Goal: Task Accomplishment & Management: Contribute content

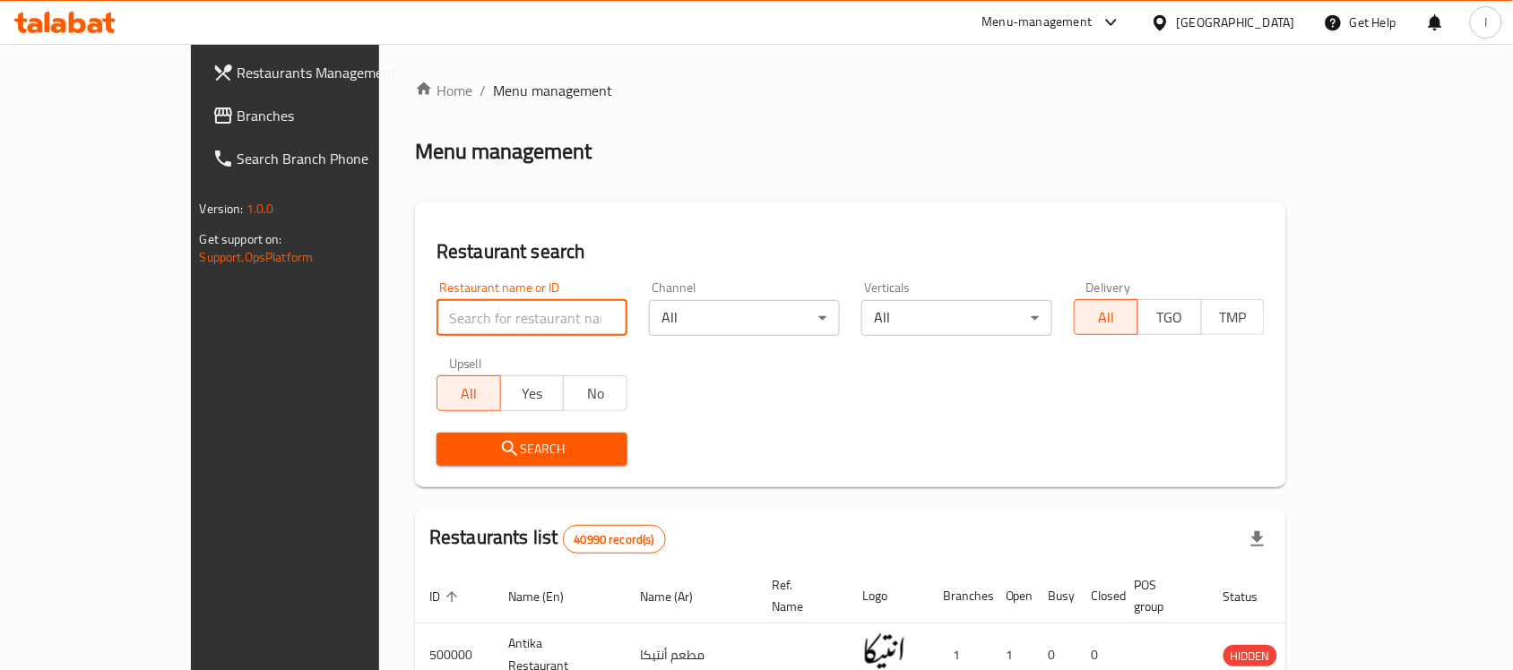
click at [437, 318] on input "search" at bounding box center [532, 318] width 191 height 36
type input "h"
click button "Search" at bounding box center [532, 449] width 191 height 33
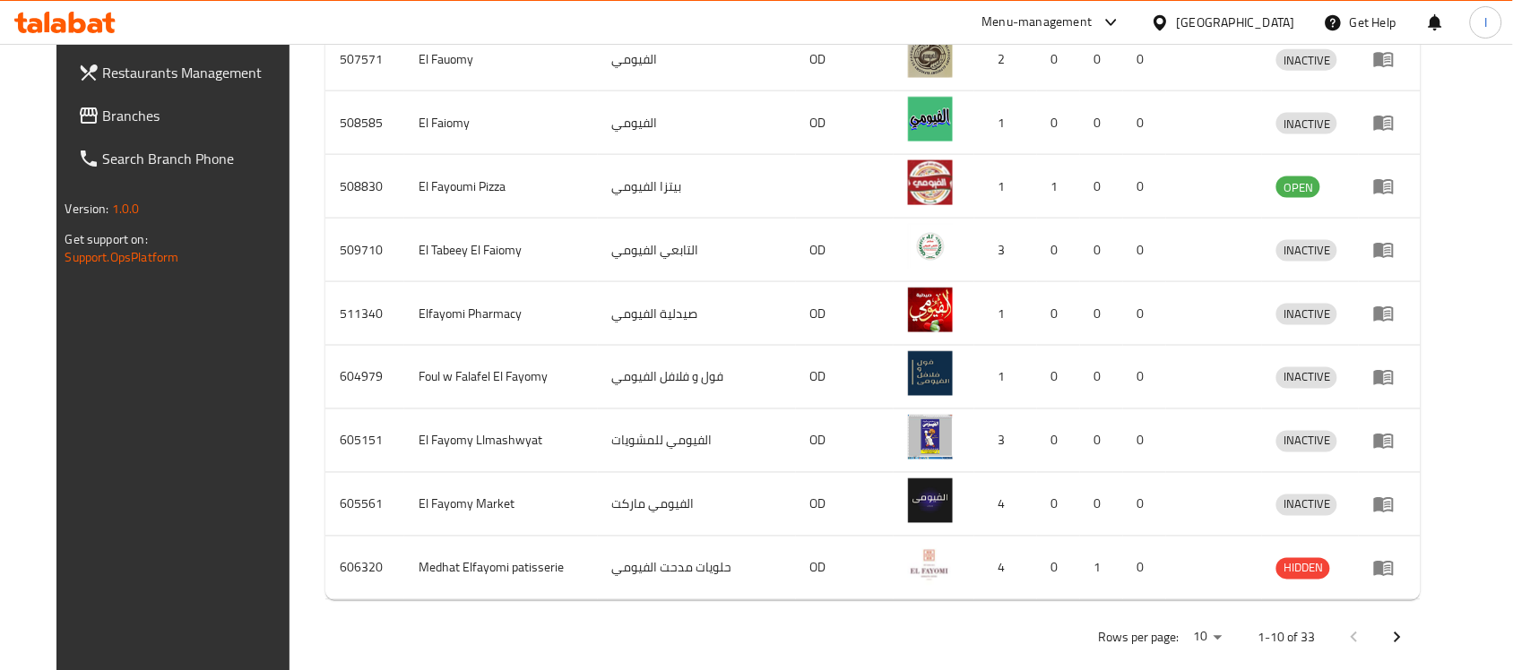
scroll to position [664, 0]
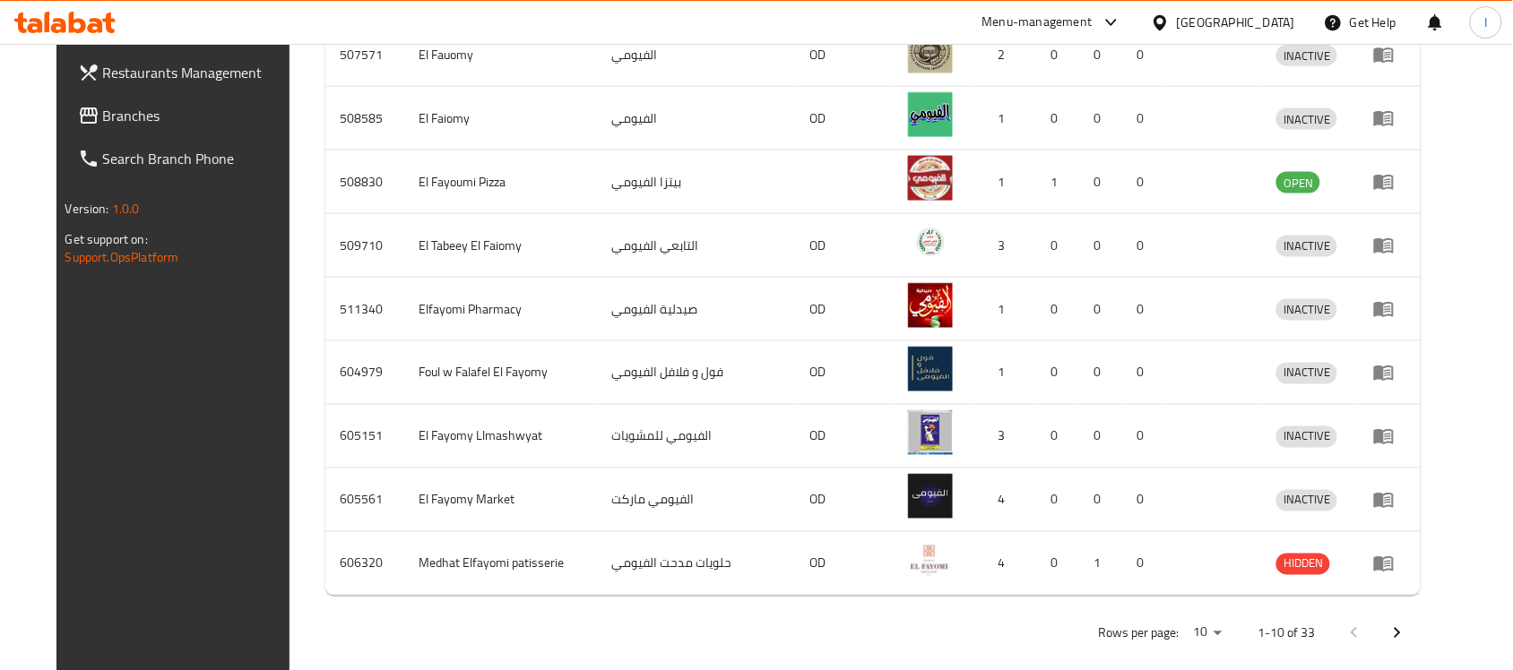
type input "الفيوم."
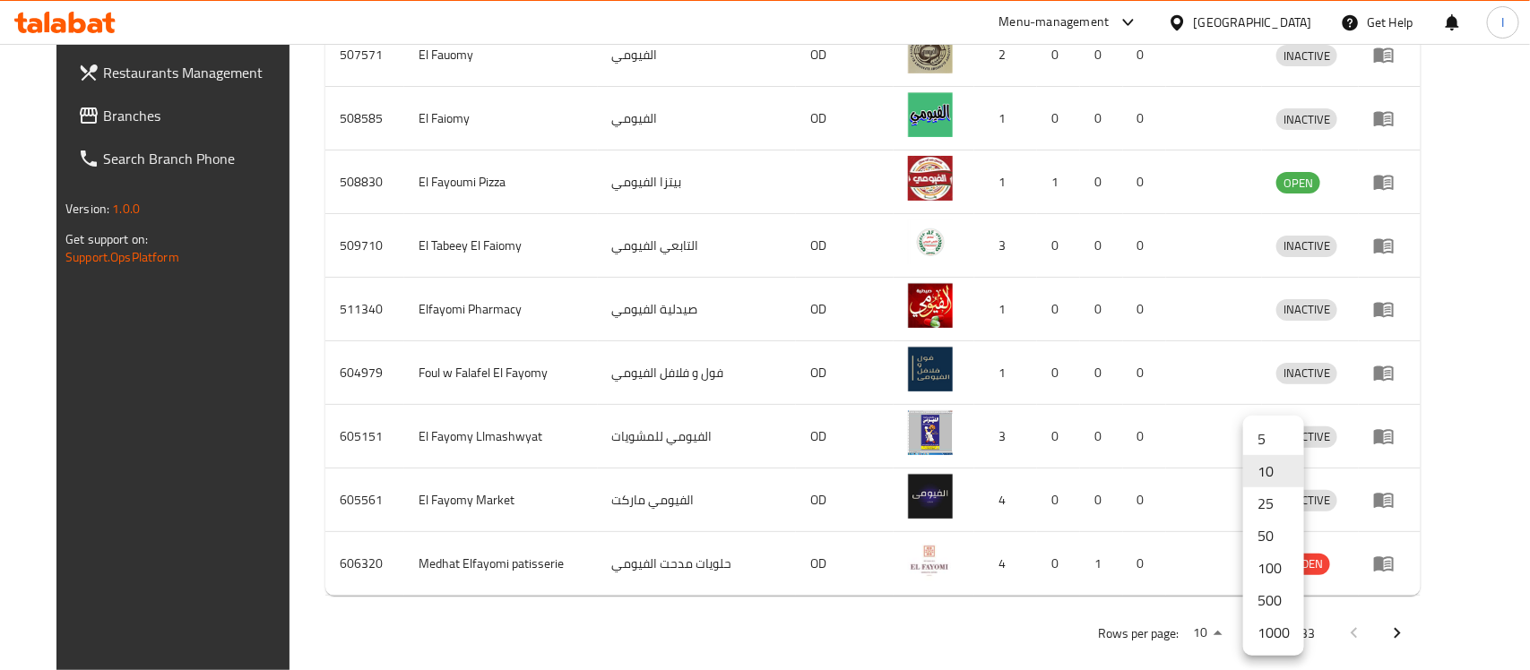
click at [1275, 629] on li "1000" at bounding box center [1273, 633] width 61 height 32
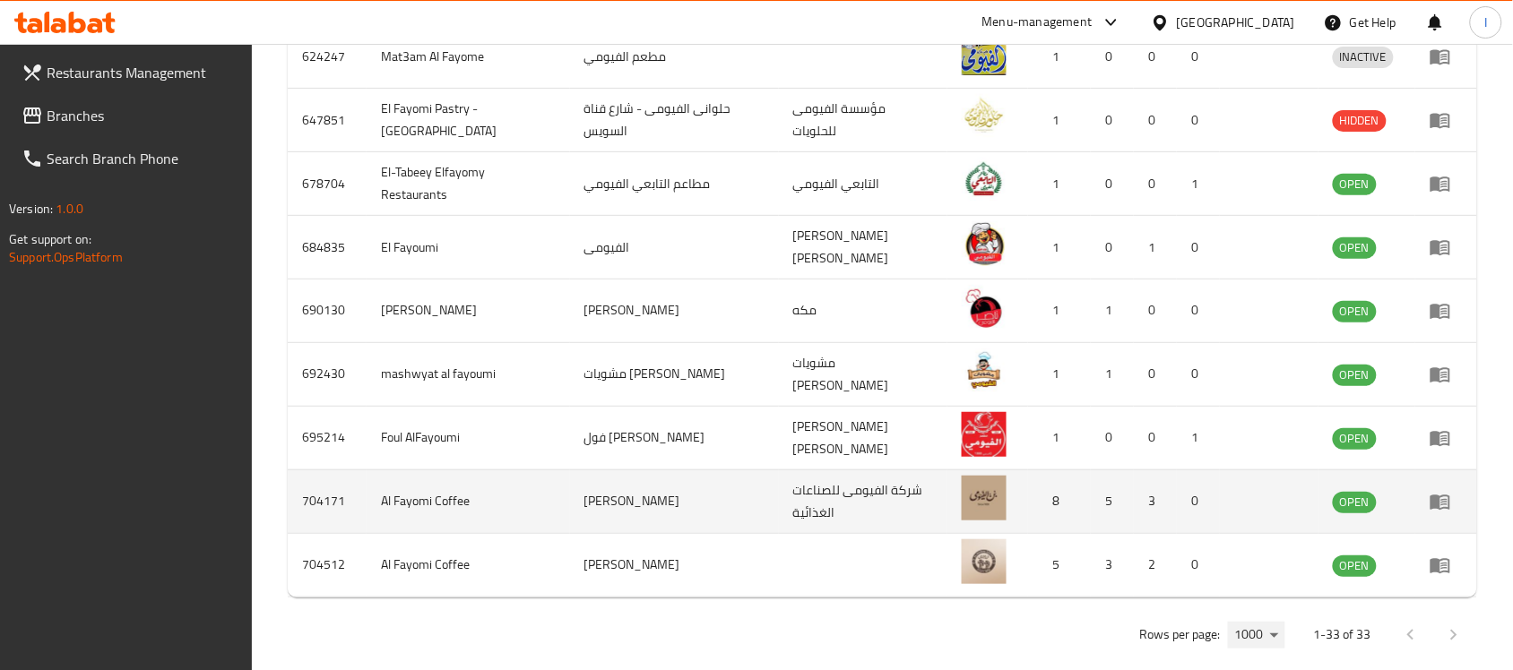
scroll to position [2142, 0]
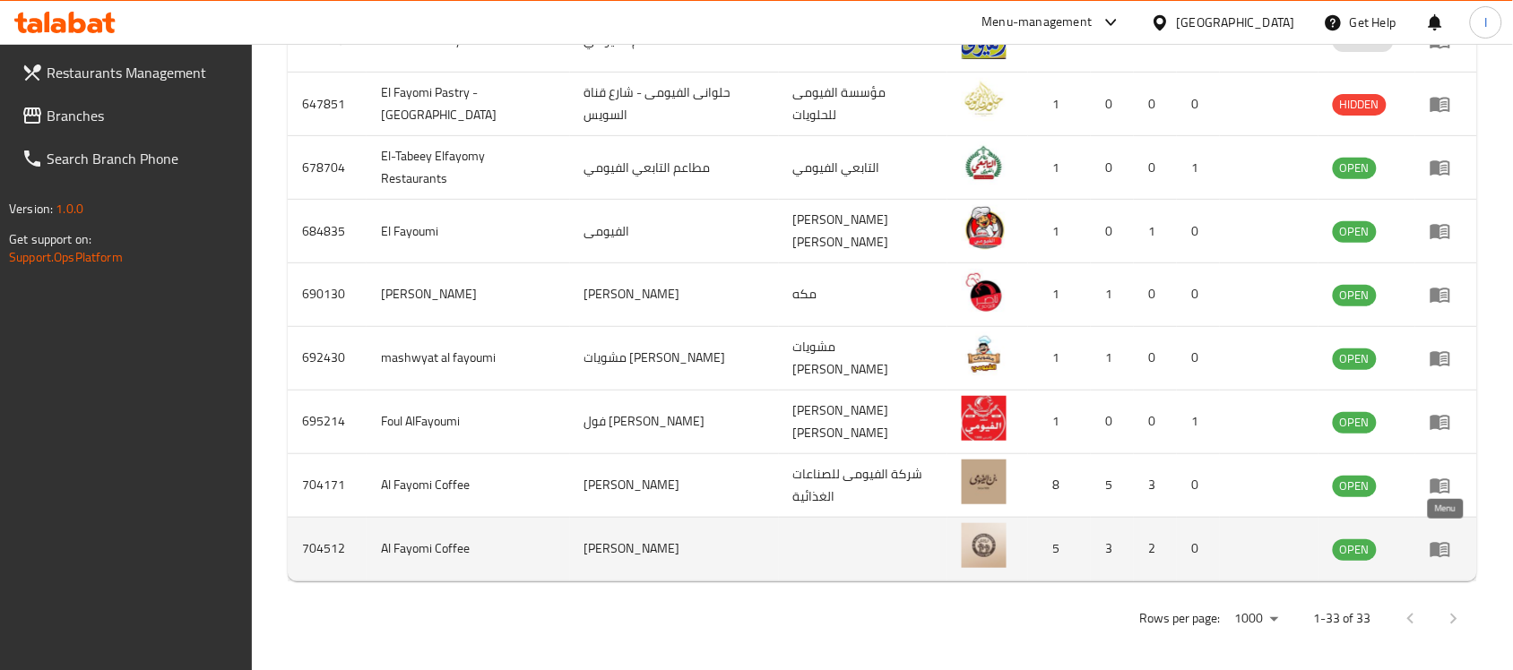
click at [1443, 547] on icon "enhanced table" at bounding box center [1441, 550] width 22 height 22
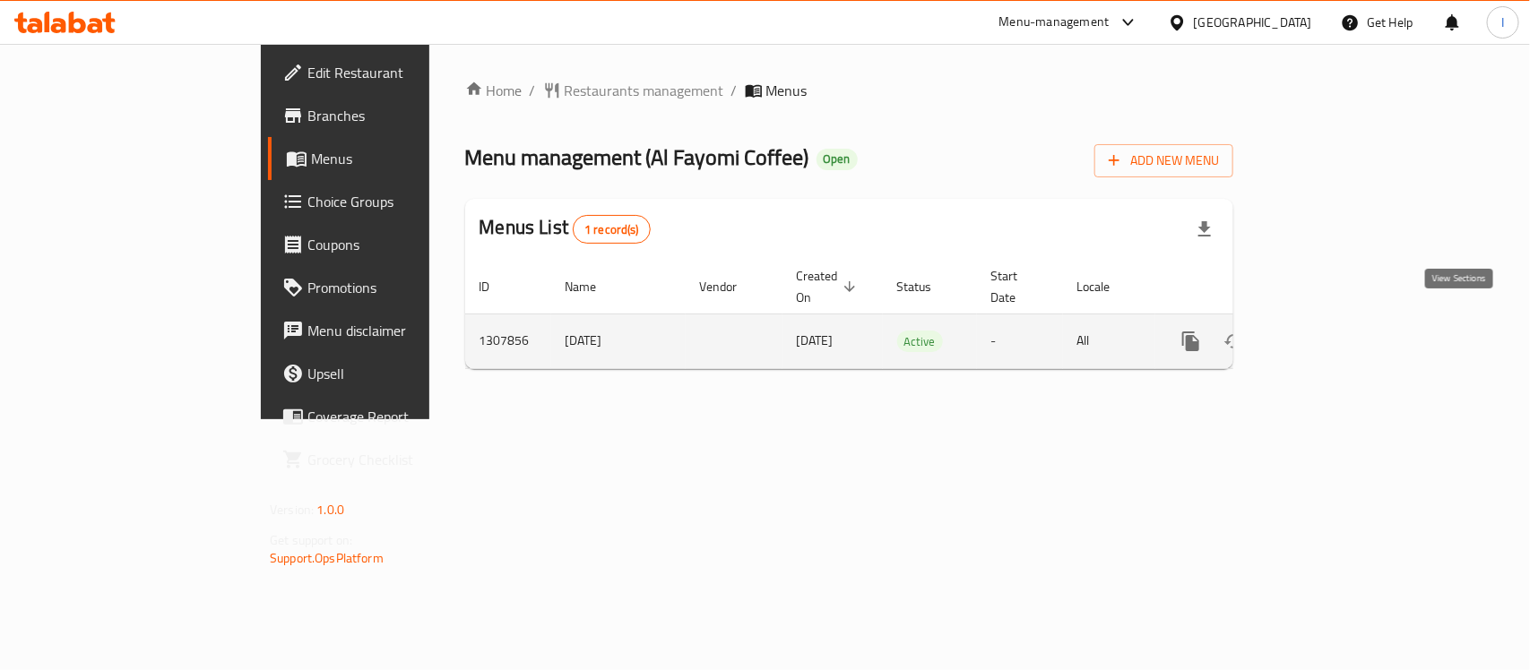
click at [1331, 331] on icon "enhanced table" at bounding box center [1321, 342] width 22 height 22
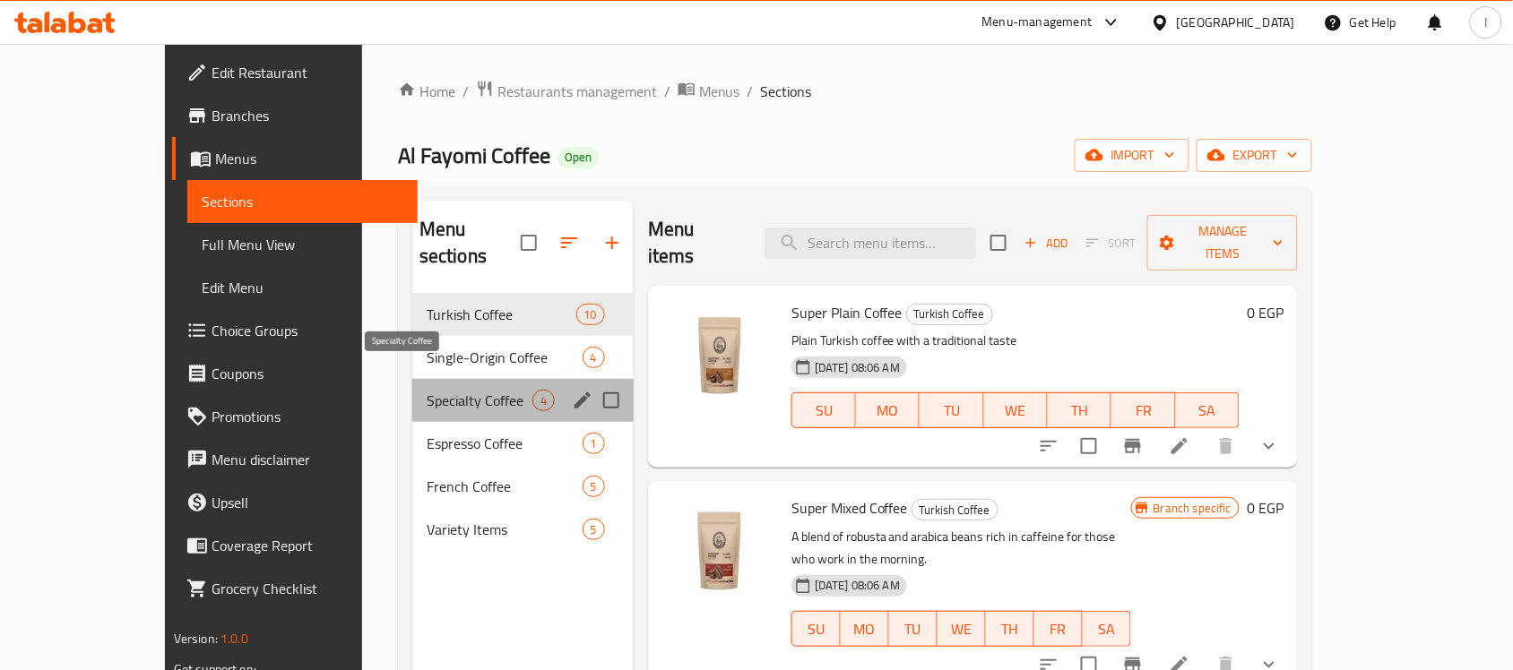
click at [427, 390] on span "Specialty Coffee" at bounding box center [480, 401] width 106 height 22
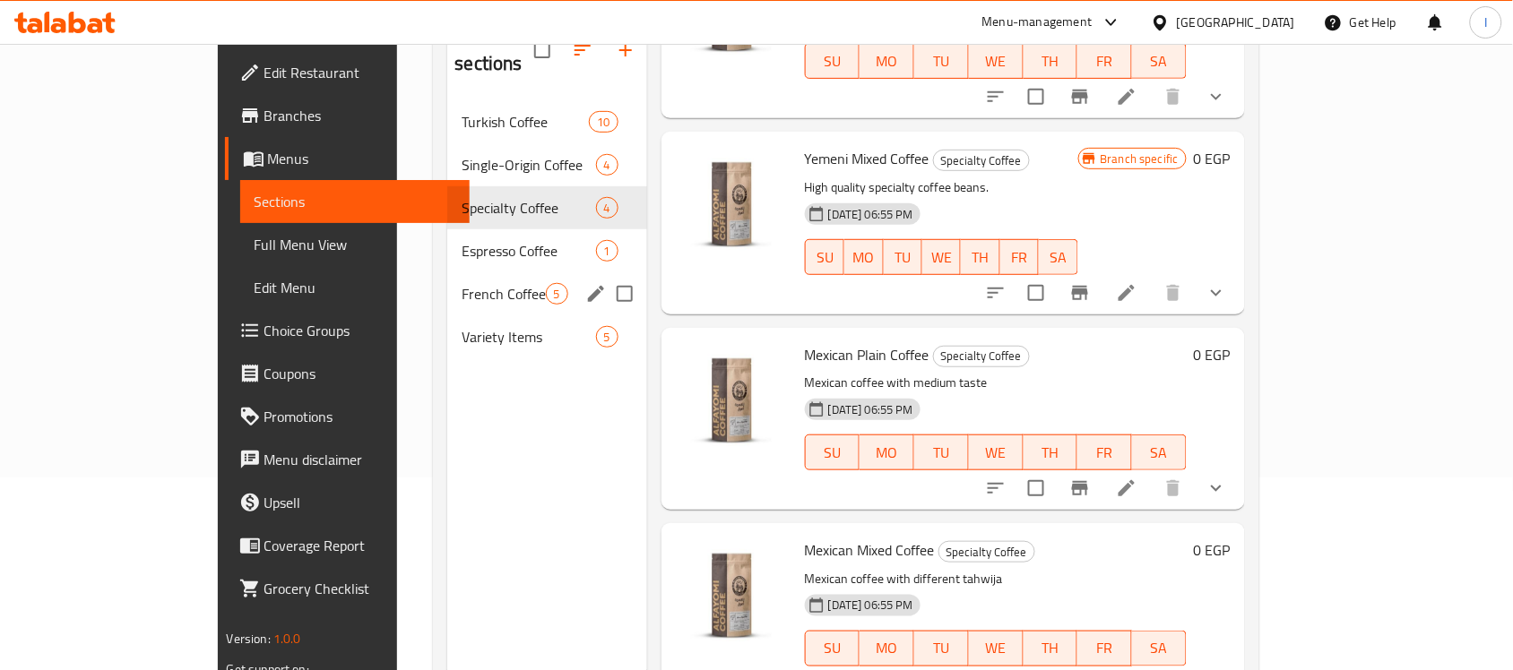
scroll to position [140, 0]
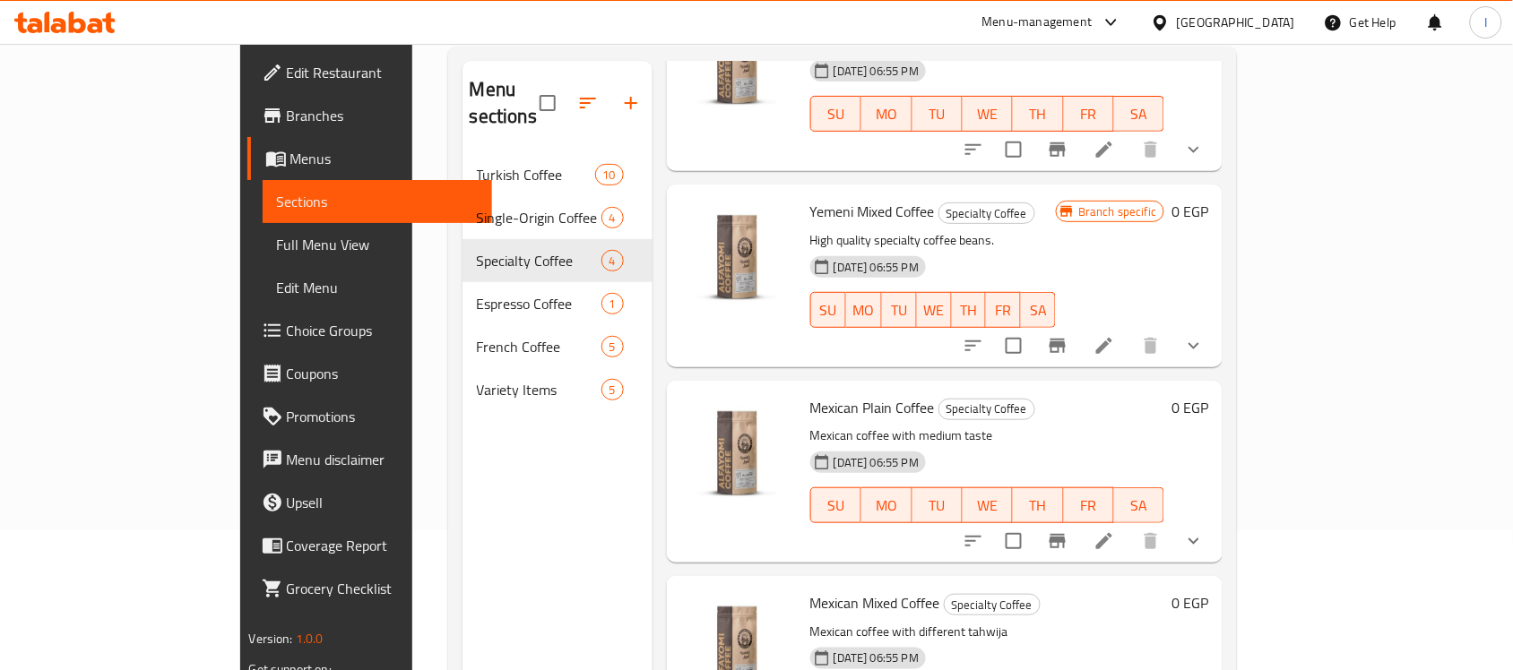
click at [463, 90] on div "Menu sections" at bounding box center [558, 103] width 190 height 85
click at [277, 236] on span "Full Menu View" at bounding box center [378, 245] width 202 height 22
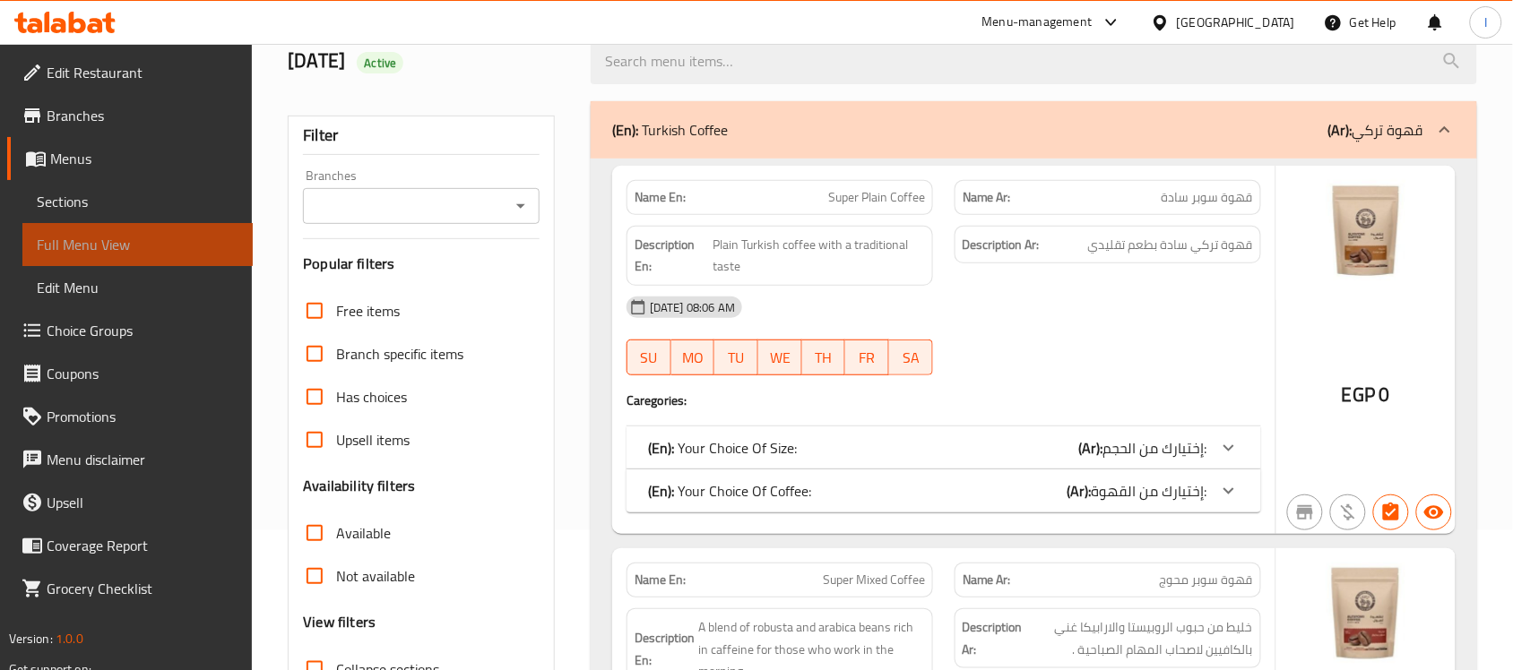
click at [110, 248] on span "Full Menu View" at bounding box center [138, 245] width 202 height 22
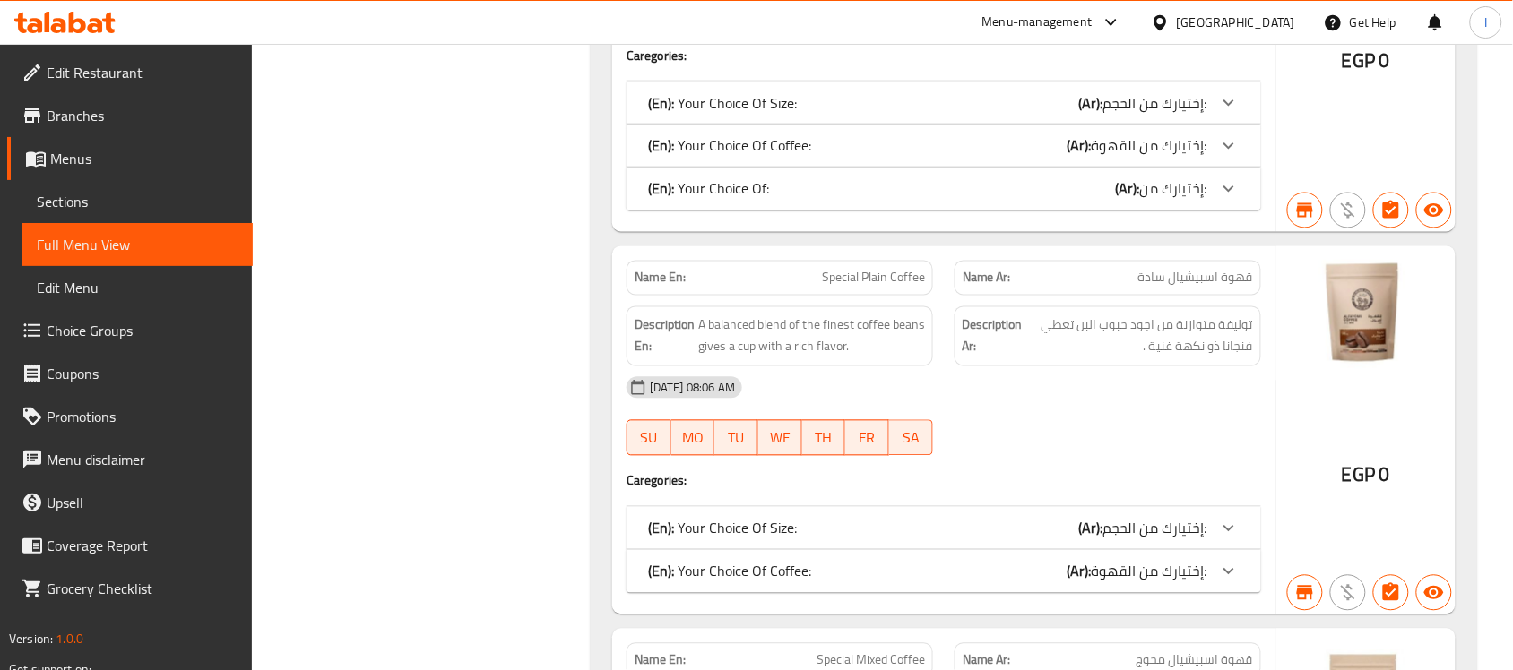
scroll to position [1148, 0]
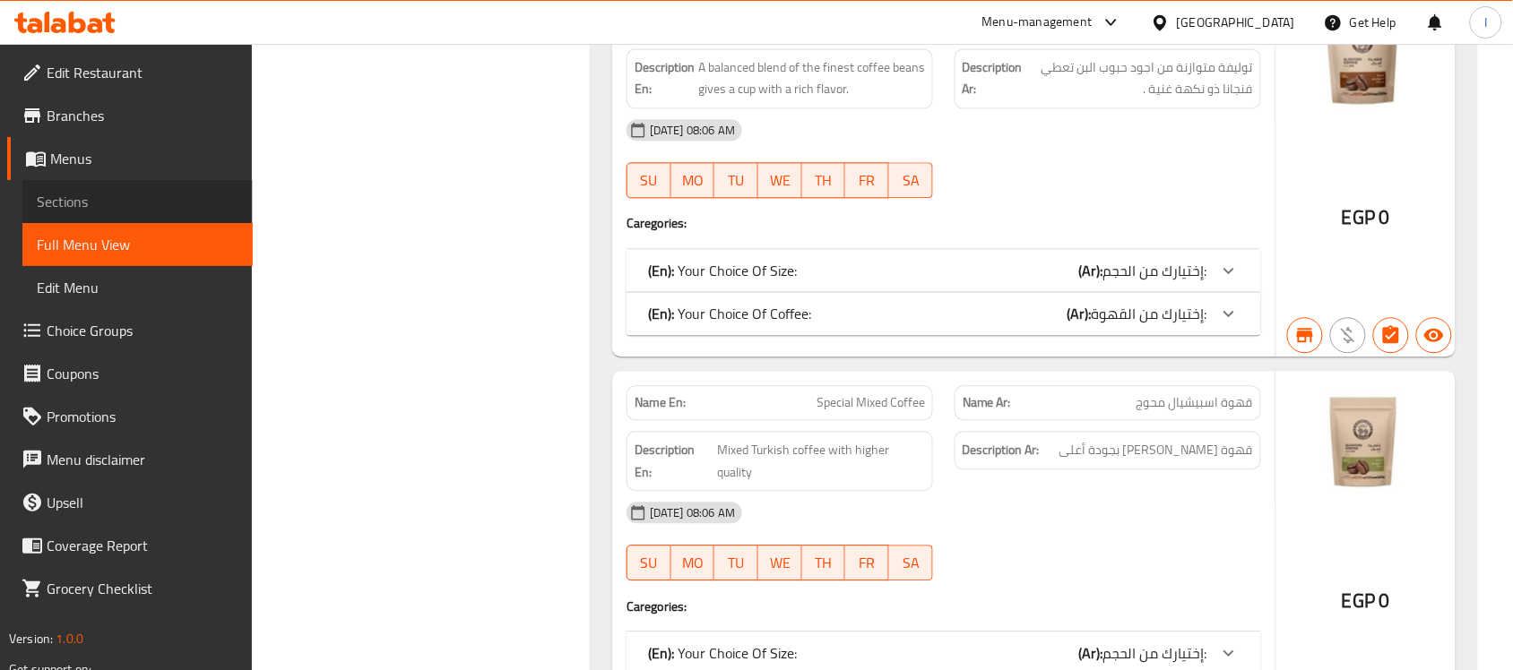
click at [108, 195] on span "Sections" at bounding box center [138, 202] width 202 height 22
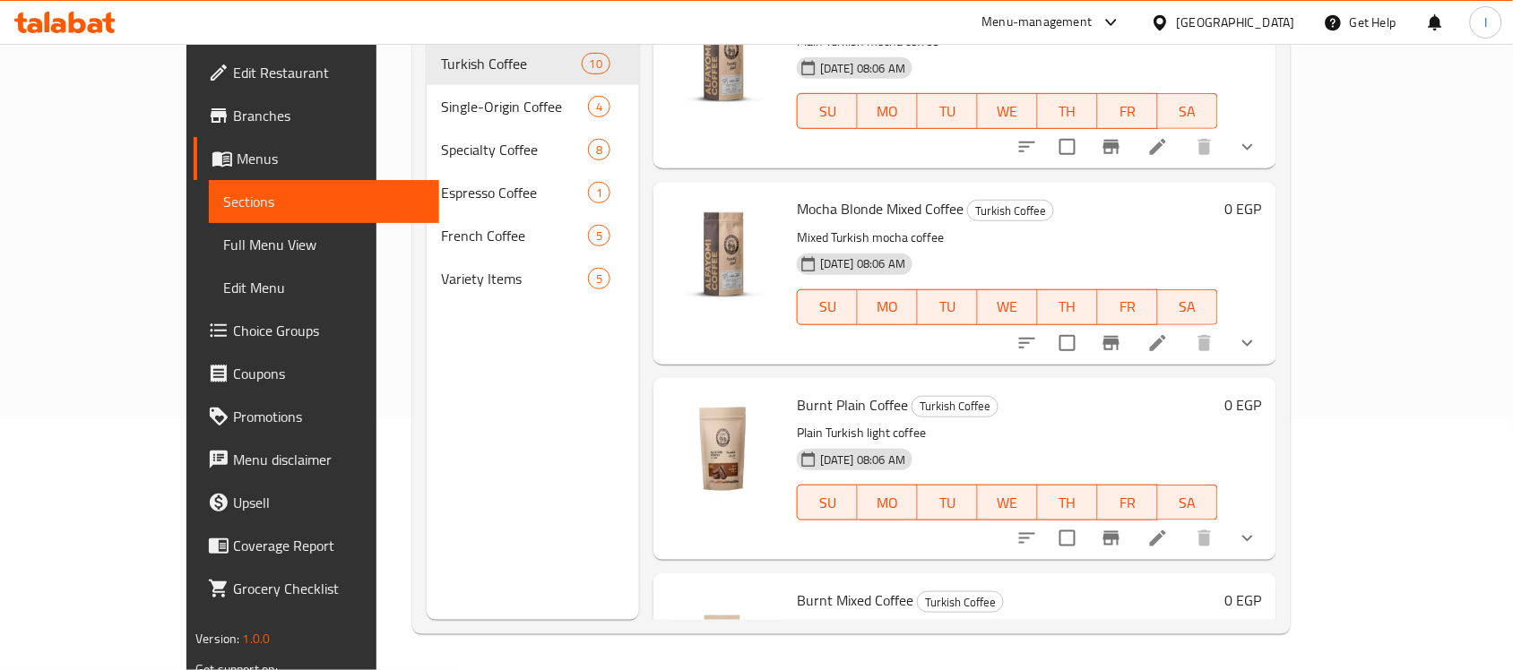
scroll to position [1331, 0]
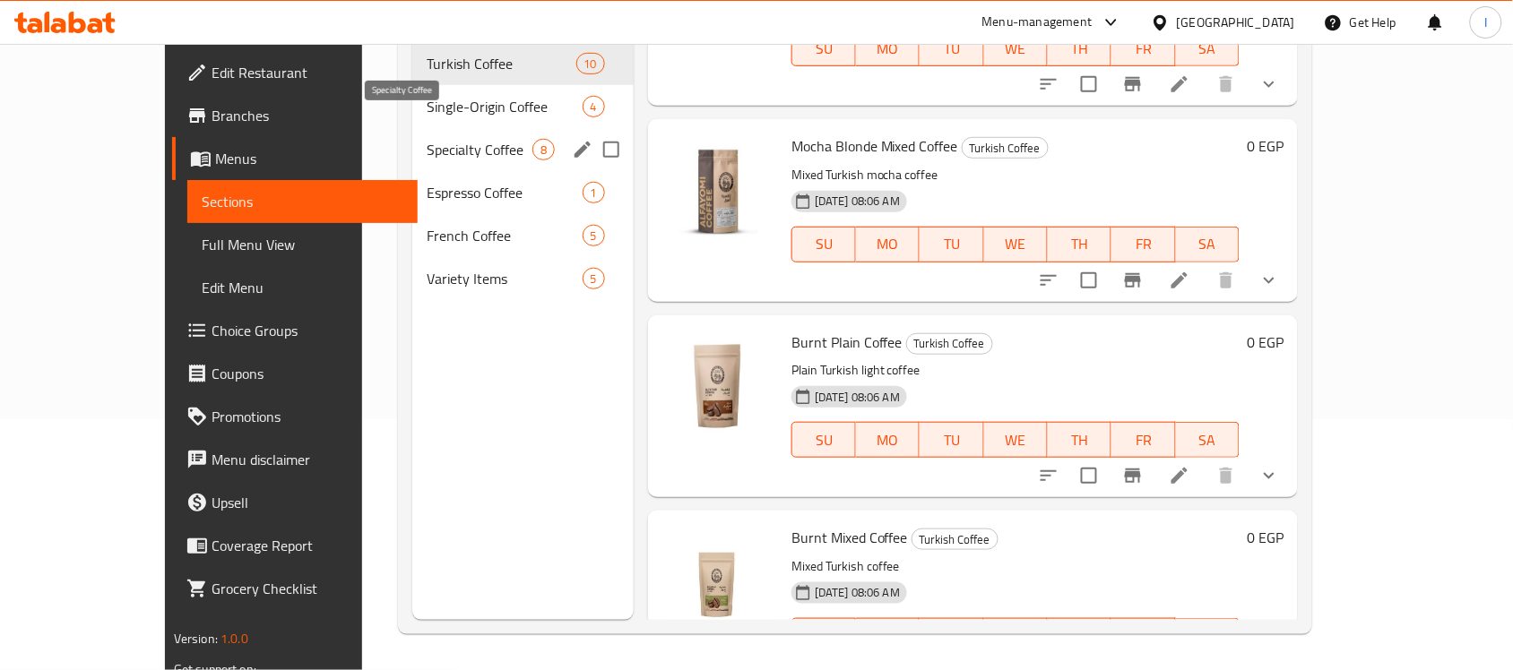
click at [427, 139] on span "Specialty Coffee" at bounding box center [480, 150] width 106 height 22
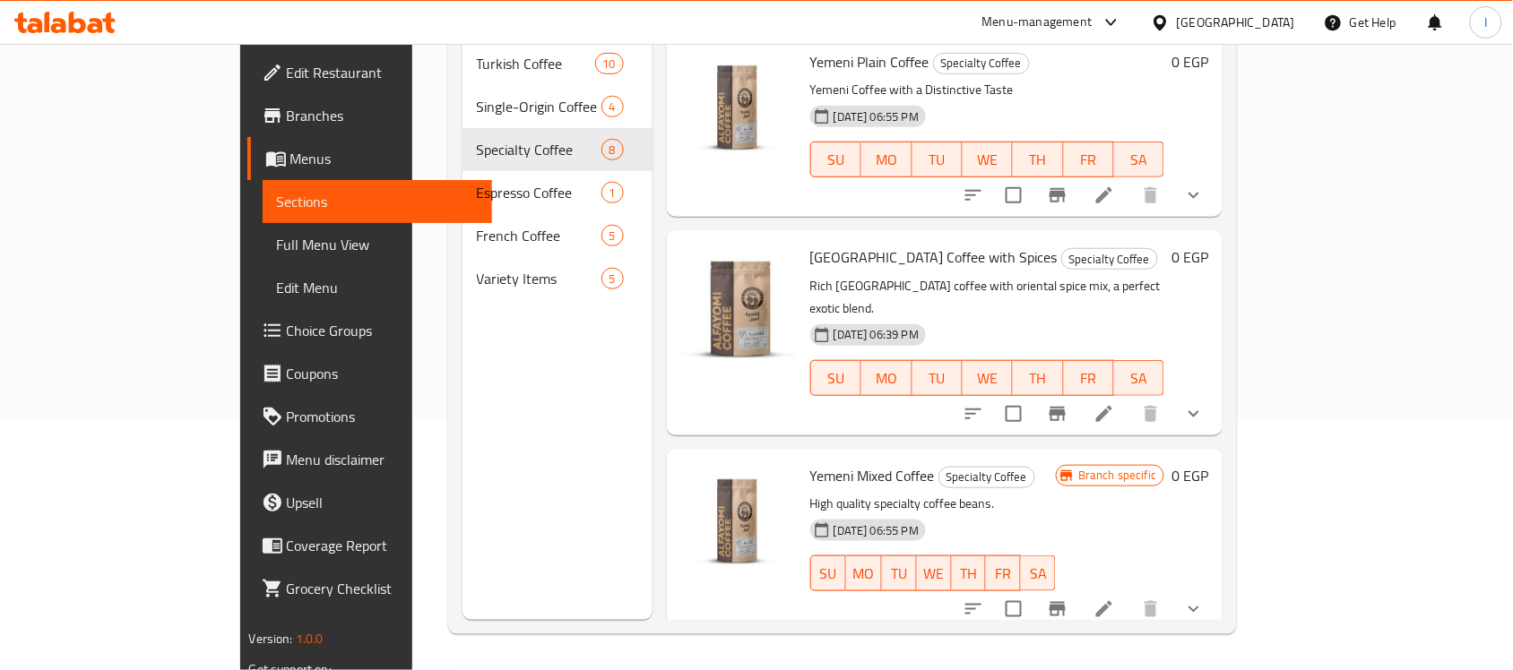
click at [869, 244] on span "[GEOGRAPHIC_DATA] Coffee with Spices" at bounding box center [933, 257] width 247 height 27
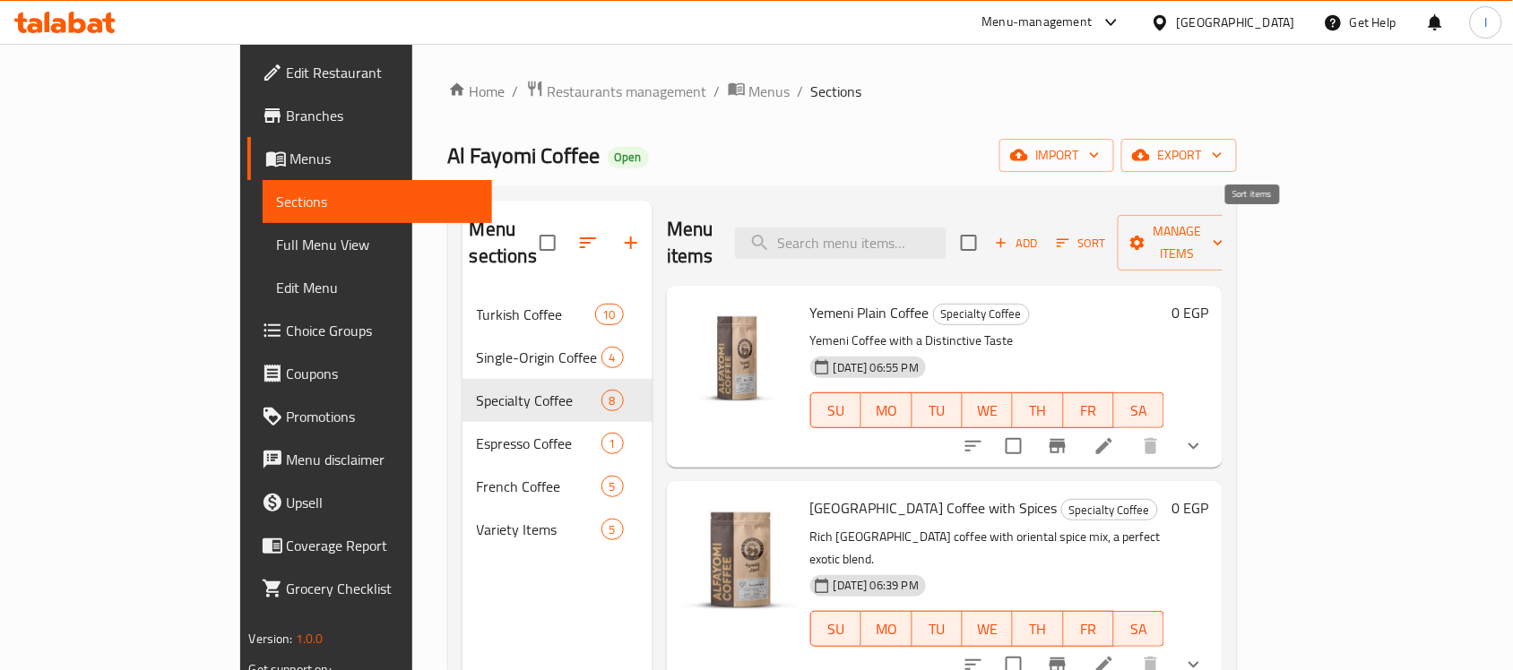
click at [1106, 236] on span "Sort" at bounding box center [1081, 243] width 49 height 21
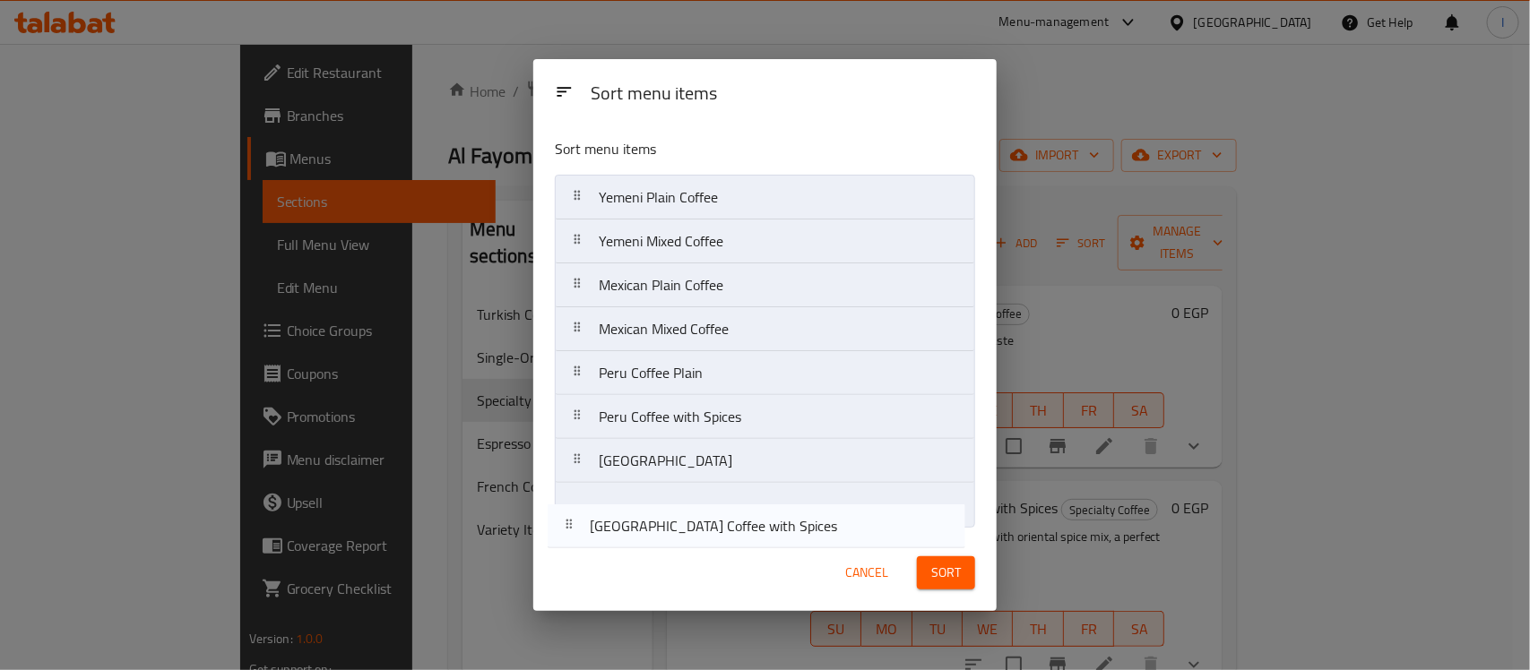
drag, startPoint x: 799, startPoint y: 248, endPoint x: 790, endPoint y: 539, distance: 290.6
click at [790, 539] on div "Sort menu items Sort menu items Yemeni Plain Coffee [GEOGRAPHIC_DATA] Coffee wi…" at bounding box center [764, 335] width 463 height 552
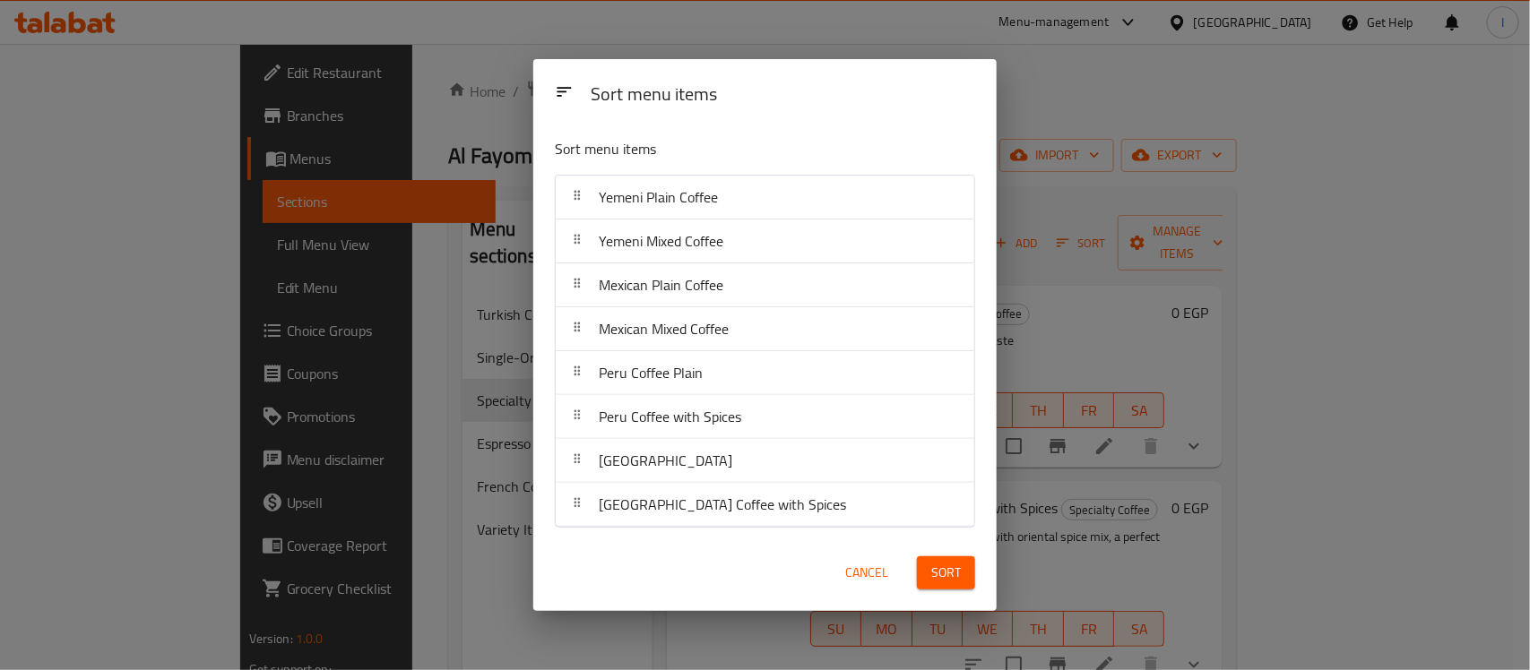
click at [944, 574] on span "Sort" at bounding box center [946, 573] width 30 height 22
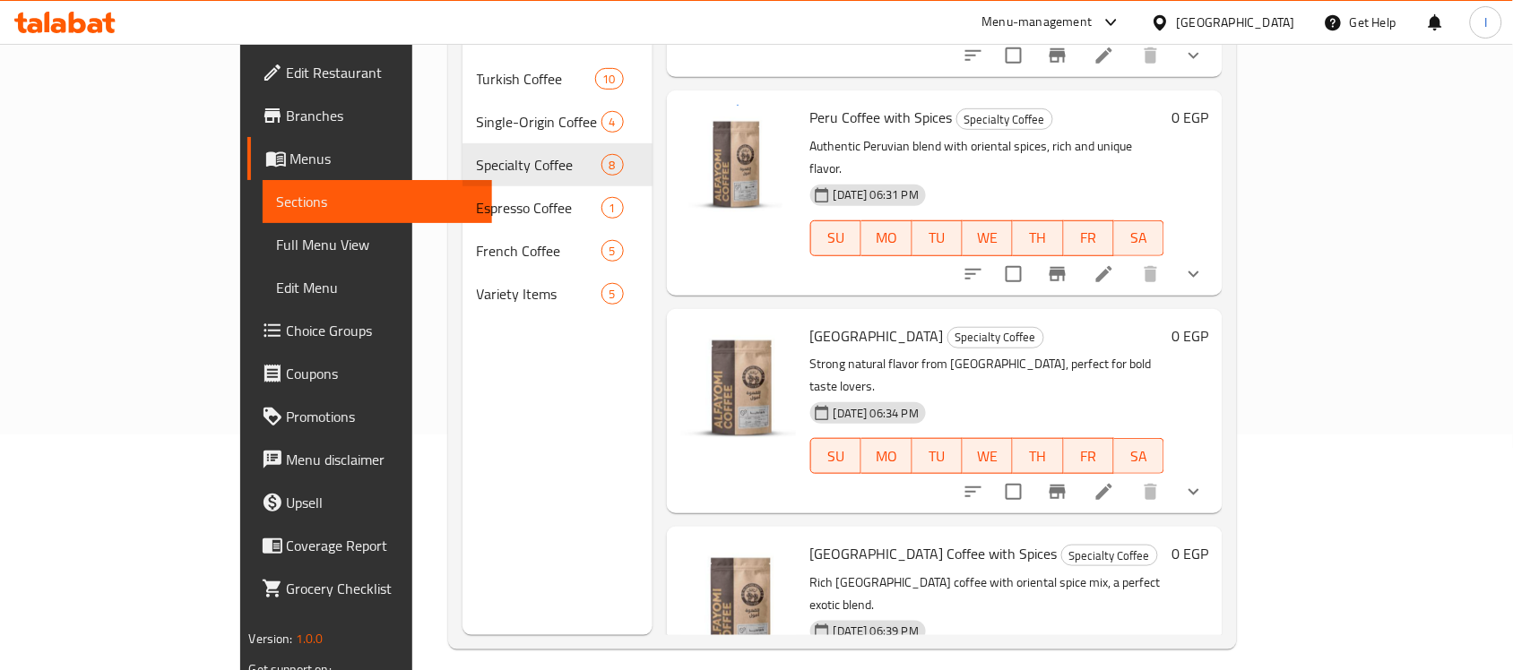
scroll to position [252, 0]
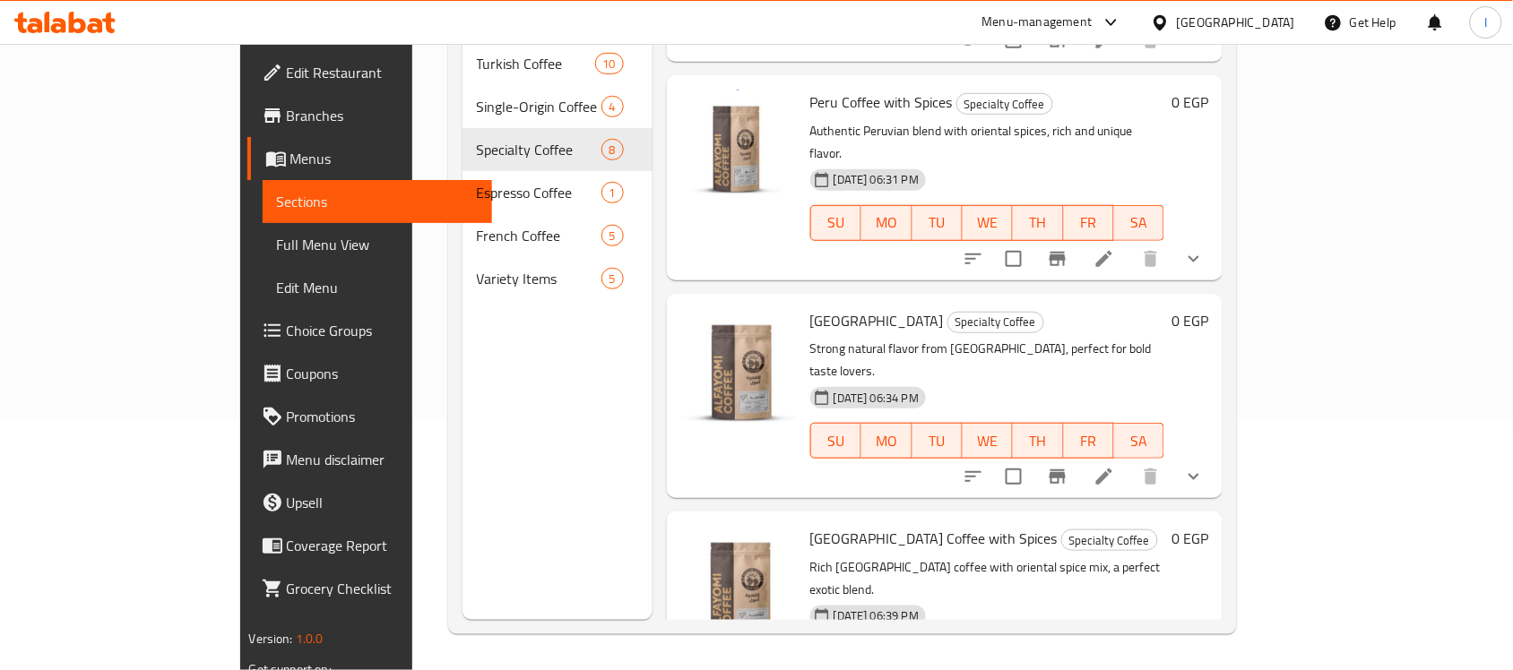
click at [263, 224] on link "Full Menu View" at bounding box center [378, 244] width 230 height 43
click at [277, 242] on span "Full Menu View" at bounding box center [378, 245] width 202 height 22
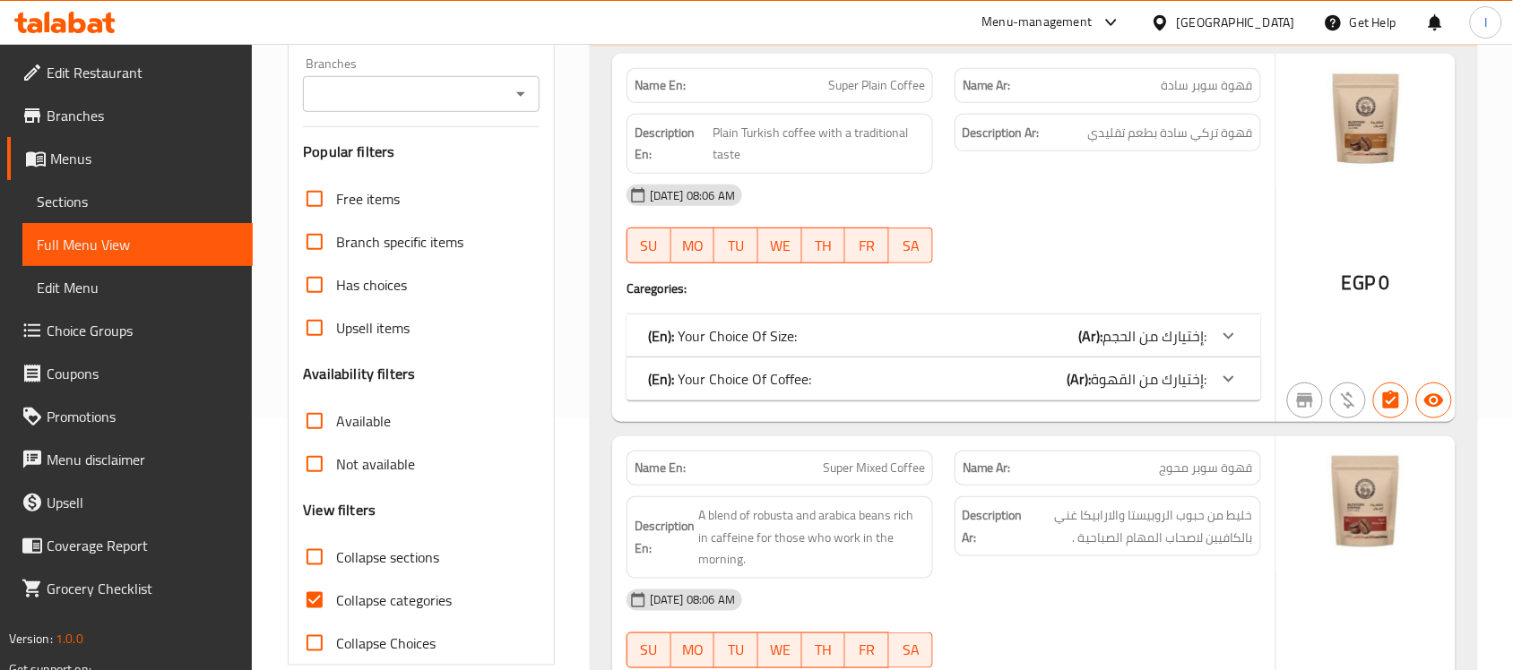
click at [113, 198] on span "Sections" at bounding box center [138, 202] width 202 height 22
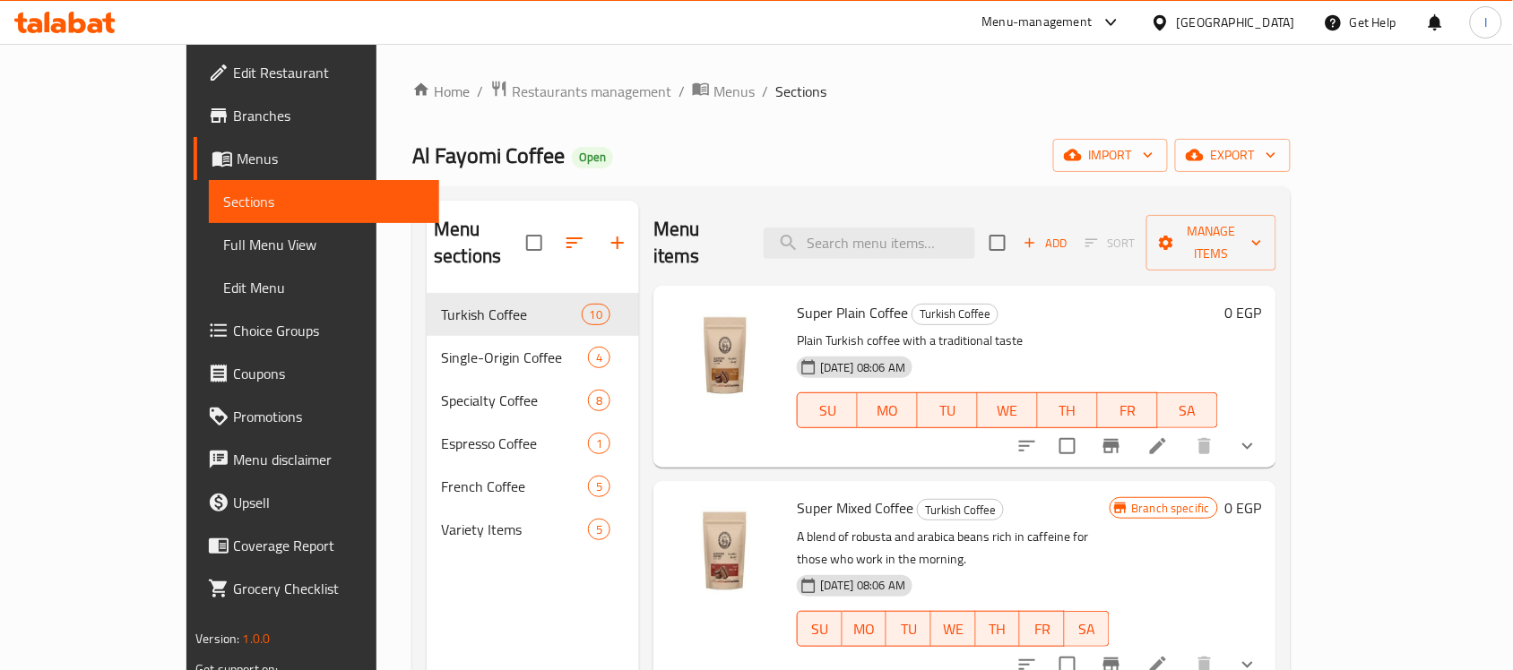
click at [1060, 330] on p "Plain Turkish coffee with a traditional taste" at bounding box center [1007, 341] width 421 height 22
click at [1166, 438] on icon at bounding box center [1158, 446] width 16 height 16
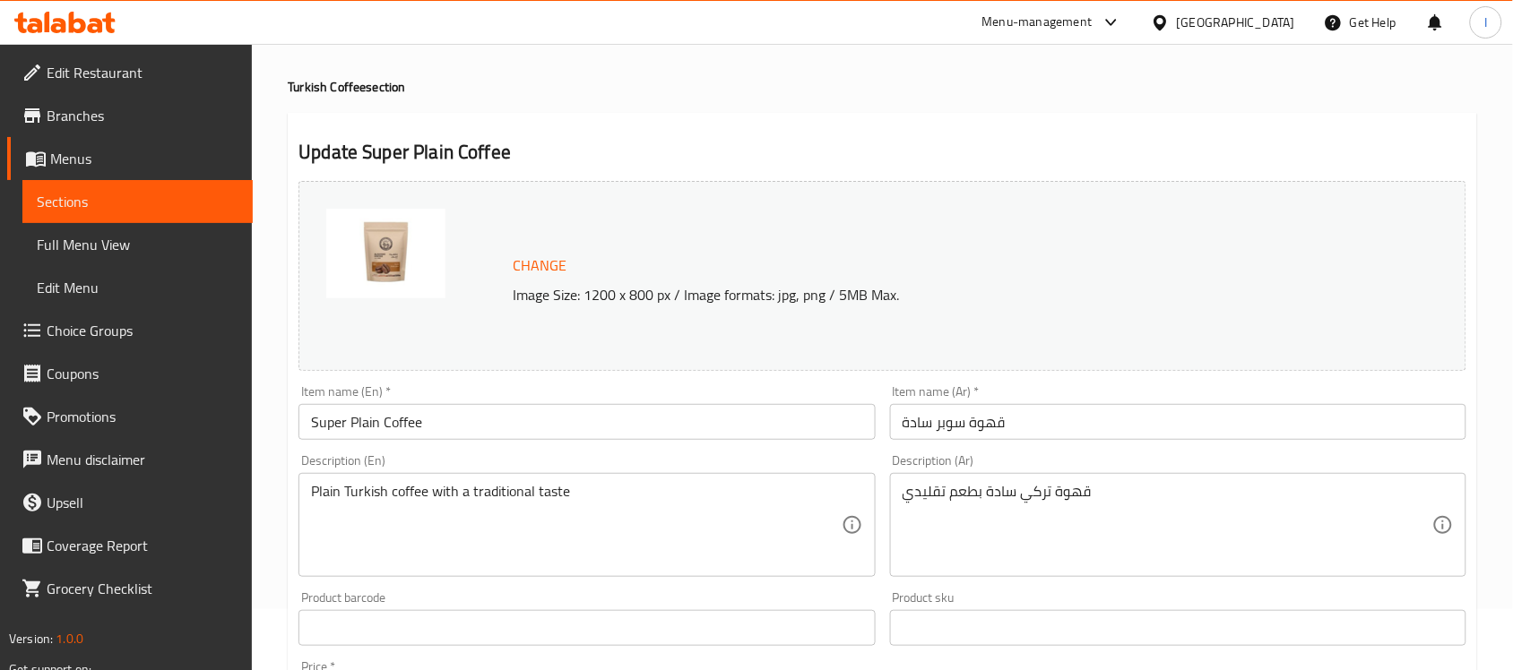
scroll to position [112, 0]
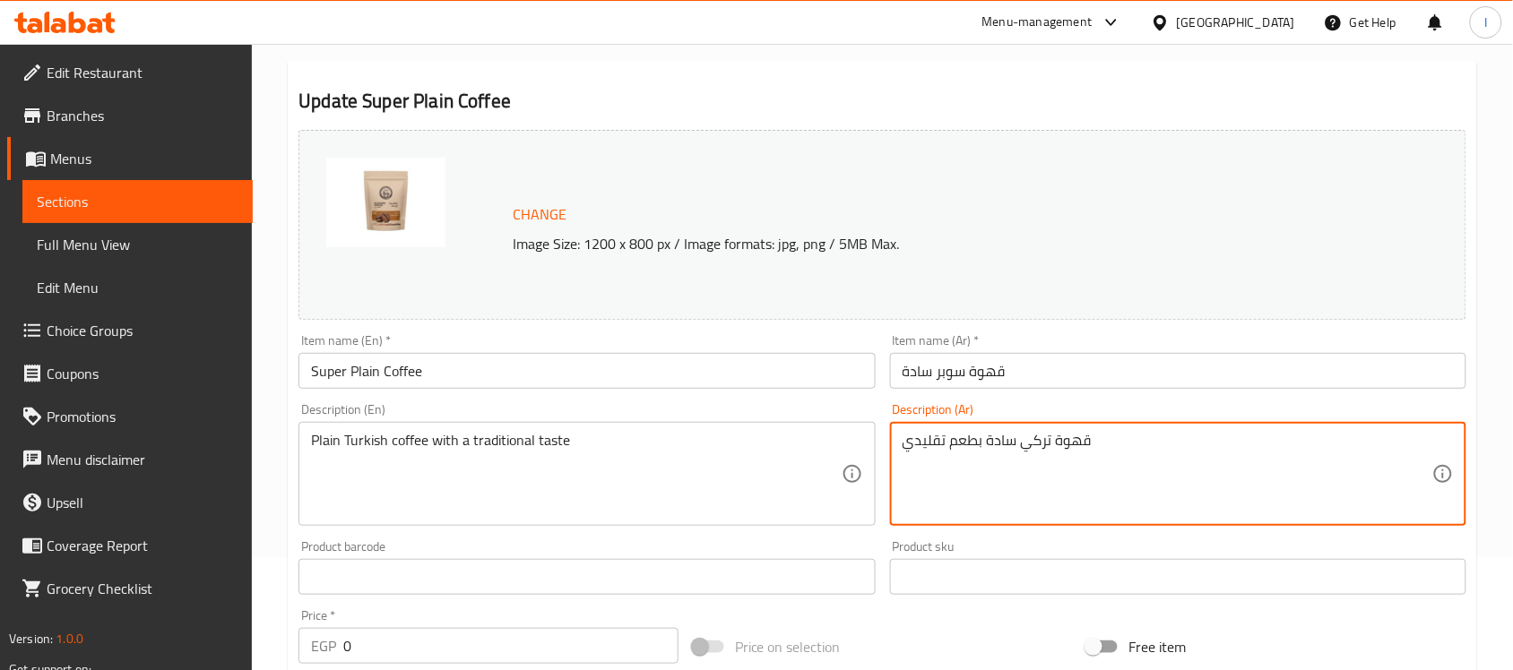
click at [1049, 441] on textarea "قهوة تركي سادة بطعم تقليدي" at bounding box center [1168, 474] width 530 height 85
paste textarea "خليط من حبوب الروبيستا والارابيكا غني بالكافيين لاصحاب المهام الصباحية"
type textarea "خليط من حبوب الروبيستا والارابيكا غني بالكافيين لاصحاب المهام الصباحية"
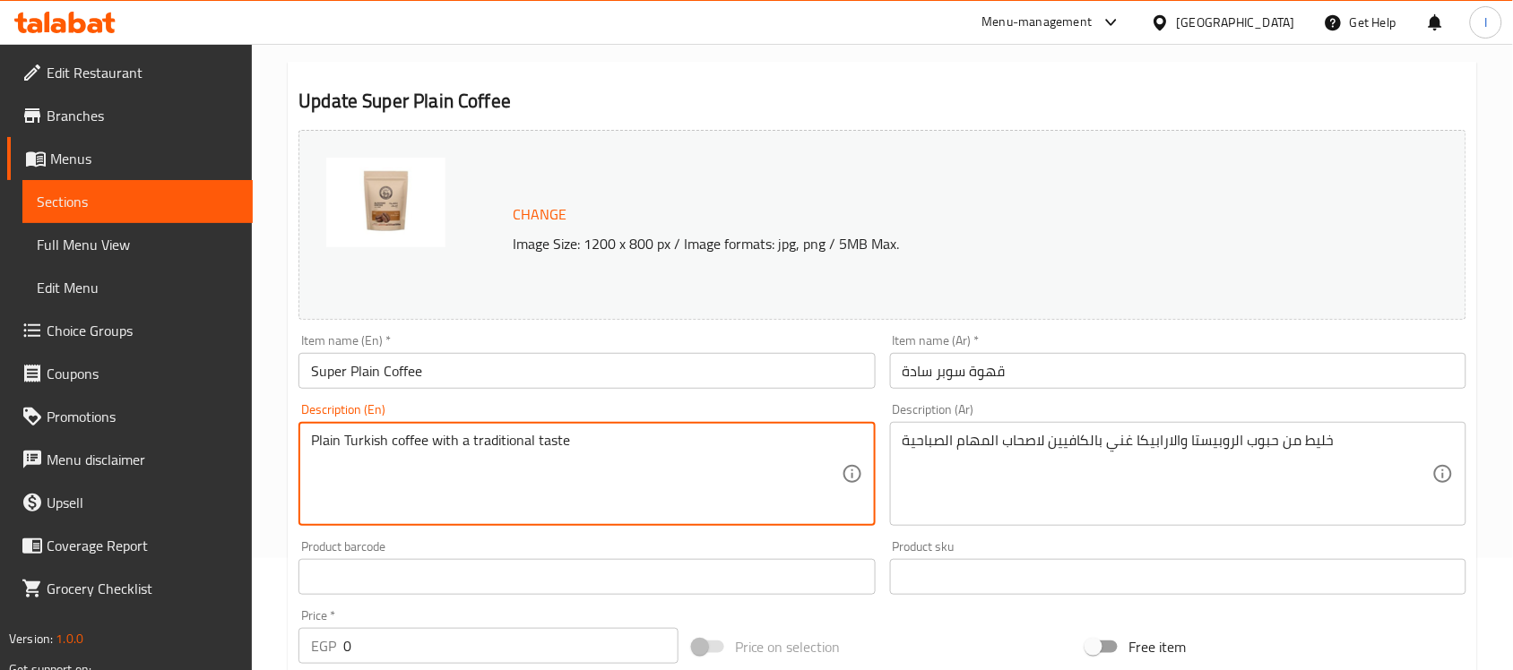
click at [468, 439] on textarea "Plain Turkish coffee with a traditional taste" at bounding box center [576, 474] width 530 height 85
paste textarea "خليط من حبوب الروبيستا والارابيكا غني بالكافيين لاصحاب المهام الصباحية"
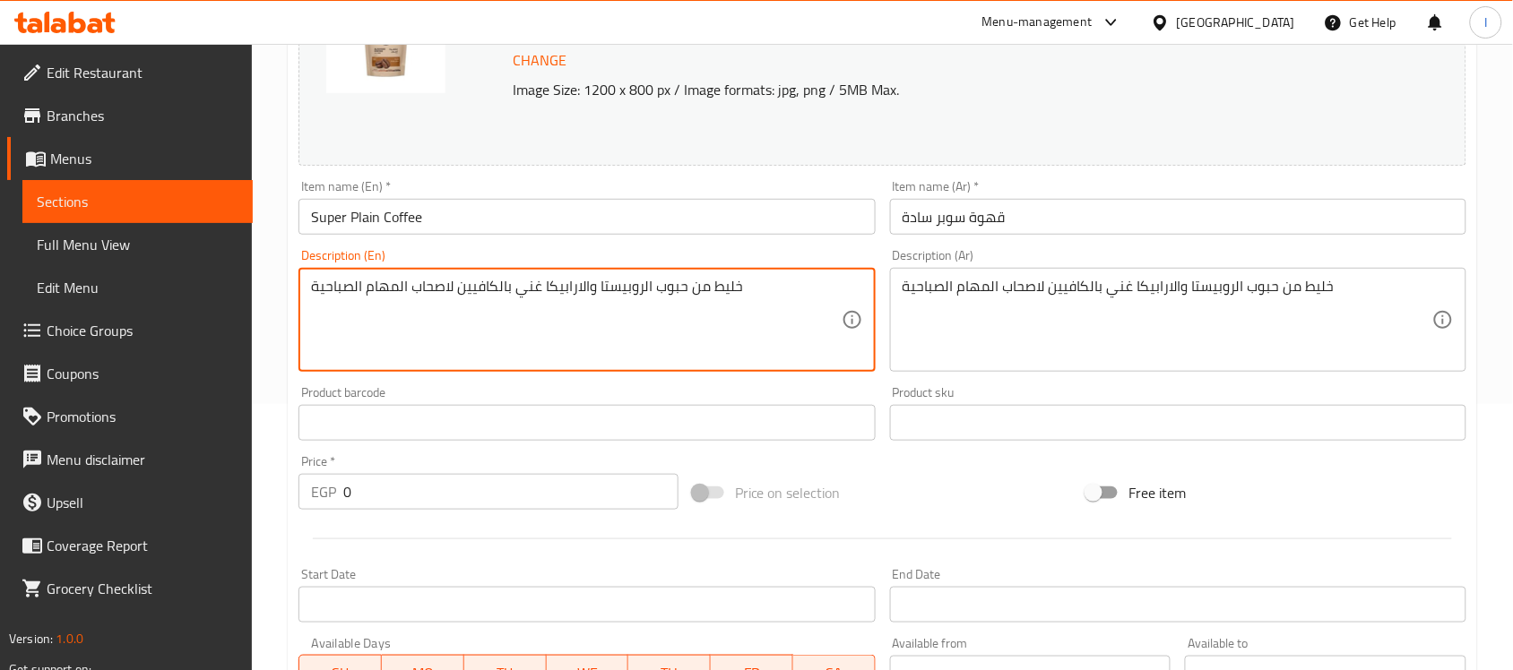
scroll to position [336, 0]
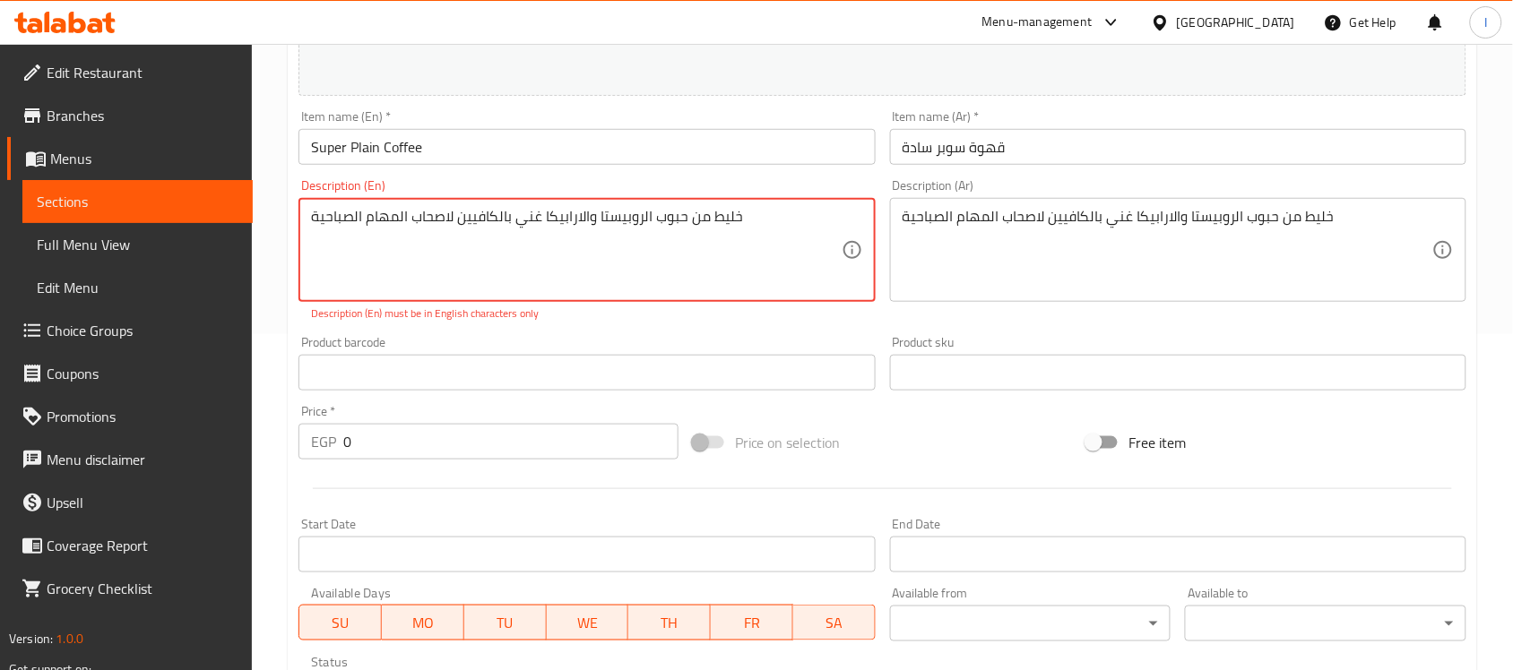
click at [486, 230] on textarea "خليط من حبوب الروبيستا والارابيكا غني بالكافيين لاصحاب المهام الصباحية" at bounding box center [576, 250] width 530 height 85
click at [486, 229] on textarea "خليط من حبوب الروبيستا والارابيكا غني بالكافيين لاصحاب المهام الصباحية" at bounding box center [576, 250] width 530 height 85
paste textarea "A blend of robusta and arabica beans rich in caffeine for those who work in the…"
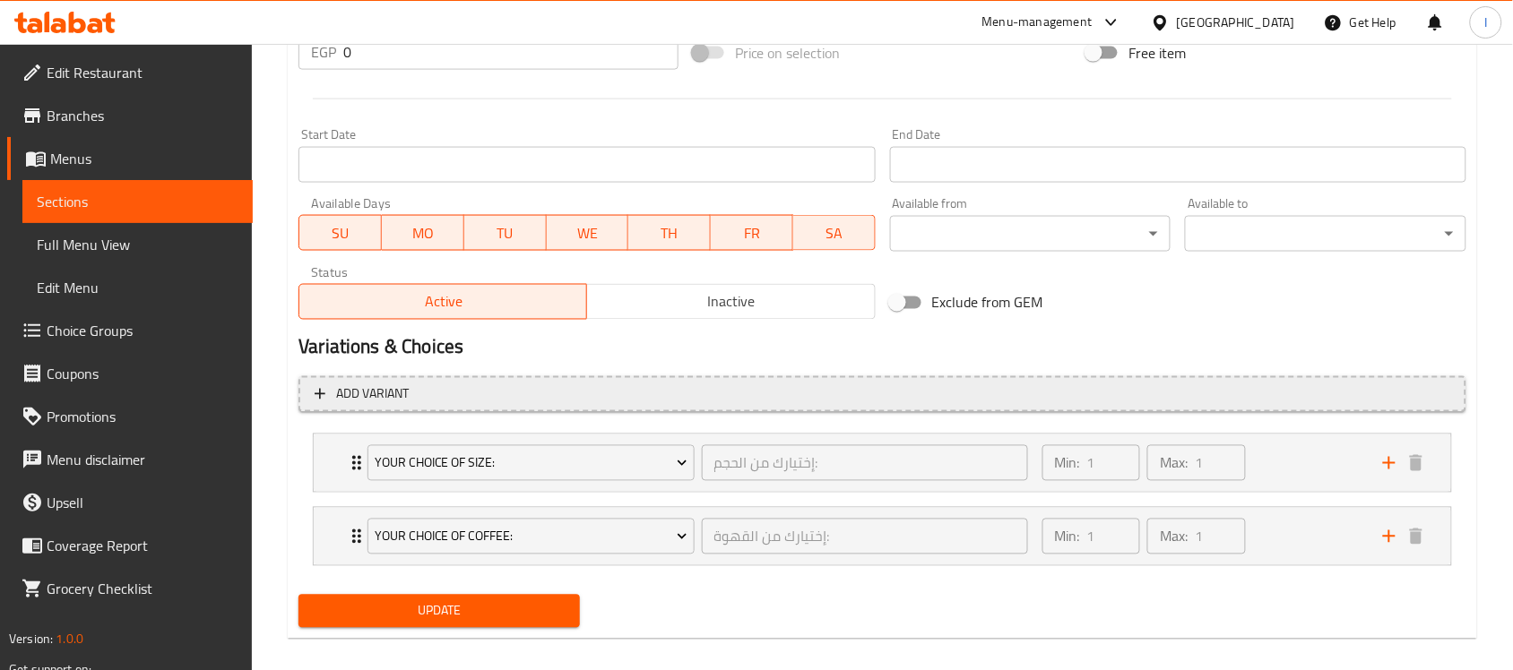
scroll to position [745, 0]
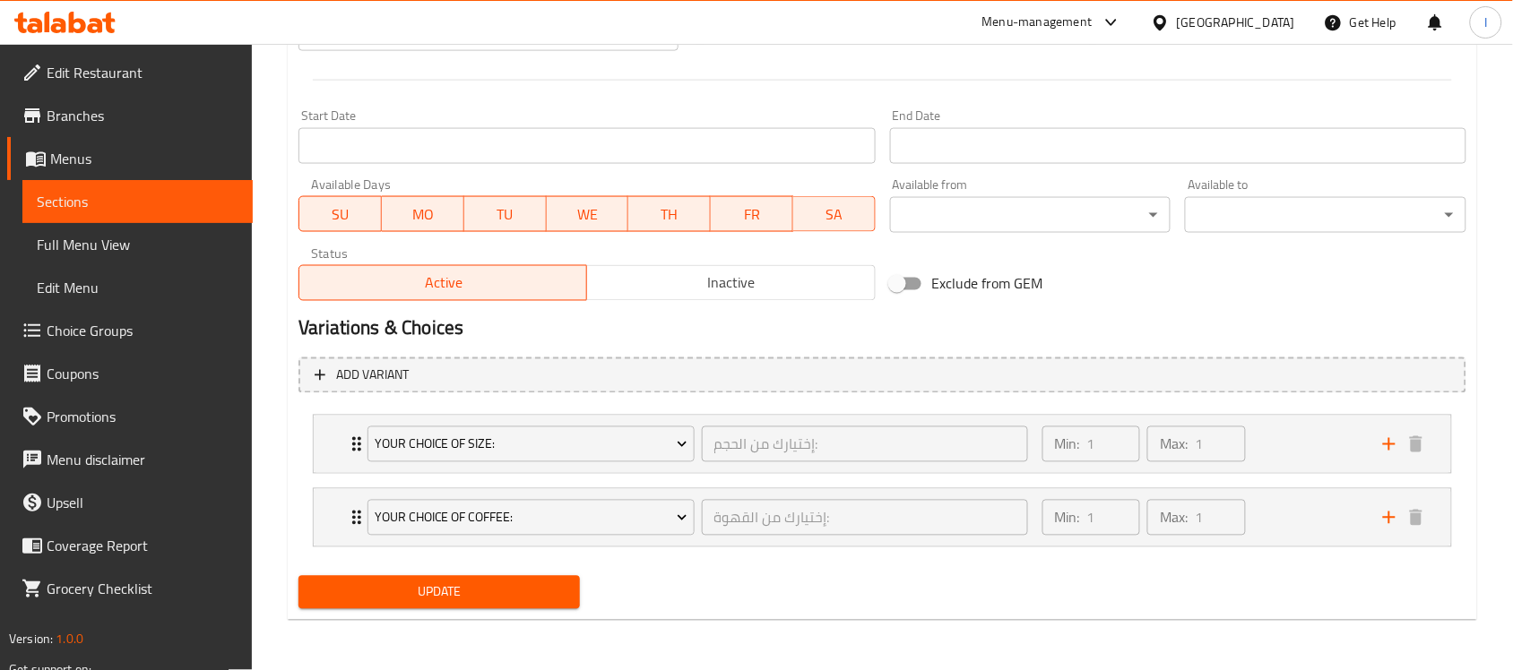
type textarea "A blend of robusta and arabica beans rich in caffeine for those who work in the…"
click at [504, 589] on span "Update" at bounding box center [439, 594] width 253 height 22
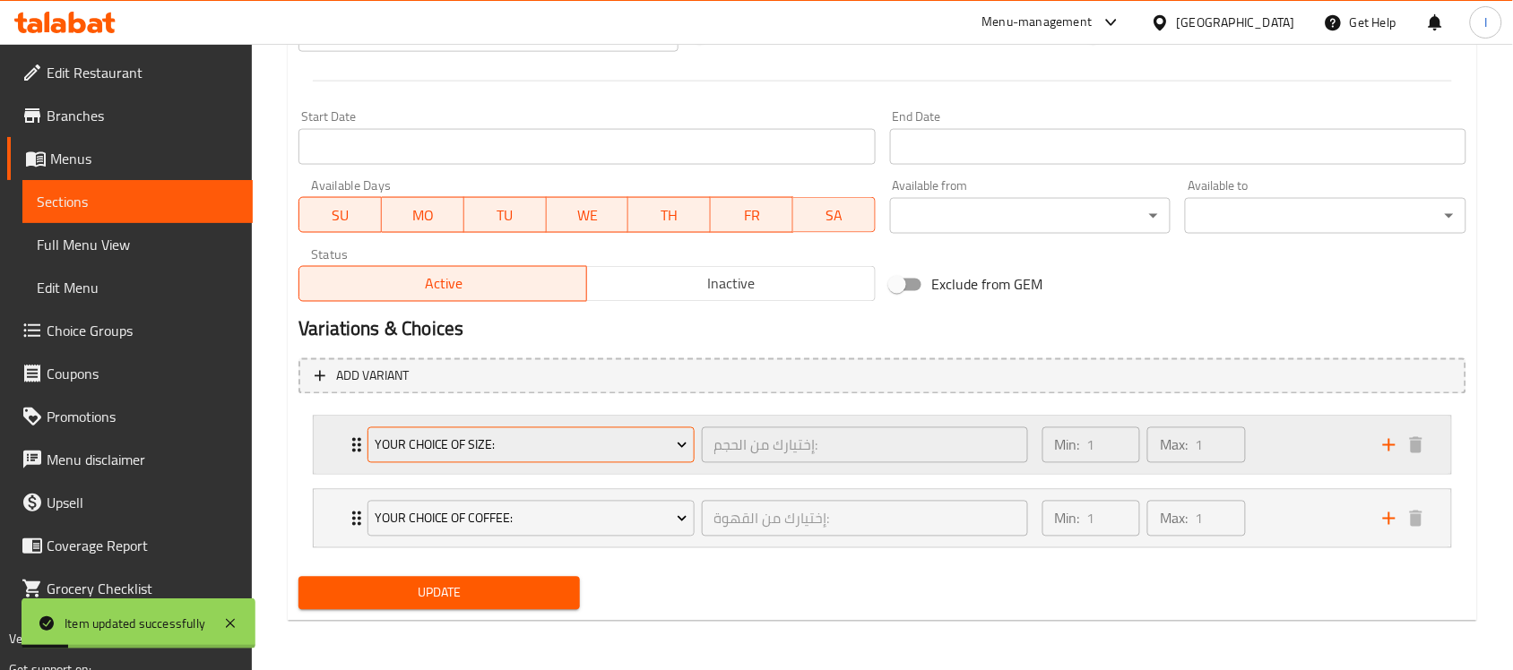
click at [665, 453] on span "Your Choice Of Size:" at bounding box center [531, 446] width 313 height 22
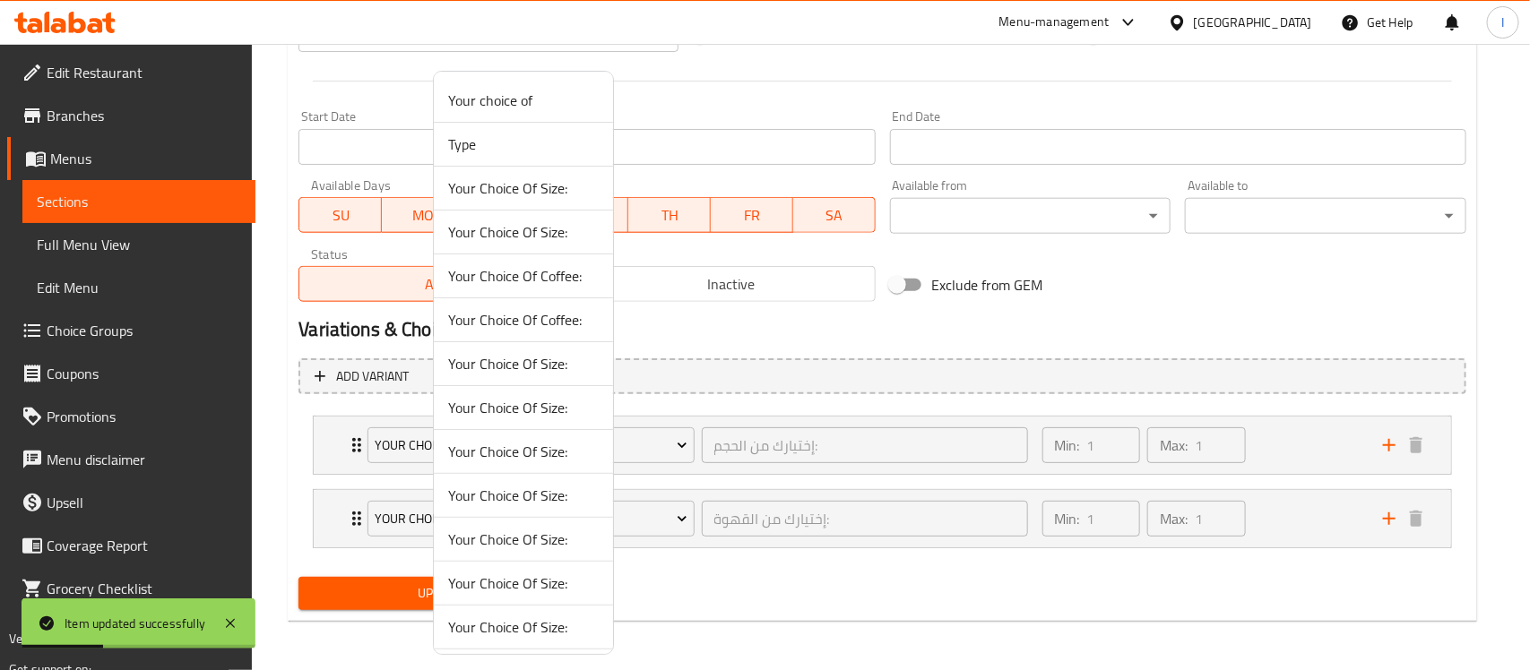
click at [780, 590] on div at bounding box center [765, 335] width 1530 height 670
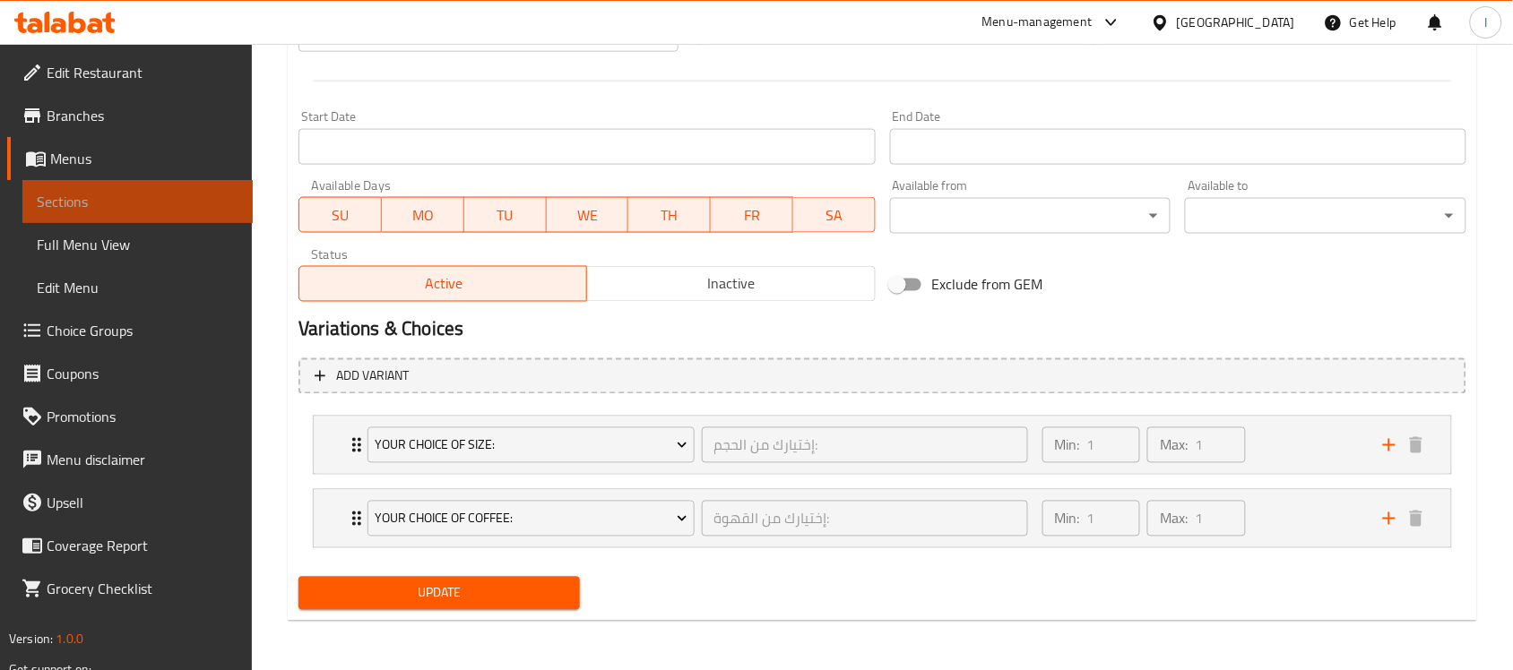
click at [140, 212] on link "Sections" at bounding box center [137, 201] width 230 height 43
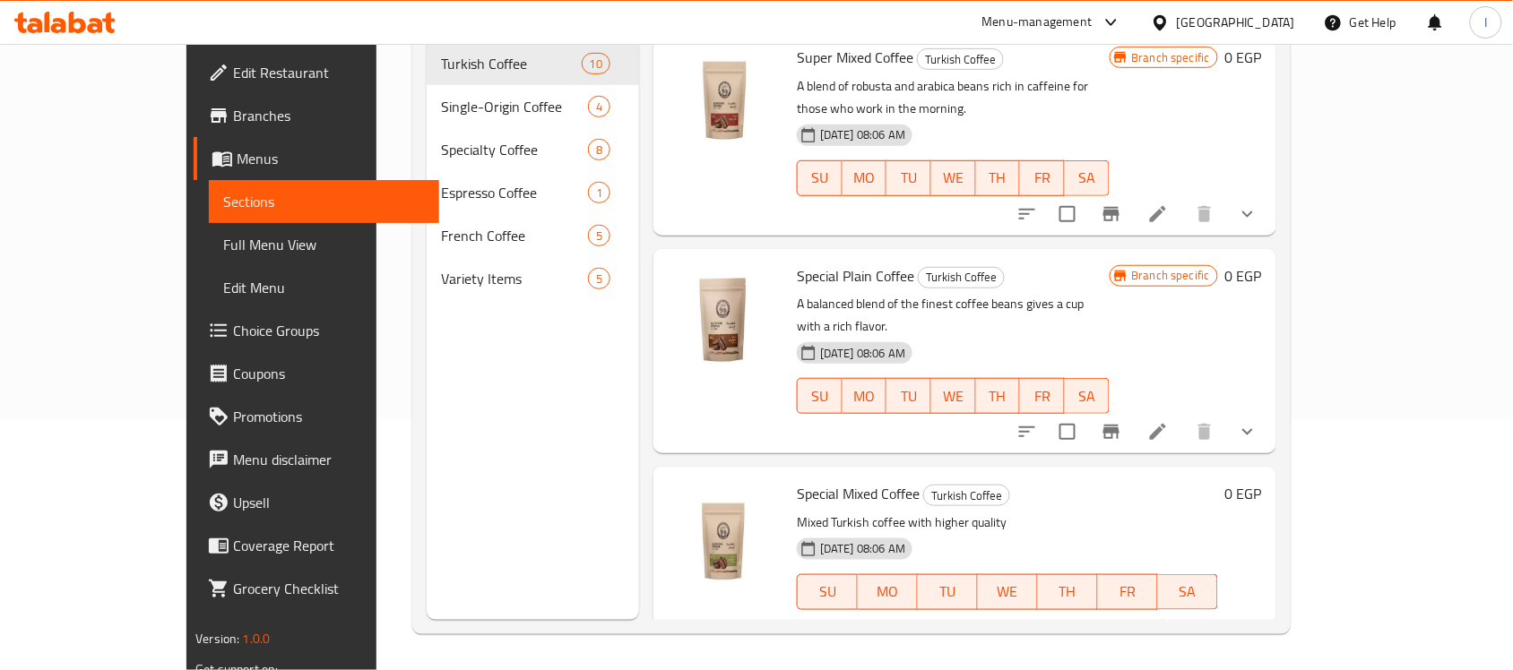
scroll to position [224, 0]
click at [1063, 480] on h6 "Special Mixed Coffee Turkish Coffee" at bounding box center [1007, 492] width 421 height 25
click at [1166, 618] on icon at bounding box center [1158, 626] width 16 height 16
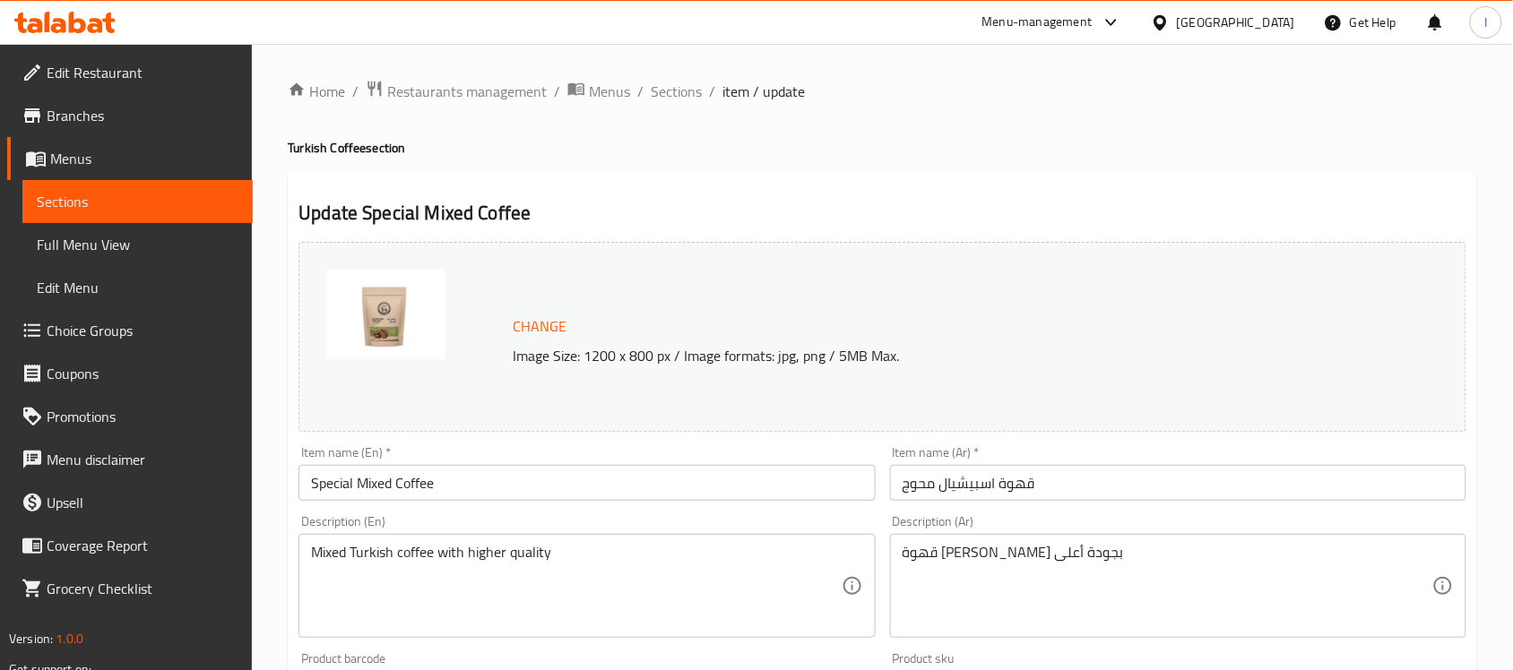
scroll to position [112, 0]
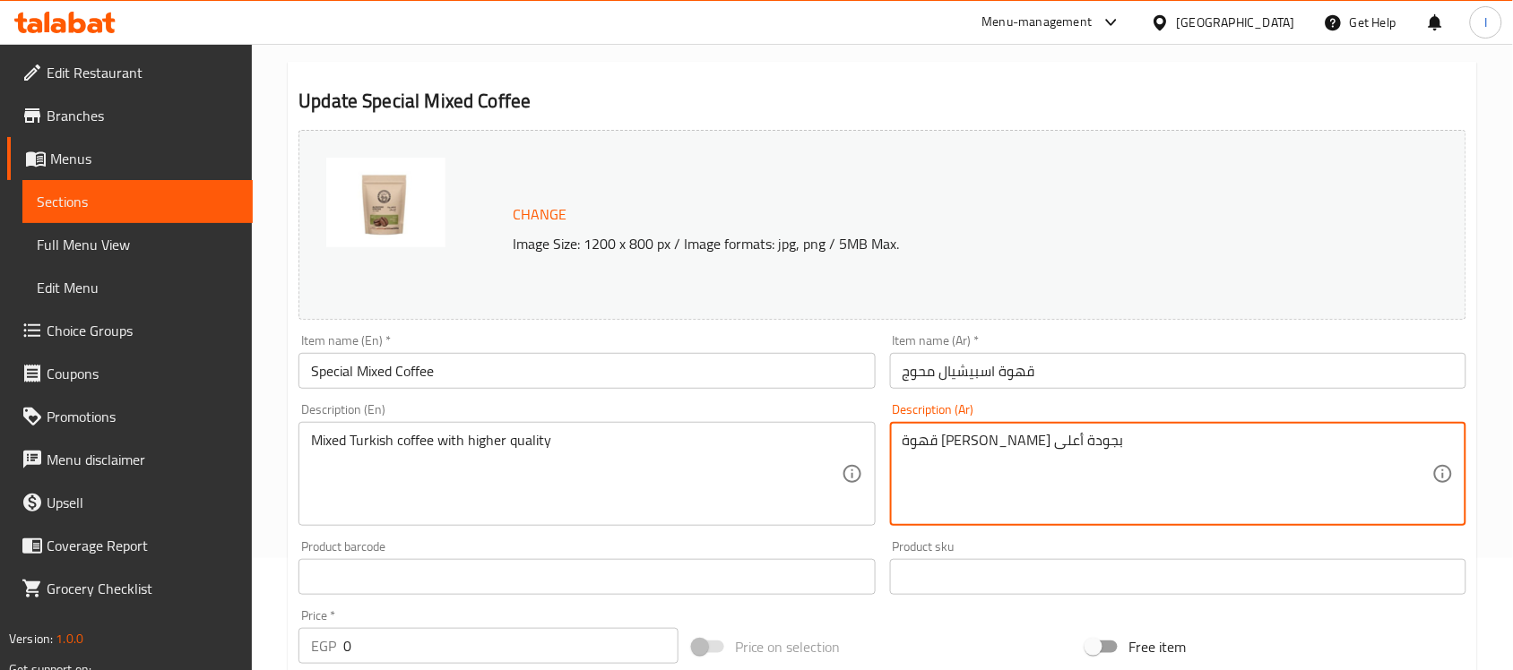
click at [997, 454] on textarea "قهوة [PERSON_NAME] بجودة أعلى" at bounding box center [1168, 474] width 530 height 85
paste textarea "A blend of robusta and arabica beans rich in caffeine for those who work in the…"
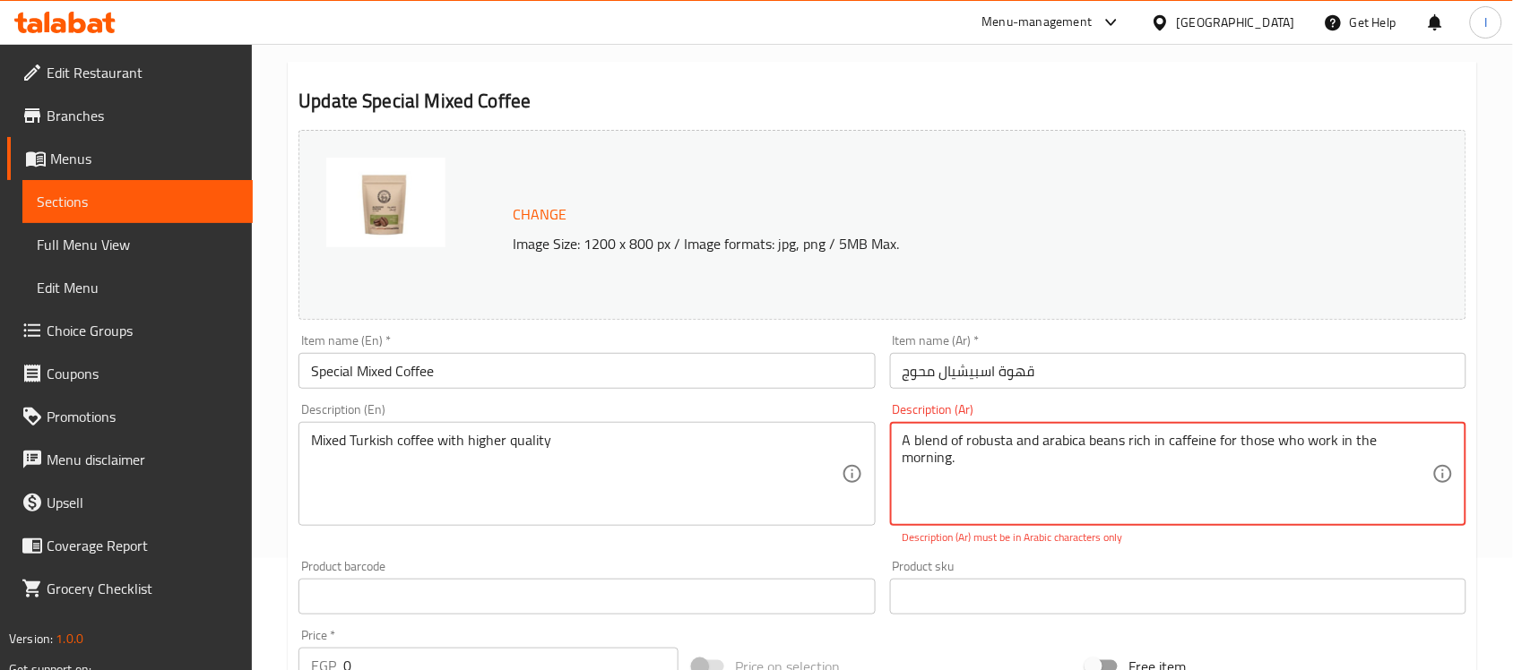
click at [984, 441] on textarea "A blend of robusta and arabica beans rich in caffeine for those who work in the…" at bounding box center [1168, 474] width 530 height 85
paste textarea "توليفة متوازنة من اجود حبوب البن تعطي فنجانا ذو نكهة غنية"
type textarea "توليفة متوازنة من اجود حبوب البن تعطي فنجانا ذو نكهة غنية ."
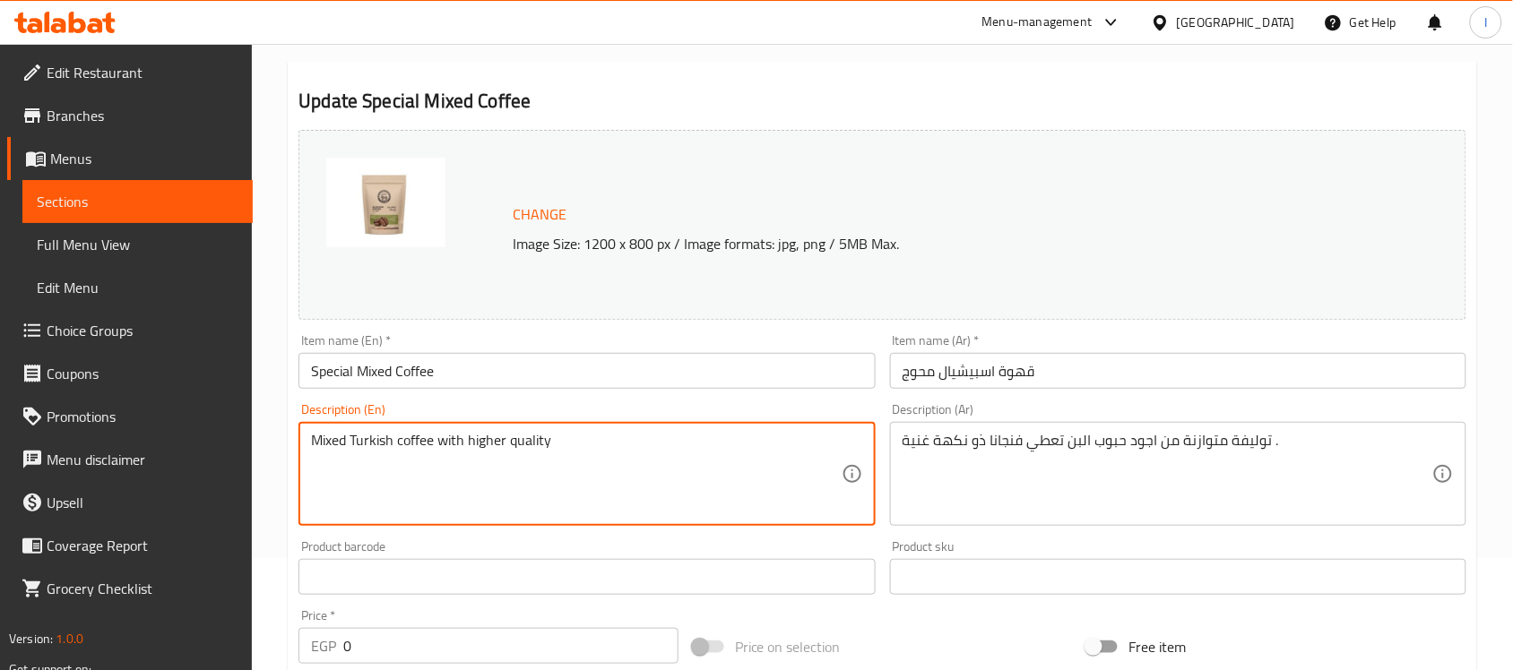
click at [535, 442] on textarea "Mixed Turkish coffee with higher quality" at bounding box center [576, 474] width 530 height 85
click at [538, 437] on textarea "Mixed Turkish coffee with higher quality" at bounding box center [576, 474] width 530 height 85
paste textarea "A balanced blend of the finest coffee beans gives a cup with a rich flavor."
click at [606, 448] on textarea "Mixed Turkish coffee with higher A balanced blend of the finest coffee beans gi…" at bounding box center [576, 474] width 530 height 85
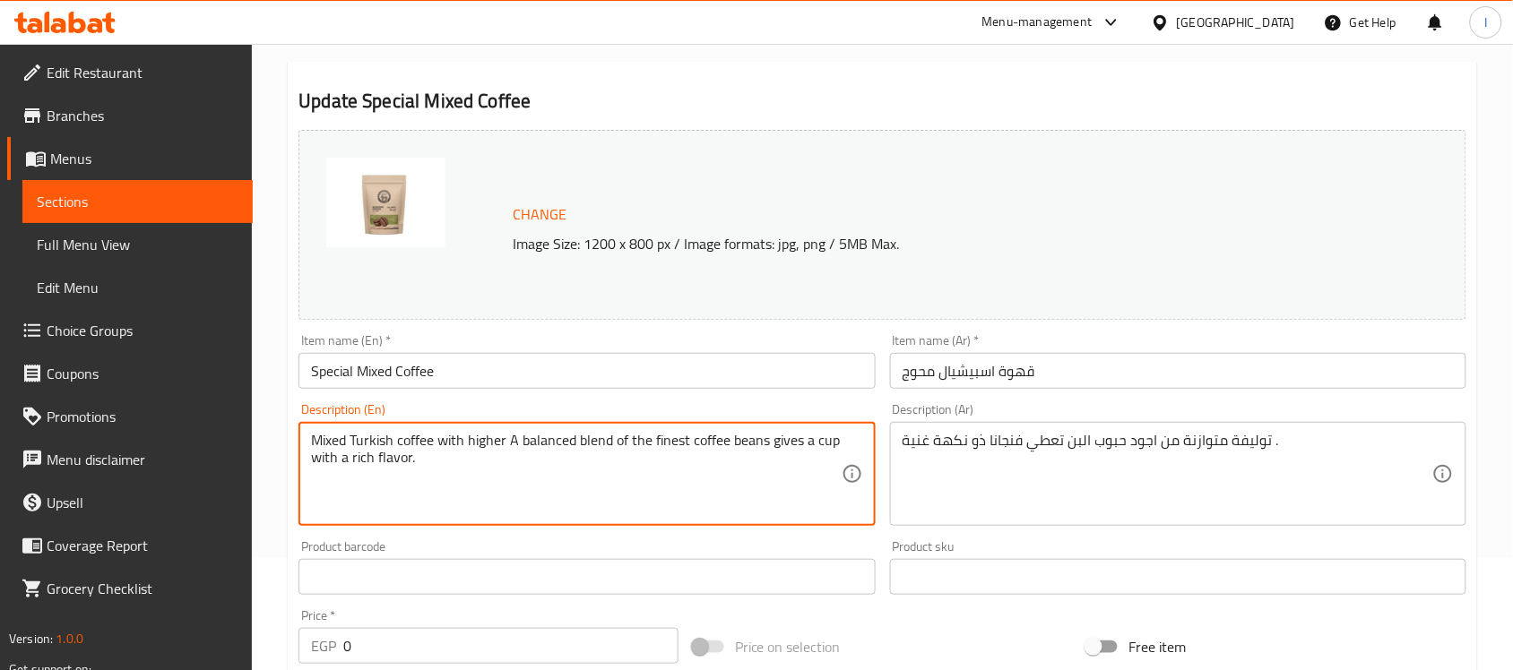
click at [606, 448] on textarea "Mixed Turkish coffee with higher A balanced blend of the finest coffee beans gi…" at bounding box center [576, 474] width 530 height 85
paste textarea
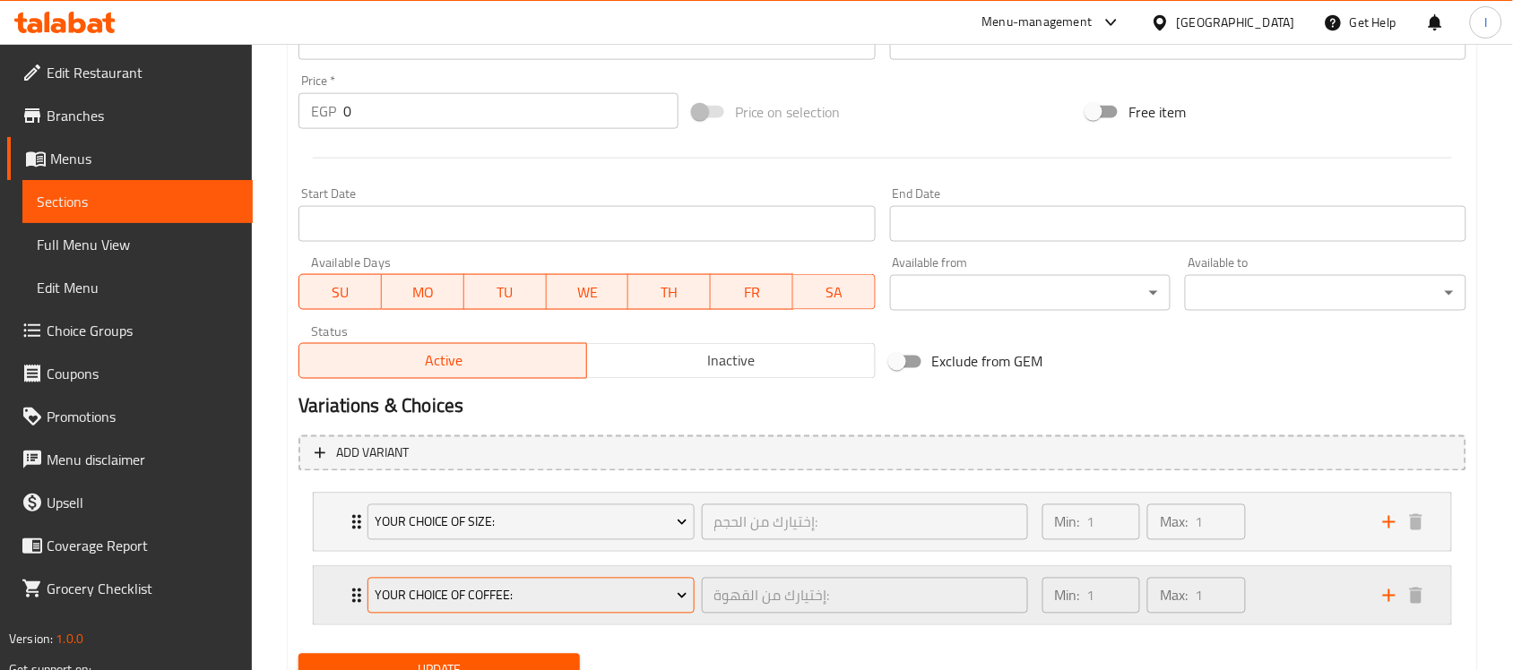
scroll to position [724, 0]
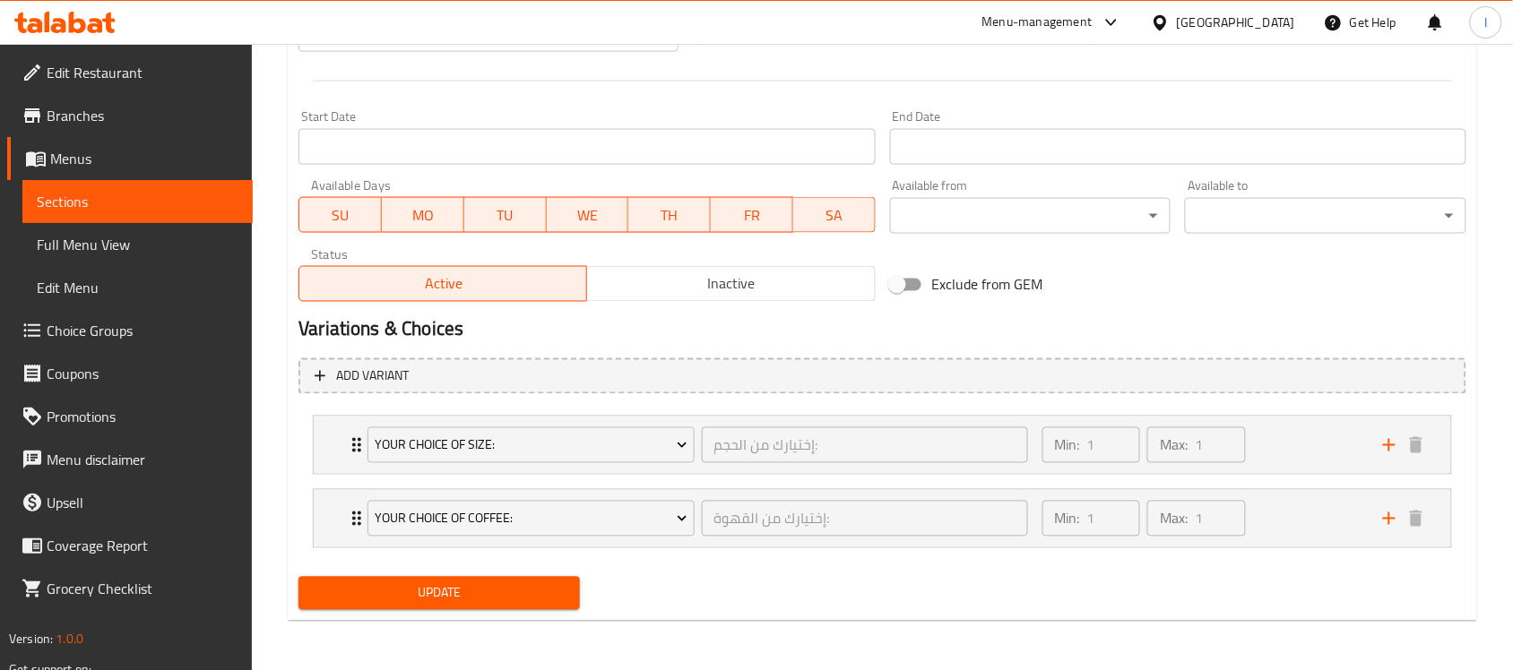
type textarea "A balanced blend of the finest coffee beans gives a cup with a rich flavor."
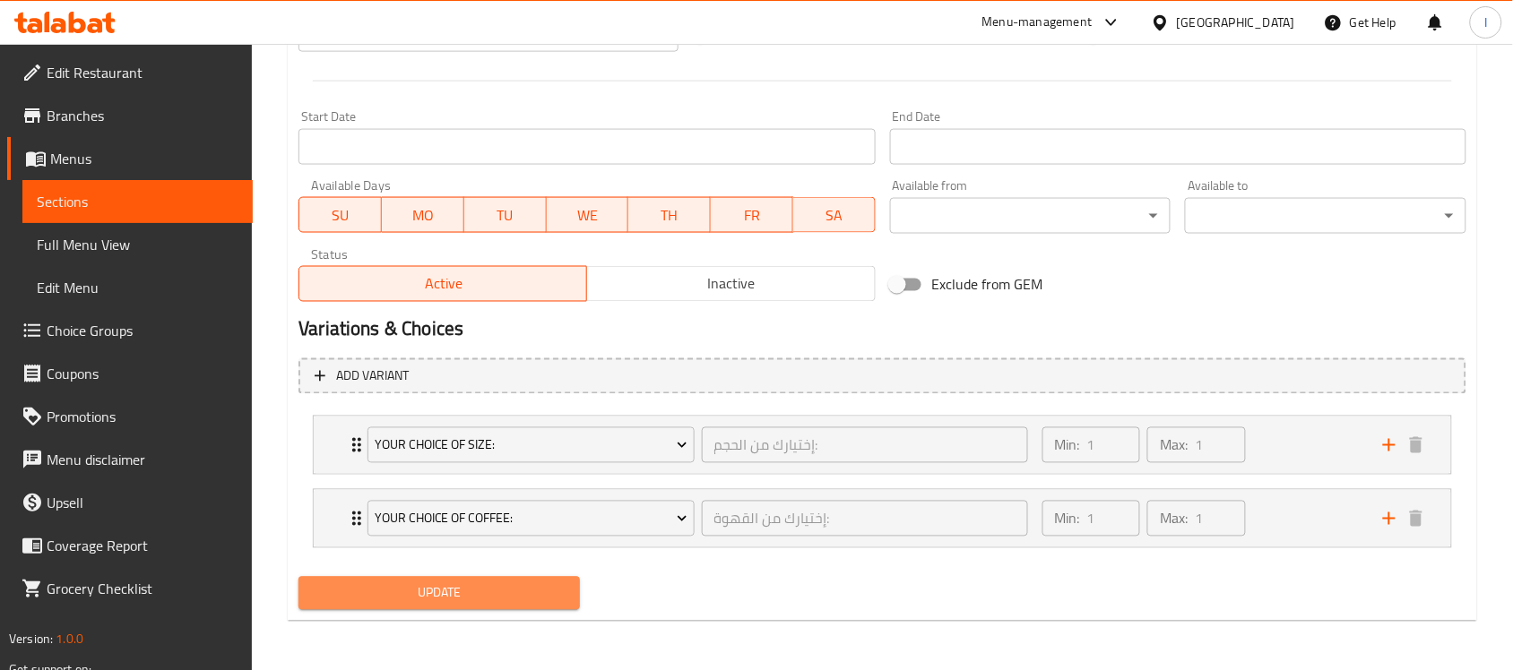
click at [544, 599] on span "Update" at bounding box center [439, 594] width 253 height 22
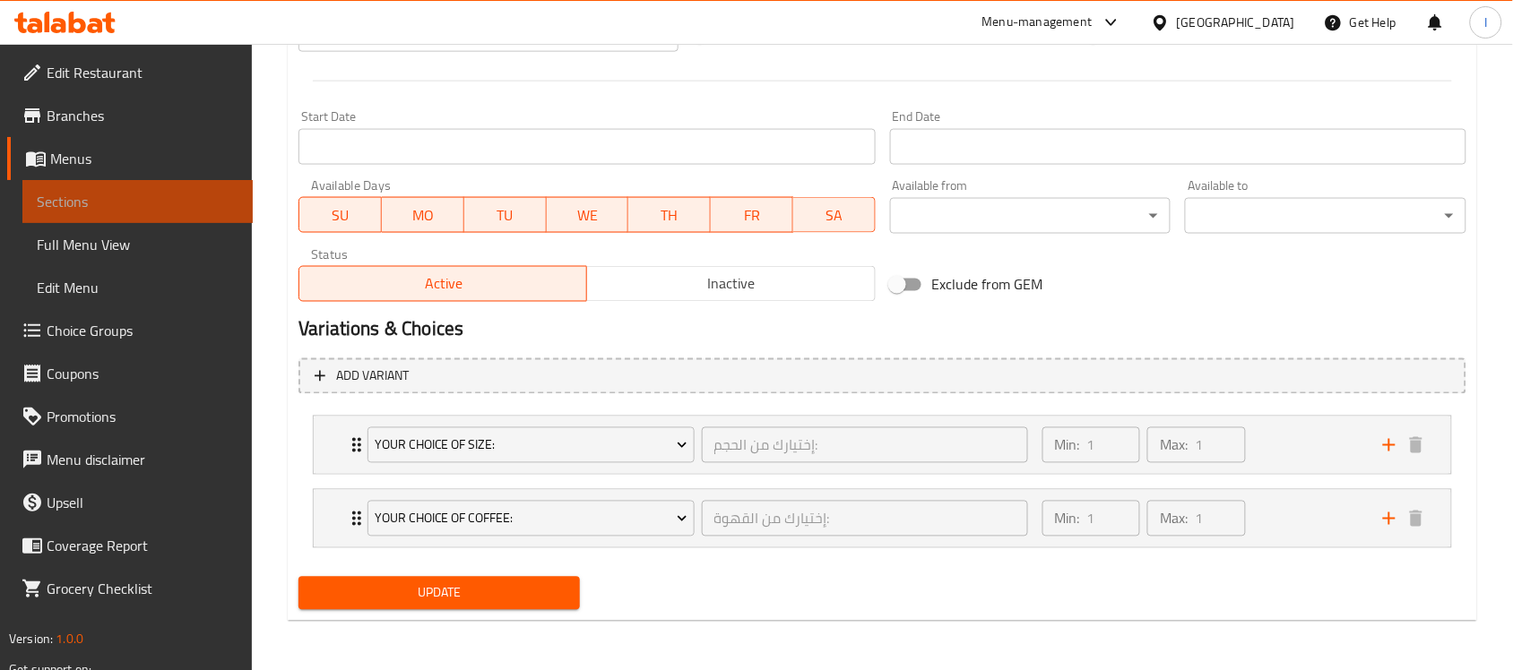
click at [100, 191] on span "Sections" at bounding box center [138, 202] width 202 height 22
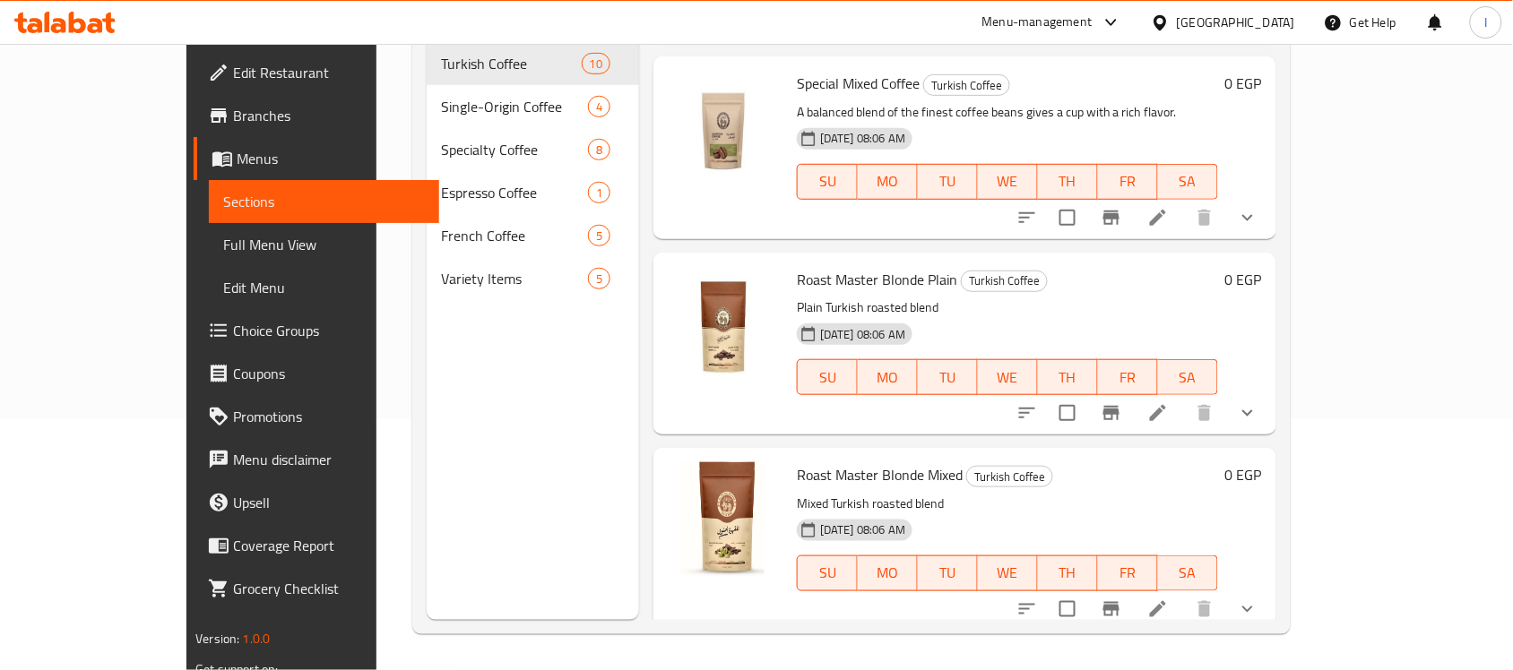
scroll to position [672, 0]
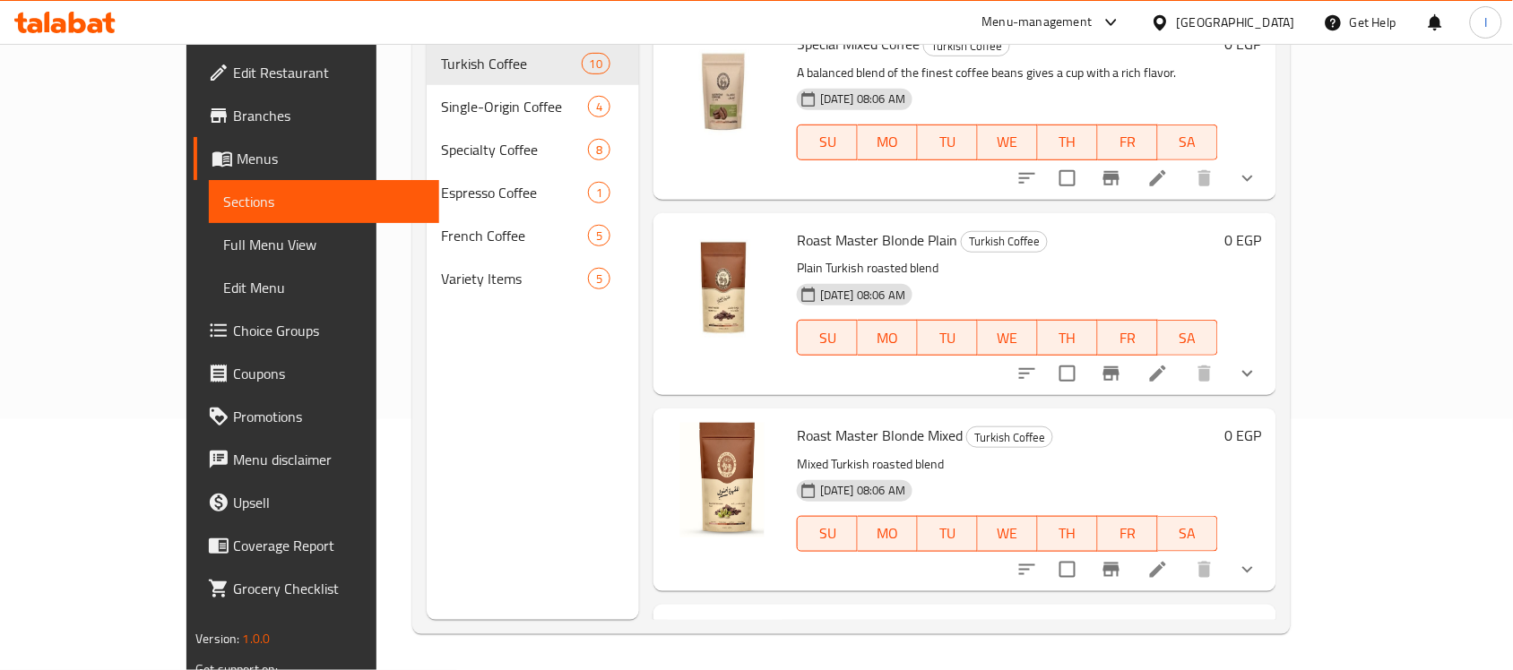
click at [1067, 277] on div "[DATE] 08:06 AM SU MO TU WE TH FR SA" at bounding box center [1008, 325] width 436 height 97
click at [1169, 363] on icon at bounding box center [1158, 374] width 22 height 22
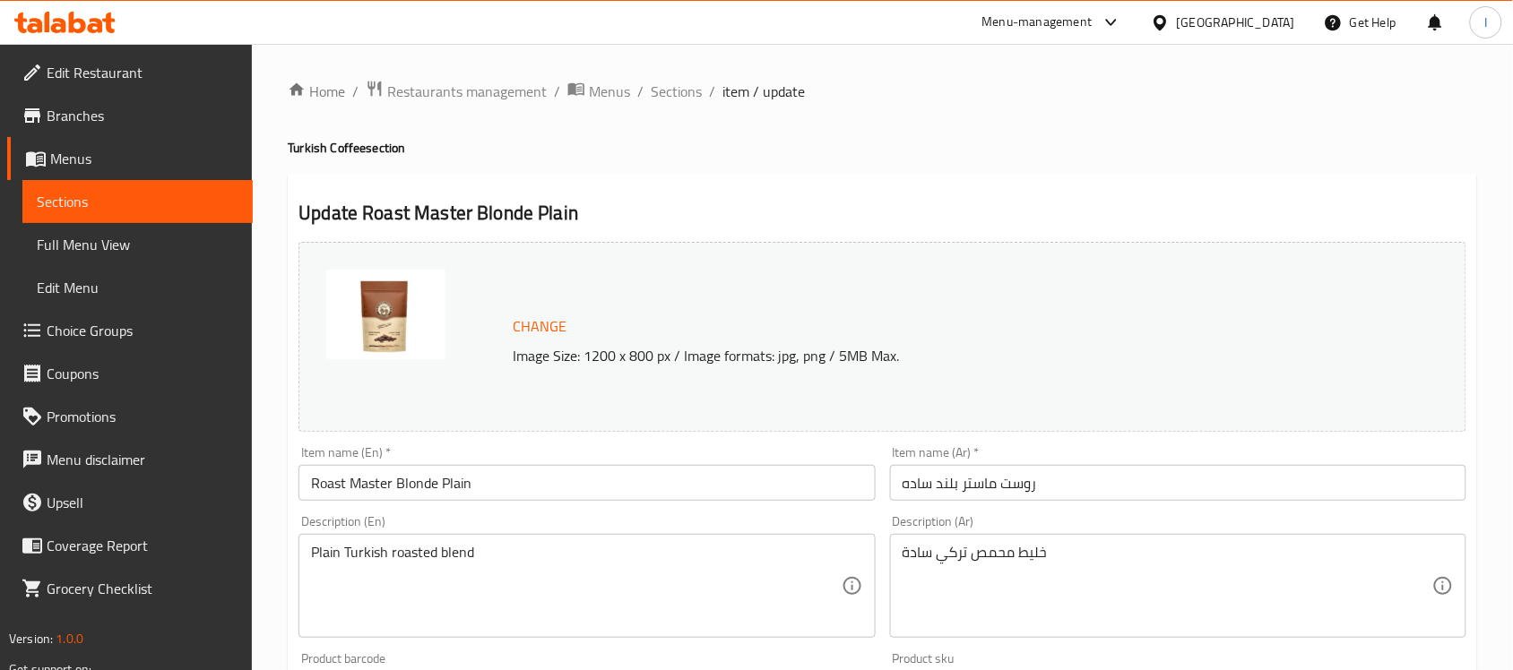
click at [386, 489] on input "Roast Master Blonde Plain" at bounding box center [586, 483] width 576 height 36
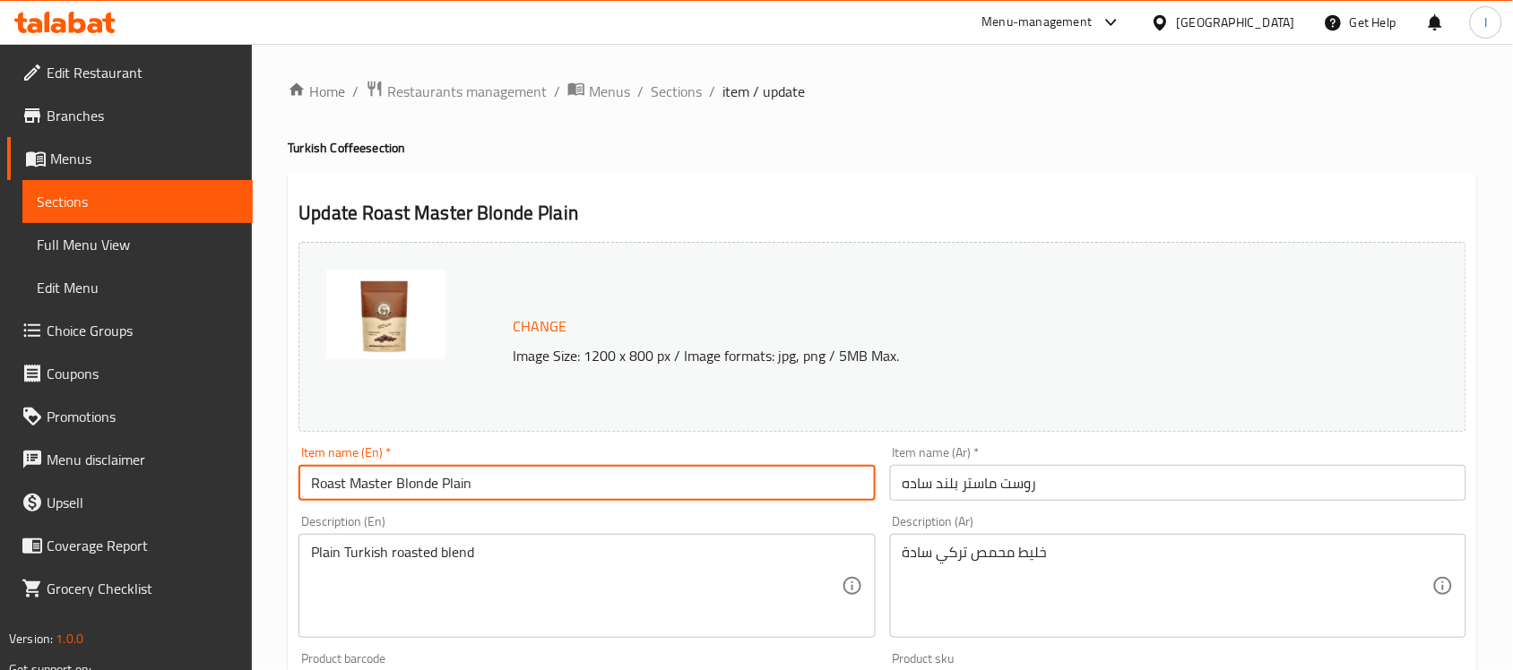
click at [386, 489] on input "Roast Master Blonde Plain" at bounding box center [586, 483] width 576 height 36
paste input "A balanced blend of the finest coffee beans gives a cup with a rich flavor."
paste input "plain Roast Master Blend"
type input "plain Roast Master Blend"
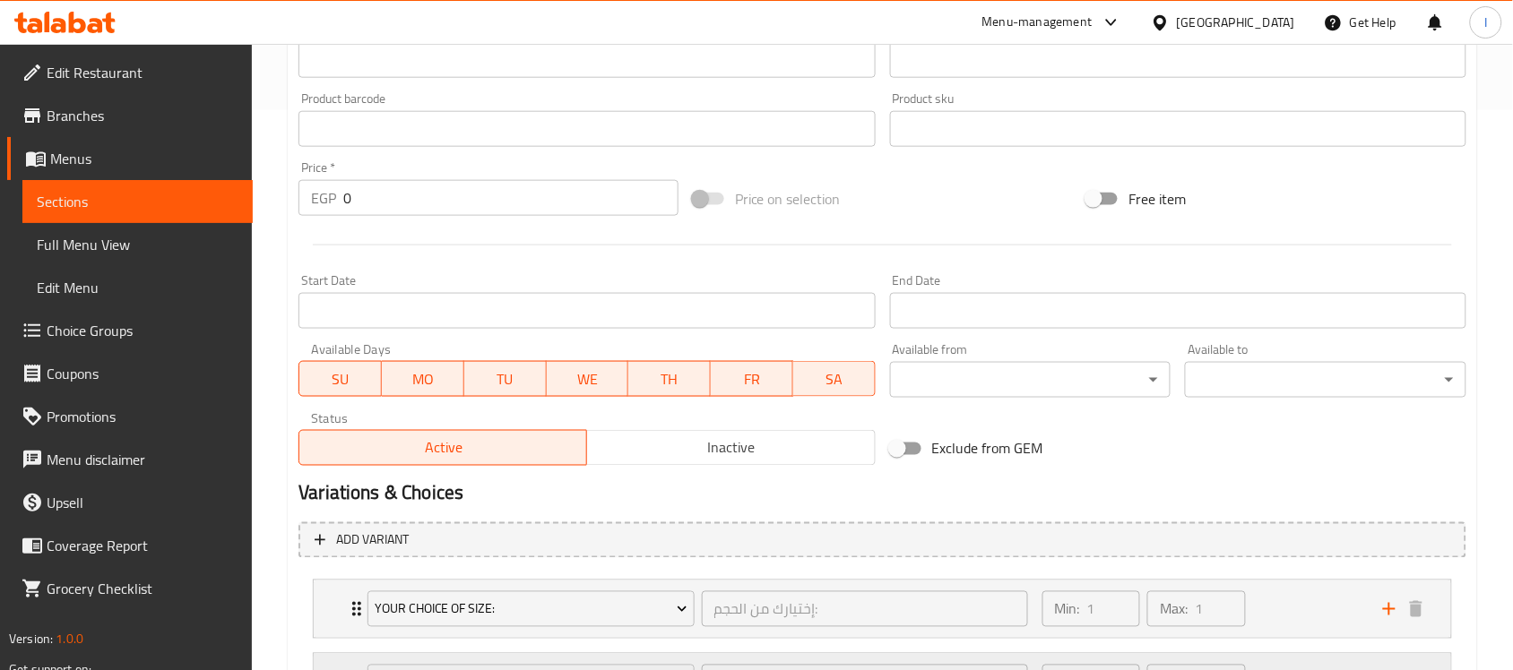
scroll to position [724, 0]
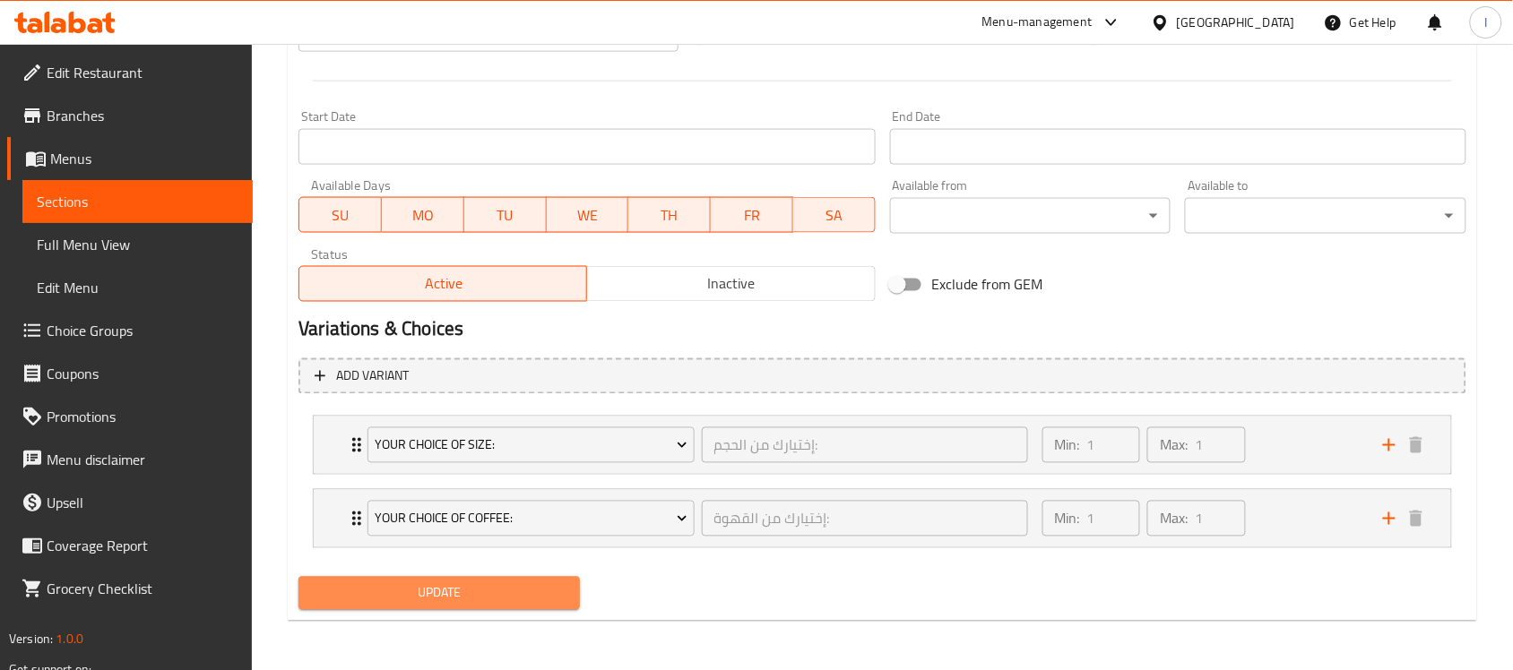
click at [497, 590] on span "Update" at bounding box center [439, 594] width 253 height 22
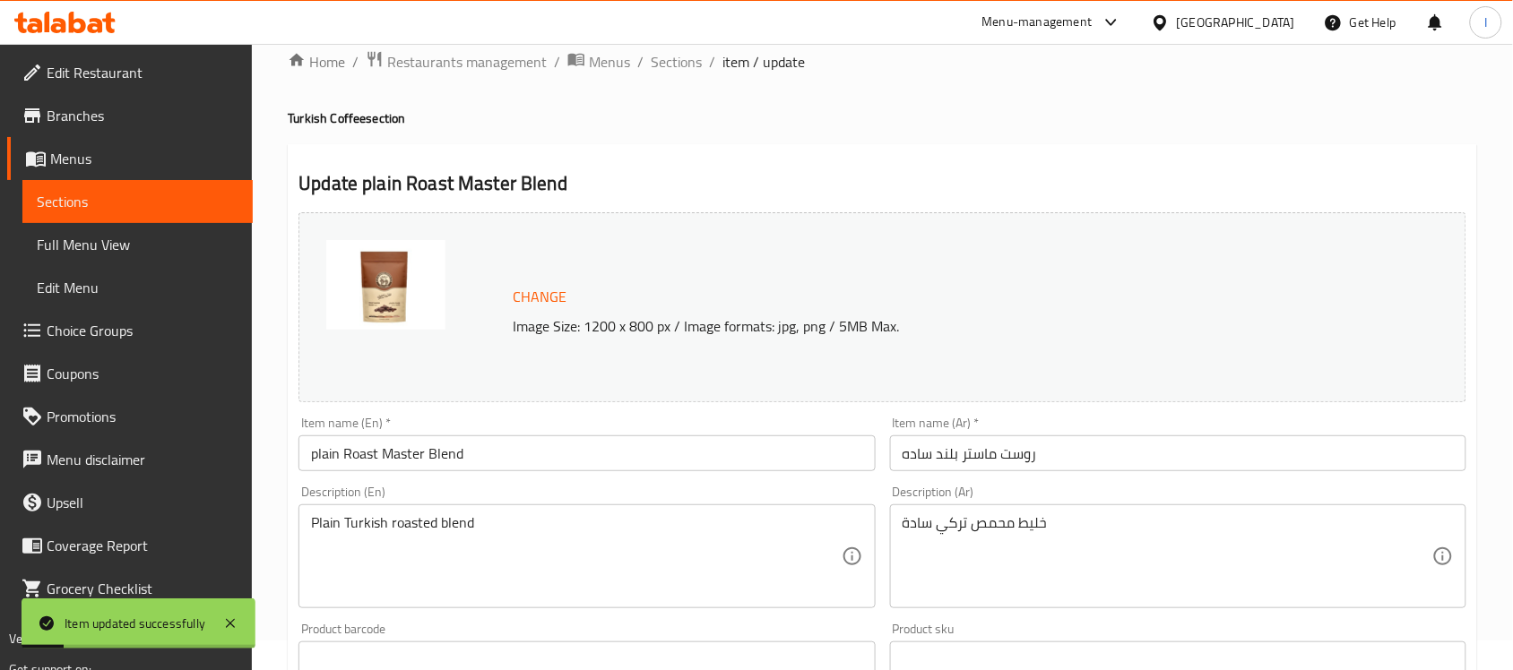
scroll to position [0, 0]
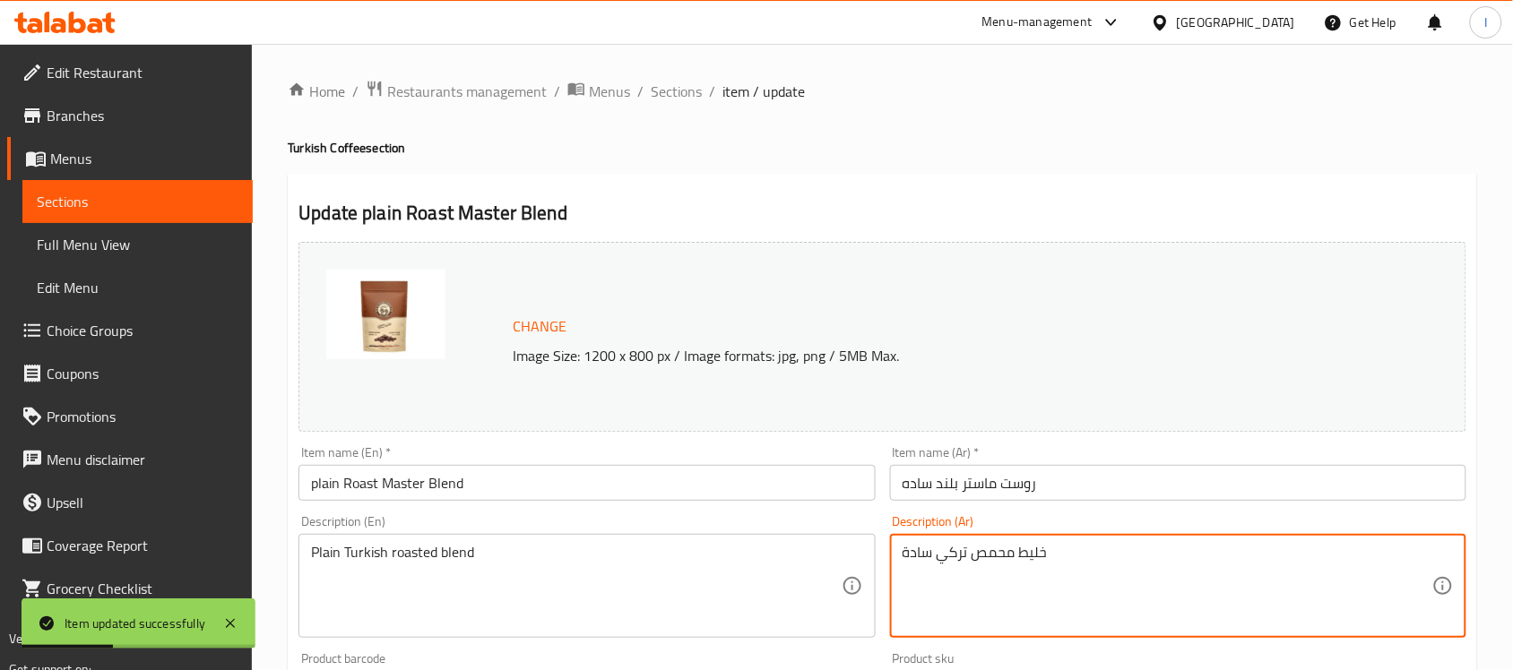
click at [1005, 552] on textarea "خليط محمص تركي سادة" at bounding box center [1168, 586] width 530 height 85
click at [964, 557] on textarea "خليط محمص تركي سادة" at bounding box center [1168, 586] width 530 height 85
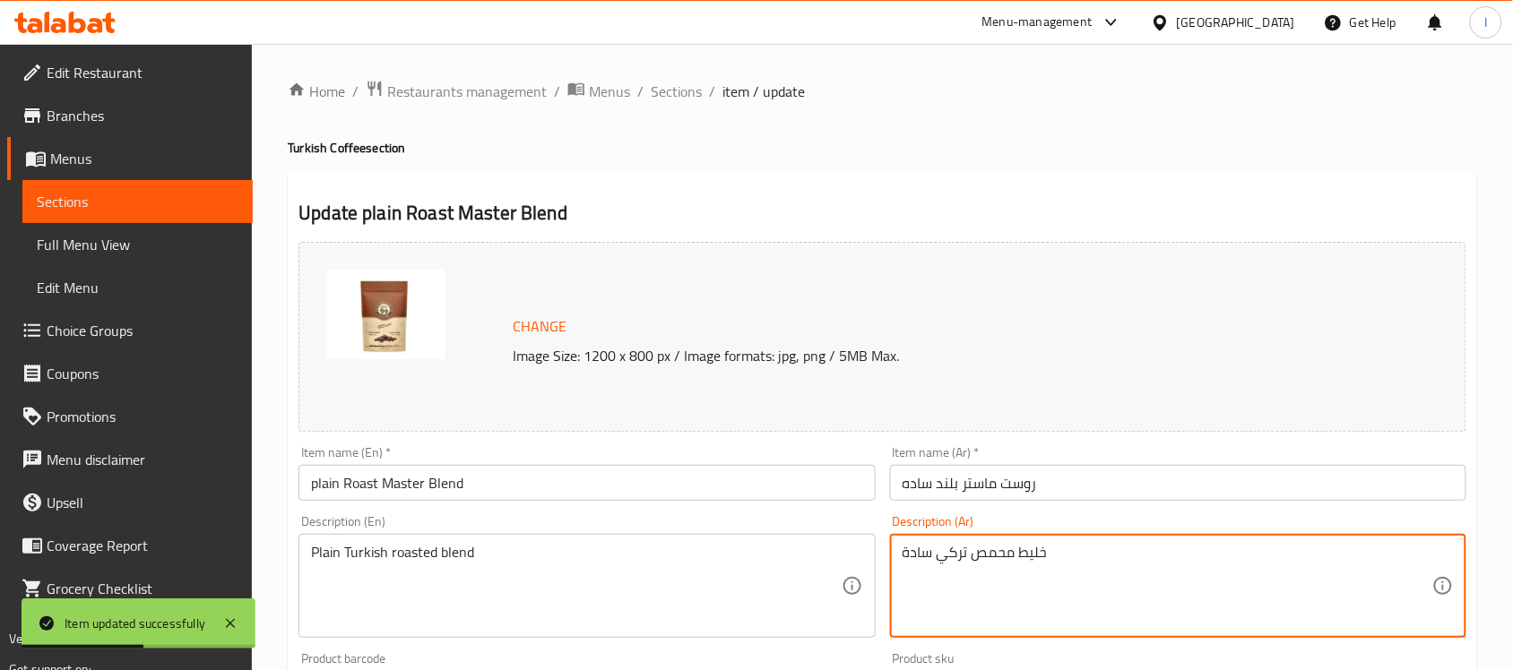
click at [964, 557] on textarea "خليط محمص تركي سادة" at bounding box center [1168, 586] width 530 height 85
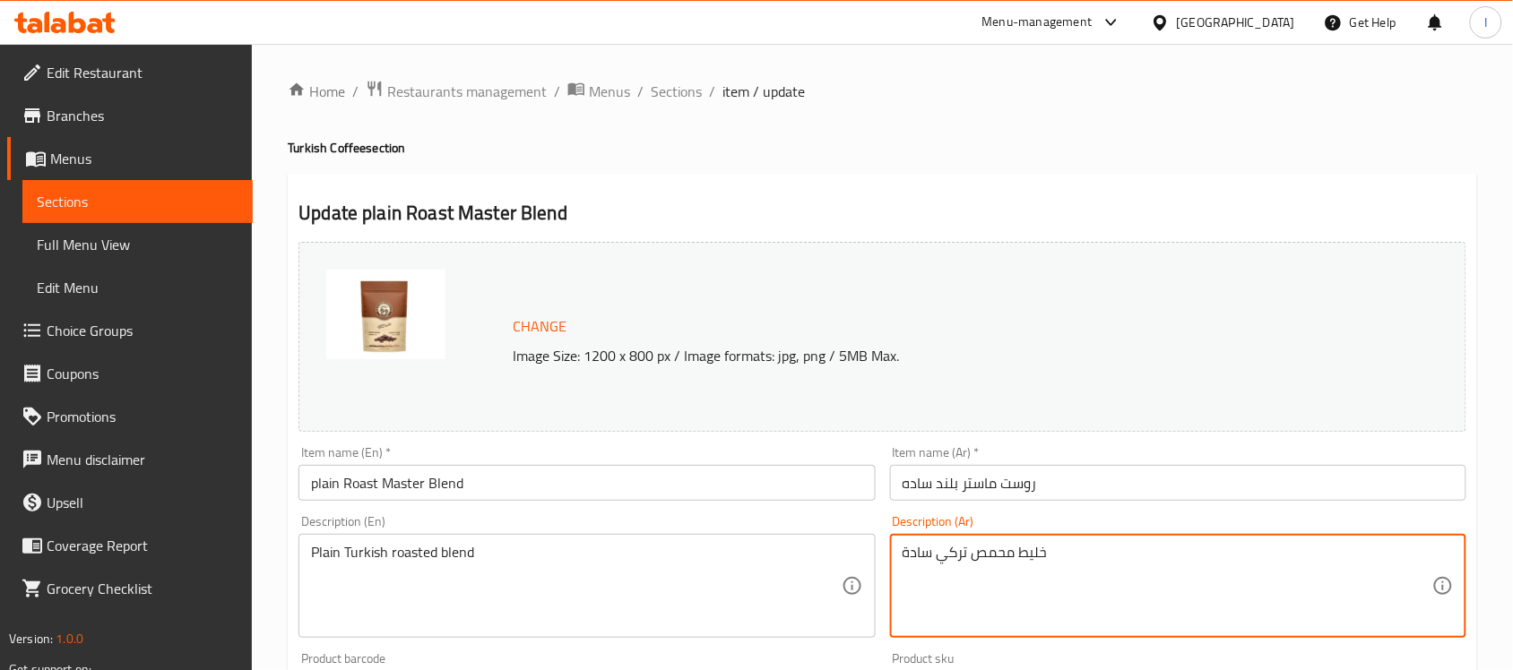
paste textarea "وليفة من اجود حبوب البن يعطي فنجانا بقوام ثقيل وناعم ."
type textarea "توليفة من اجود حبوب البن يعطي فنجانا بقوام ثقيل وناعم ."
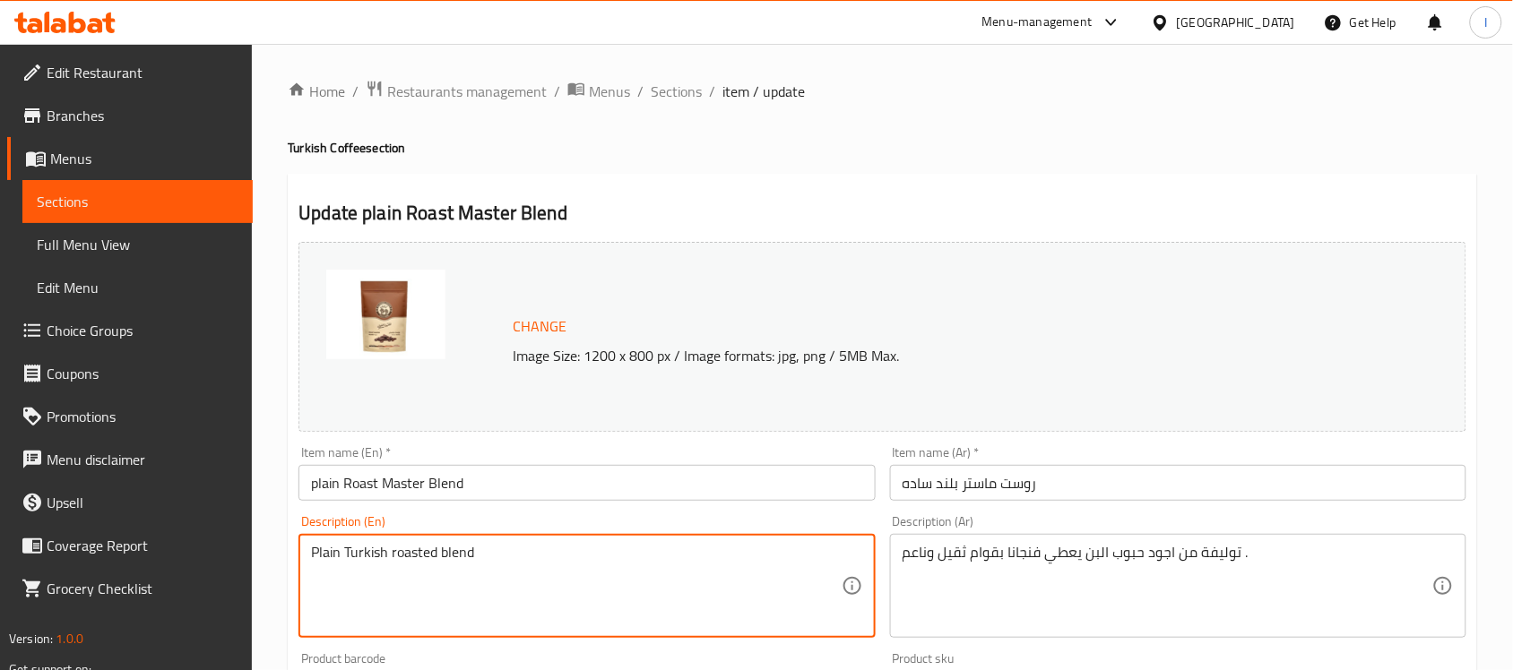
click at [428, 561] on textarea "Plain Turkish roasted blend" at bounding box center [576, 586] width 530 height 85
paste textarea "توليفة من اجود حبوب البن يعطي فنجانا بقوام ثقيل وناعم ."
click at [454, 553] on textarea "توليفة من اجود حبوب البن يعطي فنجانا بقوام ثقيل وناعم ." at bounding box center [576, 586] width 530 height 85
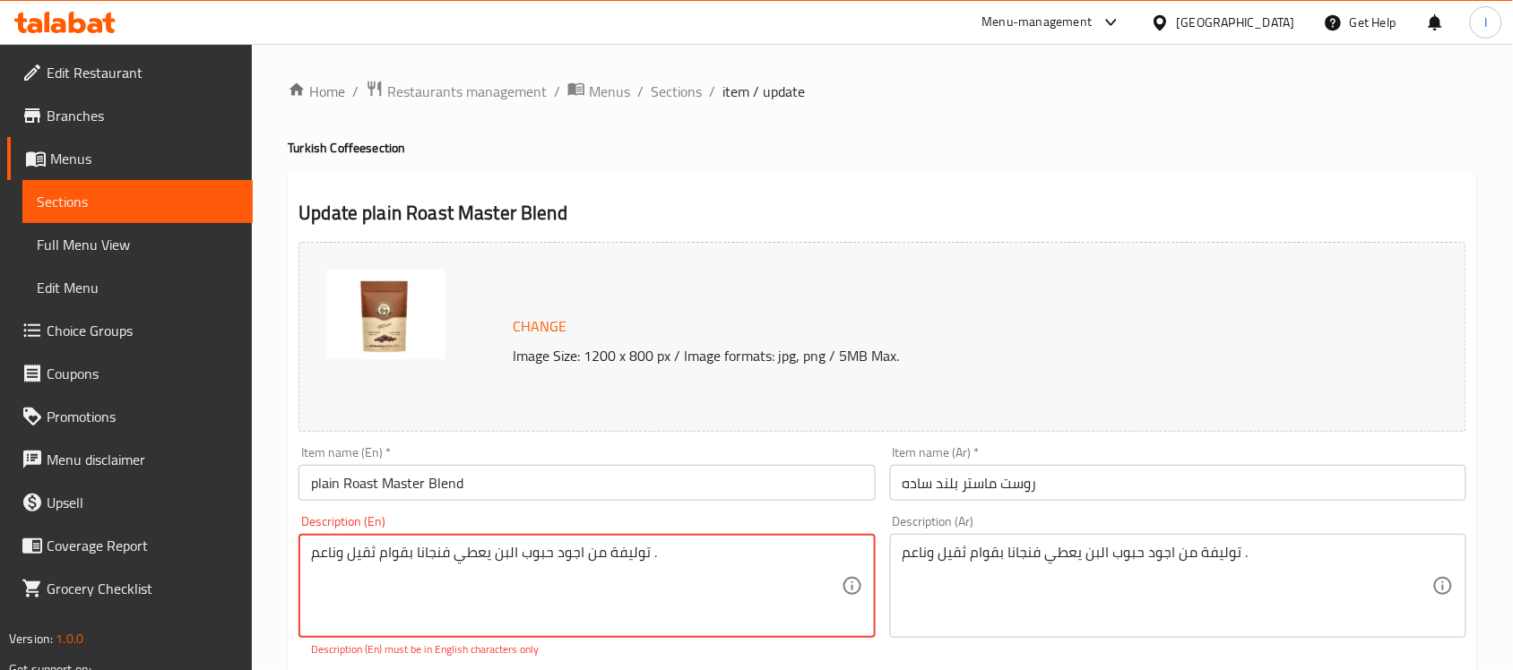
click at [454, 553] on textarea "توليفة من اجود حبوب البن يعطي فنجانا بقوام ثقيل وناعم ." at bounding box center [576, 586] width 530 height 85
paste textarea "A blend of the finest coffee beans gives a cup with a heavy, smooth texture"
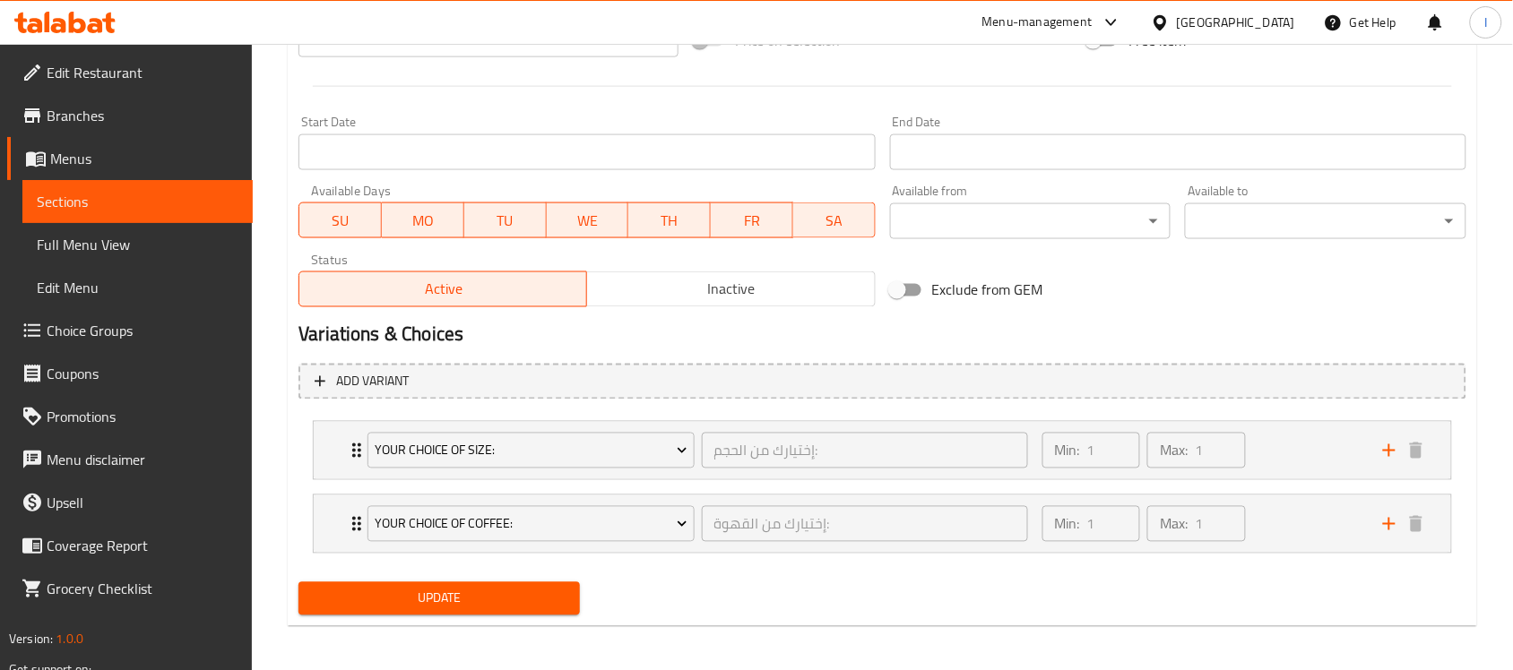
scroll to position [724, 0]
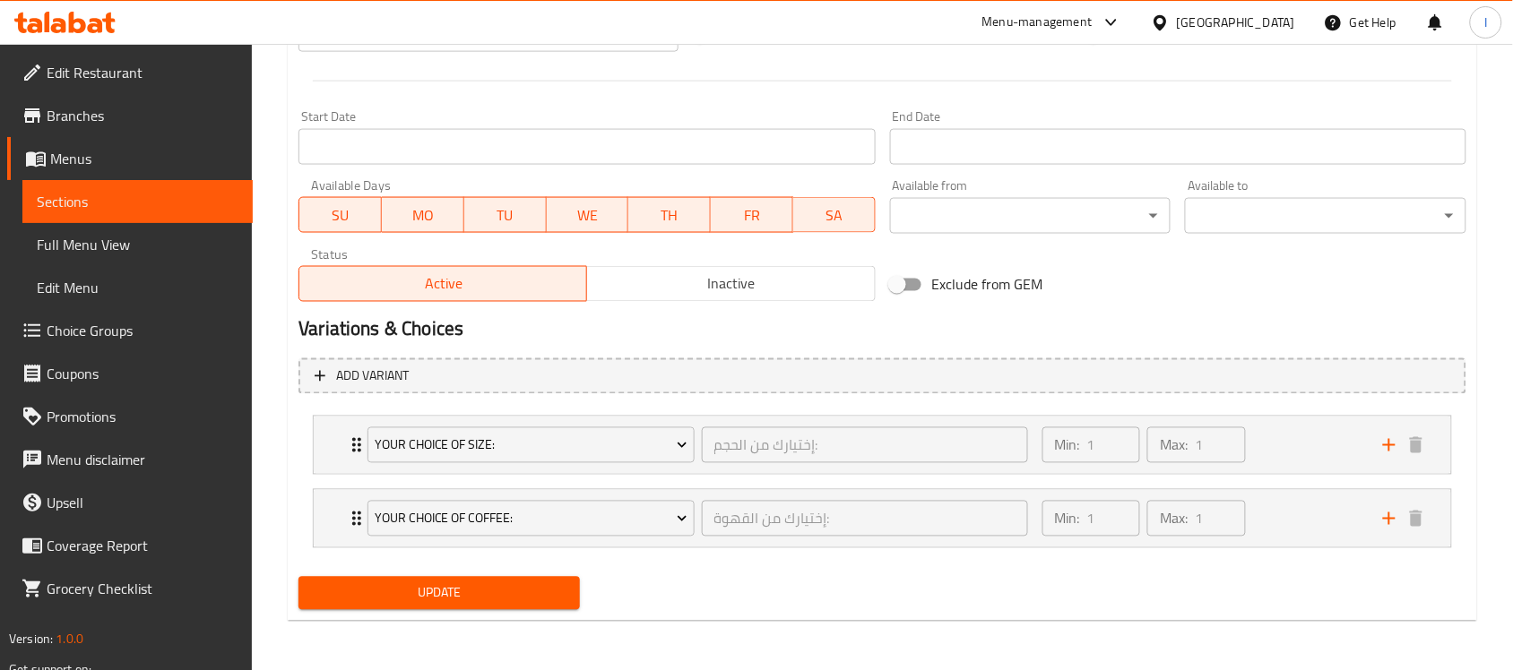
type textarea "A blend of the finest coffee beans gives a cup with a heavy, smooth texture."
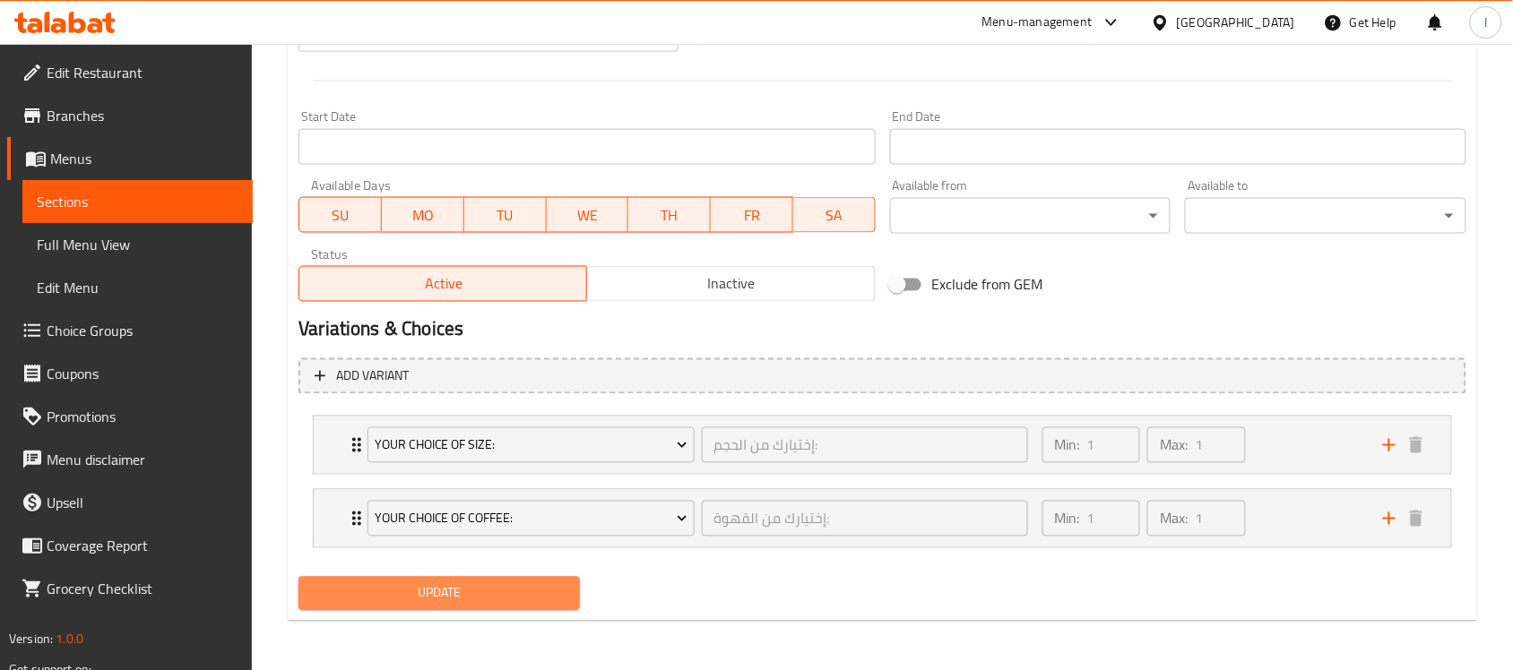
click at [489, 599] on span "Update" at bounding box center [439, 594] width 253 height 22
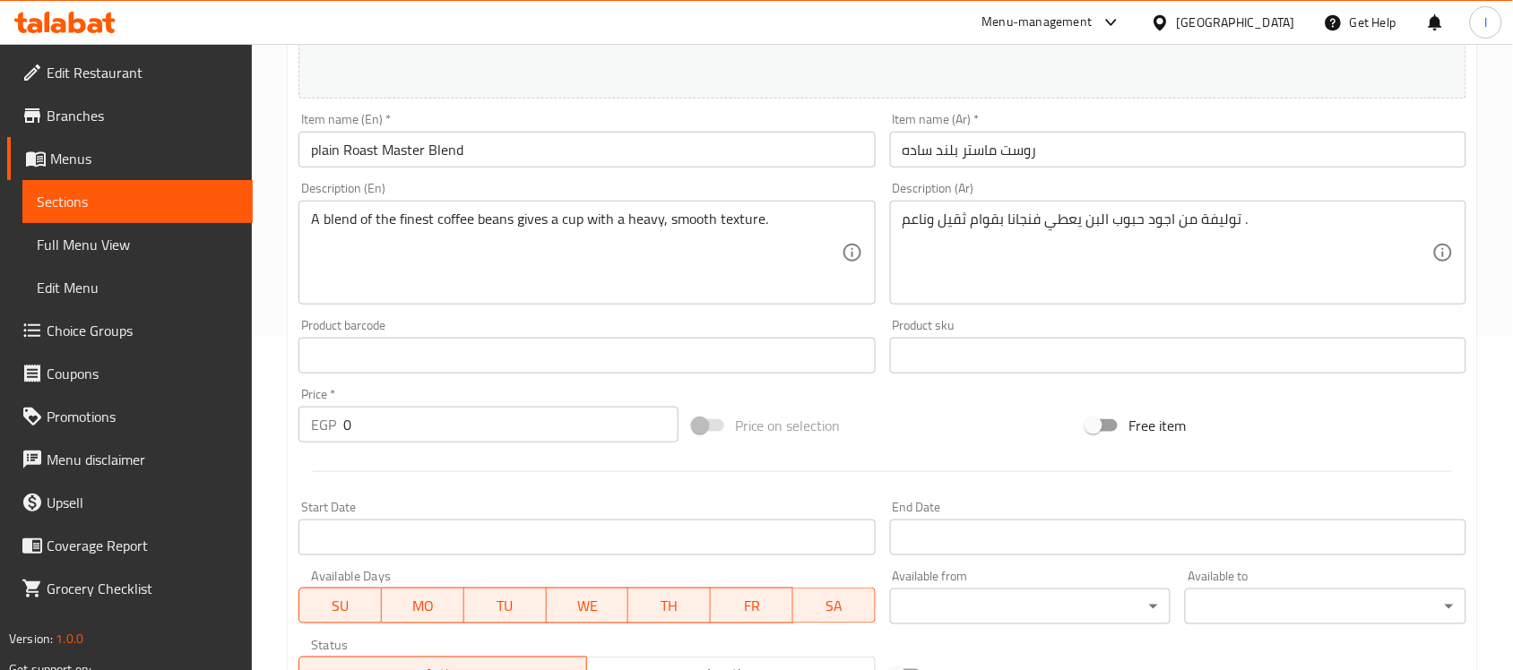
scroll to position [336, 0]
click at [128, 199] on span "Sections" at bounding box center [138, 202] width 202 height 22
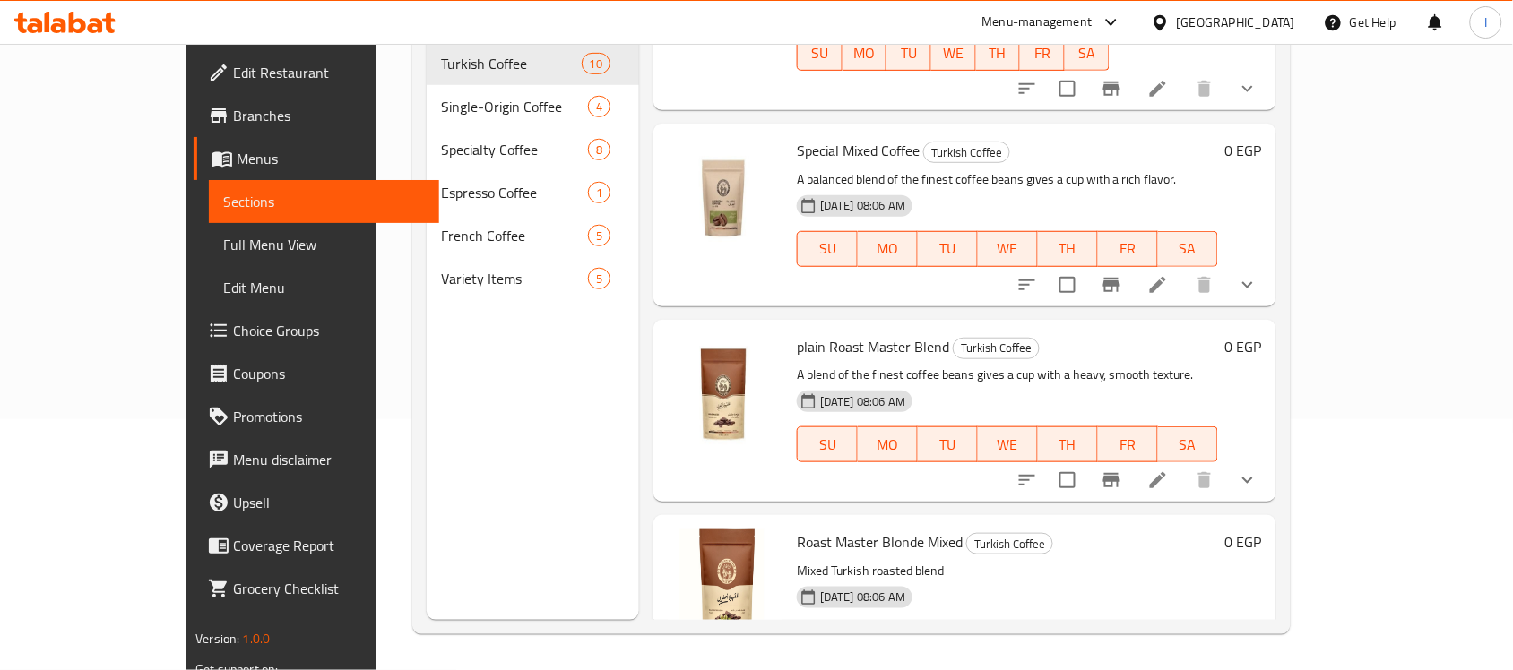
scroll to position [560, 0]
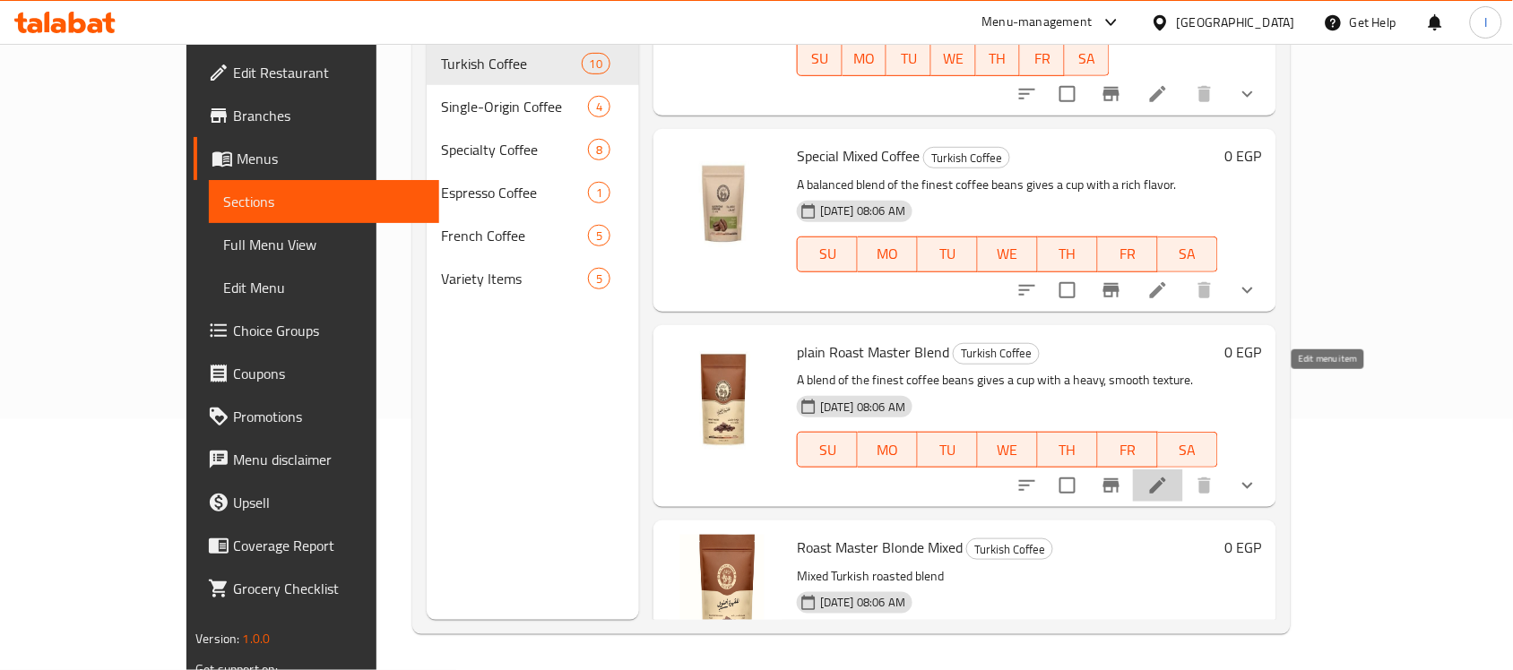
click at [1166, 478] on icon at bounding box center [1158, 486] width 16 height 16
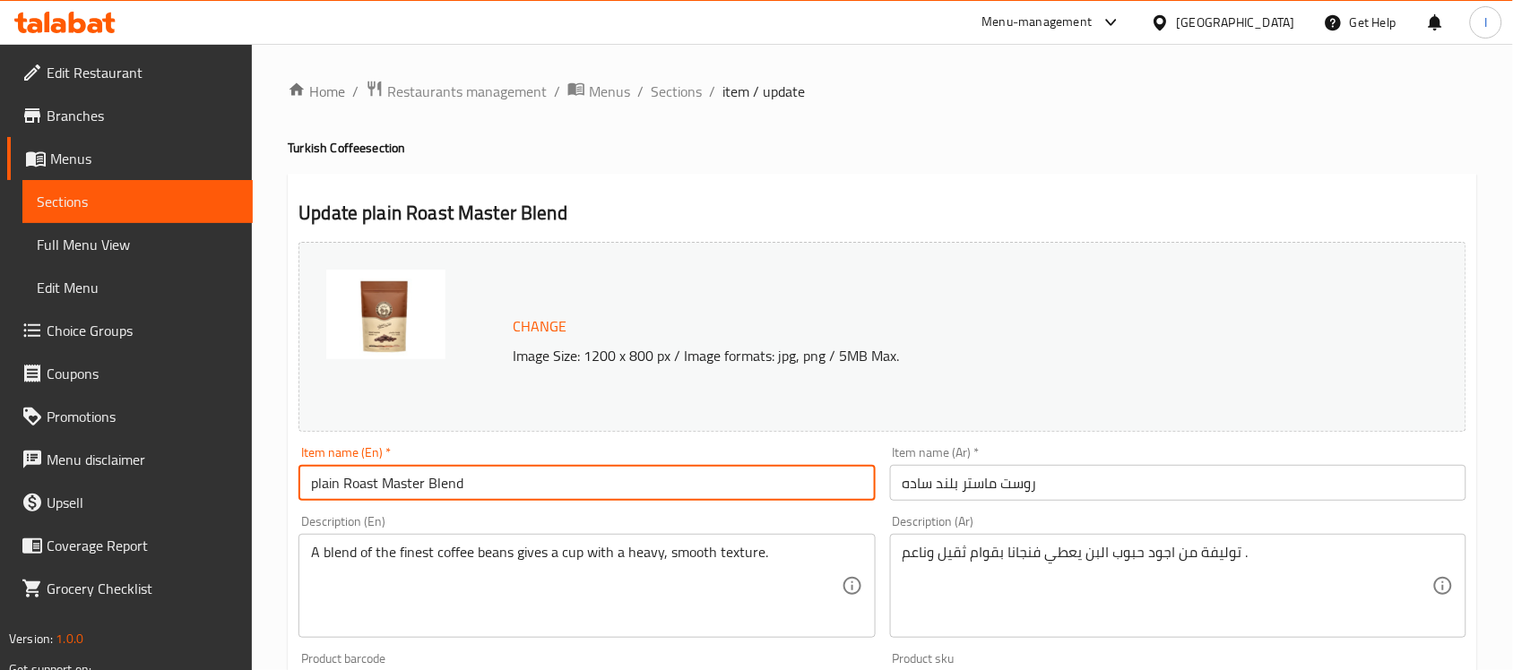
click at [318, 487] on input "plain Roast Master Blend" at bounding box center [586, 483] width 576 height 36
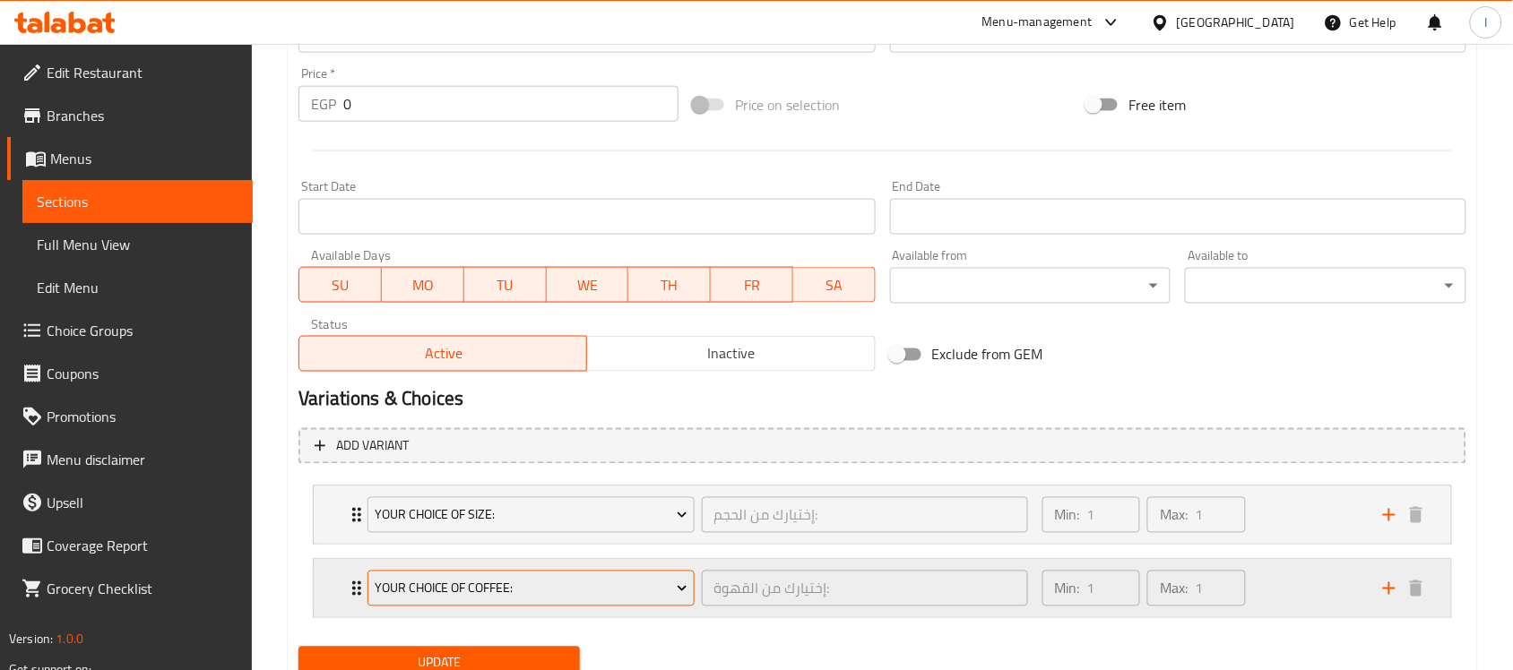
scroll to position [724, 0]
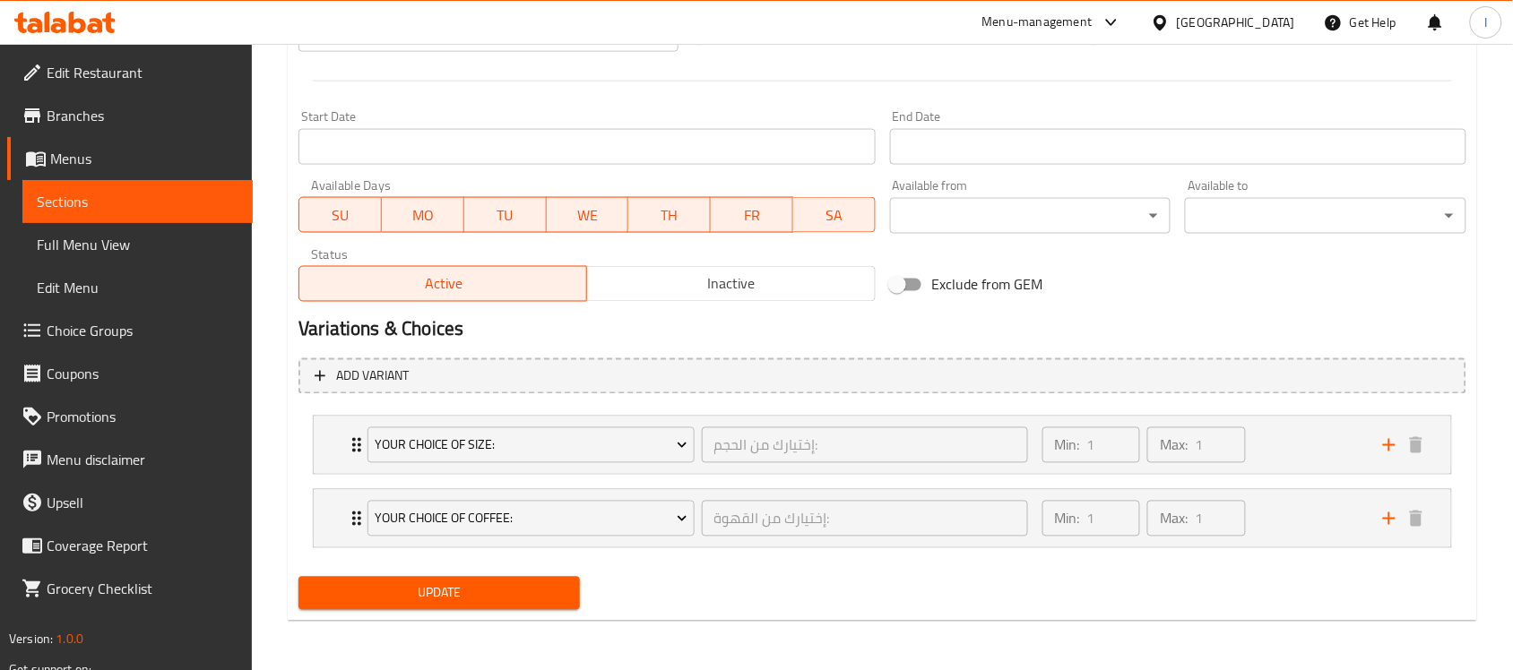
type input "Plain Roast Master Blend"
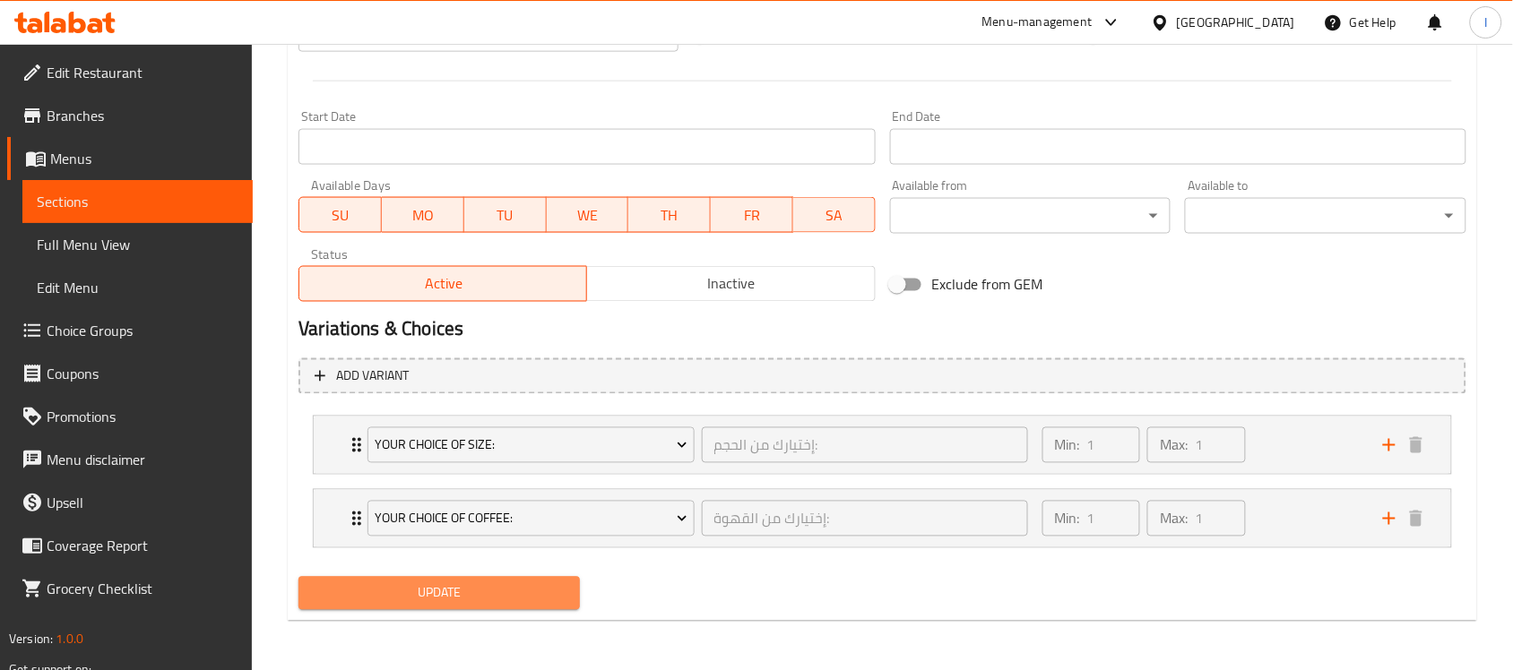
click at [499, 596] on span "Update" at bounding box center [439, 594] width 253 height 22
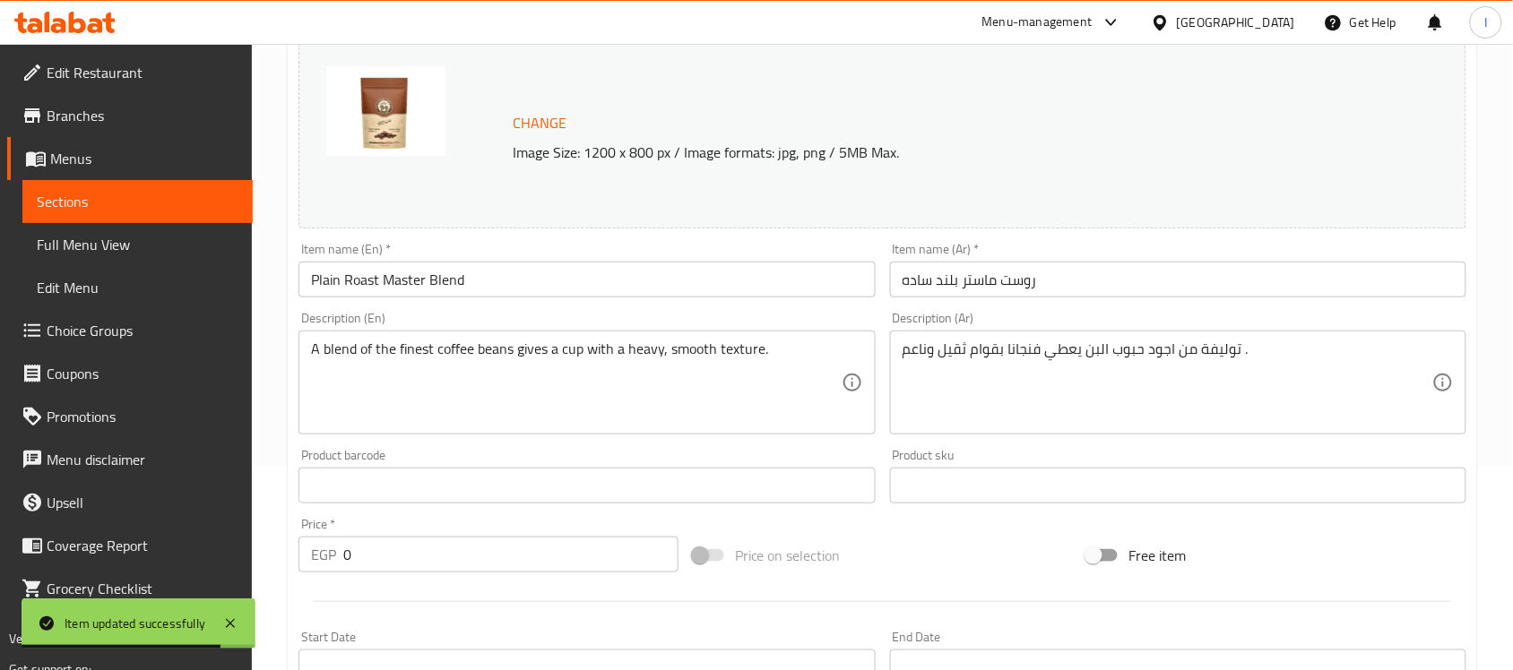
scroll to position [164, 0]
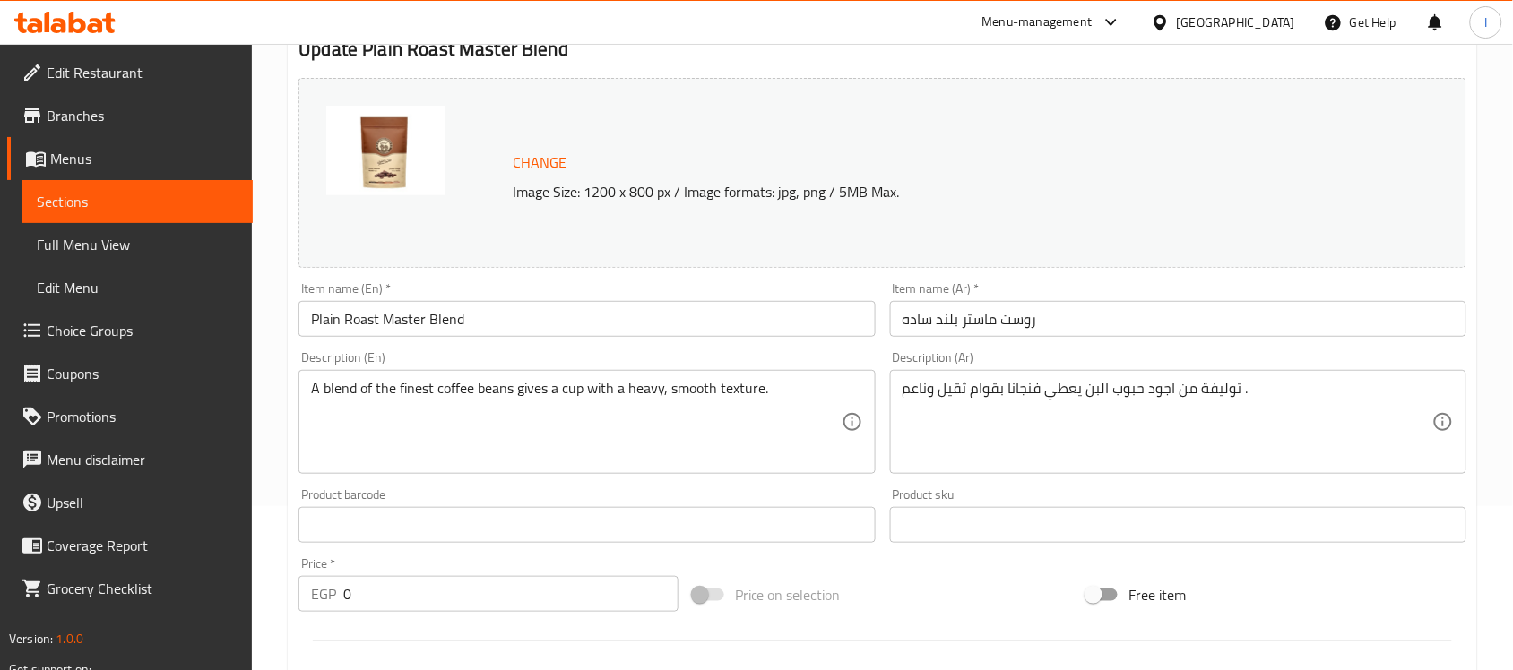
click at [79, 200] on span "Sections" at bounding box center [138, 202] width 202 height 22
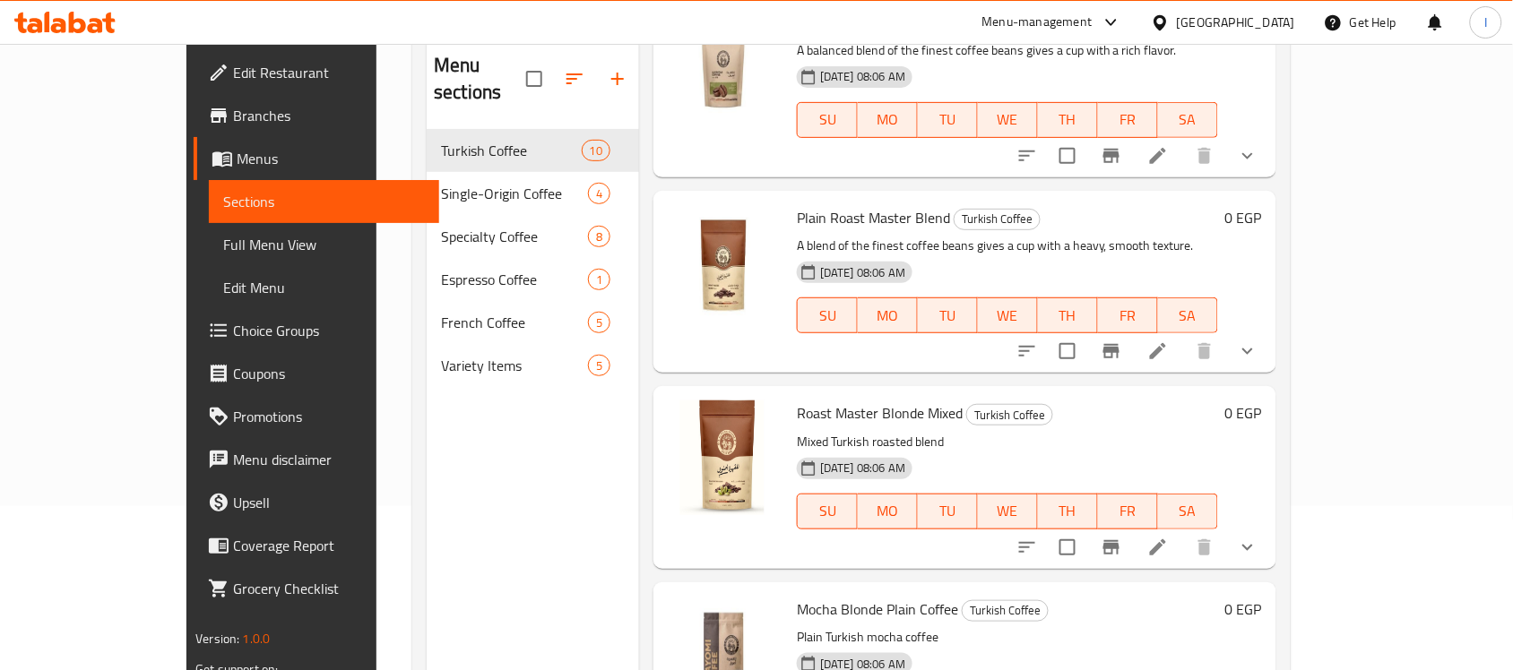
scroll to position [896, 0]
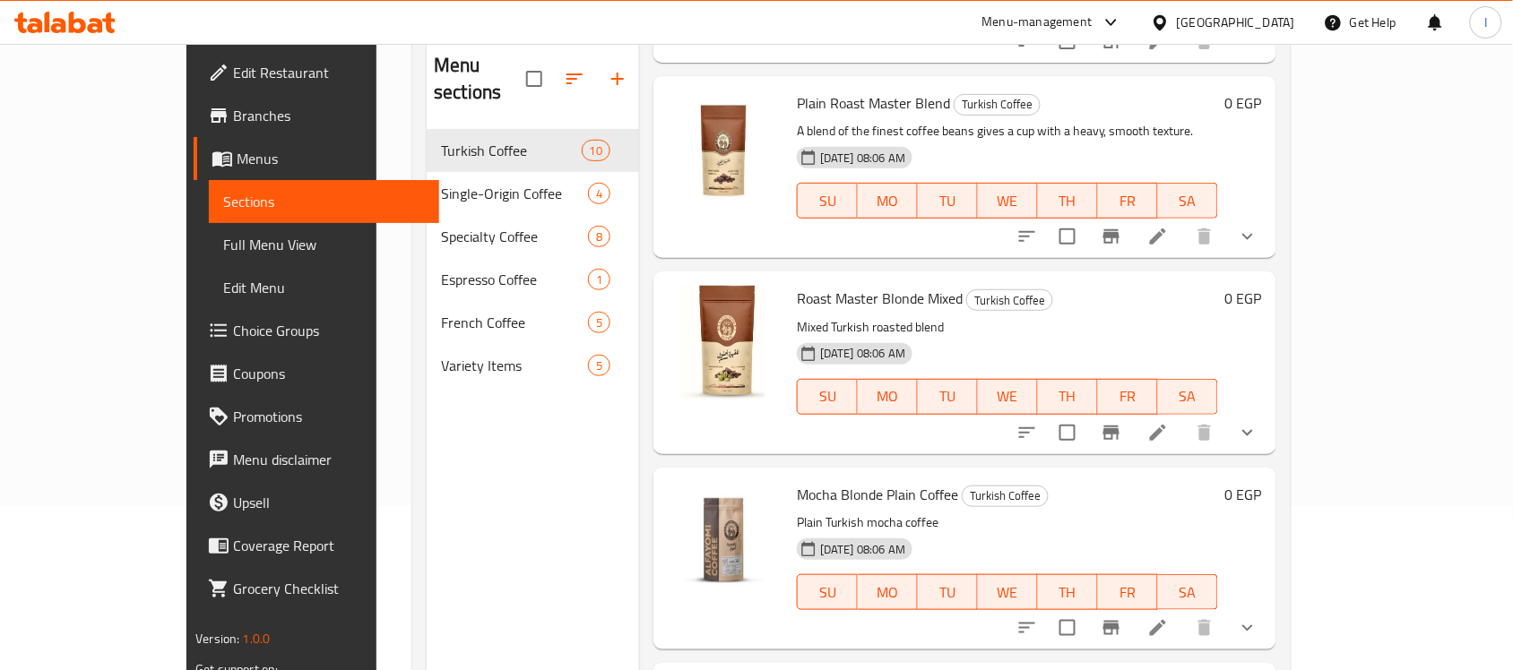
click at [1169, 422] on icon at bounding box center [1158, 433] width 22 height 22
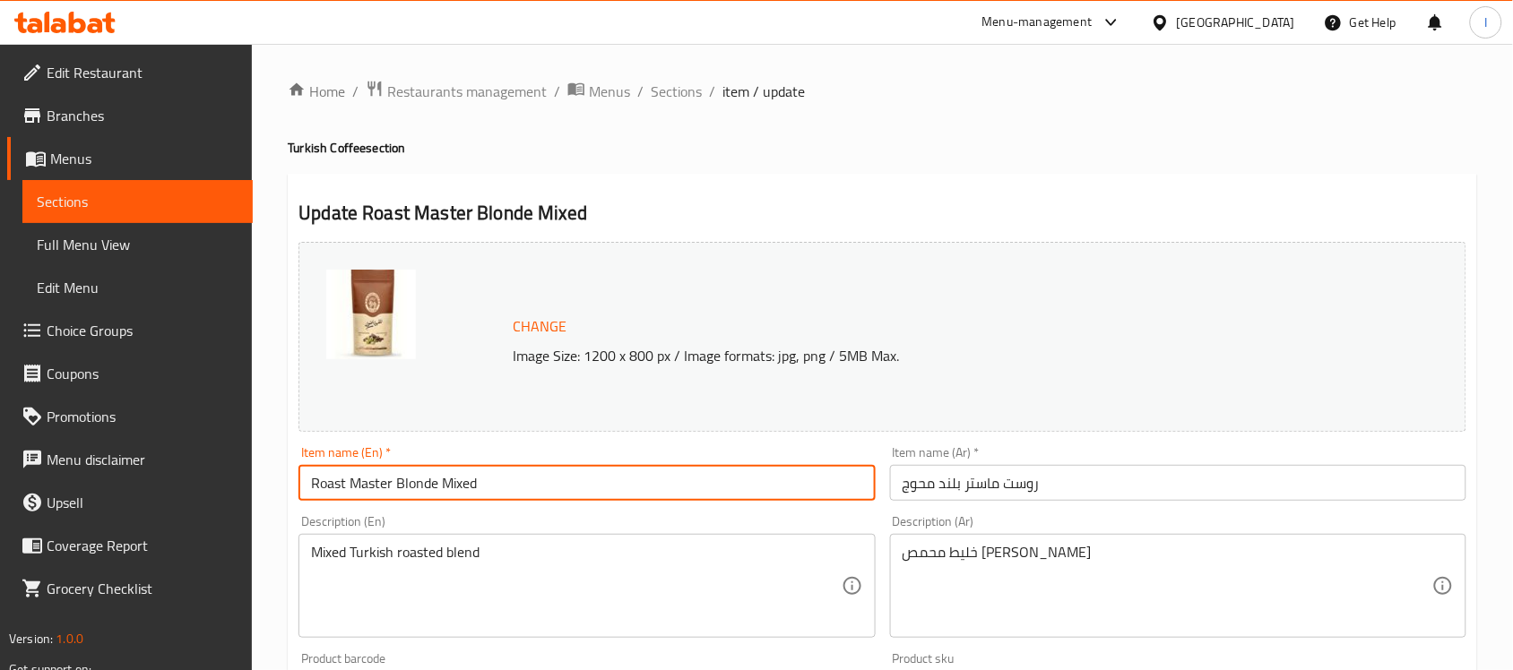
drag, startPoint x: 498, startPoint y: 490, endPoint x: 238, endPoint y: 490, distance: 260.8
paste input "A blend of the finest coffee beans gives a cup with a heavy, smooth texture."
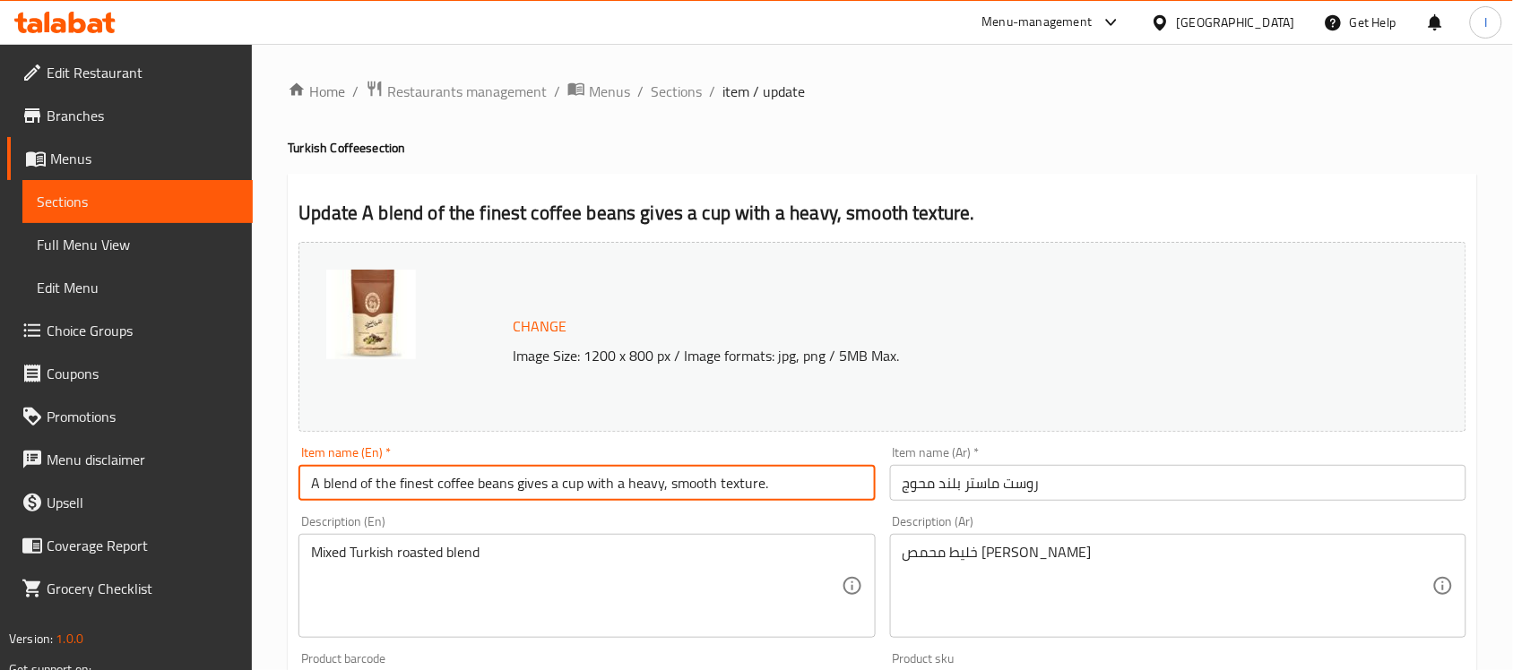
click at [471, 484] on input "A blend of the finest coffee beans gives a cup with a heavy, smooth texture." at bounding box center [586, 483] width 576 height 36
paste input "Mixed Roast Master Blend"
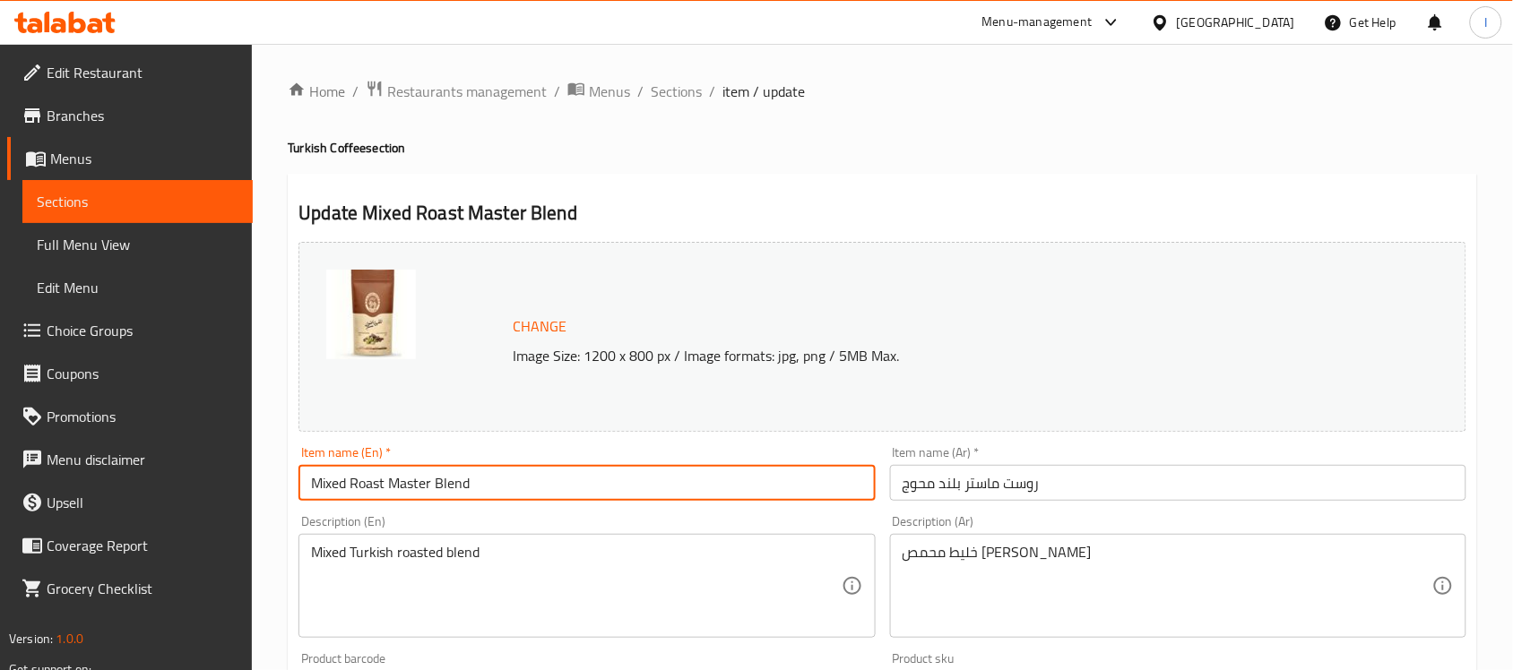
type input "Mixed Roast Master Blend"
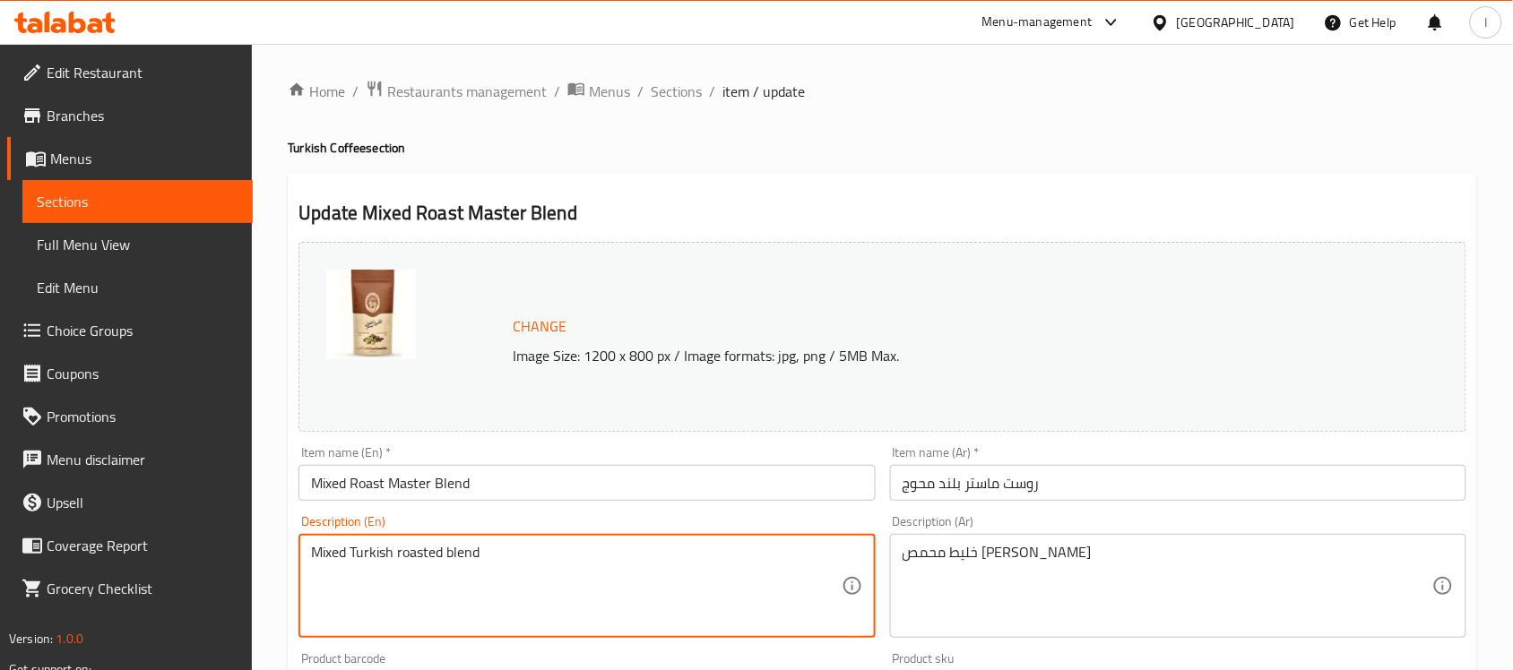
click at [418, 567] on textarea "Mixed Turkish roasted blend" at bounding box center [576, 586] width 530 height 85
click at [418, 566] on textarea "Mixed Turkish roasted blend" at bounding box center [576, 586] width 530 height 85
paste textarea "A blend of the finest coffee beans gives a cup with a heavy, smooth texture."
type textarea "A blend of the finest coffee beans gives a cup with a heavy, smooth texture."
click at [952, 558] on textarea "خليط محمص [PERSON_NAME]" at bounding box center [1168, 586] width 530 height 85
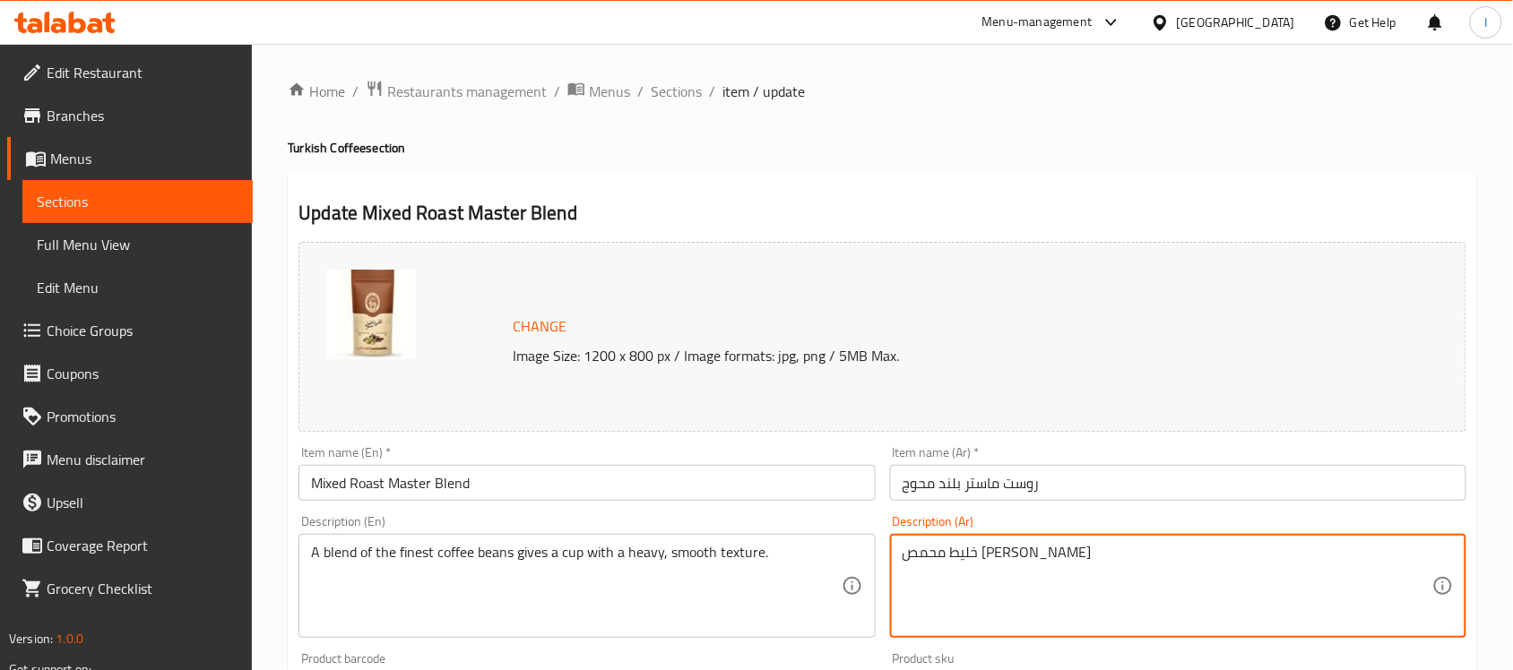
click at [952, 558] on textarea "خليط محمص [PERSON_NAME]" at bounding box center [1168, 586] width 530 height 85
paste textarea "وليفة من اجود حبوب البن يعطي فنجانا بقوام ثقيل وناعم ."
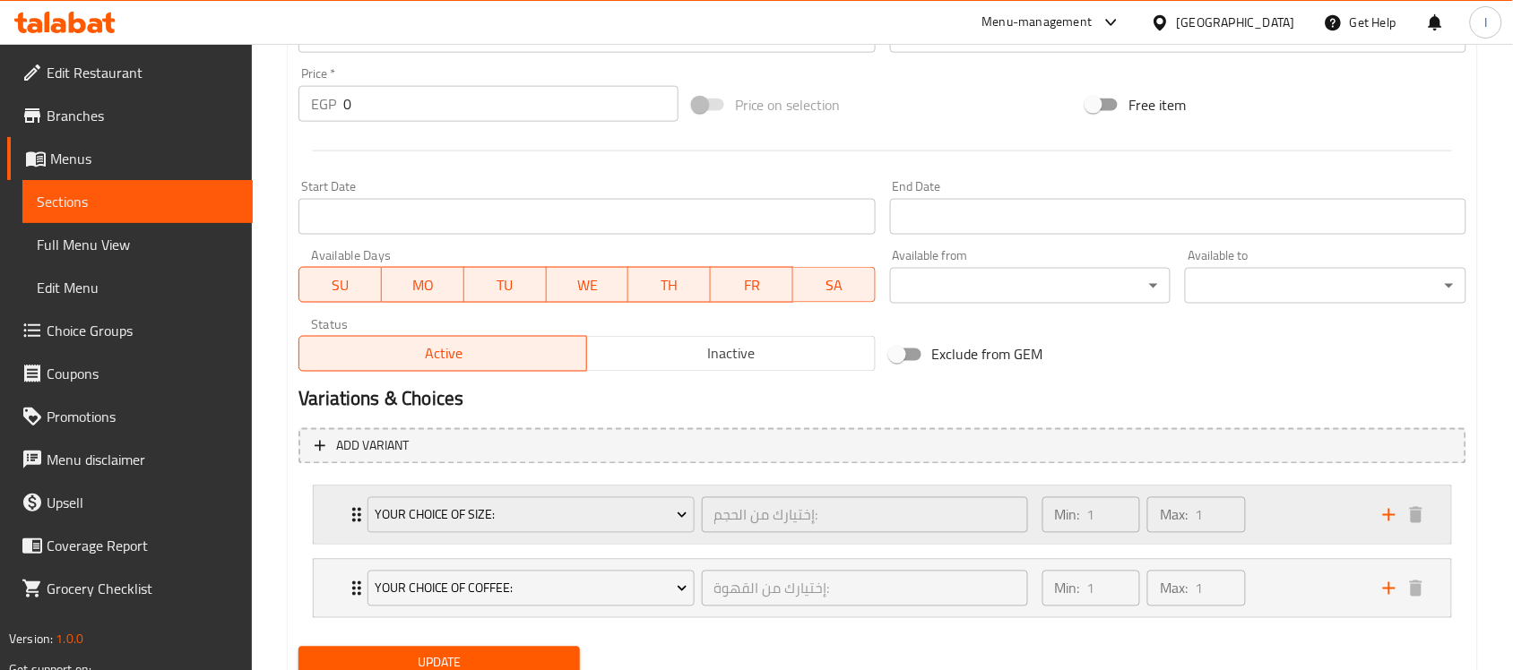
scroll to position [724, 0]
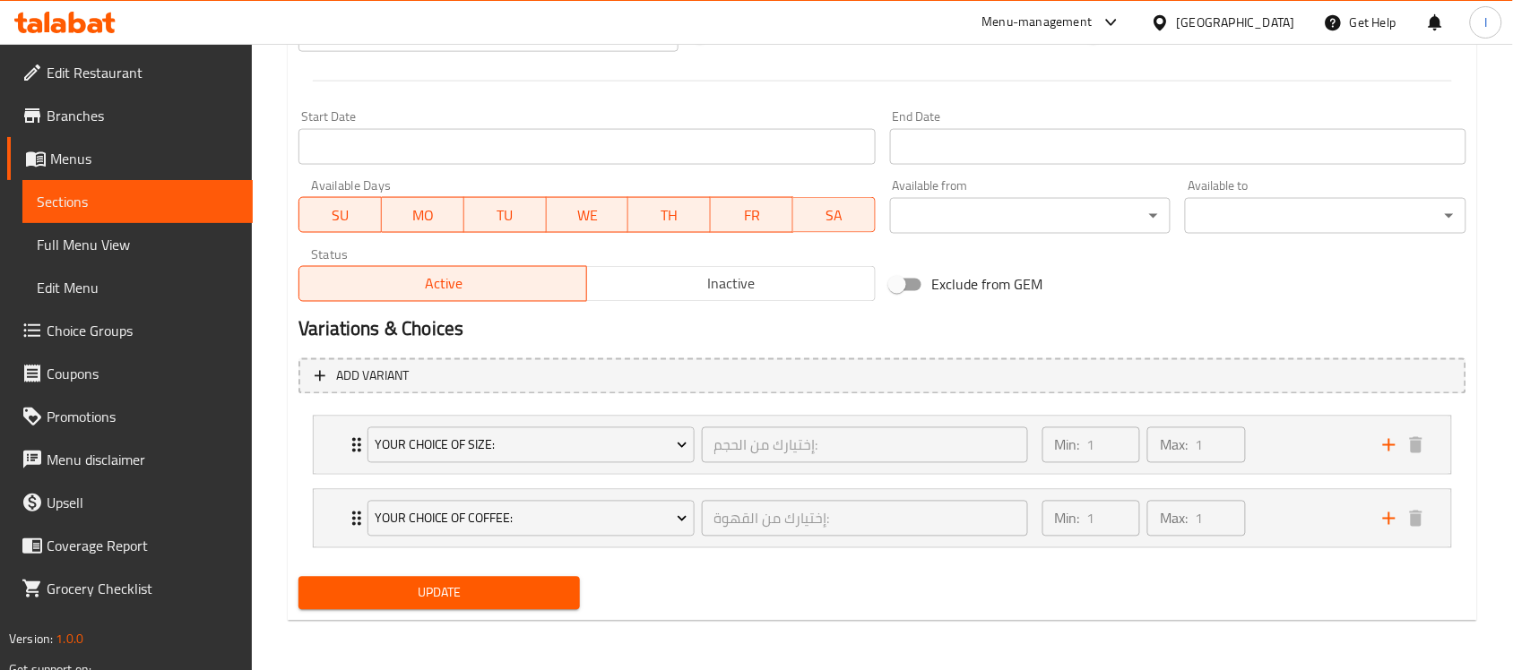
type textarea "توليفة من اجود حبوب البن يعطي فنجانا بقوام ثقيل وناعم ."
click at [475, 567] on div "Add variant Your Choice Of Size: إختيارك من الحجم: ​ Min: 1 ​ Max: 1 ​ 1/8 kg (…" at bounding box center [882, 461] width 1182 height 220
click at [471, 581] on button "Update" at bounding box center [438, 593] width 281 height 33
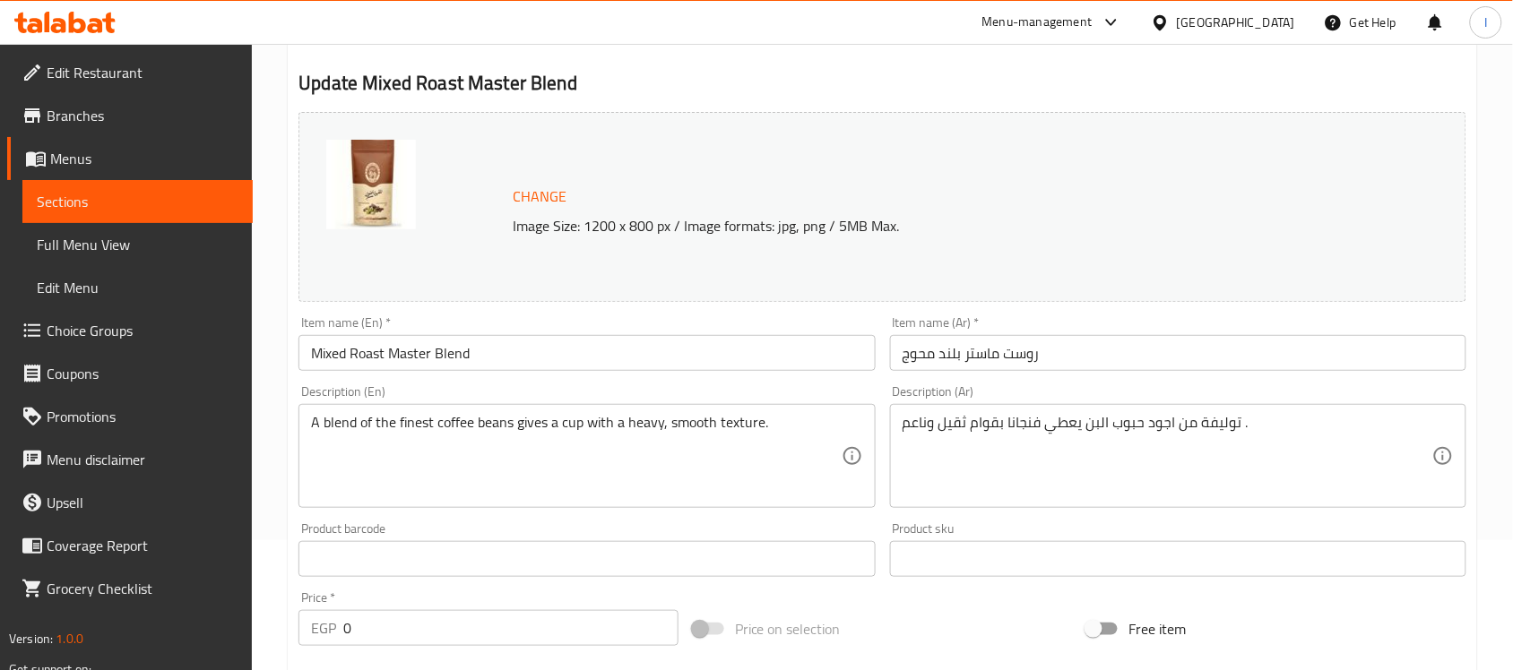
scroll to position [0, 0]
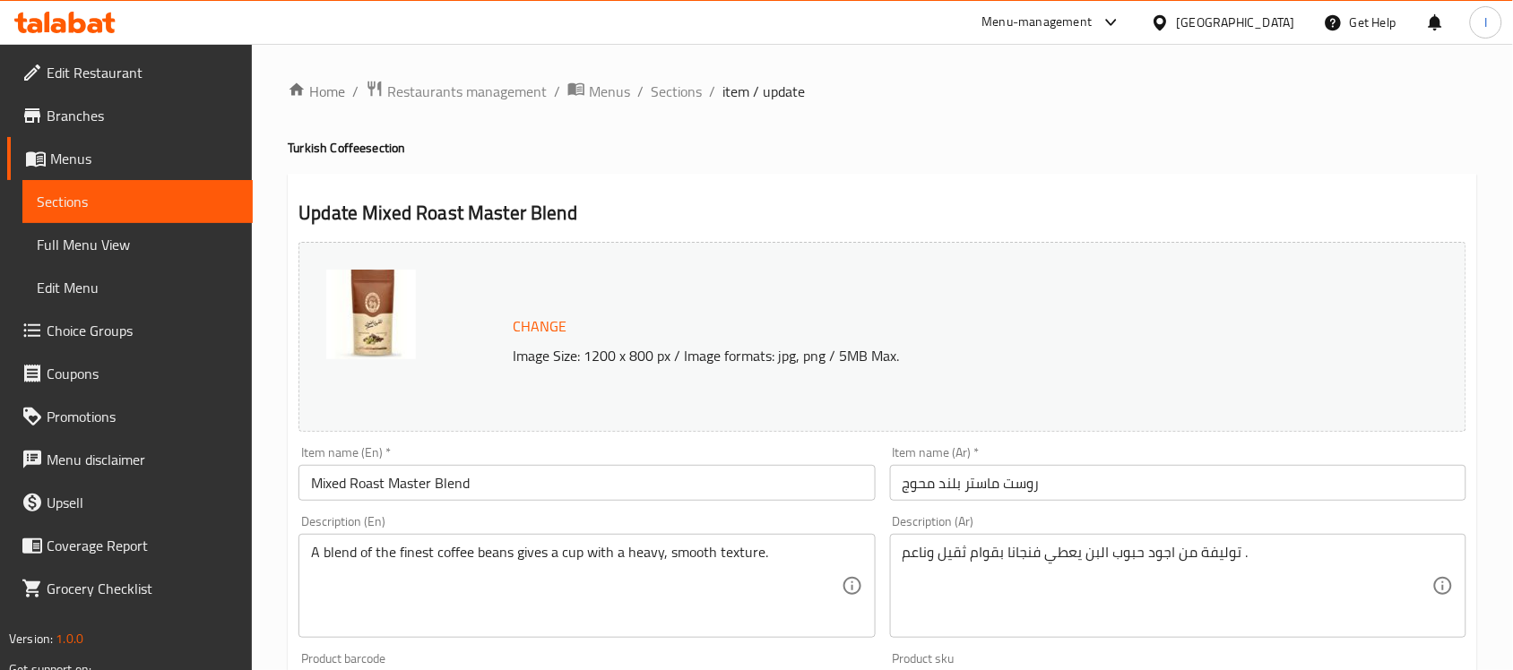
drag, startPoint x: 72, startPoint y: 195, endPoint x: 70, endPoint y: 209, distance: 13.6
click at [72, 195] on span "Sections" at bounding box center [138, 202] width 202 height 22
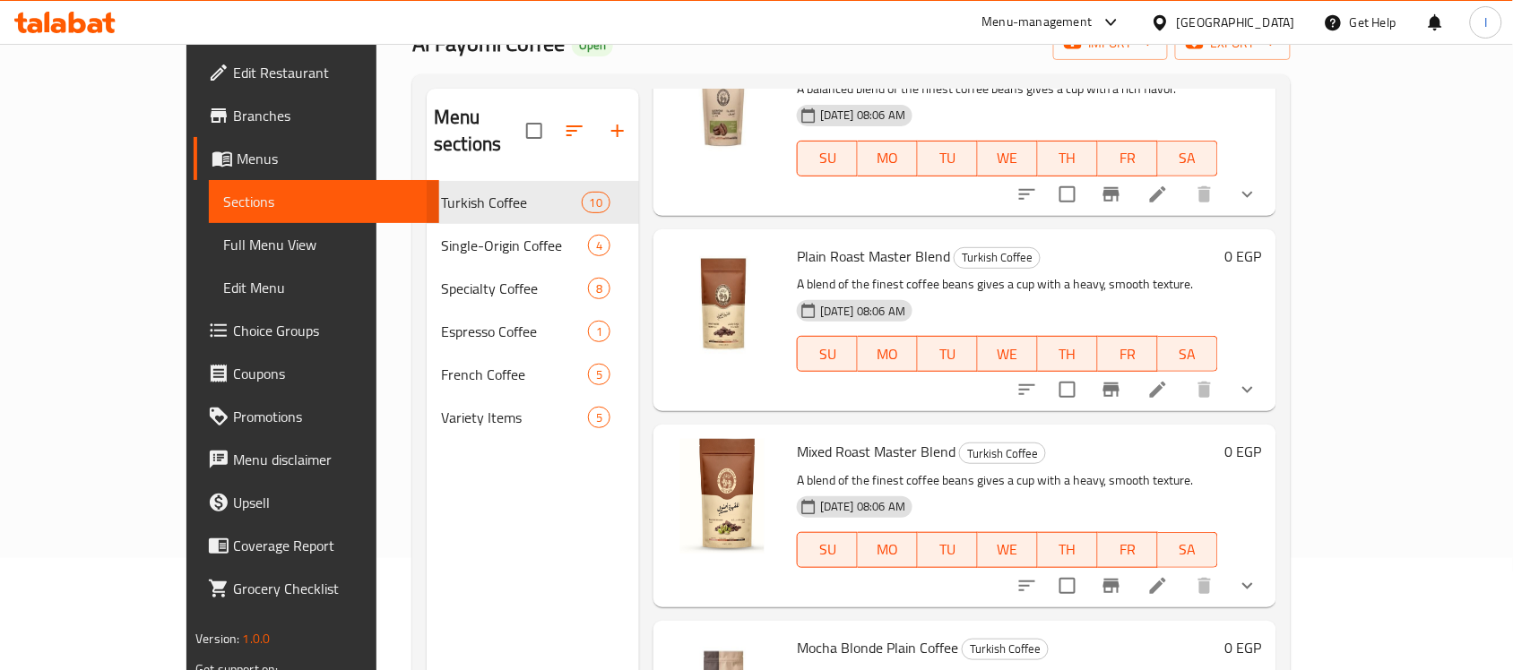
scroll to position [771, 0]
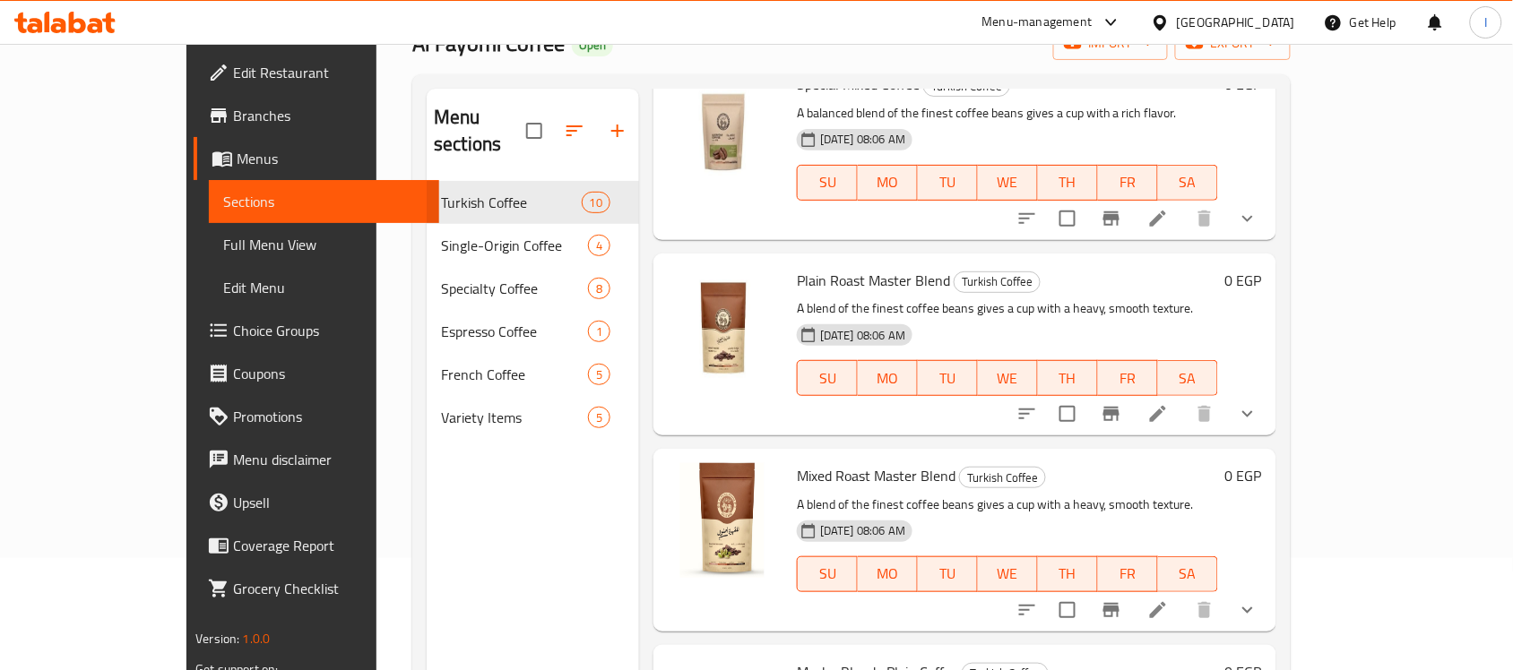
click at [988, 317] on div "[DATE] 08:06 AM SU MO TU WE TH FR SA" at bounding box center [1008, 365] width 436 height 97
click at [1169, 403] on icon at bounding box center [1158, 414] width 22 height 22
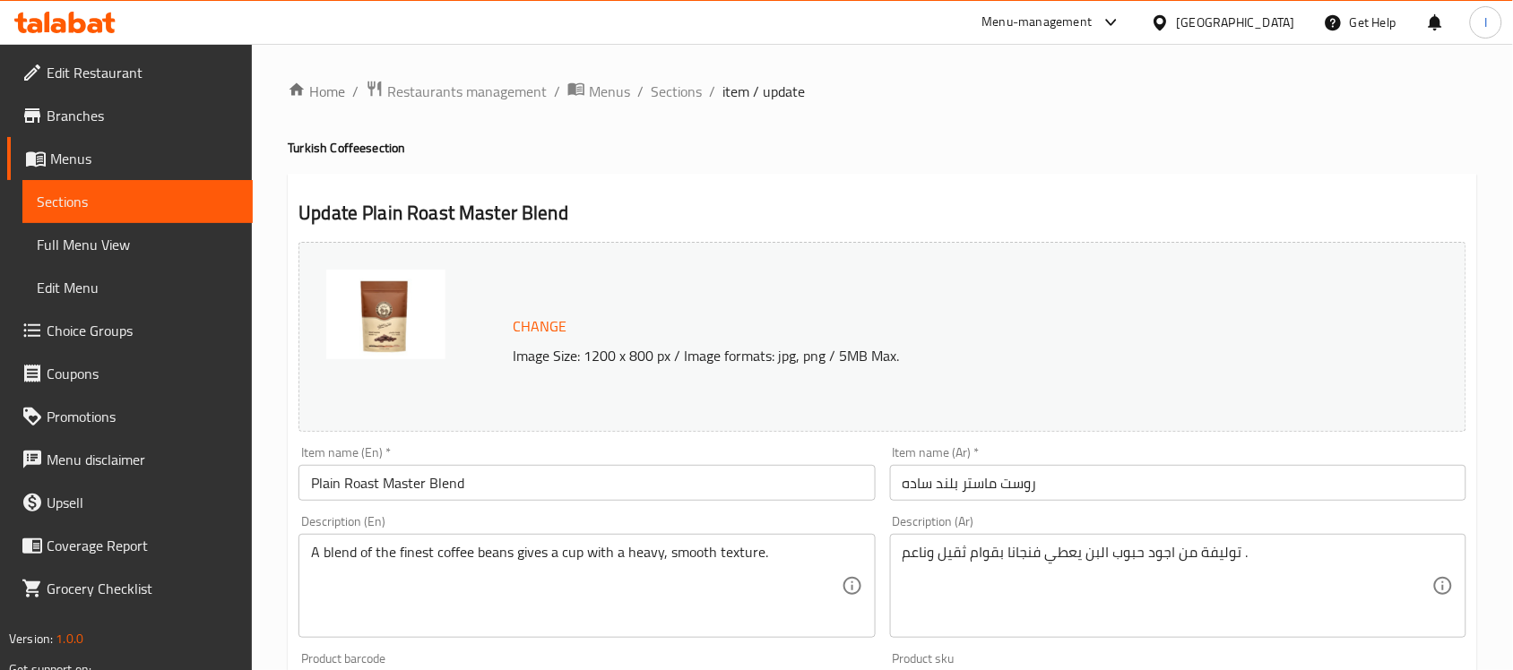
click at [108, 208] on span "Sections" at bounding box center [138, 202] width 202 height 22
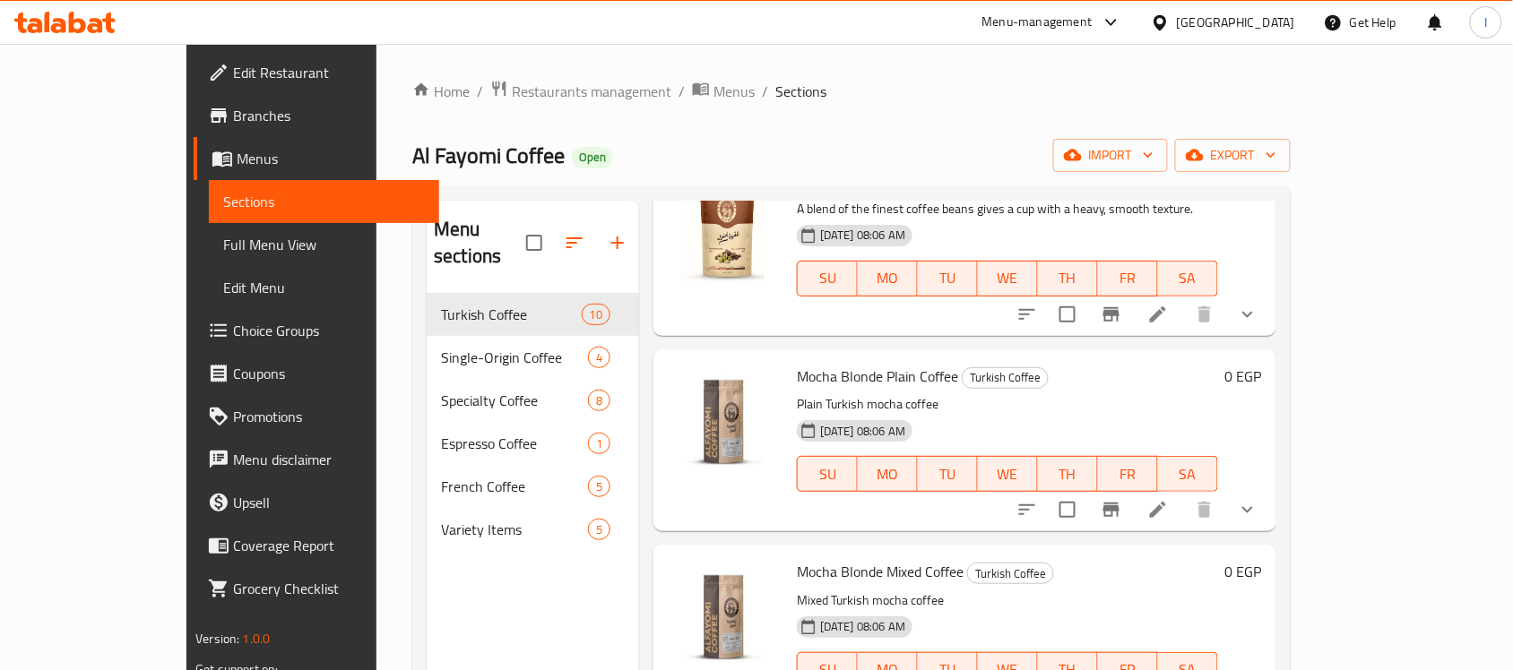
scroll to position [1233, 0]
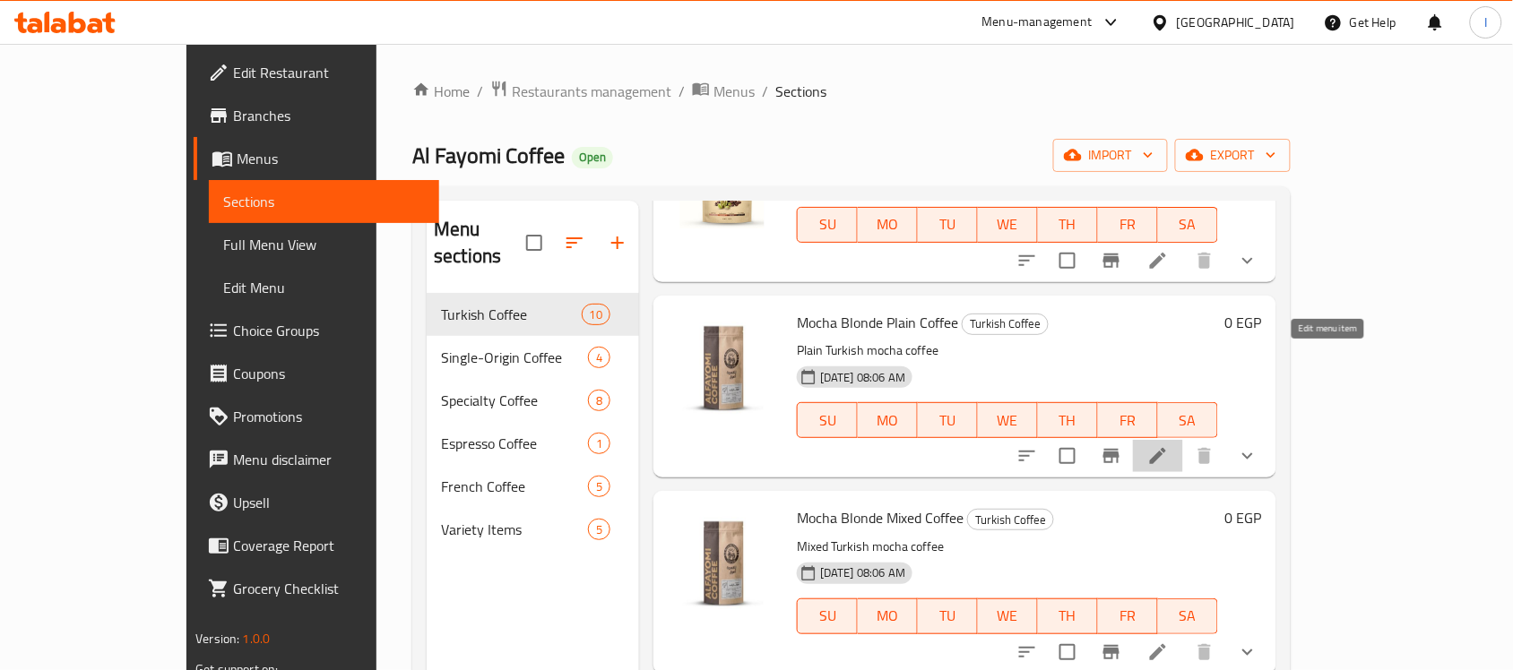
click at [1169, 445] on icon at bounding box center [1158, 456] width 22 height 22
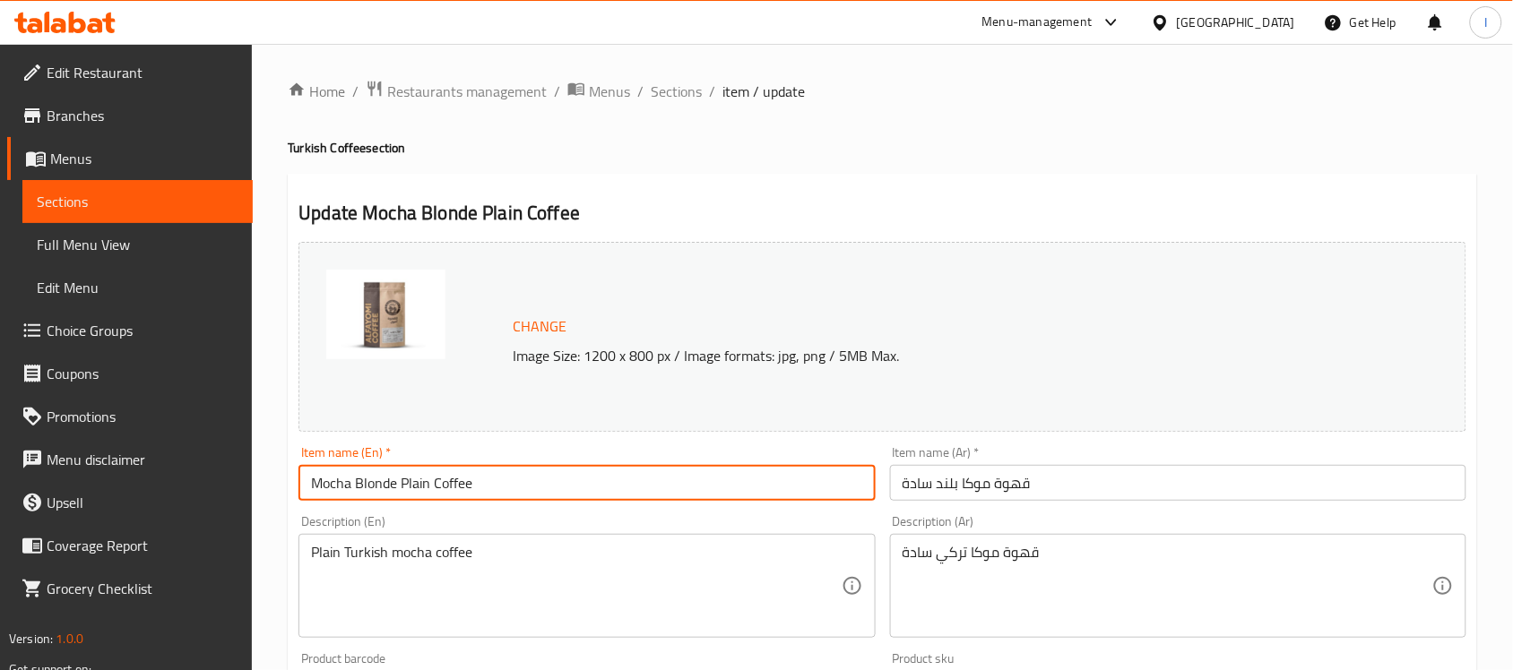
click at [426, 489] on input "Mocha Blonde Plain Coffee" at bounding box center [586, 483] width 576 height 36
paste input "plain Moka Blend"
click at [310, 484] on input "plain Moka Blend" at bounding box center [586, 483] width 576 height 36
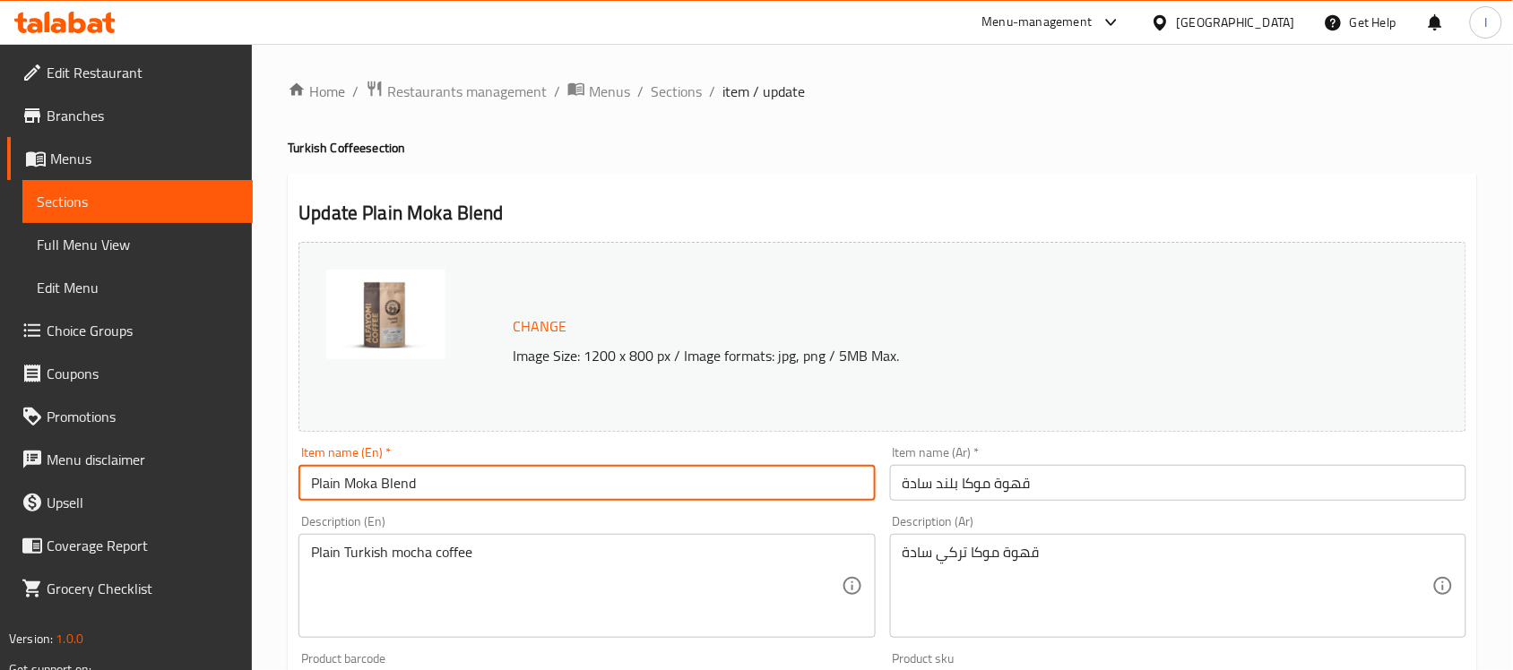
type input "Plain Moka Blend"
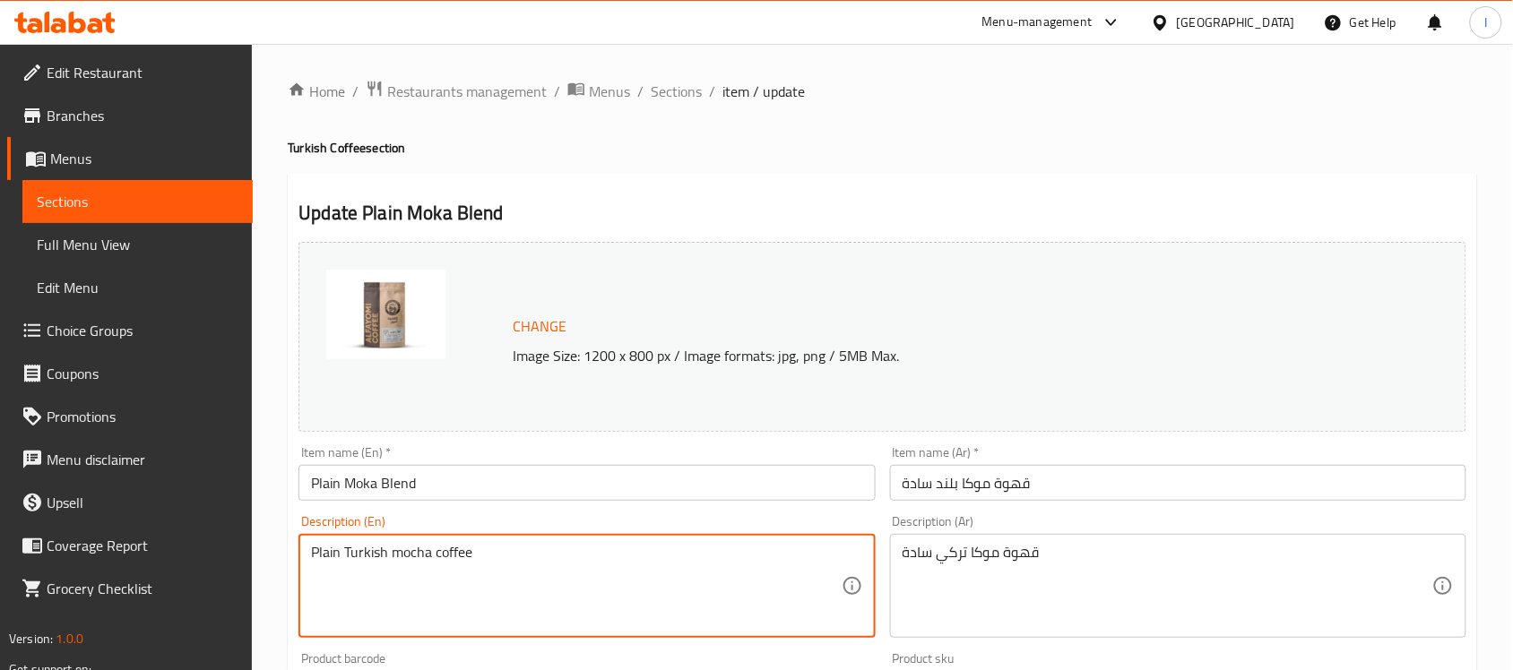
click at [572, 567] on textarea "Plain Turkish mocha coffee" at bounding box center [576, 586] width 530 height 85
click at [460, 560] on textarea "Plain Turkish mocha coffee" at bounding box center [576, 586] width 530 height 85
click at [458, 558] on textarea "Plain Turkish mocha coffee" at bounding box center [576, 586] width 530 height 85
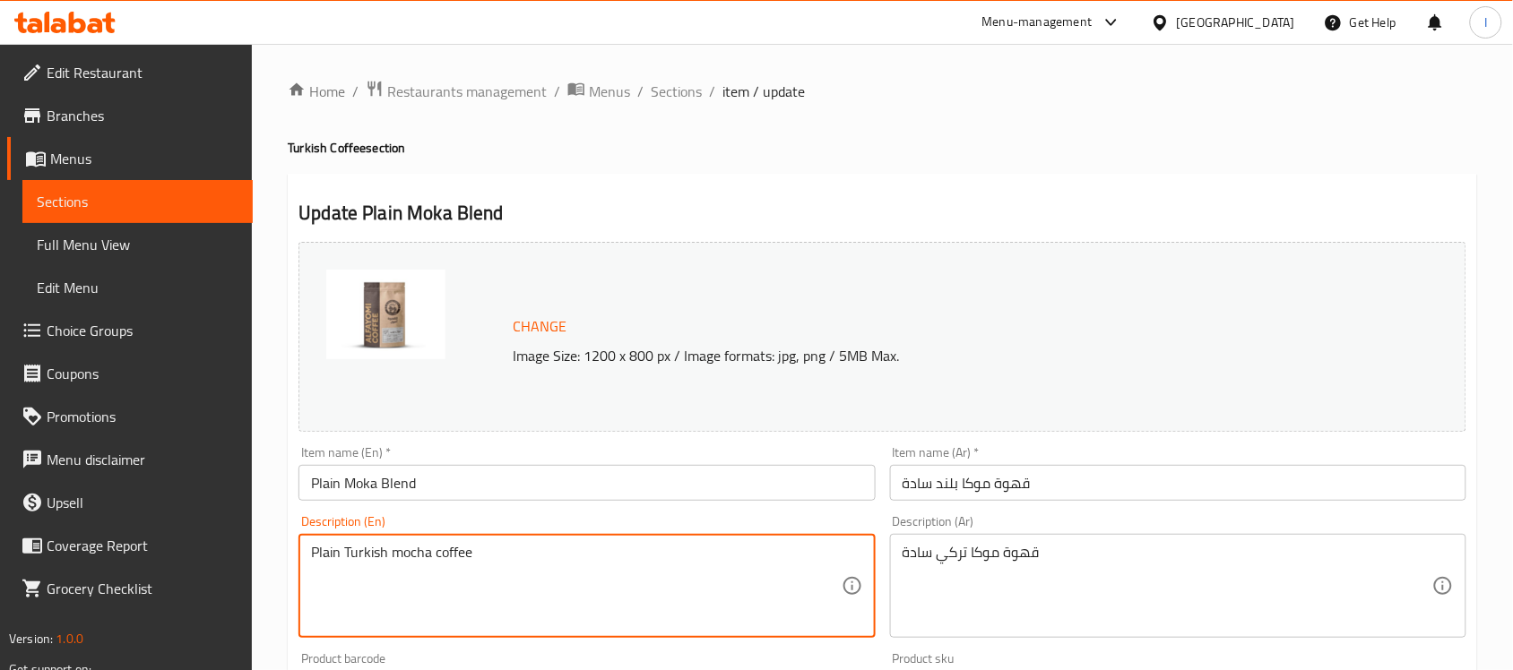
paste textarea "A blend of the finest Arabica coffee beans"
type textarea "A blend of the finest Arabica coffee beans"
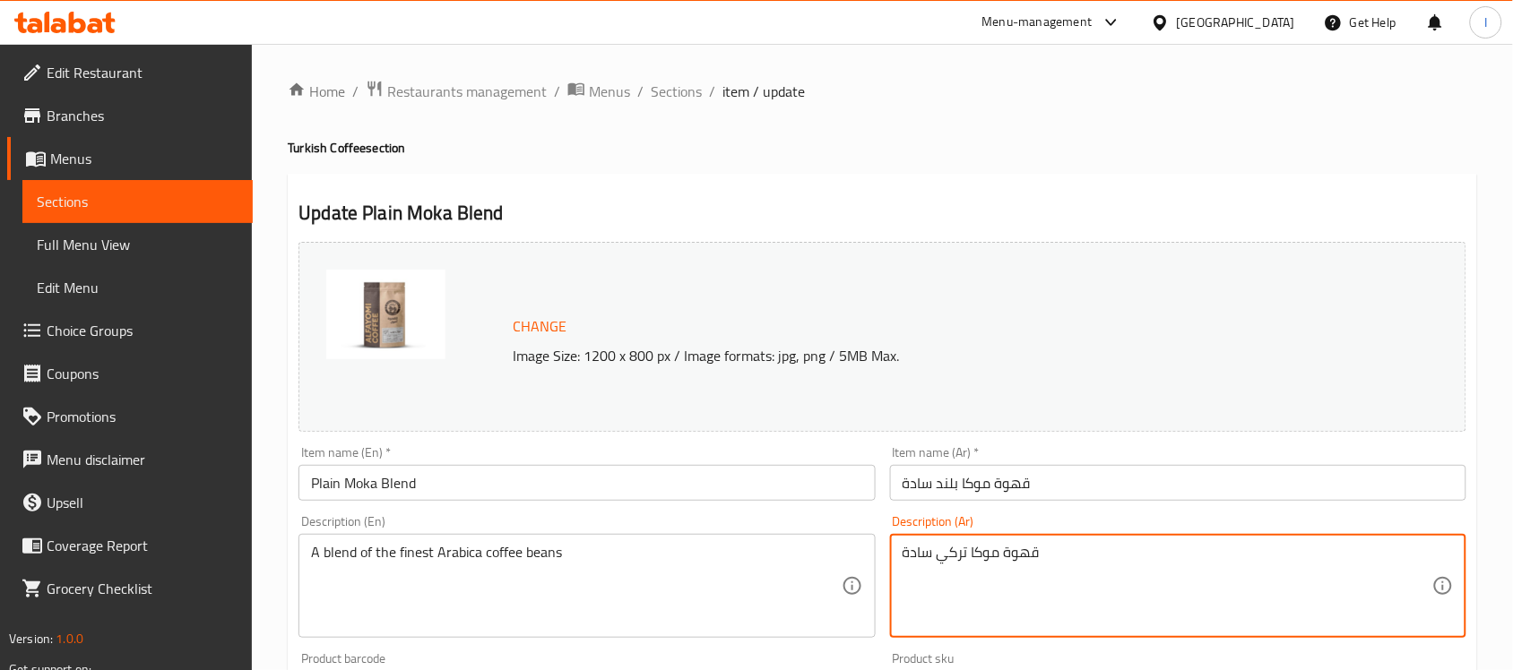
click at [998, 544] on textarea "قهوة موكا تركي سادة" at bounding box center [1168, 586] width 530 height 85
paste textarea "توليفه من اجود حبوب بن الارابيكا ."
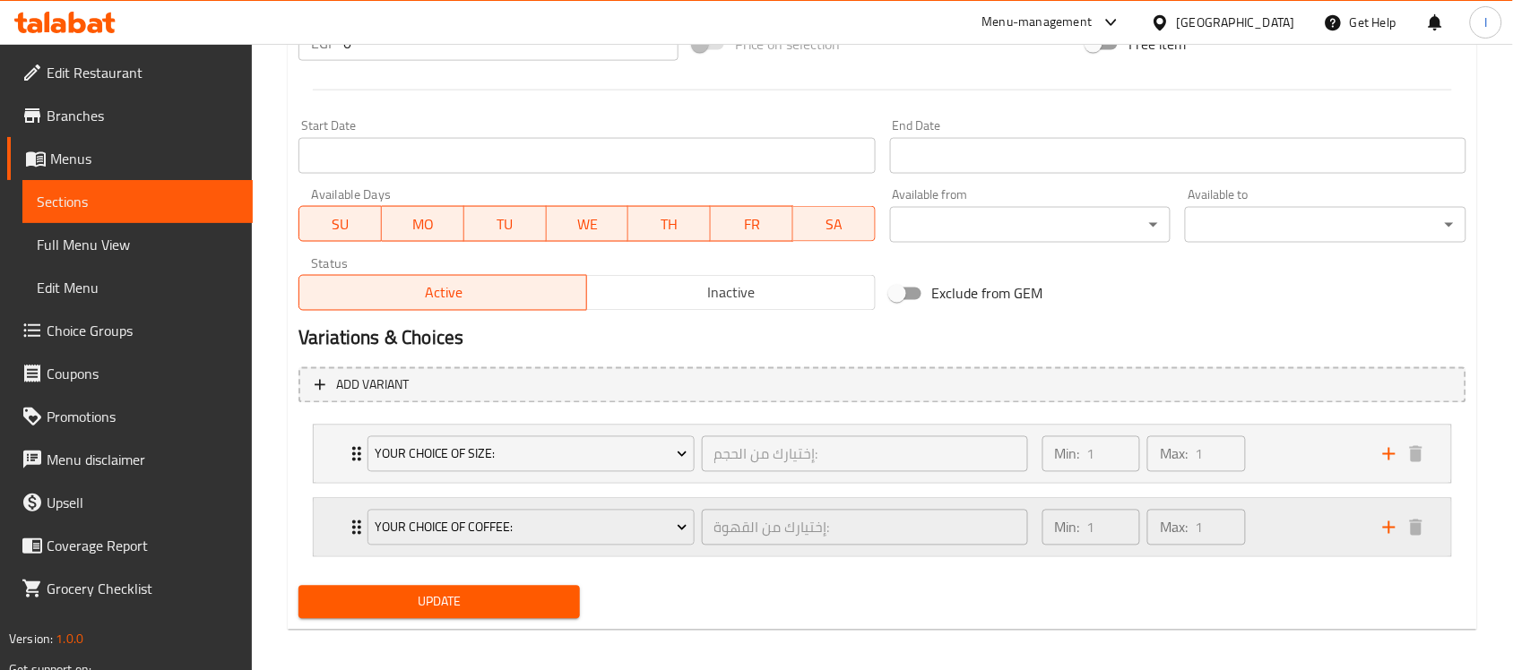
scroll to position [724, 0]
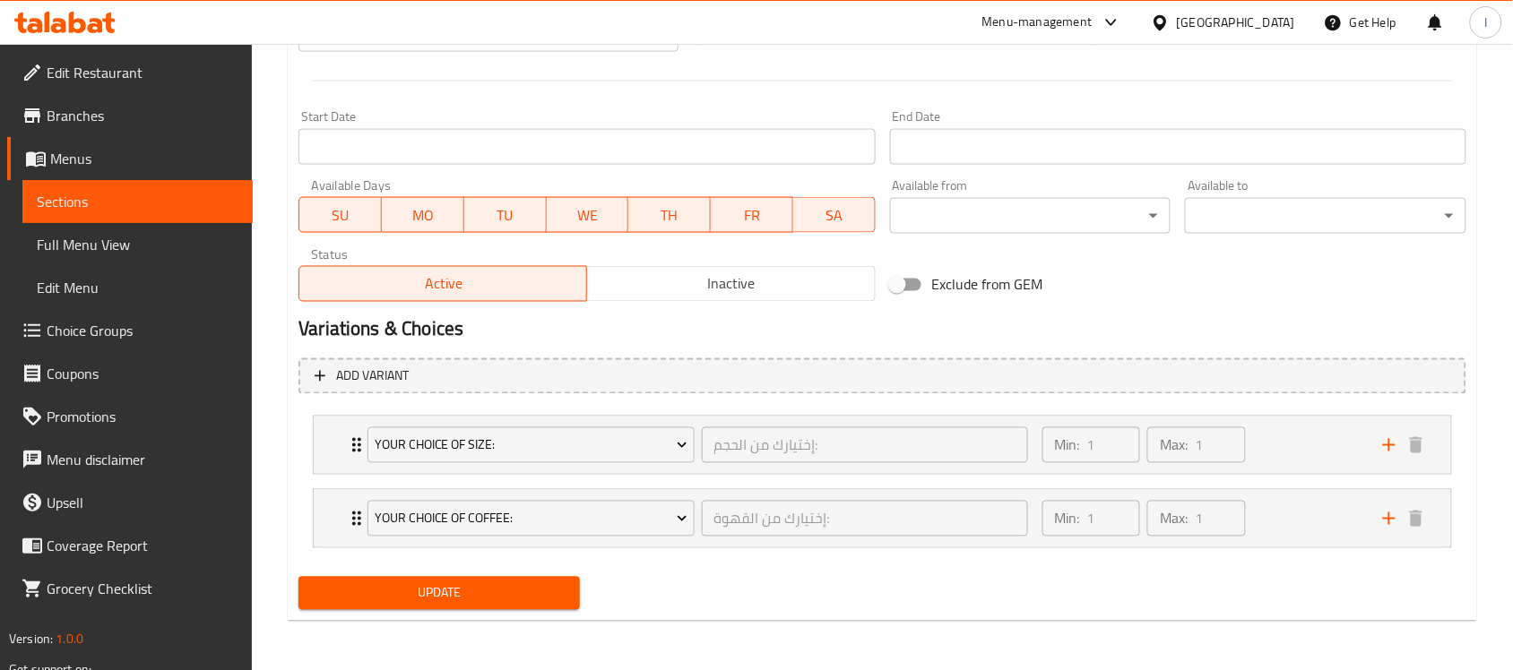
type textarea "توليفه من اجود حبوب بن الارابيكا ."
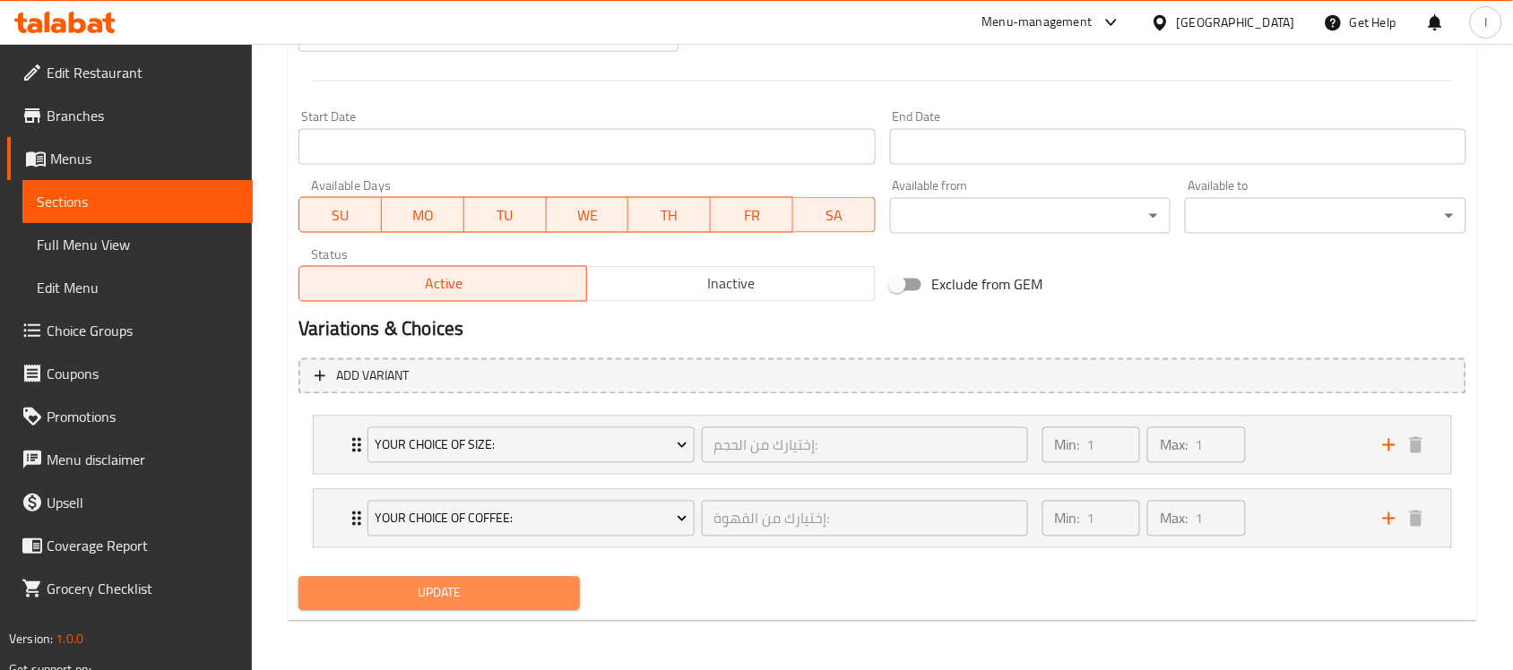
click at [511, 584] on span "Update" at bounding box center [439, 594] width 253 height 22
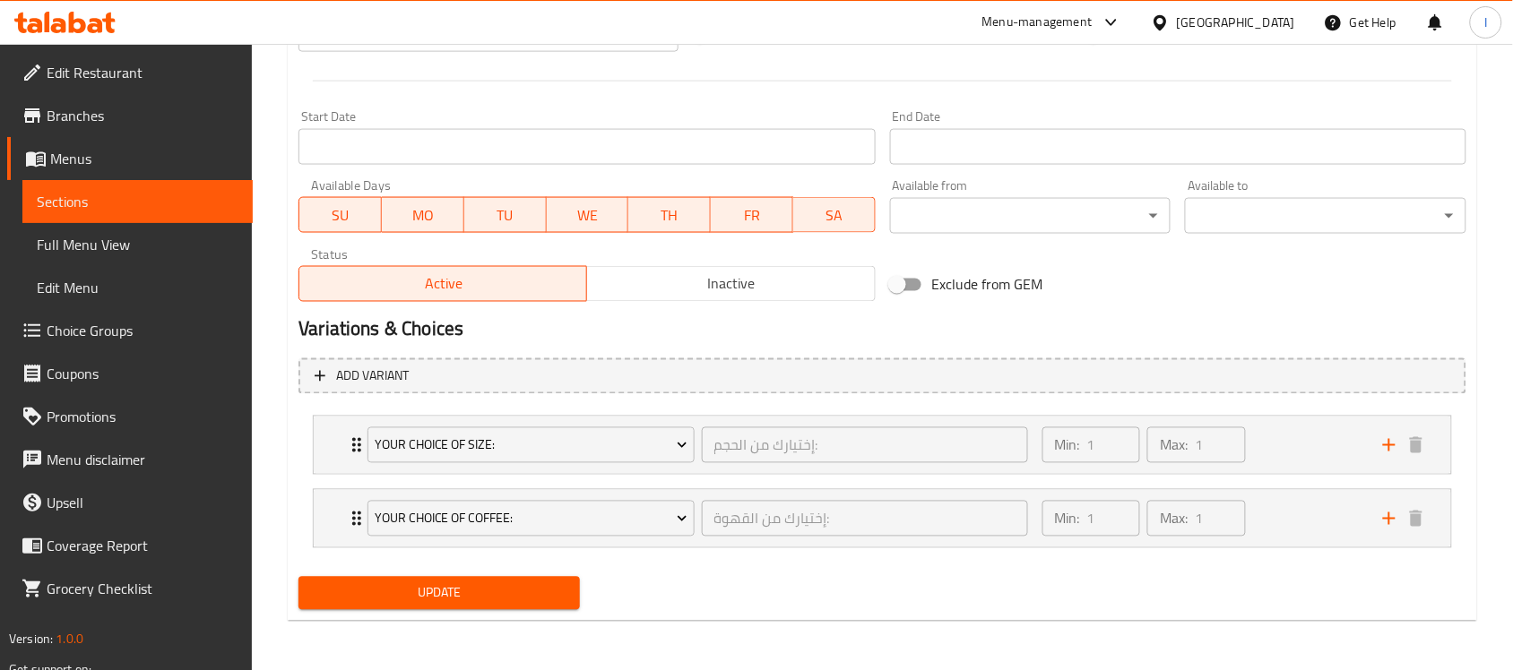
click at [159, 209] on span "Sections" at bounding box center [138, 202] width 202 height 22
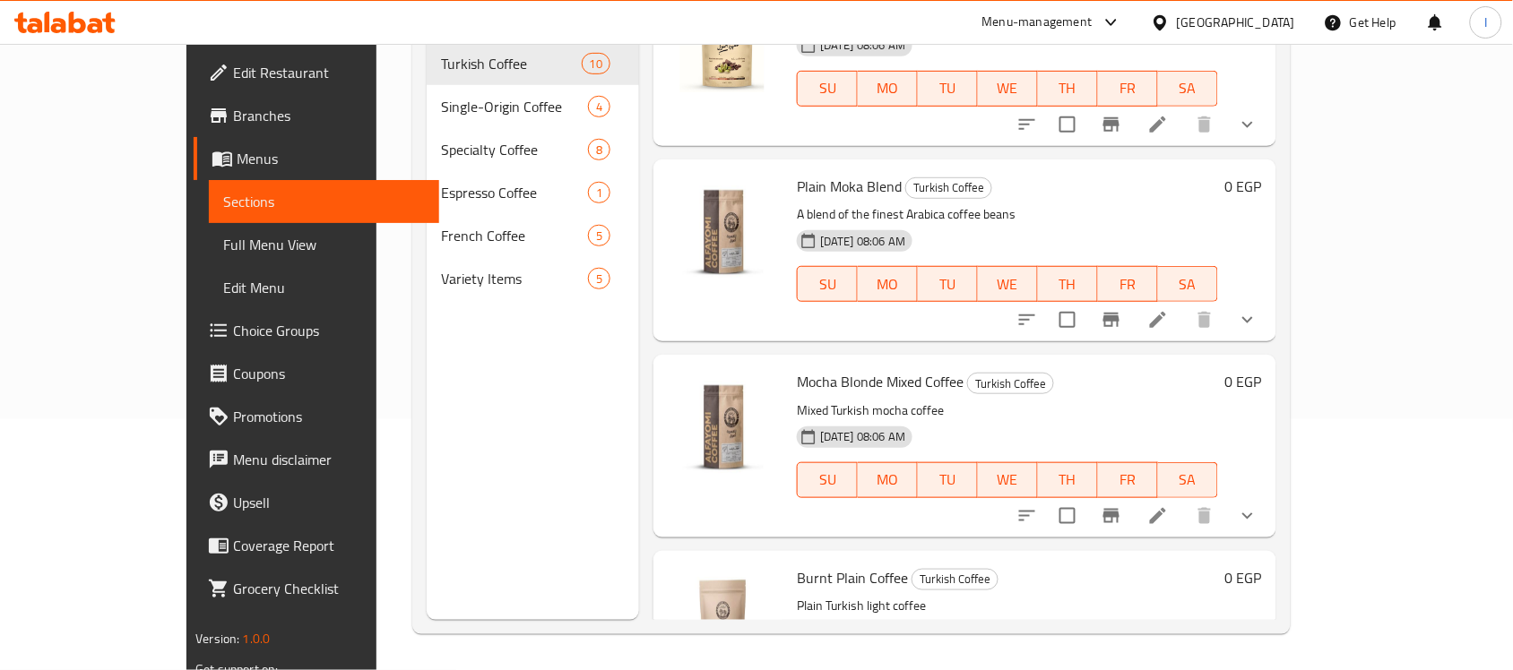
scroll to position [1120, 0]
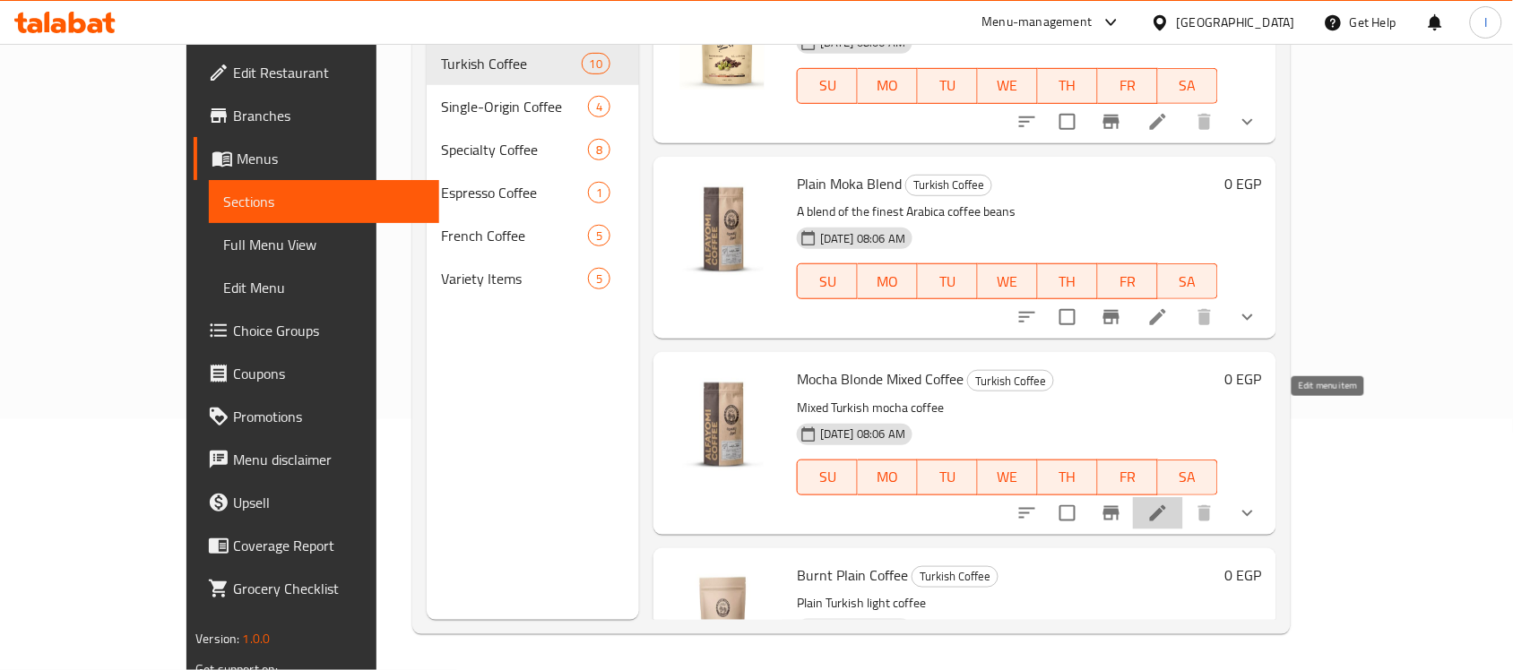
click at [1169, 503] on icon at bounding box center [1158, 514] width 22 height 22
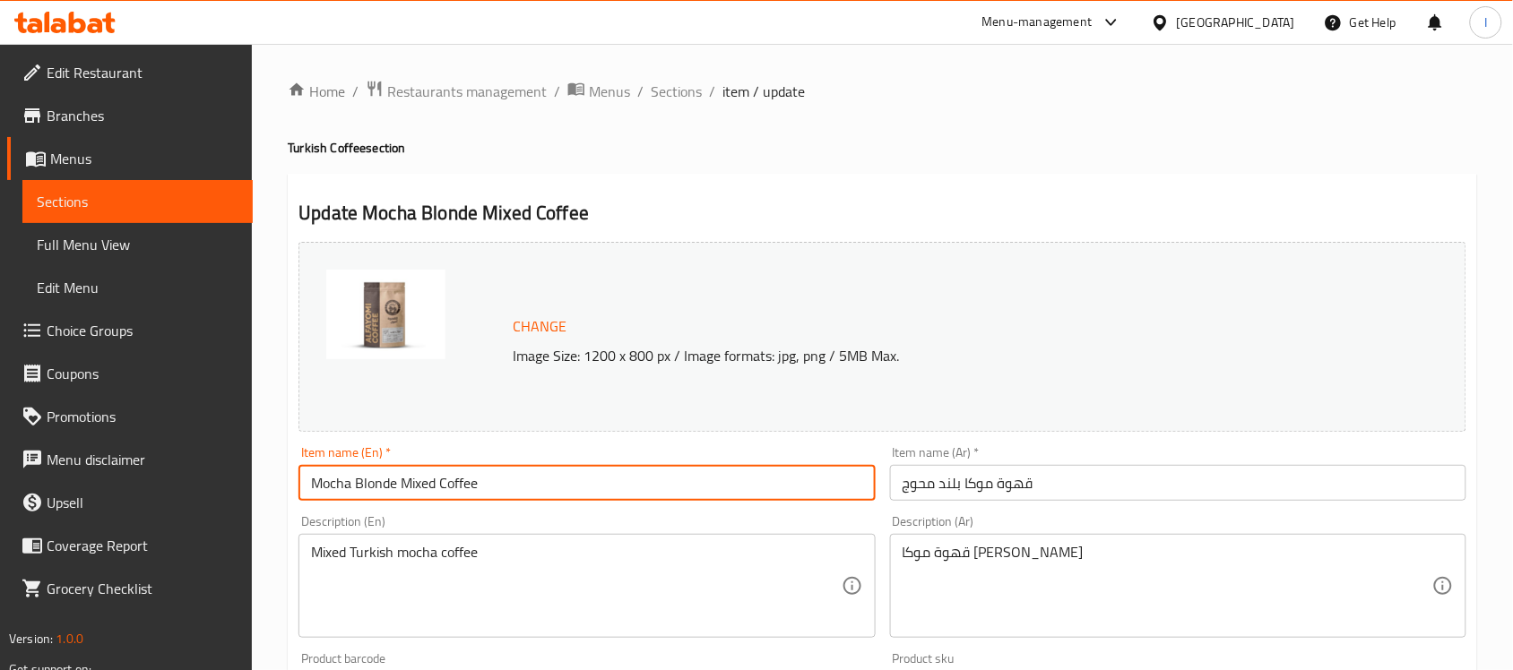
drag, startPoint x: 517, startPoint y: 487, endPoint x: 302, endPoint y: 489, distance: 215.1
paste input "ixed Moka Blend"
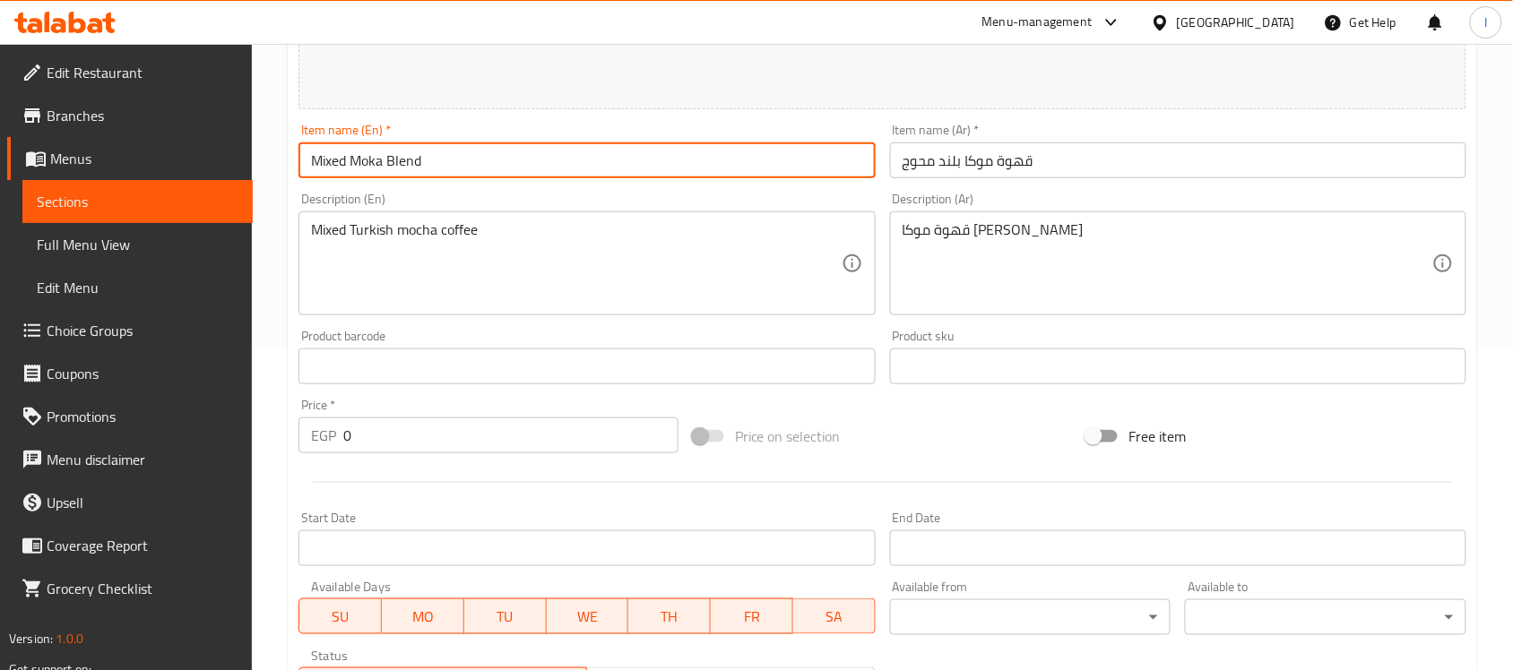
scroll to position [336, 0]
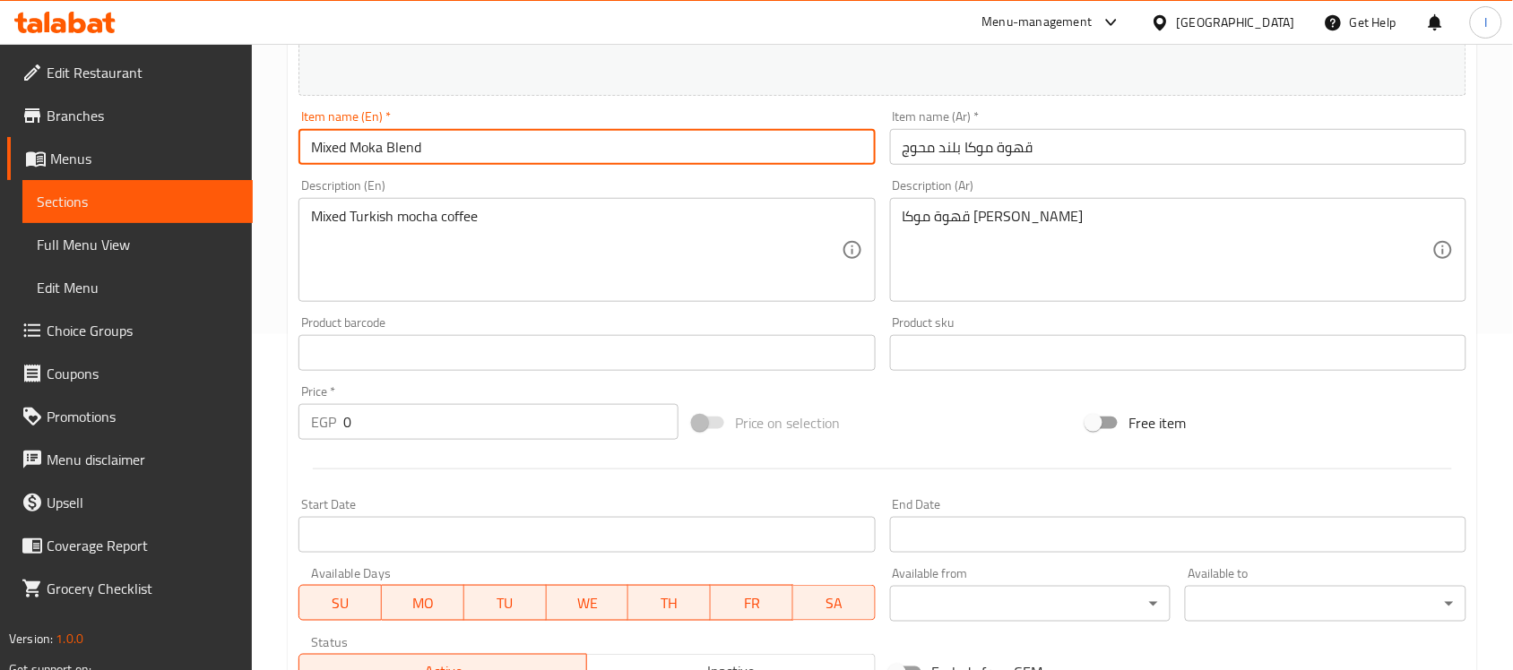
type input "Mixed Moka Blend"
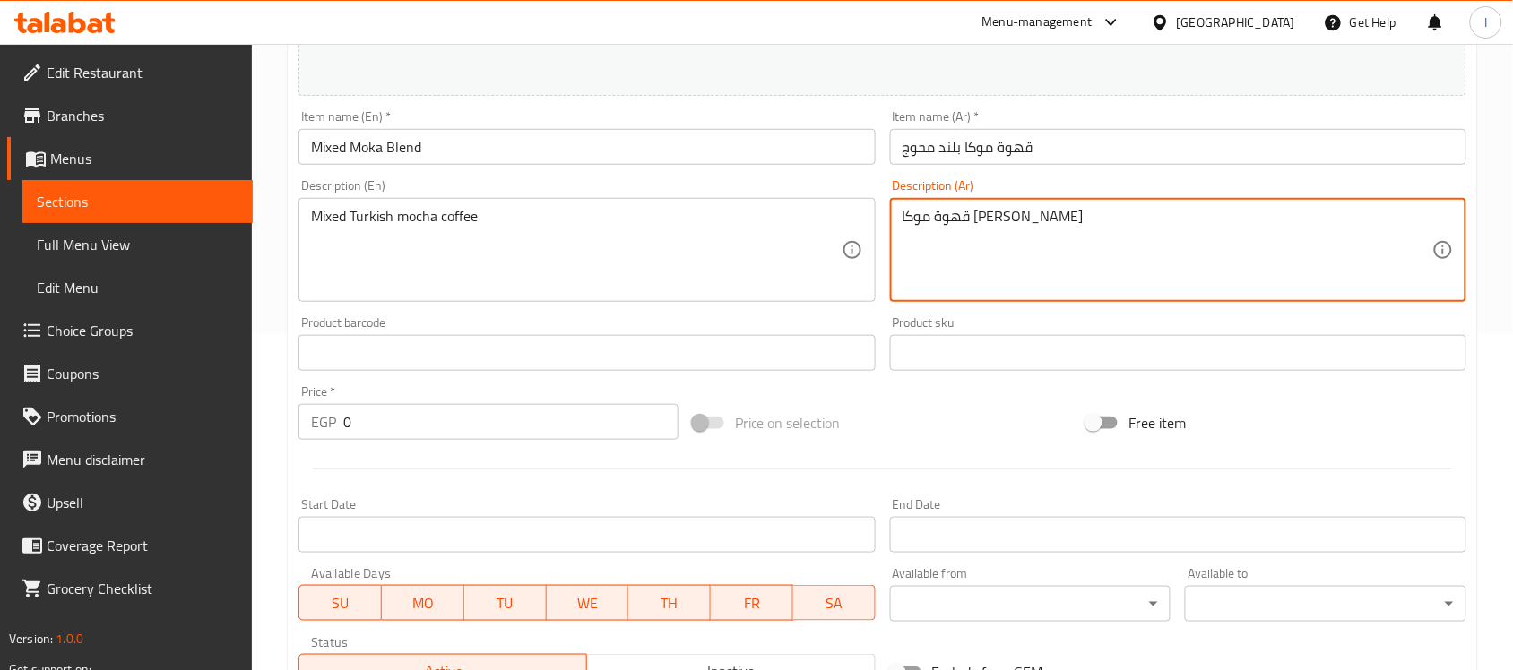
click at [939, 230] on textarea "قهوة موكا [PERSON_NAME]" at bounding box center [1168, 250] width 530 height 85
paste textarea "توليفه من اجود حبوب بن الارابيكا ."
type textarea "توليفه من اجود حبوب بن الارابيكا ."
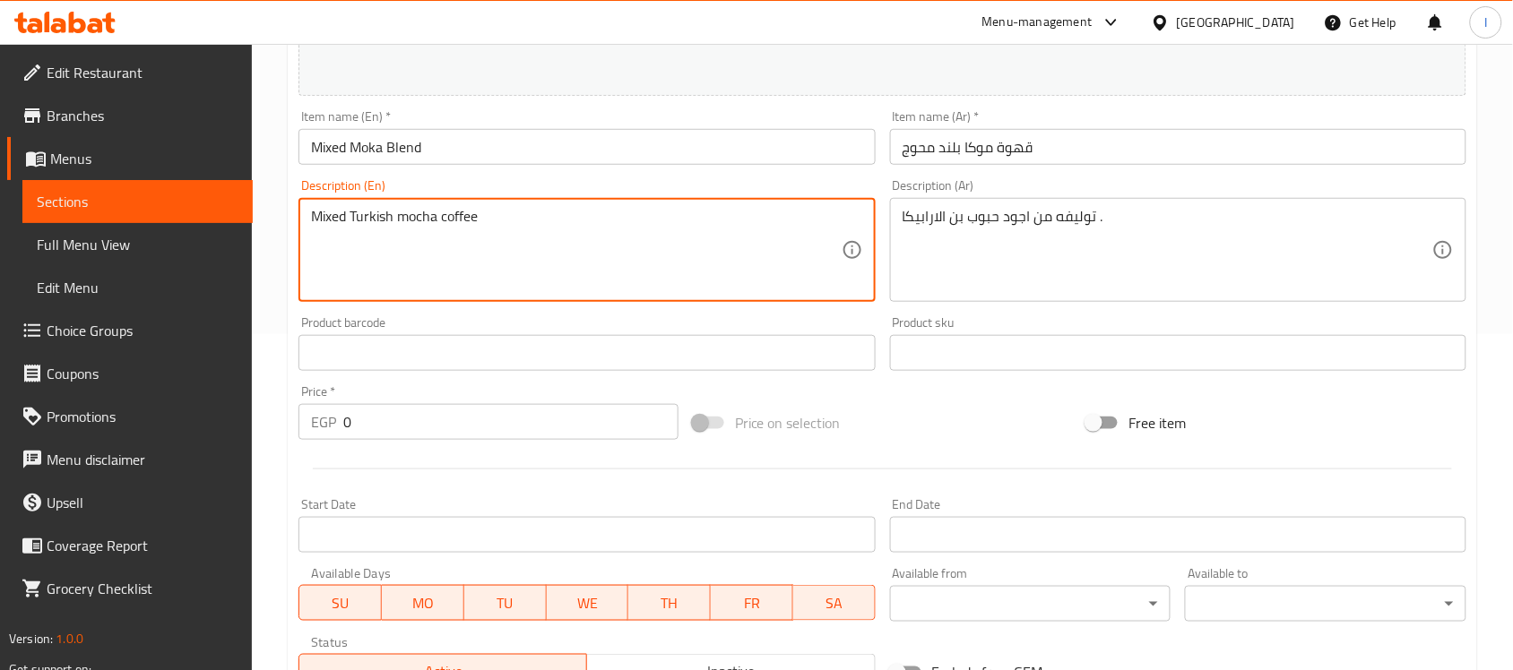
click at [392, 227] on textarea "Mixed Turkish mocha coffee" at bounding box center [576, 250] width 530 height 85
click at [394, 227] on textarea "Mixed Turkish mocha coffee" at bounding box center [576, 250] width 530 height 85
paste textarea "A blend of the finest Arabica coffee beans"
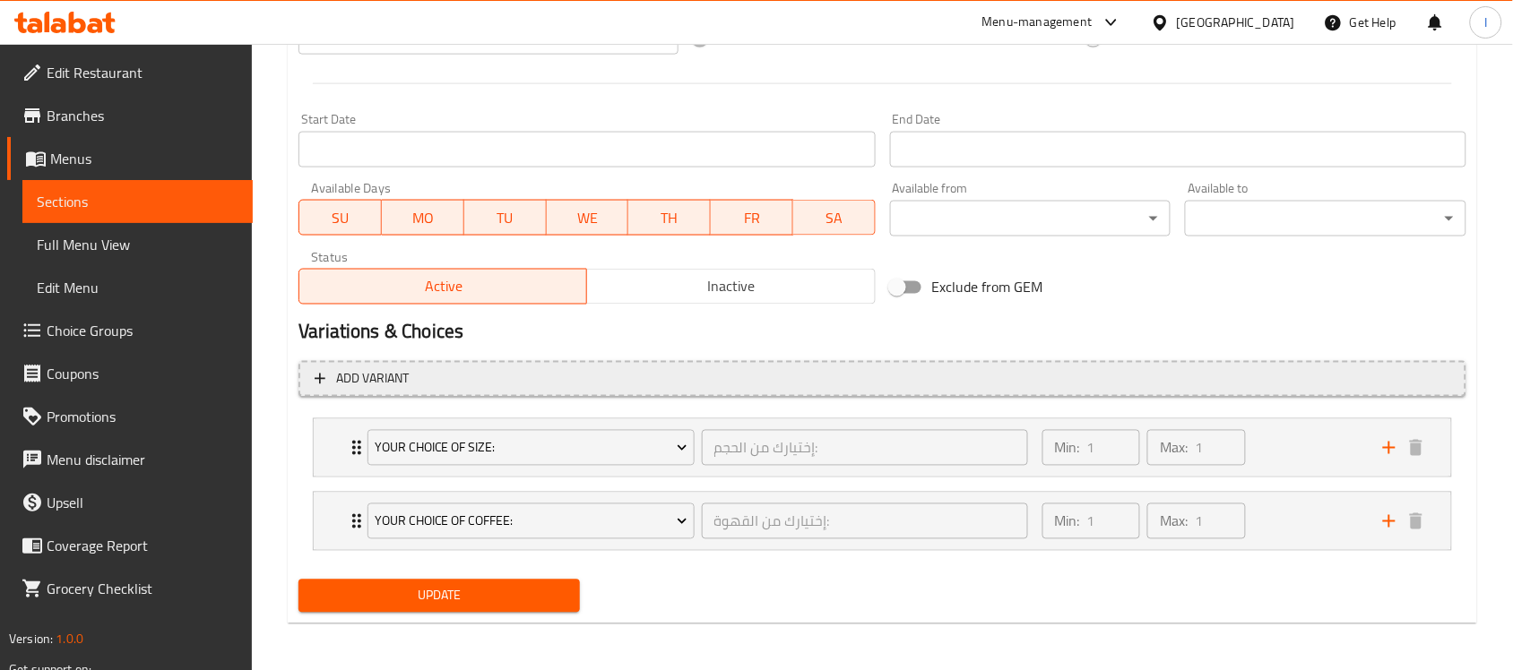
scroll to position [724, 0]
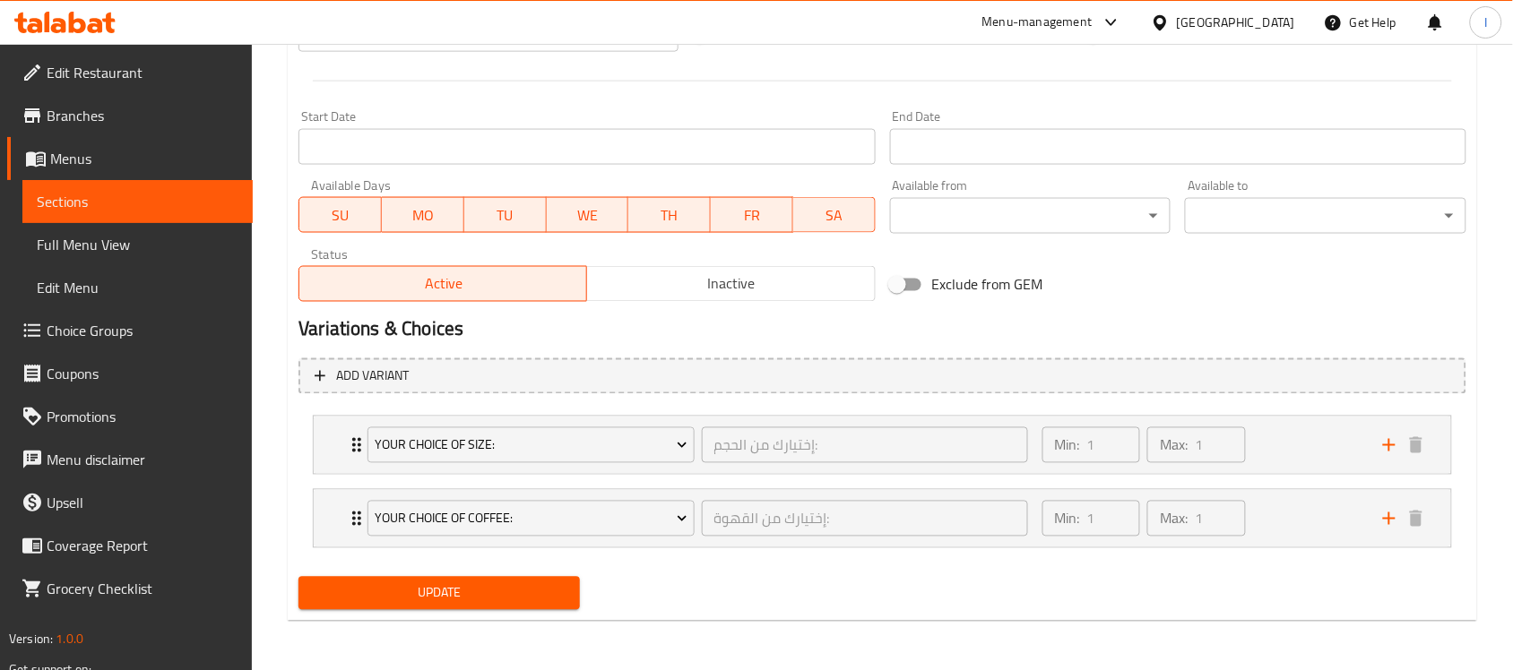
type textarea "A blend of the finest Arabica coffee beans"
click at [493, 607] on button "Update" at bounding box center [438, 593] width 281 height 33
click at [148, 212] on span "Sections" at bounding box center [138, 202] width 202 height 22
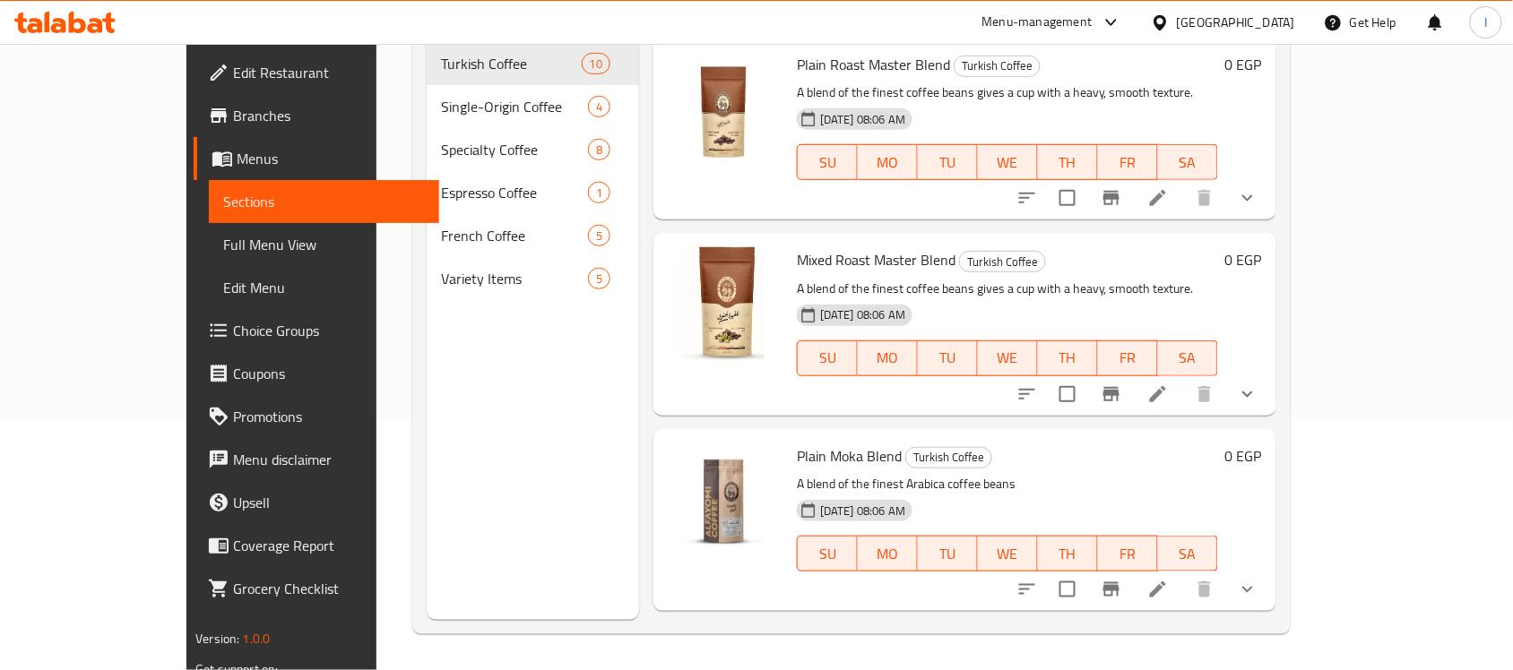
scroll to position [896, 0]
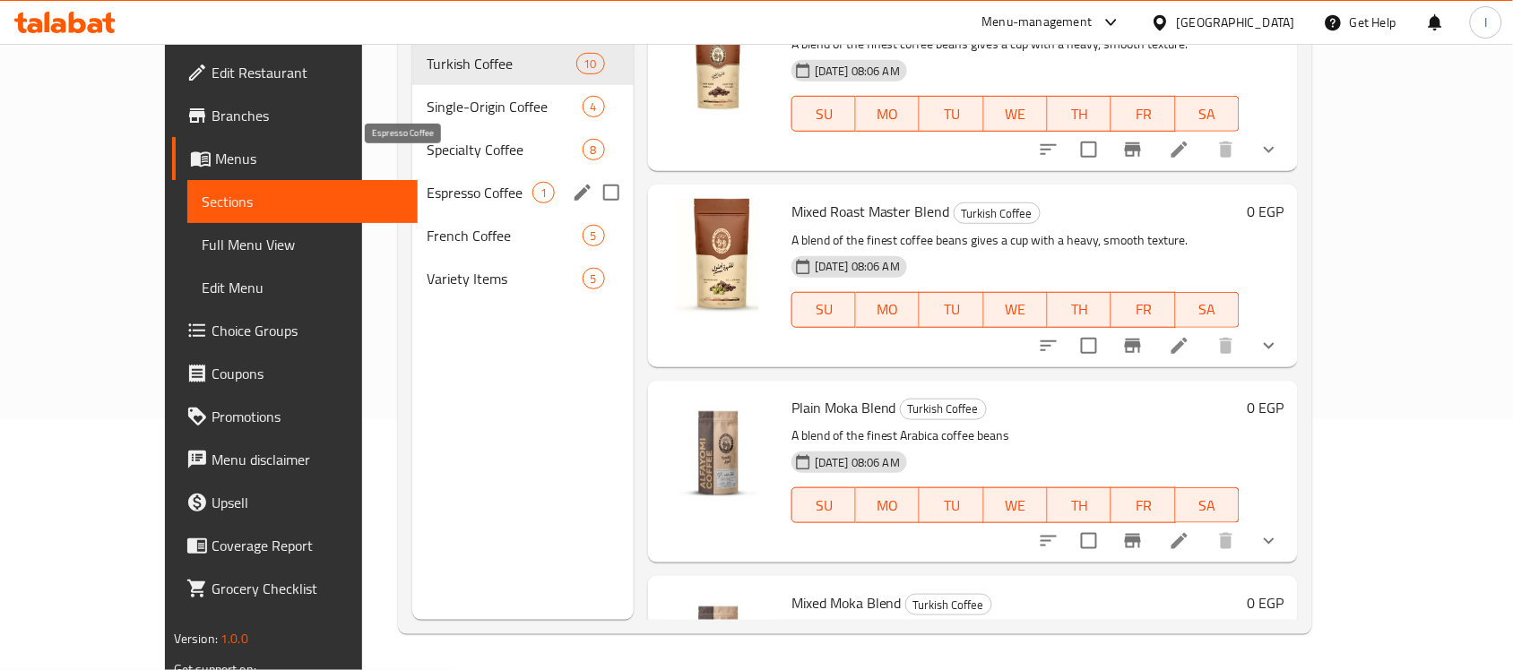
click at [427, 182] on span "Espresso Coffee" at bounding box center [480, 193] width 106 height 22
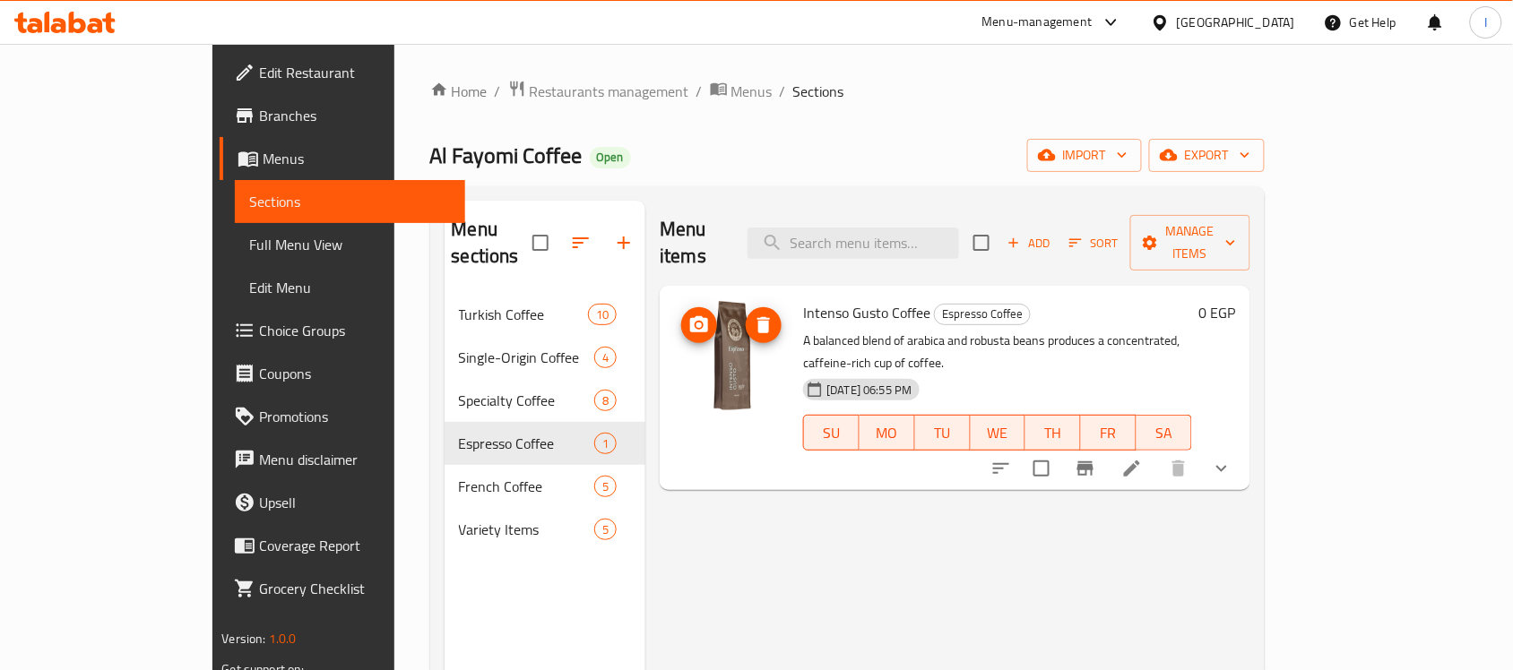
click at [674, 339] on img at bounding box center [731, 357] width 115 height 115
click at [1143, 458] on icon at bounding box center [1132, 469] width 22 height 22
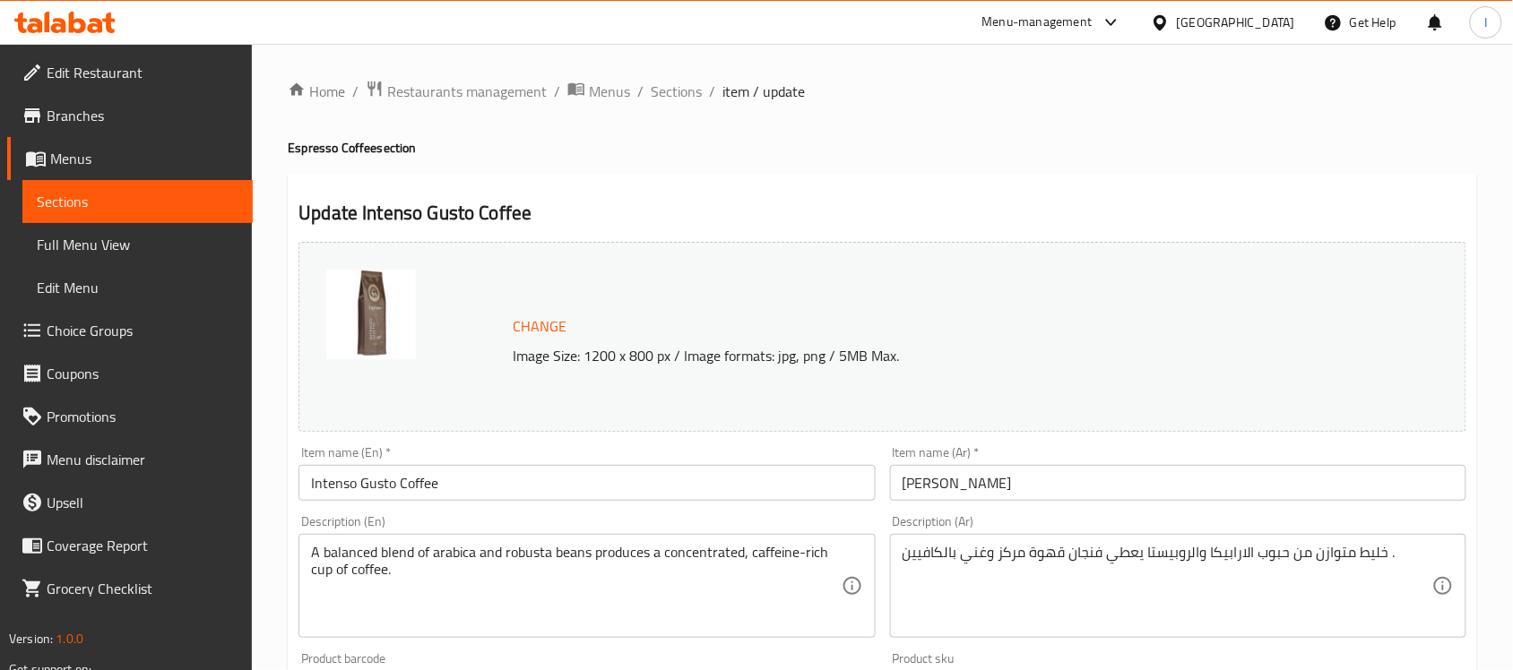
click at [383, 287] on img at bounding box center [371, 315] width 90 height 90
click at [212, 197] on span "Sections" at bounding box center [138, 202] width 202 height 22
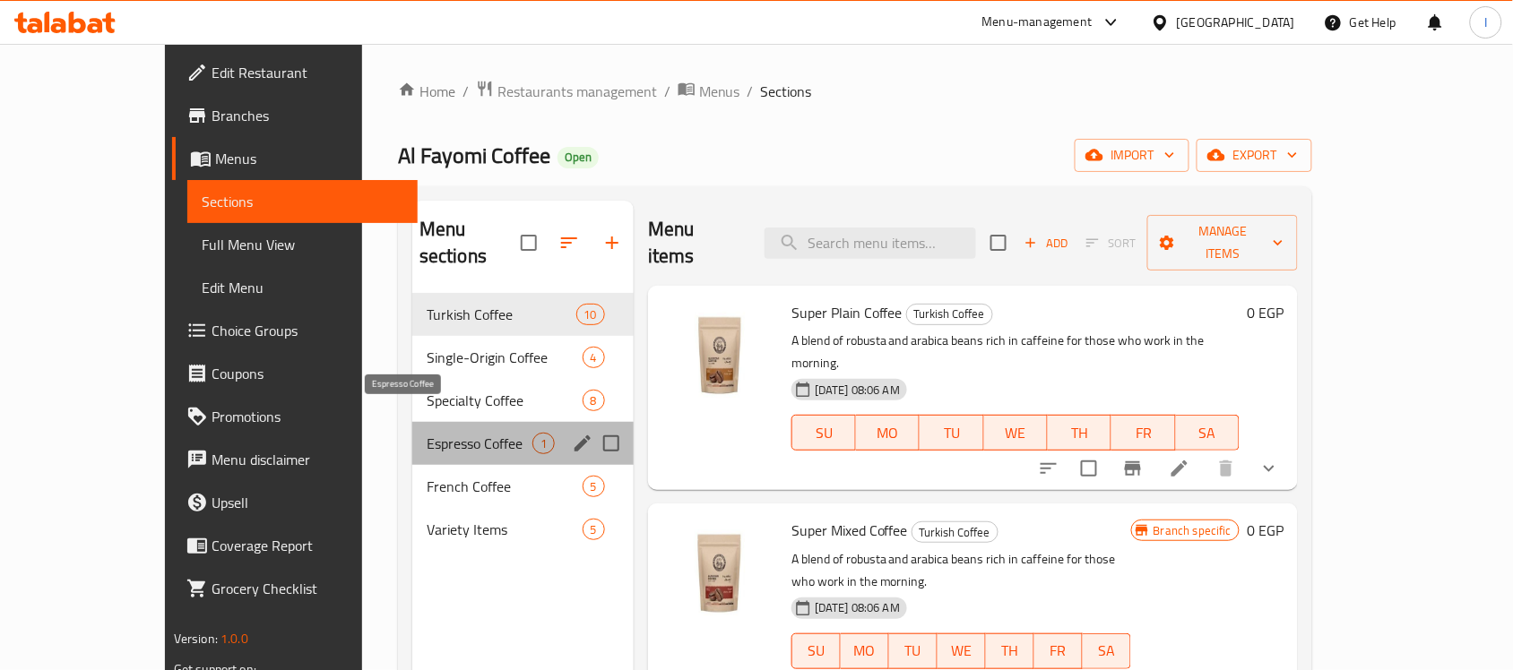
click at [427, 433] on span "Espresso Coffee" at bounding box center [480, 444] width 106 height 22
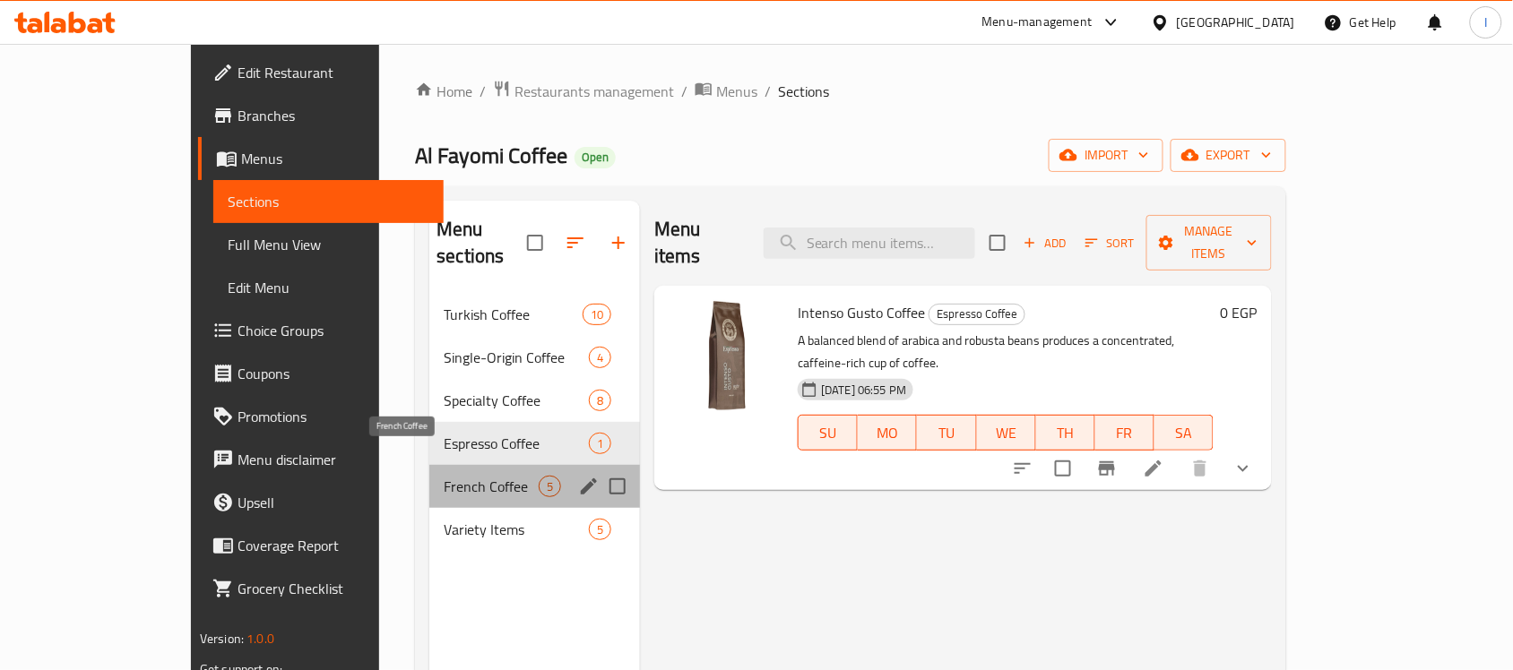
click at [444, 476] on span "French Coffee" at bounding box center [491, 487] width 95 height 22
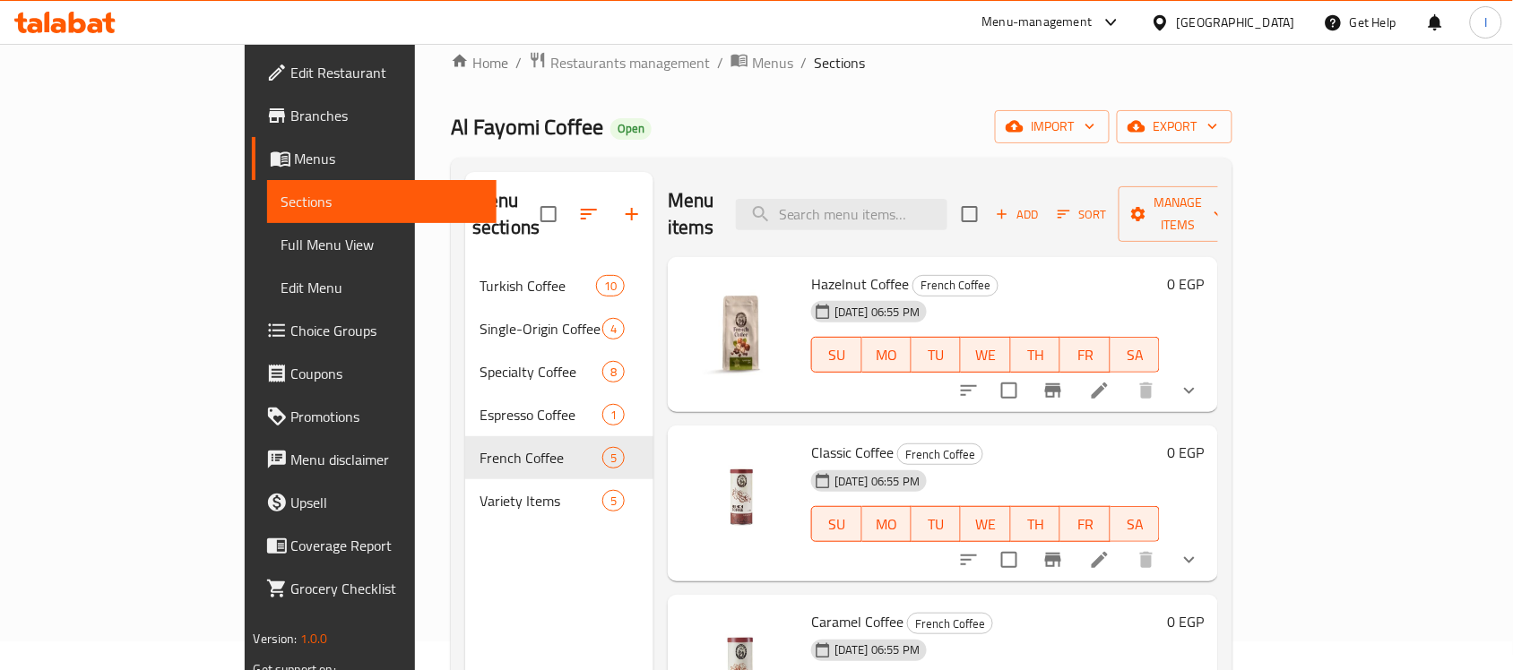
scroll to position [28, 0]
click at [1013, 295] on div "[DATE] 06:55 PM SU MO TU WE TH FR SA" at bounding box center [985, 343] width 363 height 97
click at [1111, 381] on icon at bounding box center [1100, 392] width 22 height 22
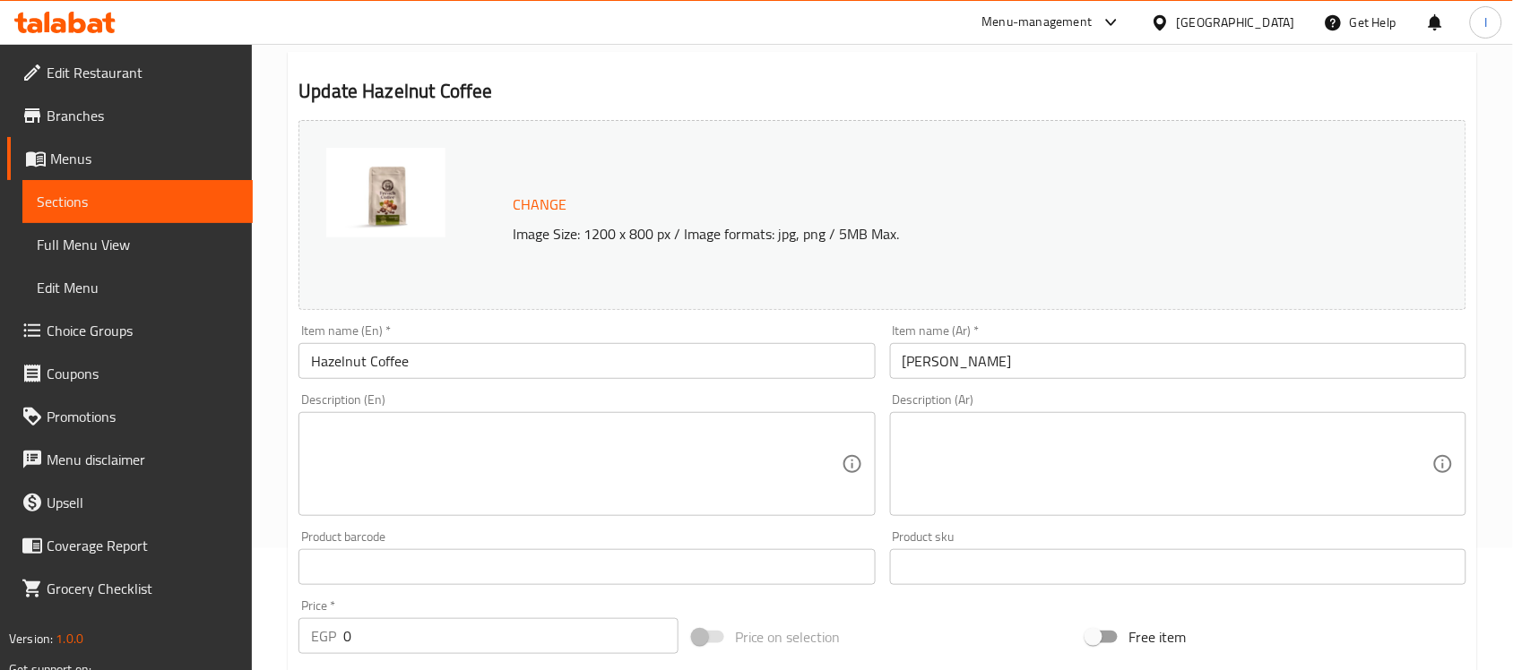
scroll to position [336, 0]
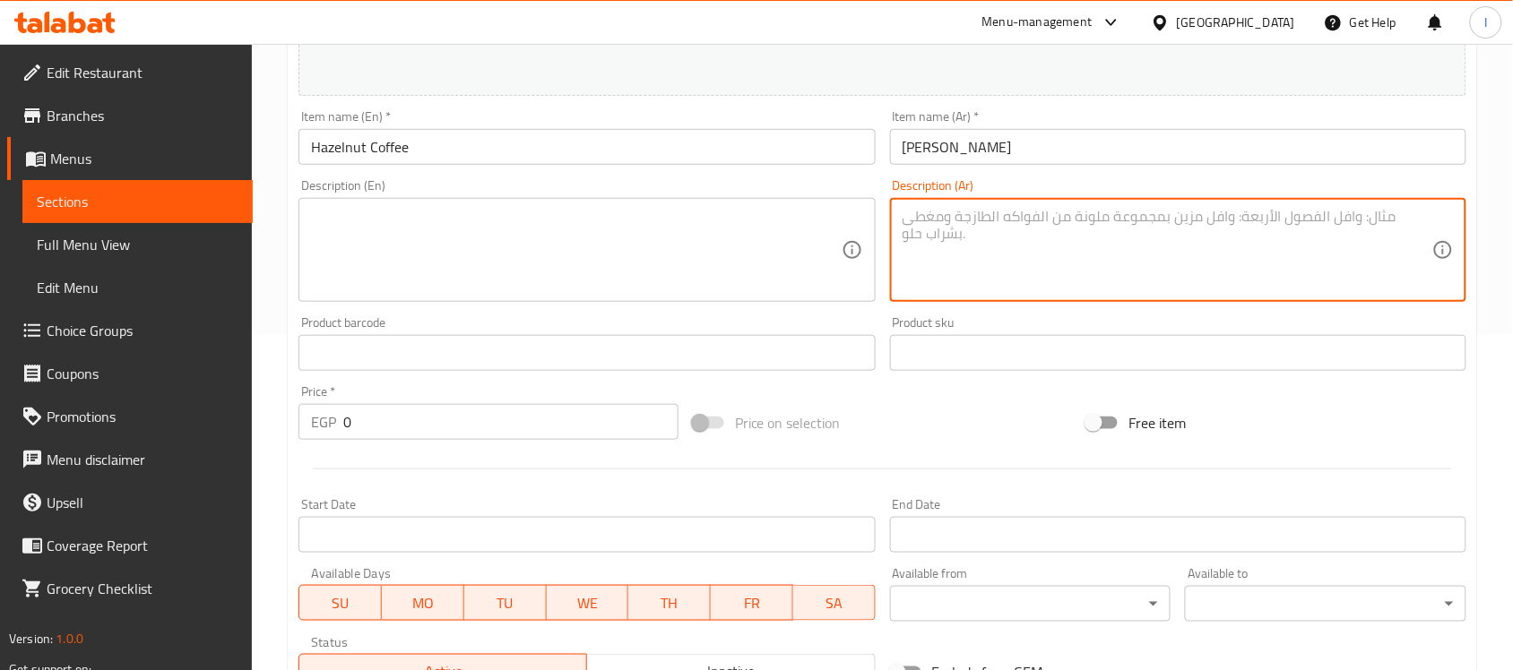
click at [977, 253] on textarea at bounding box center [1168, 250] width 530 height 85
paste textarea "مزيج القهوة الغني والكريمر اللذيذ مزيج غني من القهوة وكريمة لذيذة بنكهتك المفضل…"
type textarea "مزيج القهوة الغني والكريمر اللذيذ مزيج غني من القهوة وكريمة لذيذة بنكهتك المفضل…"
click at [769, 278] on textarea at bounding box center [576, 250] width 530 height 85
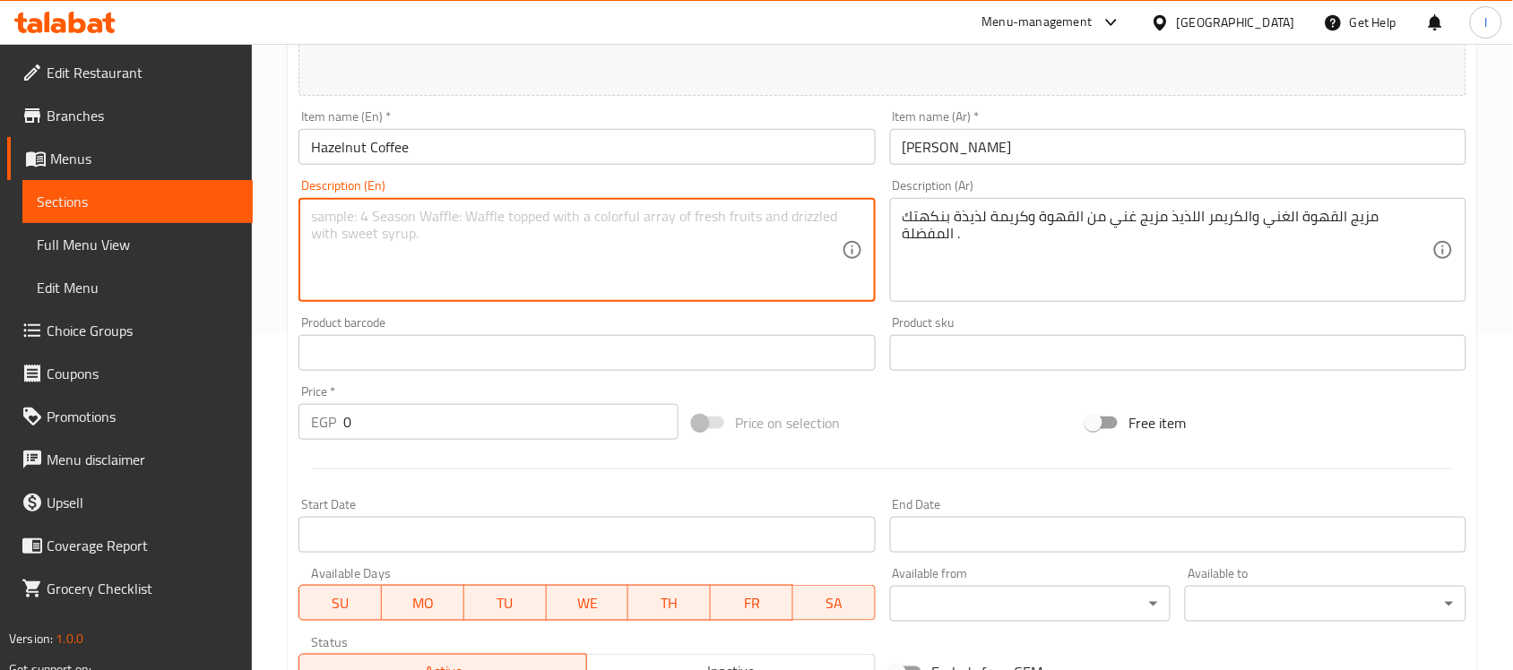
paste textarea "Rich coffee blend and delicious creamer in your favorite flavor."
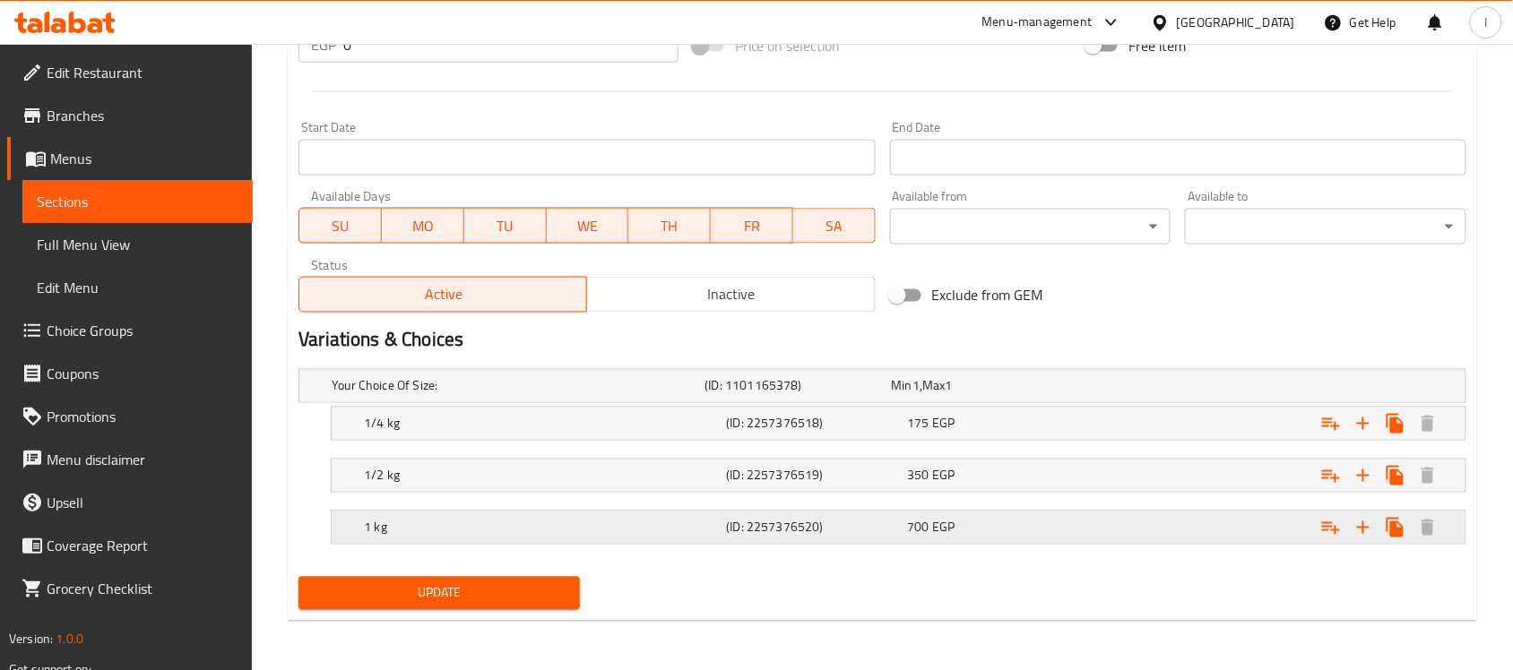
scroll to position [714, 0]
type textarea "Rich coffee blend and delicious creamer in your favorite flavor."
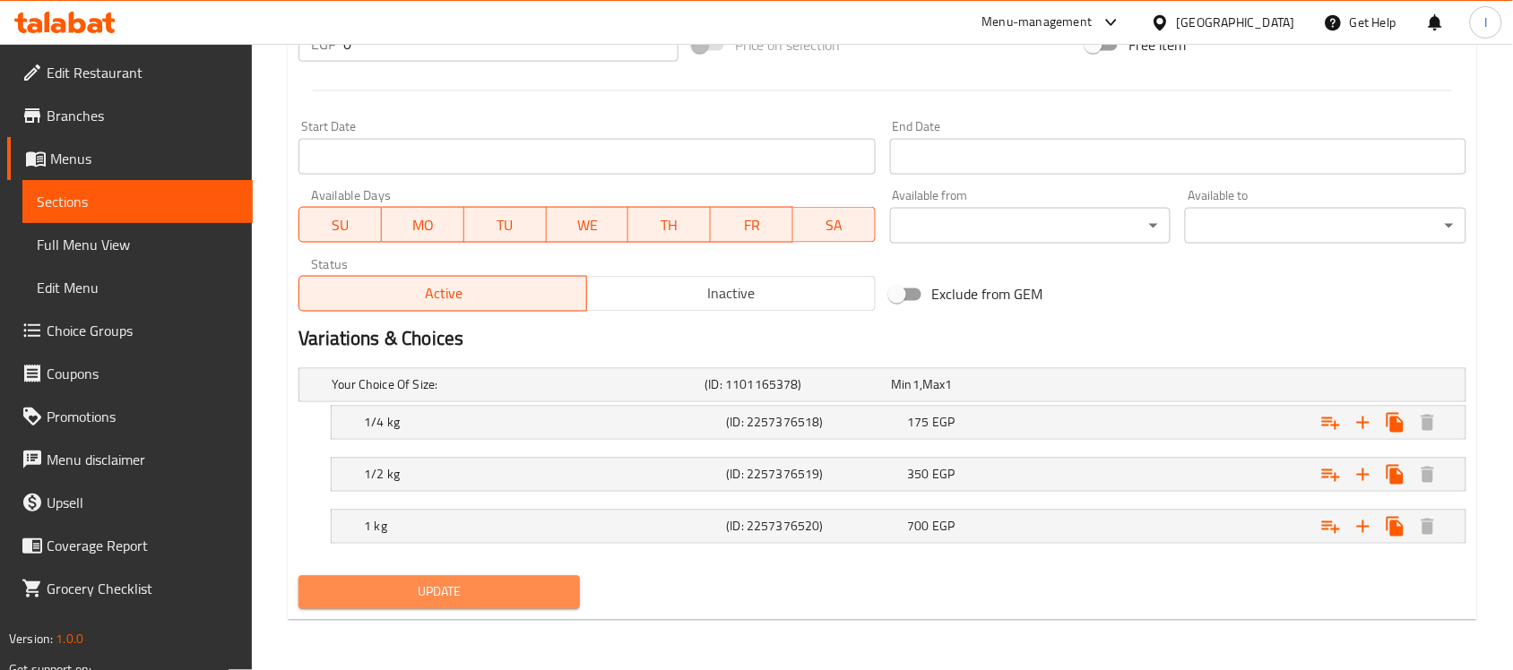
click at [496, 601] on span "Update" at bounding box center [439, 593] width 253 height 22
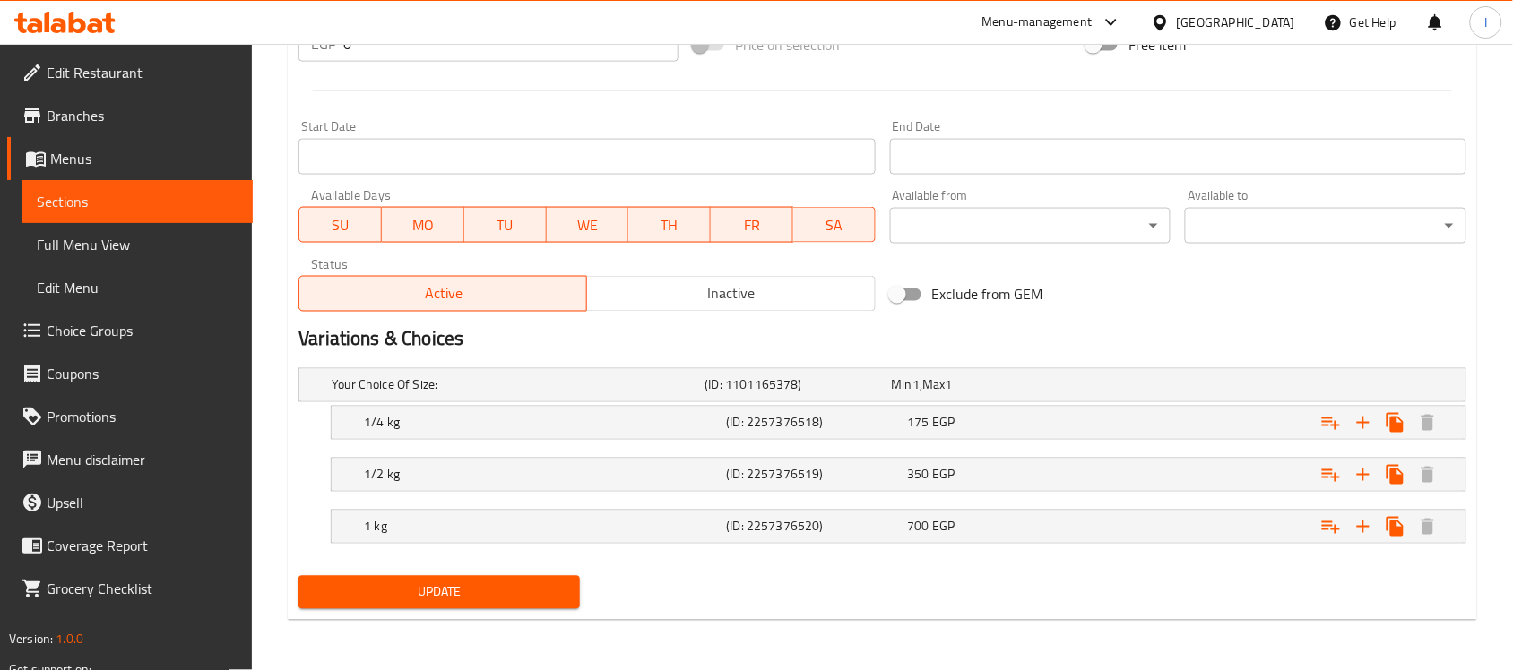
drag, startPoint x: 117, startPoint y: 202, endPoint x: 242, endPoint y: 203, distance: 125.5
click at [117, 202] on span "Sections" at bounding box center [138, 202] width 202 height 22
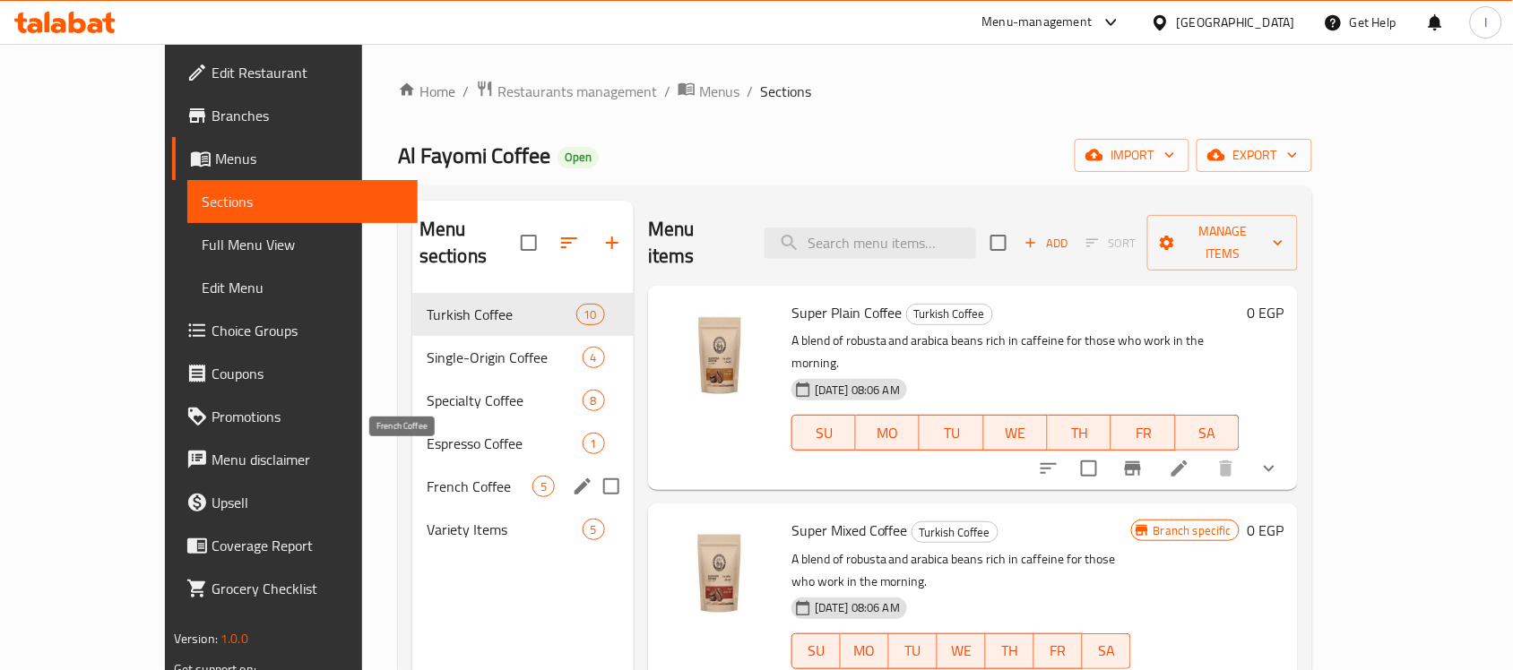
click at [427, 476] on span "French Coffee" at bounding box center [480, 487] width 106 height 22
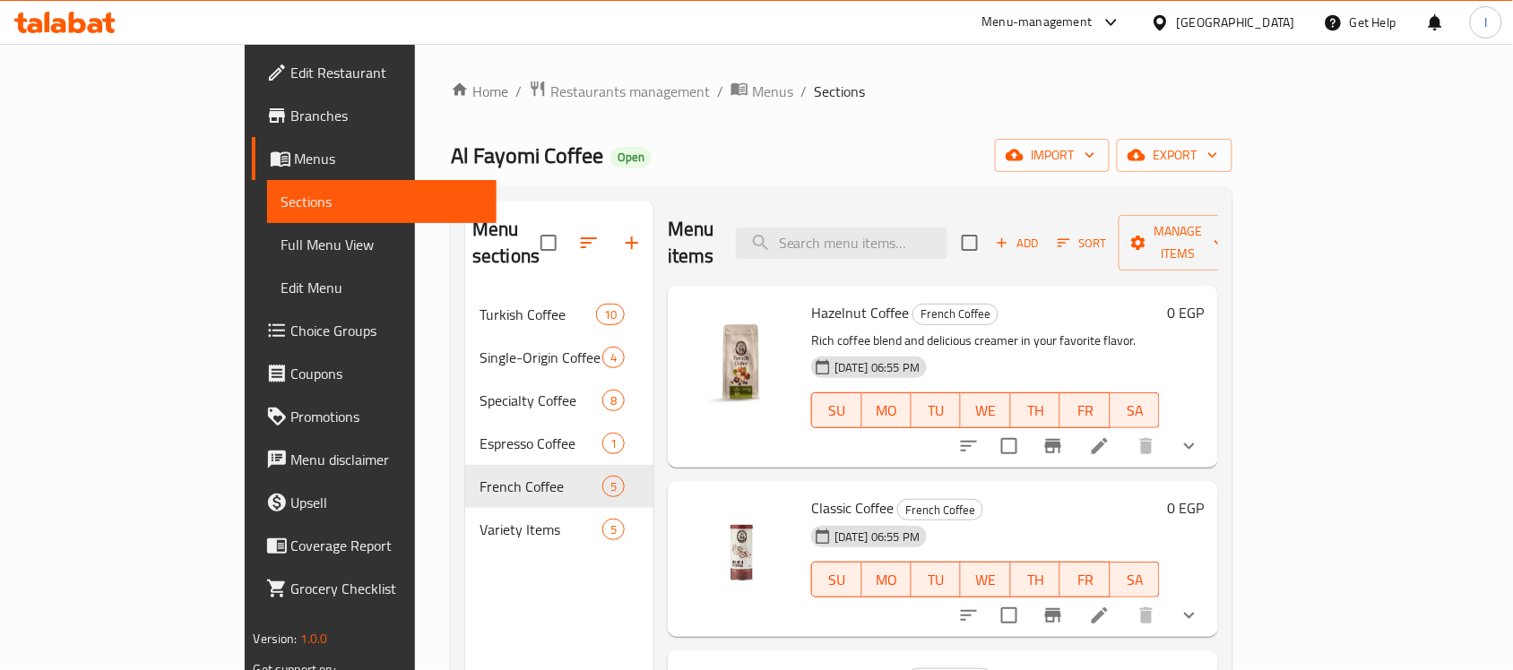
scroll to position [112, 0]
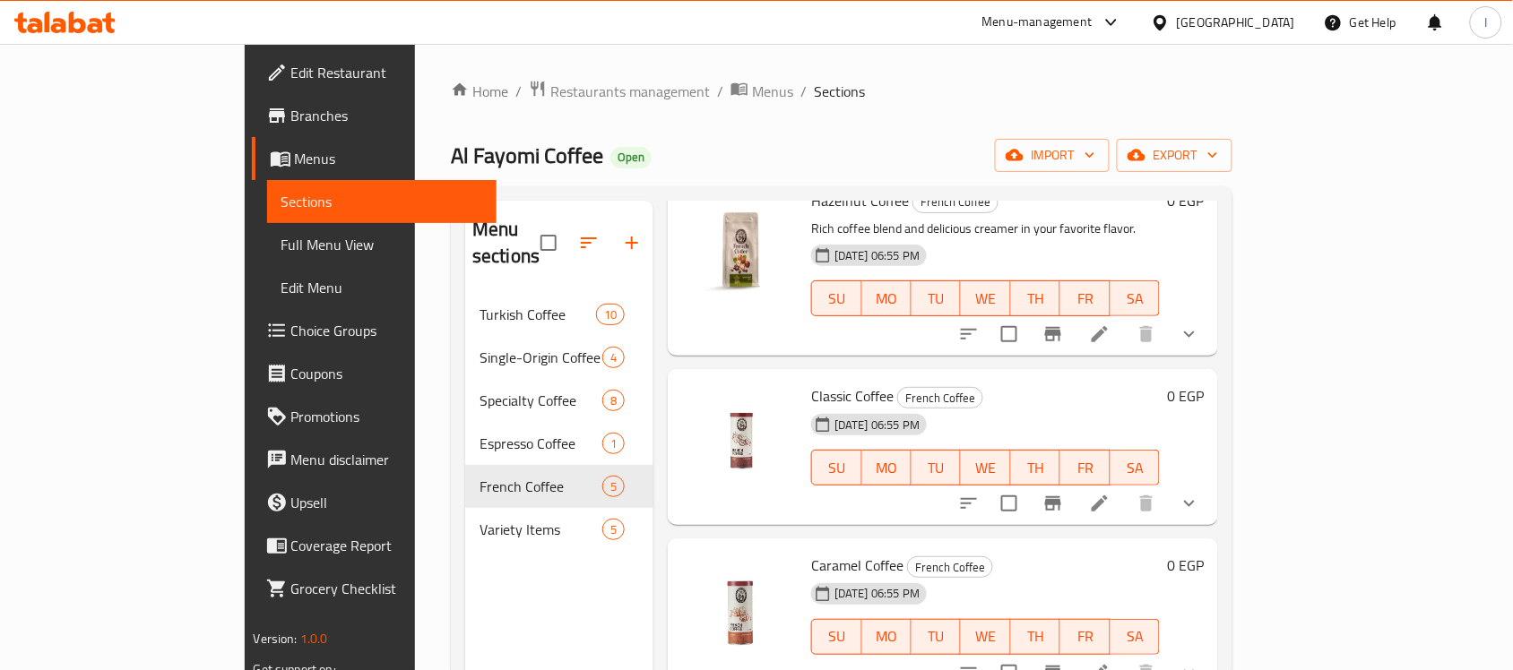
click at [990, 407] on div "[DATE] 06:55 PM SU MO TU WE TH FR SA" at bounding box center [985, 455] width 363 height 97
click at [1111, 493] on icon at bounding box center [1100, 504] width 22 height 22
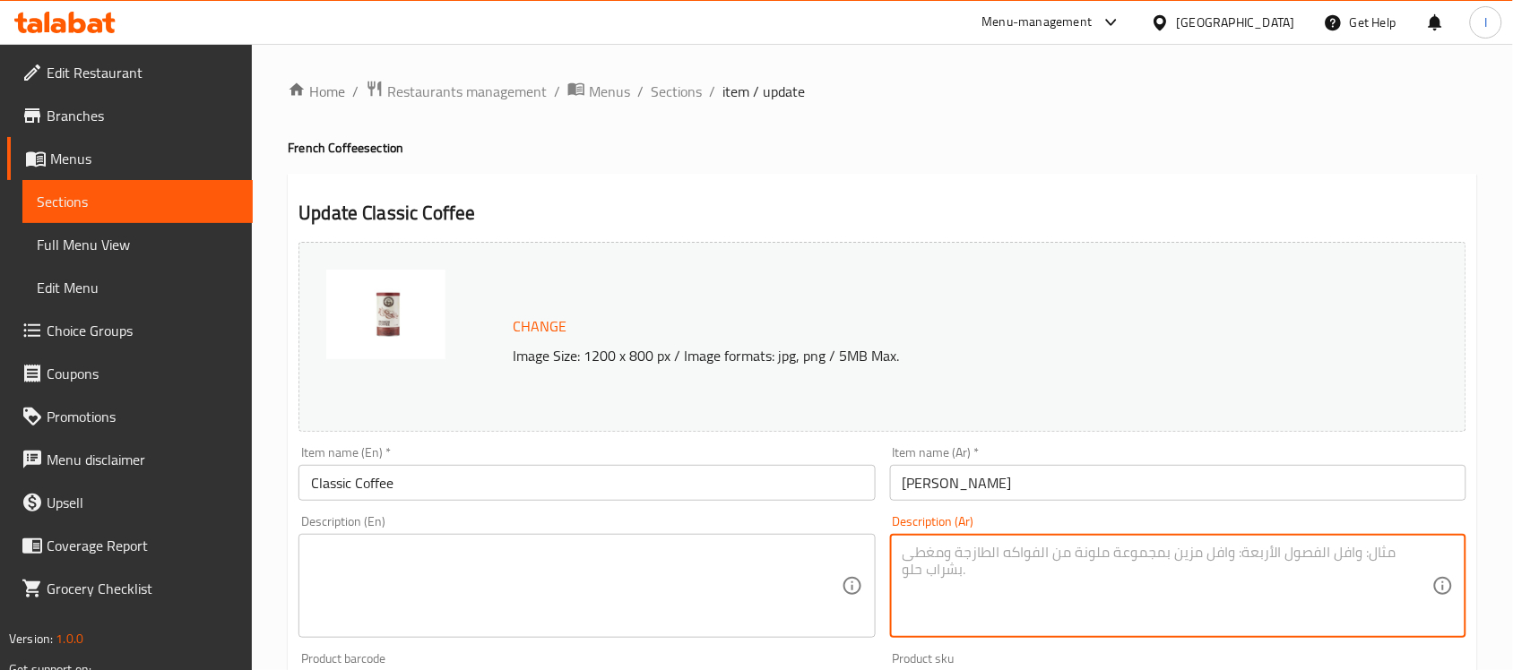
click at [983, 616] on textarea at bounding box center [1168, 586] width 530 height 85
paste textarea "مزيج القهوة الغني والكريمر اللذيذ مزيج غني من القهوة وكريمة لذيذة بنكهتك المفضلة"
type textarea "مزيج القهوة الغني والكريمر اللذيذ مزيج غني من القهوة وكريمة لذيذة بنكهتك المفضلة"
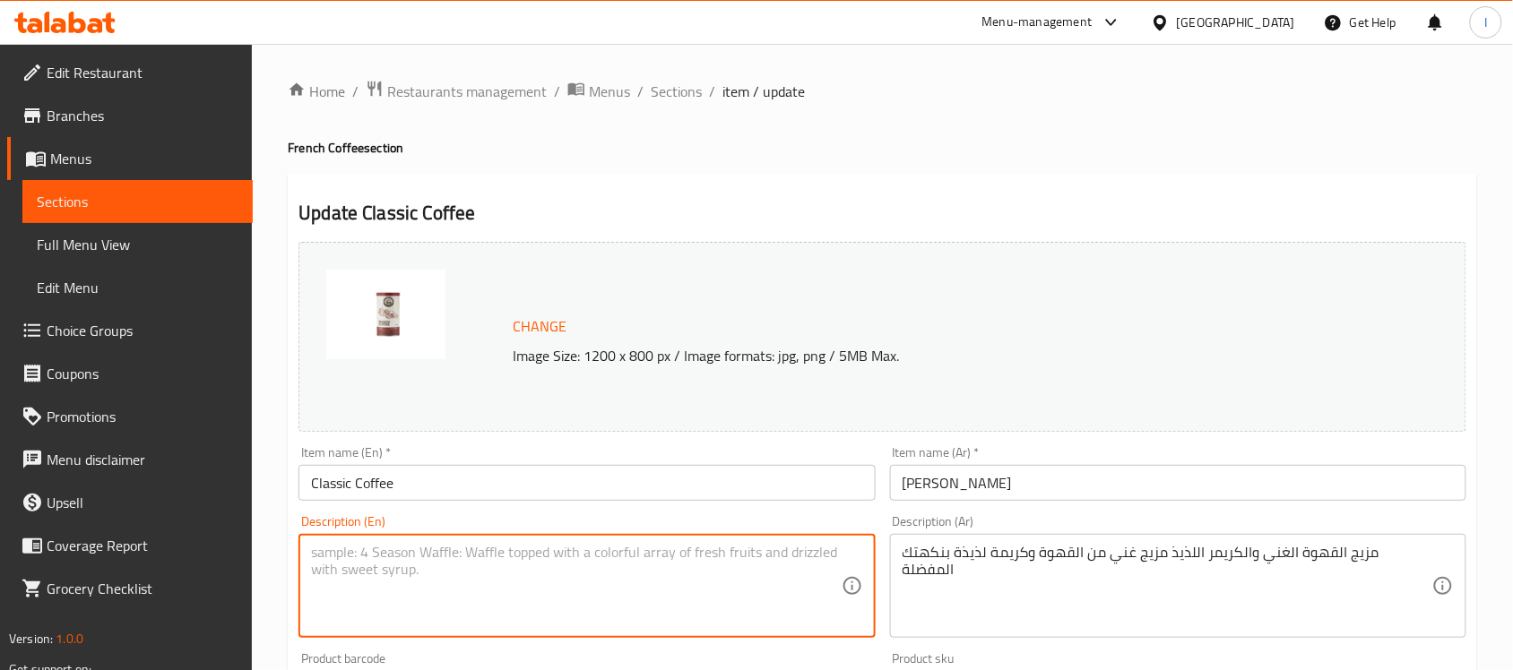
click at [727, 569] on textarea at bounding box center [576, 586] width 530 height 85
click at [662, 580] on textarea at bounding box center [576, 586] width 530 height 85
paste textarea "Rich coffee blend and delicious creamer in your favorite flavor."
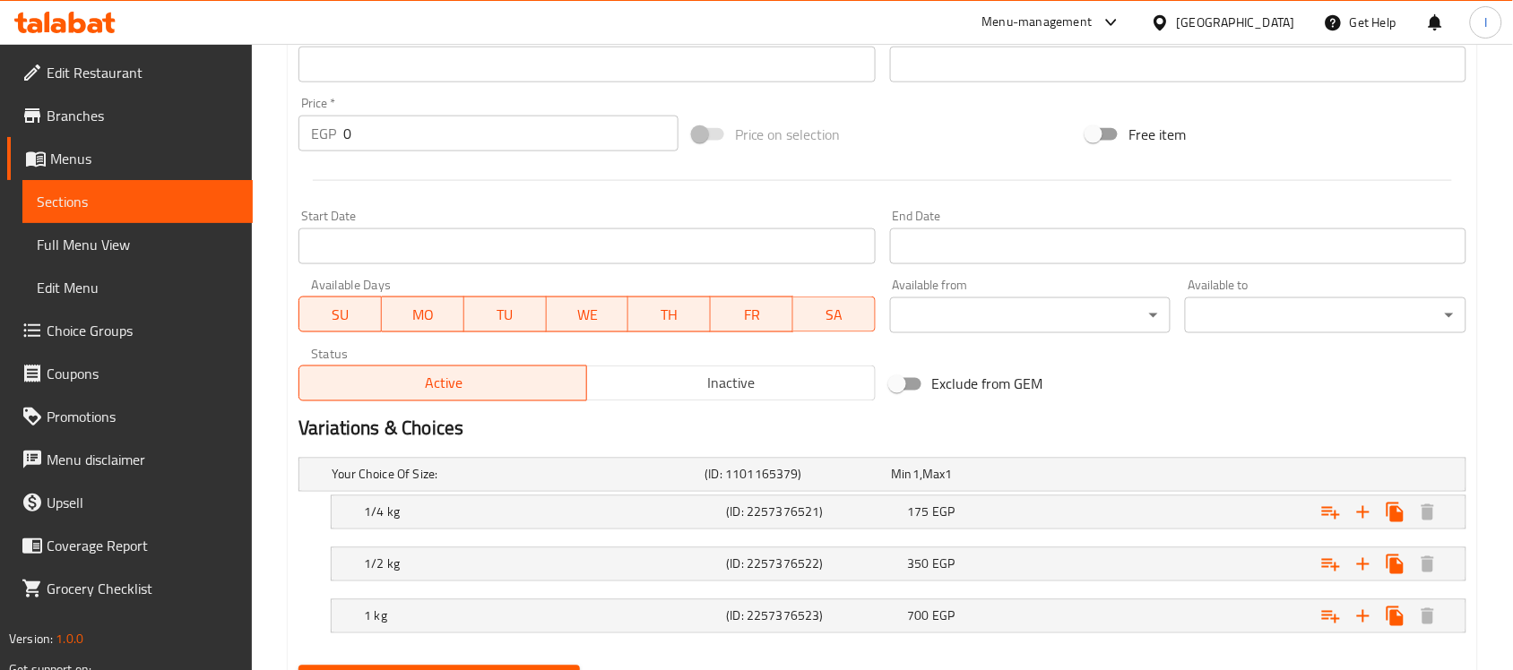
scroll to position [714, 0]
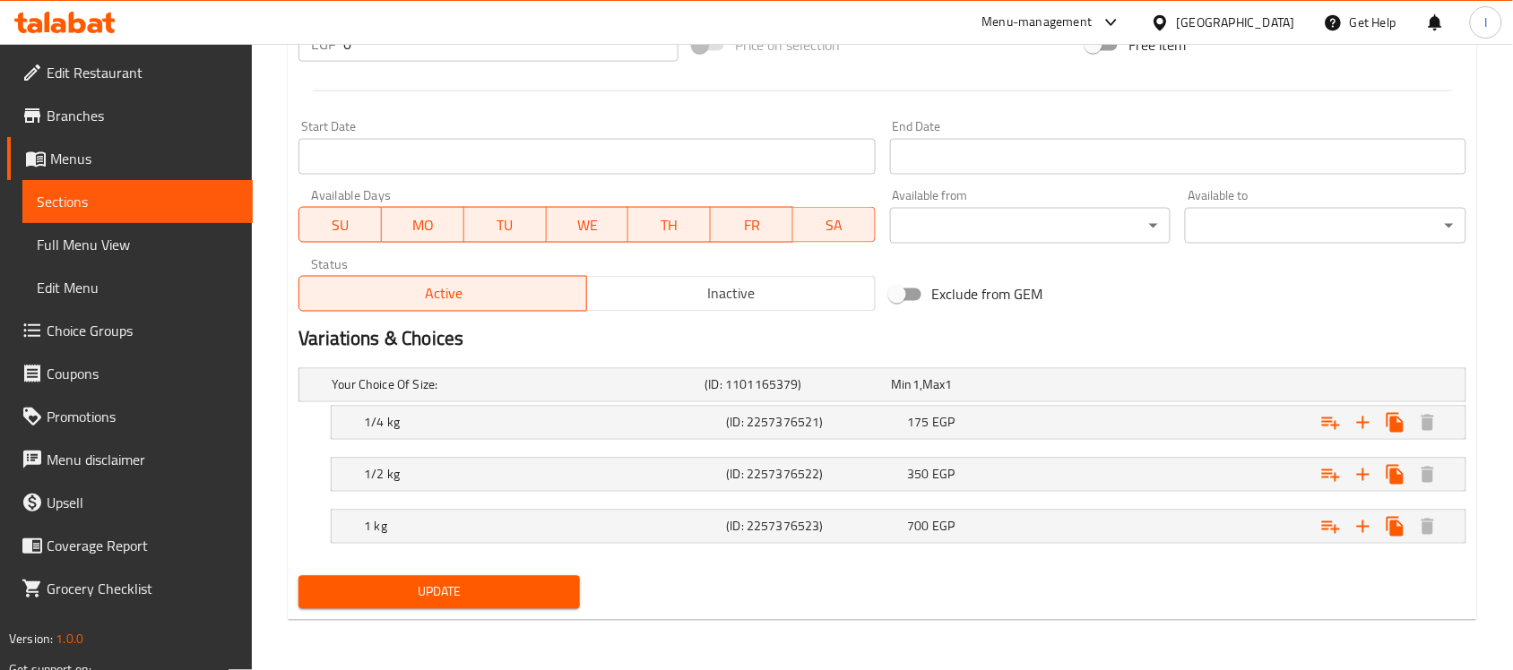
type textarea "Rich coffee blend and delicious creamer in your favorite flavor."
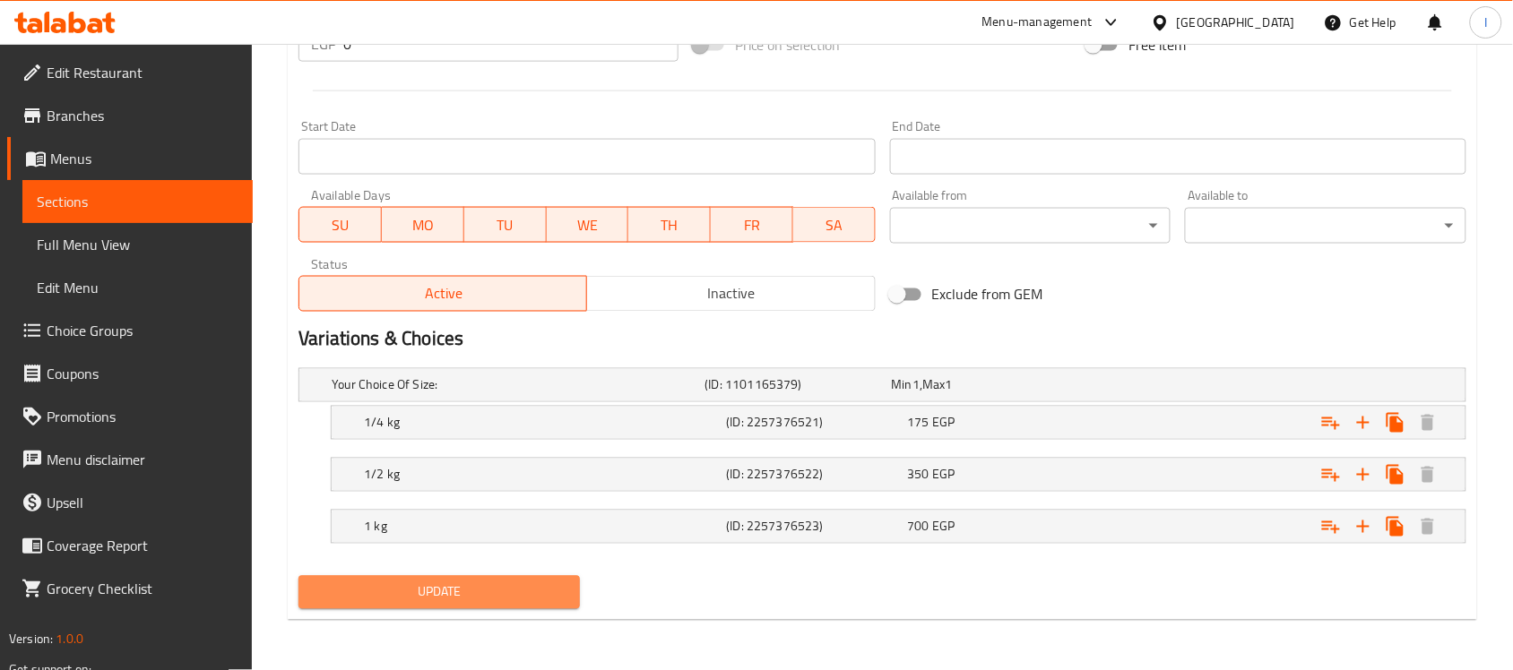
click at [517, 592] on span "Update" at bounding box center [439, 593] width 253 height 22
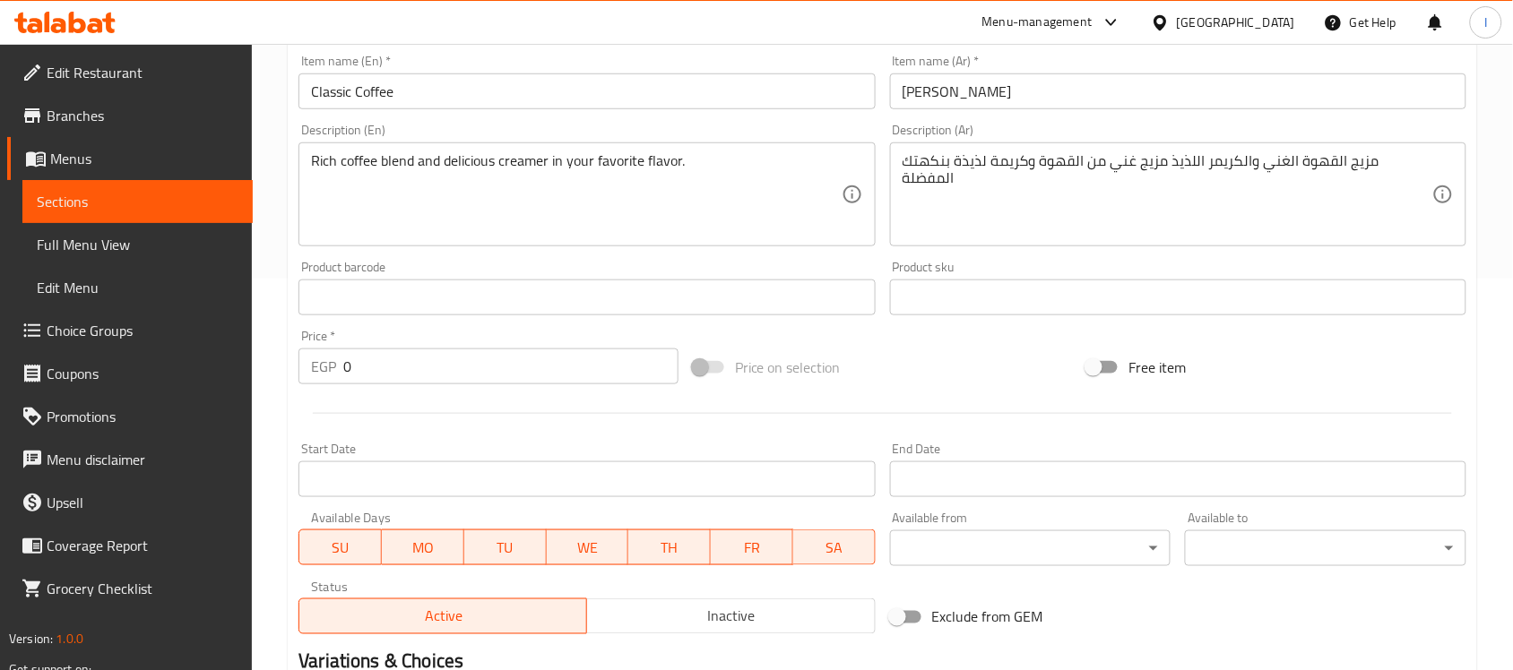
scroll to position [0, 0]
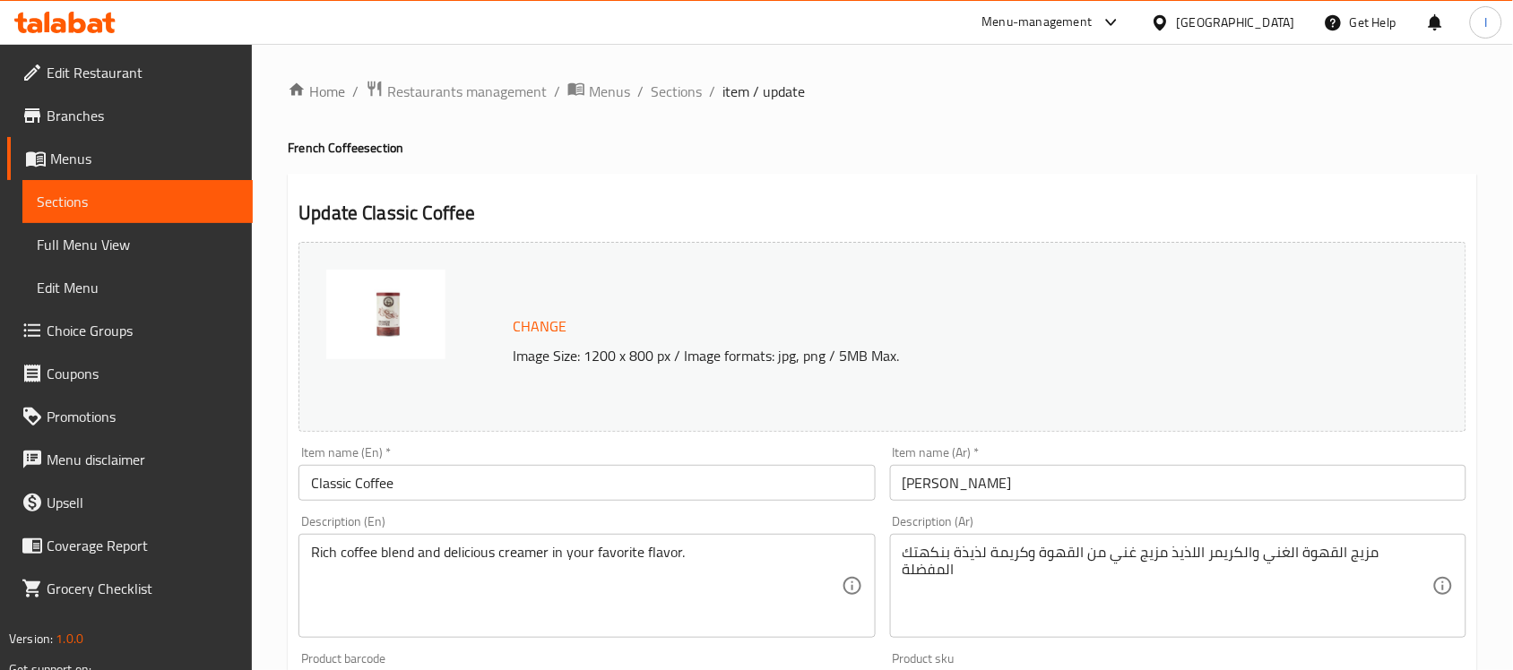
click at [123, 200] on span "Sections" at bounding box center [138, 202] width 202 height 22
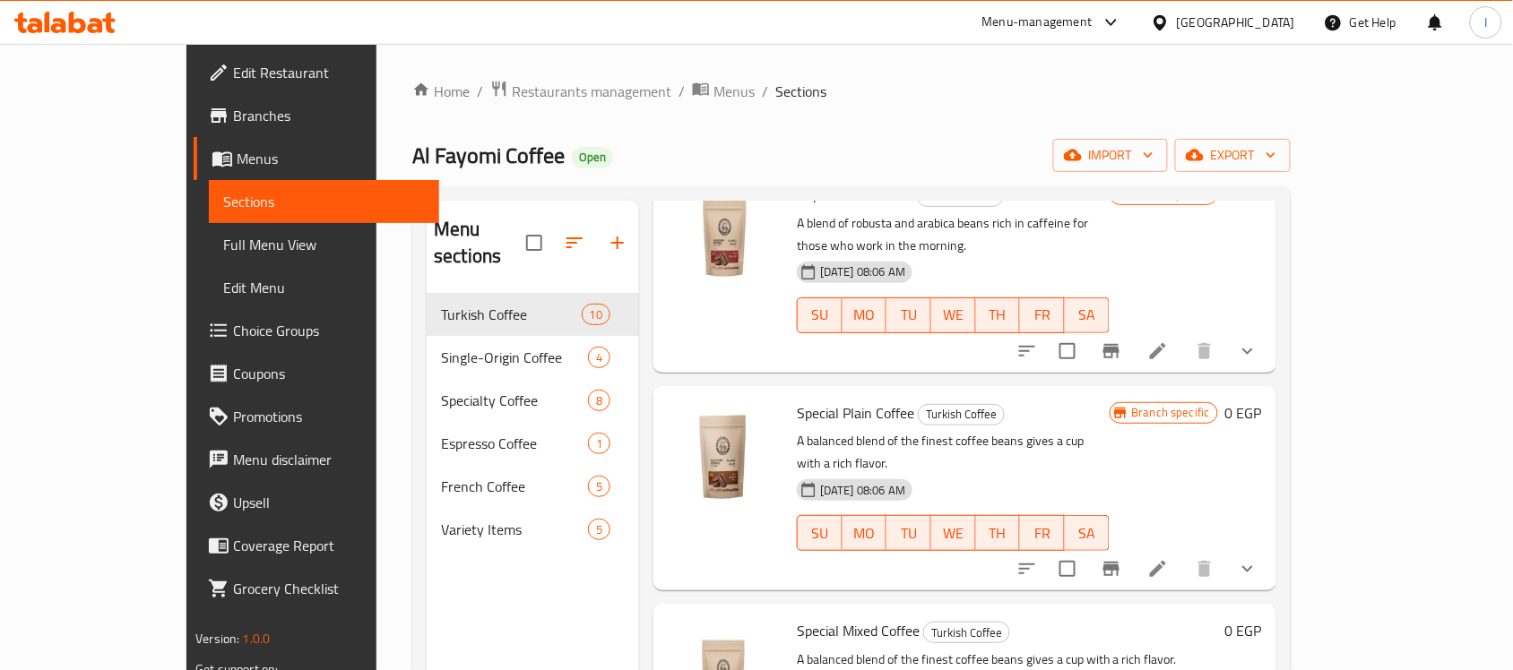
scroll to position [112, 0]
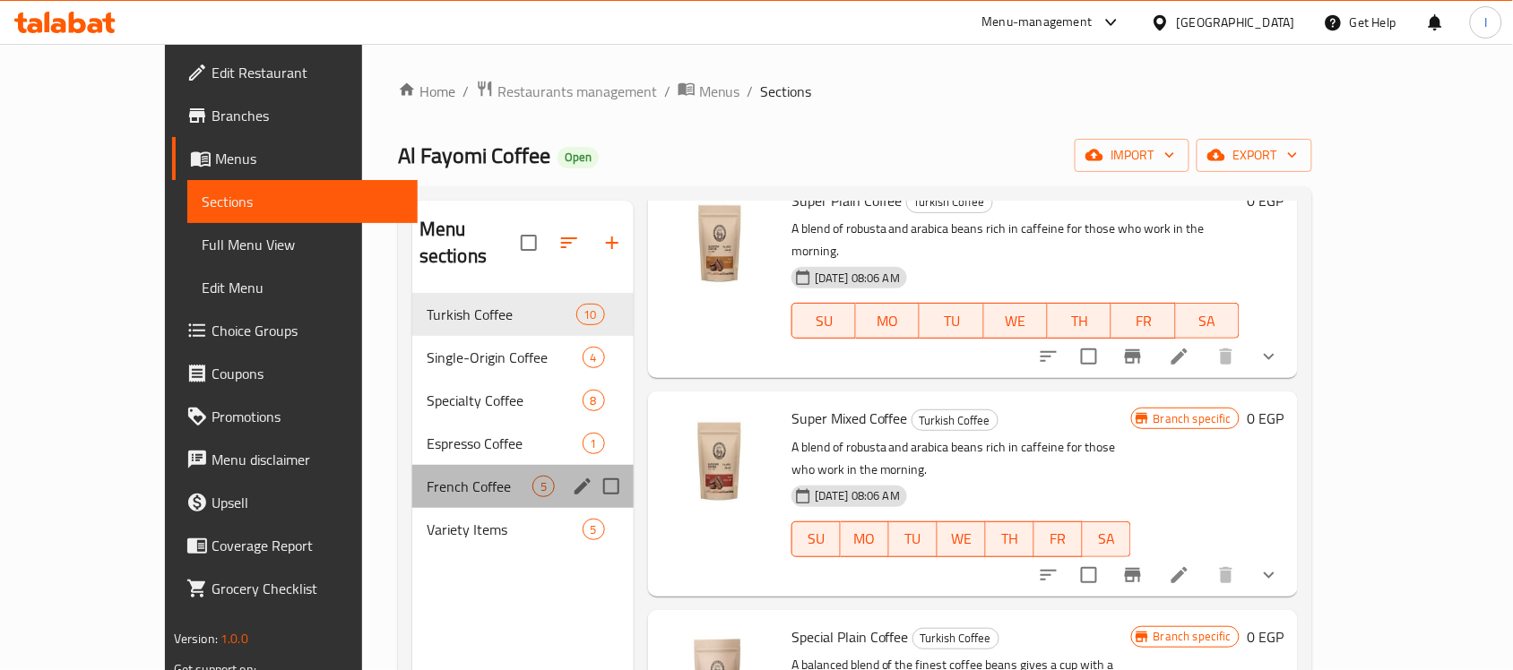
click at [424, 472] on div "French Coffee 5" at bounding box center [522, 486] width 221 height 43
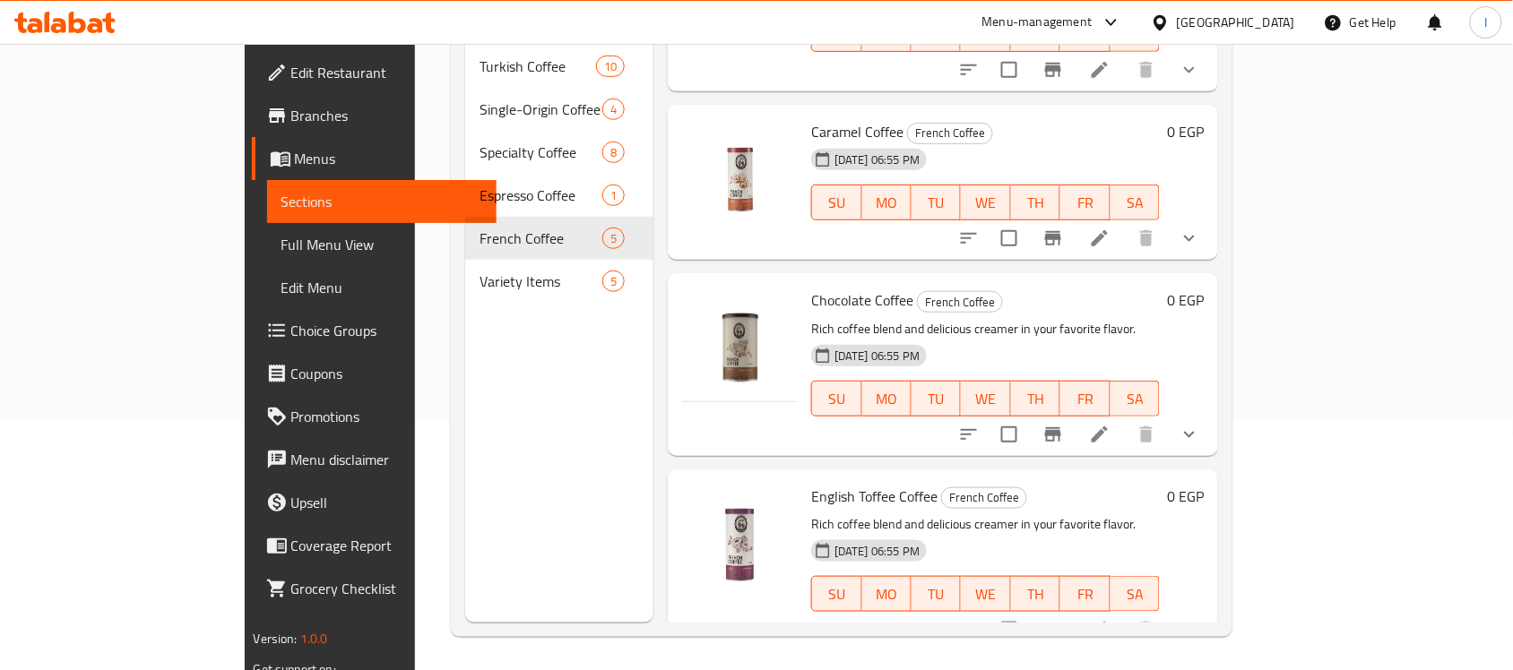
scroll to position [252, 0]
click at [1111, 225] on icon at bounding box center [1100, 236] width 22 height 22
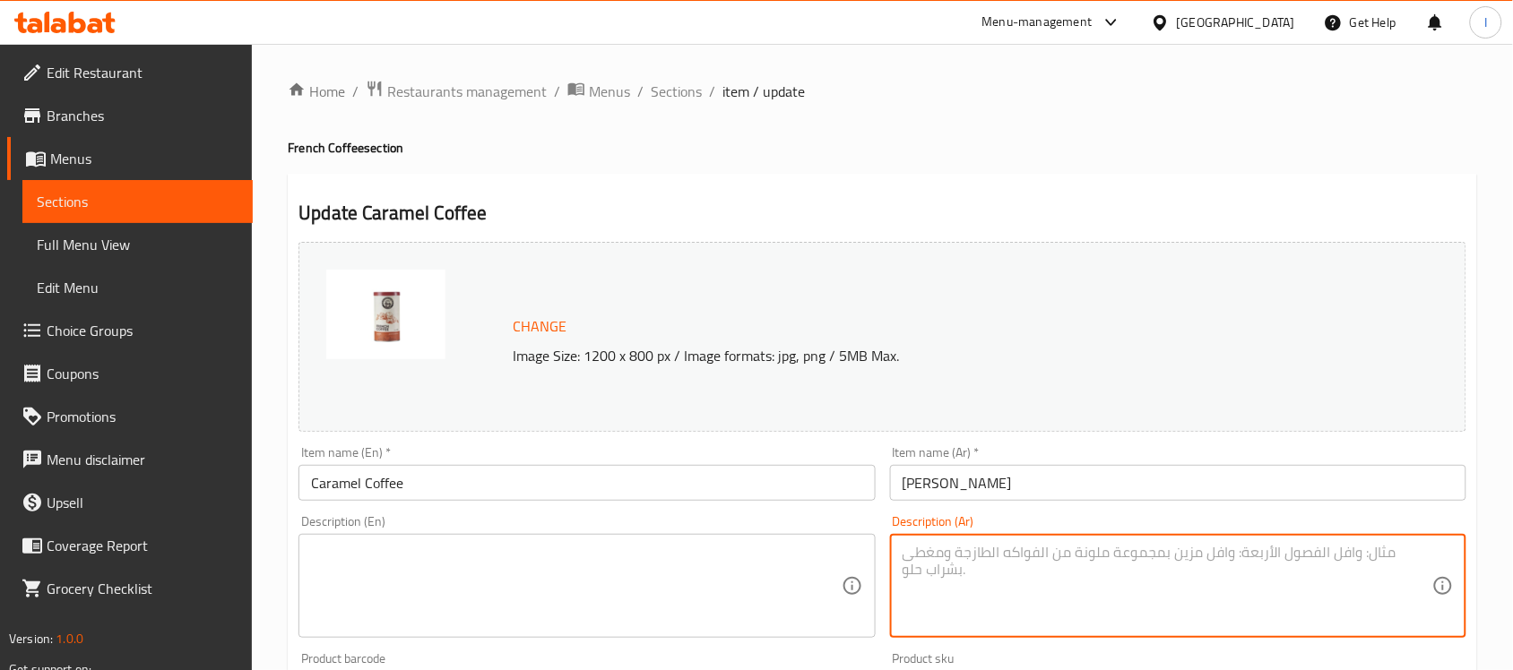
click at [1022, 570] on textarea at bounding box center [1168, 586] width 530 height 85
paste textarea "مزيج القهوة الغني والكريمر اللذيذ مزيج غني من القهوة وكريمة لذيذة بنكهتك المفضل…"
type textarea "مزيج القهوة الغني والكريمر اللذيذ مزيج غني من القهوة وكريمة لذيذة بنكهتك المفضل…"
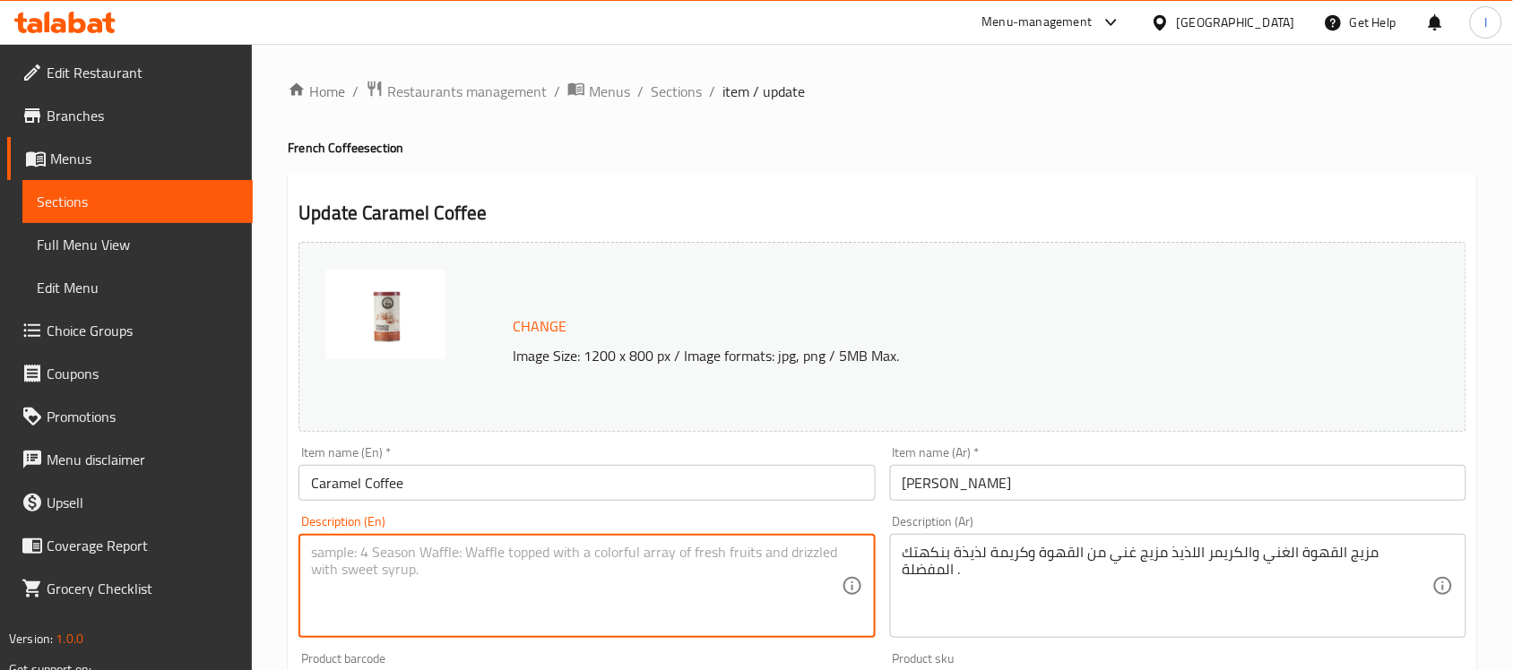
click at [753, 570] on textarea at bounding box center [576, 586] width 530 height 85
click at [699, 547] on textarea at bounding box center [576, 586] width 530 height 85
paste textarea "Rich coffee blend and delicious creamer in your favorite flavor."
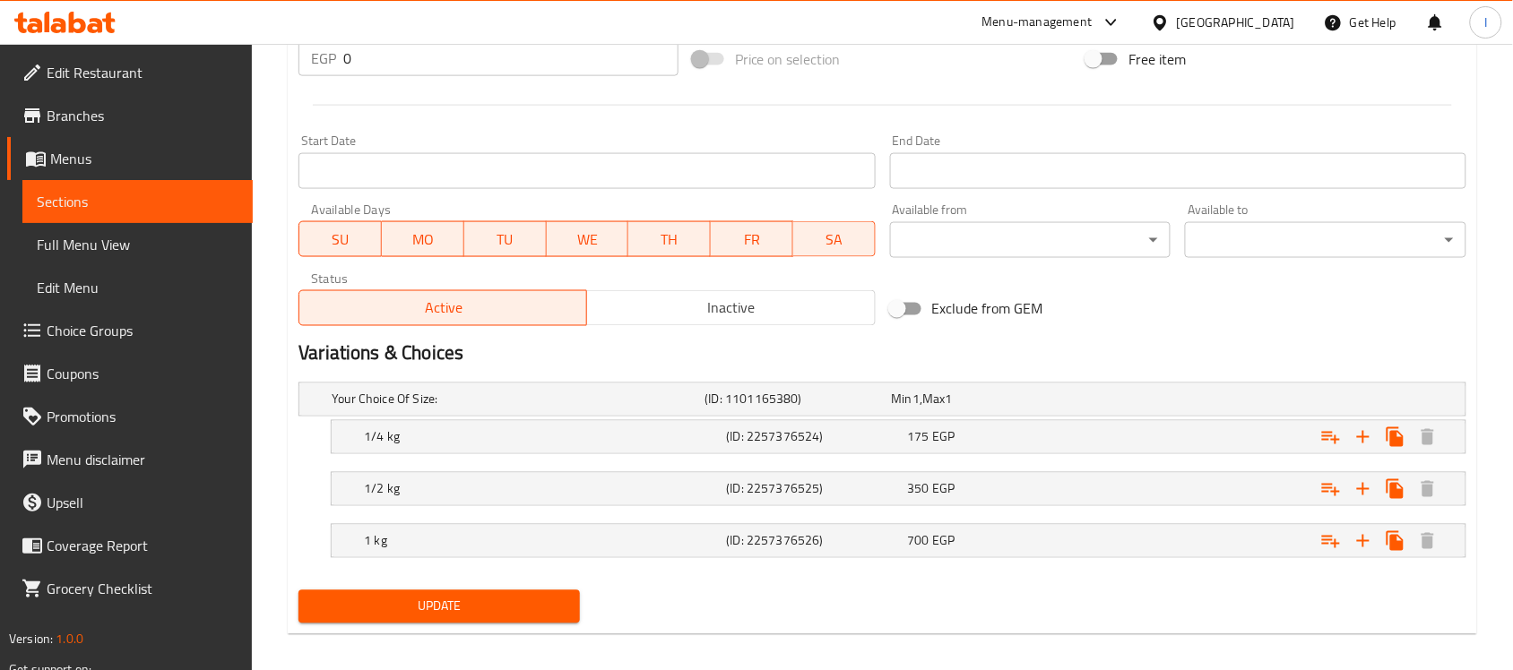
scroll to position [714, 0]
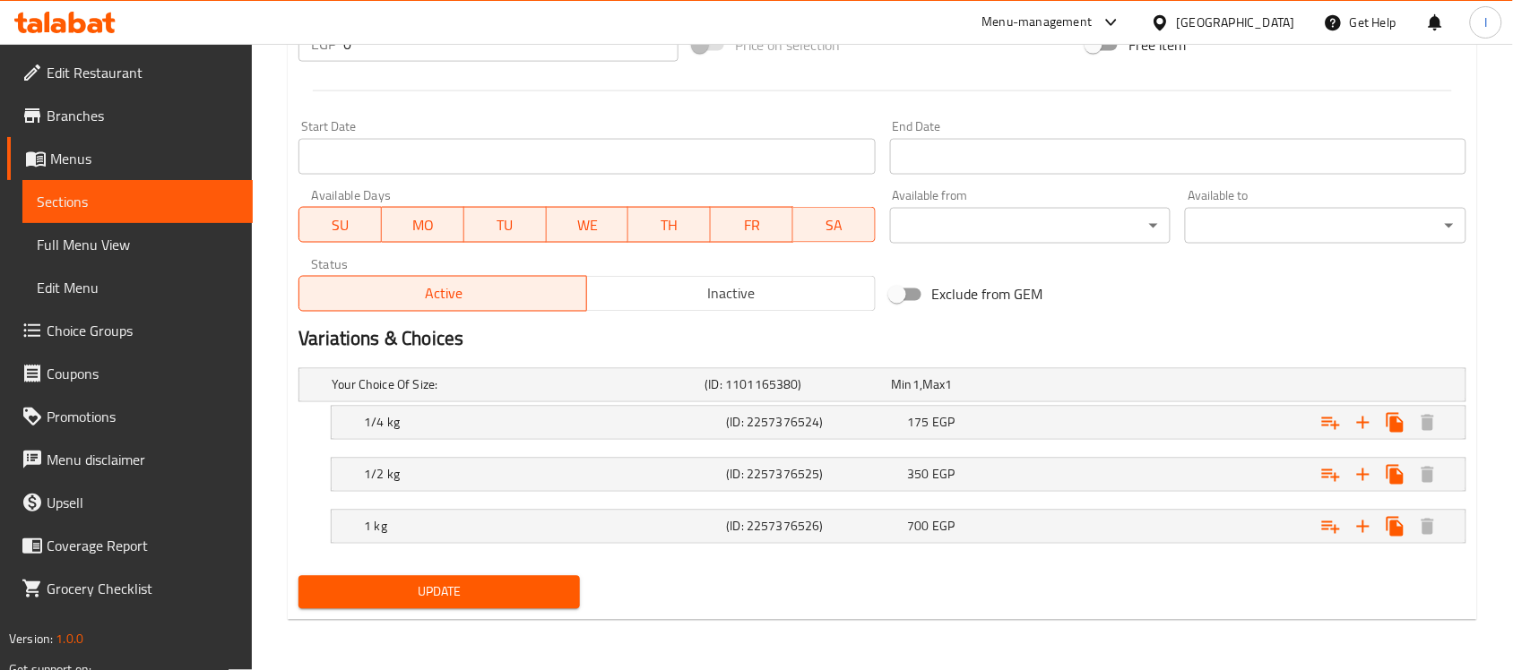
type textarea "Rich coffee blend and delicious creamer in your favorite flavor."
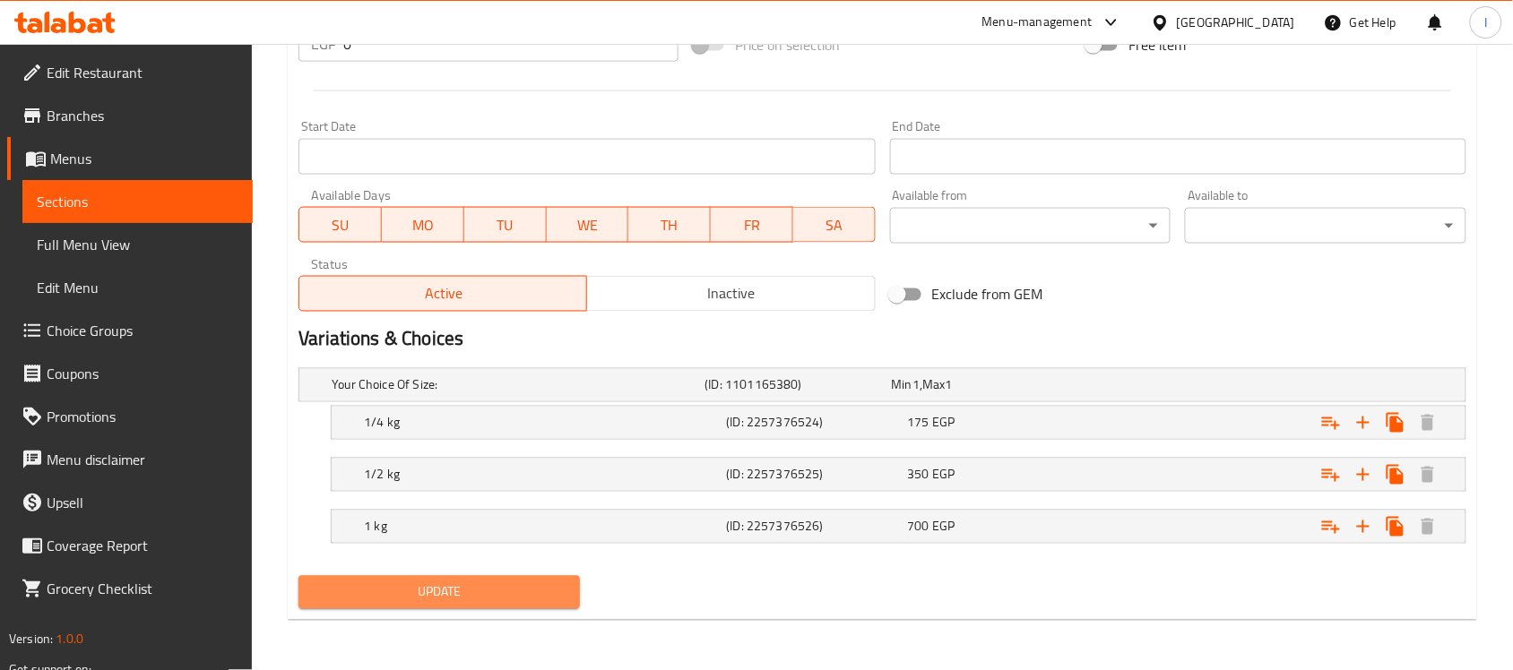
click at [451, 599] on span "Update" at bounding box center [439, 593] width 253 height 22
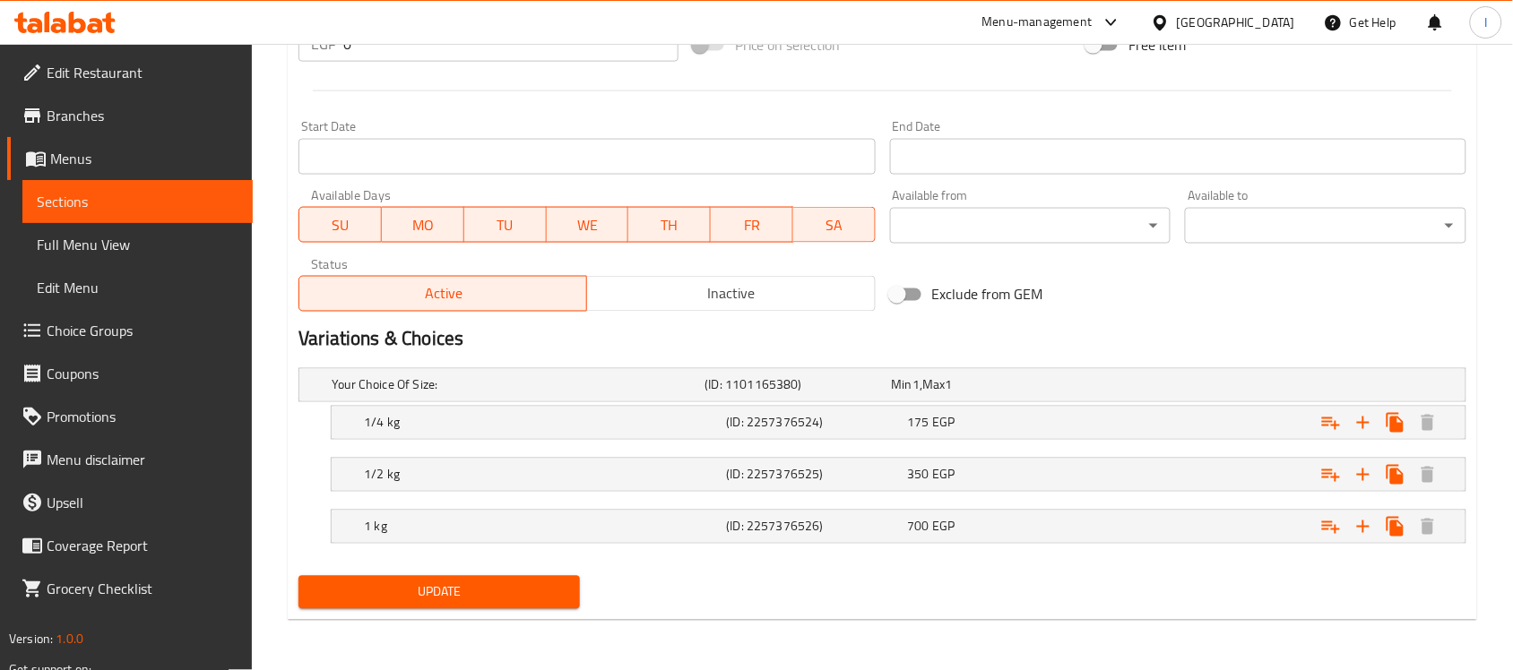
click at [90, 199] on span "Sections" at bounding box center [138, 202] width 202 height 22
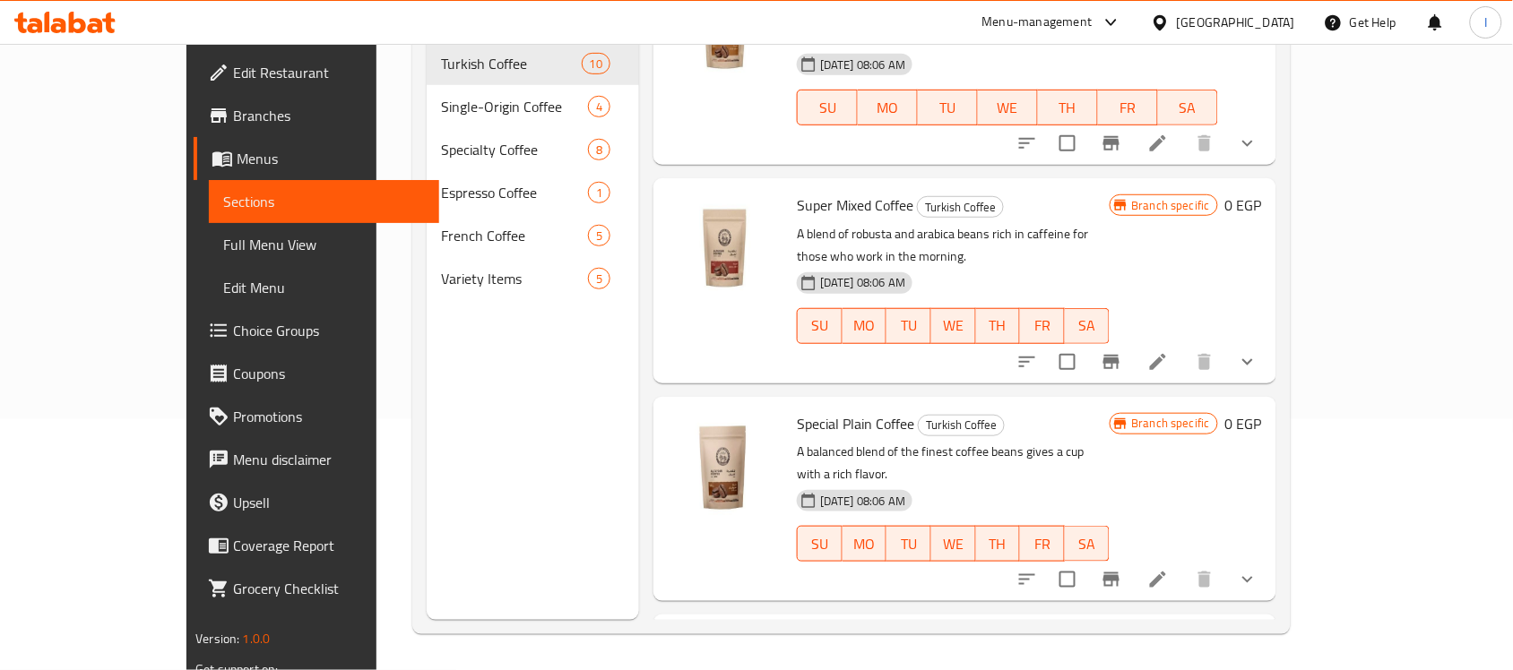
scroll to position [112, 0]
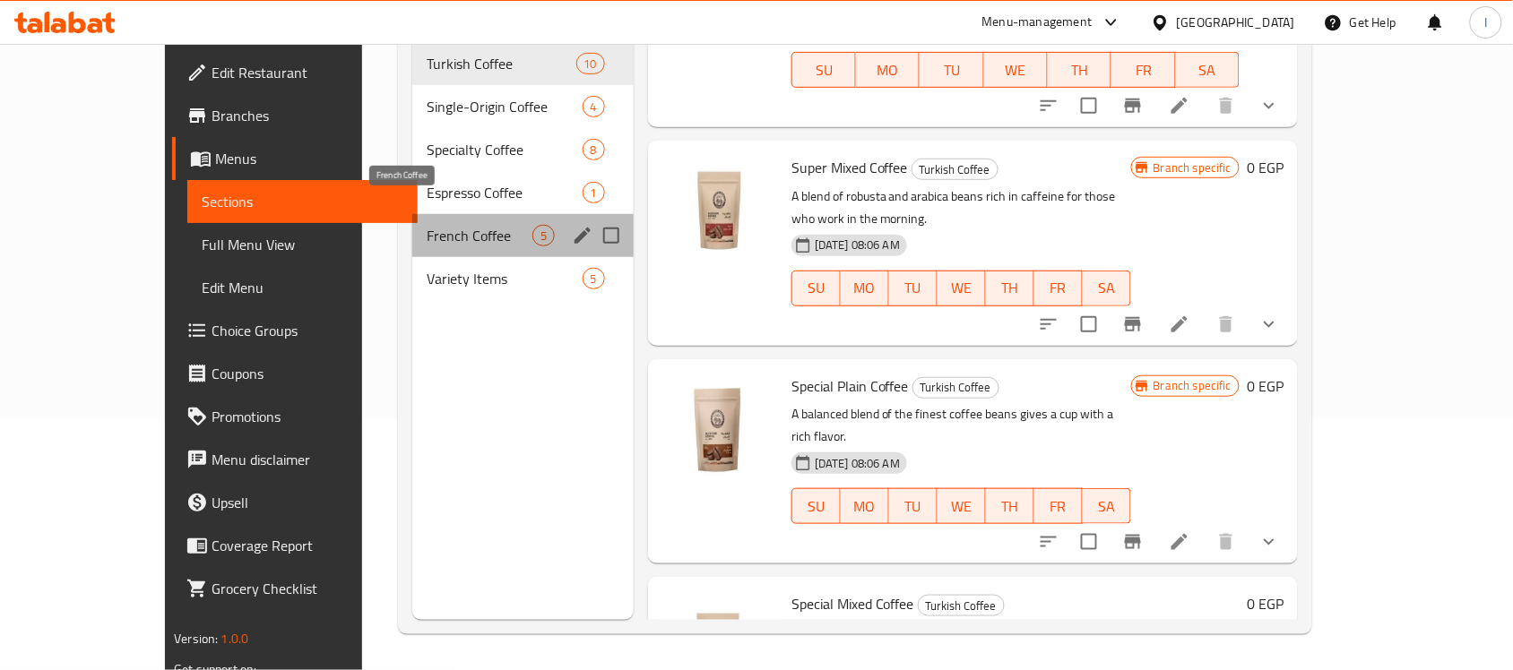
click at [427, 225] on span "French Coffee" at bounding box center [480, 236] width 106 height 22
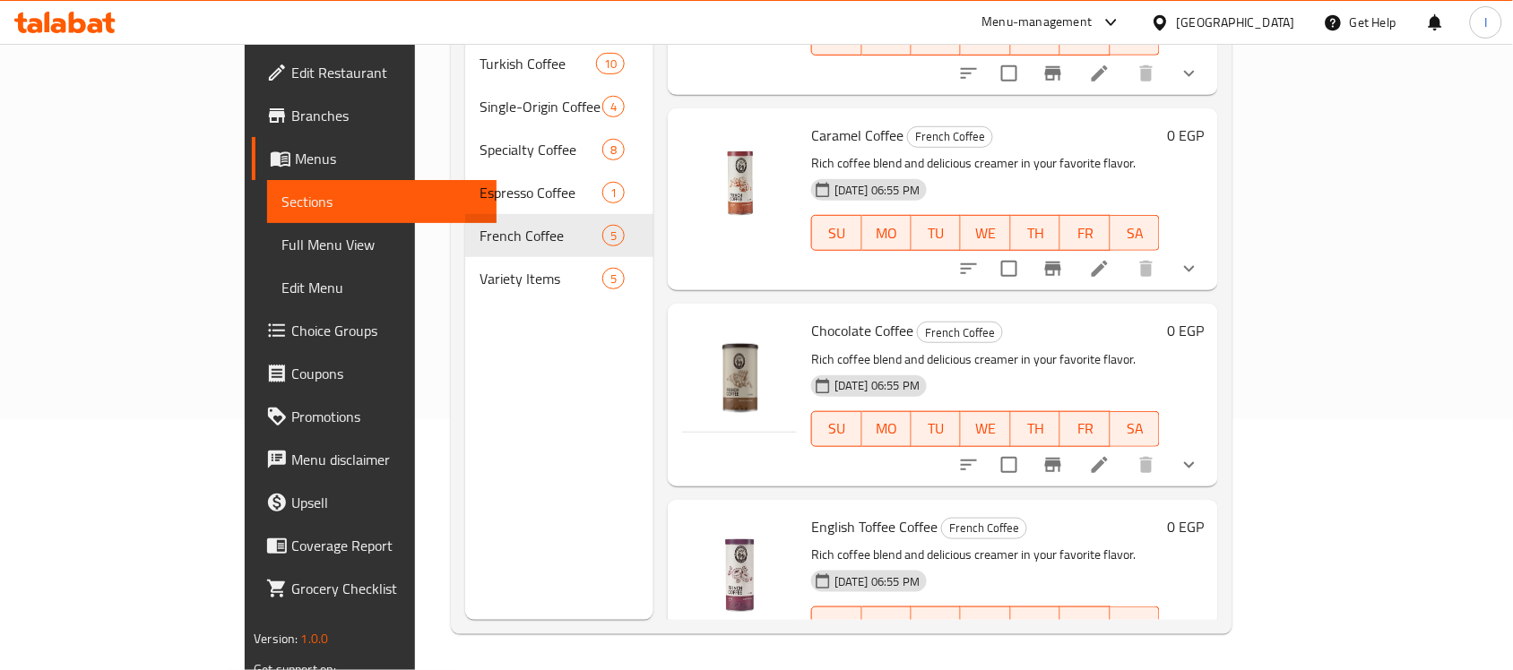
scroll to position [336, 0]
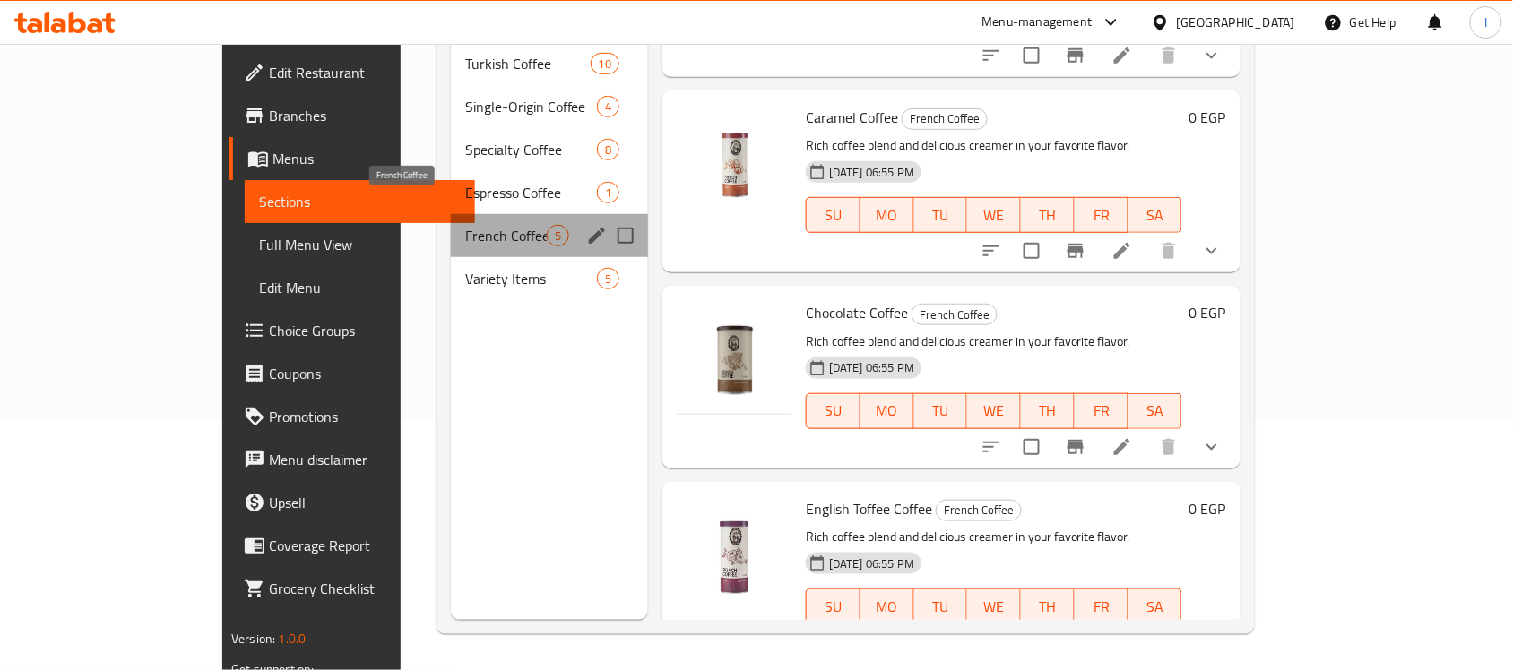
click at [465, 225] on span "French Coffee" at bounding box center [506, 236] width 82 height 22
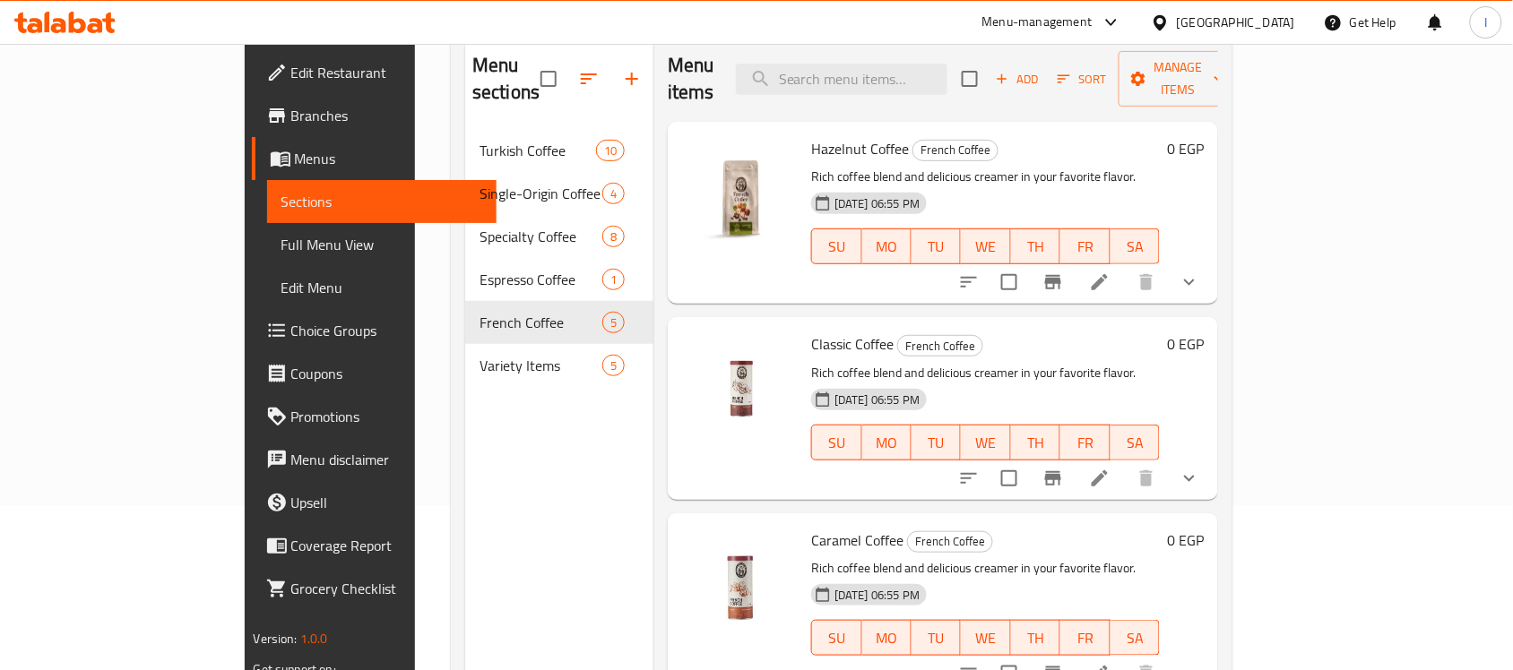
scroll to position [140, 0]
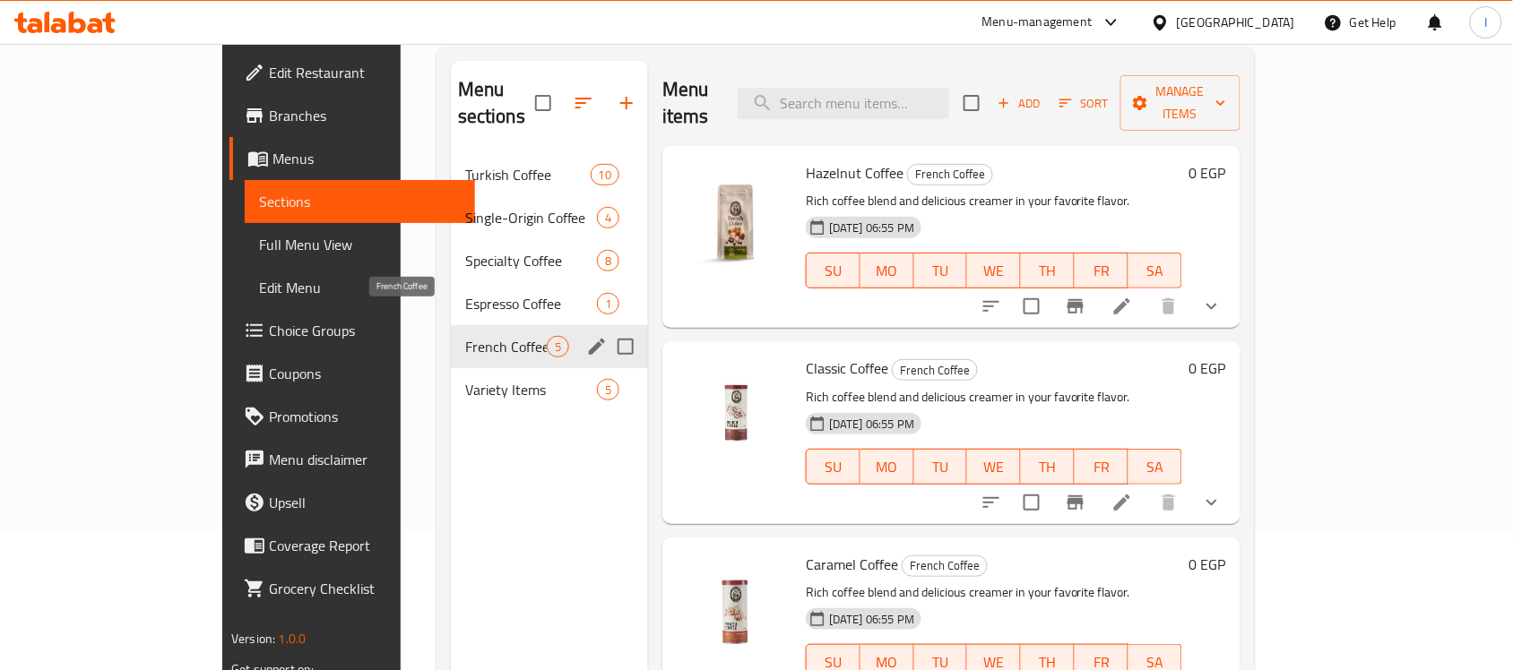
click at [465, 336] on span "French Coffee" at bounding box center [506, 347] width 82 height 22
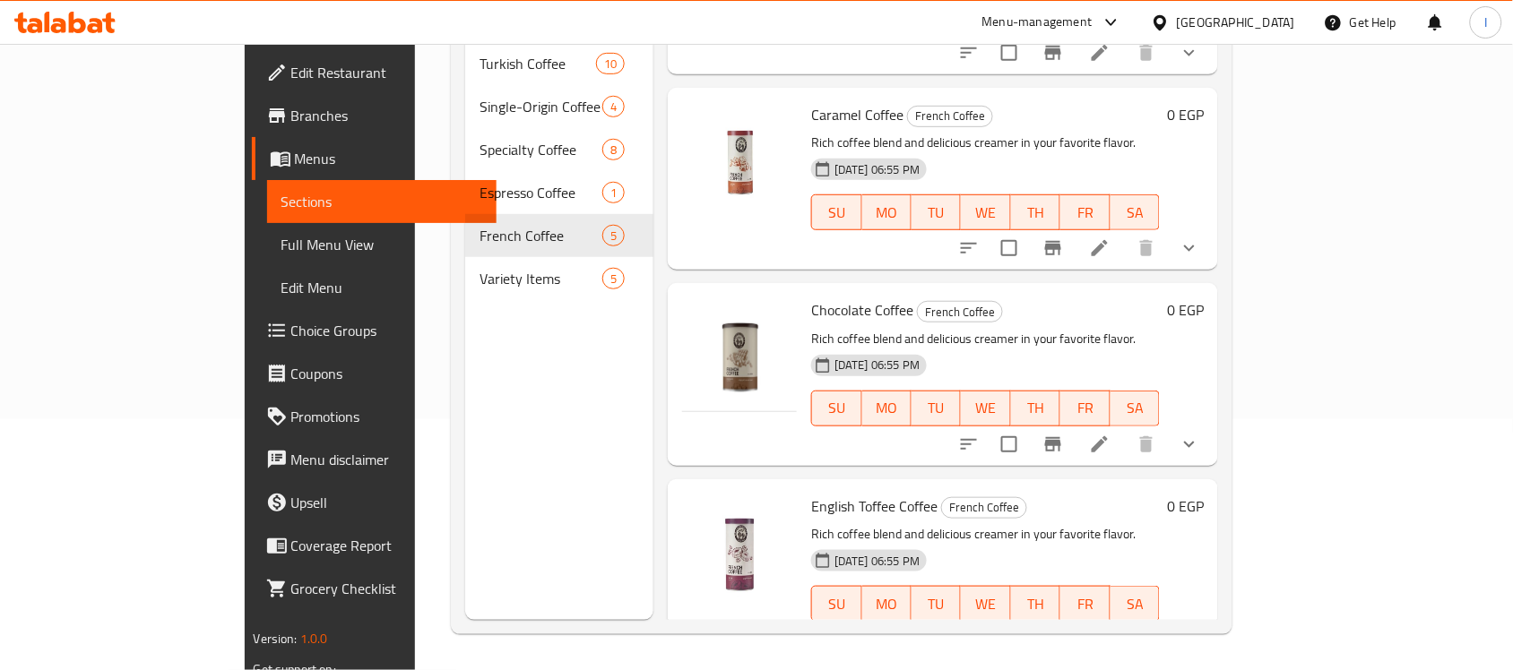
scroll to position [351, 0]
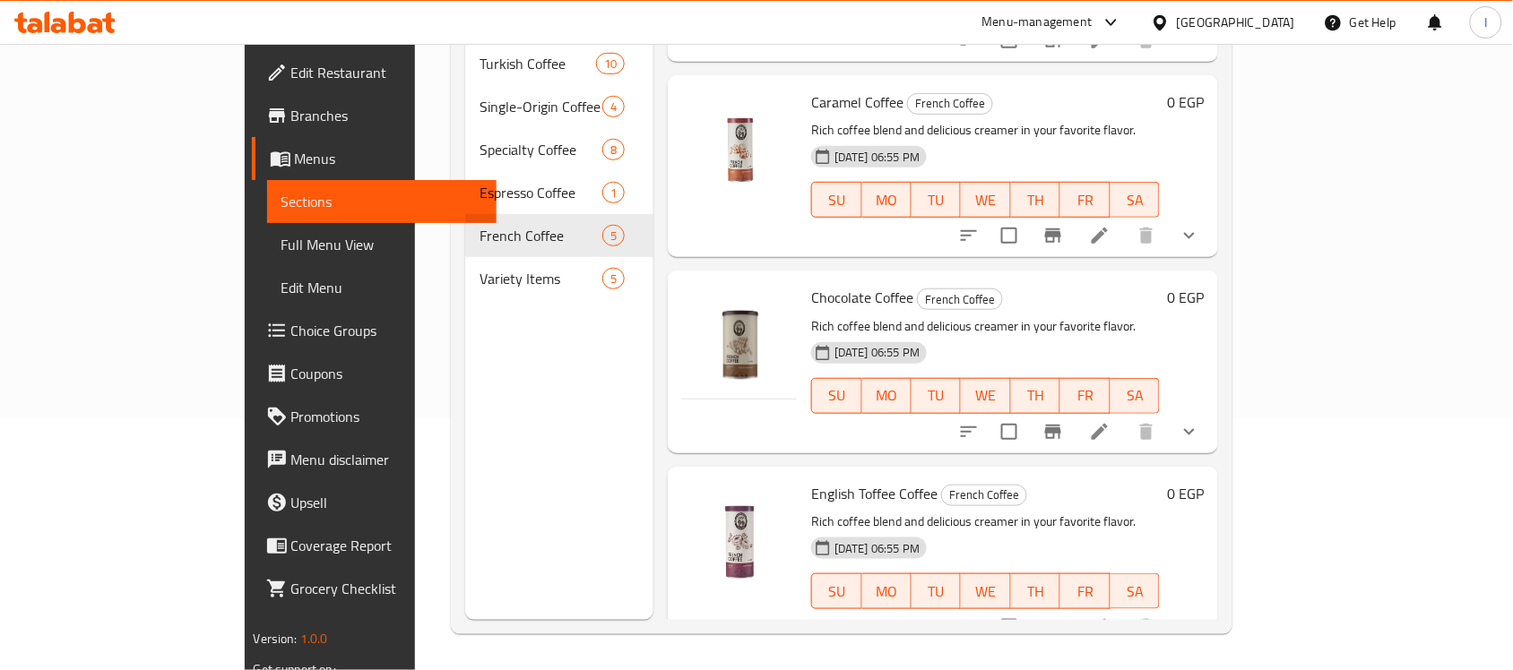
click at [1080, 511] on p "Rich coffee blend and delicious creamer in your favorite flavor." at bounding box center [985, 522] width 349 height 22
click at [1111, 617] on icon at bounding box center [1100, 628] width 22 height 22
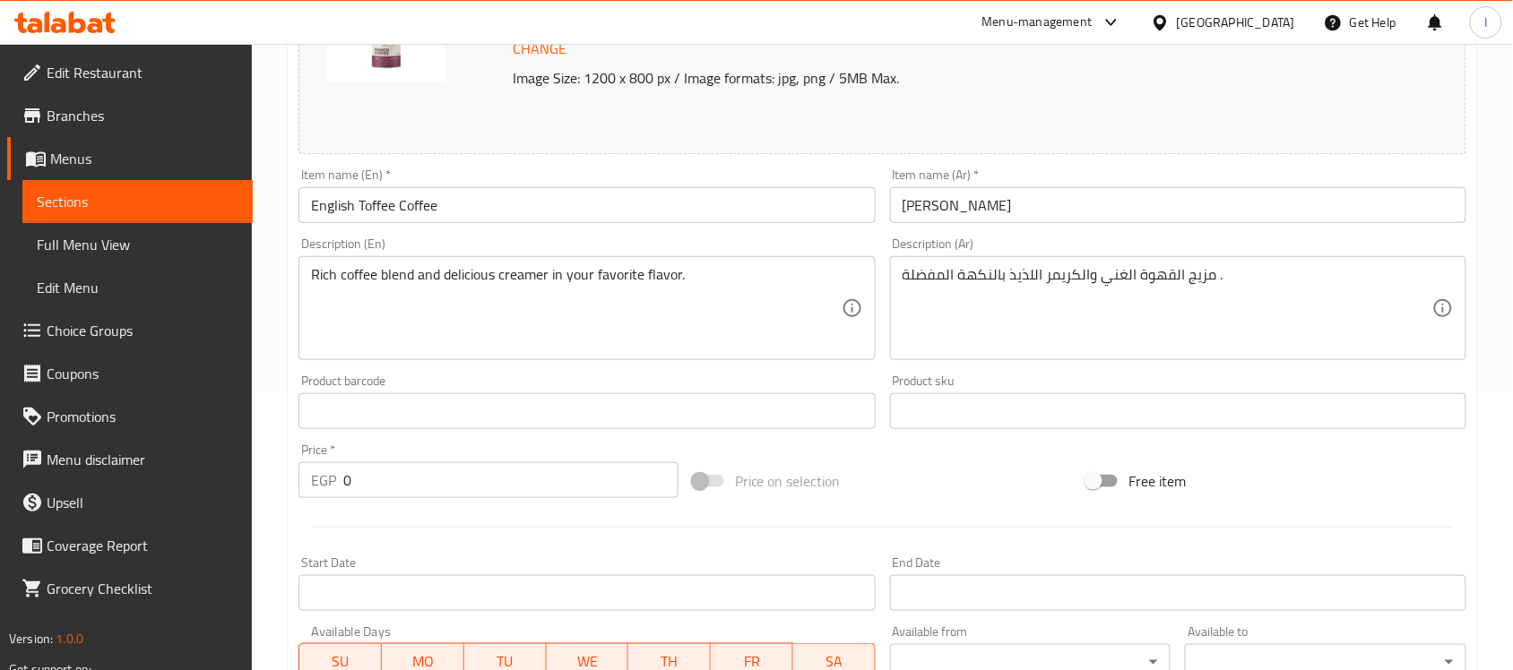
scroll to position [336, 0]
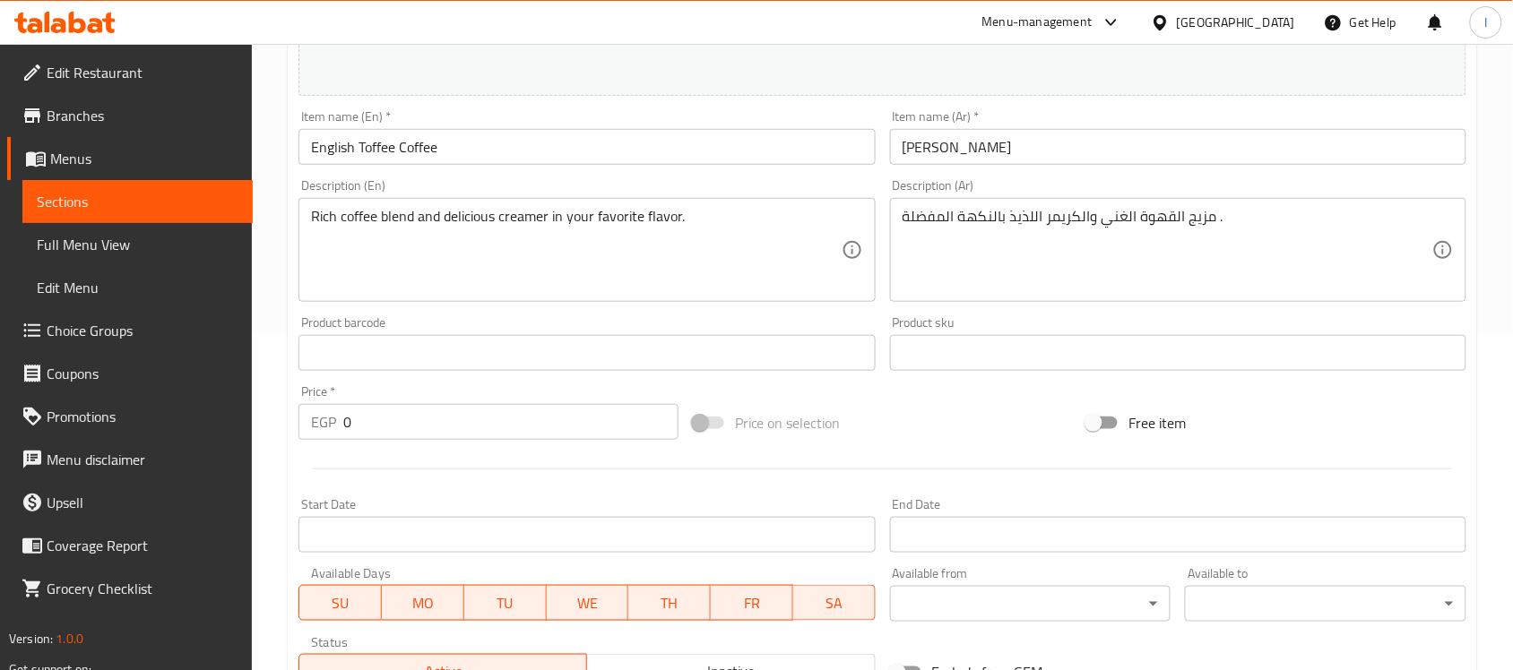
click at [122, 202] on span "Sections" at bounding box center [138, 202] width 202 height 22
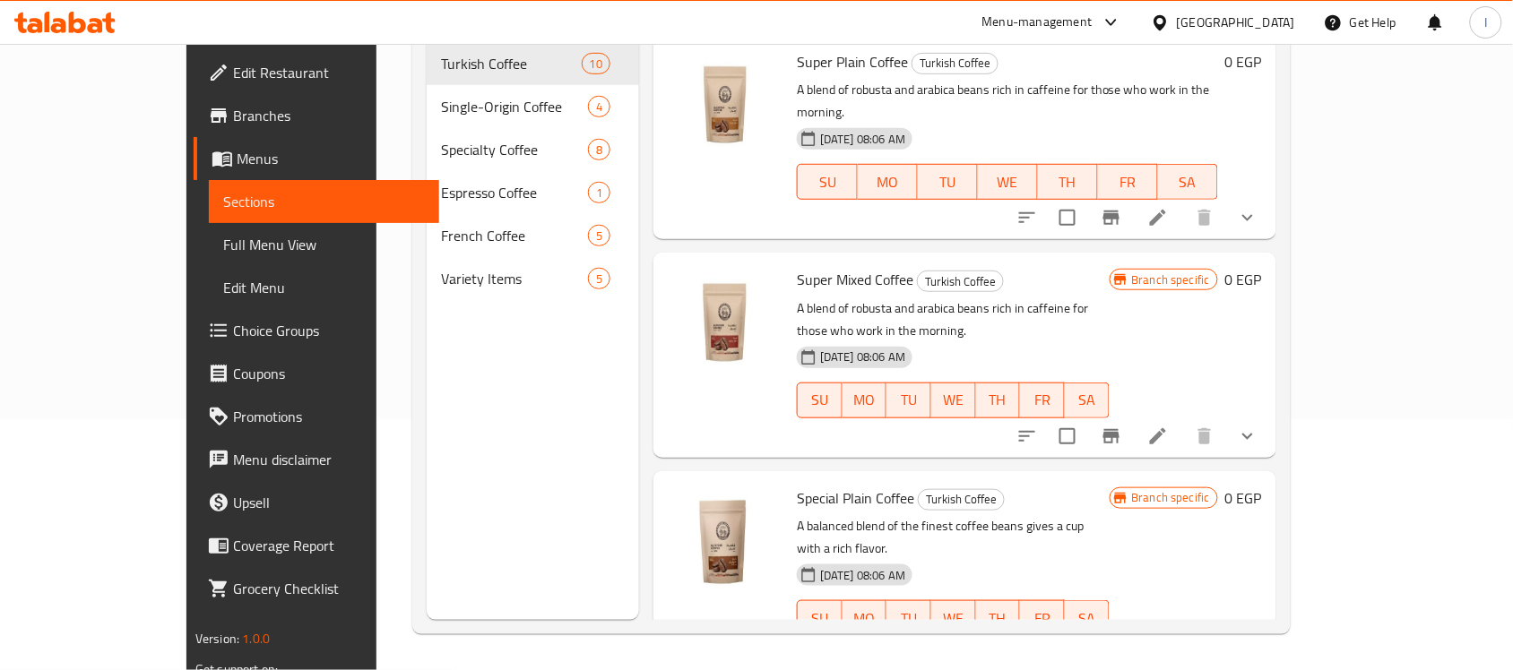
scroll to position [252, 0]
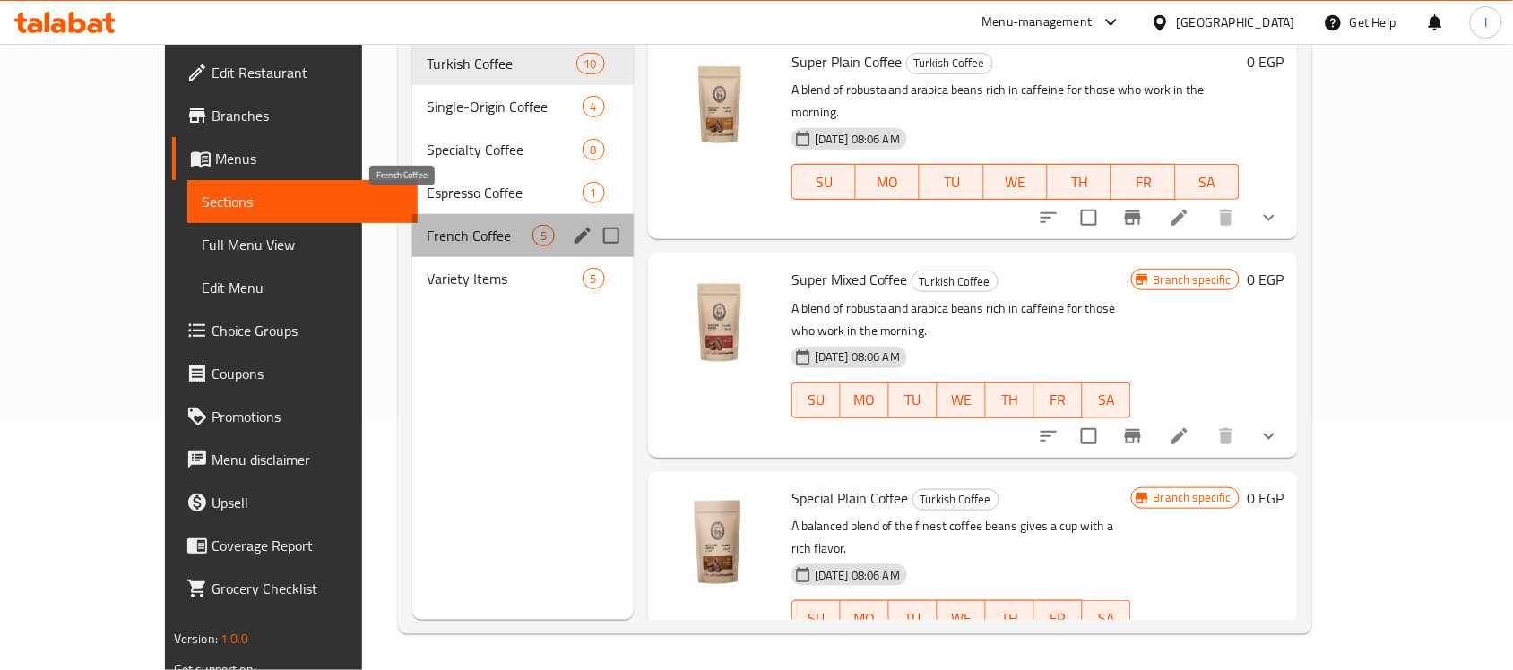
click at [427, 225] on span "French Coffee" at bounding box center [480, 236] width 106 height 22
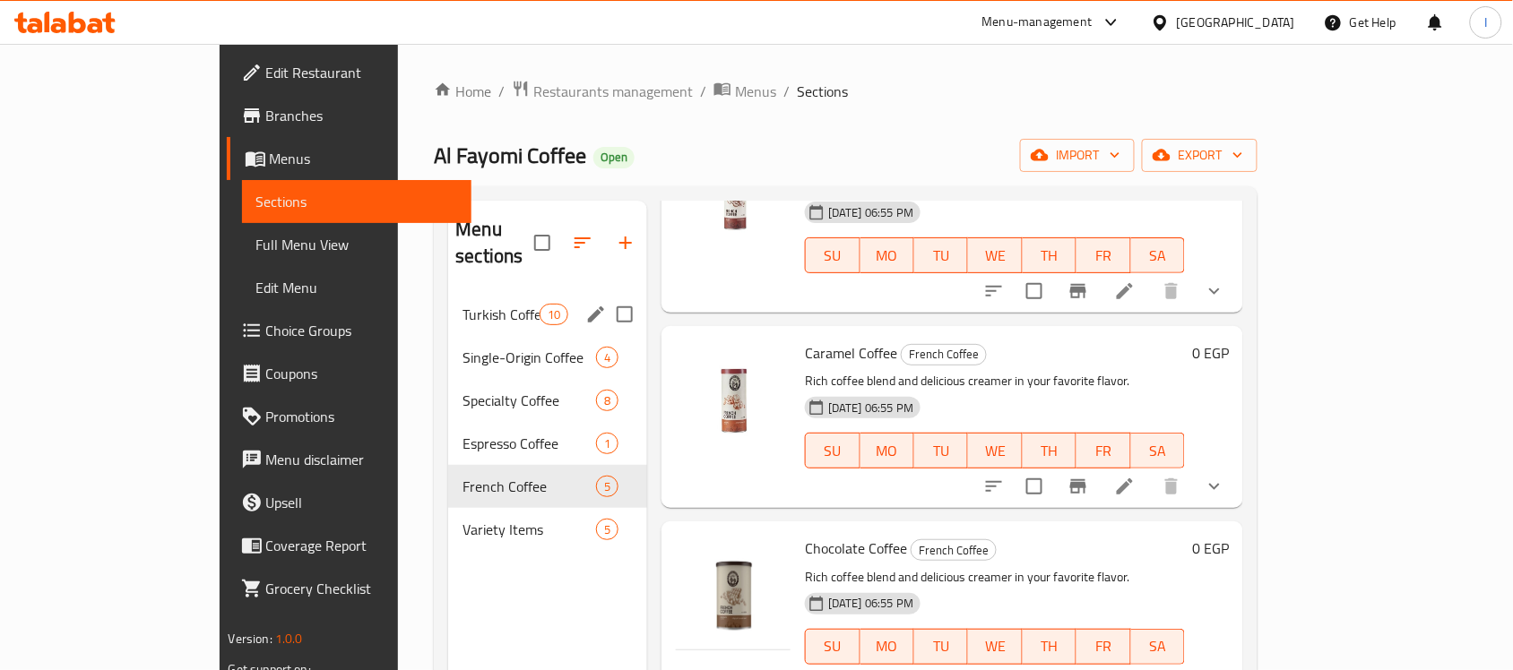
click at [448, 298] on div "Turkish Coffee 10" at bounding box center [547, 314] width 199 height 43
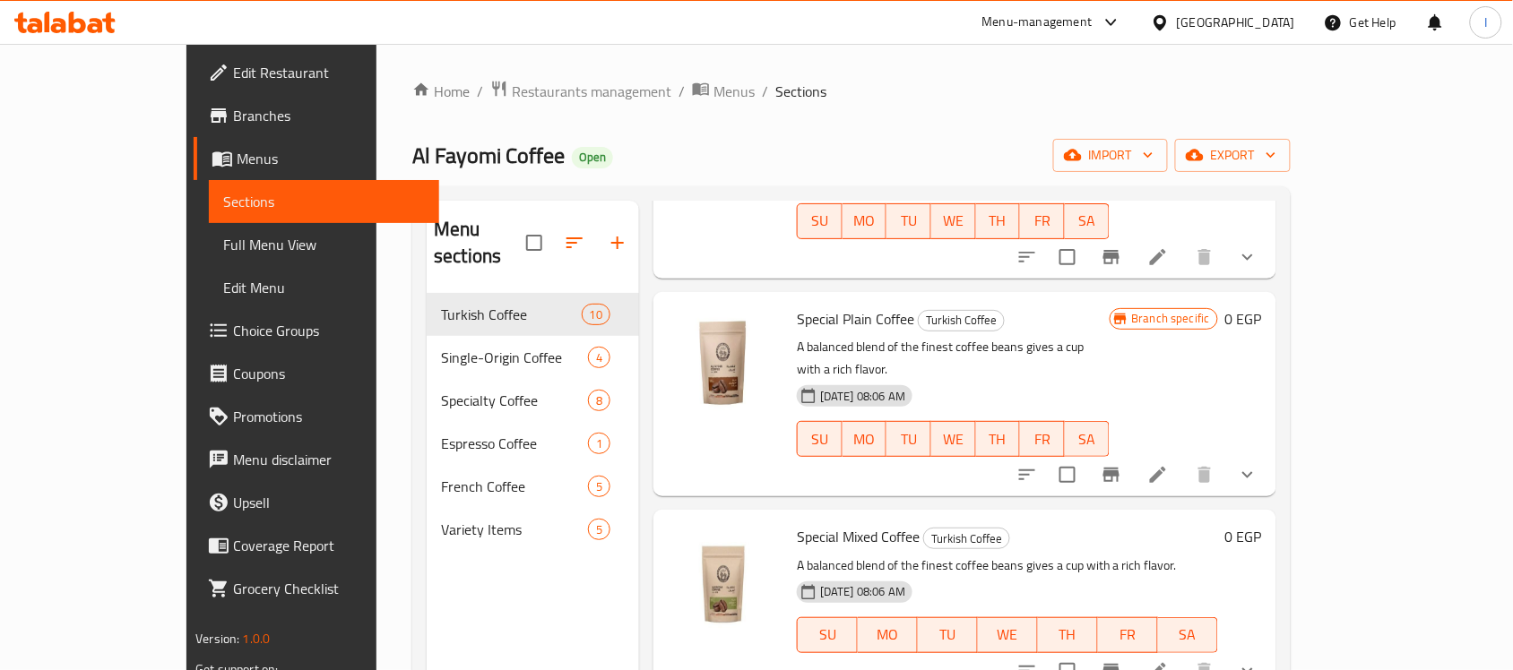
scroll to position [448, 0]
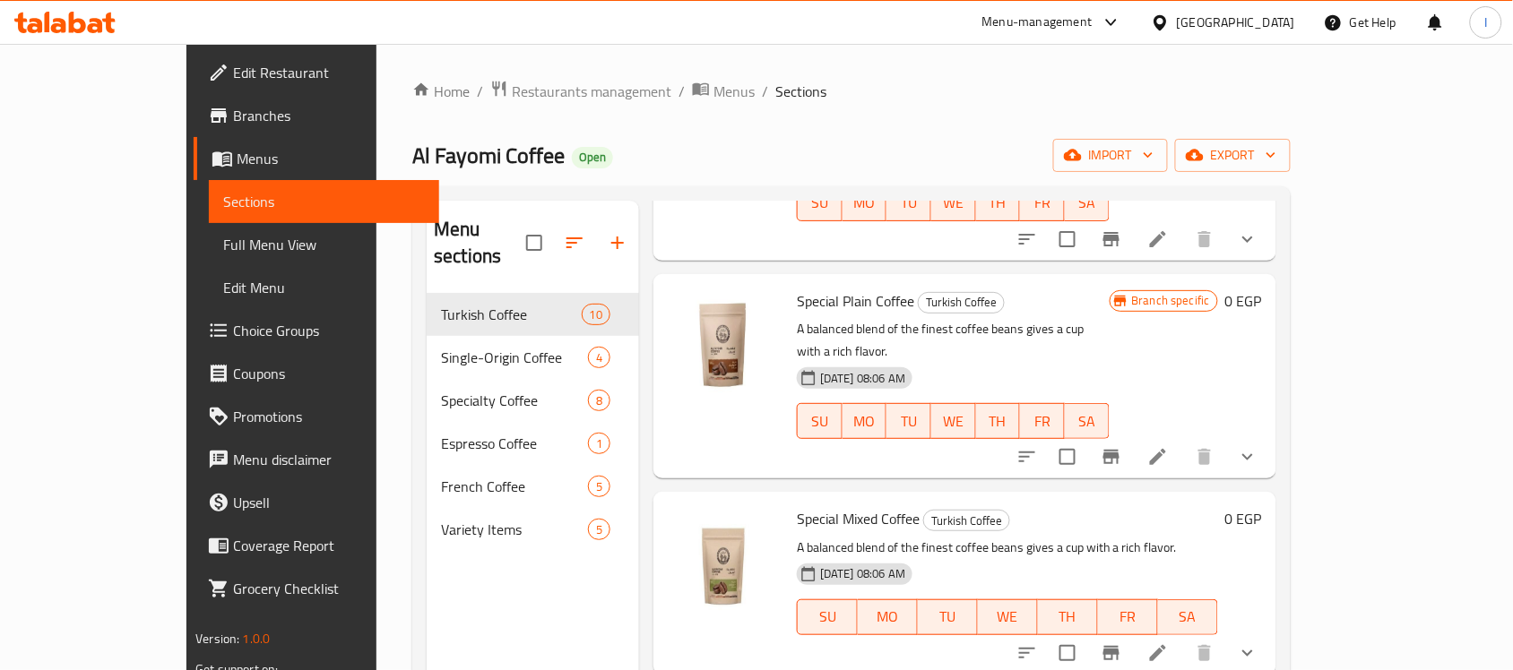
click at [1156, 557] on div "[DATE] 08:06 AM SU MO TU WE TH FR SA" at bounding box center [1008, 605] width 436 height 97
click at [1140, 506] on h6 "Special Mixed Coffee Turkish Coffee" at bounding box center [1007, 518] width 421 height 25
click at [1169, 643] on icon at bounding box center [1158, 654] width 22 height 22
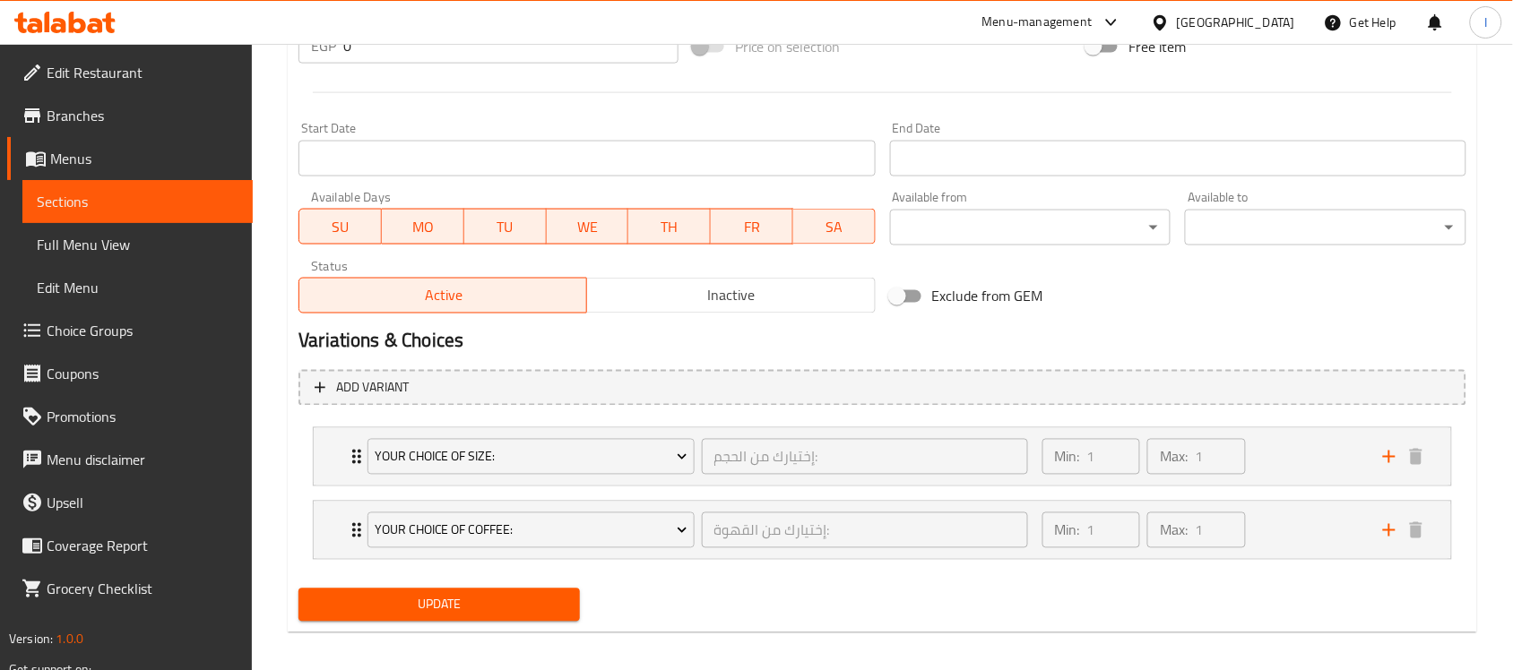
scroll to position [724, 0]
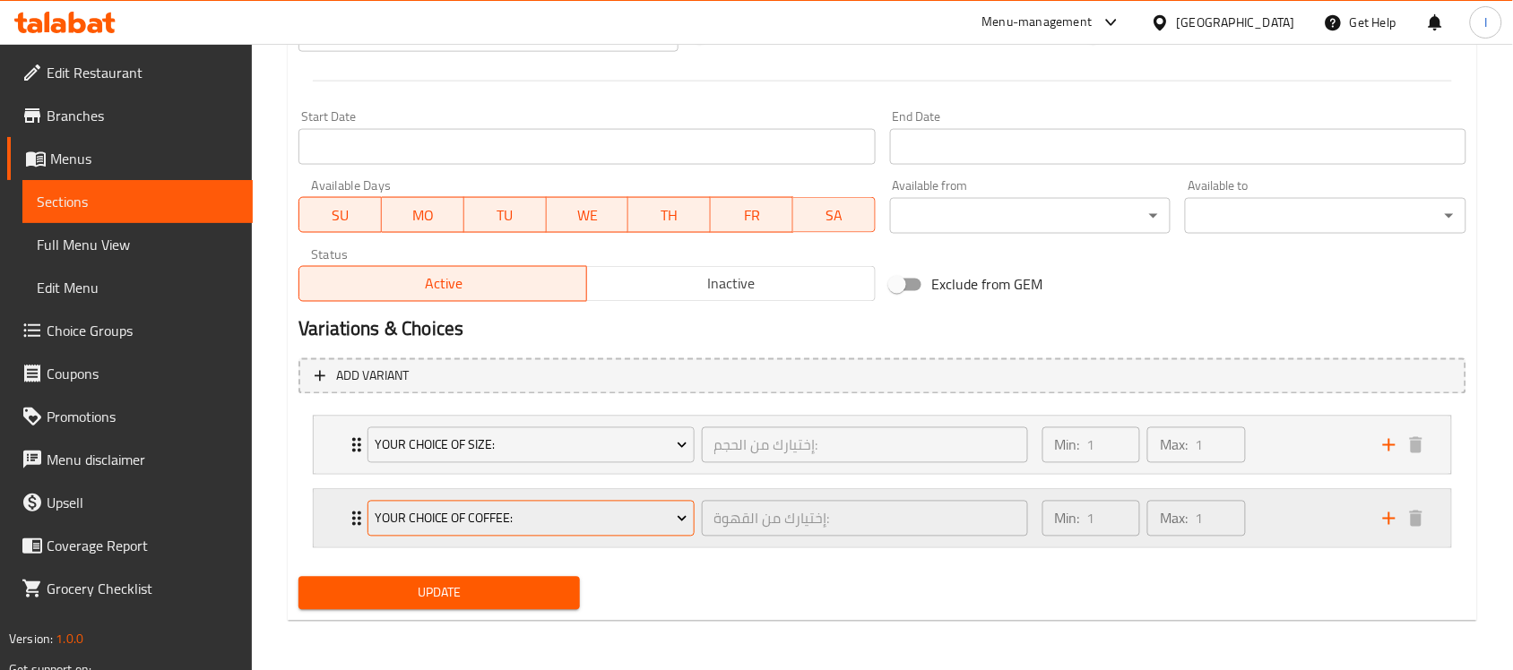
click at [620, 526] on span "Your Choice Of Coffee:" at bounding box center [531, 519] width 313 height 22
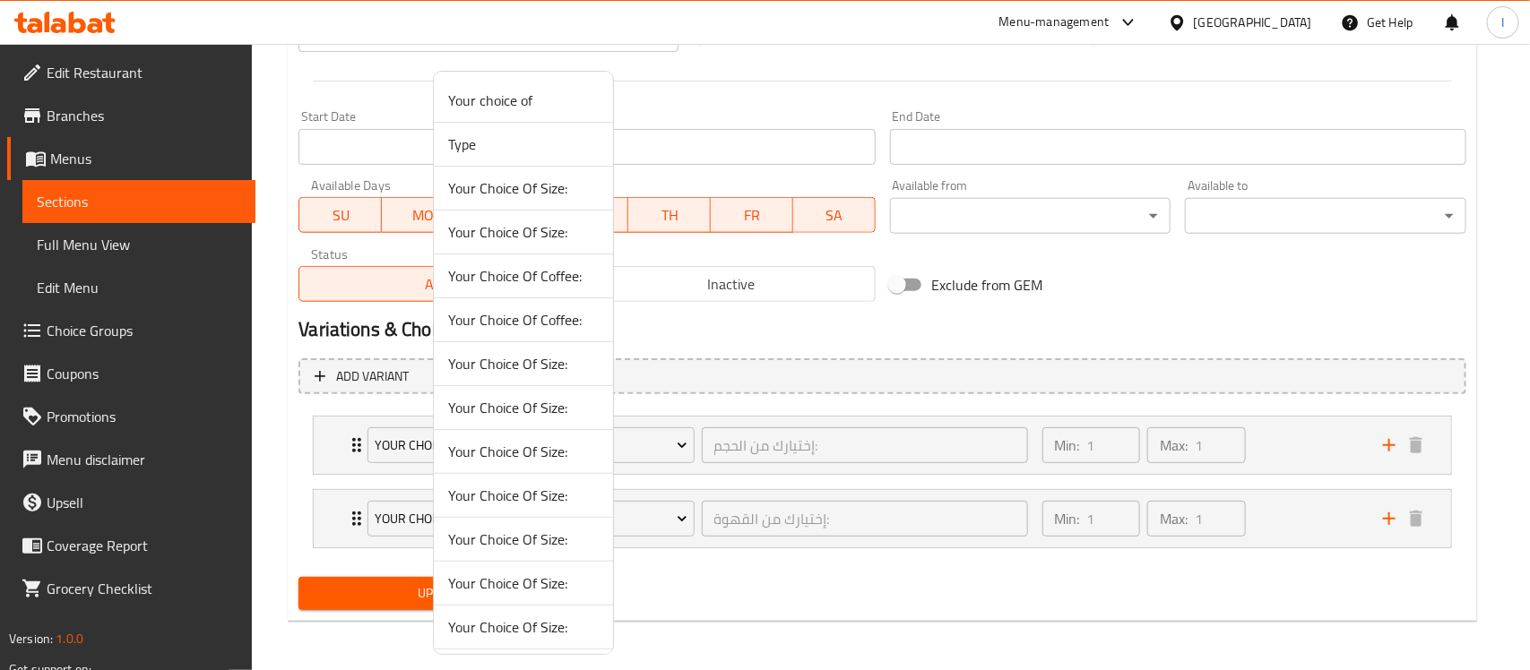
click at [915, 589] on div at bounding box center [765, 335] width 1530 height 670
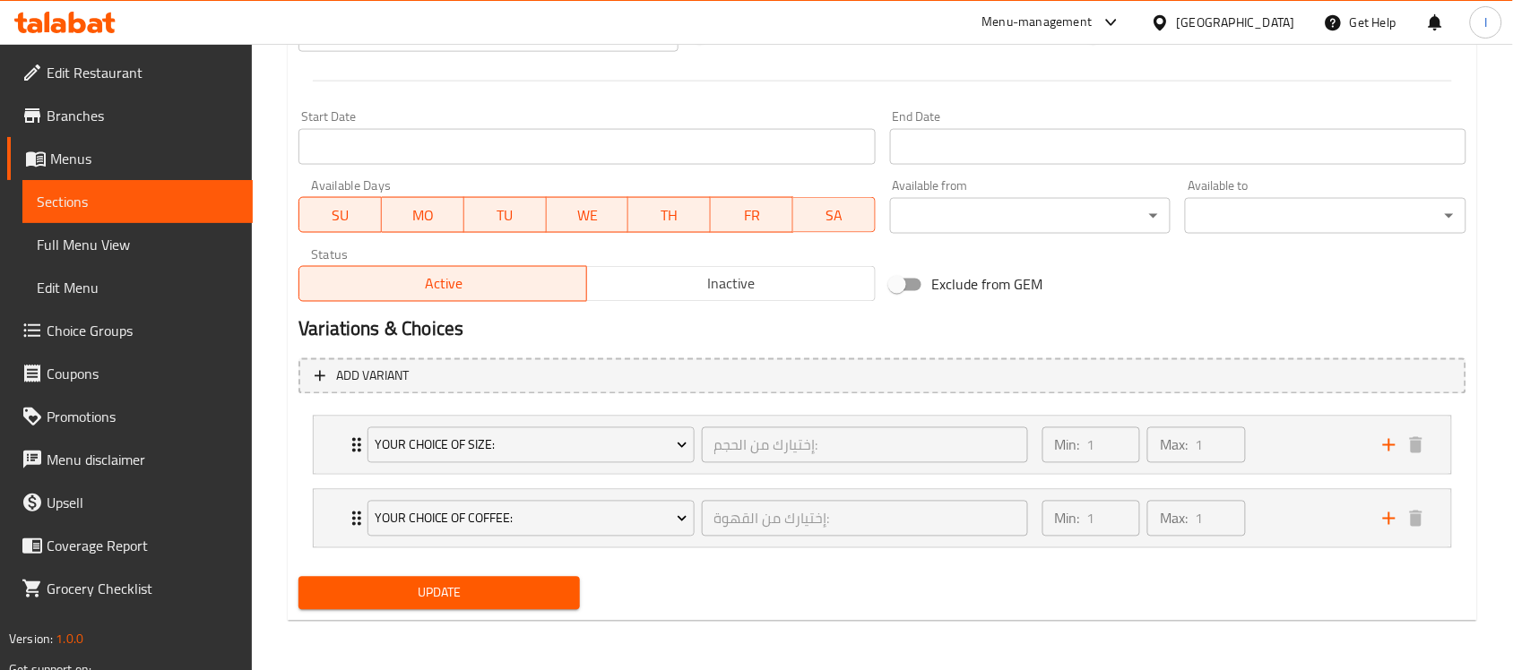
drag, startPoint x: 113, startPoint y: 184, endPoint x: 106, endPoint y: 198, distance: 16.0
click at [114, 182] on link "Sections" at bounding box center [137, 201] width 230 height 43
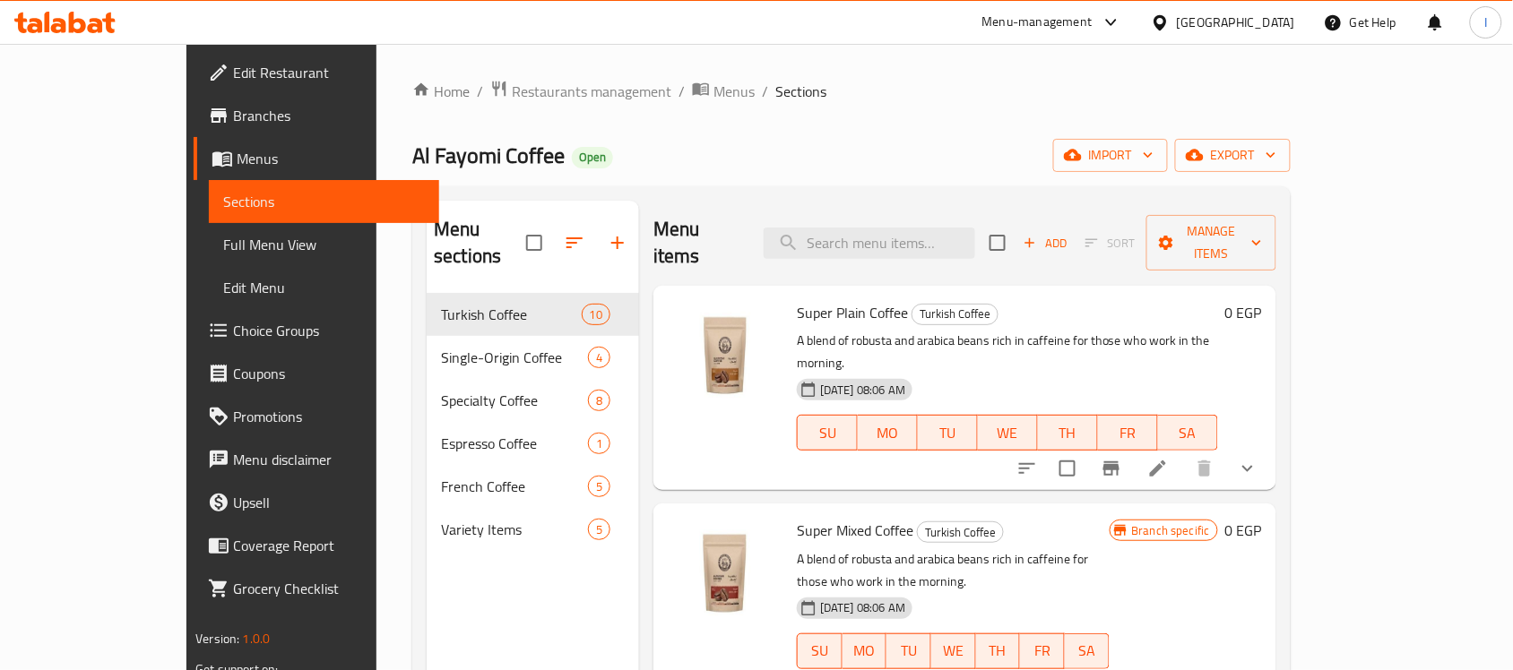
click at [51, 24] on icon at bounding box center [64, 23] width 101 height 22
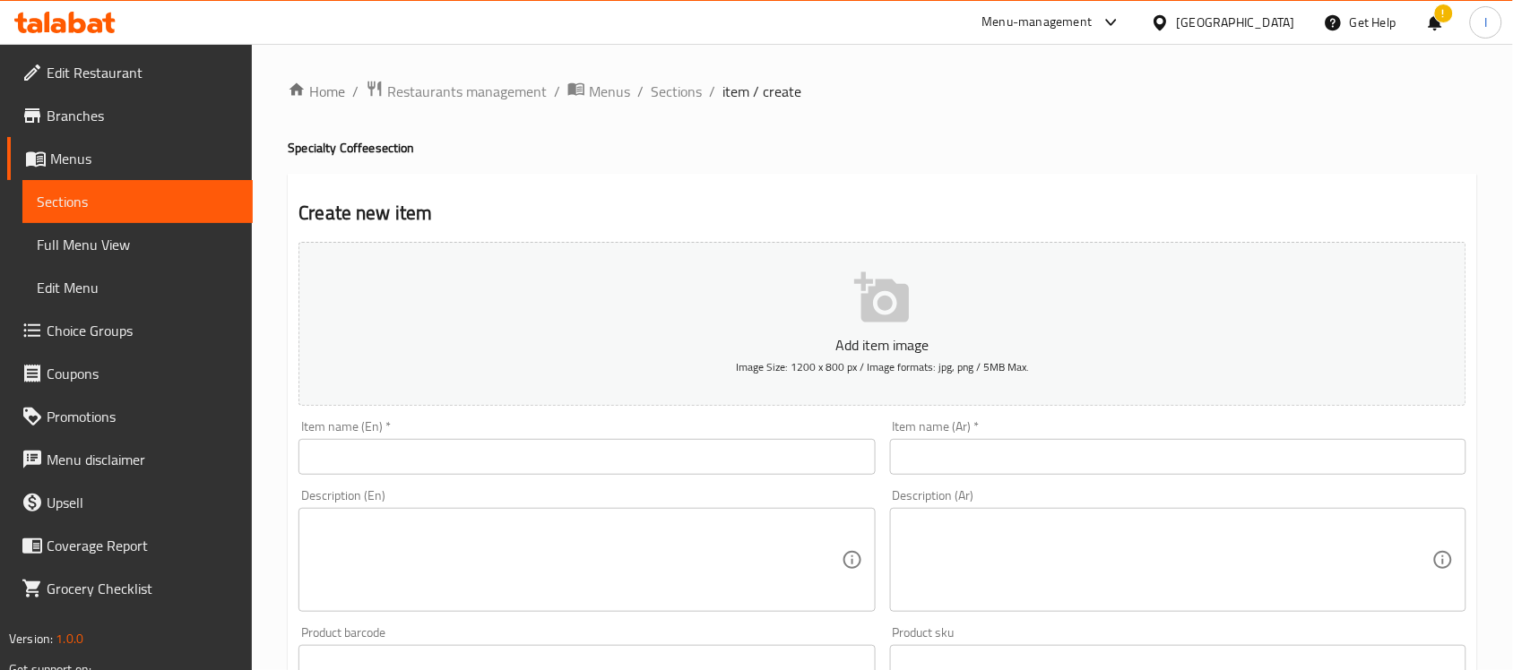
click at [919, 274] on button "Add item image Image Size: 1200 x 800 px / Image formats: jpg, png / 5MB Max." at bounding box center [882, 324] width 1168 height 164
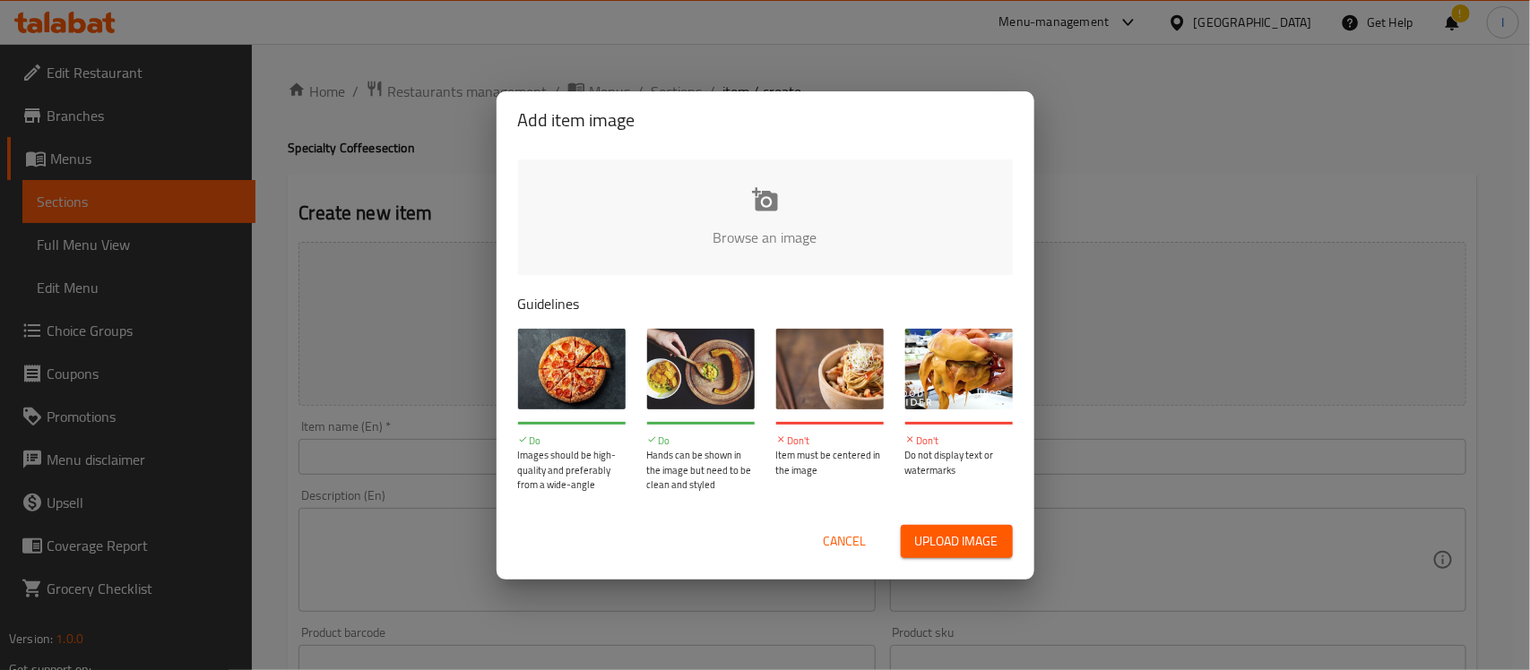
click at [773, 207] on input "file" at bounding box center [1371, 244] width 1707 height 168
click at [360, 224] on div "Add item image Browse an image Guidelines Do Images should be high-quality and …" at bounding box center [765, 335] width 1530 height 670
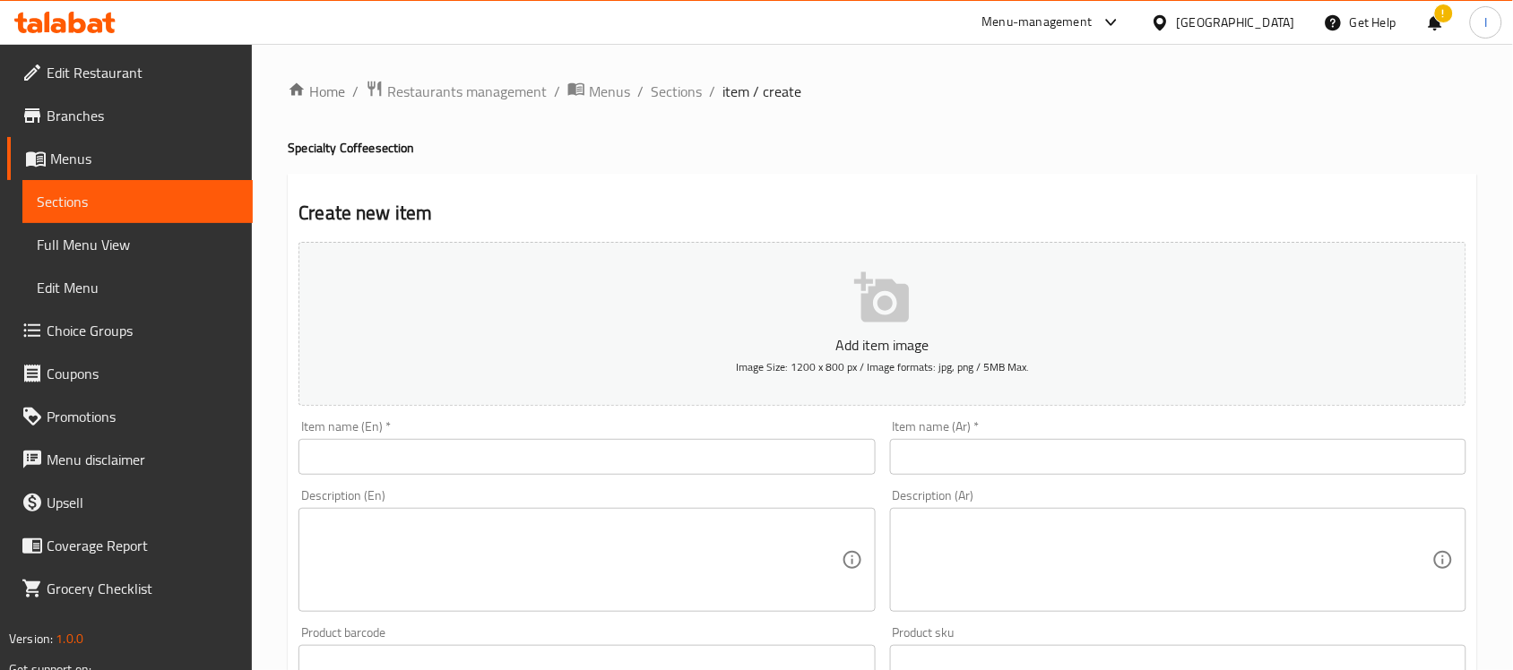
click at [878, 318] on icon "button" at bounding box center [881, 297] width 55 height 50
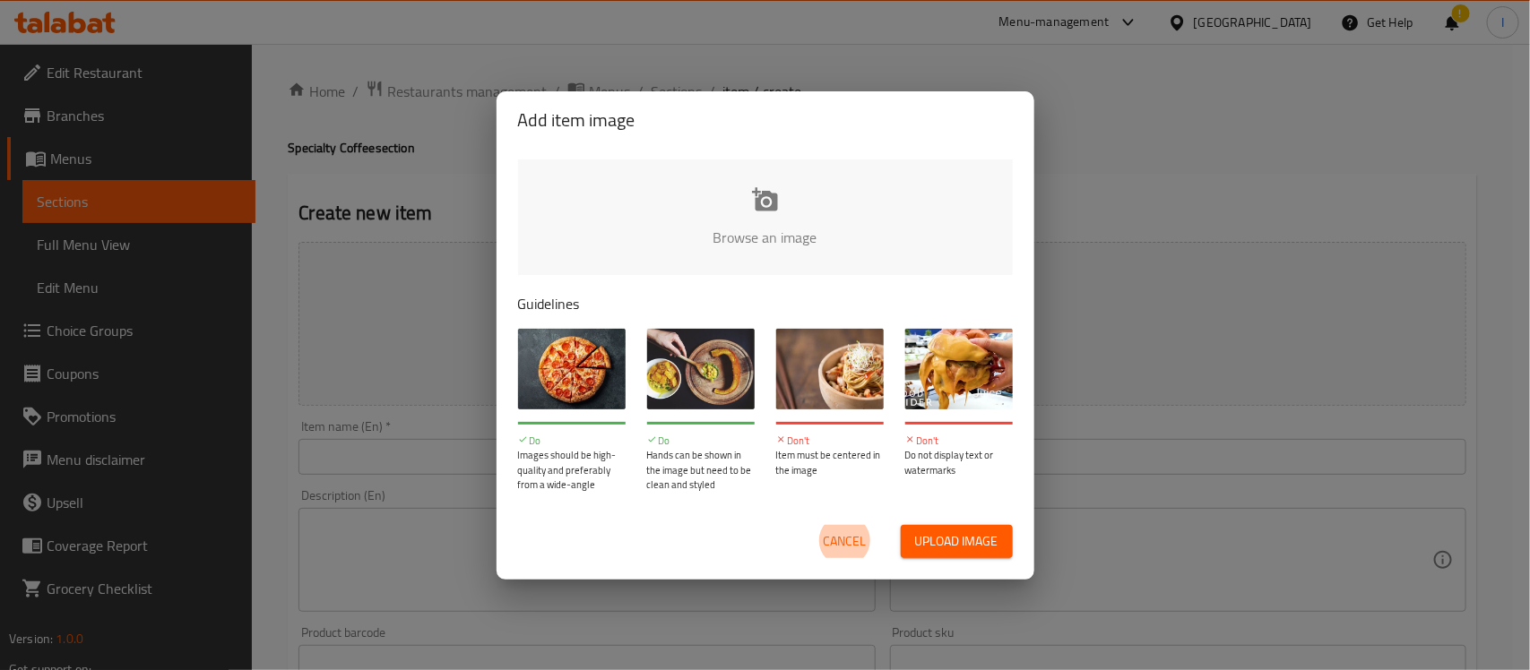
click at [767, 191] on input "file" at bounding box center [1371, 244] width 1707 height 168
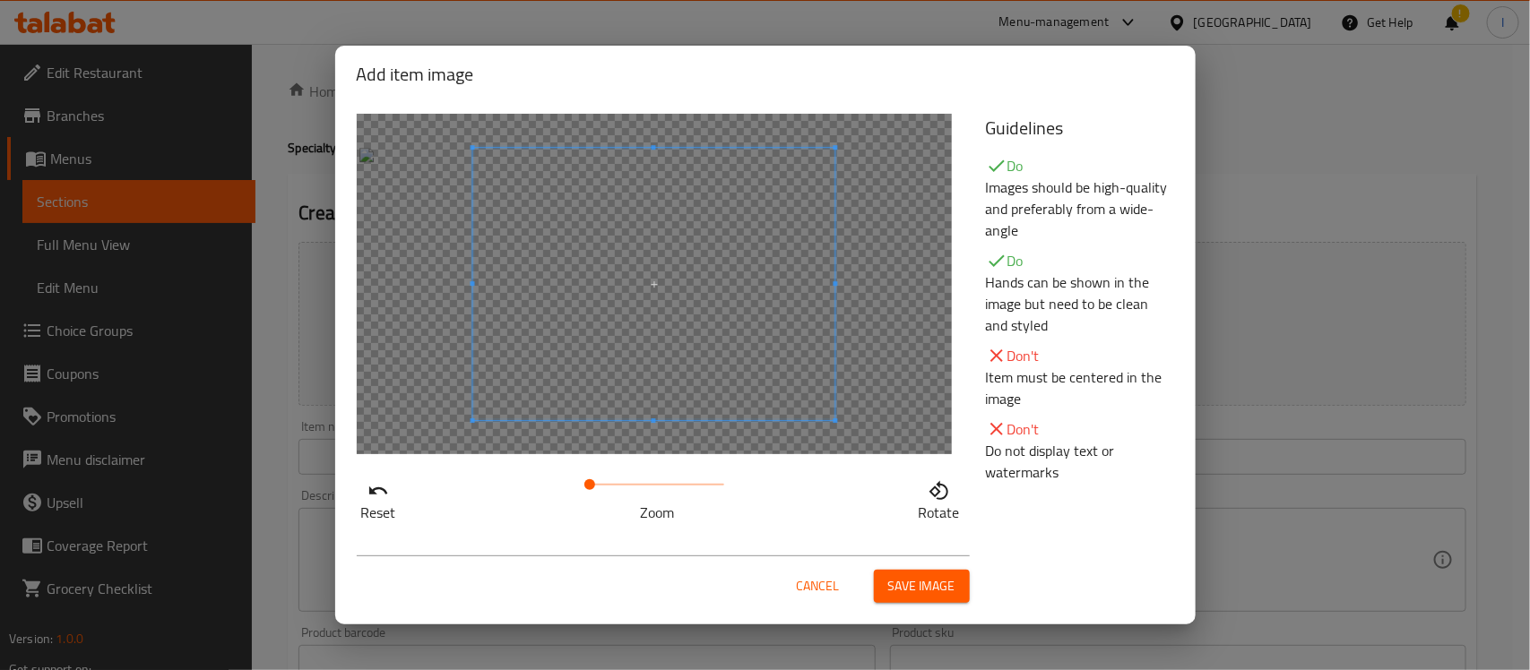
click at [816, 307] on span at bounding box center [653, 284] width 363 height 272
click at [620, 287] on span at bounding box center [590, 284] width 363 height 272
click at [904, 579] on span "Save image" at bounding box center [921, 586] width 67 height 22
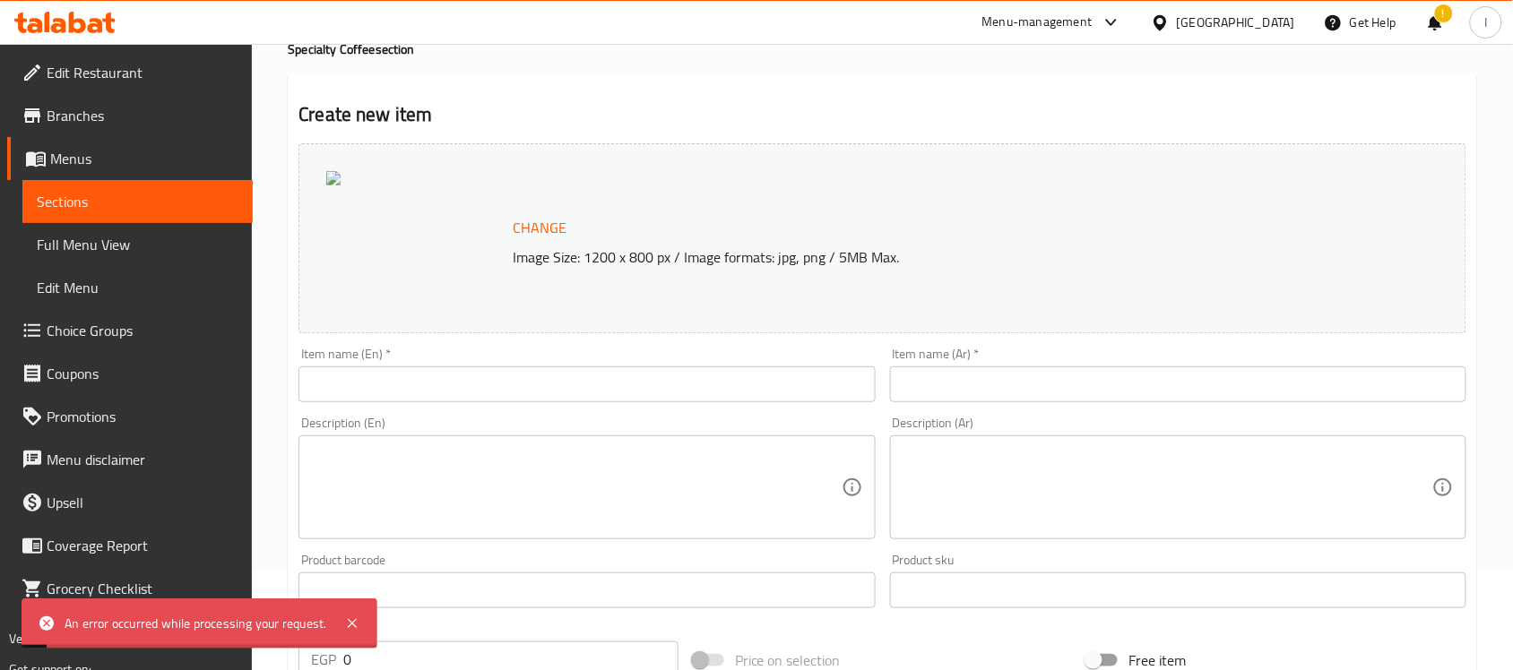
scroll to position [112, 0]
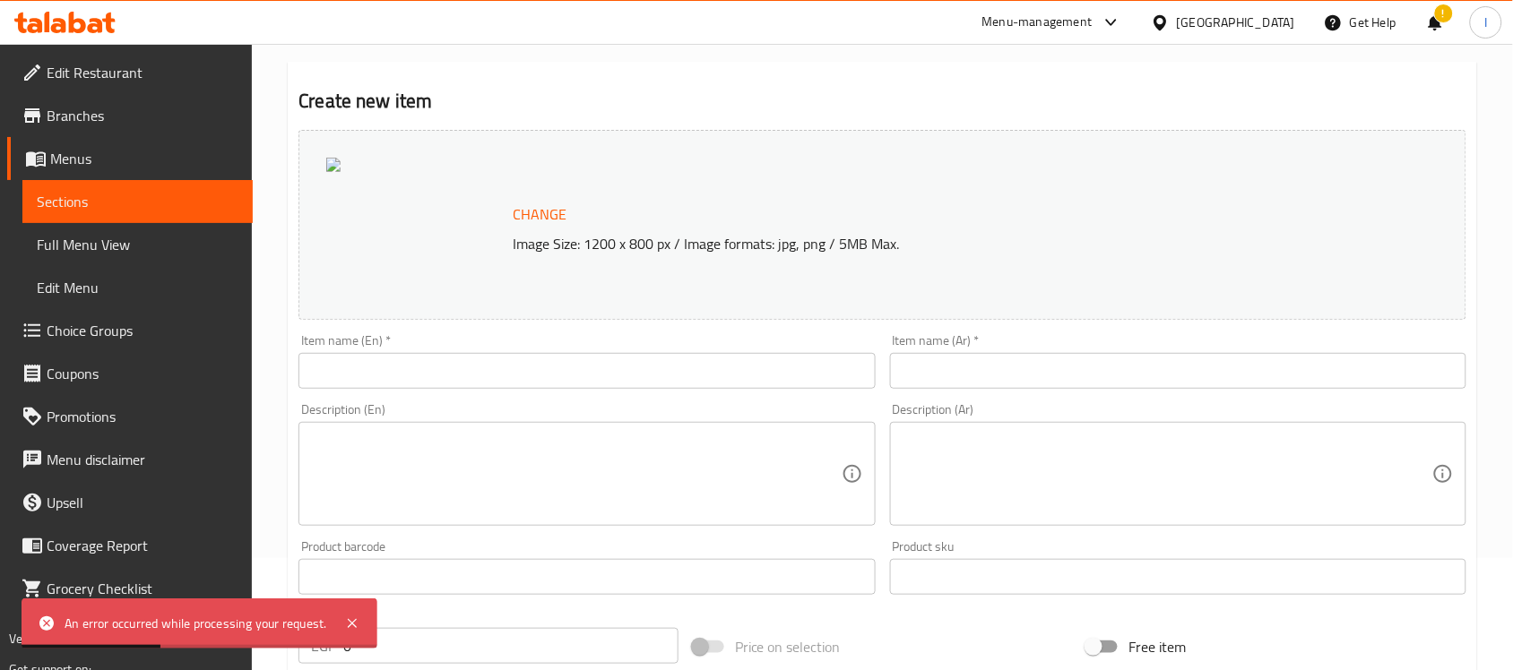
click at [620, 383] on input "text" at bounding box center [586, 371] width 576 height 36
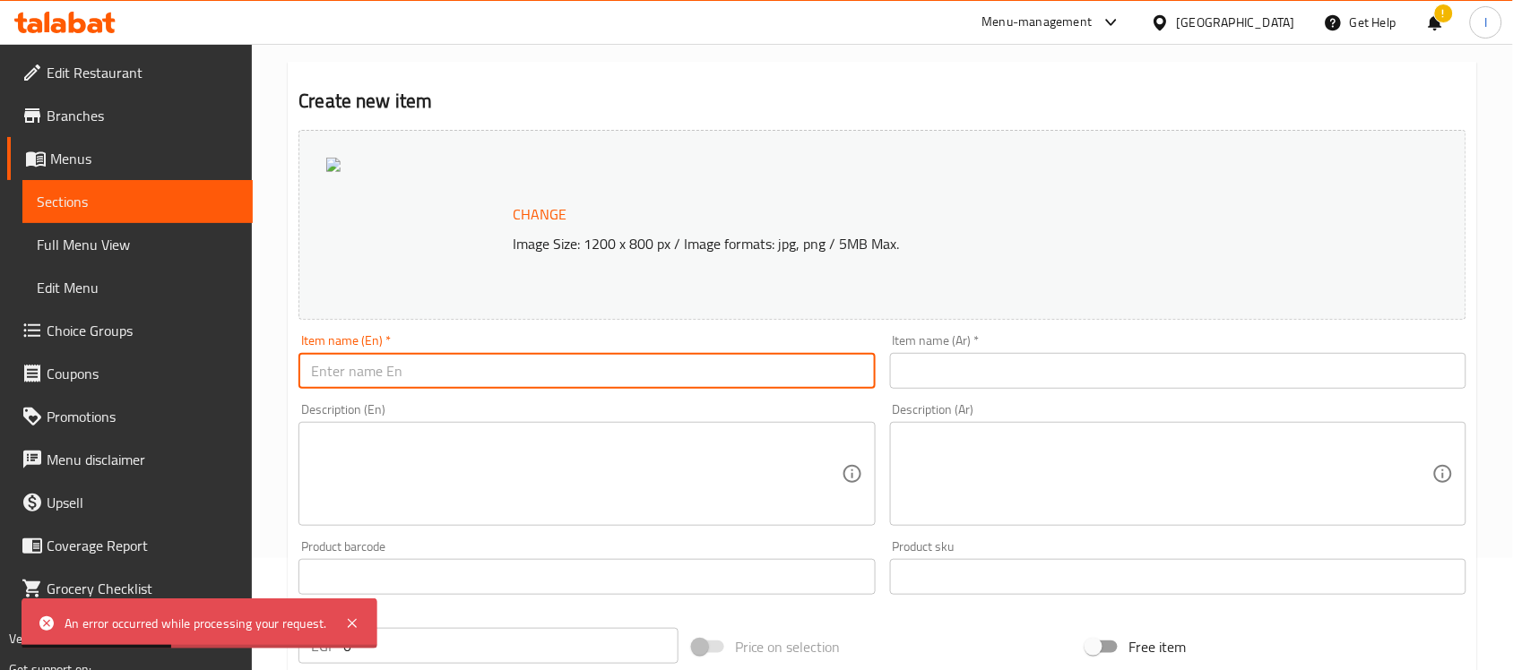
click at [620, 383] on input "text" at bounding box center [586, 371] width 576 height 36
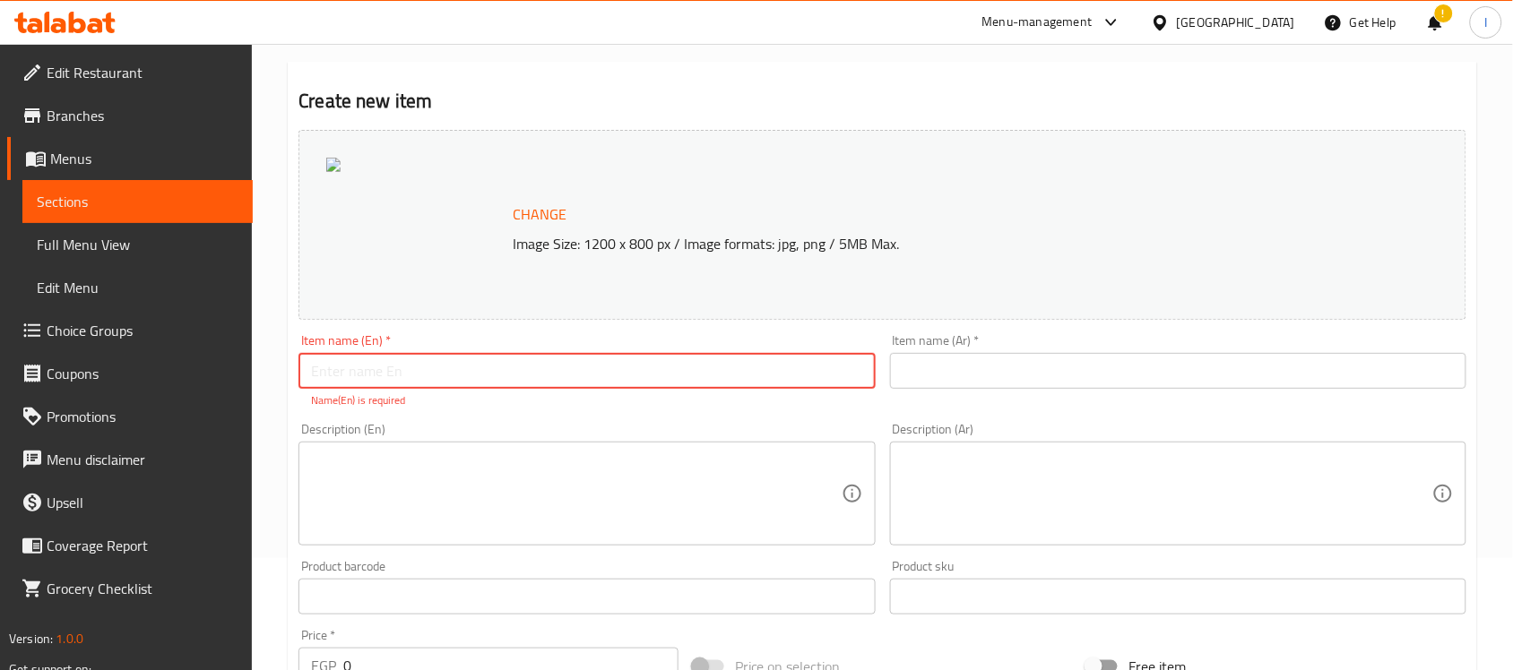
paste input "Peru Coffee Plain"
type input "Peru Coffee Plain"
click at [950, 370] on input "text" at bounding box center [1178, 371] width 576 height 36
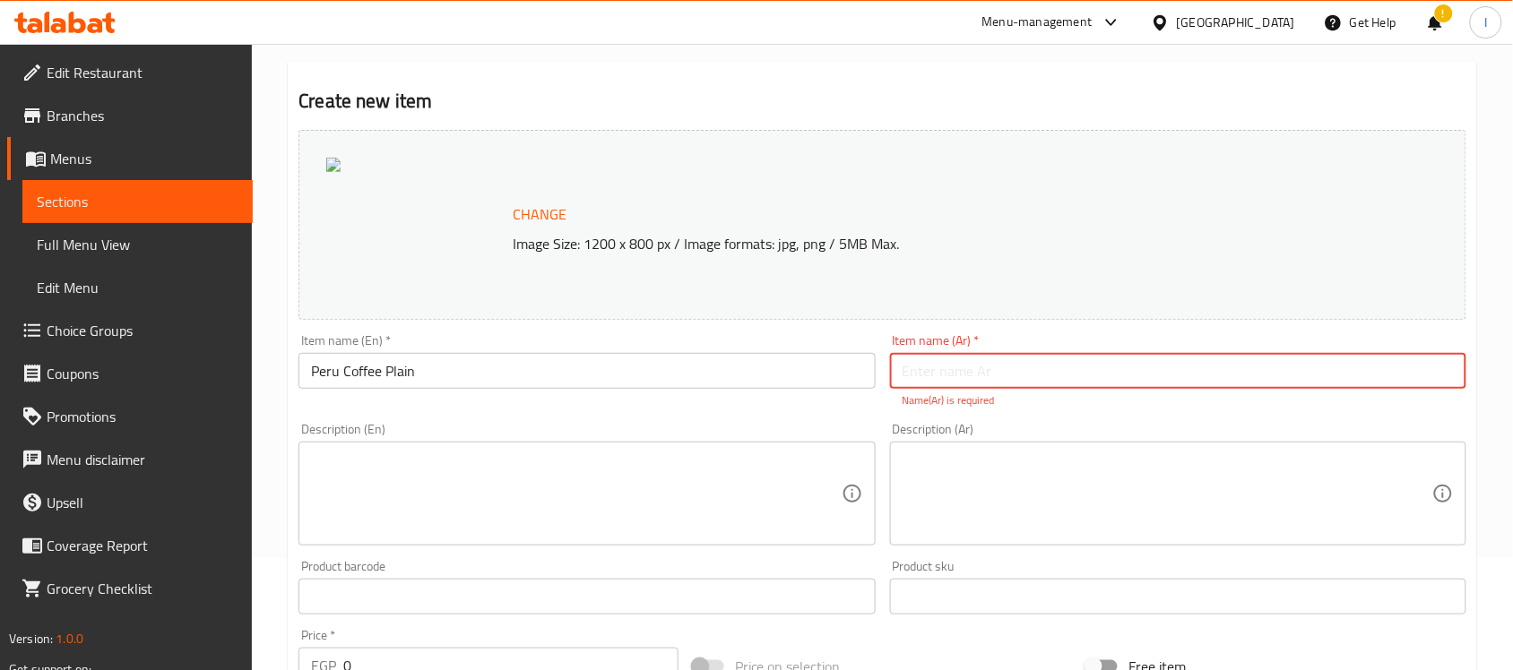
paste input "قهوة بيرو سادة"
type input "قهوة بيرو سادة"
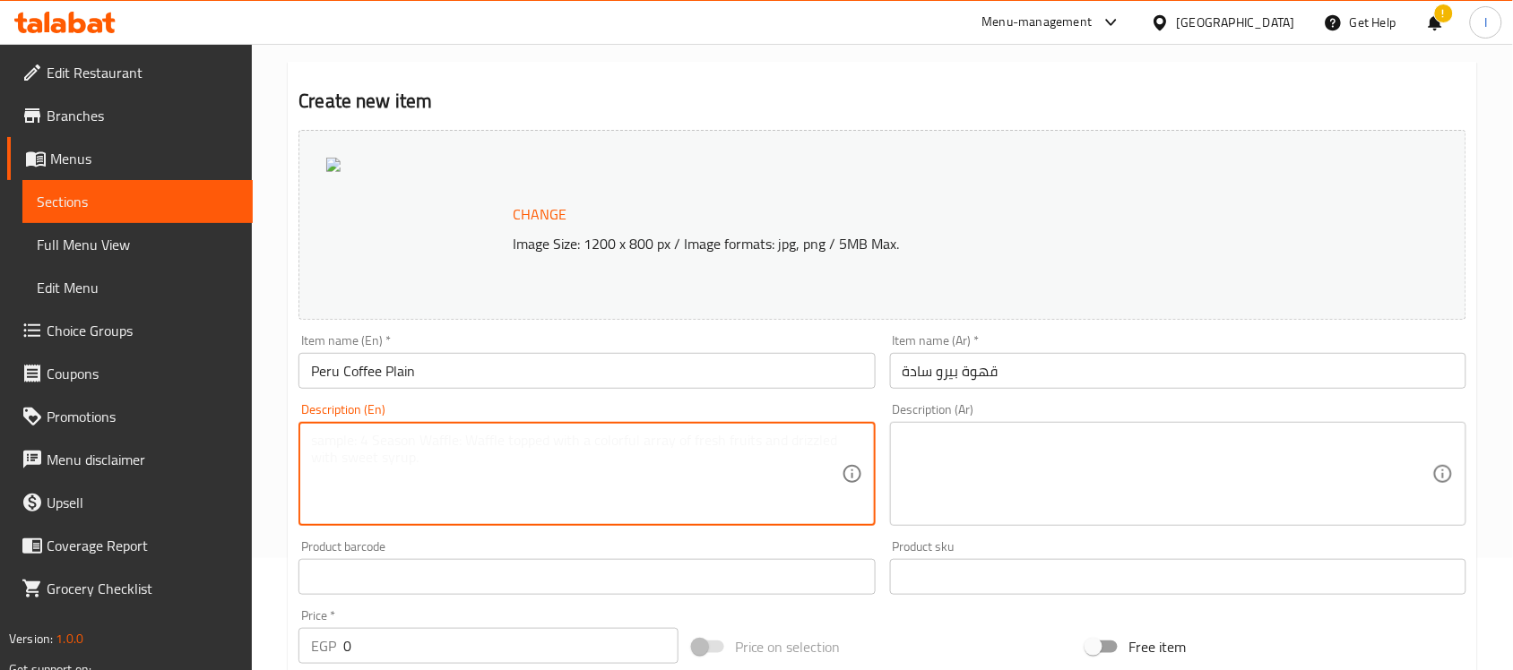
drag, startPoint x: 679, startPoint y: 503, endPoint x: 673, endPoint y: 514, distance: 12.0
click at [672, 503] on textarea at bounding box center [576, 474] width 530 height 85
click at [1090, 480] on textarea at bounding box center [1168, 474] width 530 height 85
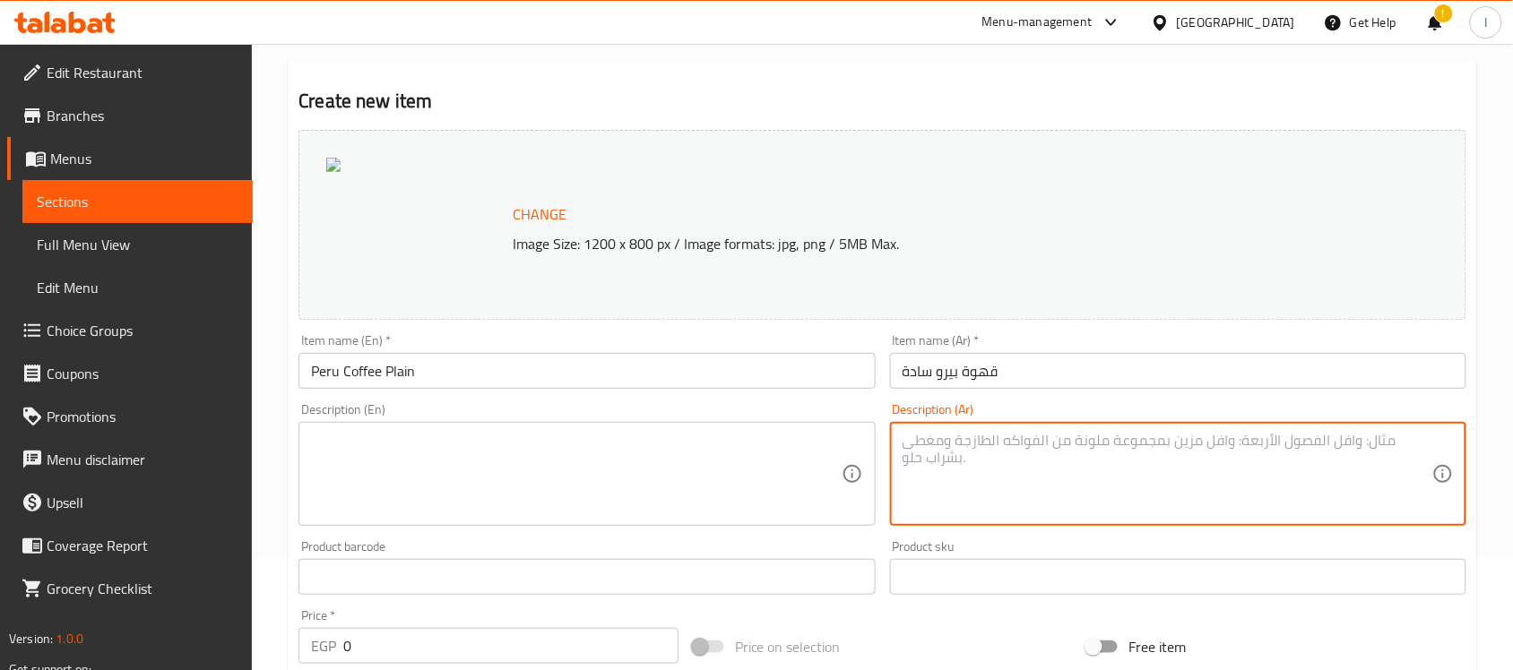
click at [681, 476] on textarea at bounding box center [576, 474] width 530 height 85
click at [1068, 466] on textarea at bounding box center [1168, 474] width 530 height 85
paste textarea "طعم قهوه مميز، نكهة نقية لعشاق القهوة الأصيلة."
type textarea "طعم قهوه مميز، نكهة نقية لعشاق القهوة الأصيلة."
click at [653, 446] on textarea at bounding box center [576, 474] width 530 height 85
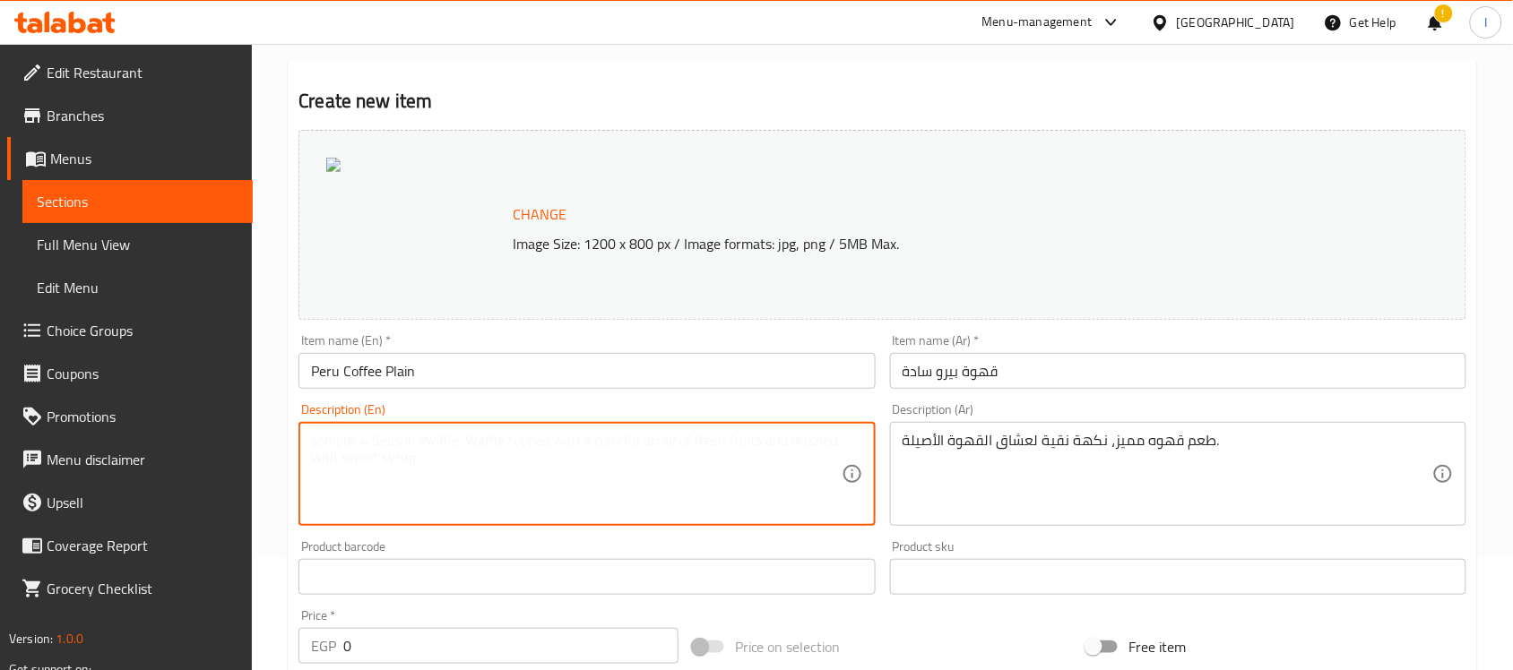
paste textarea ""Distinctive coffee taste, with a pure flavor for true coffee lovers.""
drag, startPoint x: 316, startPoint y: 442, endPoint x: 260, endPoint y: 437, distance: 55.8
click at [260, 437] on div "Home / Restaurants management / Menus / Sections / item / create Specialty Coff…" at bounding box center [882, 556] width 1261 height 1249
click at [765, 446] on textarea "Distinctive coffee taste, with a pure flavor for true coffee lovers."" at bounding box center [576, 474] width 530 height 85
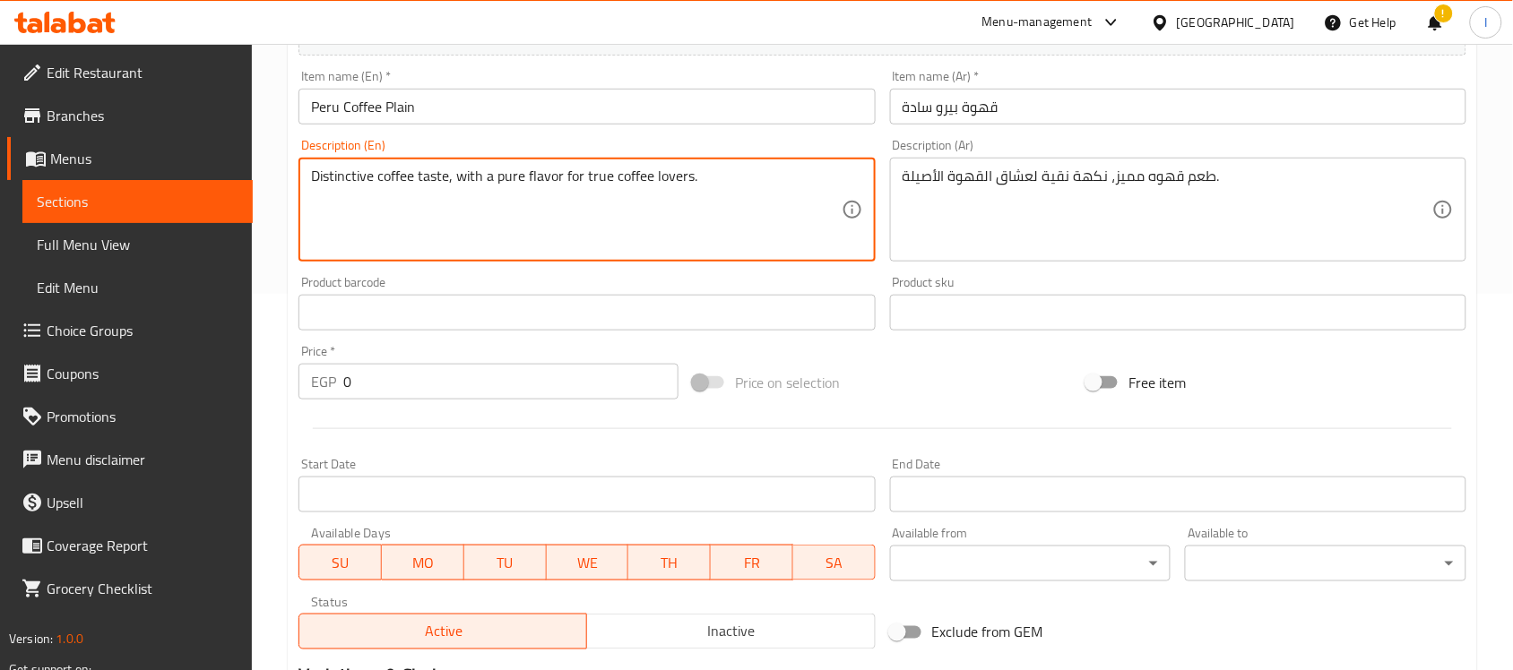
scroll to position [448, 0]
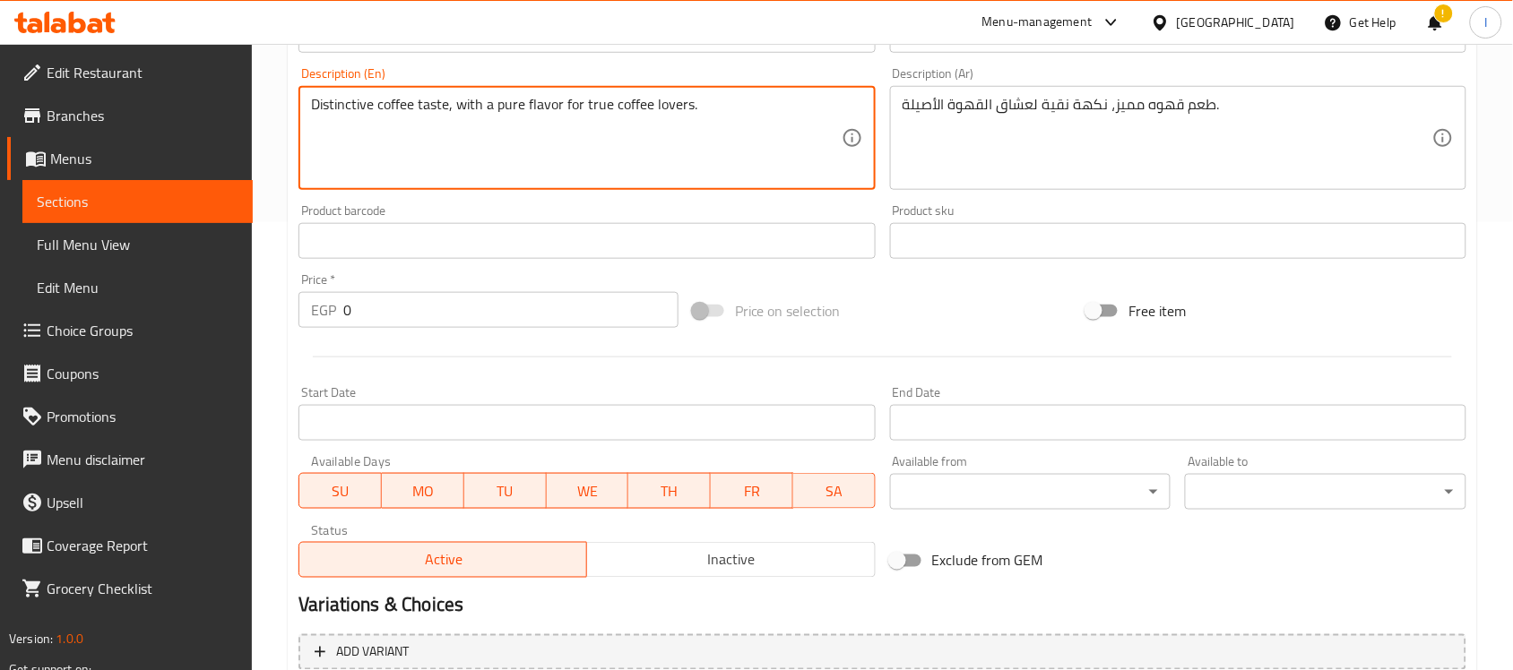
type textarea "Distinctive coffee taste, with a pure flavor for true coffee lovers."
click at [397, 293] on input "0" at bounding box center [510, 310] width 335 height 36
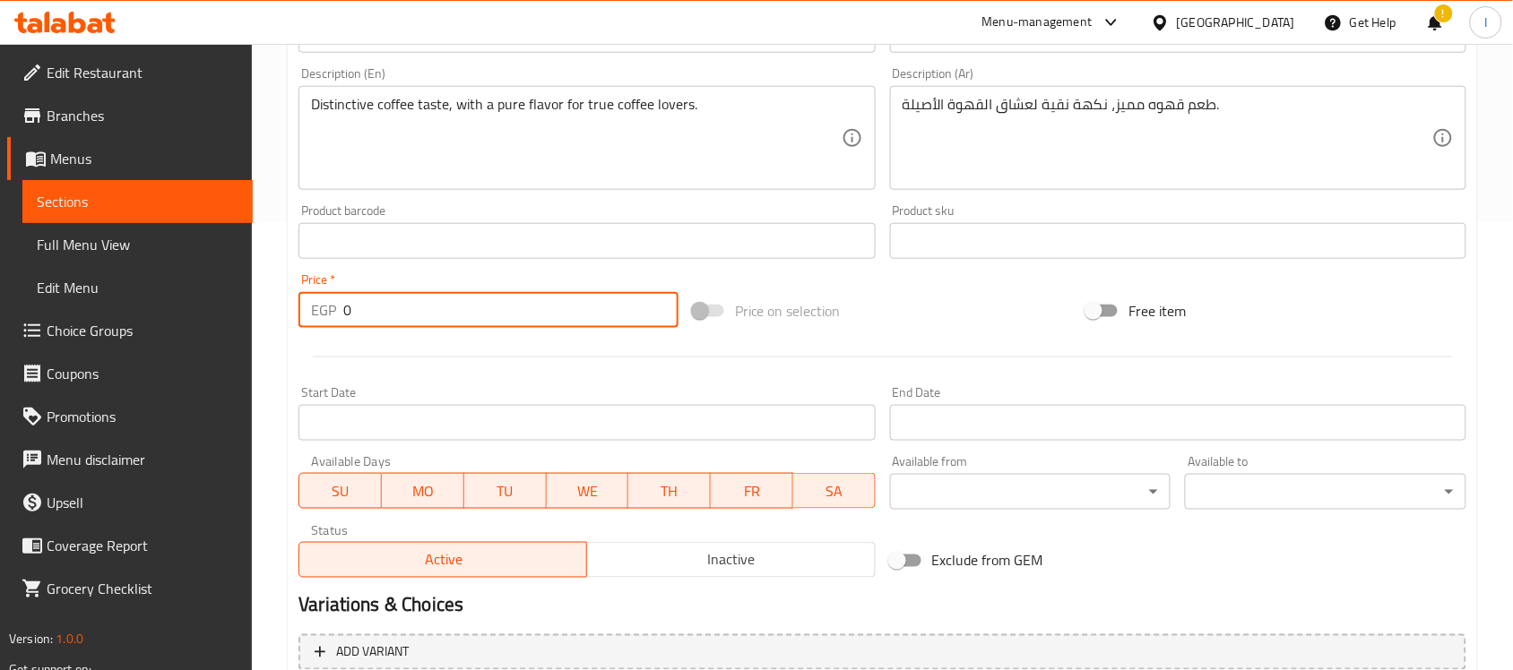
click at [399, 293] on input "0" at bounding box center [510, 310] width 335 height 36
click at [692, 310] on span at bounding box center [709, 311] width 52 height 34
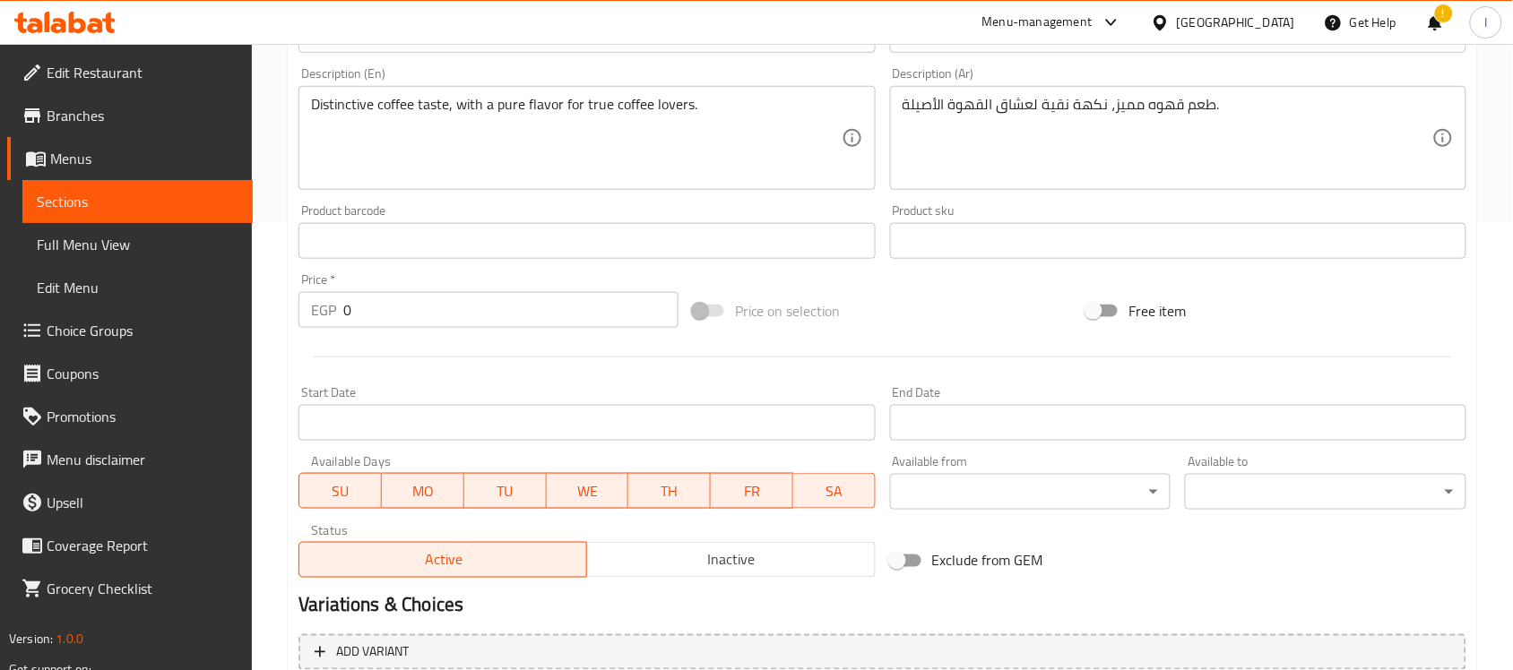
click at [704, 310] on span at bounding box center [709, 311] width 30 height 13
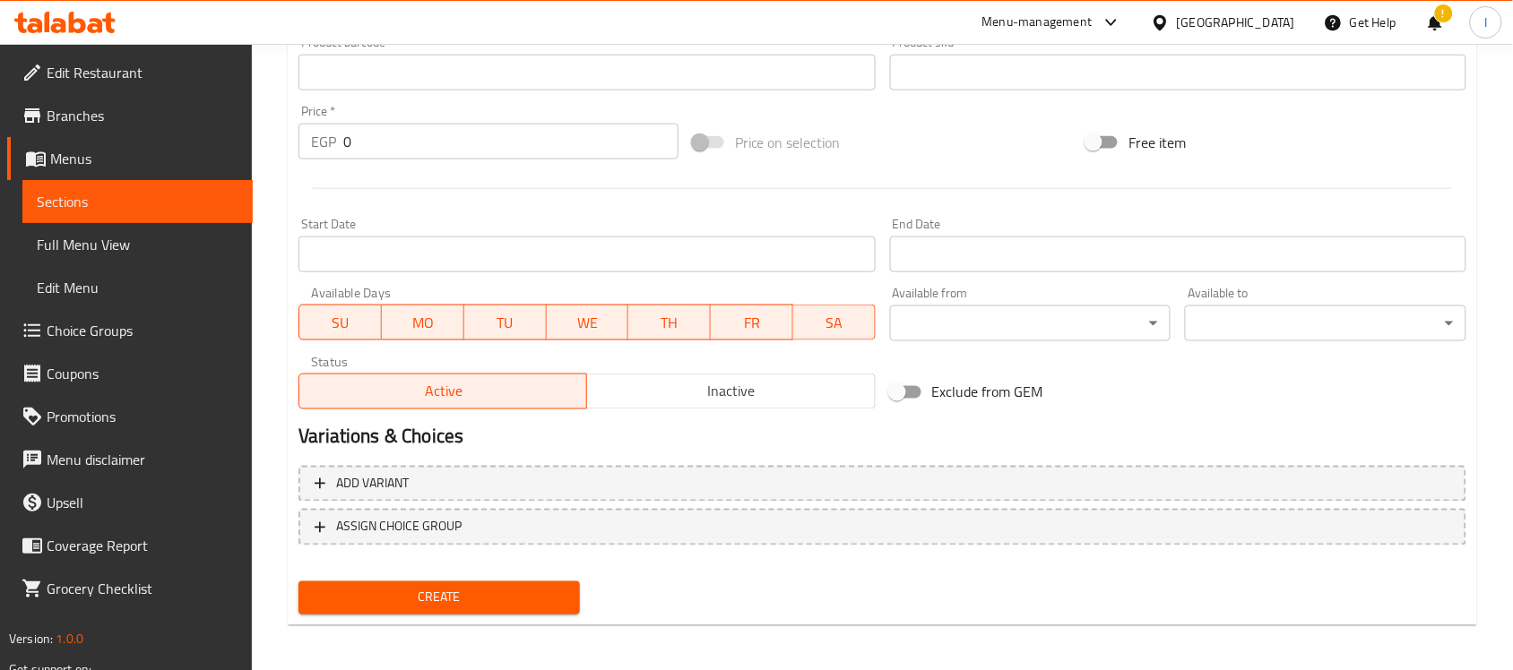
scroll to position [619, 0]
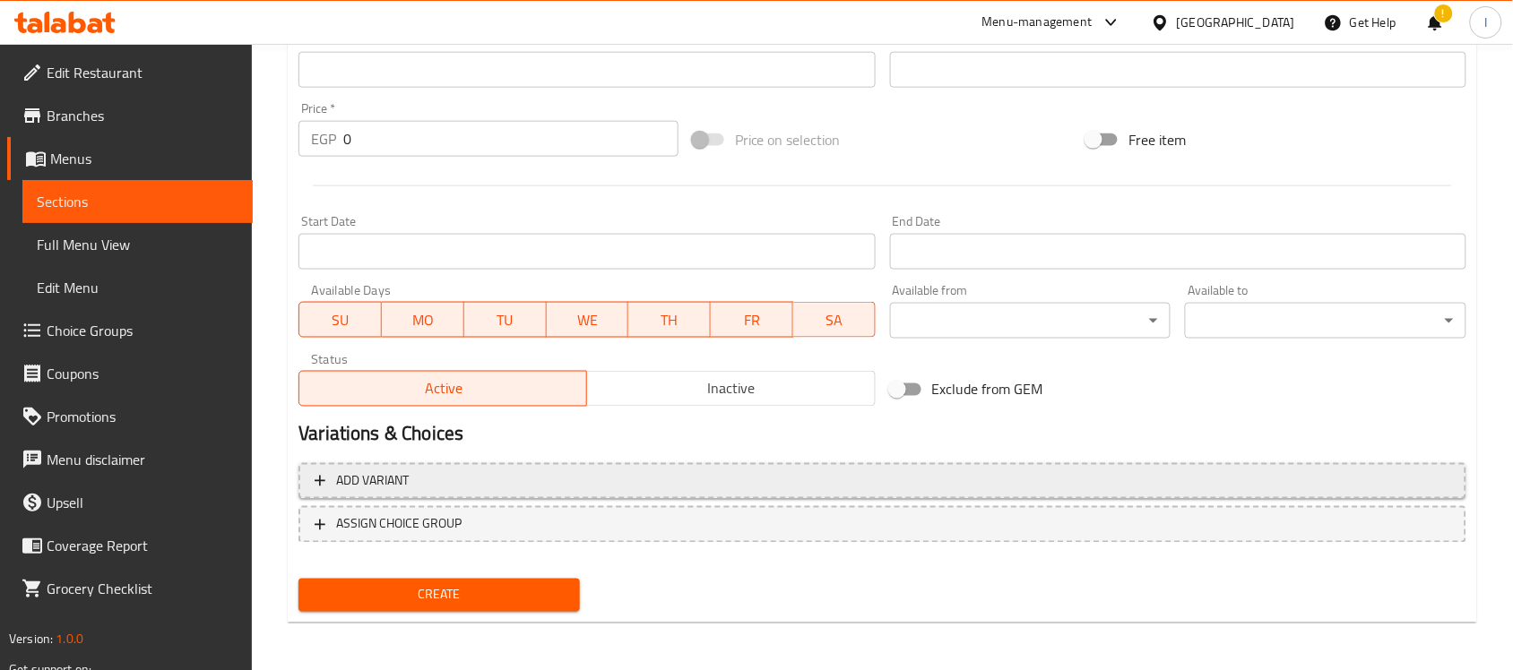
click at [445, 472] on span "Add variant" at bounding box center [883, 482] width 1136 height 22
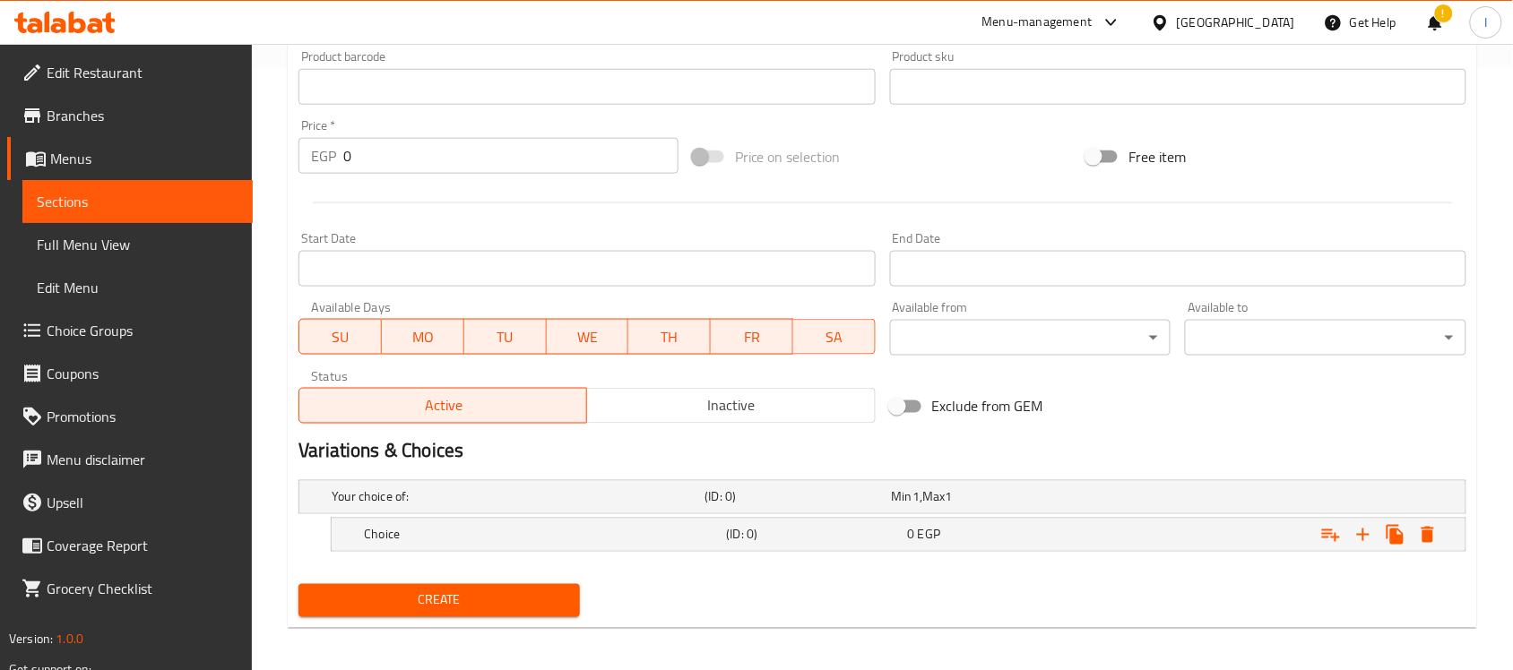
scroll to position [610, 0]
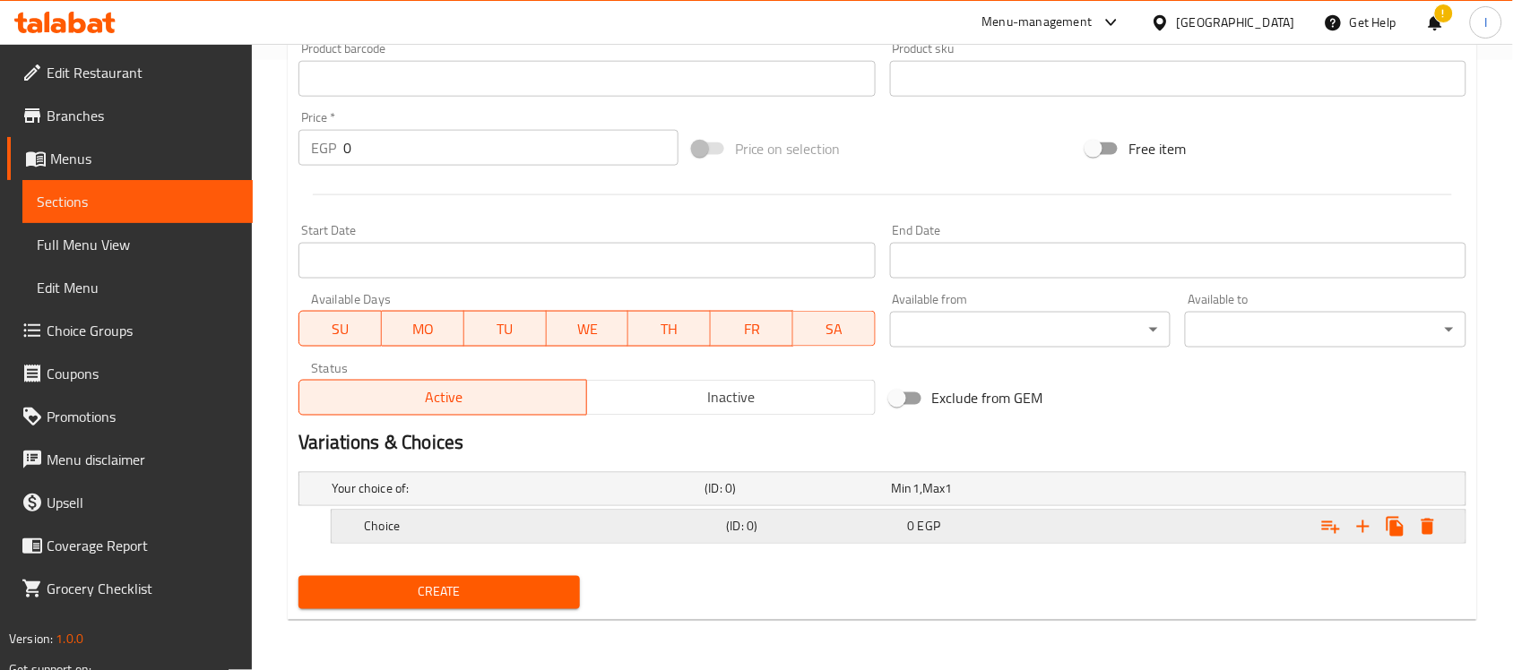
click at [962, 502] on div "0 EGP" at bounding box center [981, 489] width 186 height 25
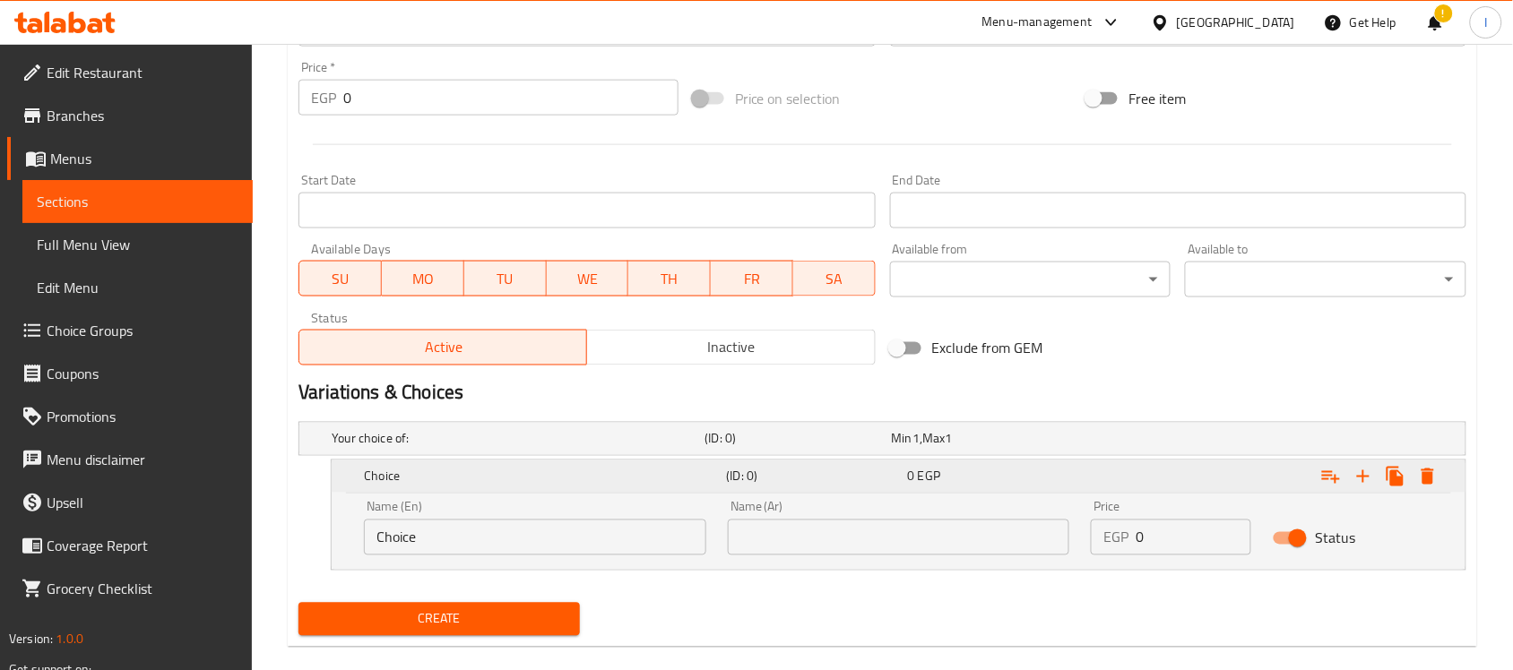
scroll to position [688, 0]
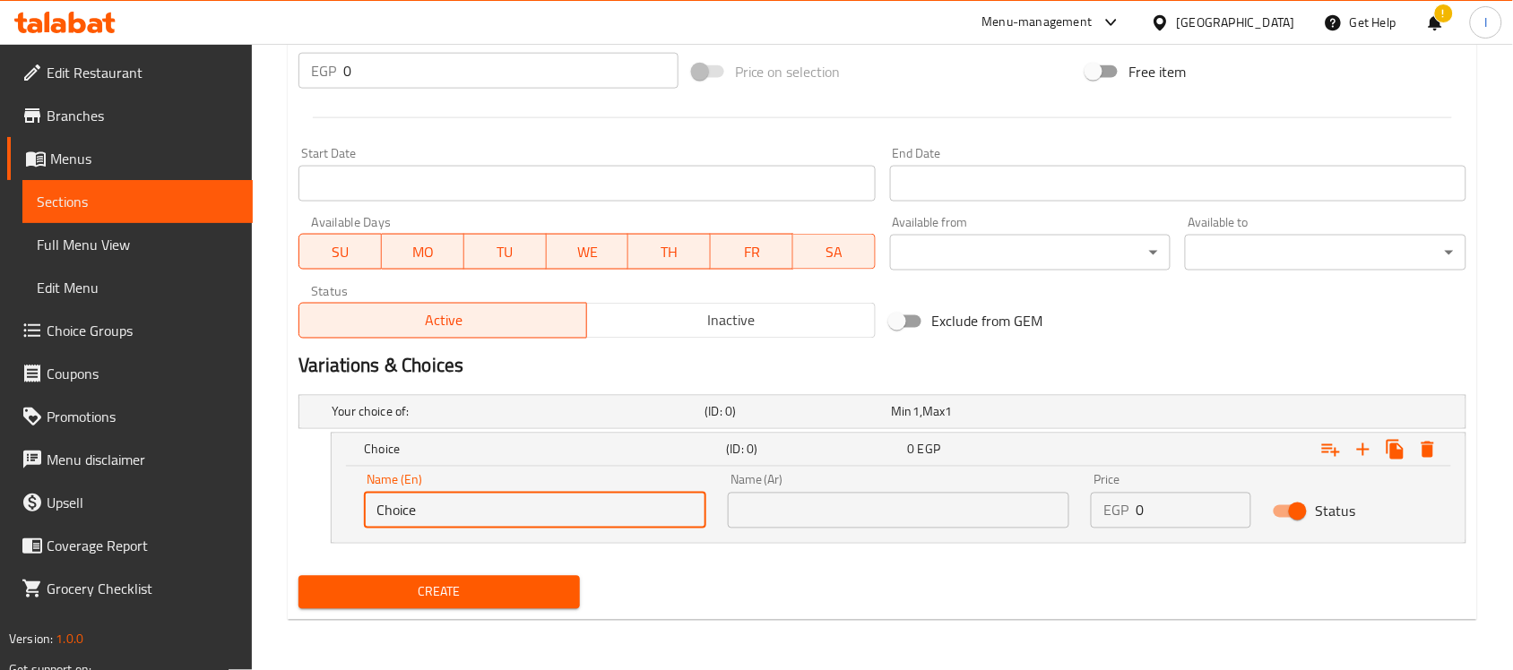
click at [547, 512] on input "Choice" at bounding box center [535, 511] width 342 height 36
type input "1K"
click at [856, 512] on input "text" at bounding box center [899, 511] width 342 height 36
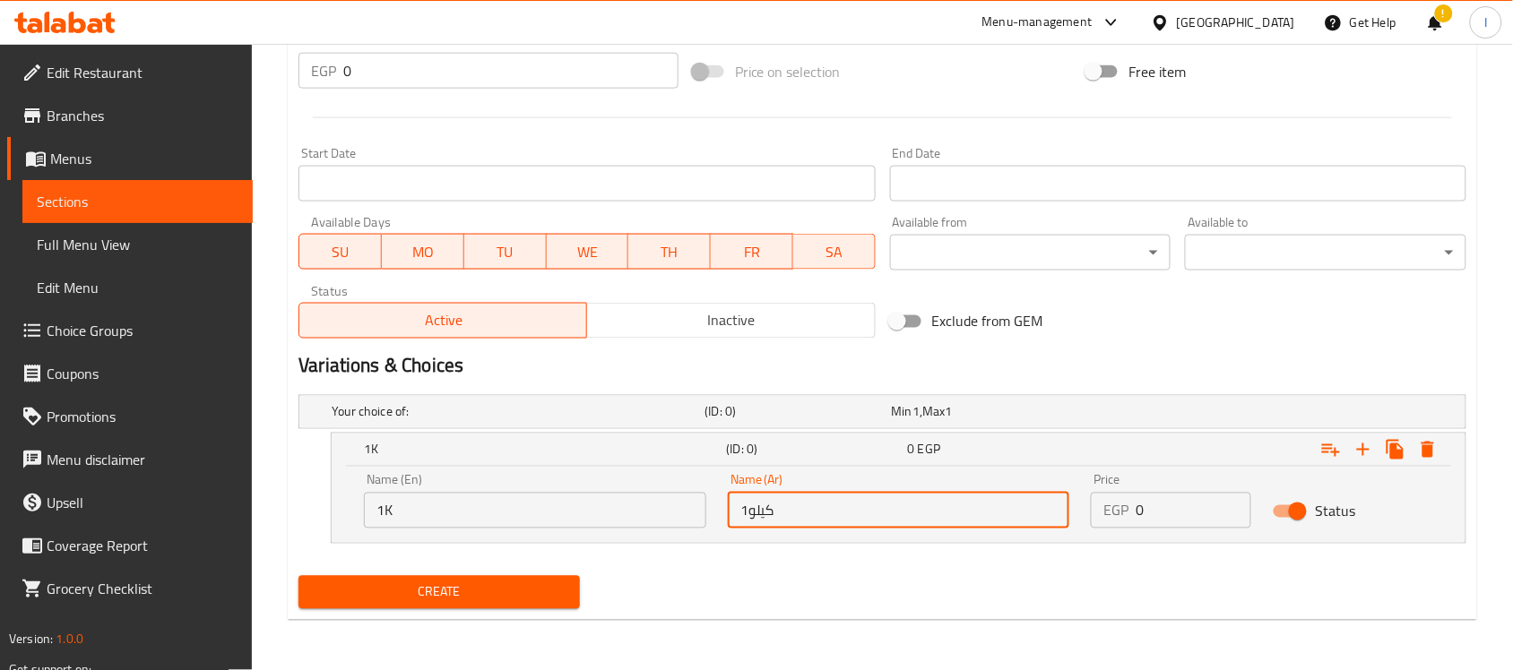
type input "1كيلو"
click at [1184, 503] on input "0" at bounding box center [1194, 511] width 116 height 36
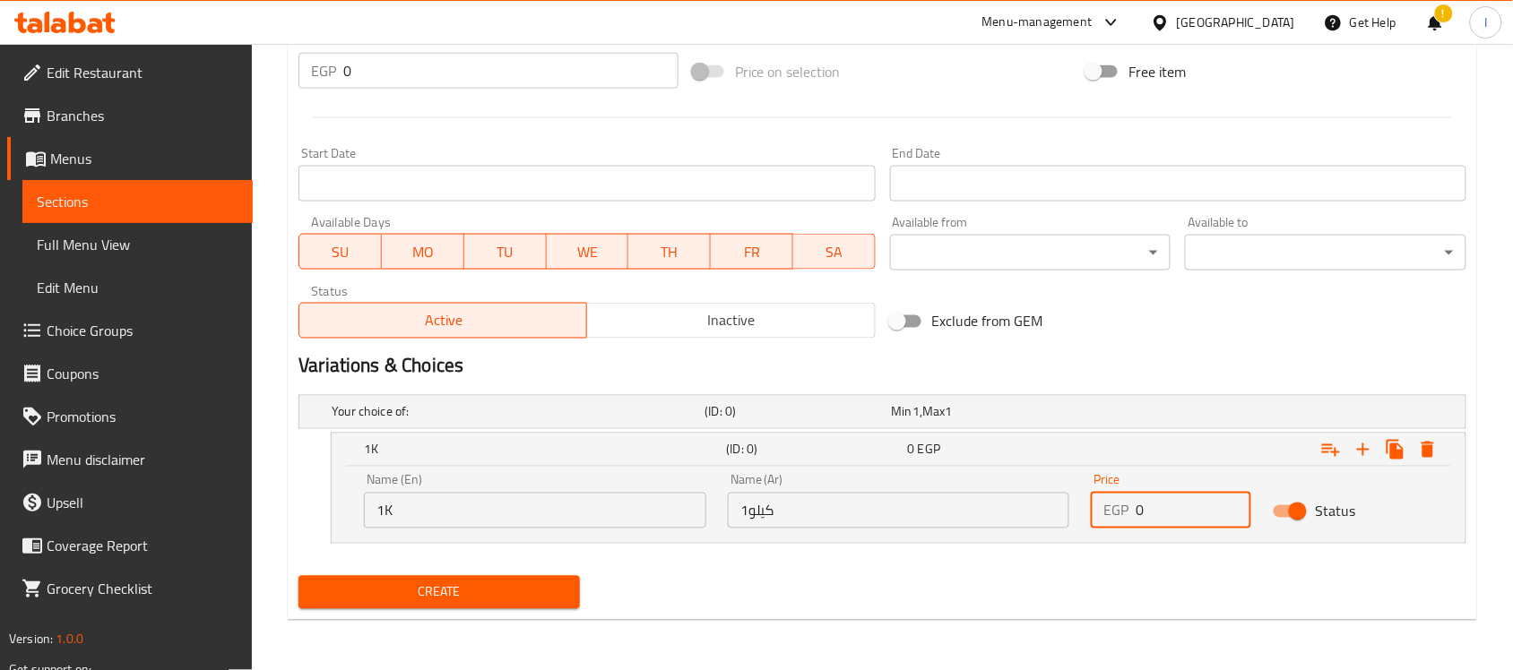
click at [1183, 503] on input "0" at bounding box center [1194, 511] width 116 height 36
type input "1000"
drag, startPoint x: 1224, startPoint y: 558, endPoint x: 1206, endPoint y: 572, distance: 22.4
click at [1224, 558] on nav at bounding box center [882, 555] width 1168 height 14
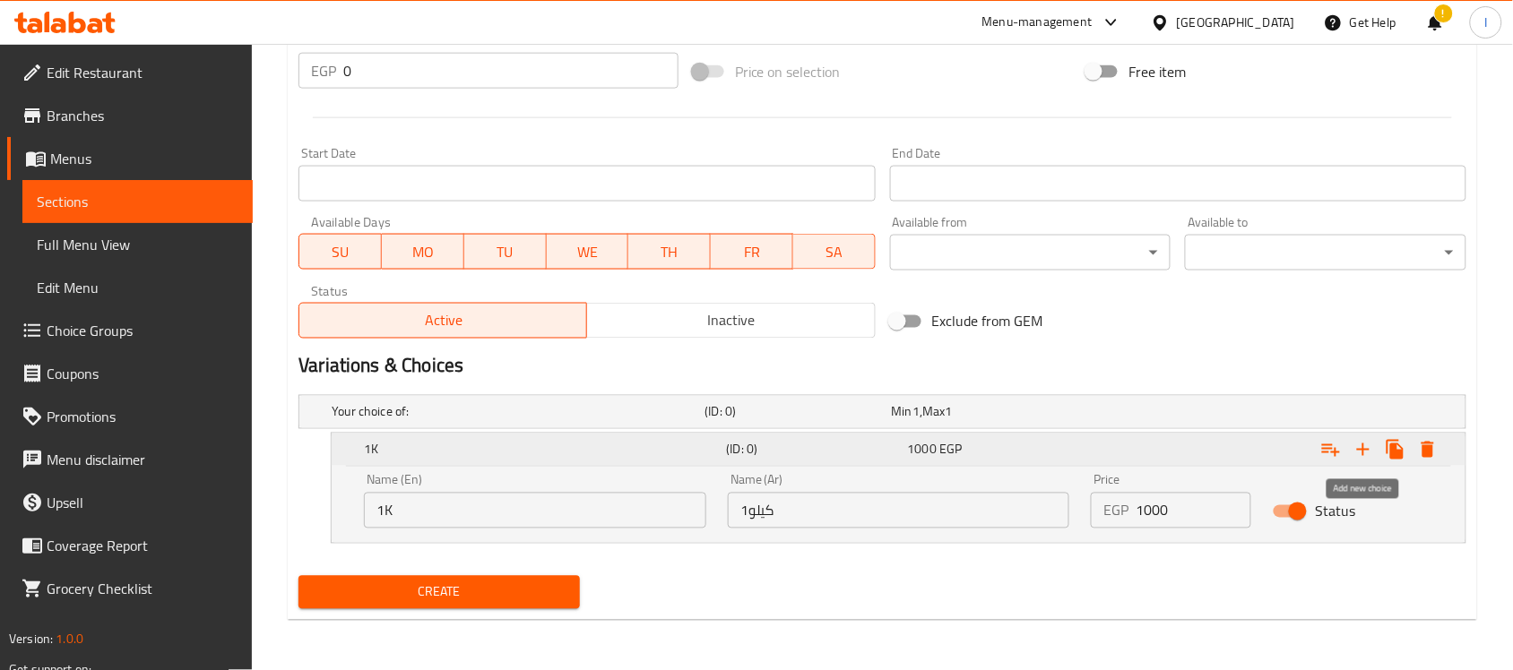
click at [1360, 454] on icon "Expand" at bounding box center [1364, 450] width 22 height 22
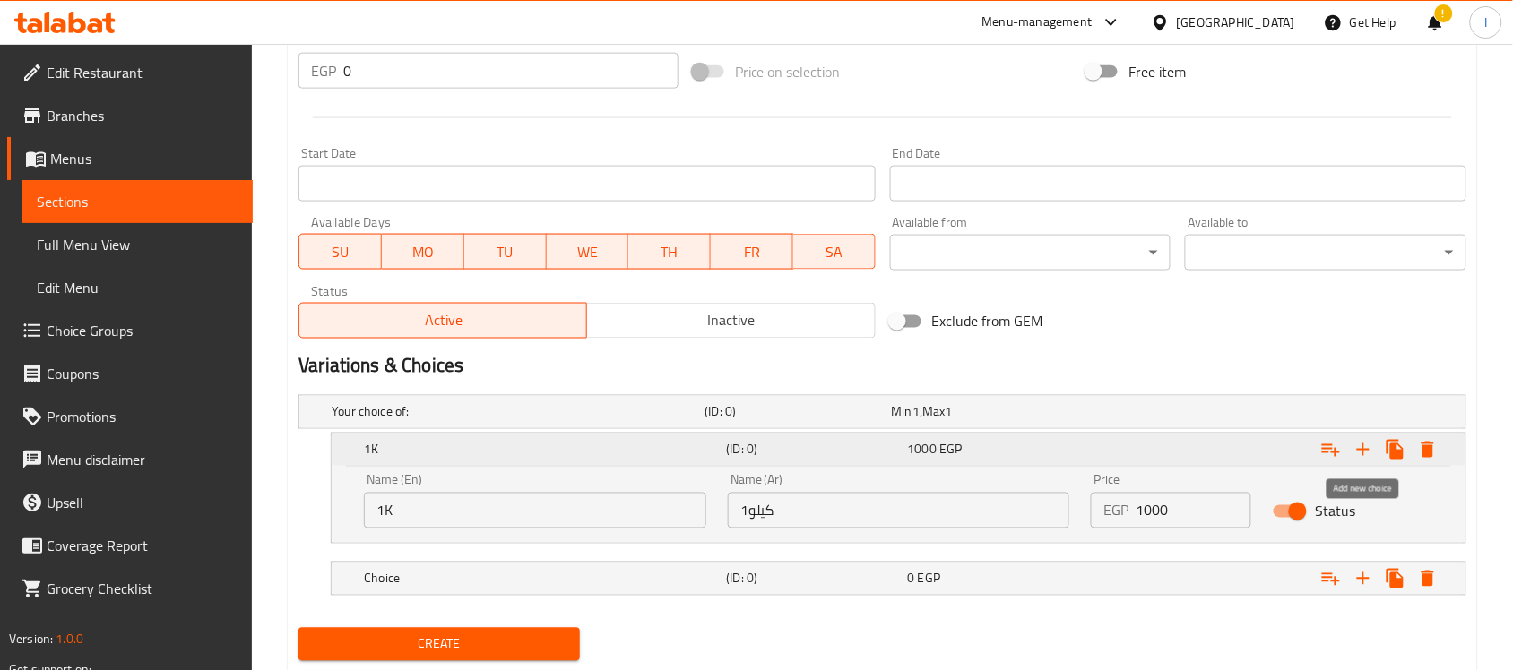
click at [1363, 453] on icon "Expand" at bounding box center [1363, 450] width 13 height 13
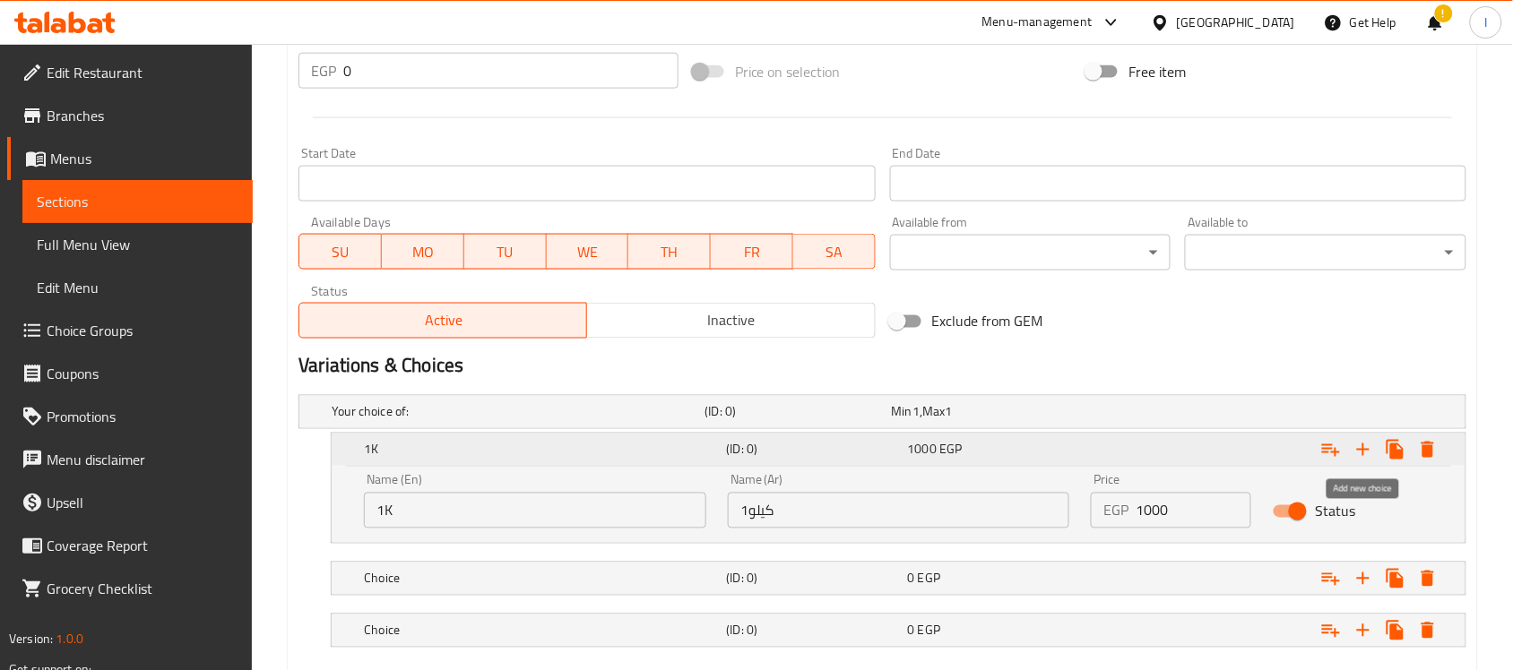
click at [1363, 453] on icon "Expand" at bounding box center [1363, 450] width 13 height 13
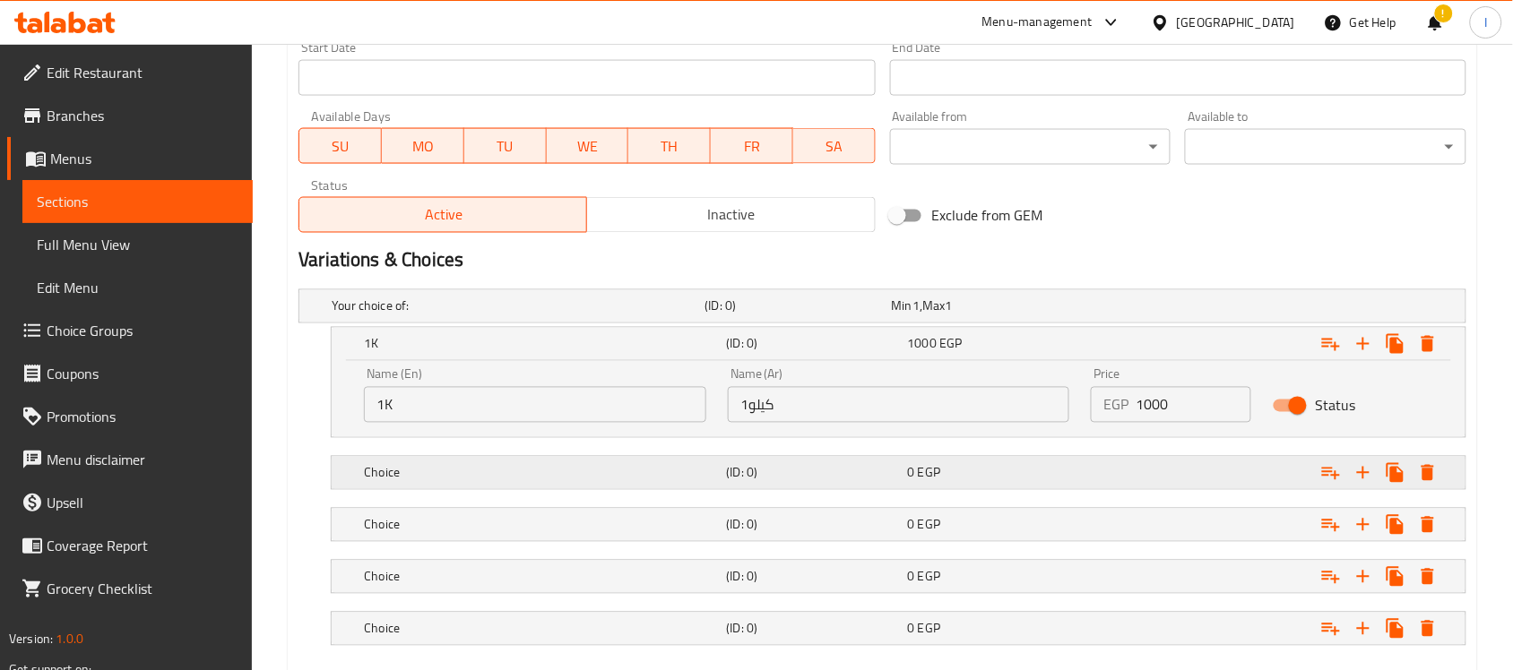
scroll to position [897, 0]
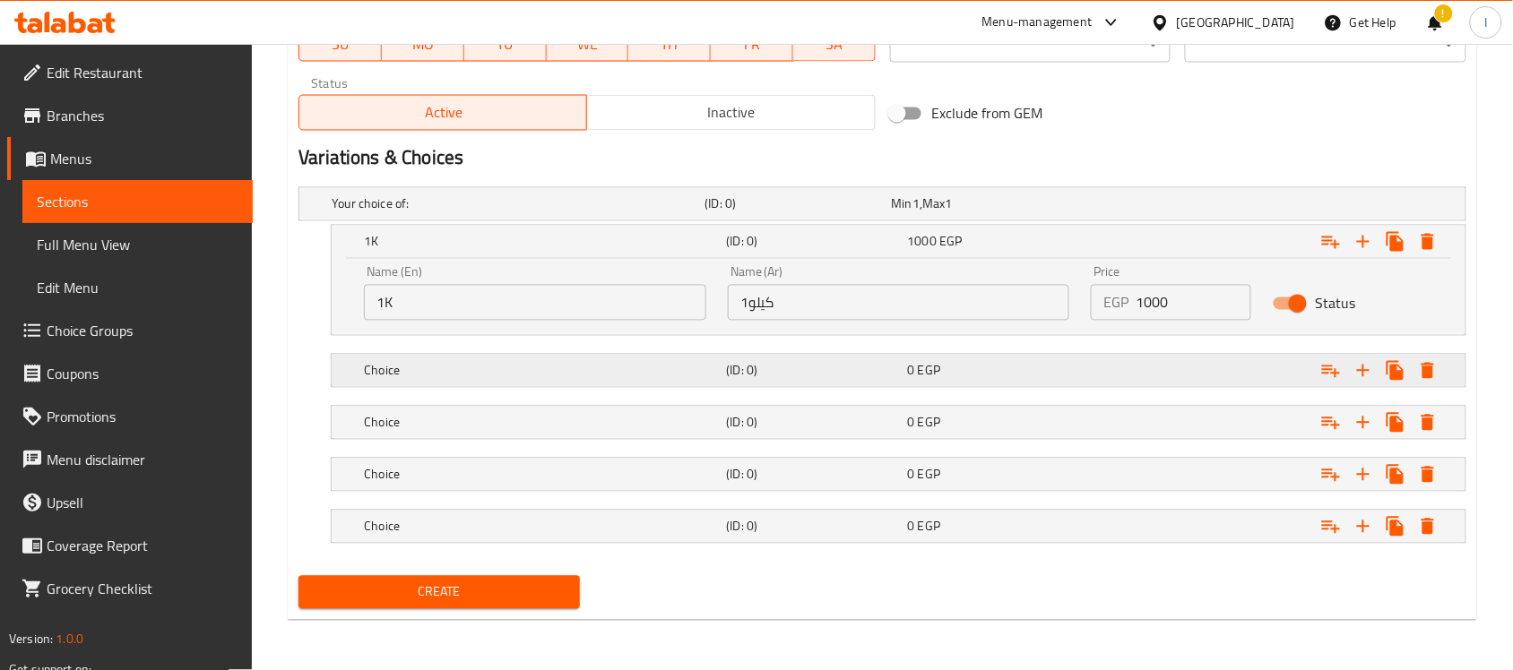
click at [816, 213] on h5 "(ID: 0)" at bounding box center [794, 204] width 179 height 18
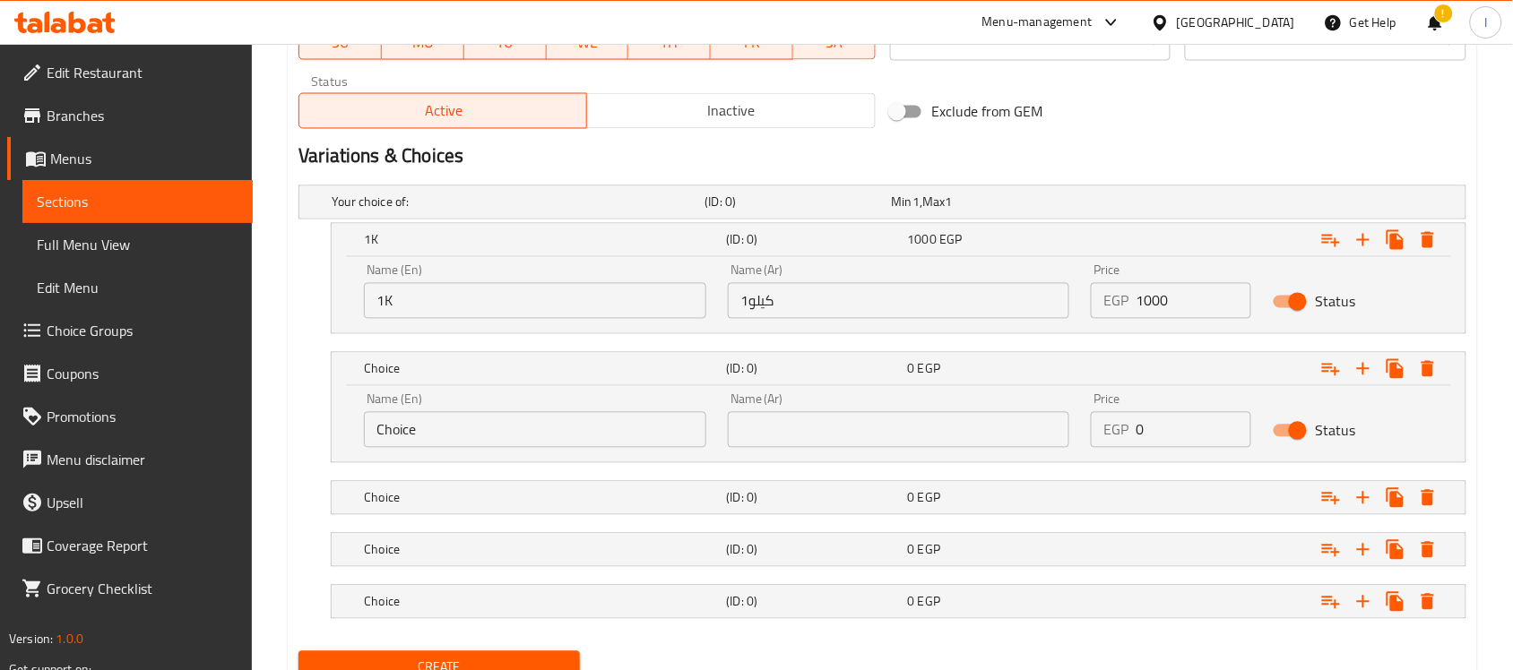
click at [487, 437] on input "Choice" at bounding box center [535, 430] width 342 height 36
type input "500gm"
click at [584, 212] on h5 "Choice" at bounding box center [515, 203] width 366 height 18
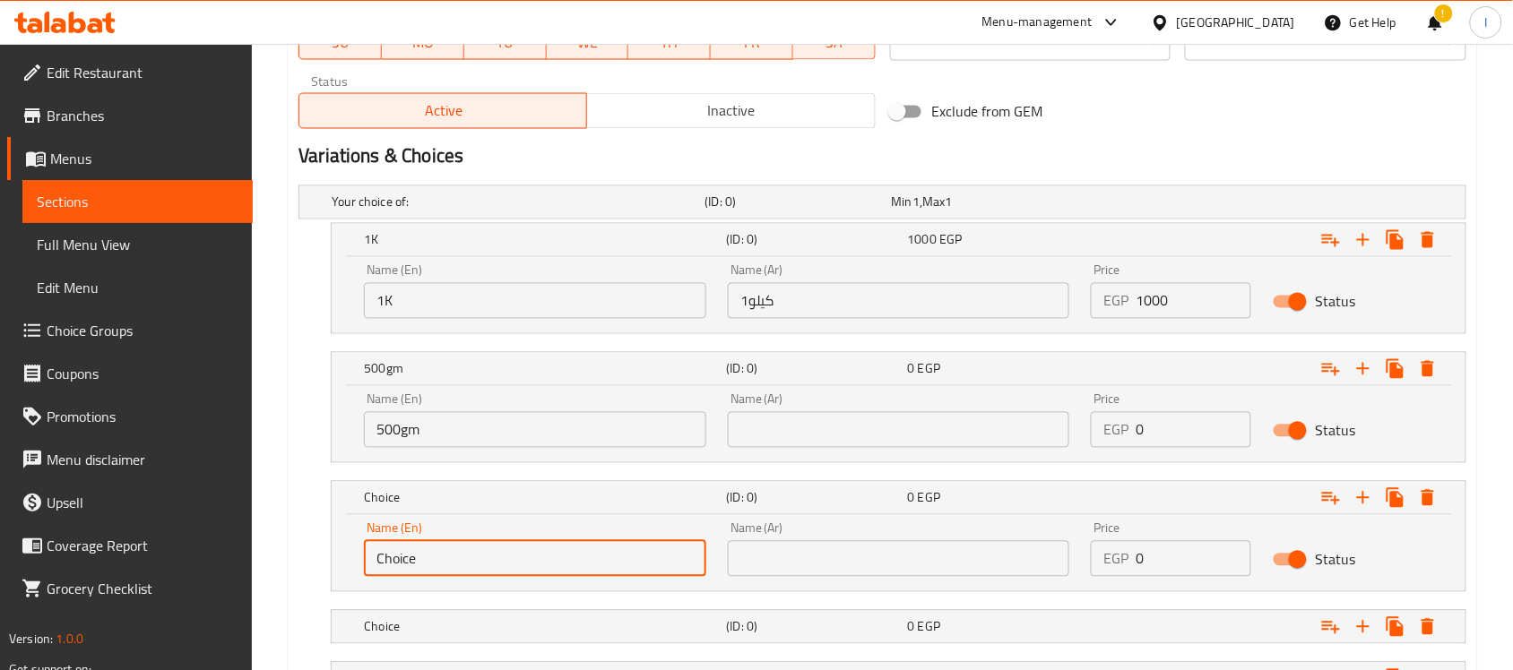
click at [480, 548] on input "Choice" at bounding box center [535, 559] width 342 height 36
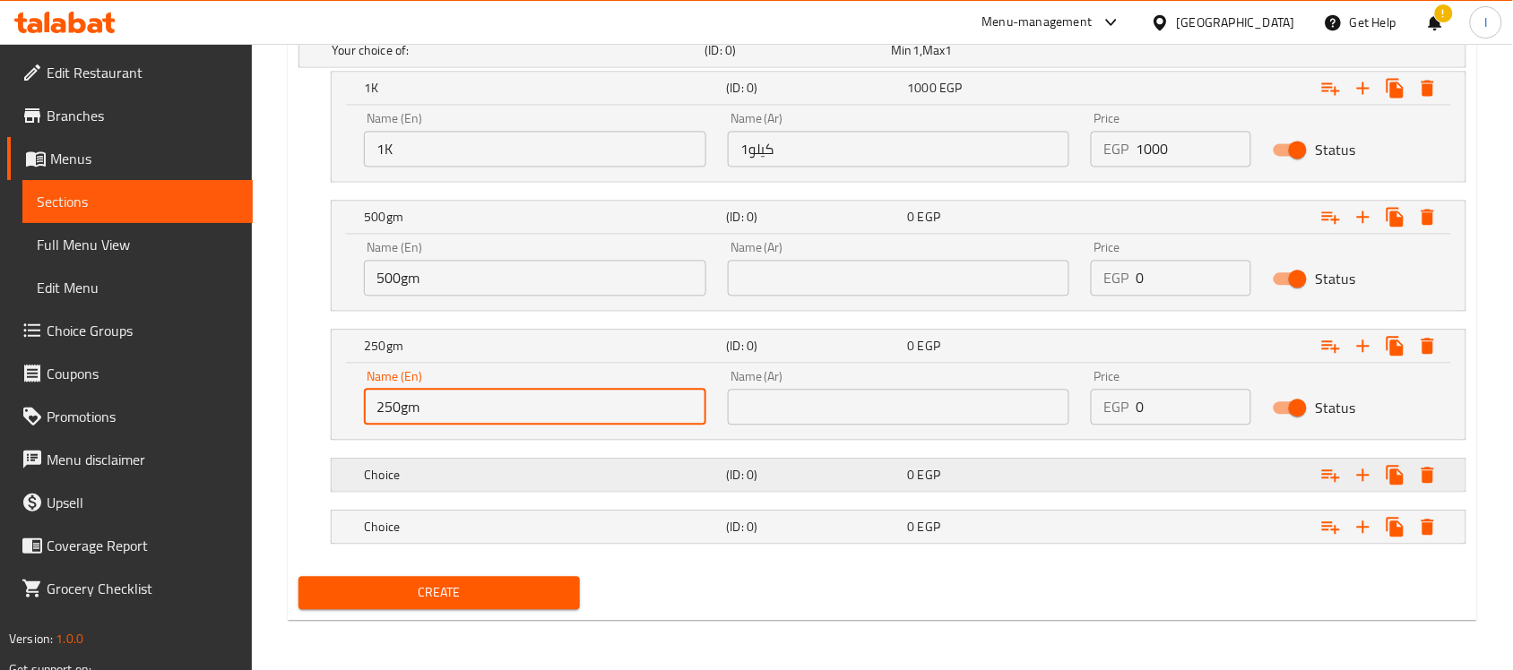
type input "250gm"
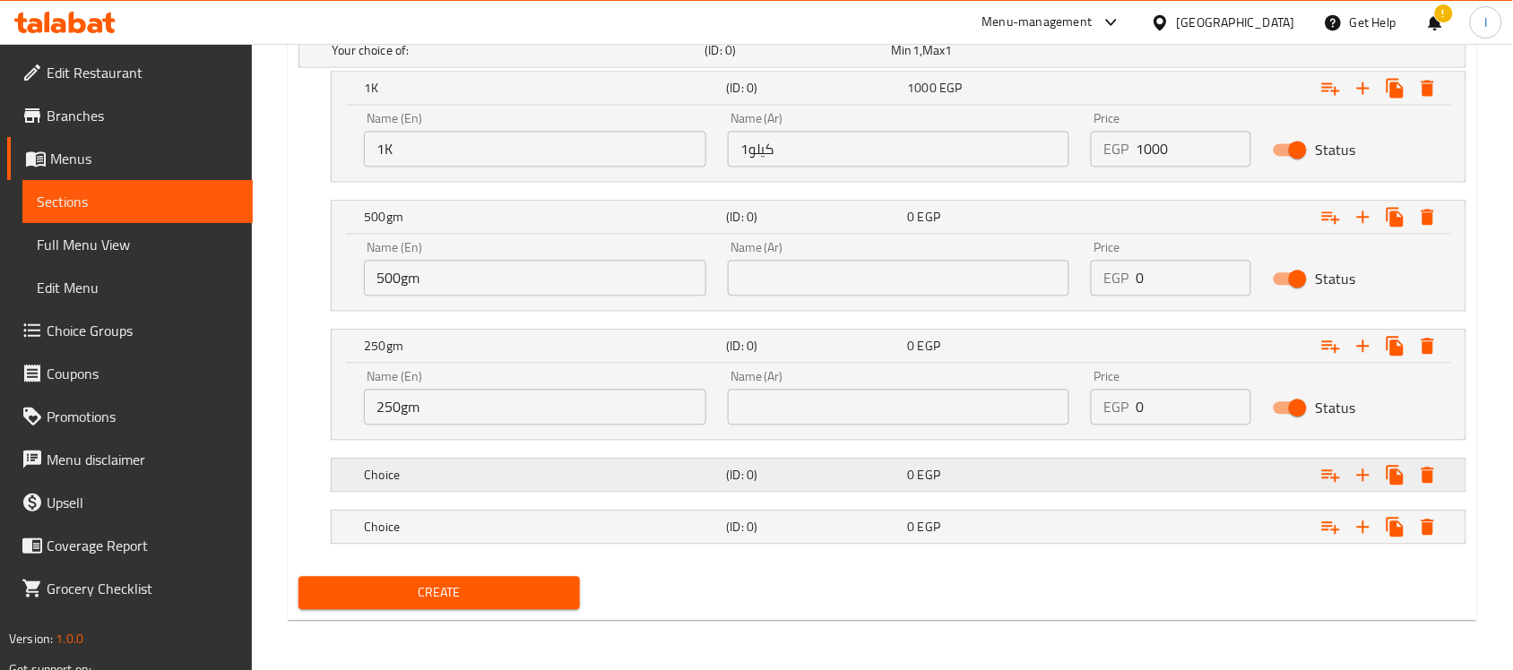
click at [539, 59] on h5 "Choice" at bounding box center [515, 50] width 366 height 18
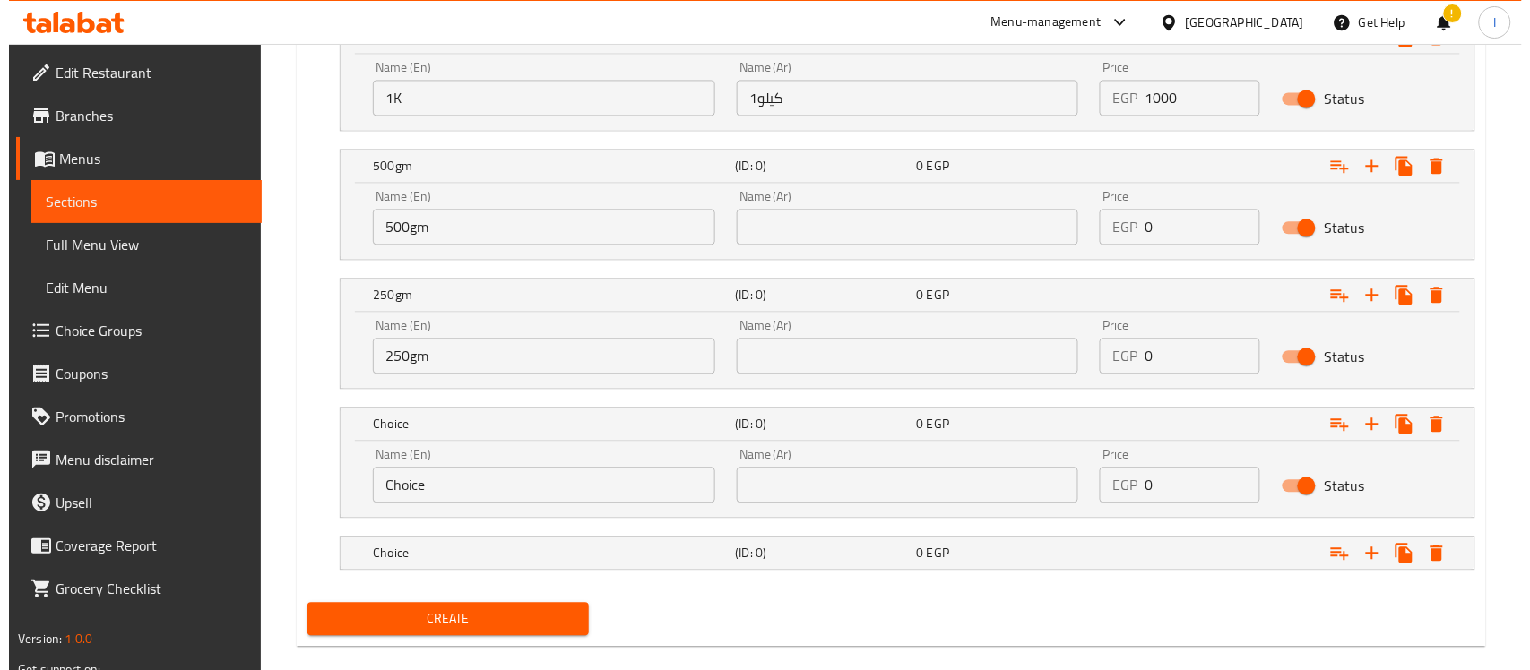
scroll to position [1128, 0]
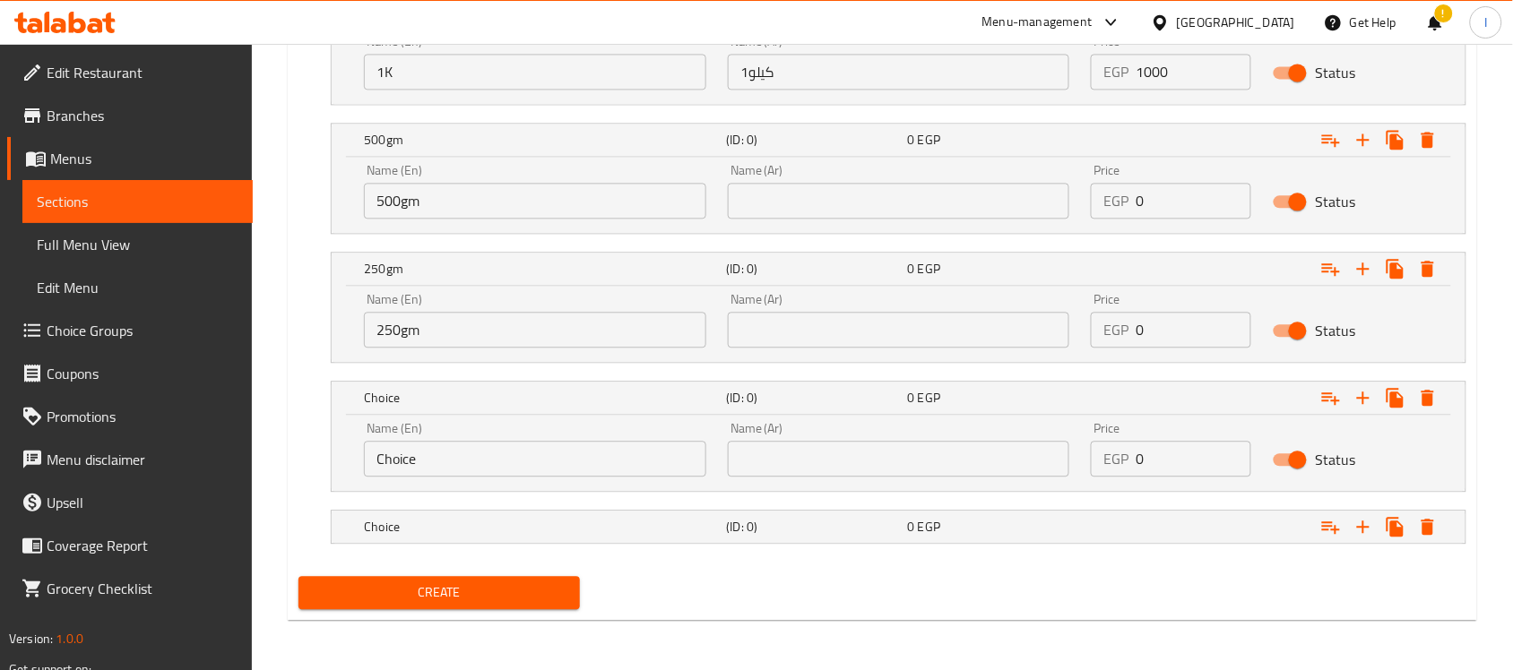
click at [472, 458] on input "Choice" at bounding box center [535, 459] width 342 height 36
type input "125gm"
click at [1430, 522] on icon "Expand" at bounding box center [1428, 527] width 22 height 22
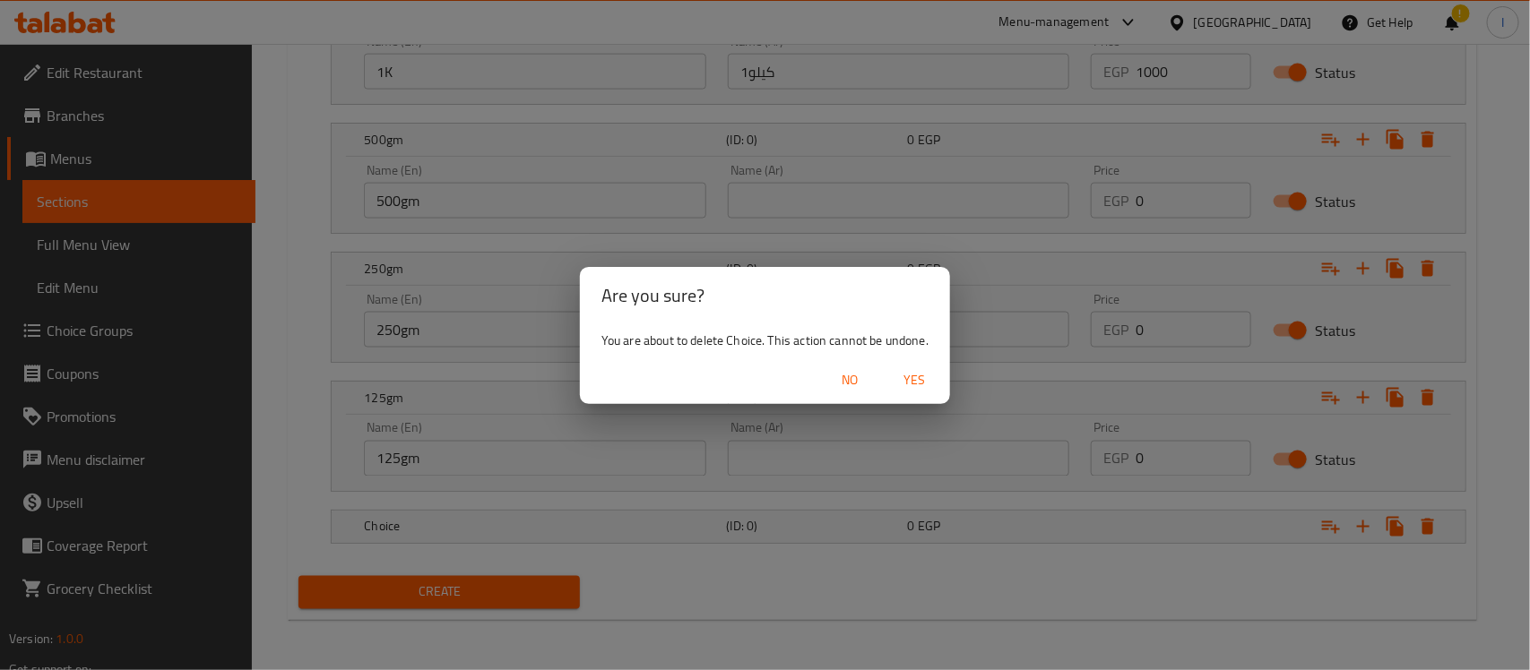
click at [916, 382] on span "Yes" at bounding box center [914, 380] width 43 height 22
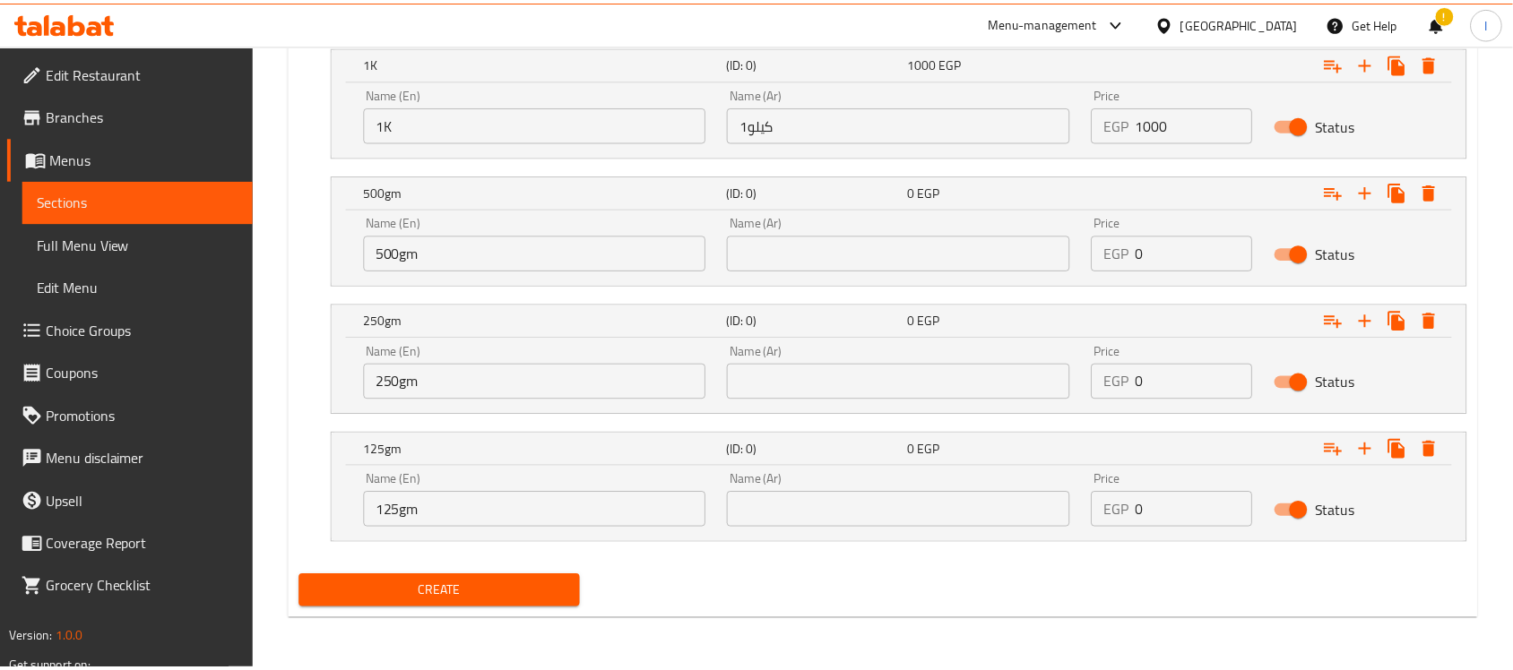
scroll to position [1076, 0]
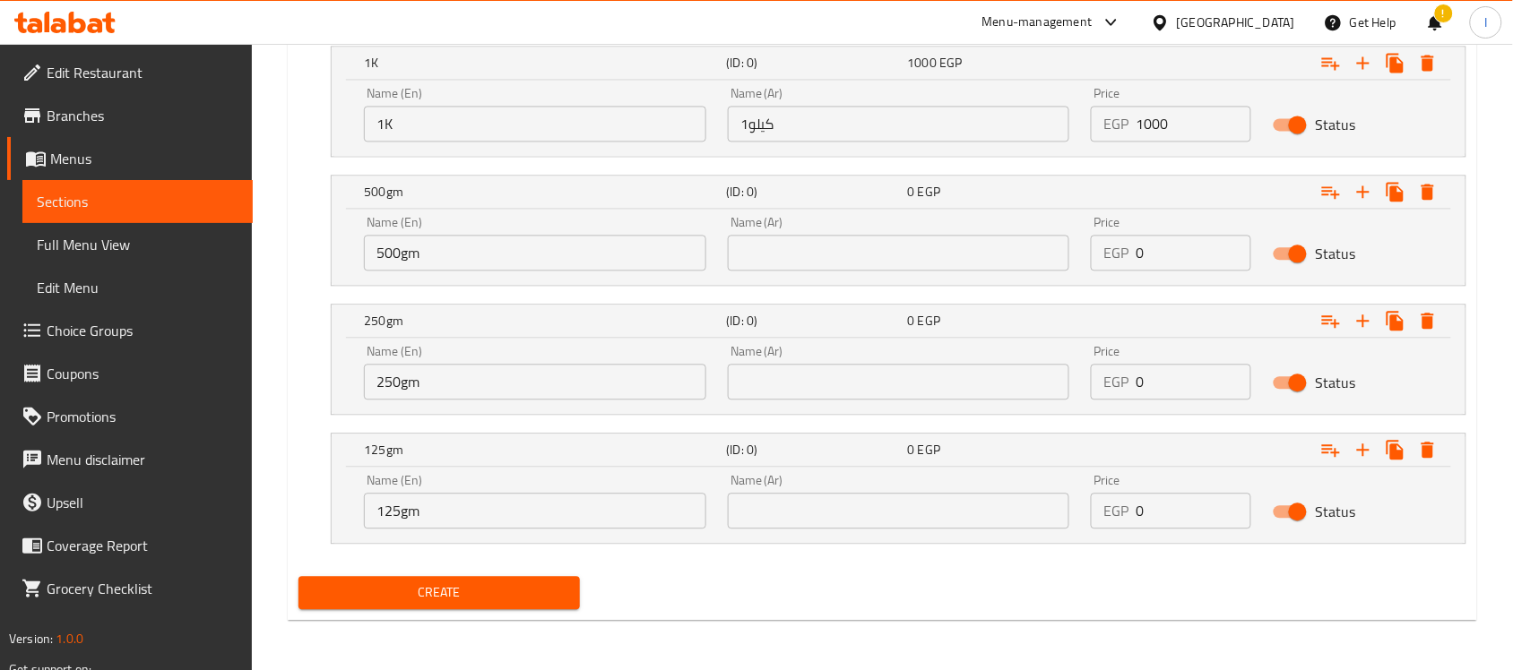
click at [826, 253] on input "text" at bounding box center [899, 253] width 342 height 36
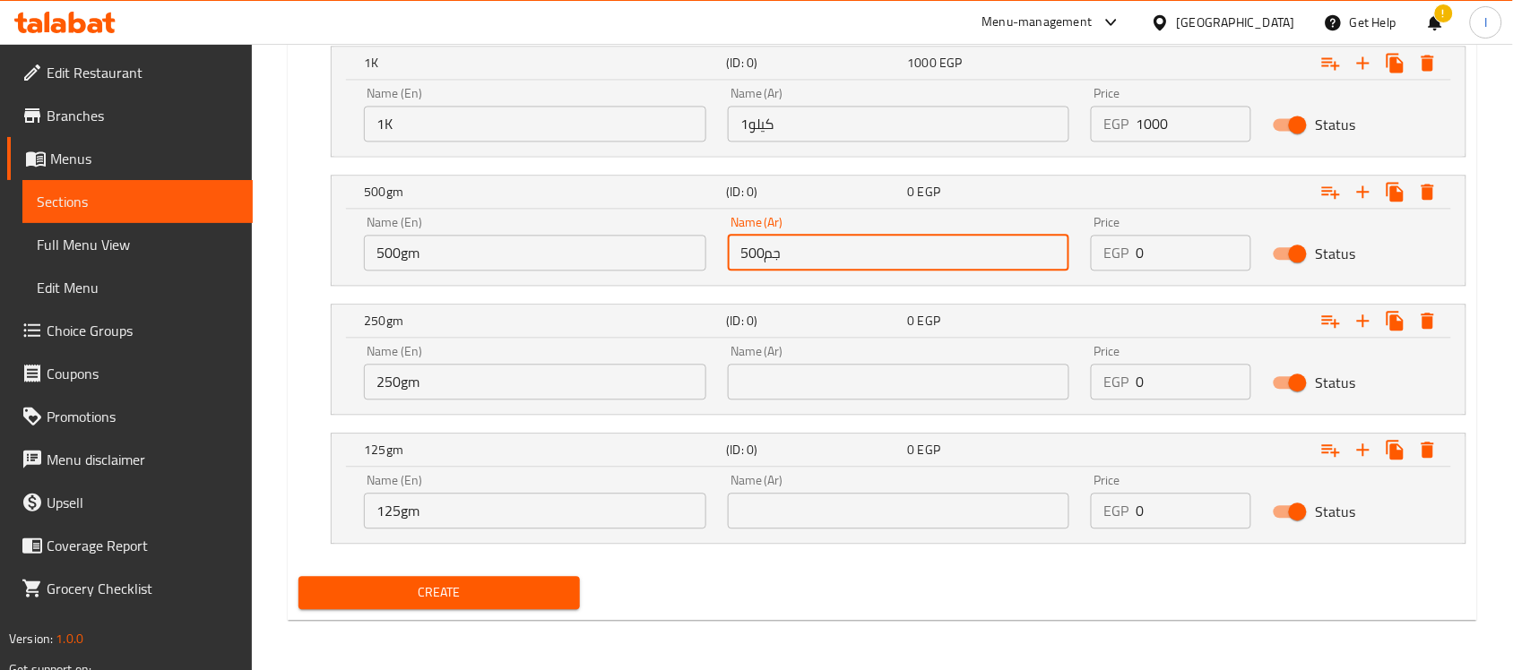
type input "500جم"
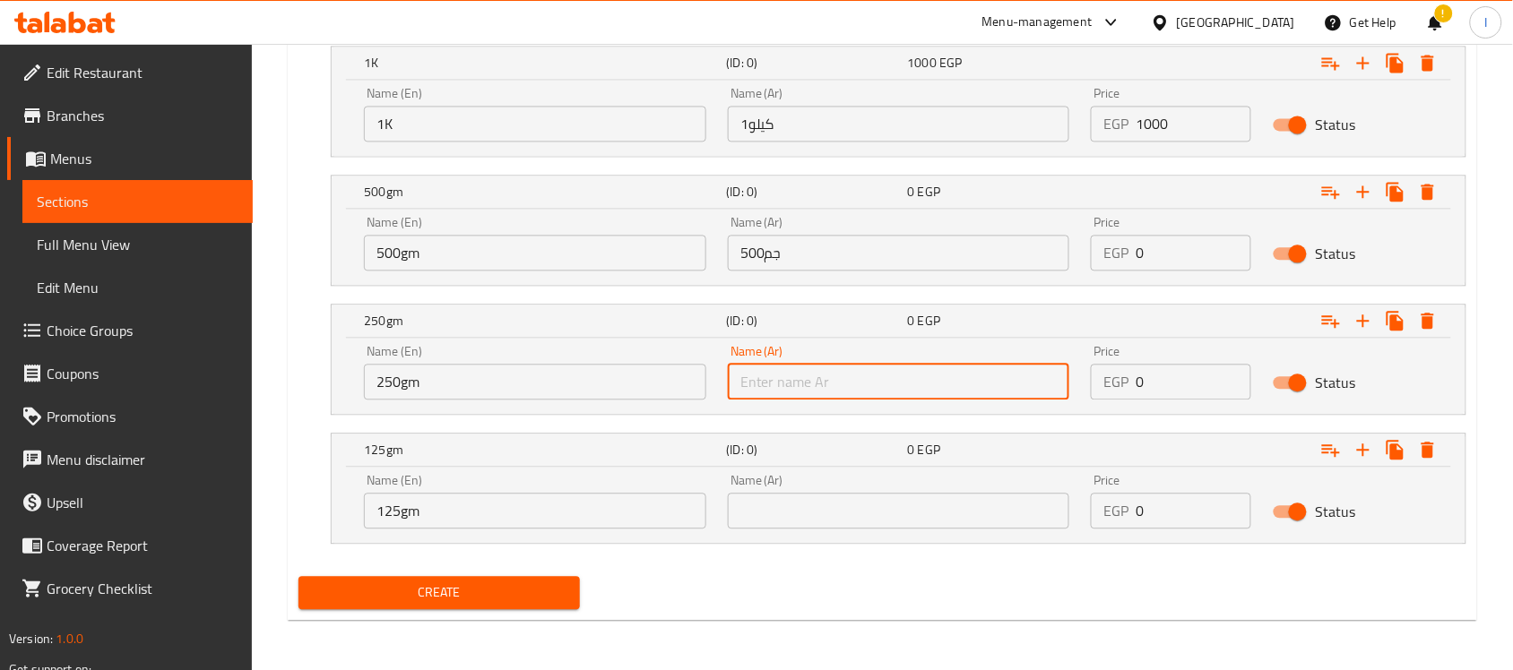
click at [800, 394] on input "text" at bounding box center [899, 382] width 342 height 36
type input "250جم"
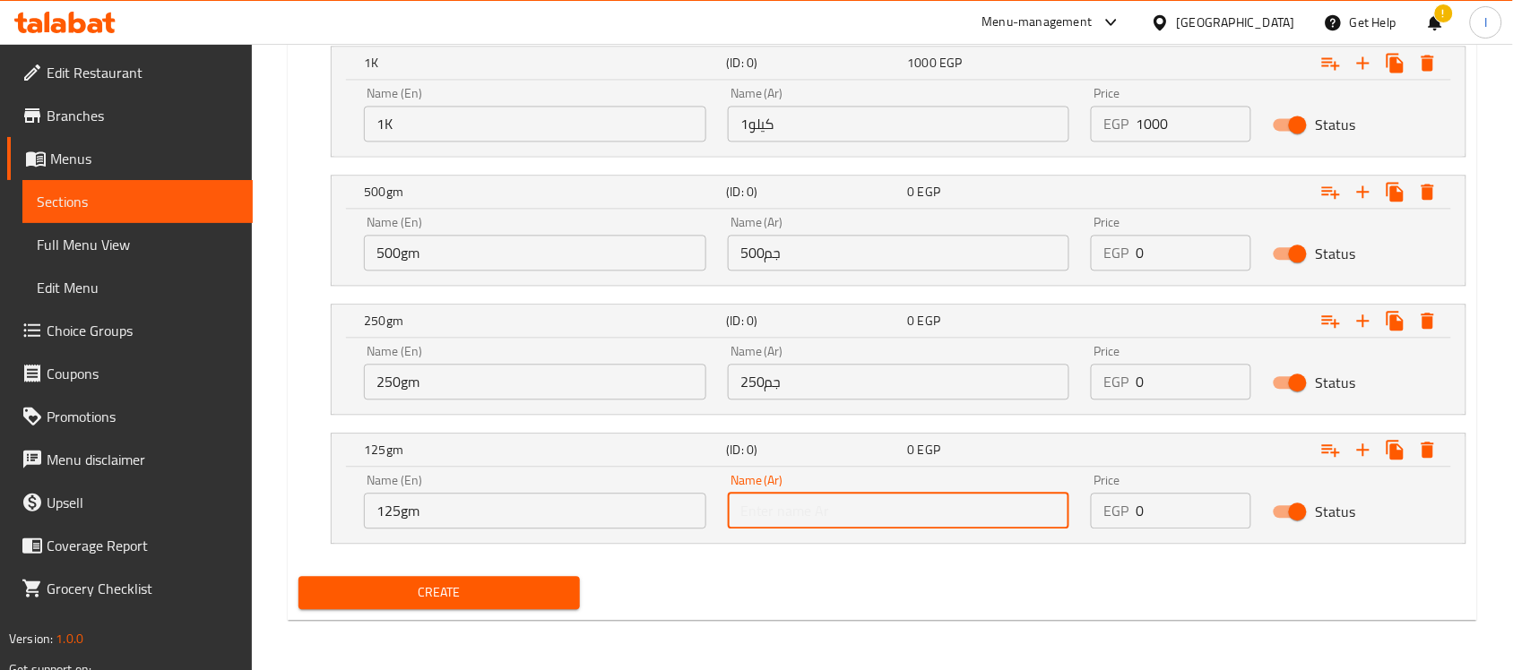
click at [935, 508] on input "text" at bounding box center [899, 511] width 342 height 36
type input "125جم"
click at [1195, 247] on input "0" at bounding box center [1194, 253] width 116 height 36
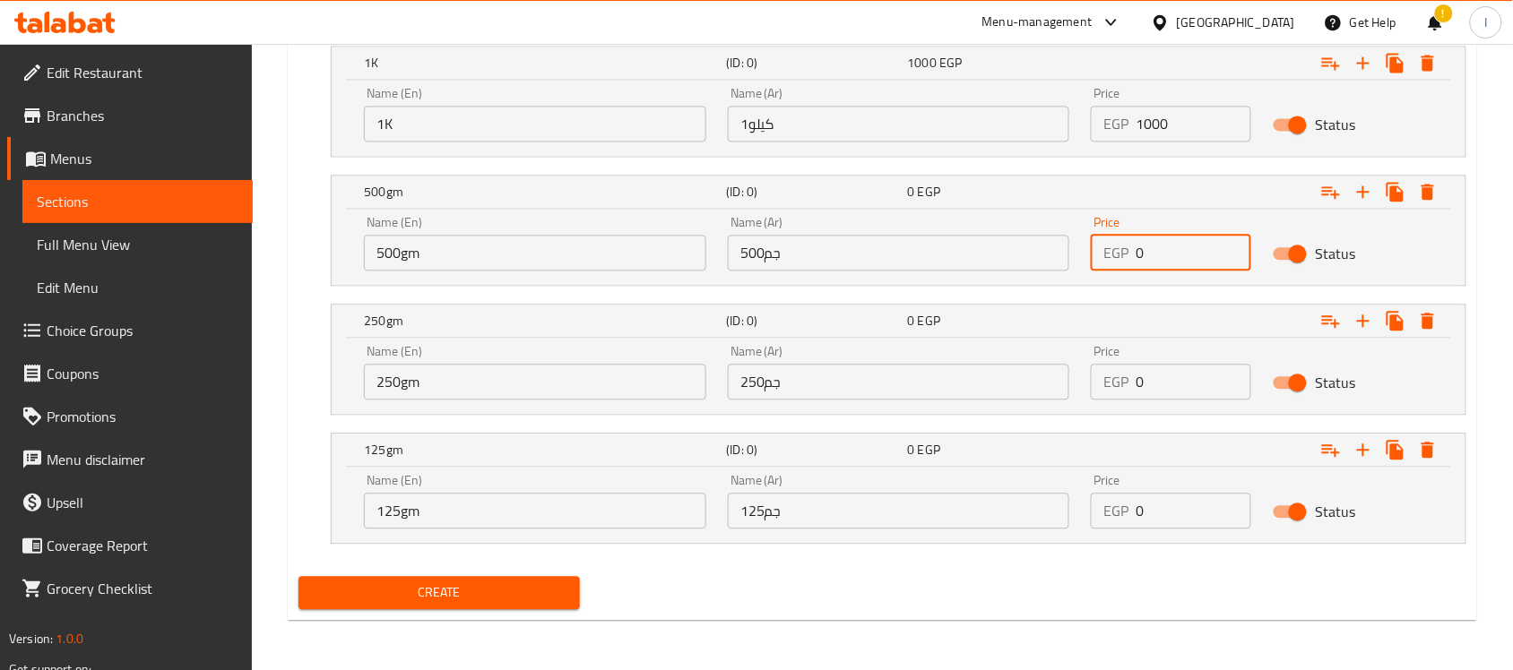
click at [1195, 247] on input "0" at bounding box center [1194, 253] width 116 height 36
click at [1193, 247] on input "0" at bounding box center [1194, 253] width 116 height 36
type input "500"
click at [1168, 390] on input "0" at bounding box center [1194, 382] width 116 height 36
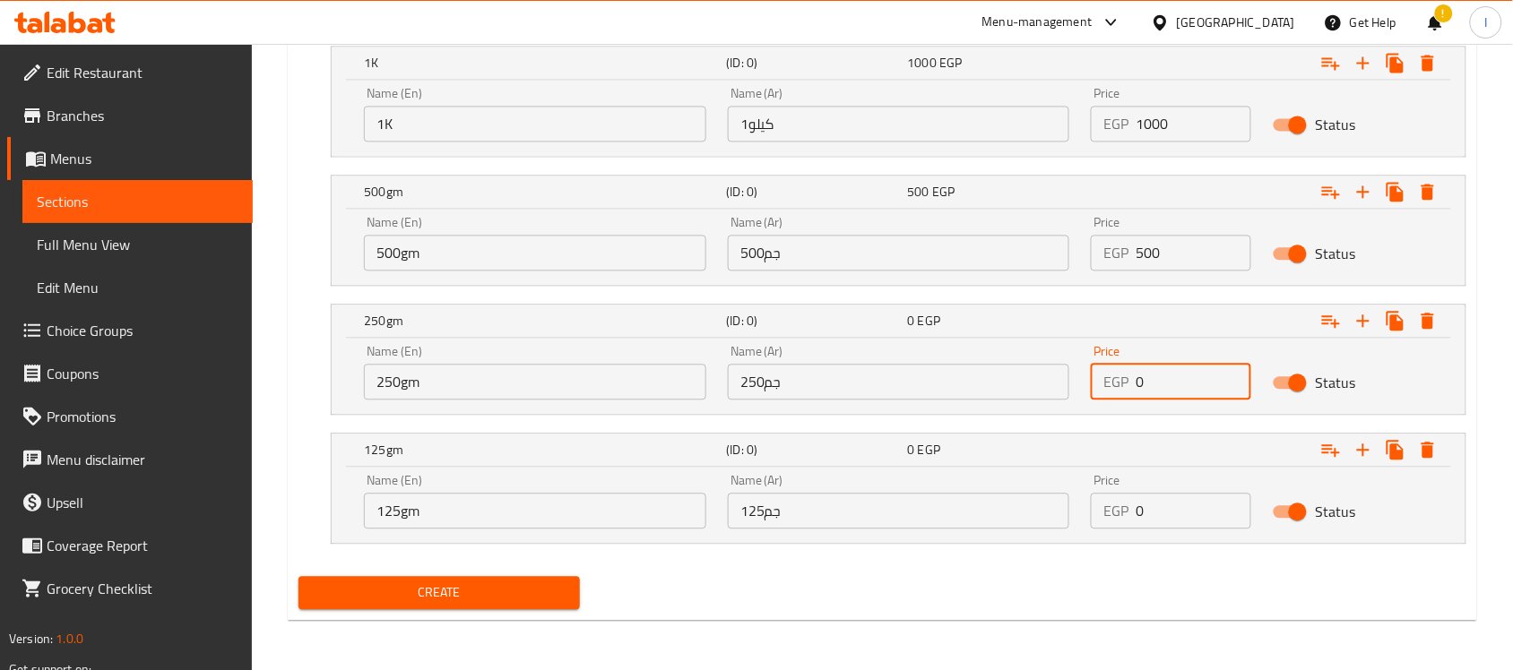
click at [1168, 390] on input "0" at bounding box center [1194, 382] width 116 height 36
type input "250"
click at [1174, 502] on input "0" at bounding box center [1194, 511] width 116 height 36
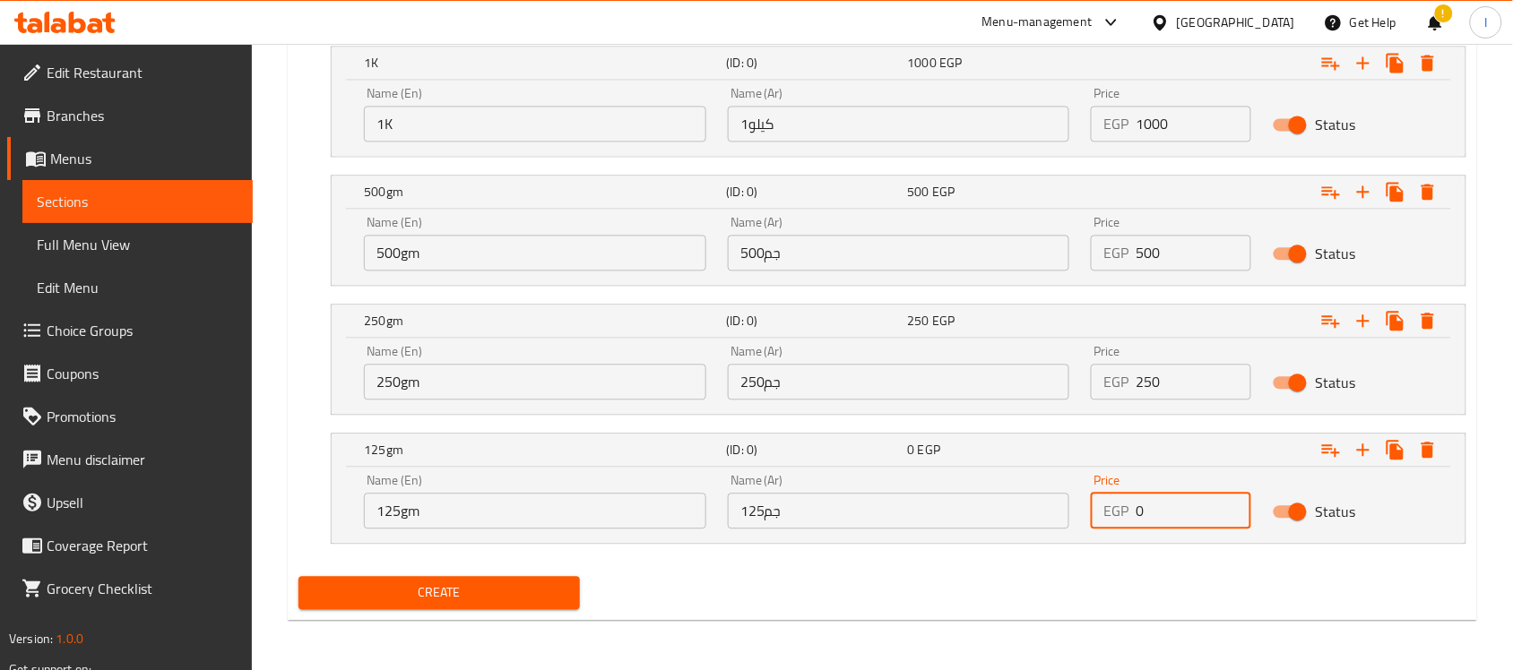
click at [1174, 502] on input "0" at bounding box center [1194, 511] width 116 height 36
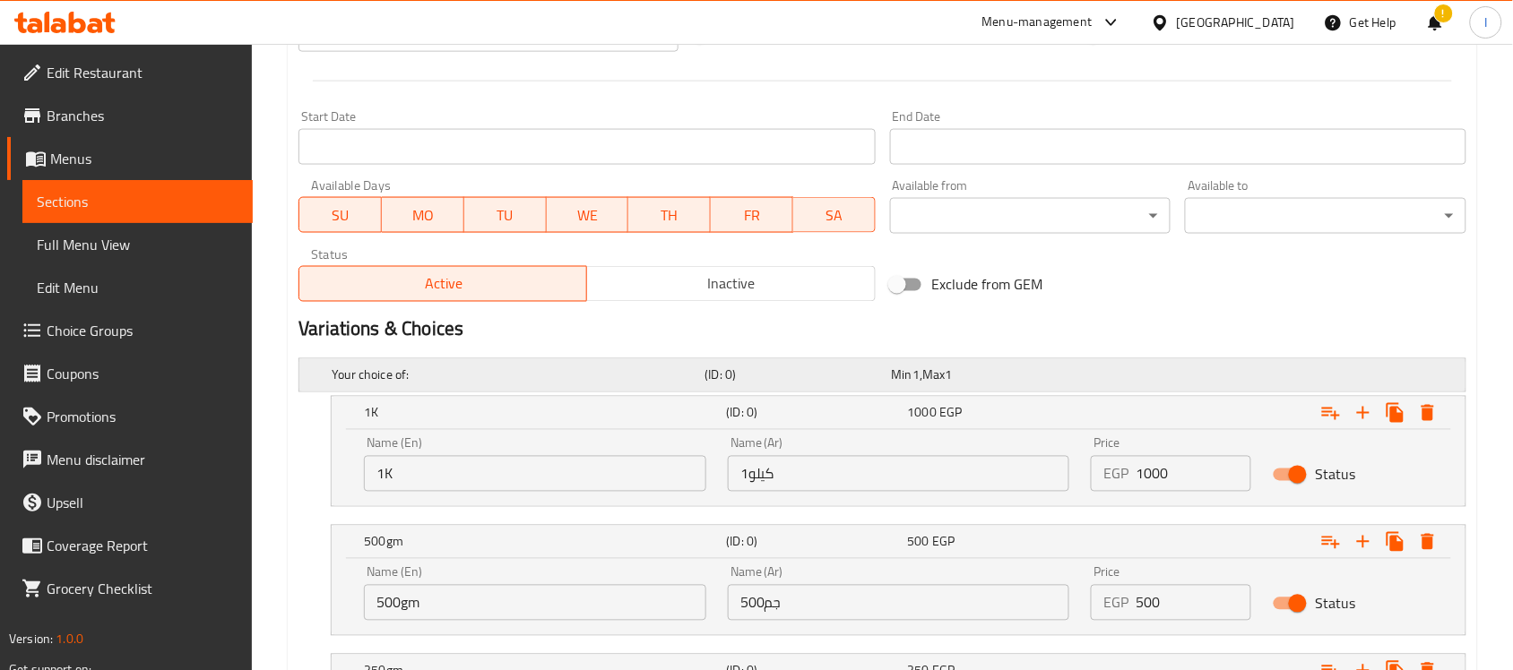
scroll to position [515, 0]
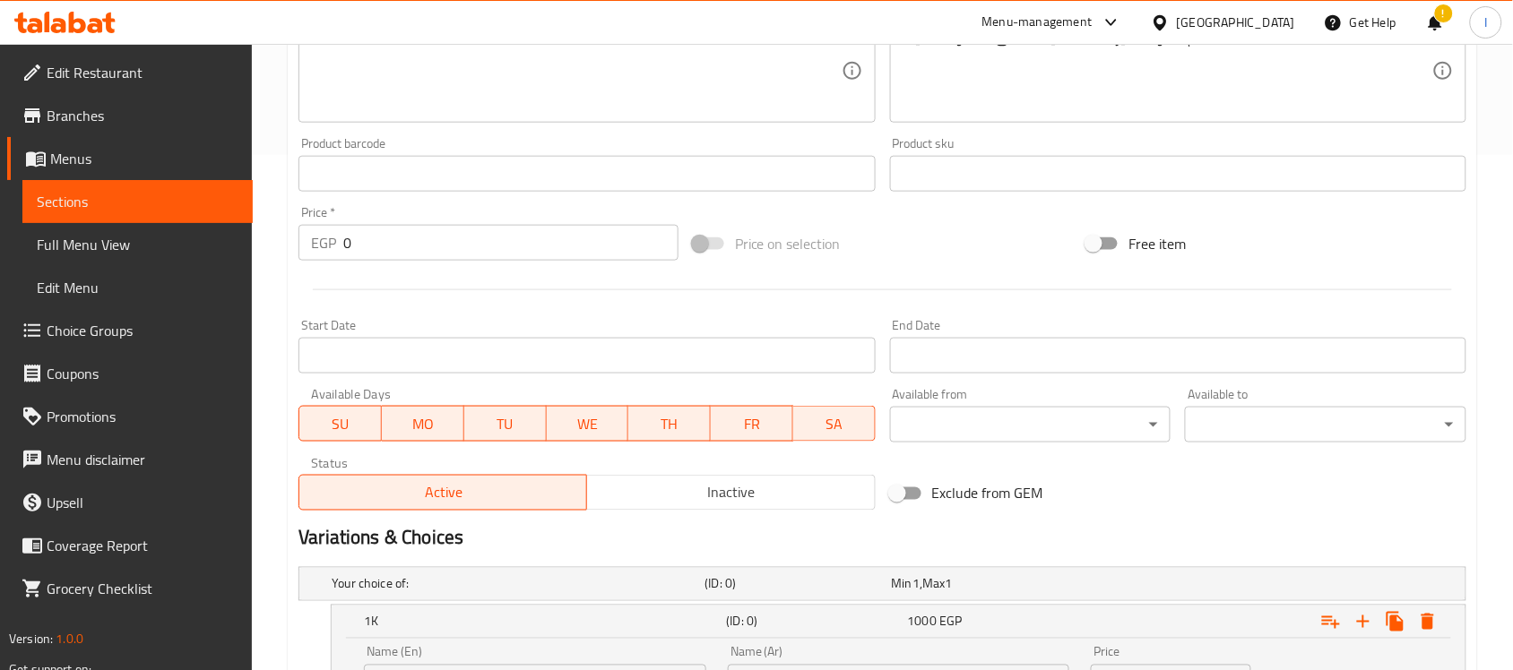
type input "125"
click at [711, 238] on span at bounding box center [709, 244] width 30 height 13
click at [708, 245] on span at bounding box center [709, 244] width 30 height 13
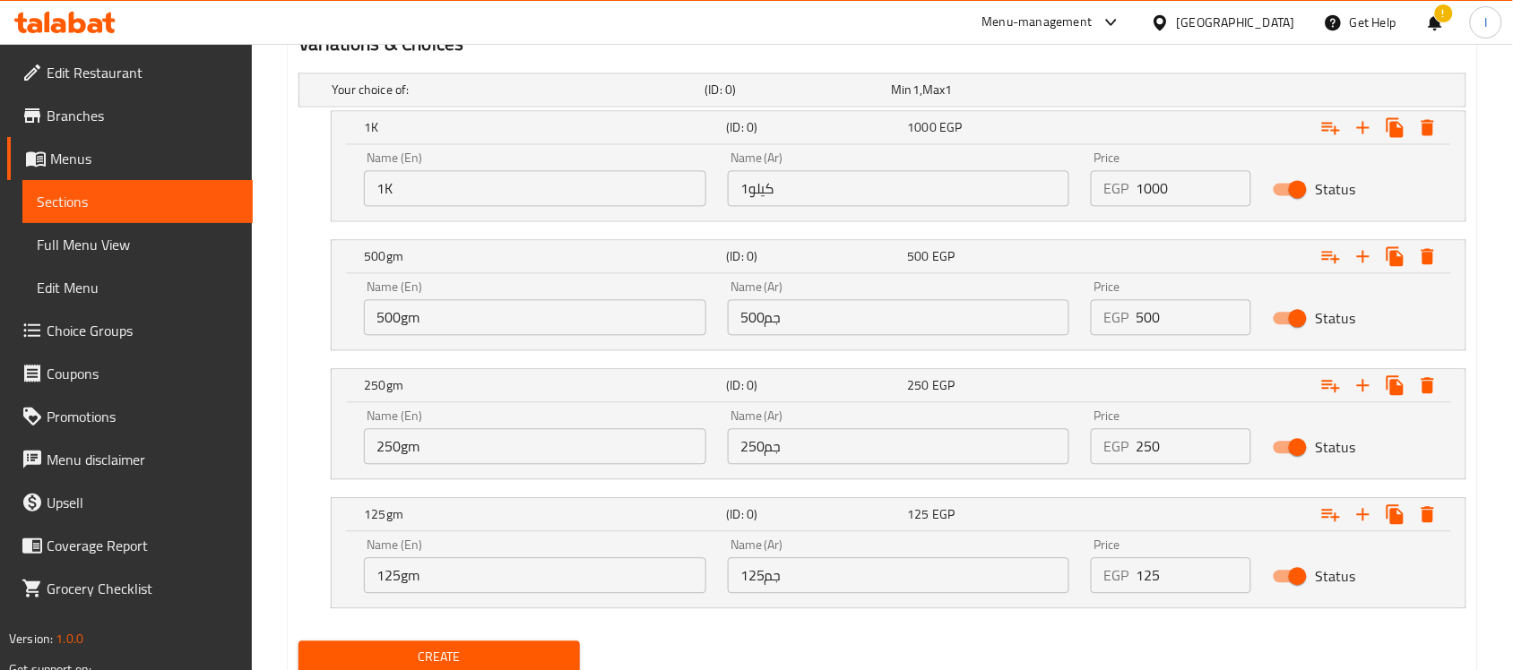
scroll to position [1076, 0]
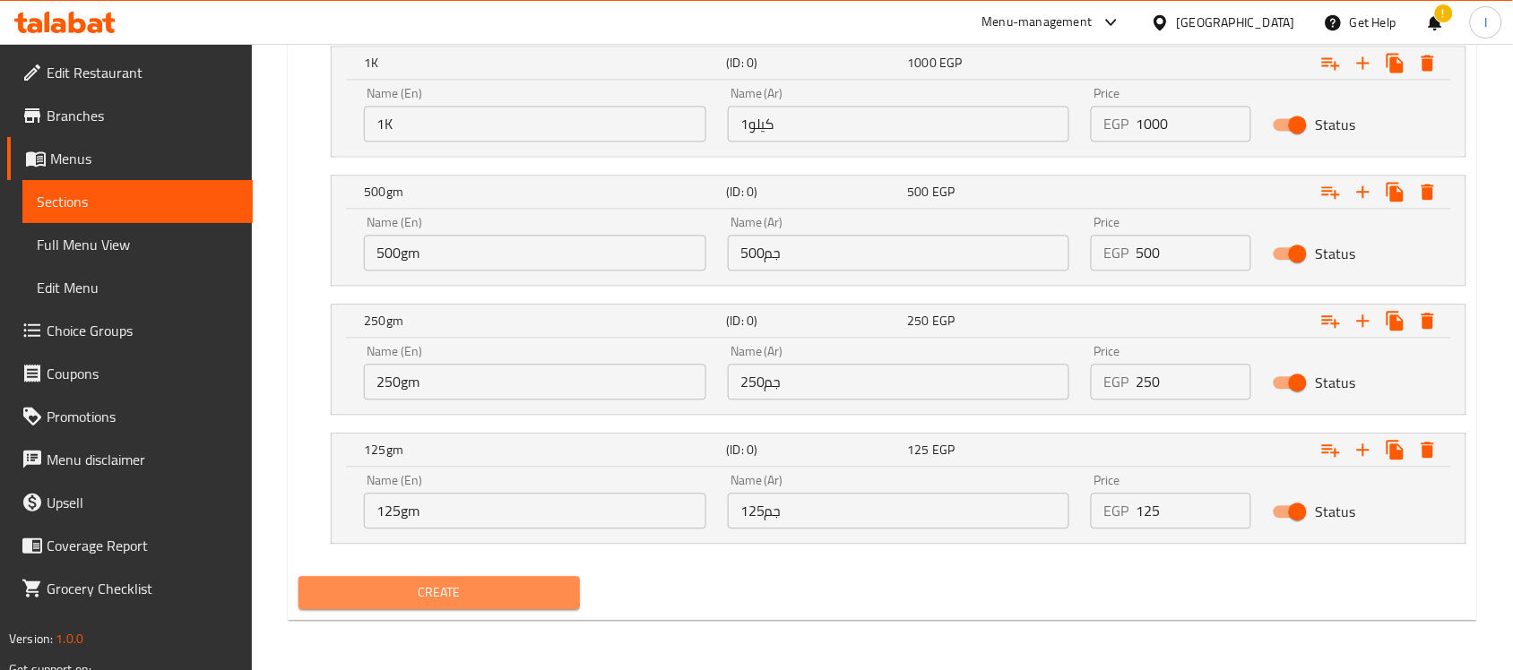
click at [445, 587] on span "Create" at bounding box center [439, 593] width 253 height 22
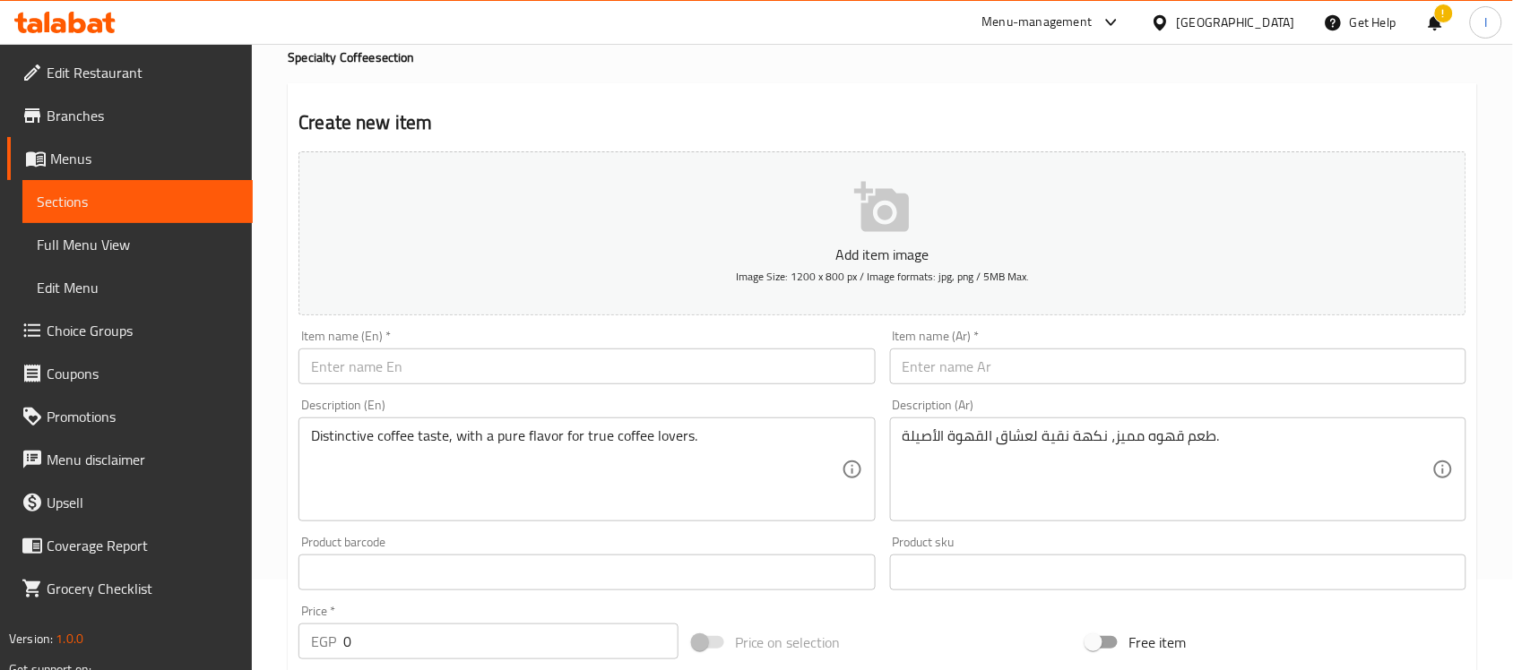
scroll to position [0, 0]
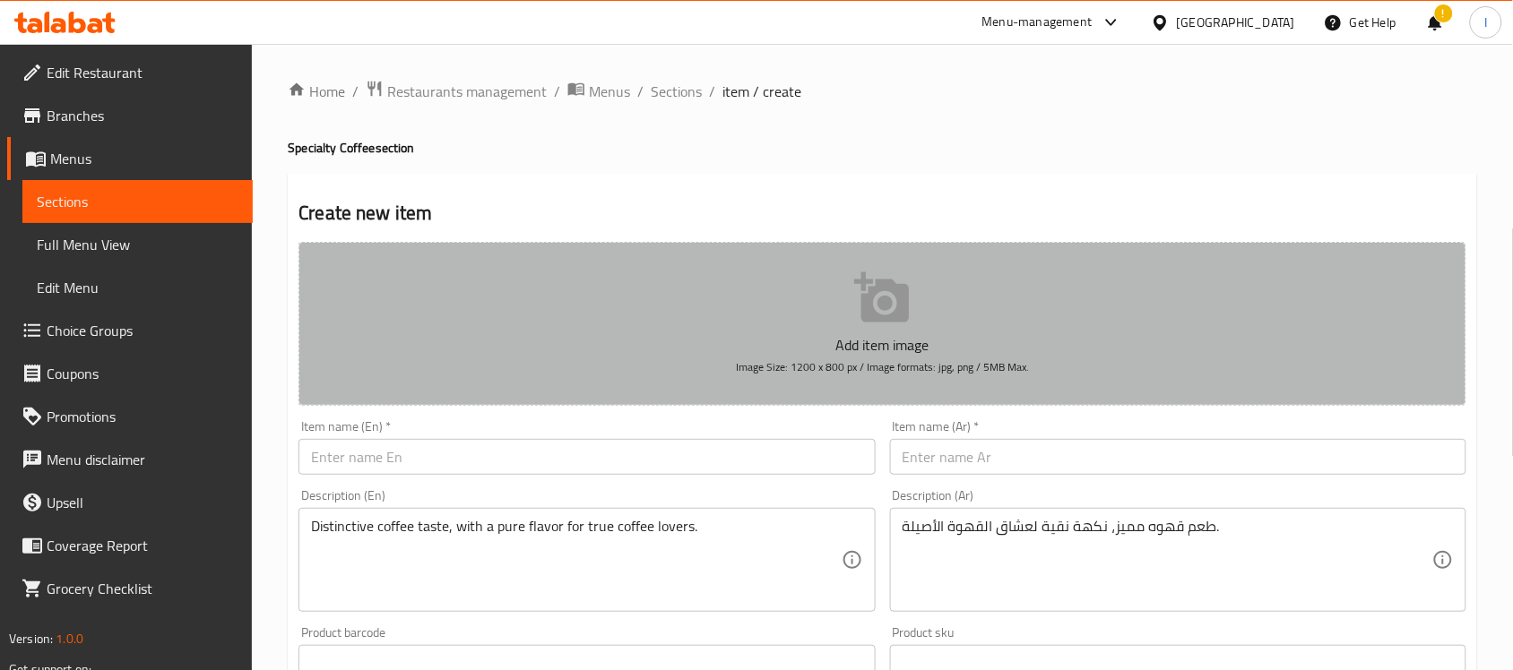
click at [789, 319] on button "Add item image Image Size: 1200 x 800 px / Image formats: jpg, png / 5MB Max." at bounding box center [882, 324] width 1168 height 164
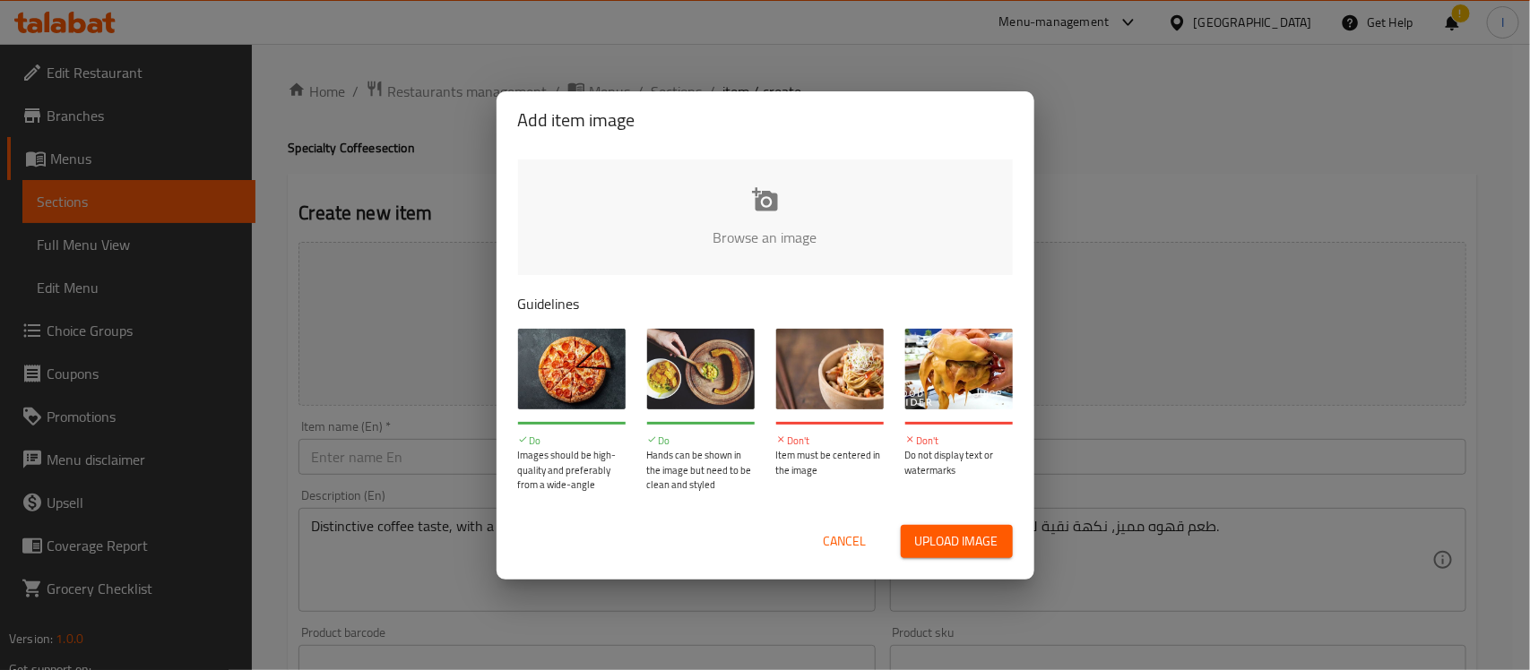
click at [740, 194] on input "file" at bounding box center [1371, 244] width 1707 height 168
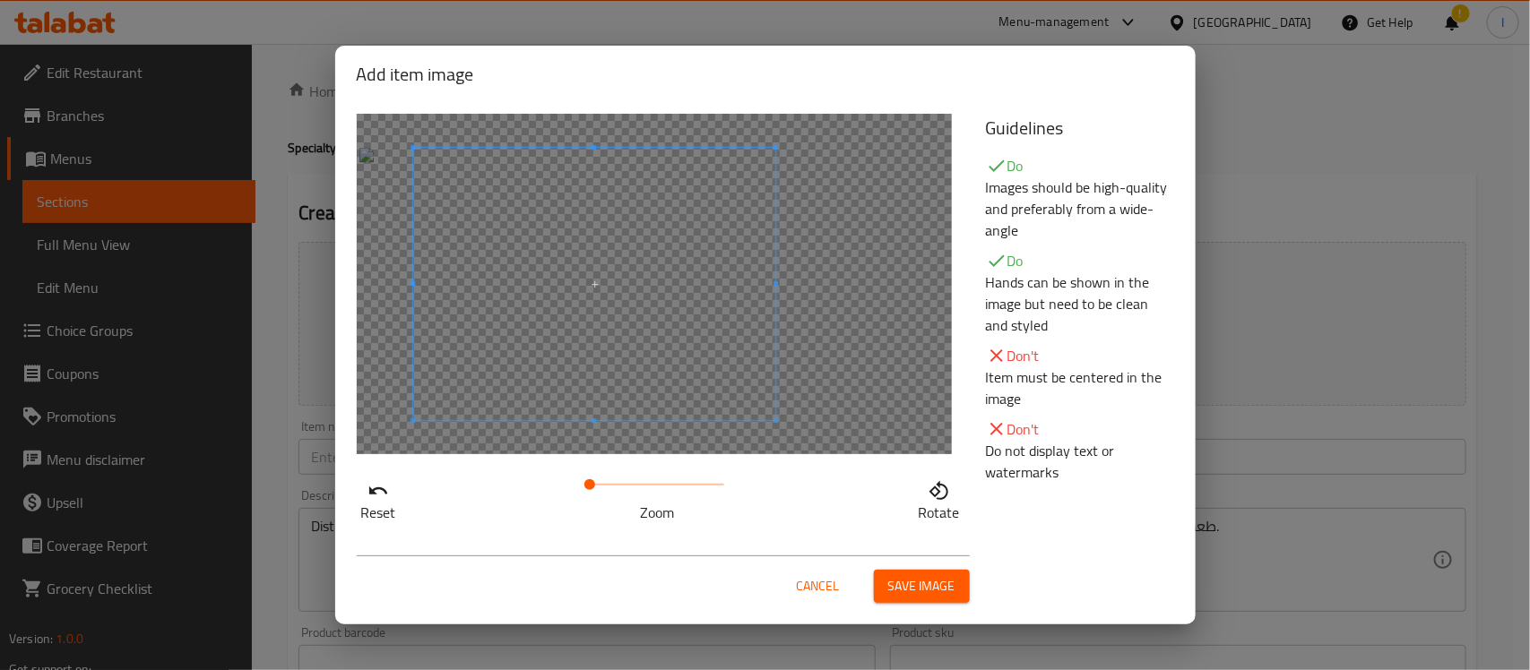
click at [514, 301] on span at bounding box center [594, 284] width 363 height 272
click at [939, 576] on span "Save image" at bounding box center [921, 586] width 67 height 22
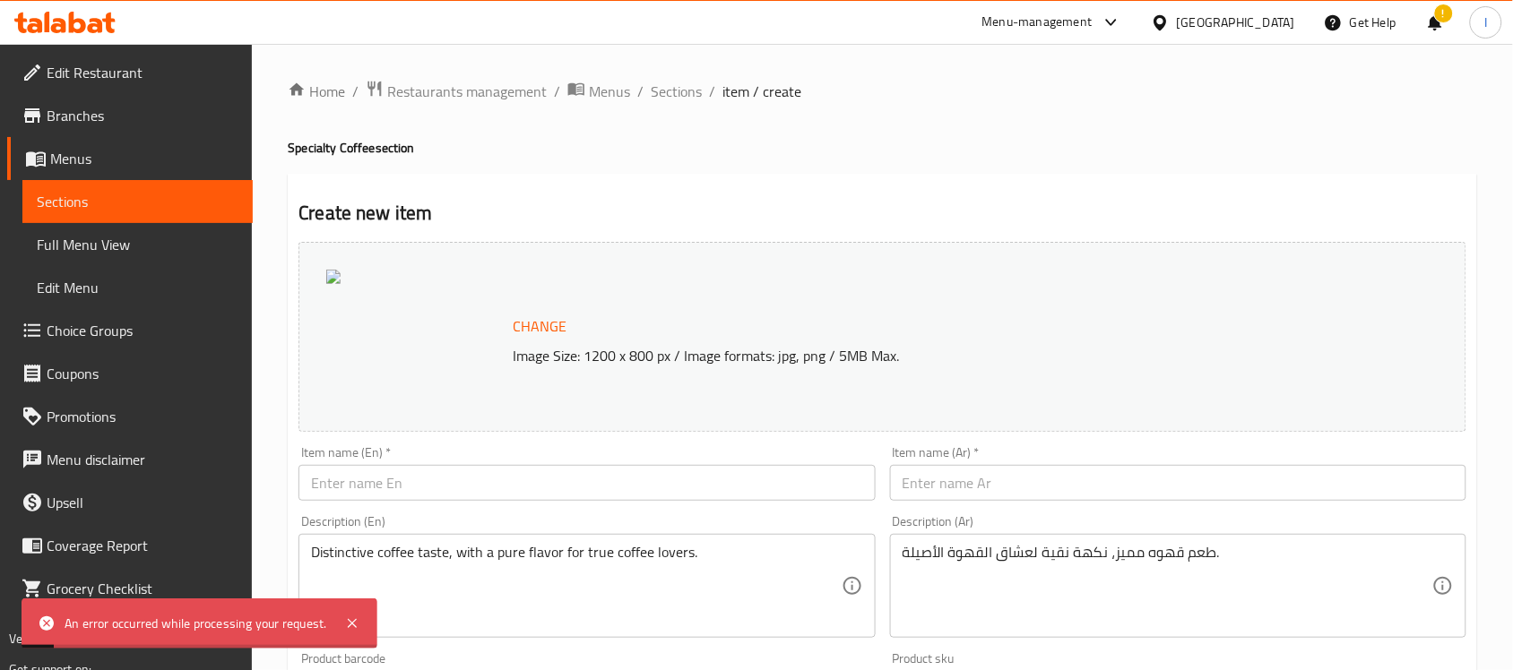
click at [236, 623] on div "An error occurred while processing your request." at bounding box center [196, 624] width 263 height 20
click at [238, 623] on div "An error occurred while processing your request." at bounding box center [196, 624] width 263 height 20
drag, startPoint x: 799, startPoint y: 352, endPoint x: 939, endPoint y: 352, distance: 140.7
click at [939, 352] on p "Image Size: 1200 x 800 px / Image formats: jpg, png / 5MB Max." at bounding box center [923, 356] width 834 height 22
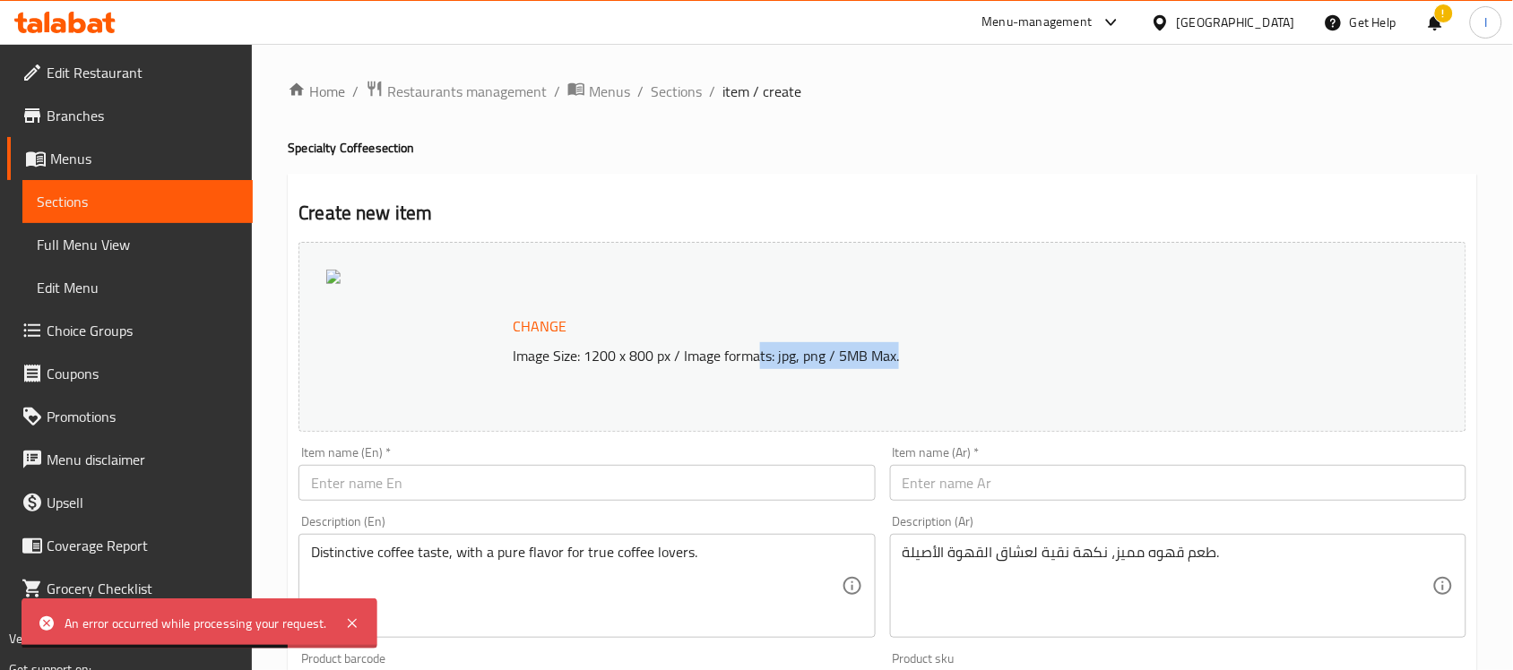
click at [868, 352] on p "Image Size: 1200 x 800 px / Image formats: jpg, png / 5MB Max." at bounding box center [923, 356] width 834 height 22
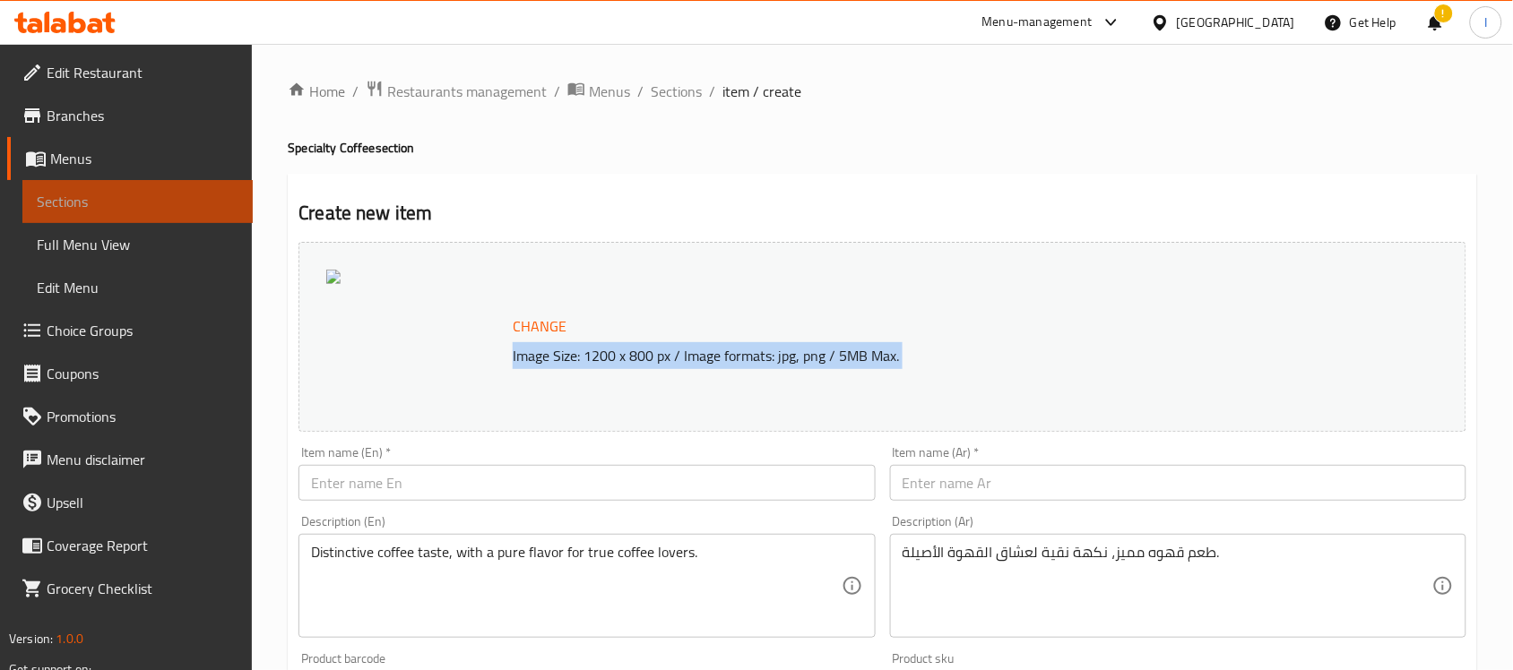
click at [58, 203] on span "Sections" at bounding box center [138, 202] width 202 height 22
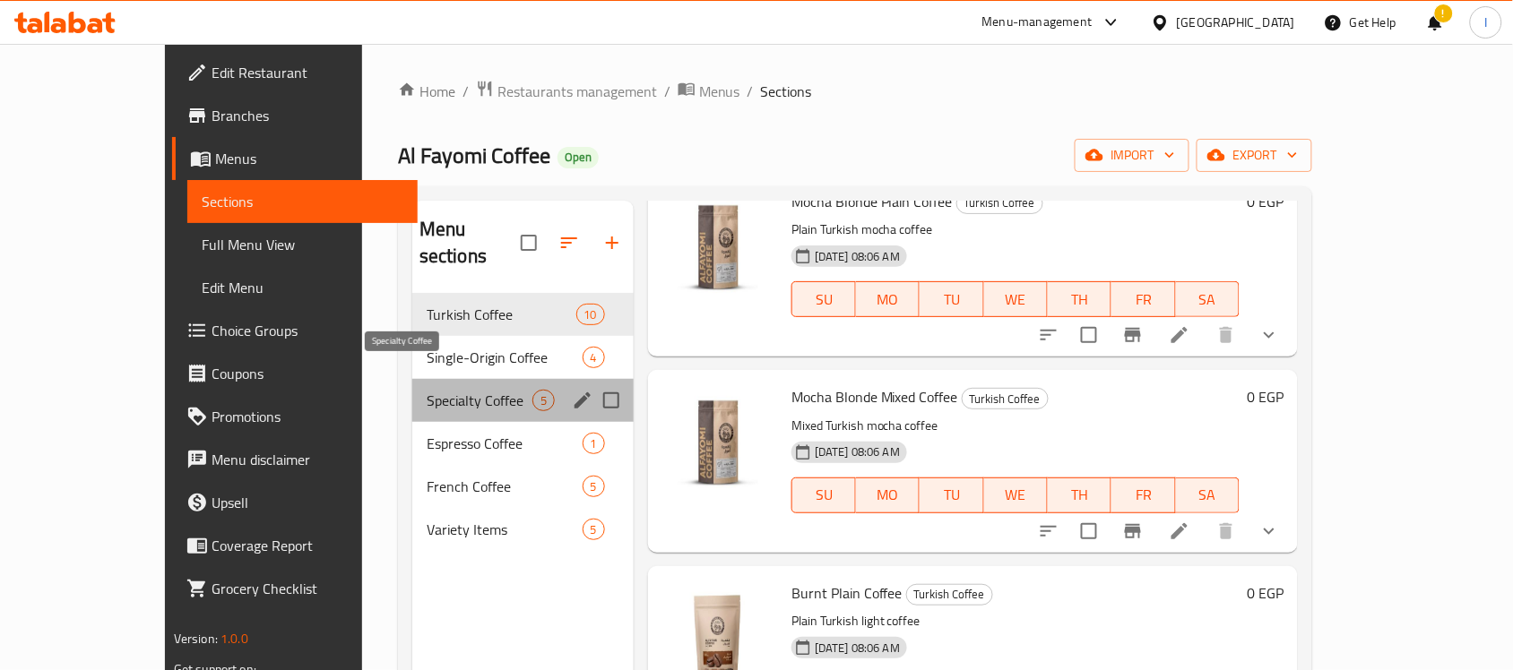
click at [427, 390] on span "Specialty Coffee" at bounding box center [480, 401] width 106 height 22
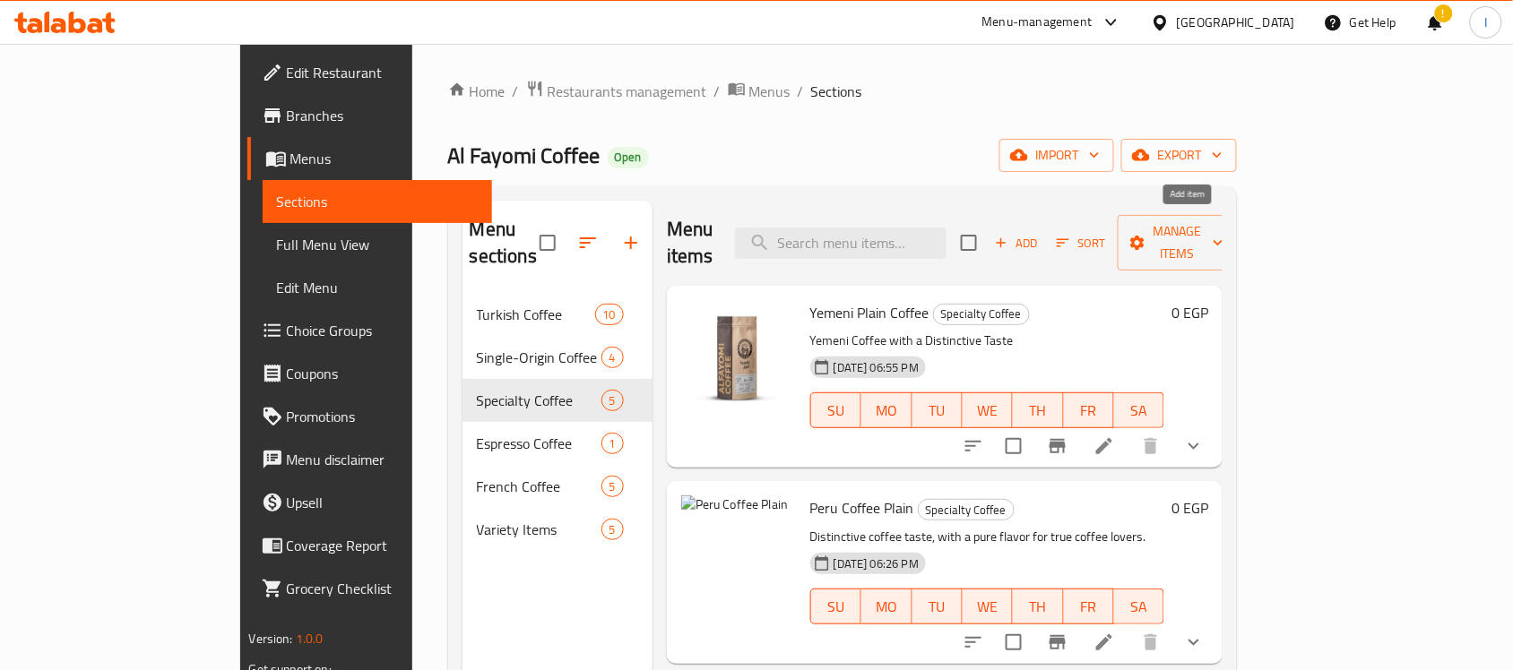
click at [1041, 235] on span "Add" at bounding box center [1016, 243] width 48 height 21
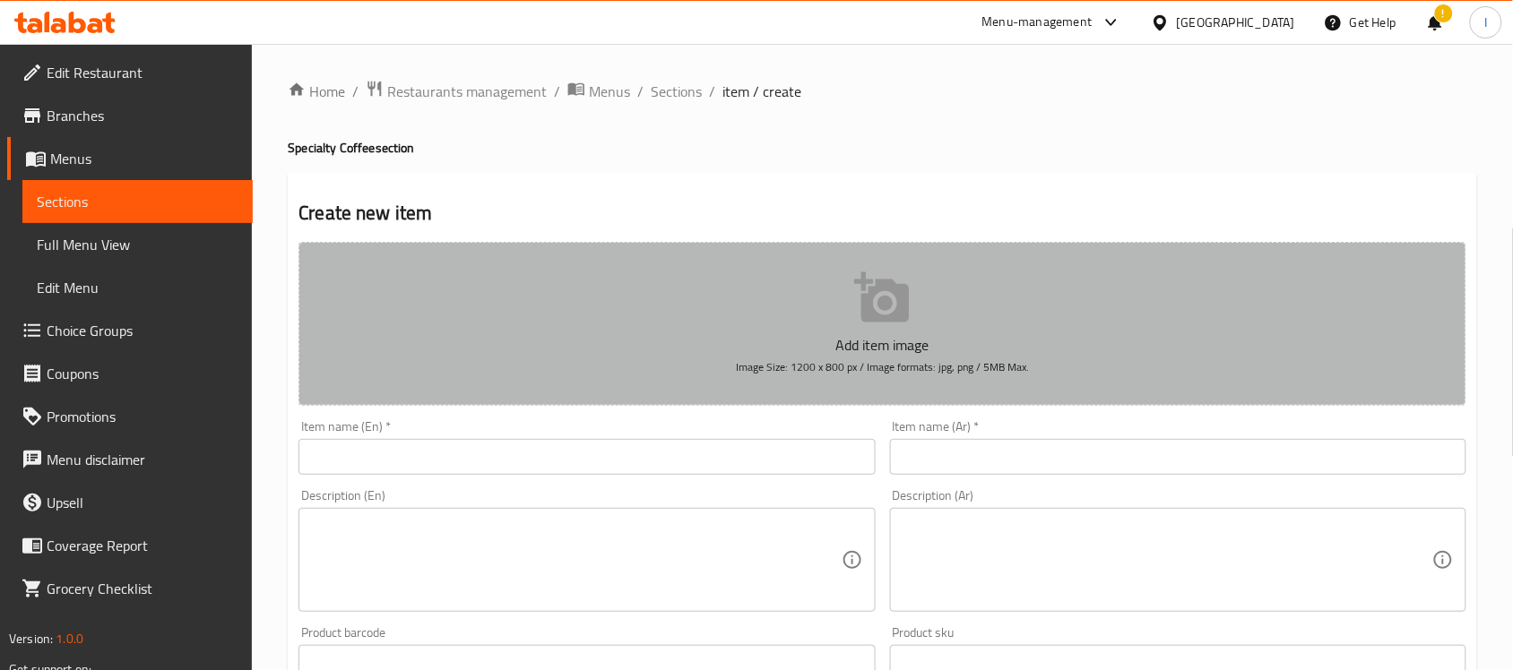
click at [868, 343] on p "Add item image" at bounding box center [882, 345] width 1112 height 22
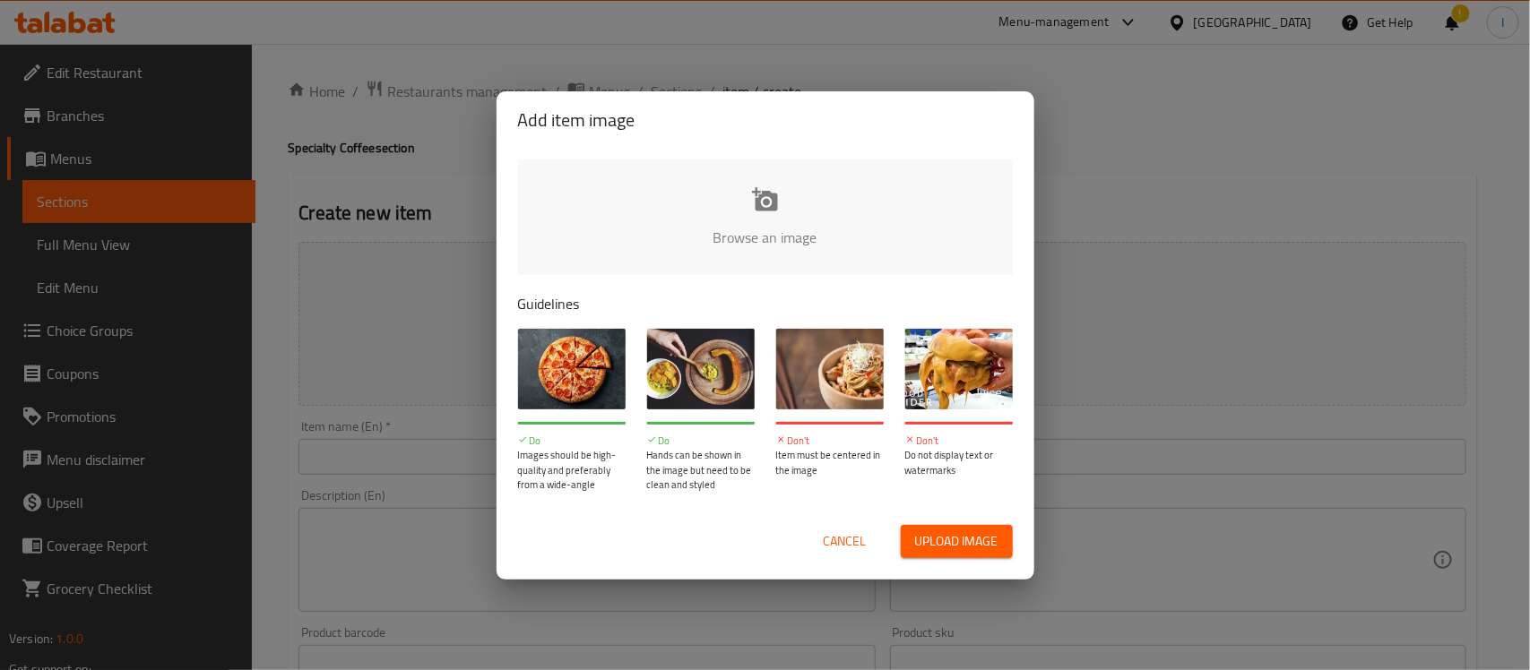
click at [774, 230] on input "file" at bounding box center [1371, 244] width 1707 height 168
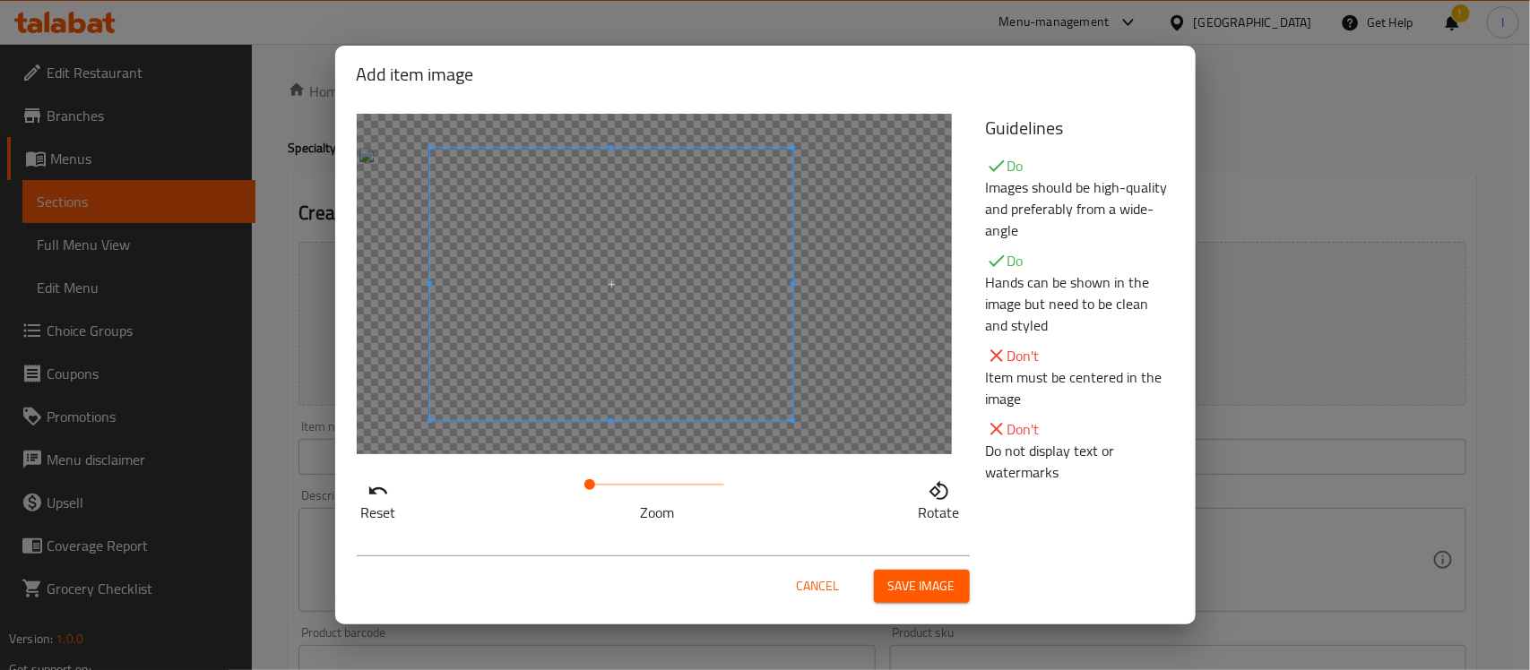
click at [651, 323] on span at bounding box center [611, 284] width 363 height 272
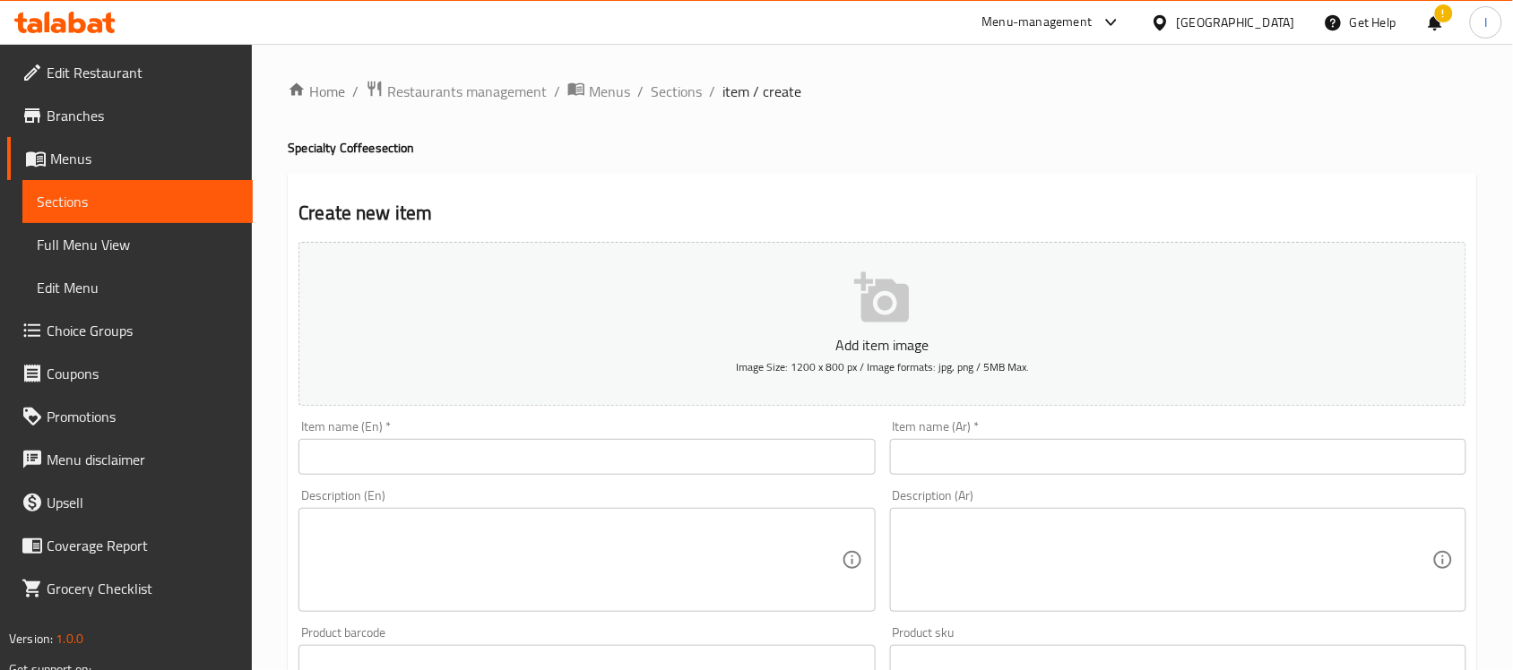
click at [880, 328] on button "Add item image Image Size: 1200 x 800 px / Image formats: jpg, png / 5MB Max." at bounding box center [882, 324] width 1168 height 164
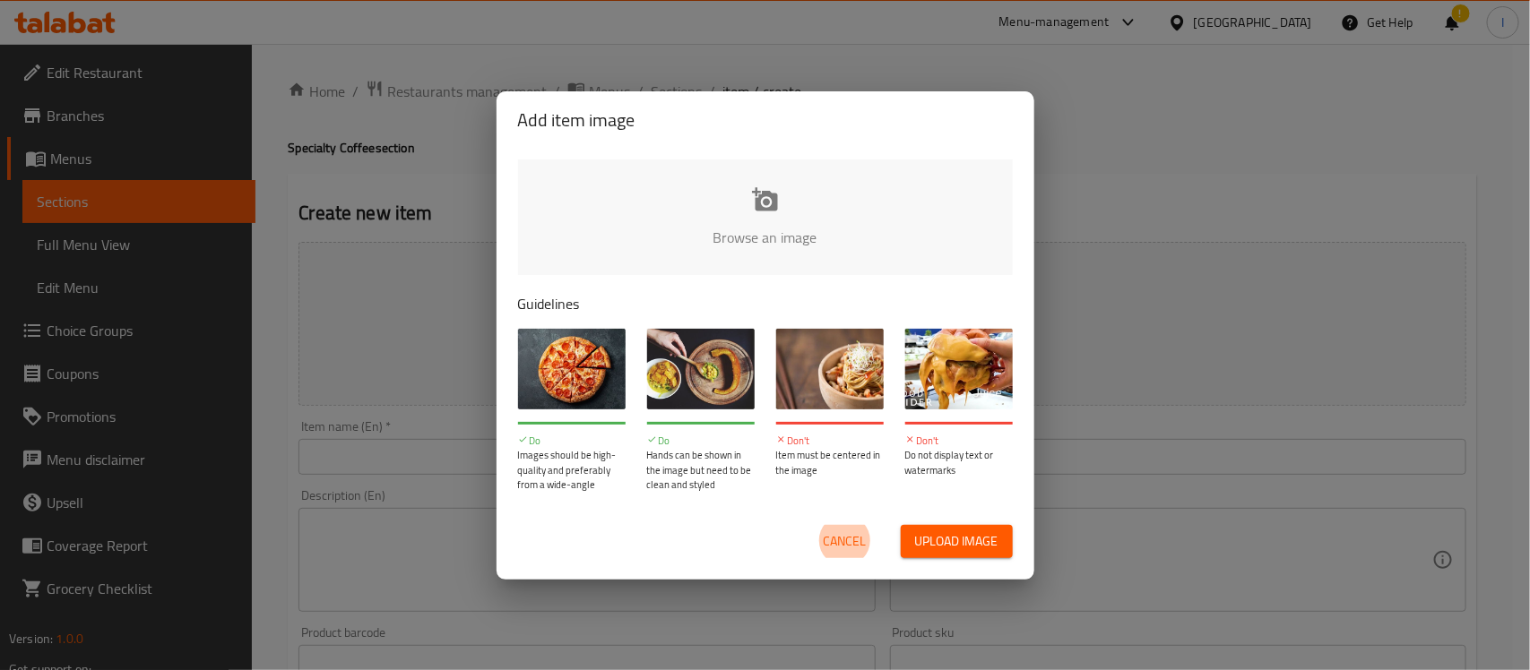
click at [791, 229] on input "file" at bounding box center [1371, 244] width 1707 height 168
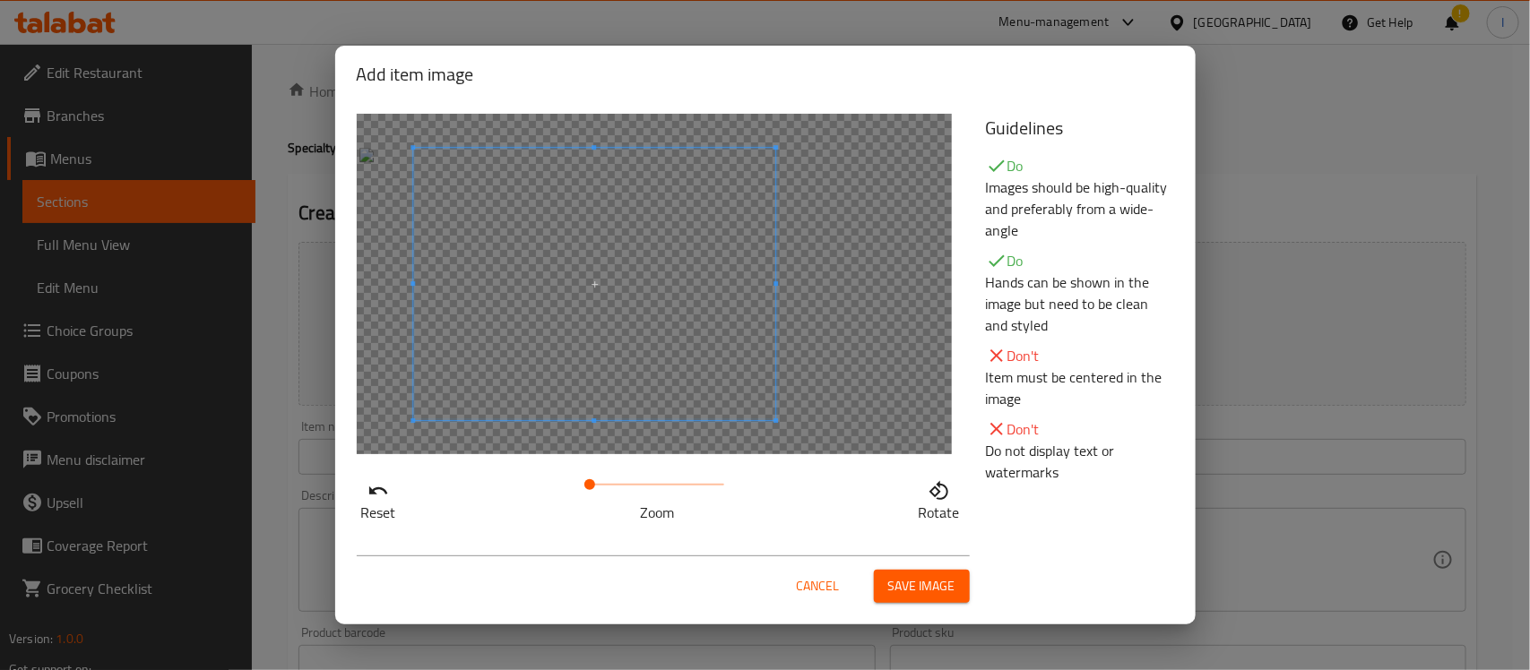
click at [533, 339] on span at bounding box center [594, 284] width 363 height 272
click at [930, 584] on span "Save image" at bounding box center [921, 586] width 67 height 22
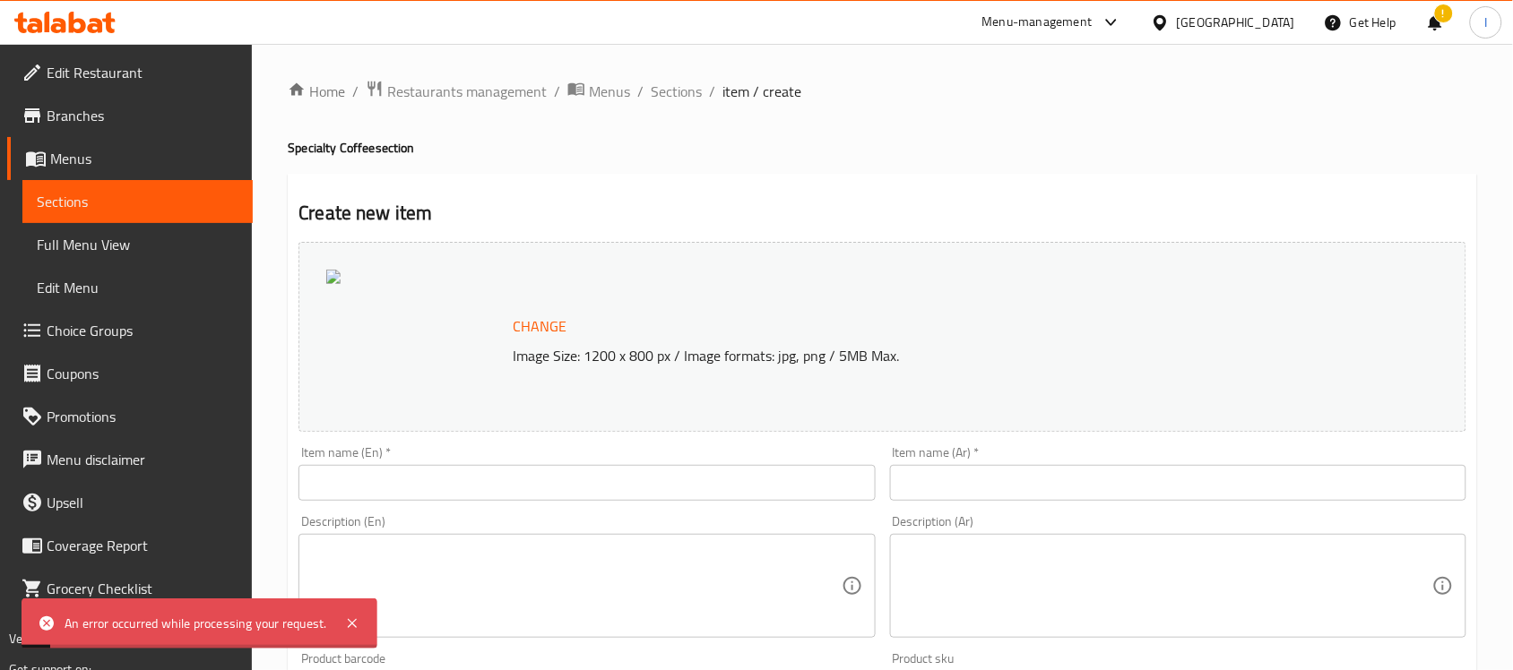
scroll to position [112, 0]
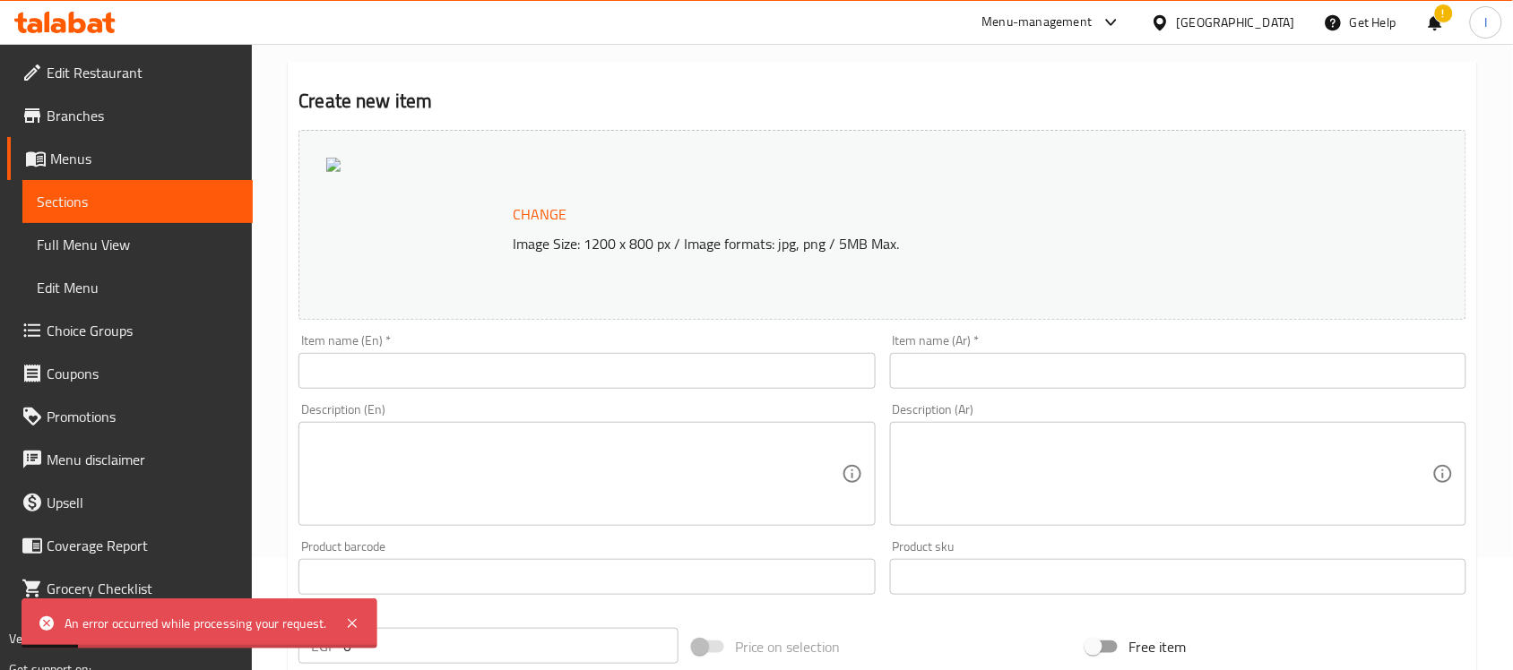
click at [508, 366] on input "text" at bounding box center [586, 371] width 576 height 36
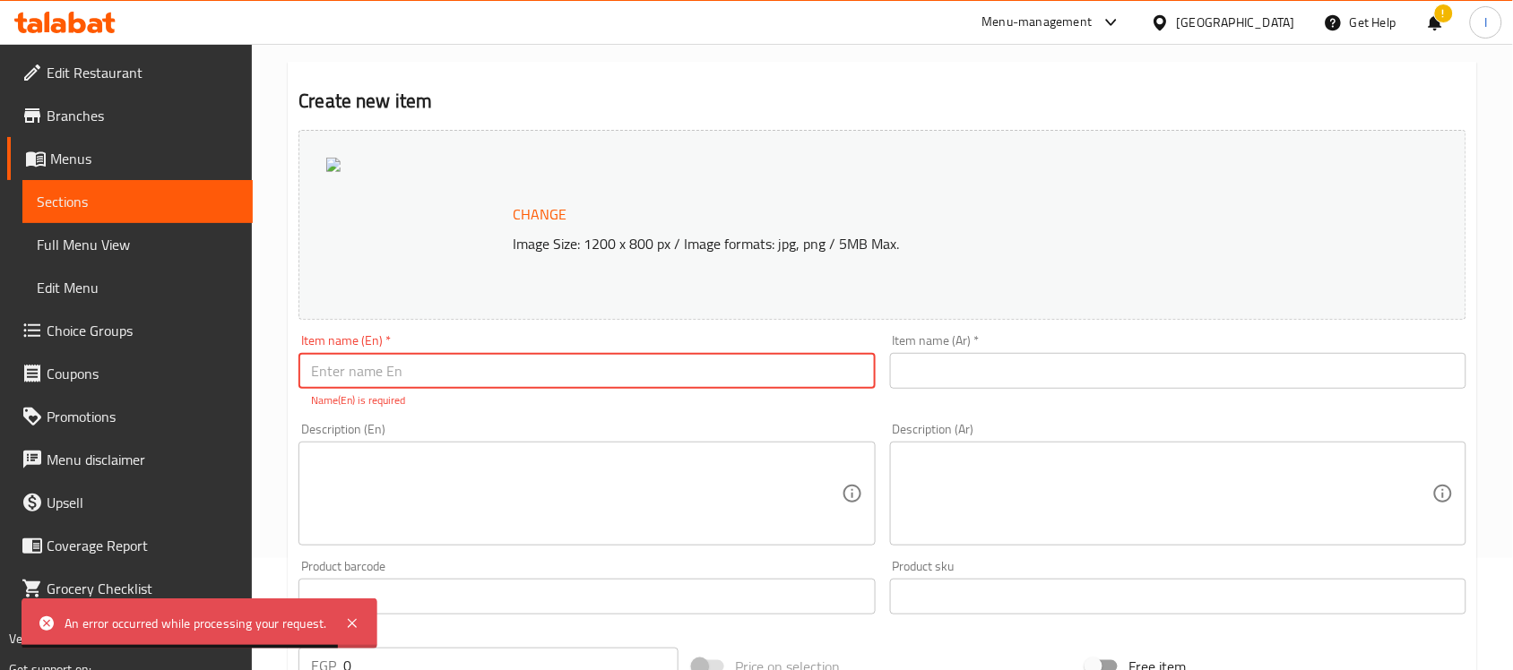
click at [132, 213] on link "Sections" at bounding box center [137, 201] width 230 height 43
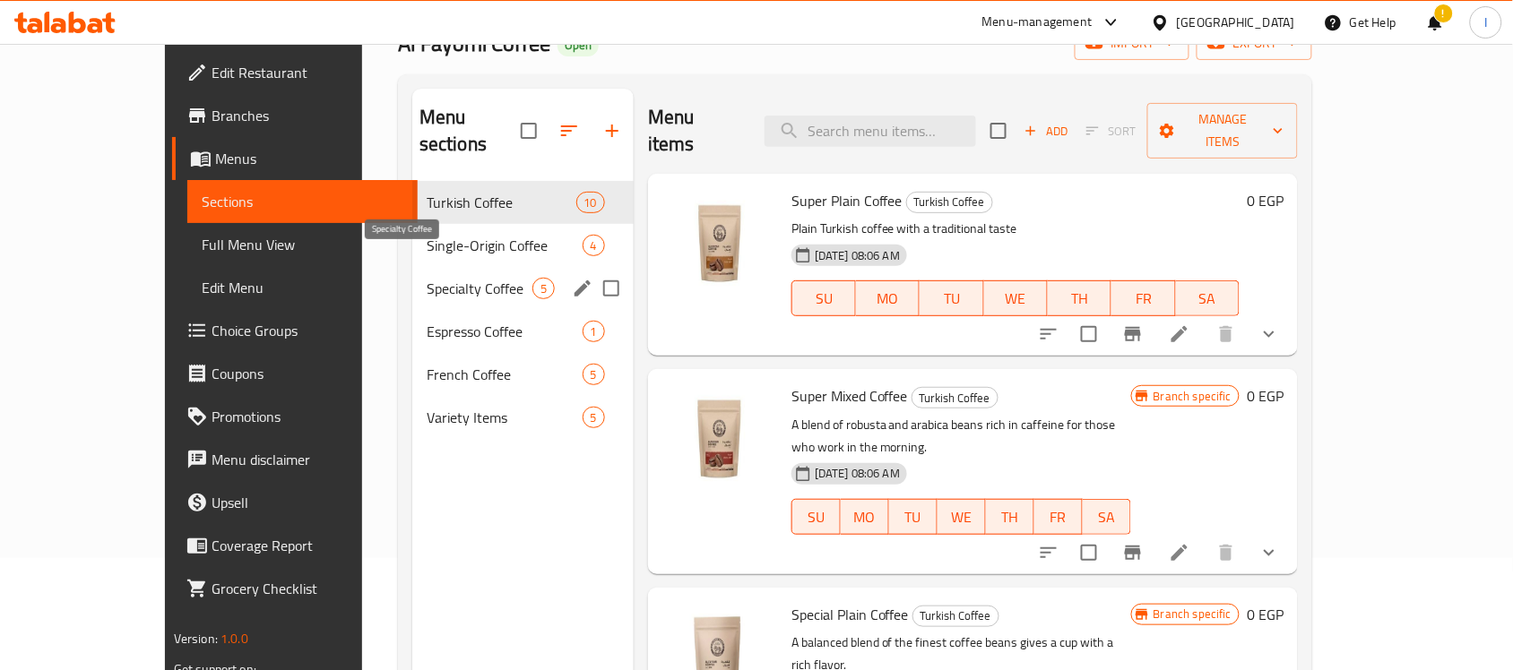
click at [427, 278] on span "Specialty Coffee" at bounding box center [480, 289] width 106 height 22
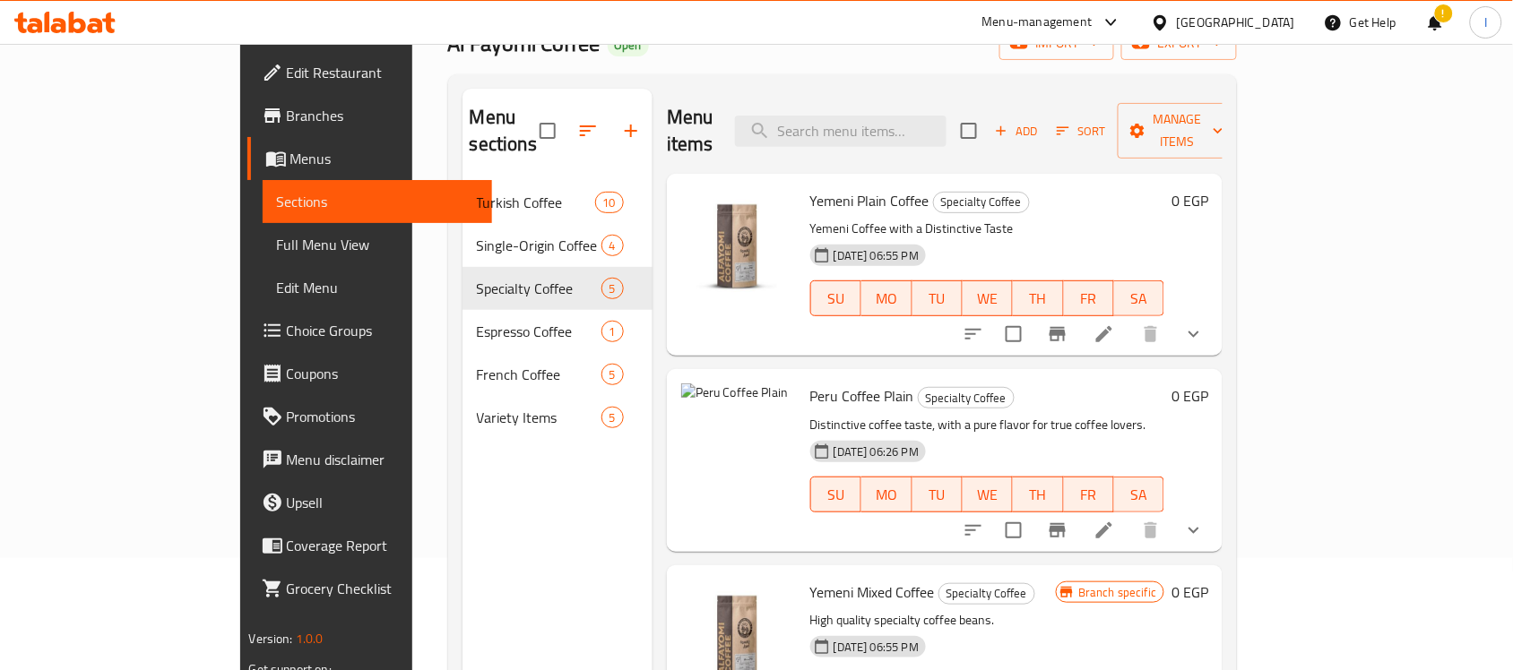
click at [1115, 520] on icon at bounding box center [1105, 531] width 22 height 22
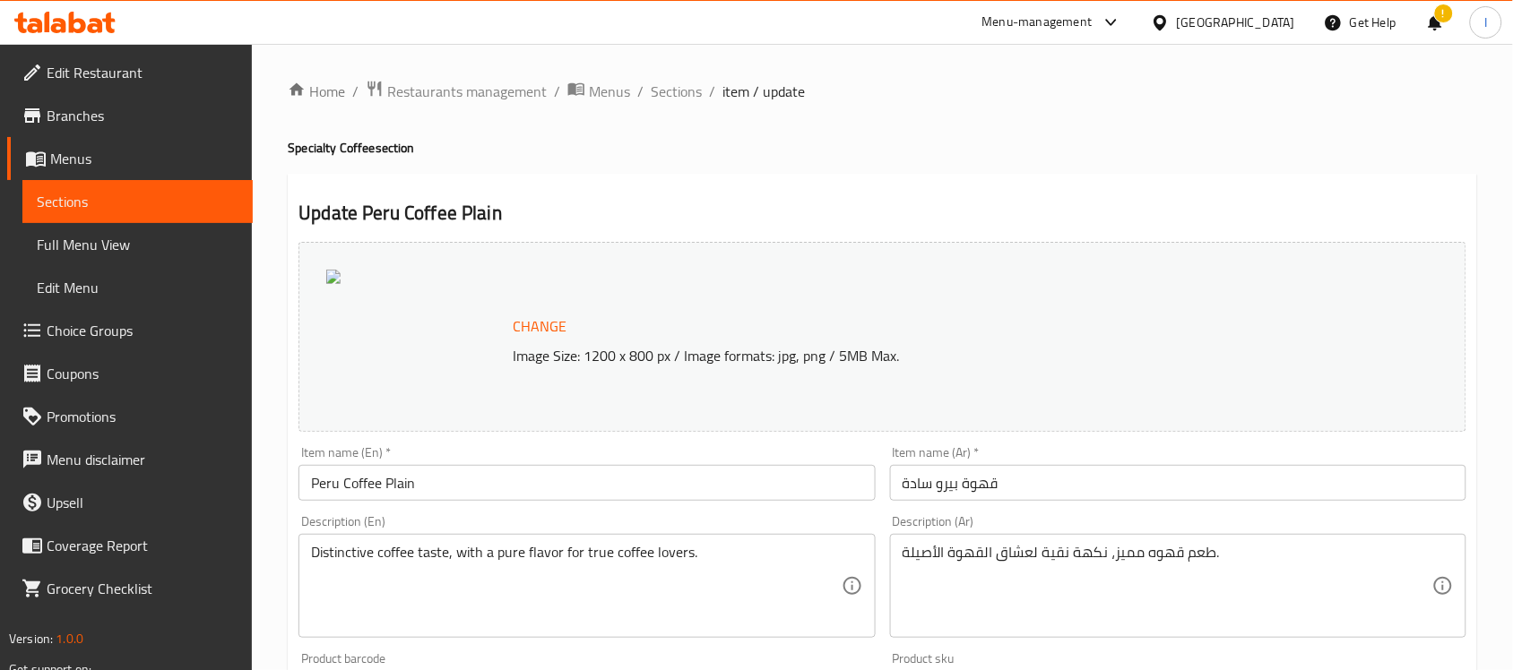
click at [567, 333] on button "Change" at bounding box center [540, 326] width 68 height 37
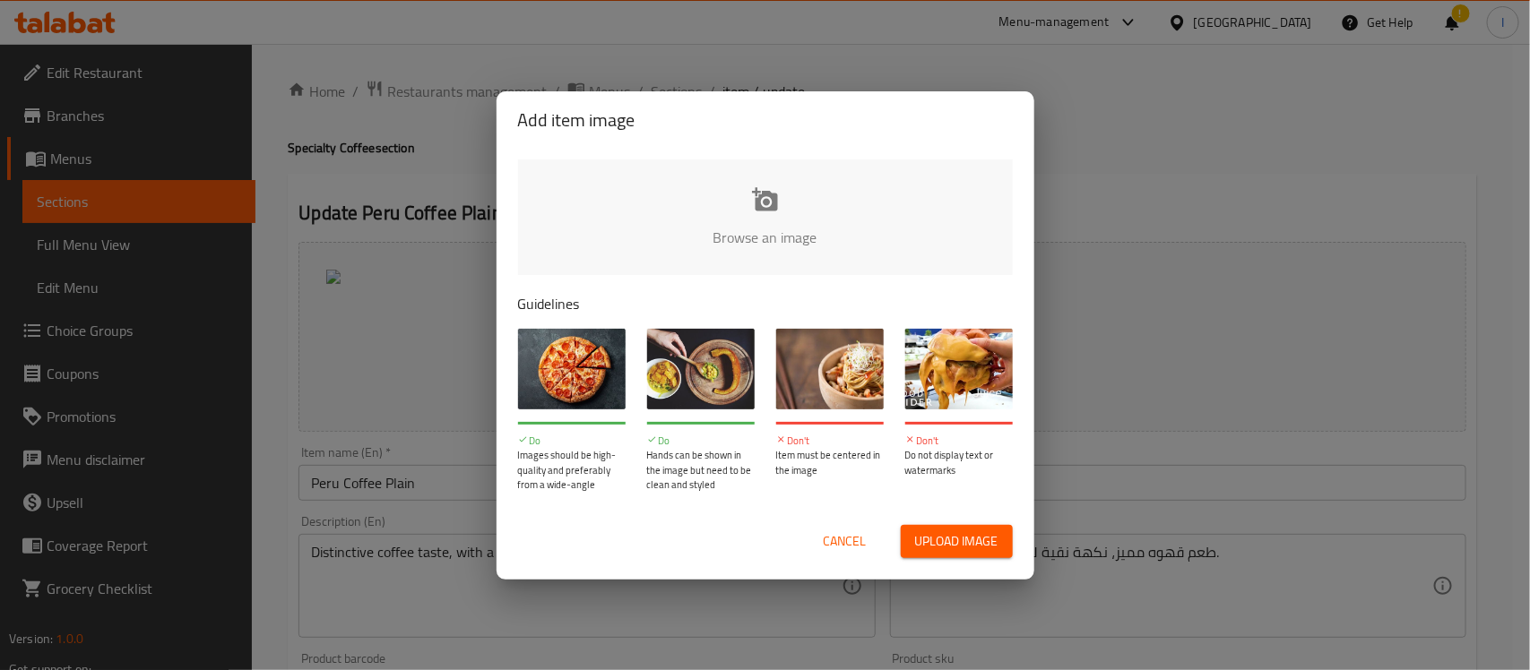
click at [796, 203] on input "file" at bounding box center [1371, 244] width 1707 height 168
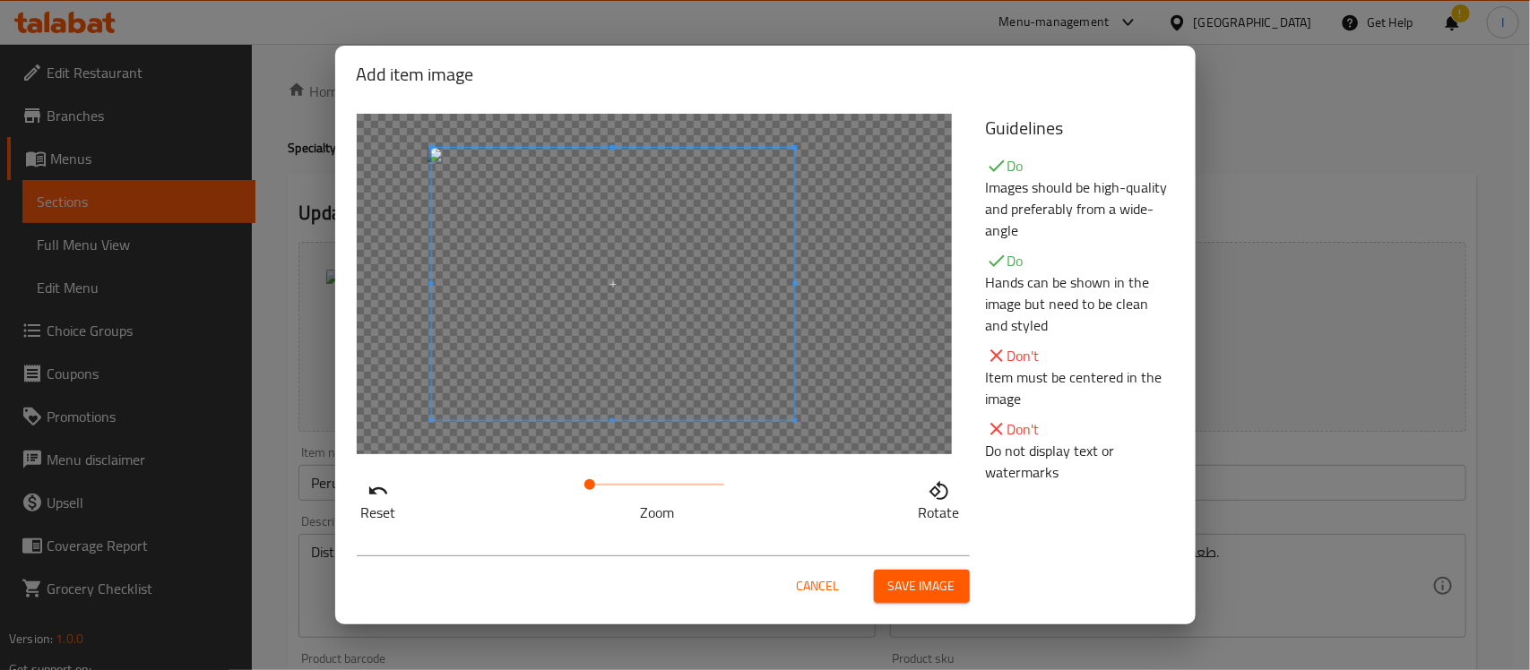
click at [647, 316] on span at bounding box center [612, 284] width 363 height 272
click at [914, 581] on span "Save image" at bounding box center [921, 586] width 67 height 22
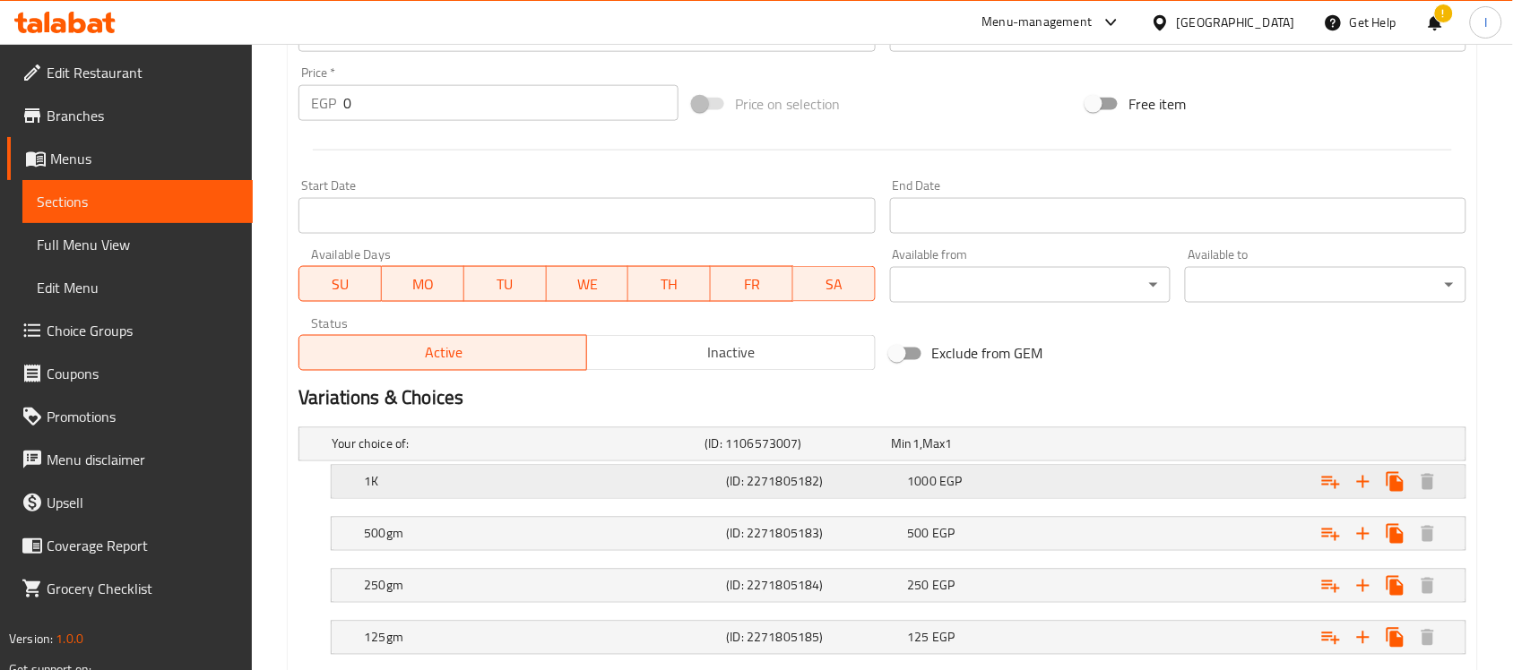
scroll to position [767, 0]
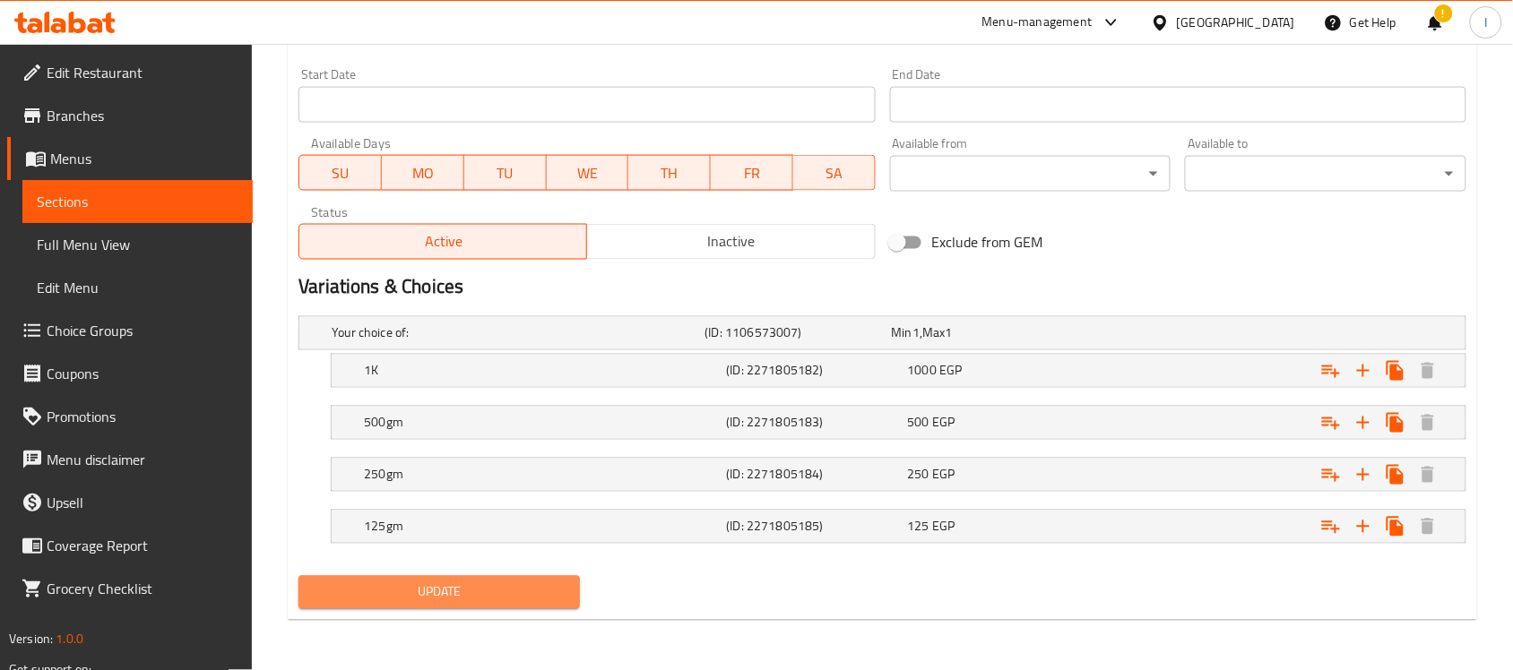
click at [507, 590] on span "Update" at bounding box center [439, 593] width 253 height 22
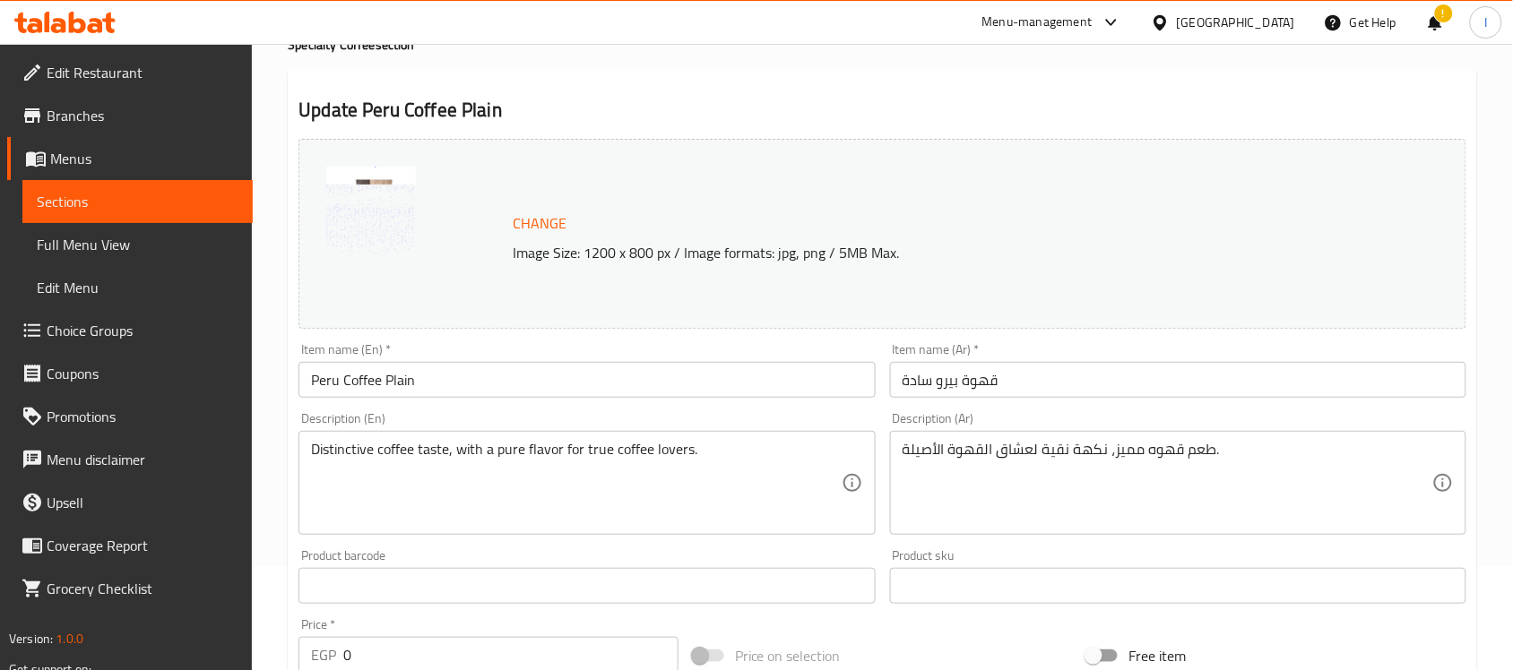
scroll to position [0, 0]
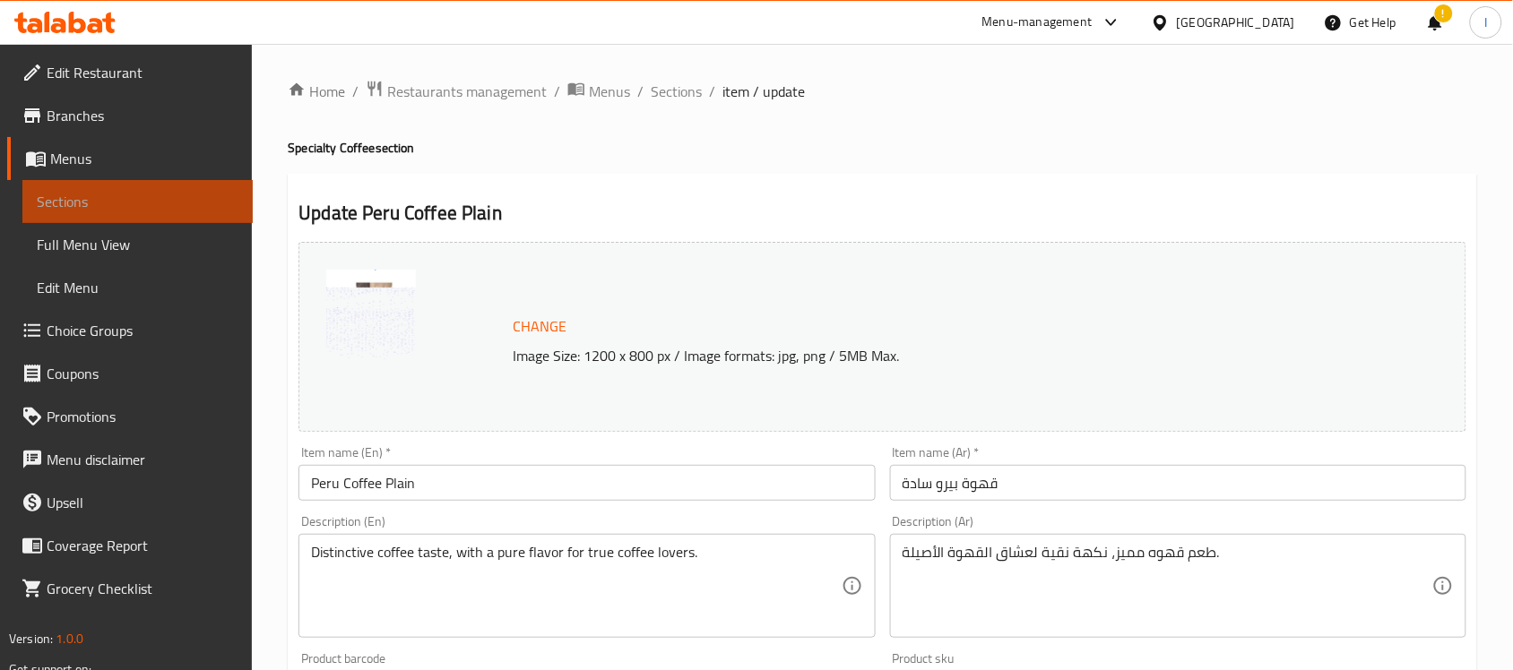
click at [55, 198] on span "Sections" at bounding box center [138, 202] width 202 height 22
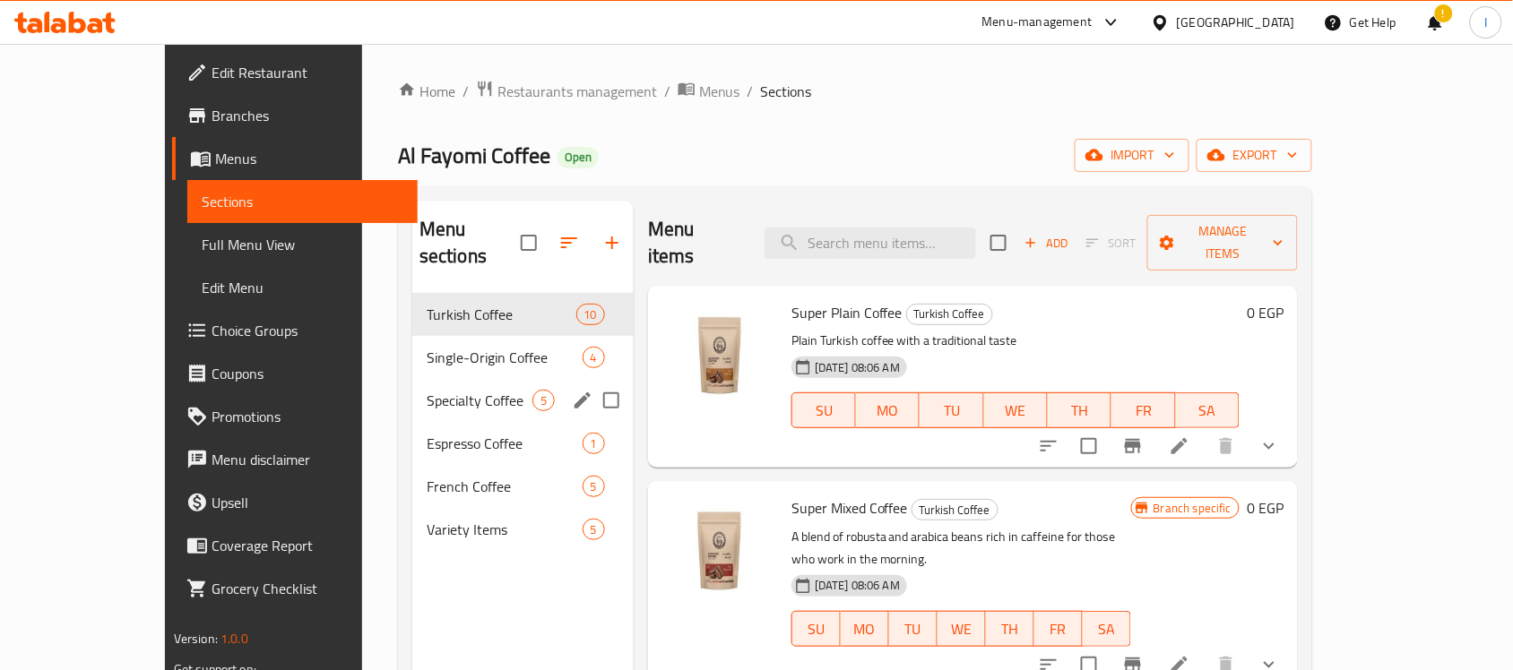
click at [427, 390] on span "Specialty Coffee" at bounding box center [480, 401] width 106 height 22
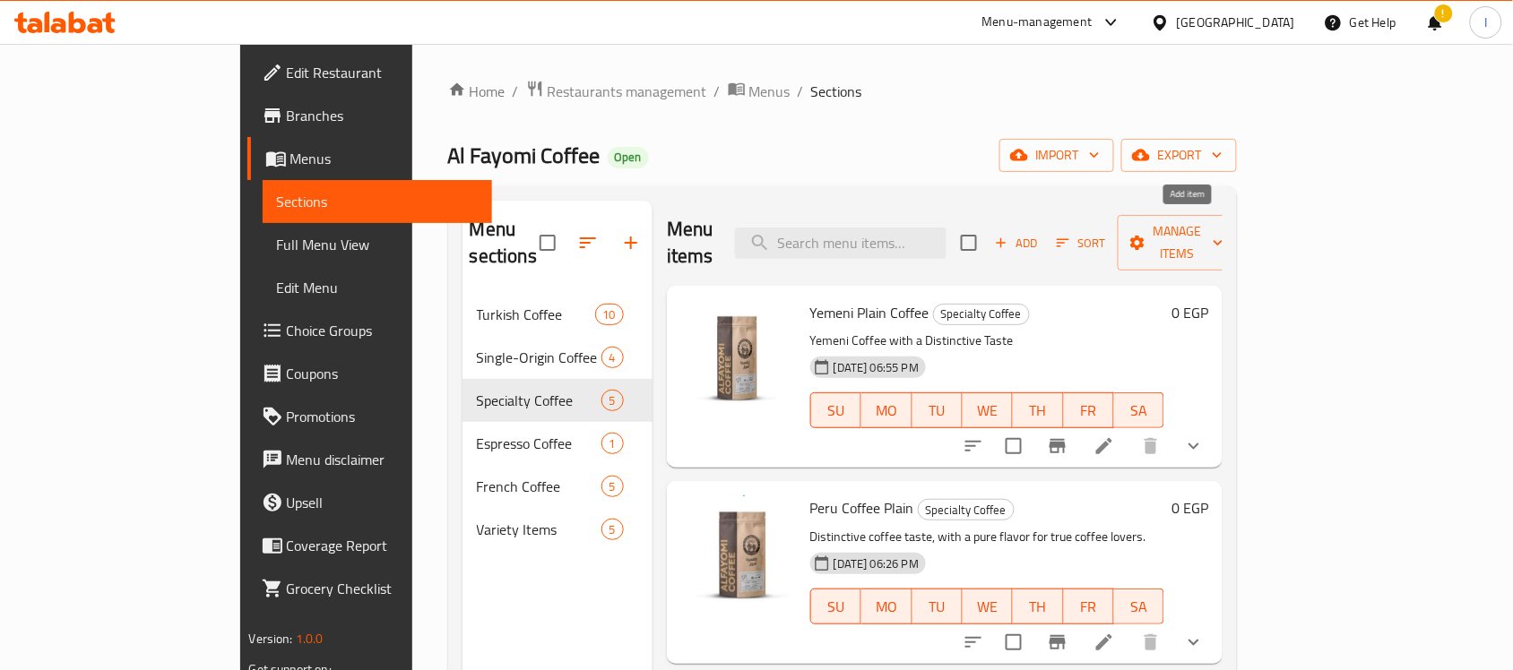
click at [1041, 233] on span "Add" at bounding box center [1016, 243] width 48 height 21
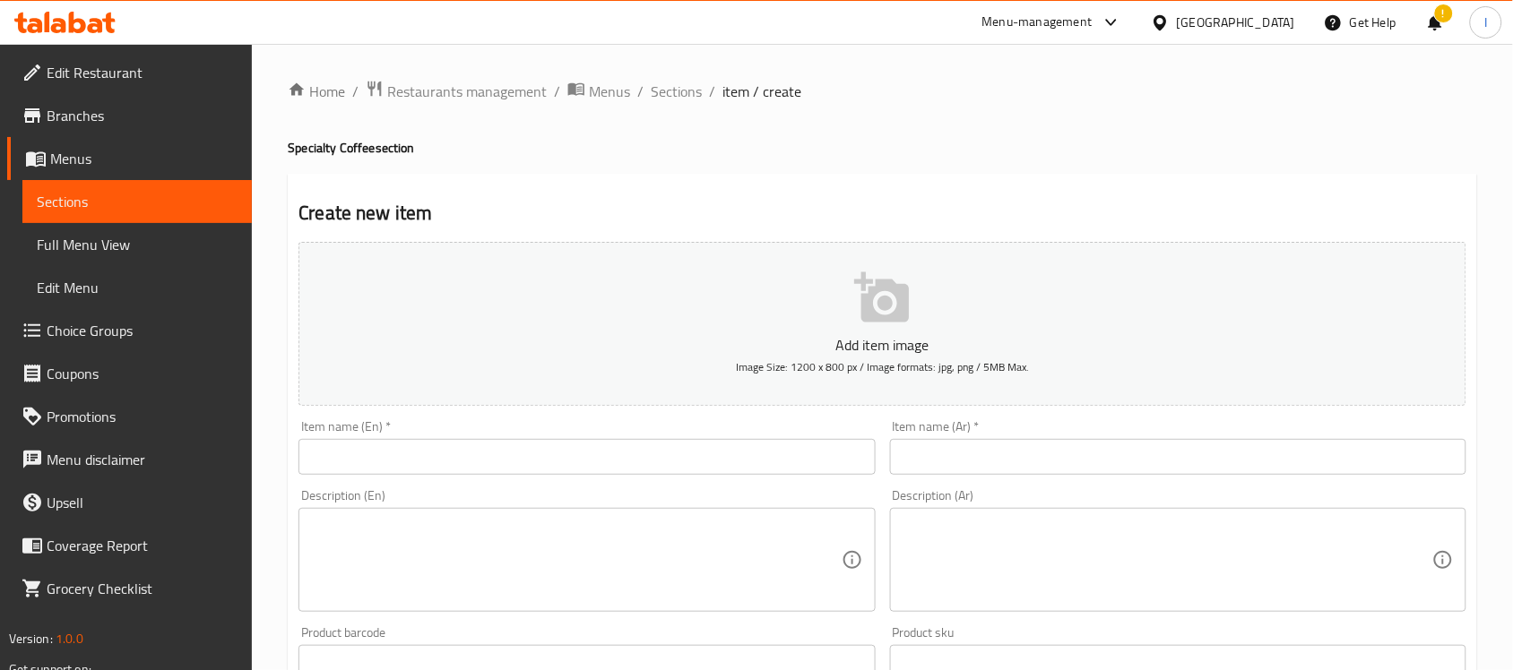
click at [885, 282] on icon "button" at bounding box center [881, 297] width 55 height 50
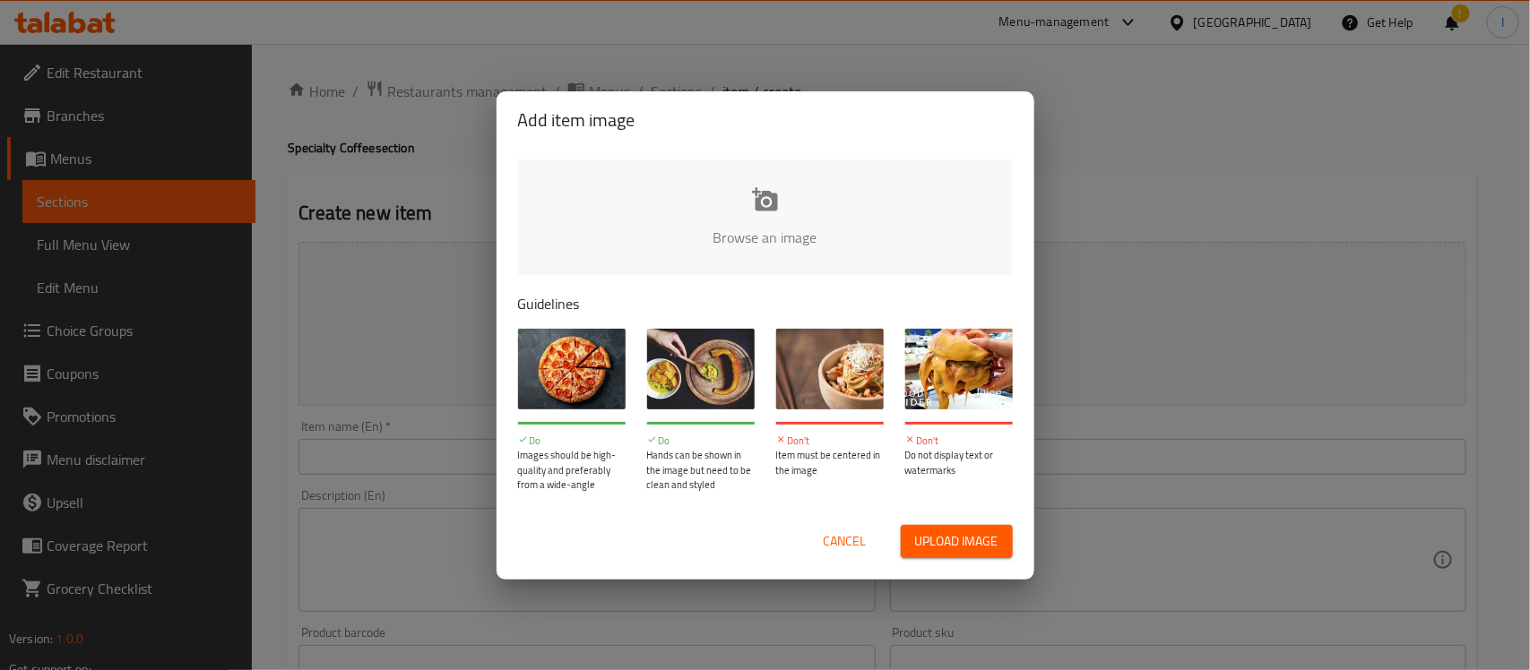
click at [705, 230] on input "file" at bounding box center [1371, 244] width 1707 height 168
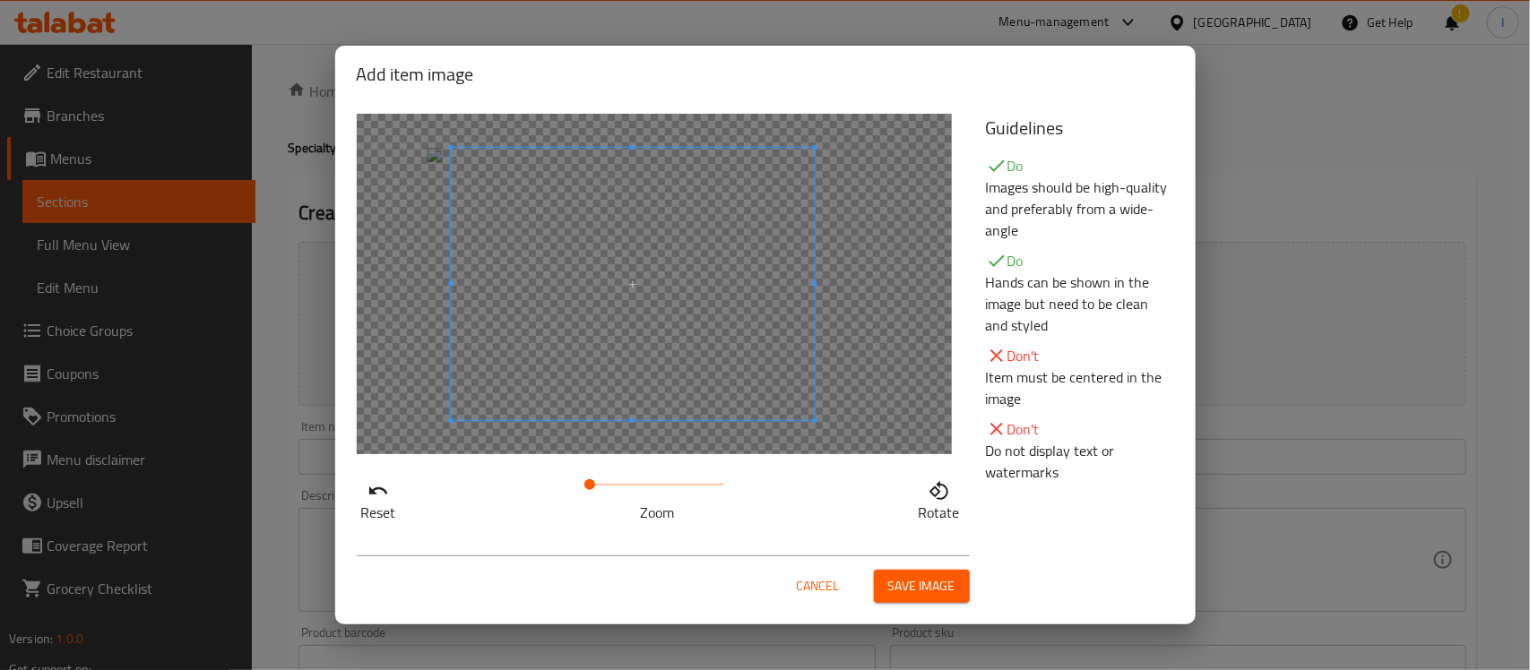
click at [594, 307] on span at bounding box center [632, 284] width 363 height 272
click at [908, 587] on span "Save image" at bounding box center [921, 586] width 67 height 22
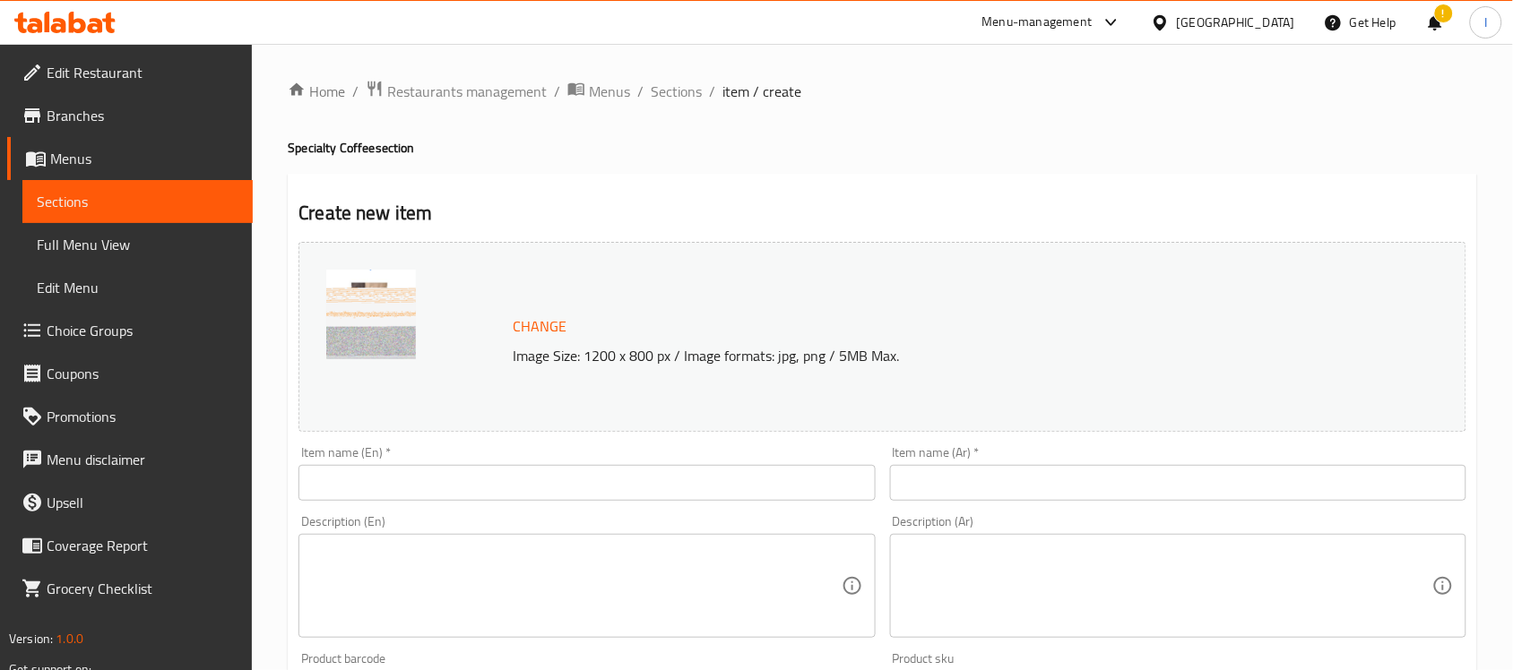
click at [973, 493] on input "text" at bounding box center [1178, 483] width 576 height 36
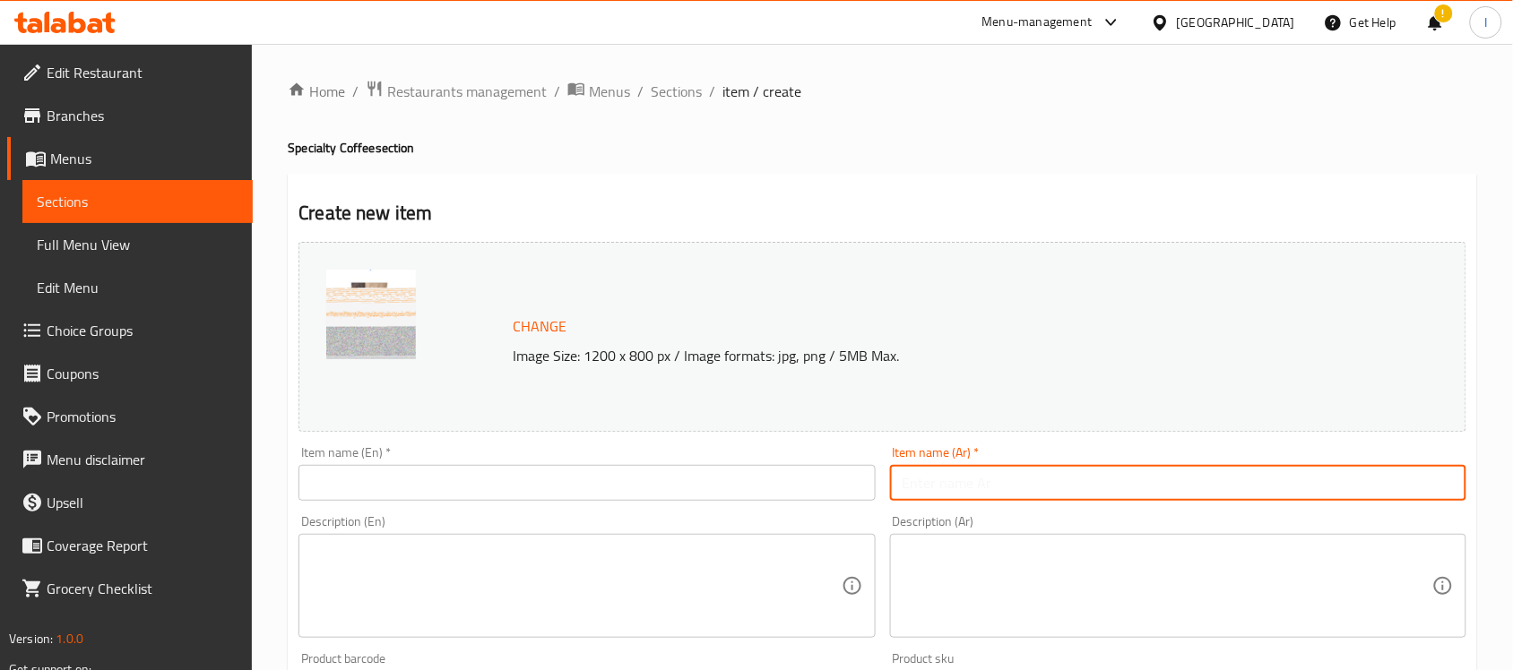
paste input "قهوة بيرو محوج"
type input "قهوة بيرو محوج"
drag, startPoint x: 971, startPoint y: 611, endPoint x: 965, endPoint y: 603, distance: 9.7
click at [973, 610] on textarea at bounding box center [1168, 586] width 530 height 85
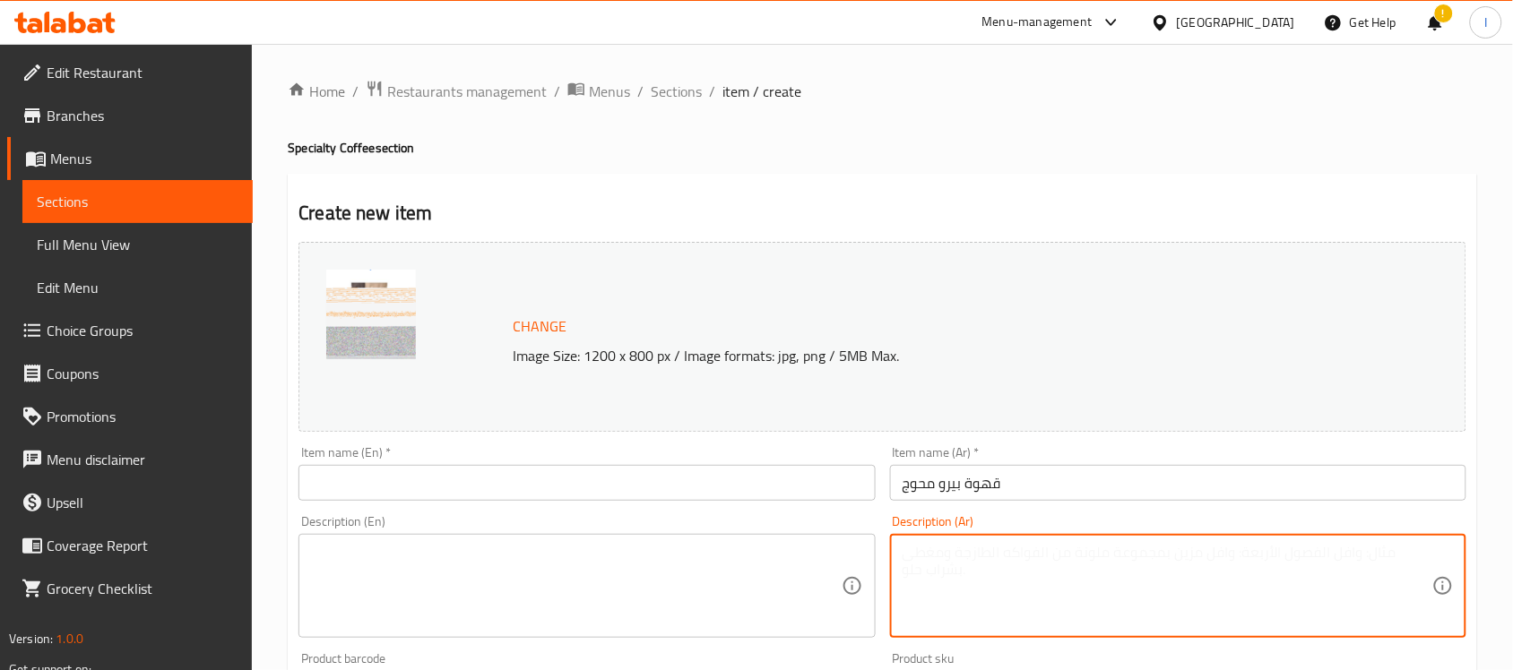
paste textarea "مزيج بيرو الأصيل مع المحوج الشرقي، طعم غني ومميز."
paste textarea "Peru Coffee with Spices"
type textarea "مزيج بيرو الأصيل مع المحوج الشرقي، طعم غني ومميز."
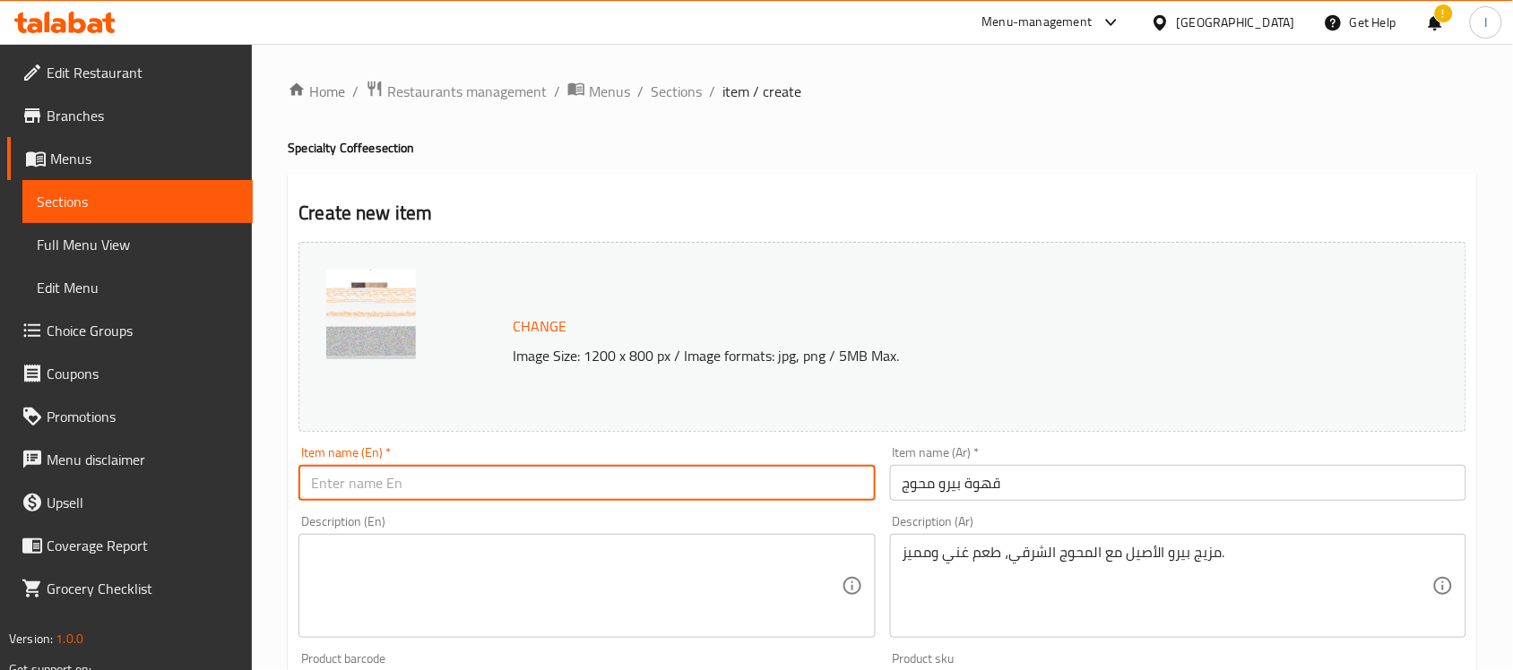
click at [515, 480] on input "text" at bounding box center [586, 483] width 576 height 36
paste input "Peru Coffee with Spices"
type input "Peru Coffee with Spices"
click at [513, 548] on textarea at bounding box center [576, 586] width 530 height 85
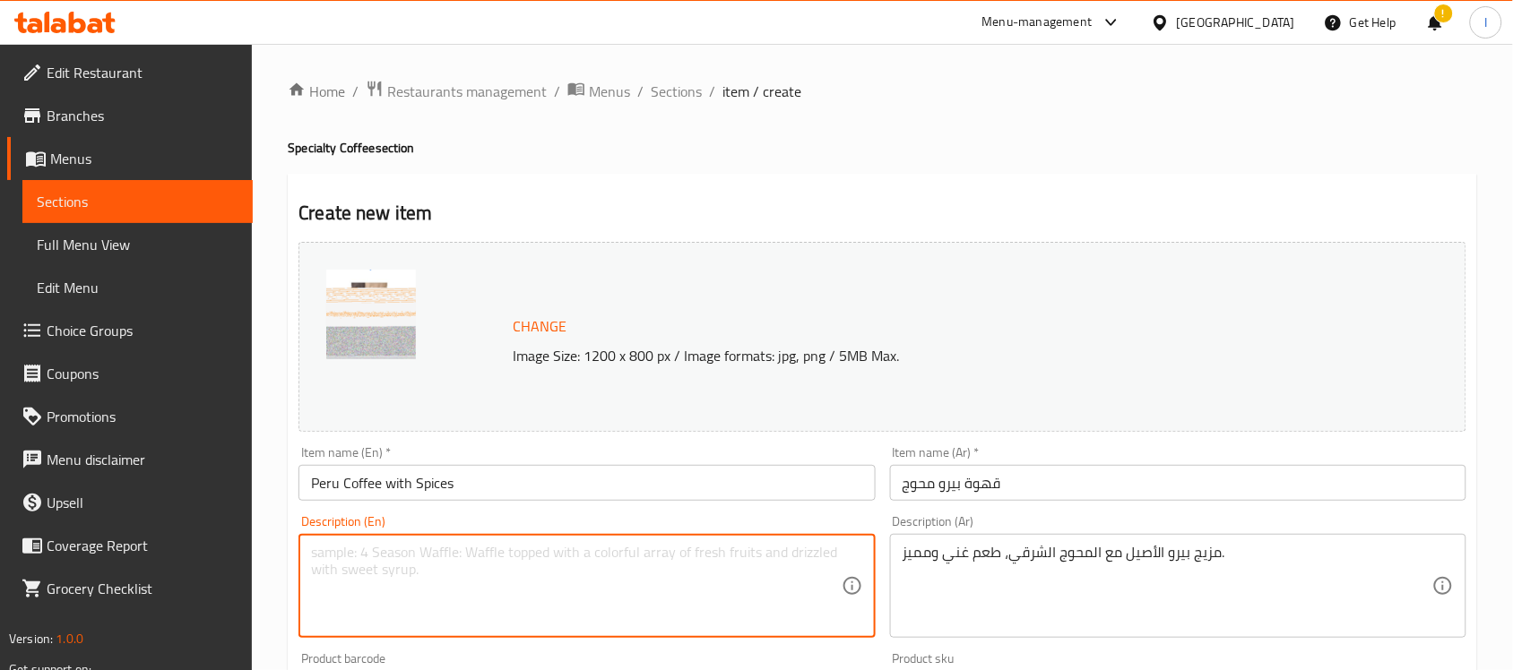
paste textarea "Authentic Peruvian blend with oriental spices, rich and unique flavor."
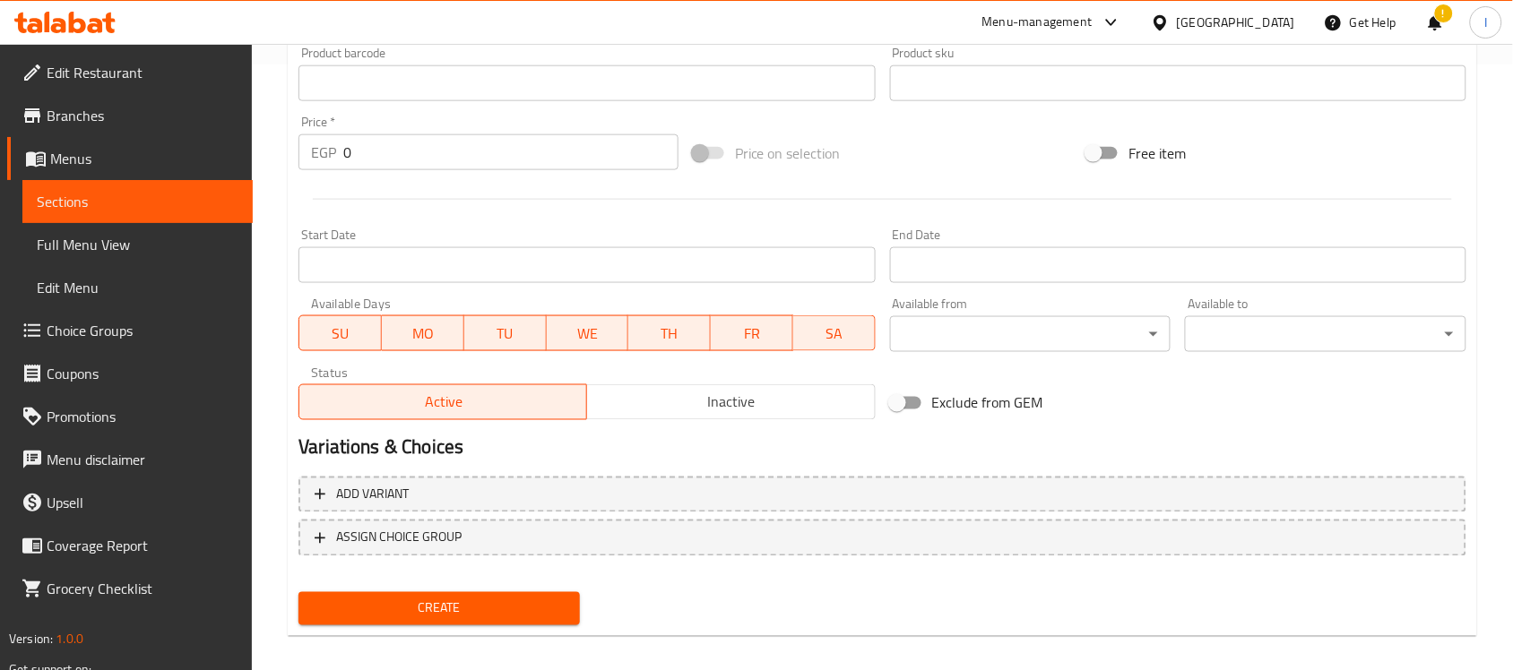
scroll to position [619, 0]
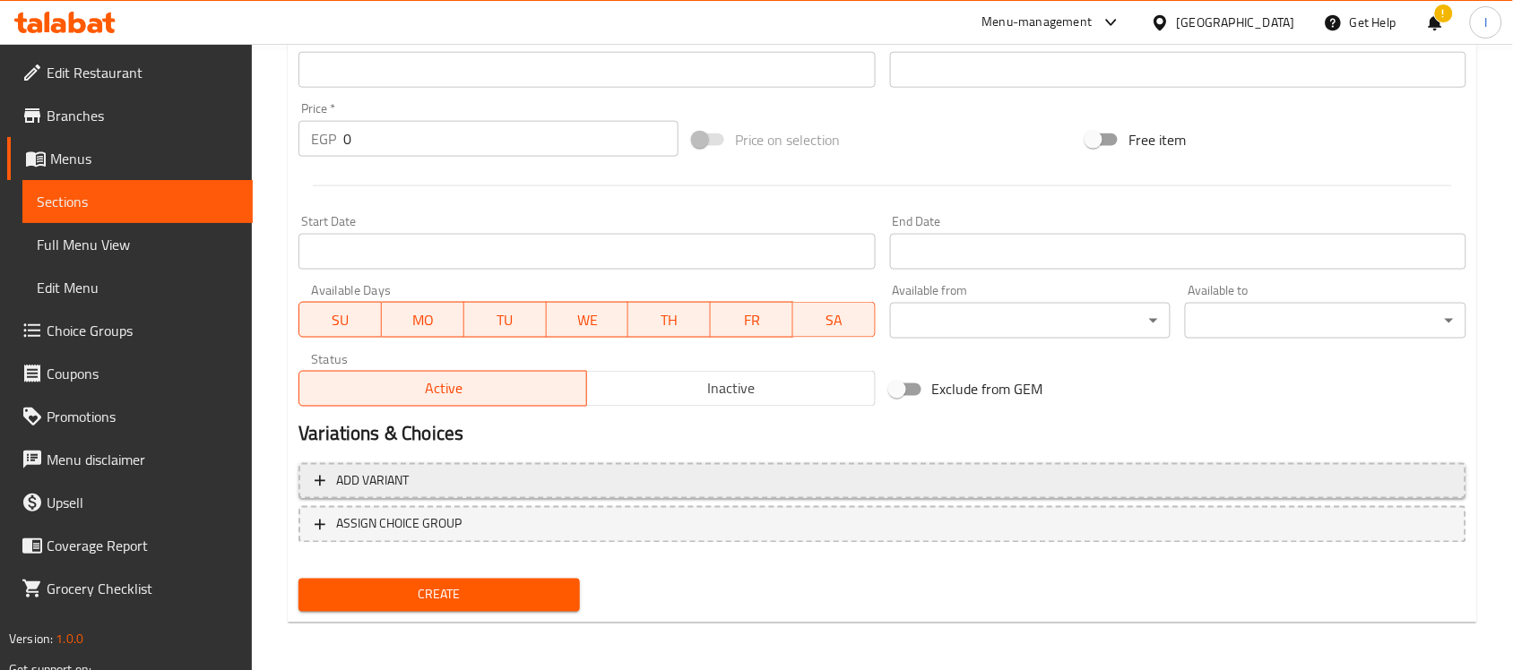
type textarea "Authentic Peruvian blend with oriental spices, rich and unique flavor."
click at [393, 478] on span "Add variant" at bounding box center [372, 482] width 73 height 22
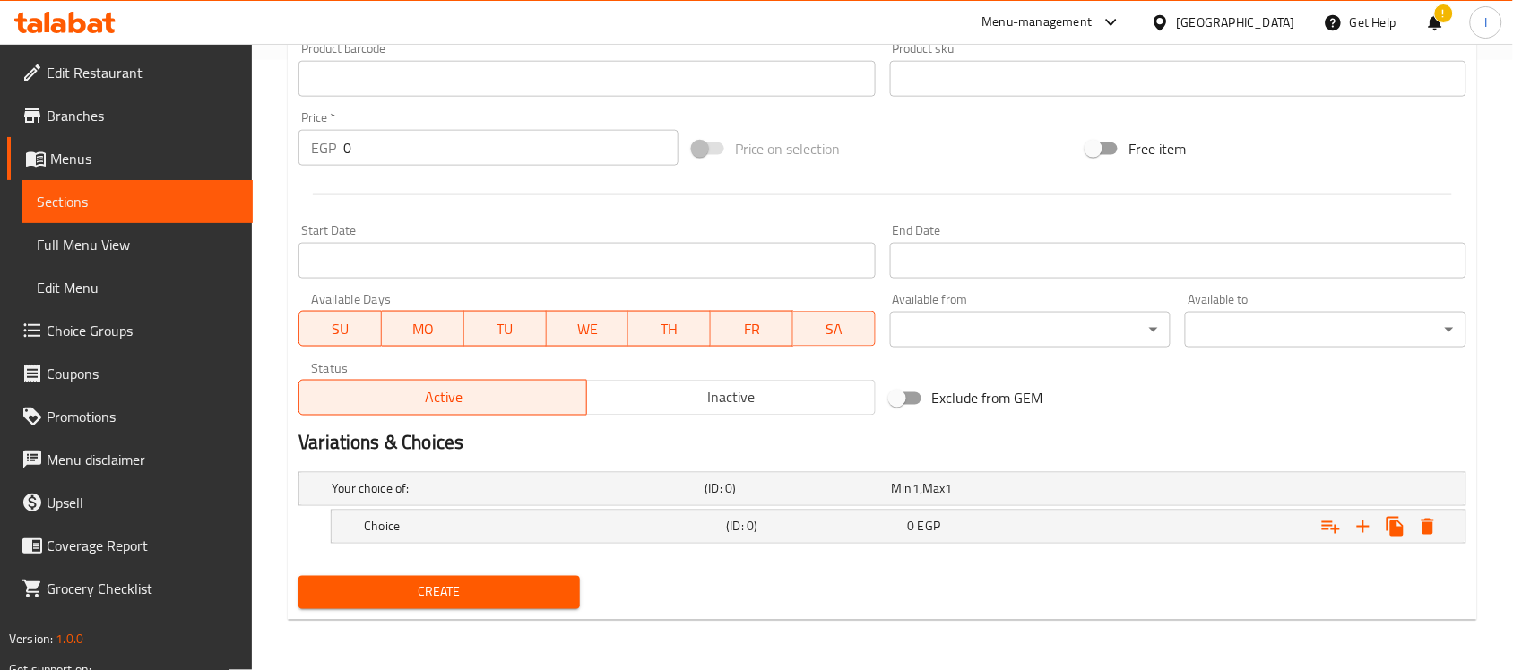
scroll to position [610, 0]
click at [1075, 502] on div "0 EGP" at bounding box center [981, 489] width 186 height 25
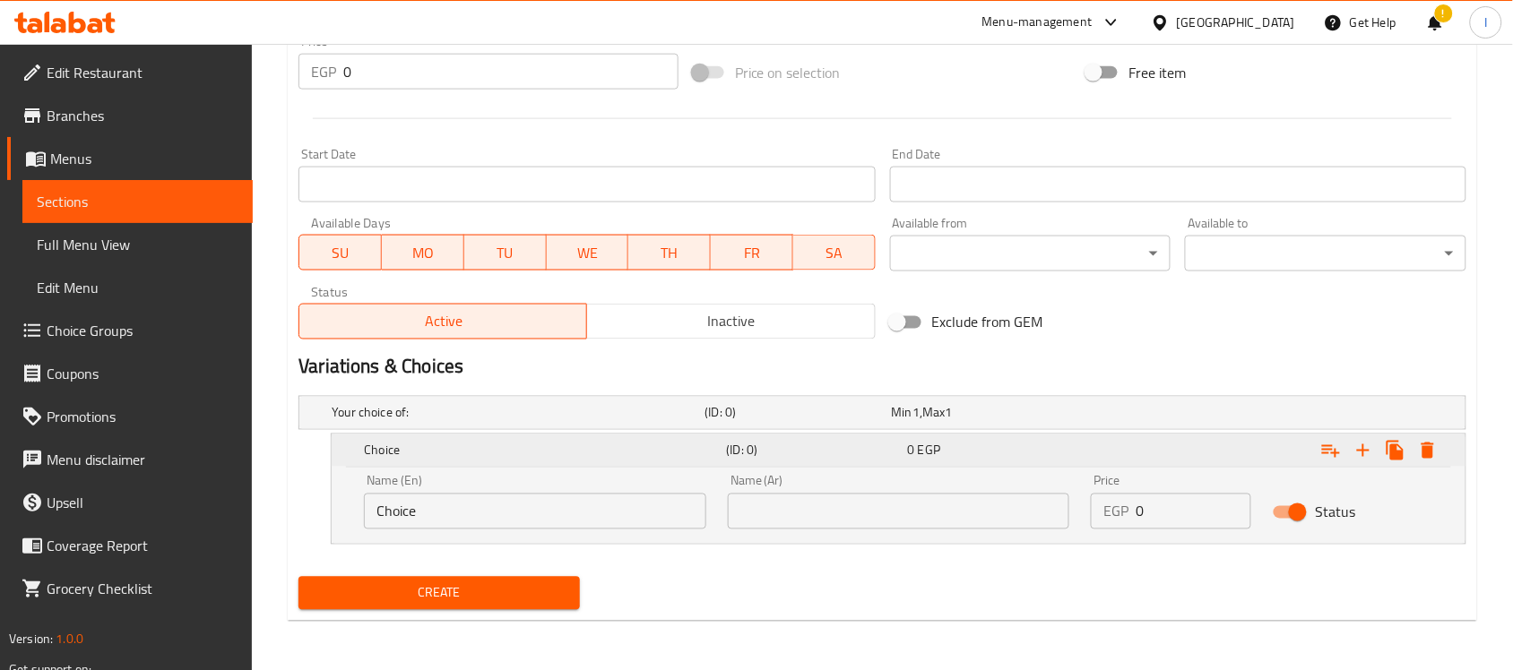
scroll to position [688, 0]
click at [513, 517] on input "Choice" at bounding box center [535, 511] width 342 height 36
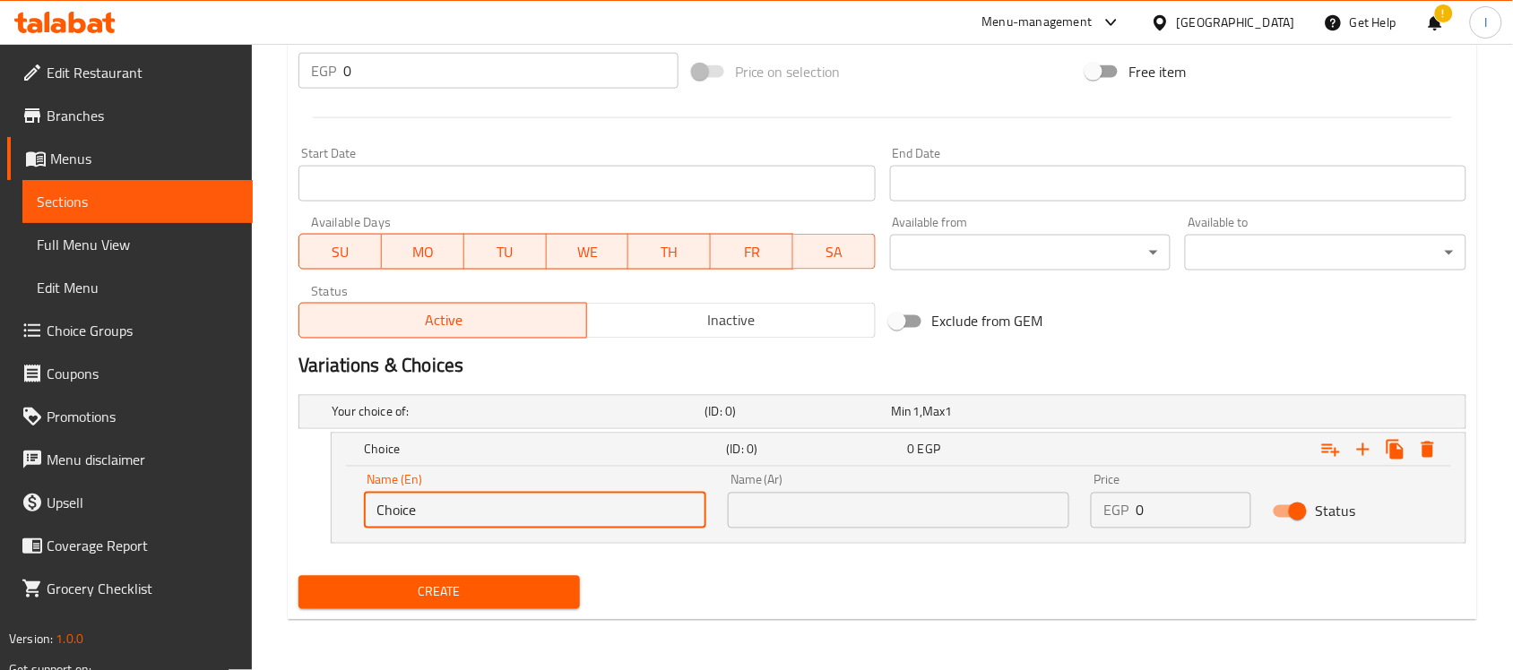
click at [513, 517] on input "Choice" at bounding box center [535, 511] width 342 height 36
type input "1K"
click at [1369, 448] on icon "Expand" at bounding box center [1364, 450] width 22 height 22
click at [1368, 451] on icon "Expand" at bounding box center [1364, 450] width 22 height 22
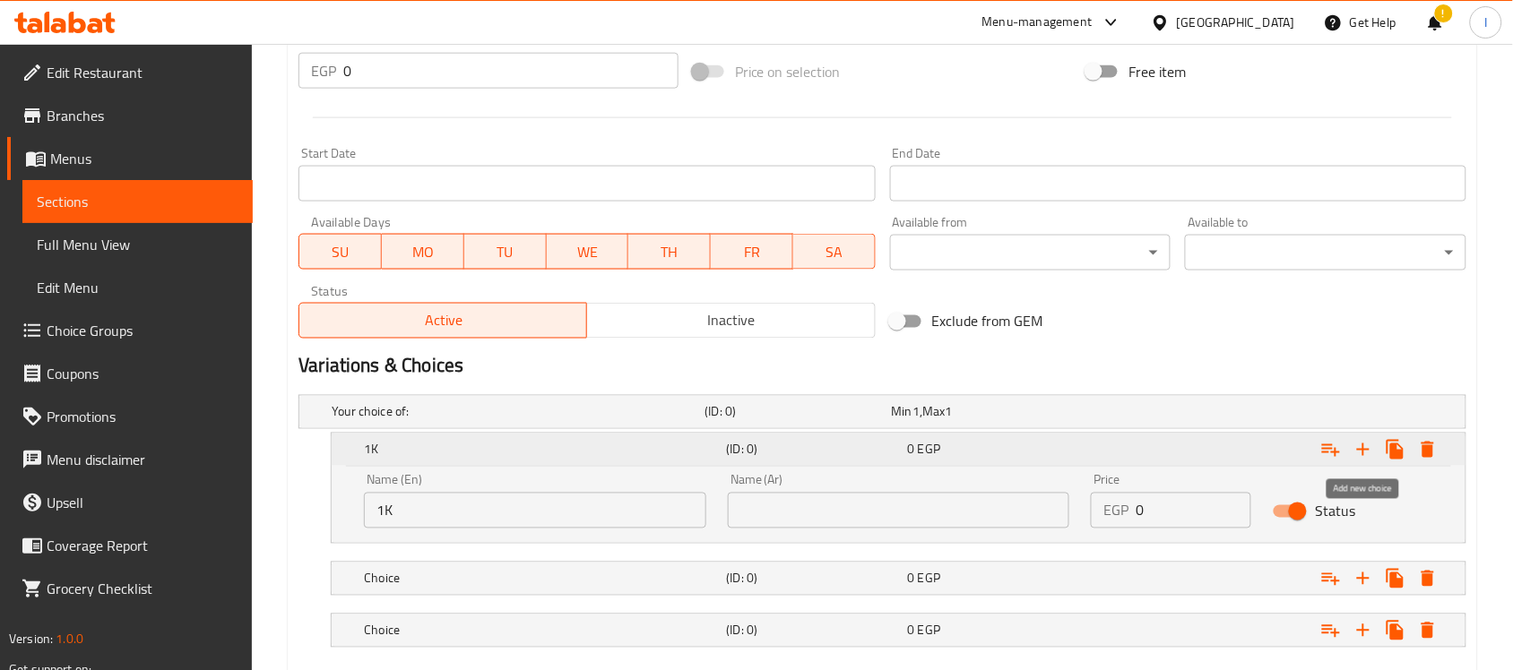
click at [1368, 451] on icon "Expand" at bounding box center [1364, 450] width 22 height 22
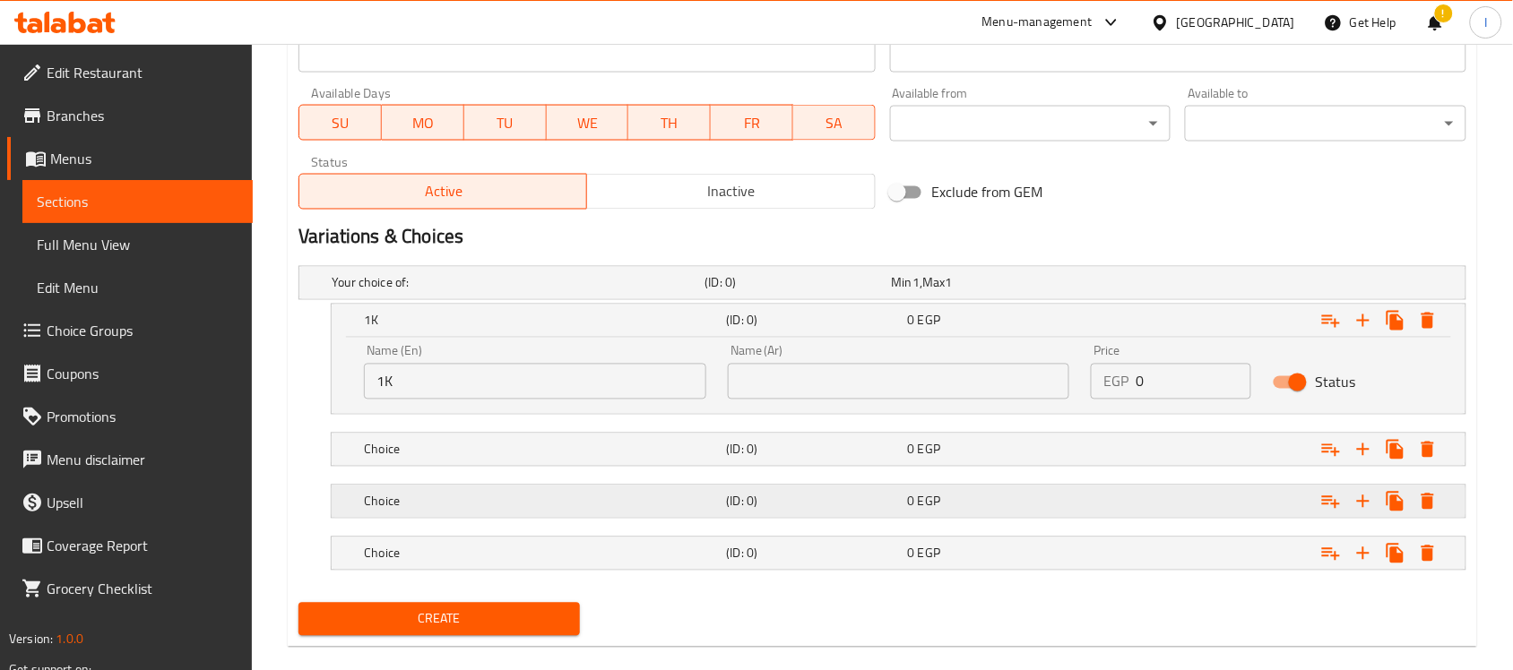
scroll to position [844, 0]
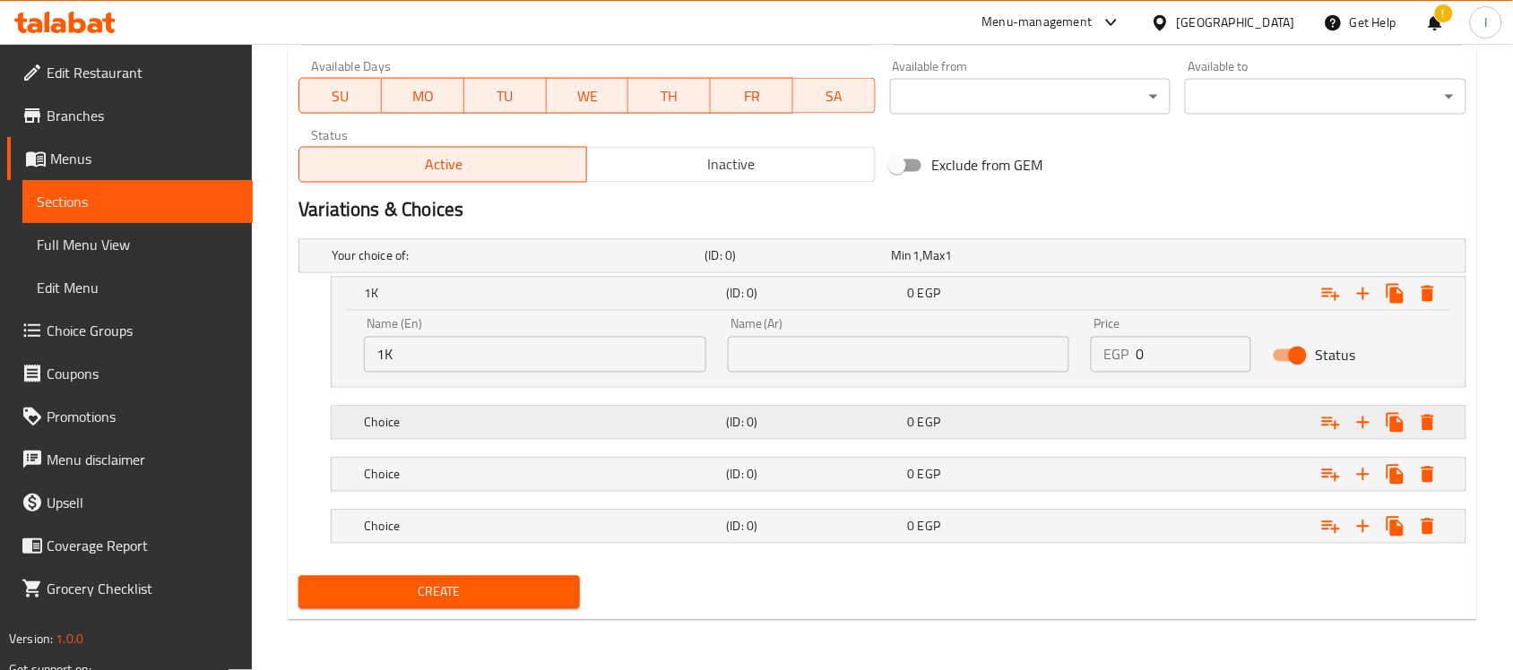
click at [430, 276] on div "Choice (ID: 0) 0 EGP" at bounding box center [888, 256] width 1120 height 39
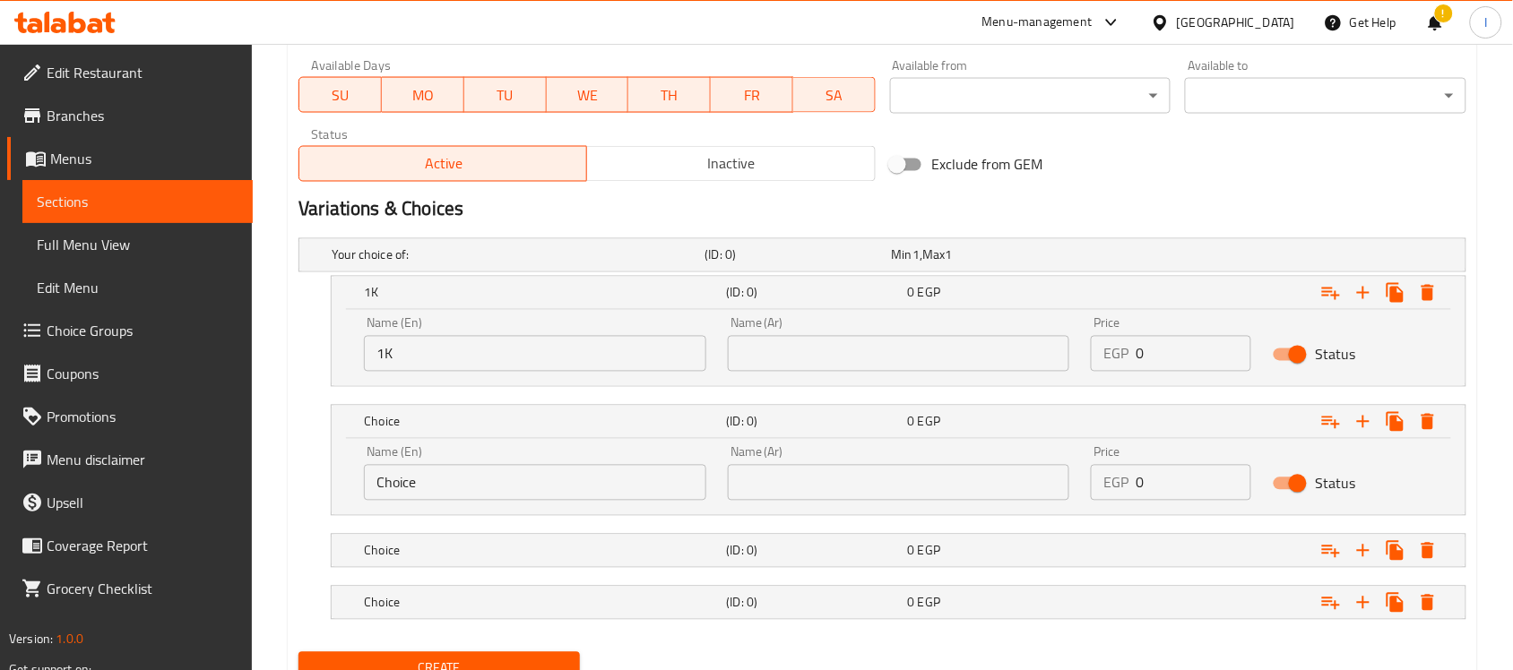
click at [436, 487] on input "Choice" at bounding box center [535, 483] width 342 height 36
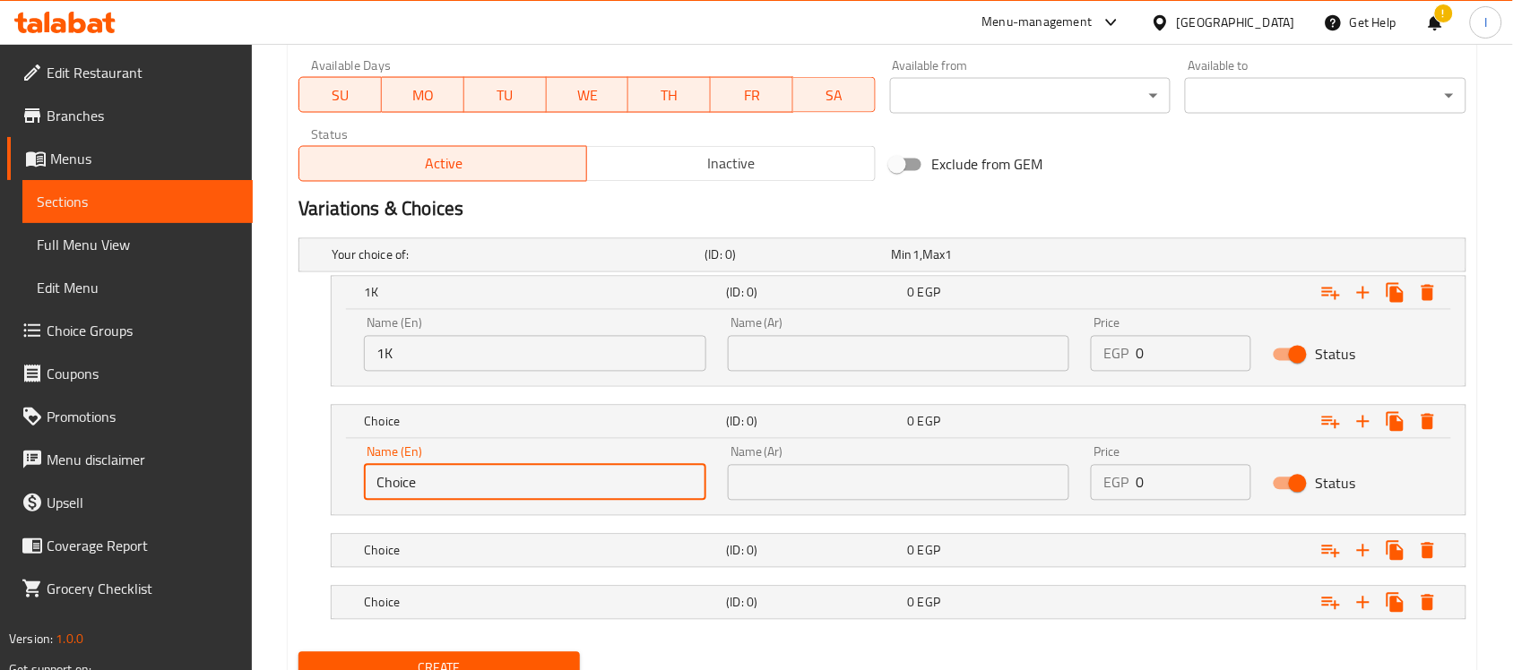
click at [437, 487] on input "Choice" at bounding box center [535, 483] width 342 height 36
click at [440, 486] on input "Choice" at bounding box center [535, 483] width 342 height 36
type input "500gm"
click at [516, 264] on h5 "Choice" at bounding box center [515, 256] width 366 height 18
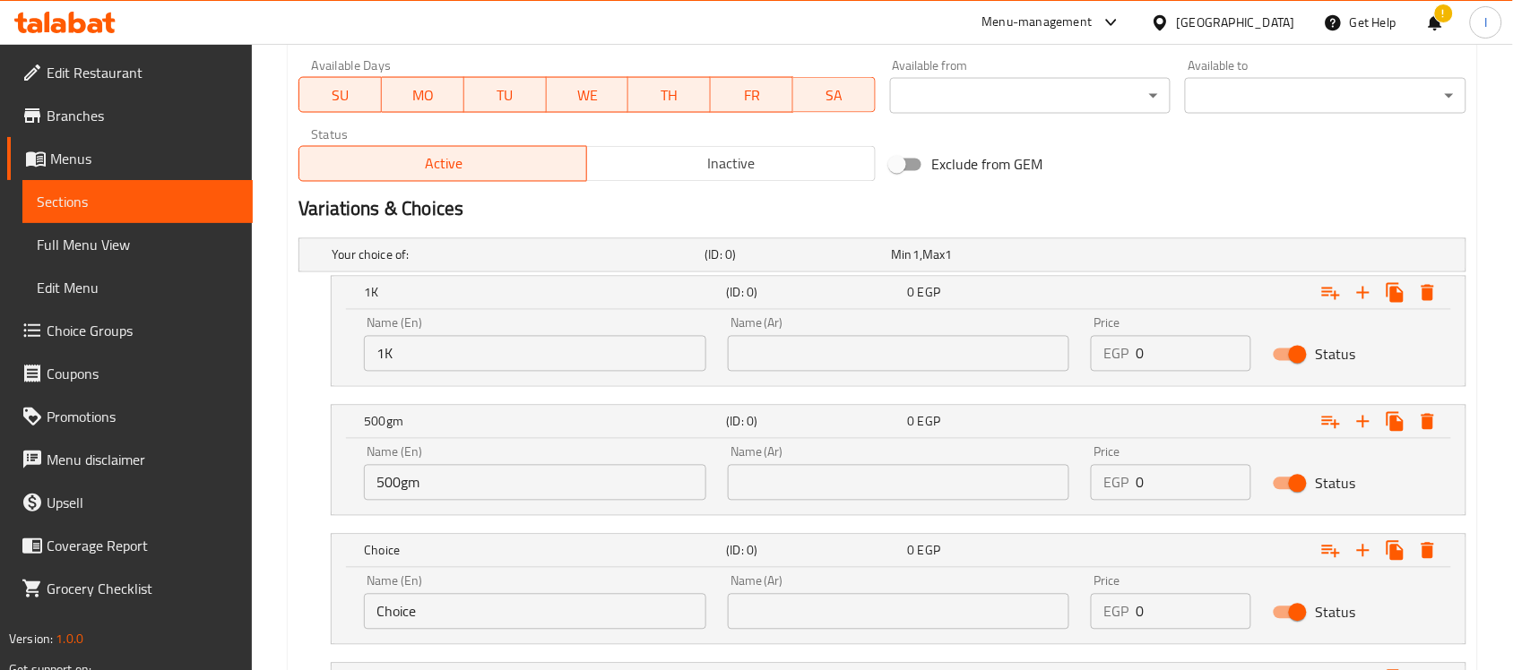
click at [448, 612] on input "Choice" at bounding box center [535, 612] width 342 height 36
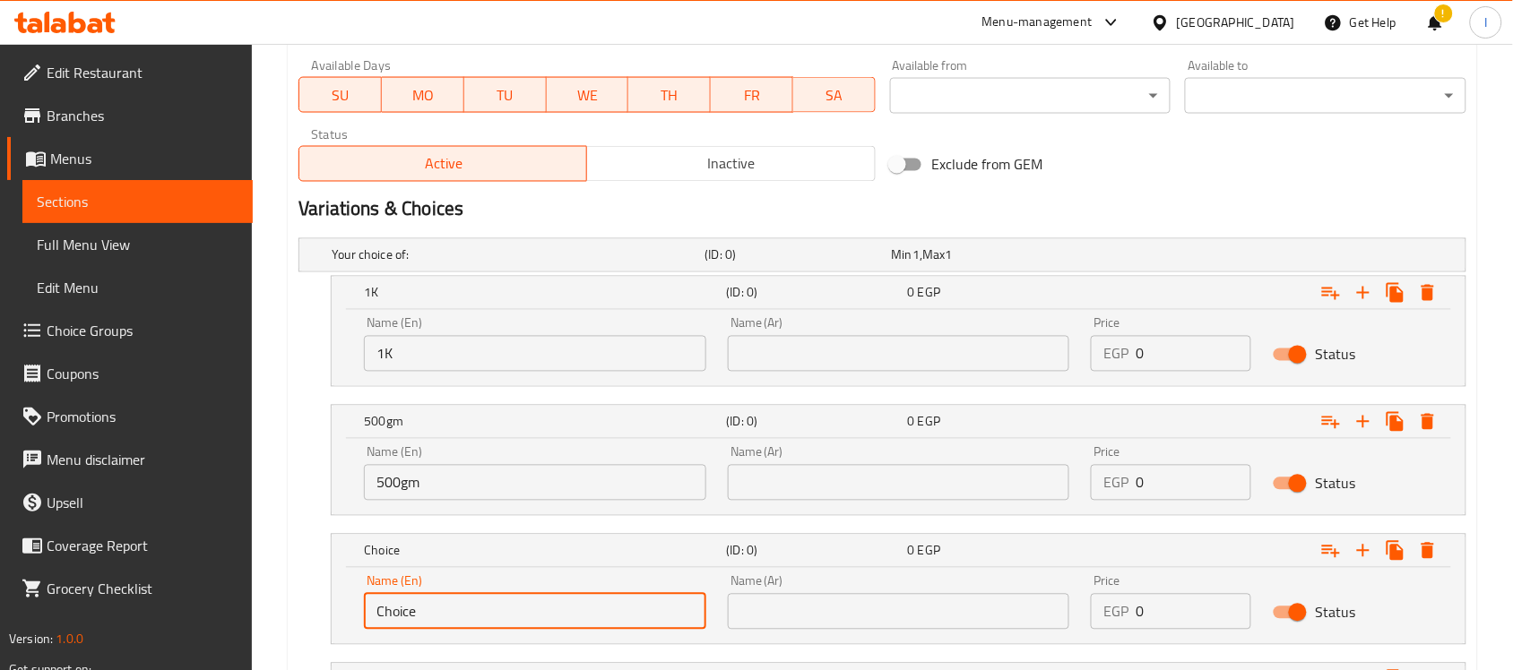
click at [448, 612] on input "Choice" at bounding box center [535, 612] width 342 height 36
type input "250gm"
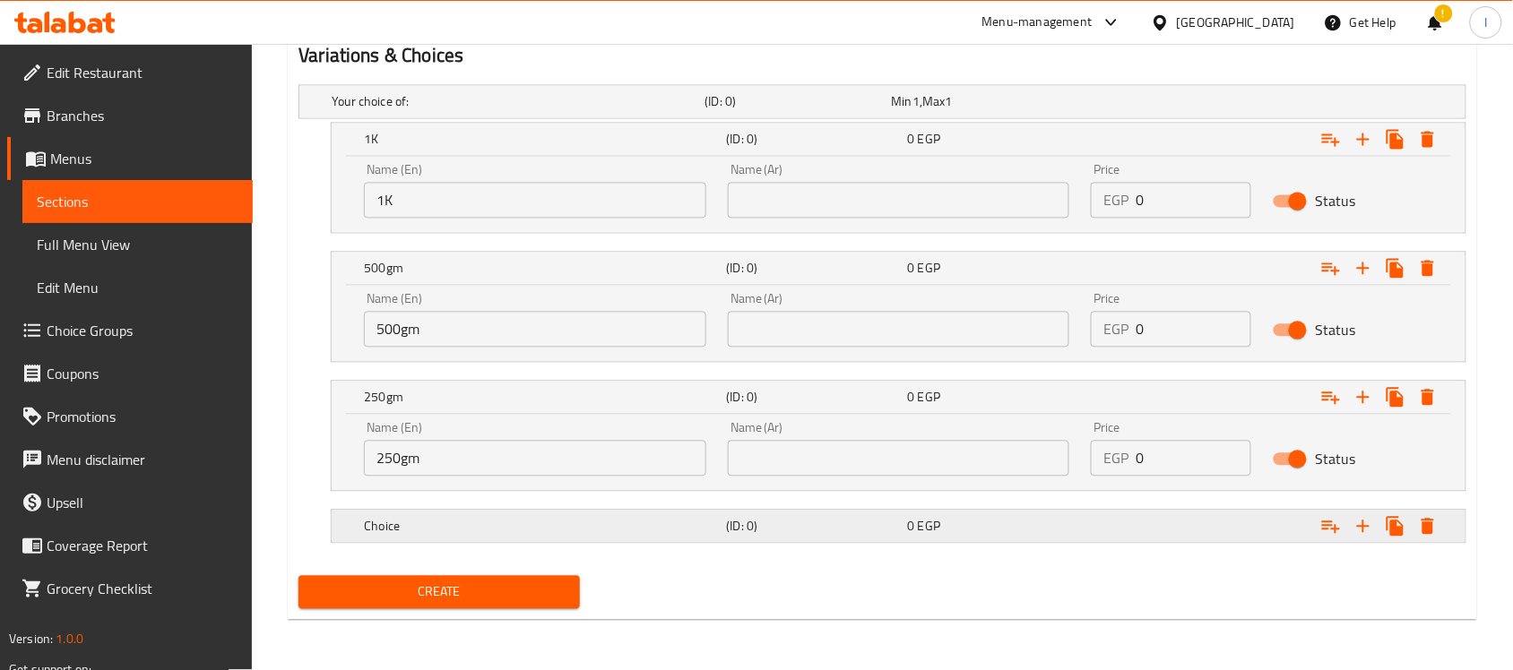
click at [489, 122] on div "Choice (ID: 0) 0 EGP" at bounding box center [888, 101] width 1120 height 39
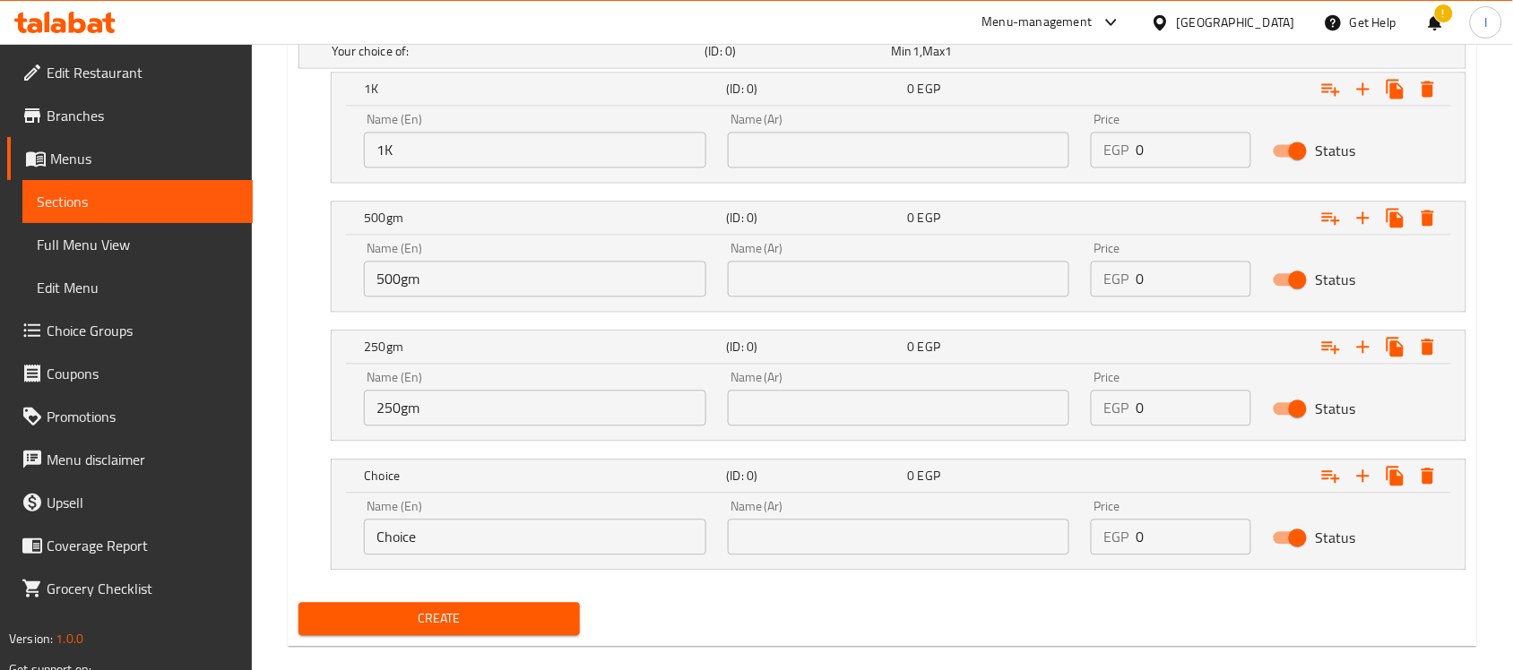
scroll to position [1076, 0]
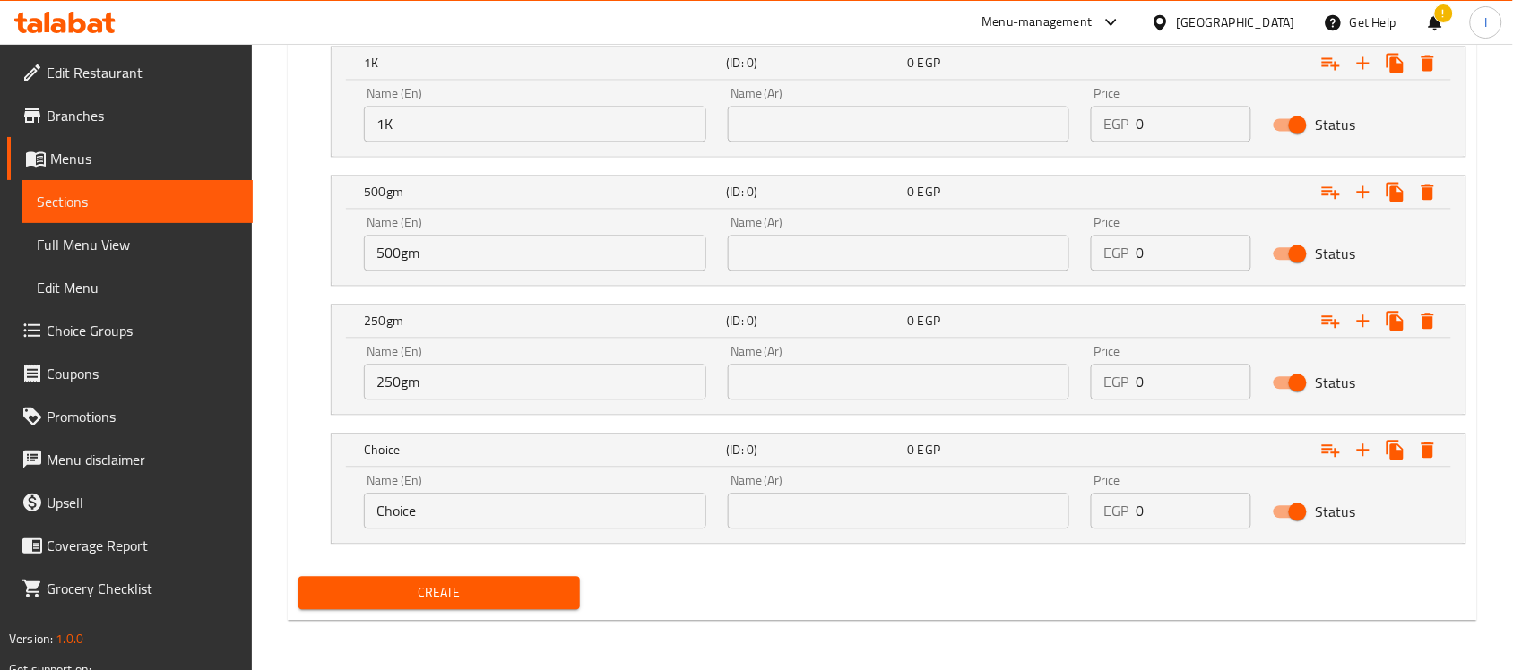
click at [463, 511] on input "Choice" at bounding box center [535, 511] width 342 height 36
click at [466, 511] on input "Choice" at bounding box center [535, 511] width 342 height 36
click at [467, 511] on input "Choice125" at bounding box center [535, 511] width 342 height 36
click at [469, 511] on input "Choice125" at bounding box center [535, 511] width 342 height 36
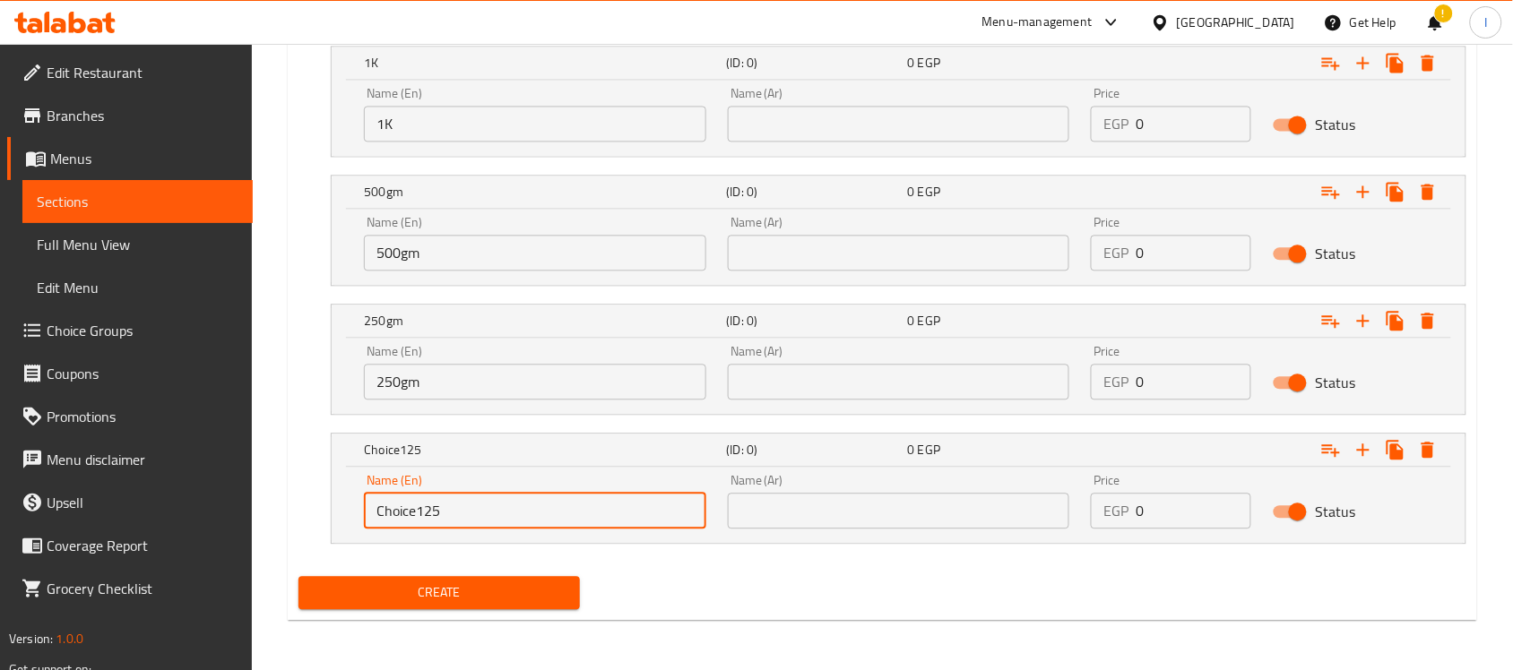
click at [469, 511] on input "Choice125" at bounding box center [535, 511] width 342 height 36
type input "125gm"
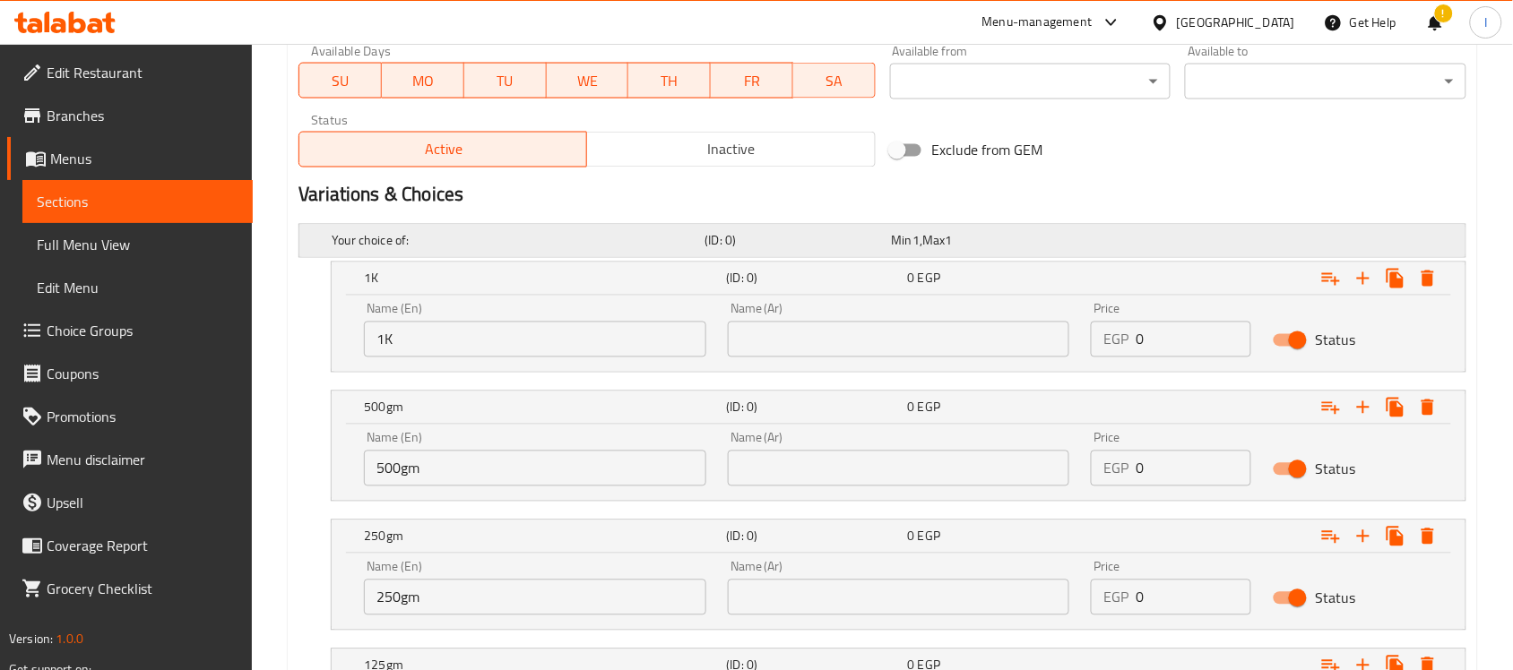
scroll to position [852, 0]
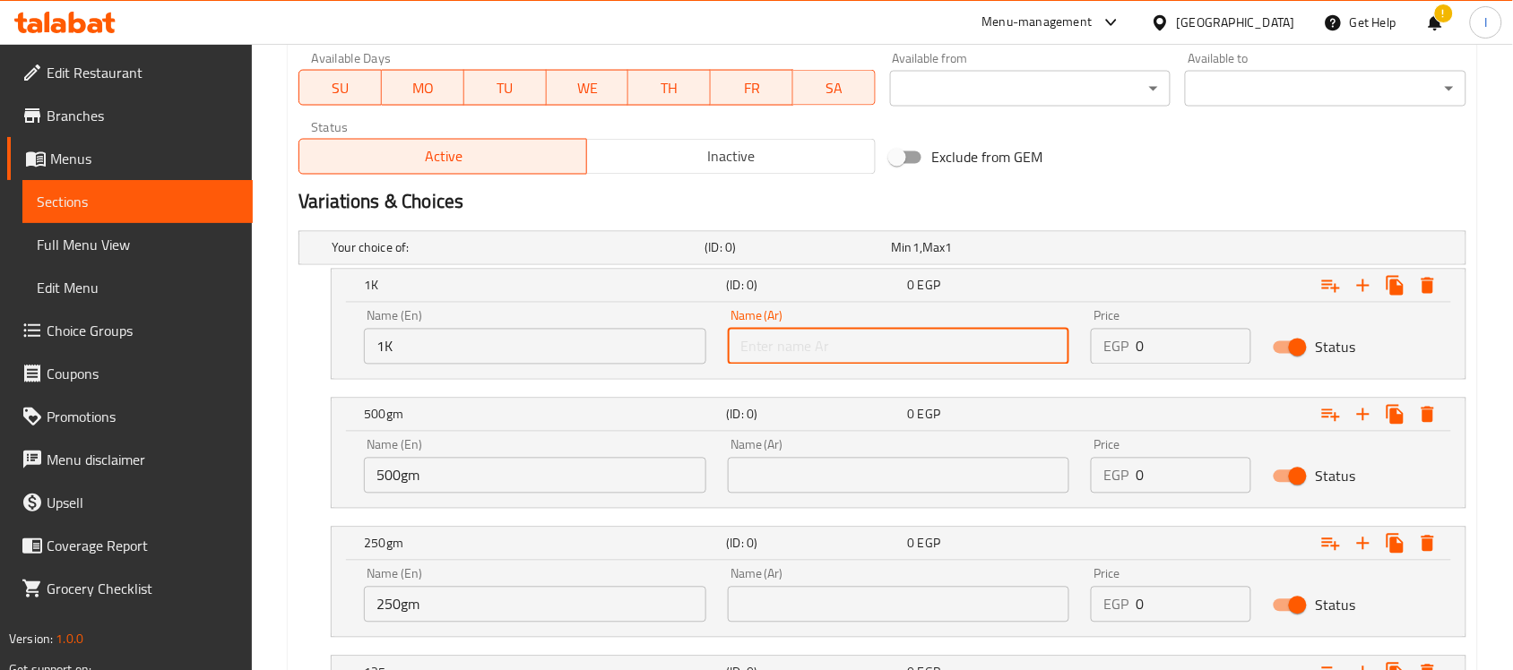
click at [793, 346] on input "text" at bounding box center [899, 347] width 342 height 36
type input "1كيلو"
click at [887, 471] on input "text" at bounding box center [899, 476] width 342 height 36
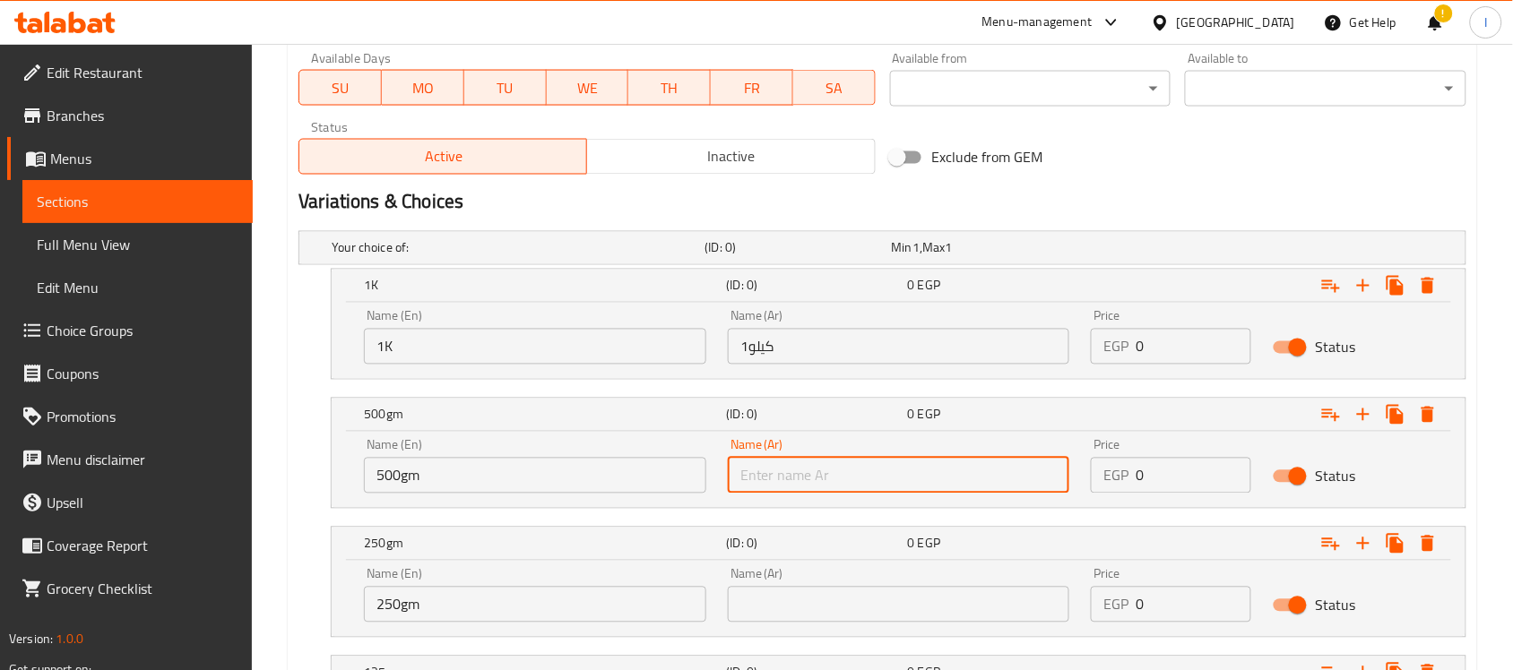
click at [887, 471] on input "text" at bounding box center [899, 476] width 342 height 36
type input "500جم"
click at [889, 601] on input "text" at bounding box center [899, 605] width 342 height 36
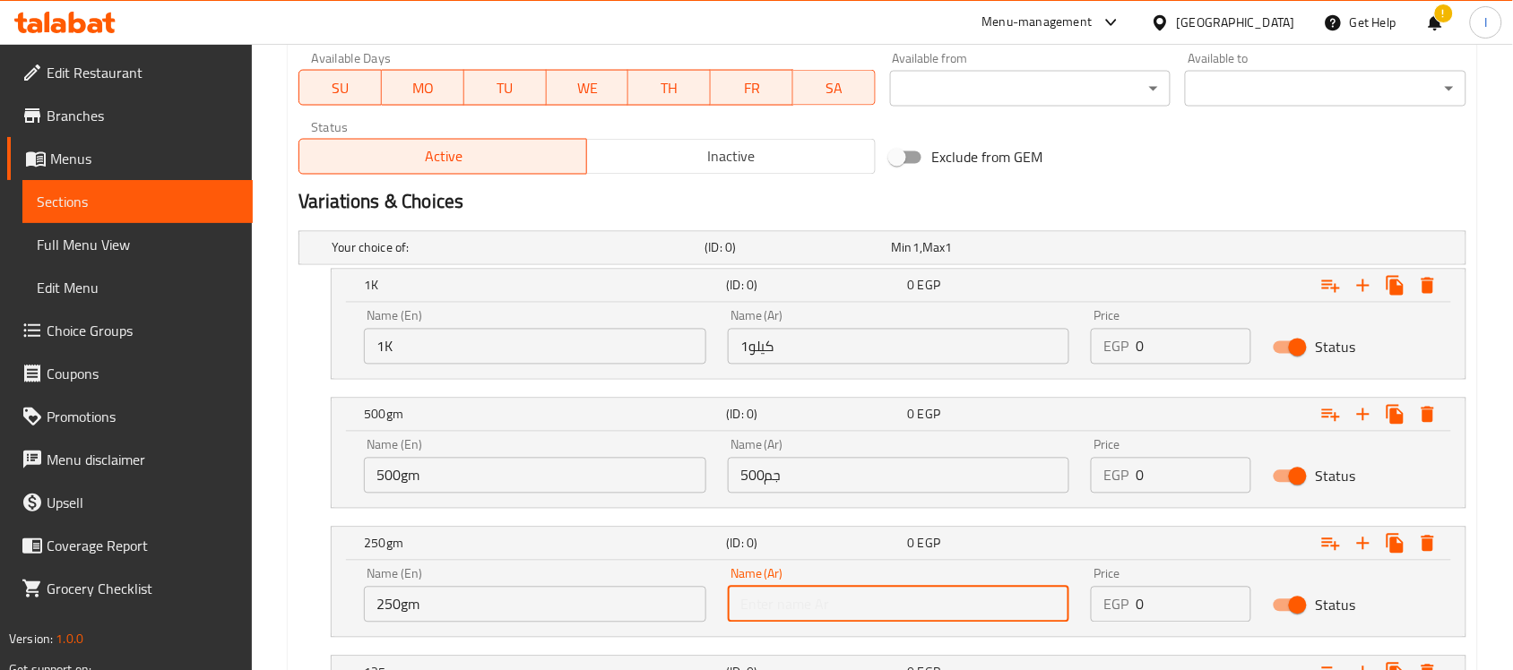
drag, startPoint x: 889, startPoint y: 601, endPoint x: 898, endPoint y: 610, distance: 12.7
click at [889, 601] on input "text" at bounding box center [899, 605] width 342 height 36
type input "250جم"
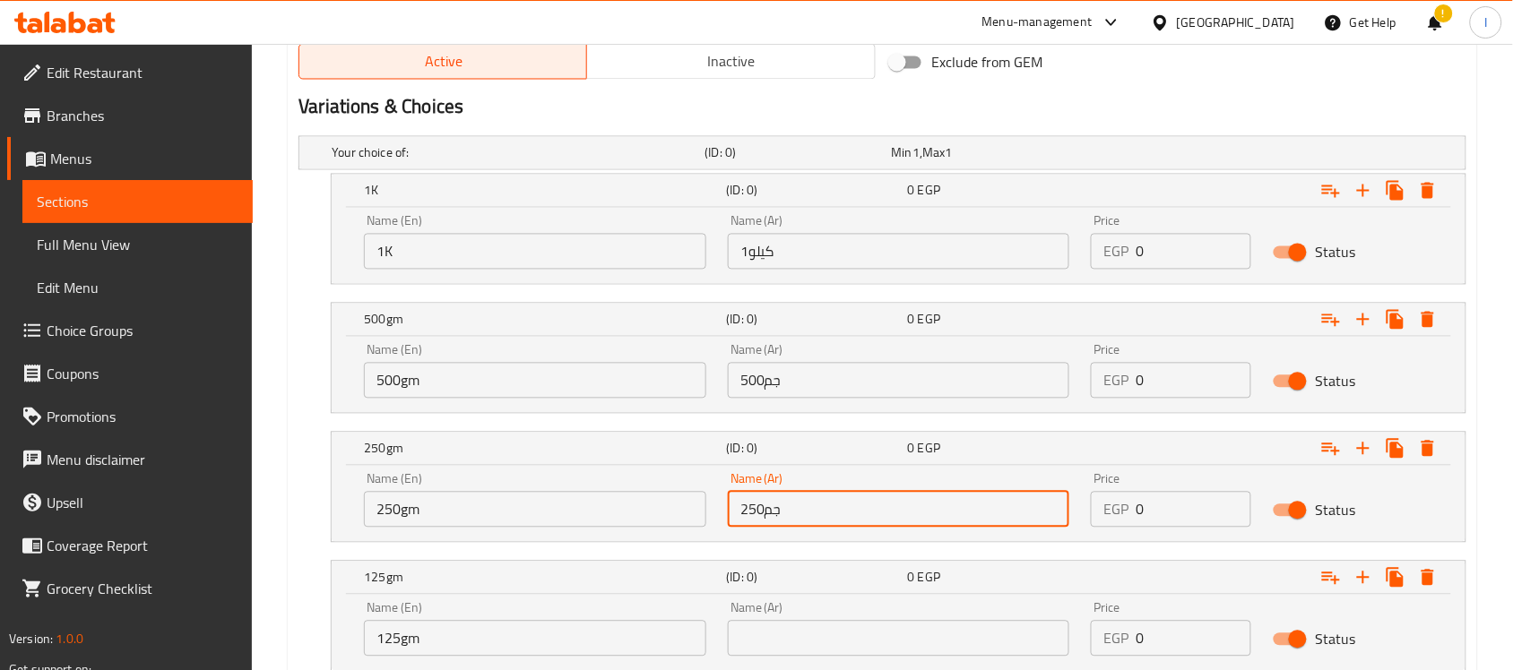
scroll to position [1076, 0]
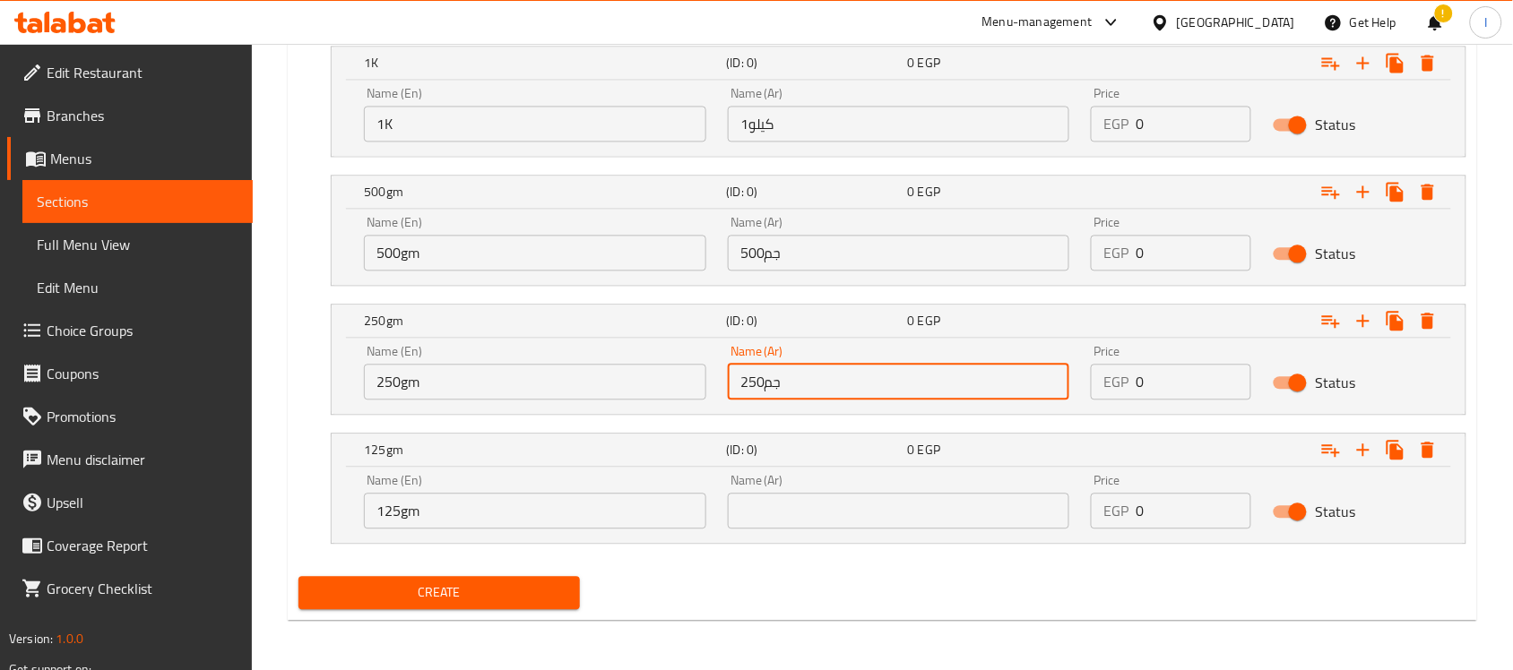
click at [841, 500] on input "text" at bounding box center [899, 511] width 342 height 36
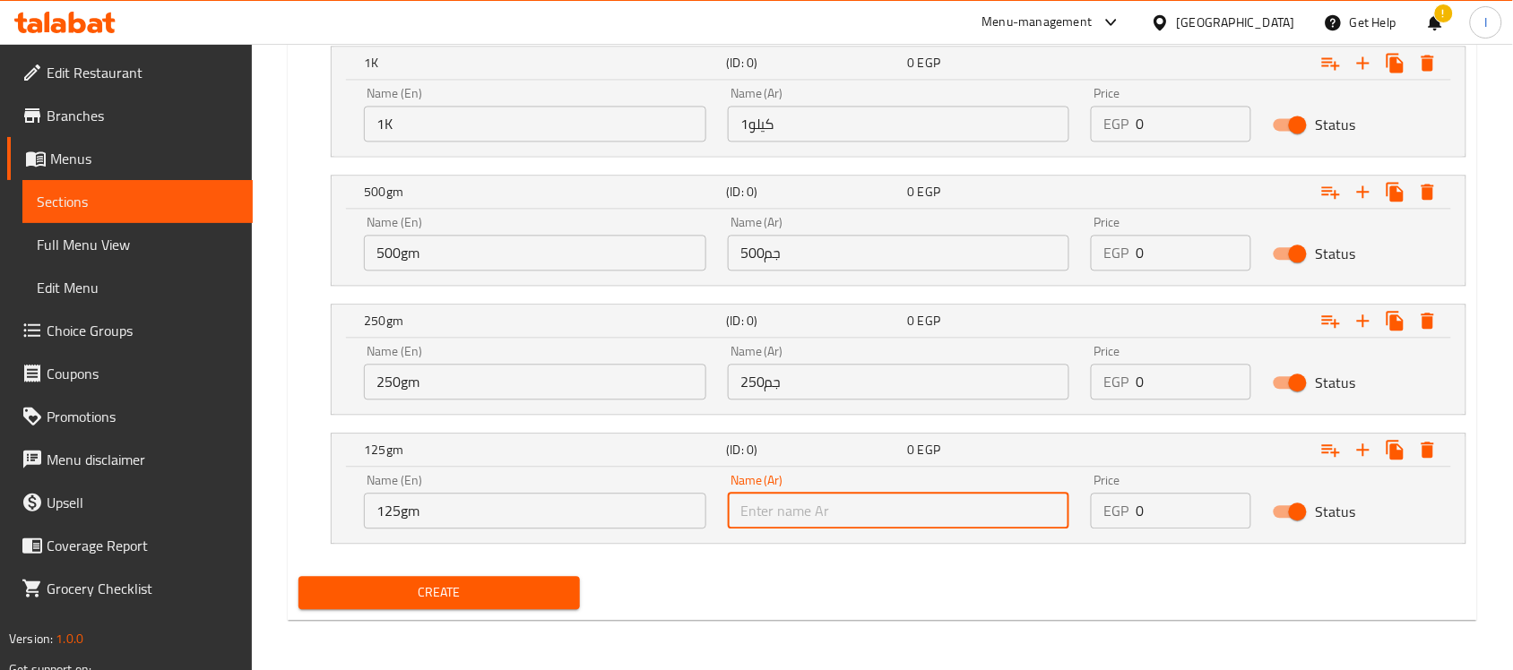
click at [843, 500] on input "text" at bounding box center [899, 511] width 342 height 36
type input "125جم"
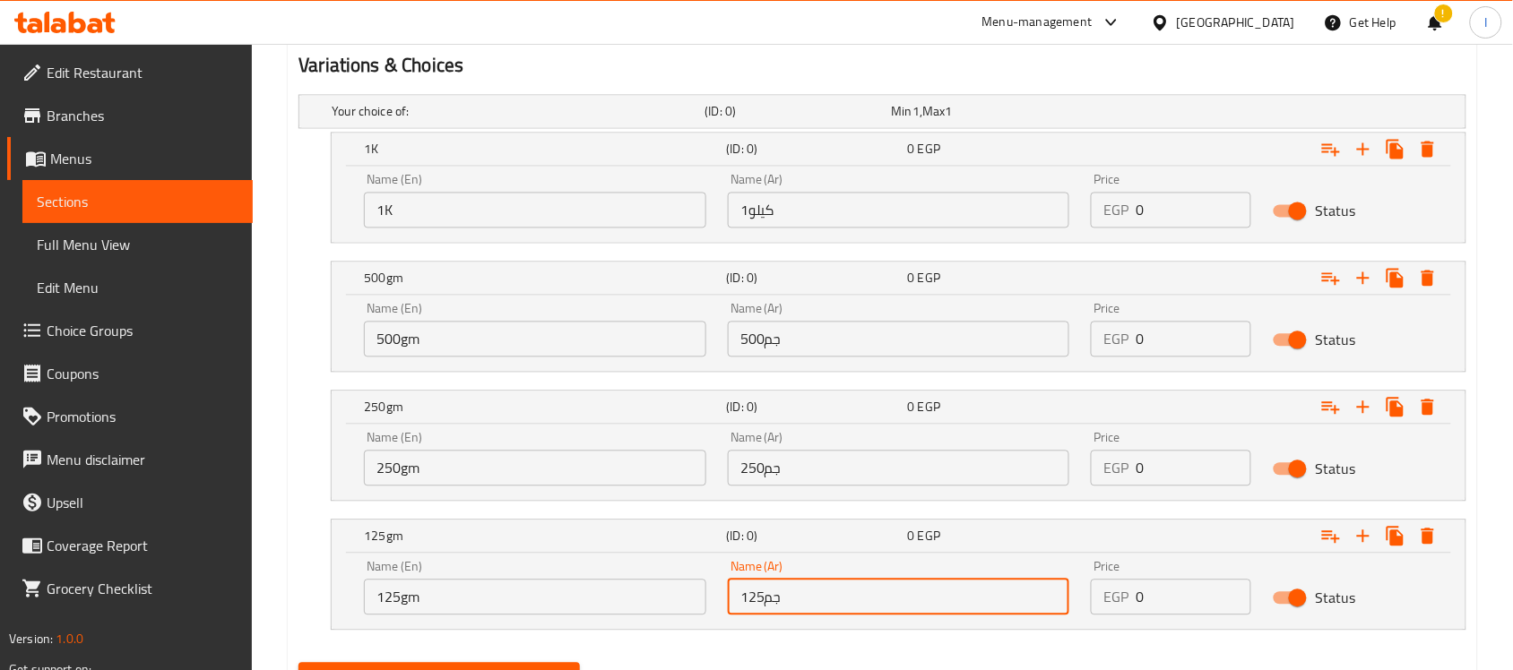
scroll to position [964, 0]
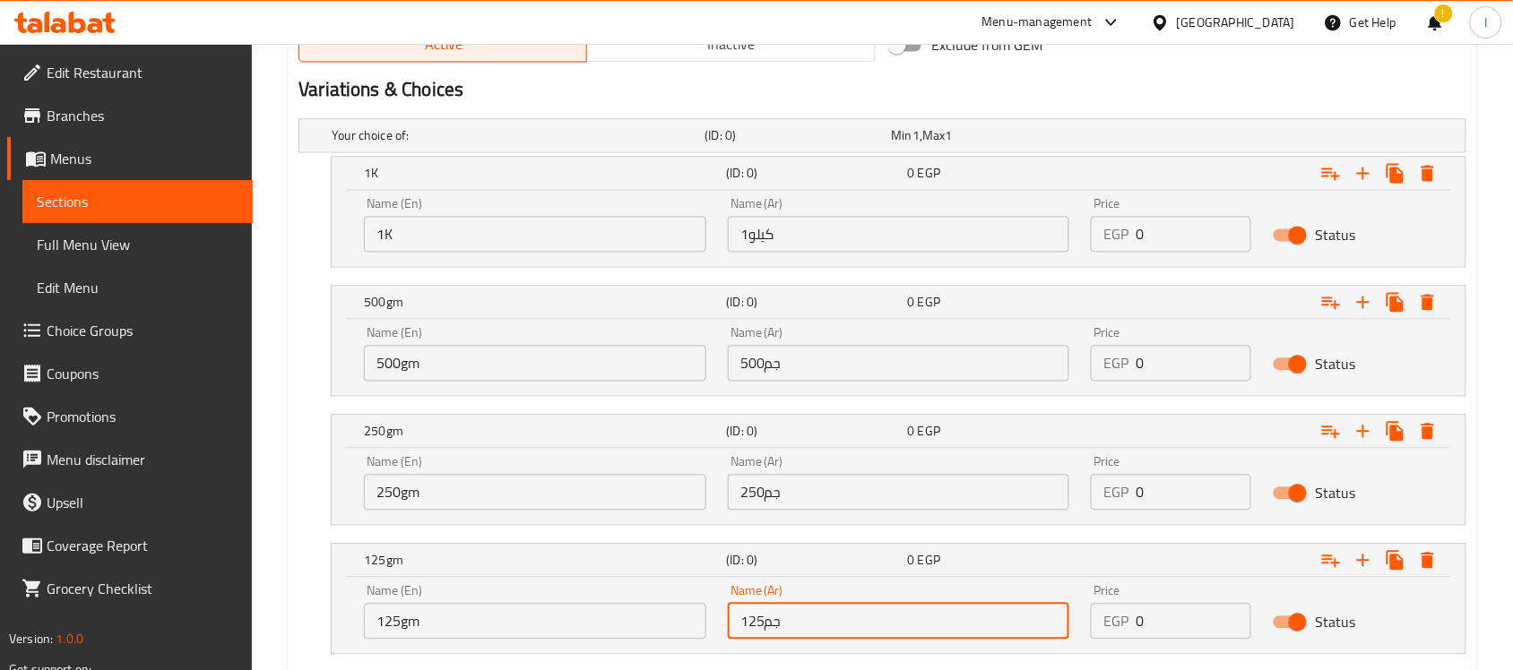
click at [1171, 229] on input "0" at bounding box center [1194, 235] width 116 height 36
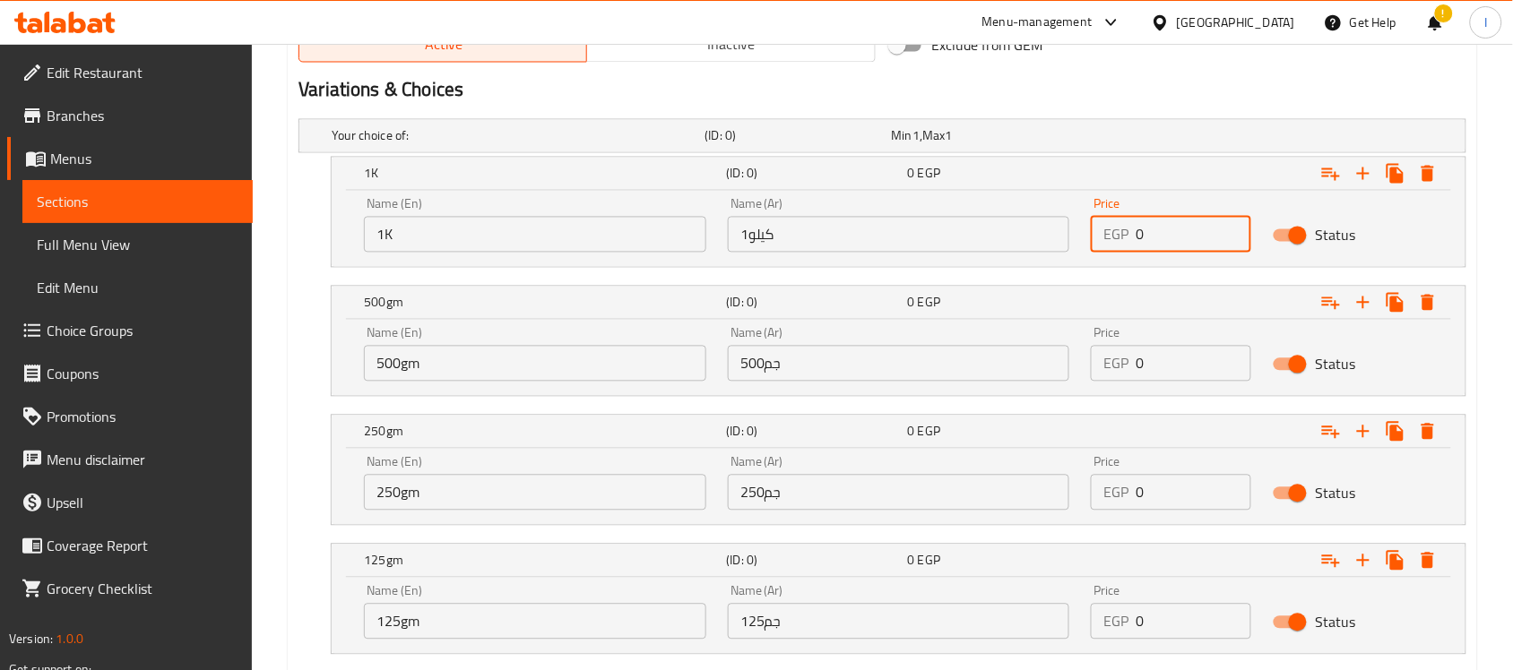
click at [1168, 229] on input "0" at bounding box center [1194, 235] width 116 height 36
type input "1160"
click at [1159, 374] on input "0" at bounding box center [1194, 364] width 116 height 36
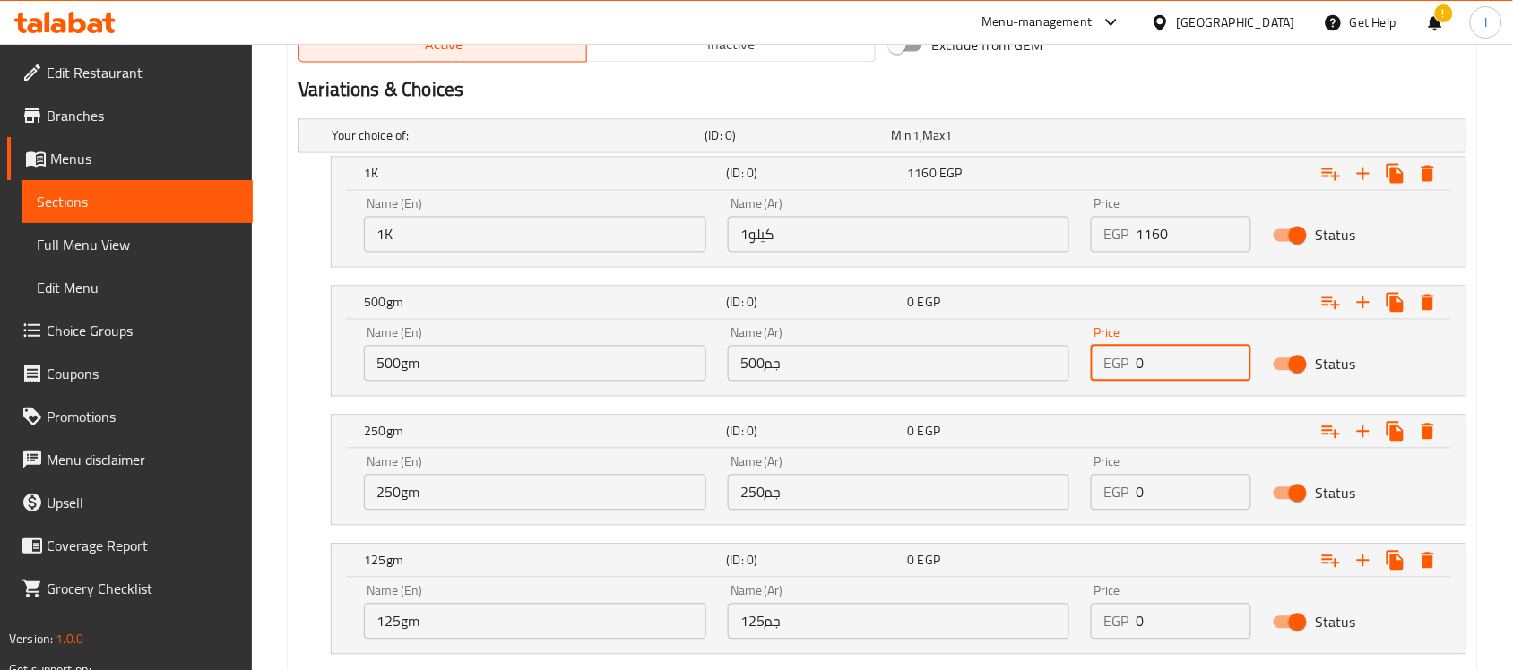
click at [1159, 374] on input "0" at bounding box center [1194, 364] width 116 height 36
type input "580"
click at [1135, 495] on div "EGP 0 Price" at bounding box center [1171, 493] width 160 height 36
click at [1161, 495] on input "0" at bounding box center [1194, 493] width 116 height 36
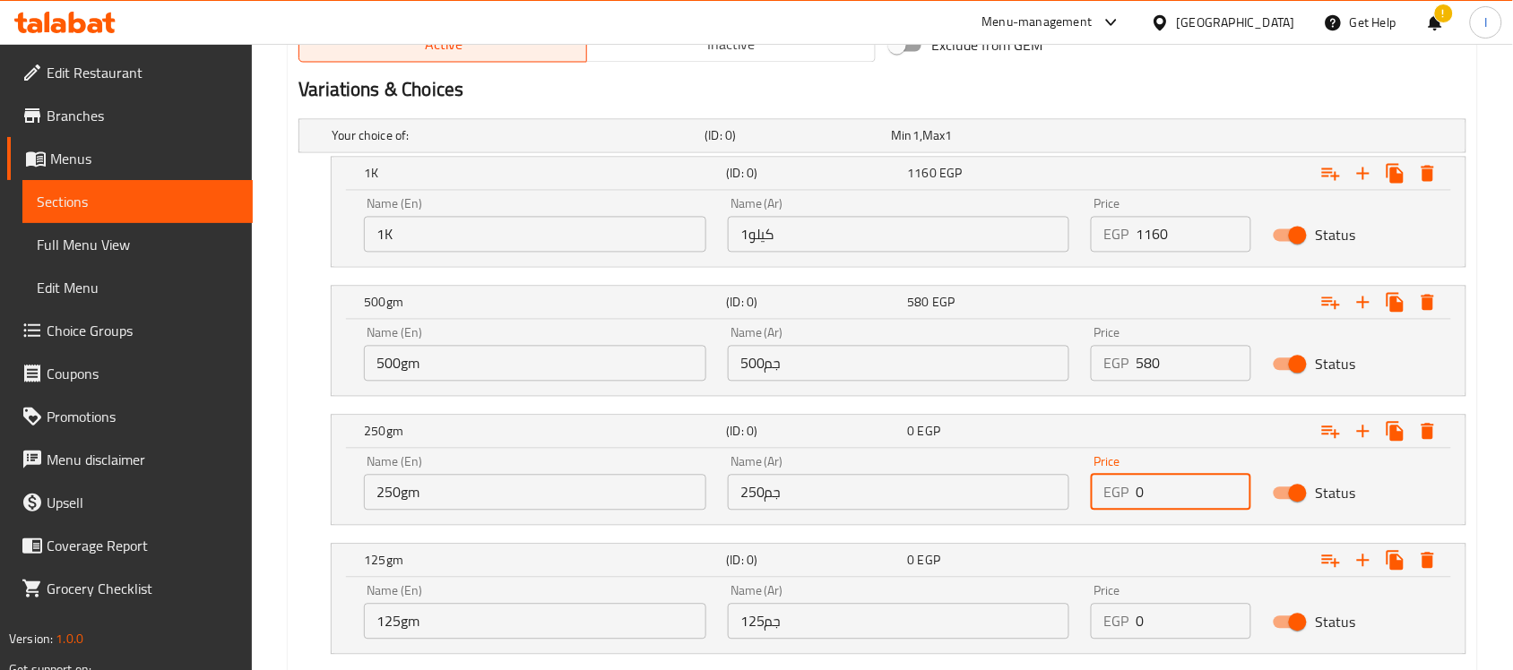
click at [1161, 495] on input "0" at bounding box center [1194, 493] width 116 height 36
type input "290"
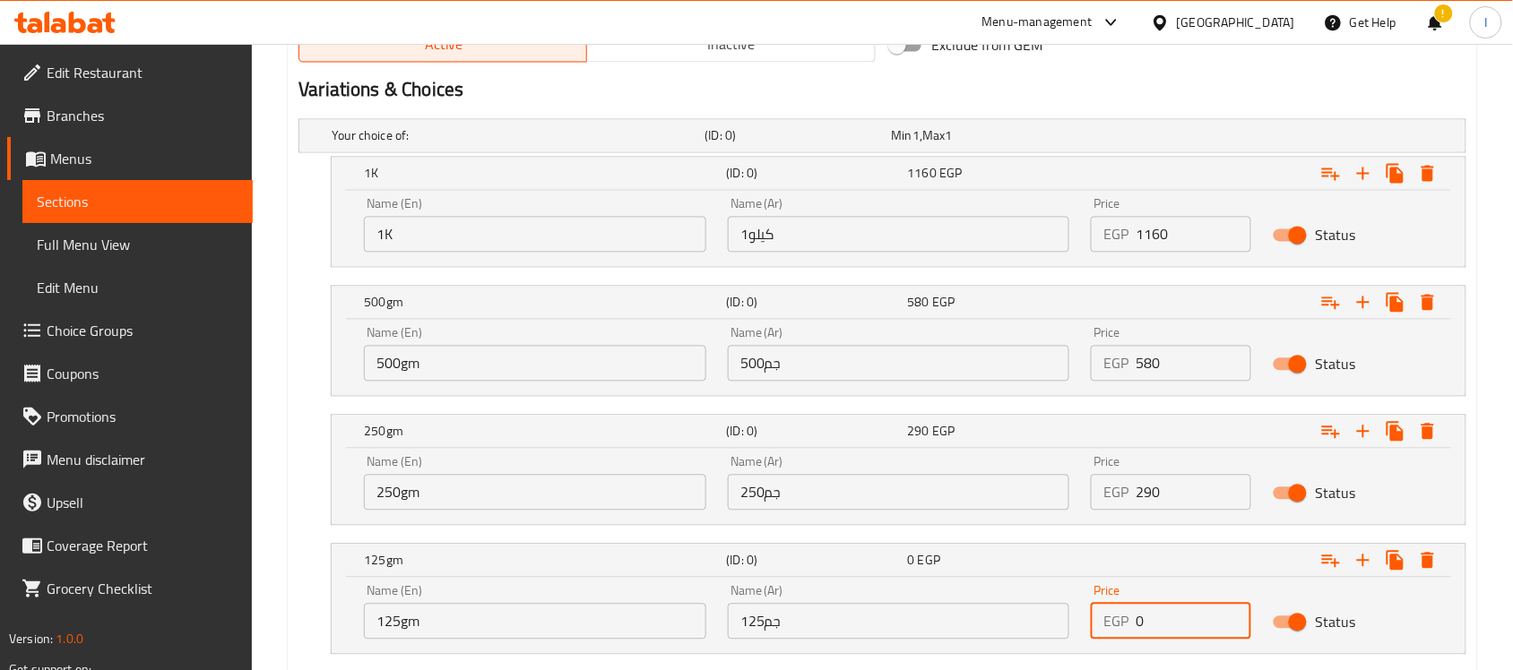
click at [1181, 627] on input "0" at bounding box center [1194, 622] width 116 height 36
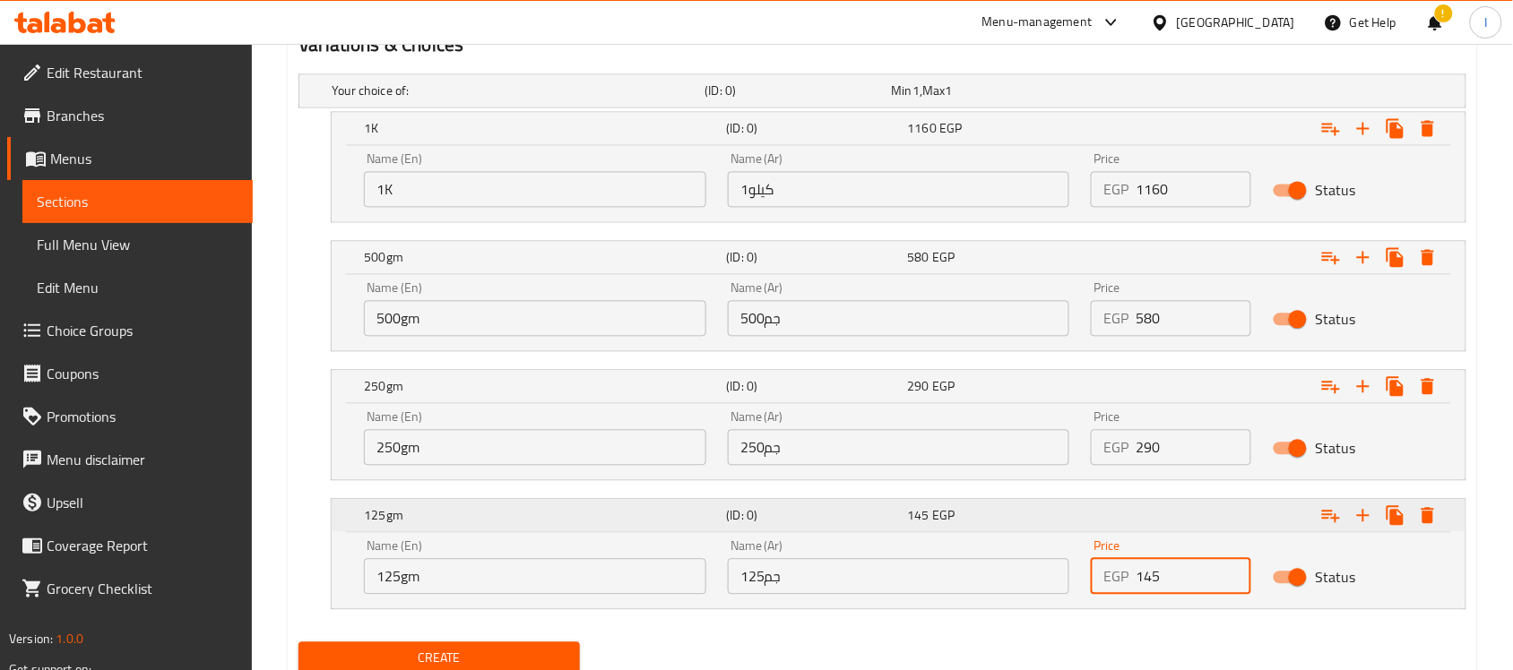
scroll to position [1076, 0]
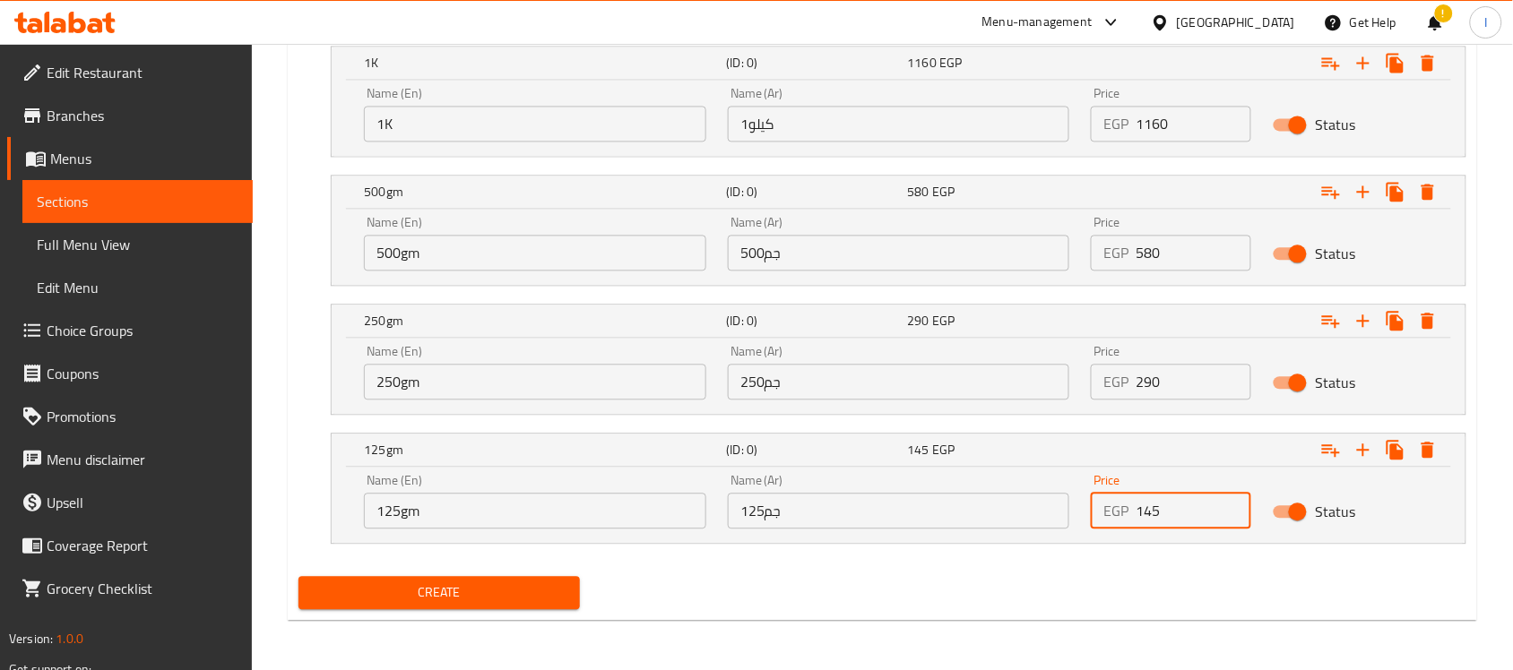
type input "145"
click at [502, 598] on span "Create" at bounding box center [439, 593] width 253 height 22
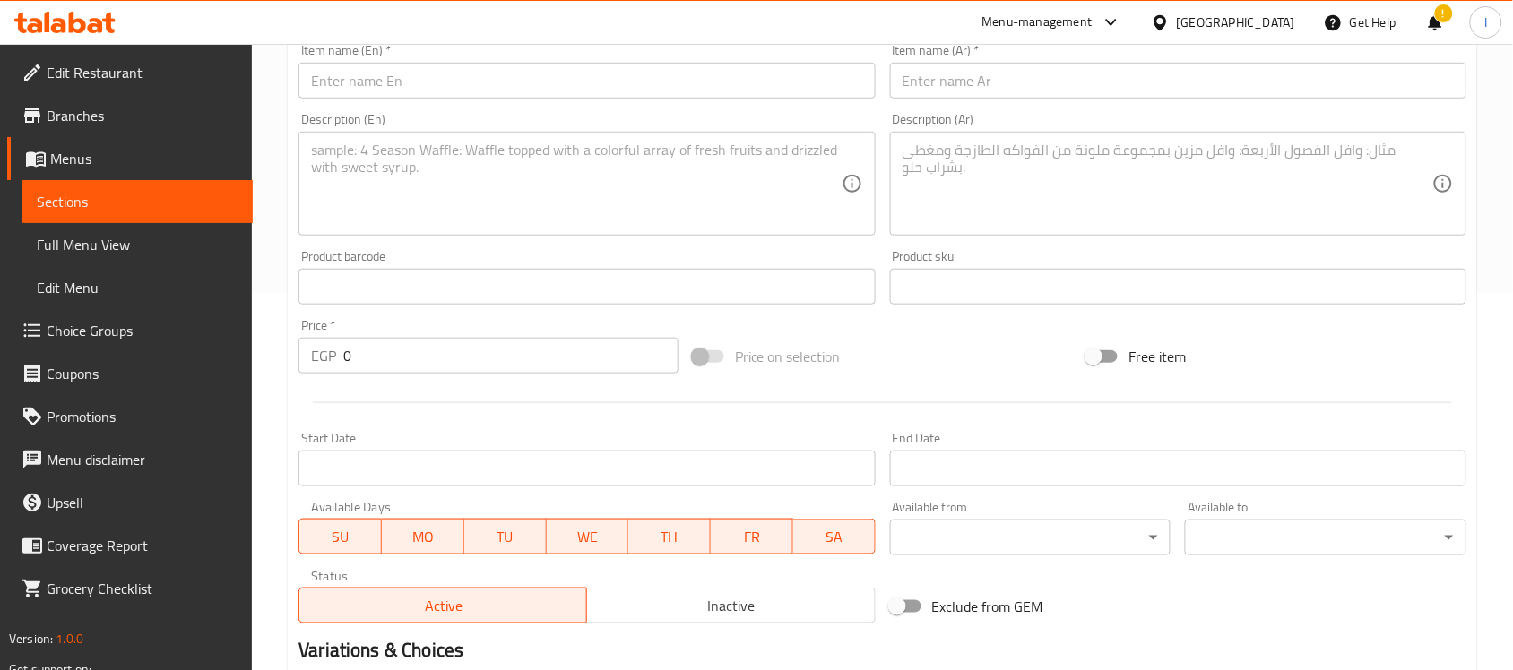
scroll to position [0, 0]
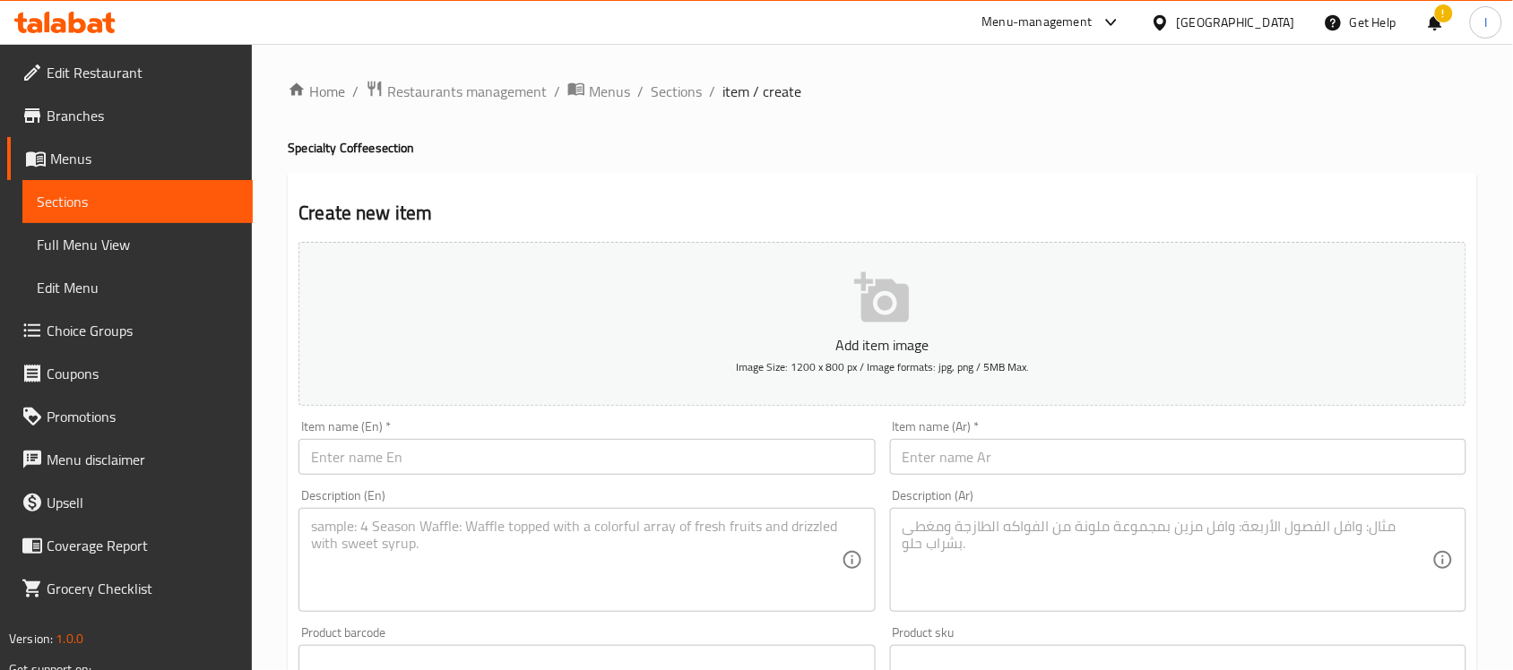
click at [1009, 454] on input "text" at bounding box center [1178, 457] width 576 height 36
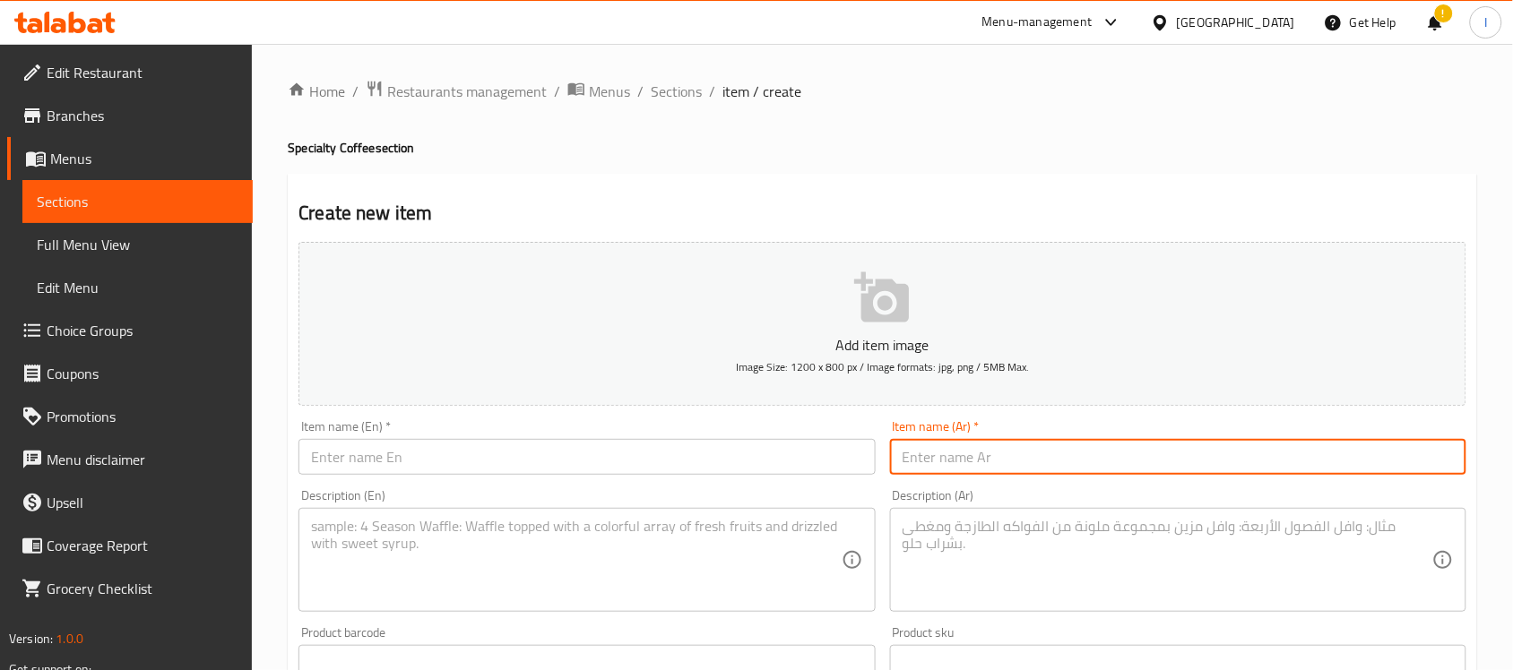
paste input "قهوة بابوغينيا سادة"
type input "قهوة بابوغينيا سادة"
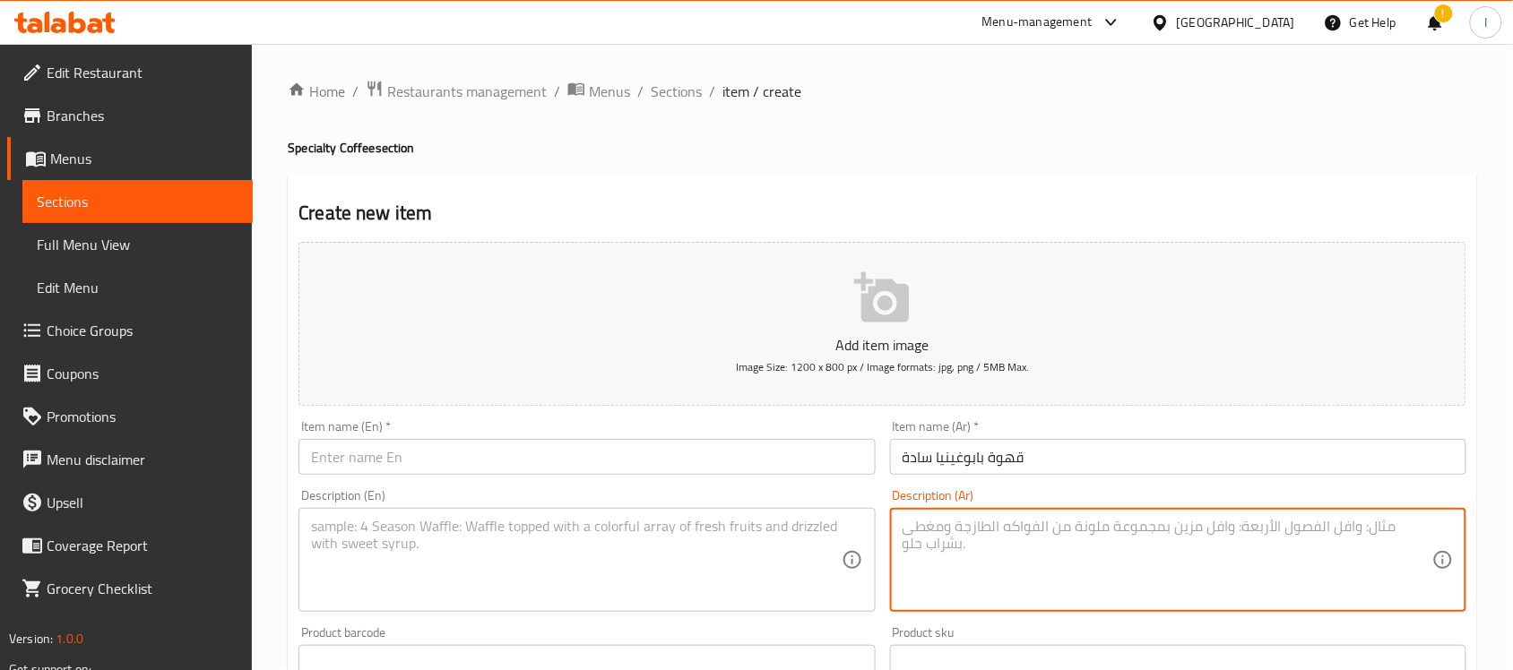
click at [1002, 527] on textarea at bounding box center [1168, 560] width 530 height 85
paste textarea "قهوة قوية بنكهة طبيعية من بابوغينيا، مناسبة لمحبي الطعم المركز."
type textarea "قهوة قوية بنكهة طبيعية من بابوغينيا، مناسبة لمحبي الطعم المركز."
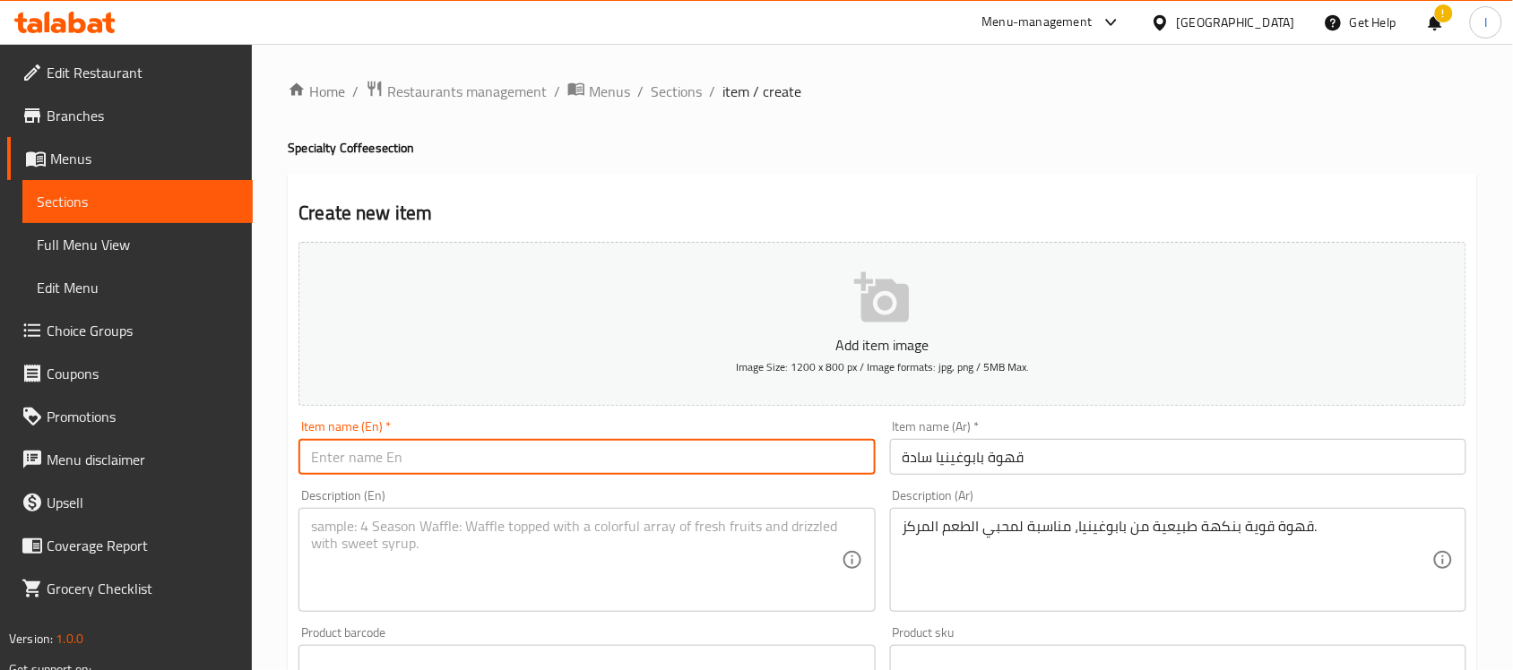
drag, startPoint x: 710, startPoint y: 451, endPoint x: 711, endPoint y: 462, distance: 10.8
click at [710, 451] on input "text" at bounding box center [586, 457] width 576 height 36
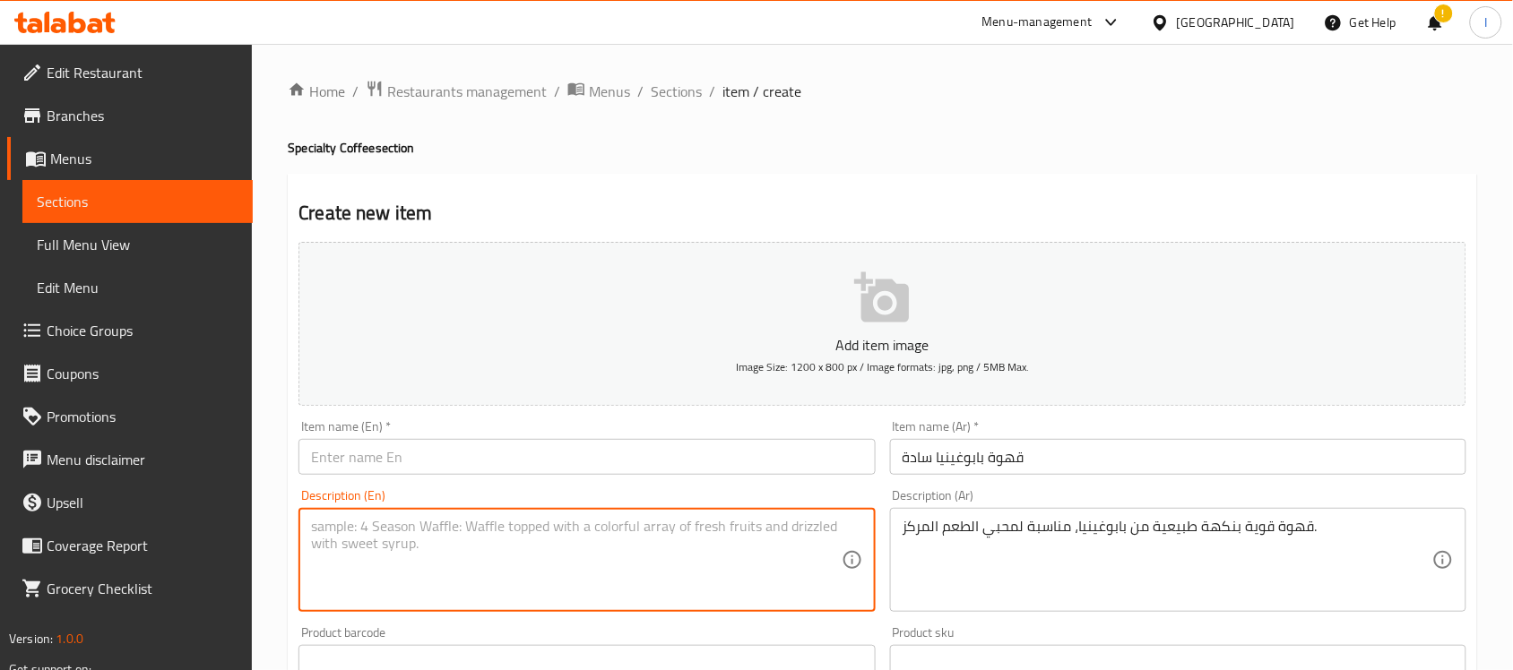
click at [686, 576] on textarea at bounding box center [576, 560] width 530 height 85
paste textarea "Strong natural flavor from [GEOGRAPHIC_DATA], perfect for bold taste lovers."
type textarea "Strong natural flavor from [GEOGRAPHIC_DATA], perfect for bold taste lovers."
click at [514, 471] on input "text" at bounding box center [586, 457] width 576 height 36
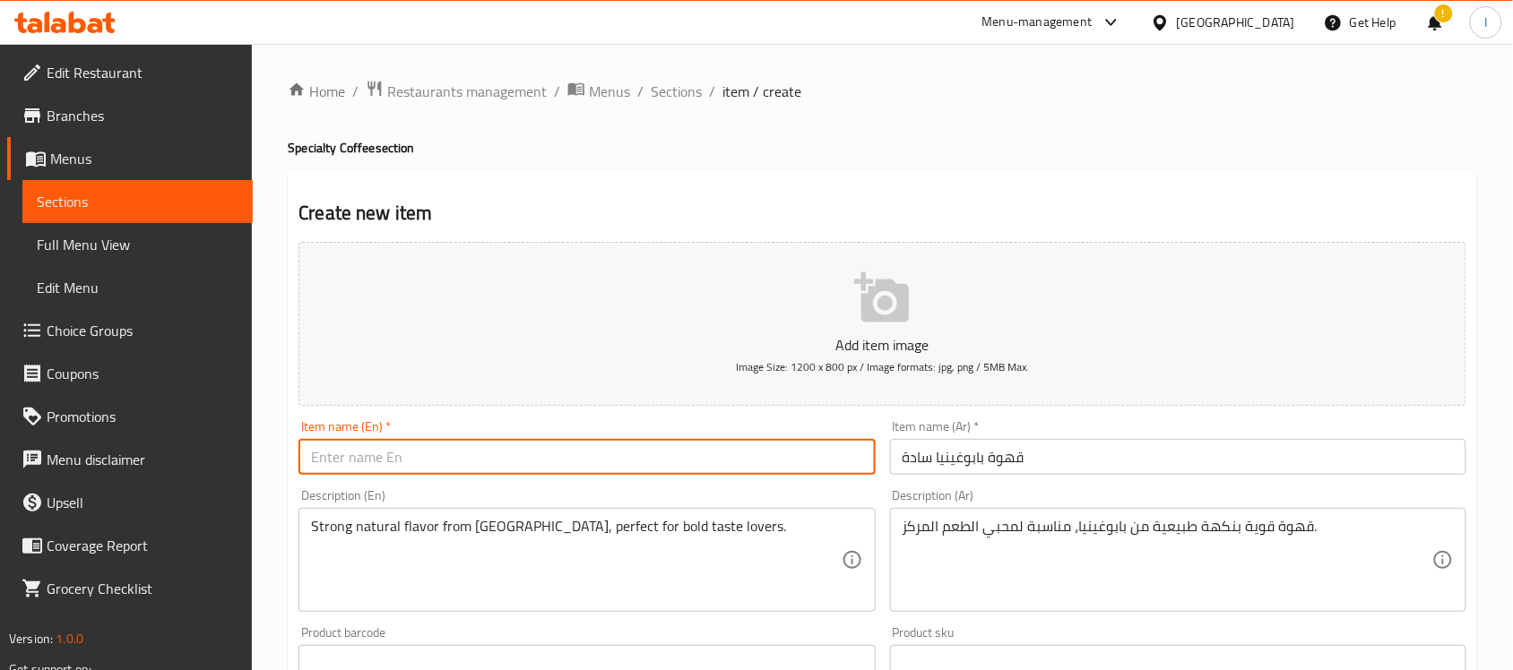
paste input "[GEOGRAPHIC_DATA]"
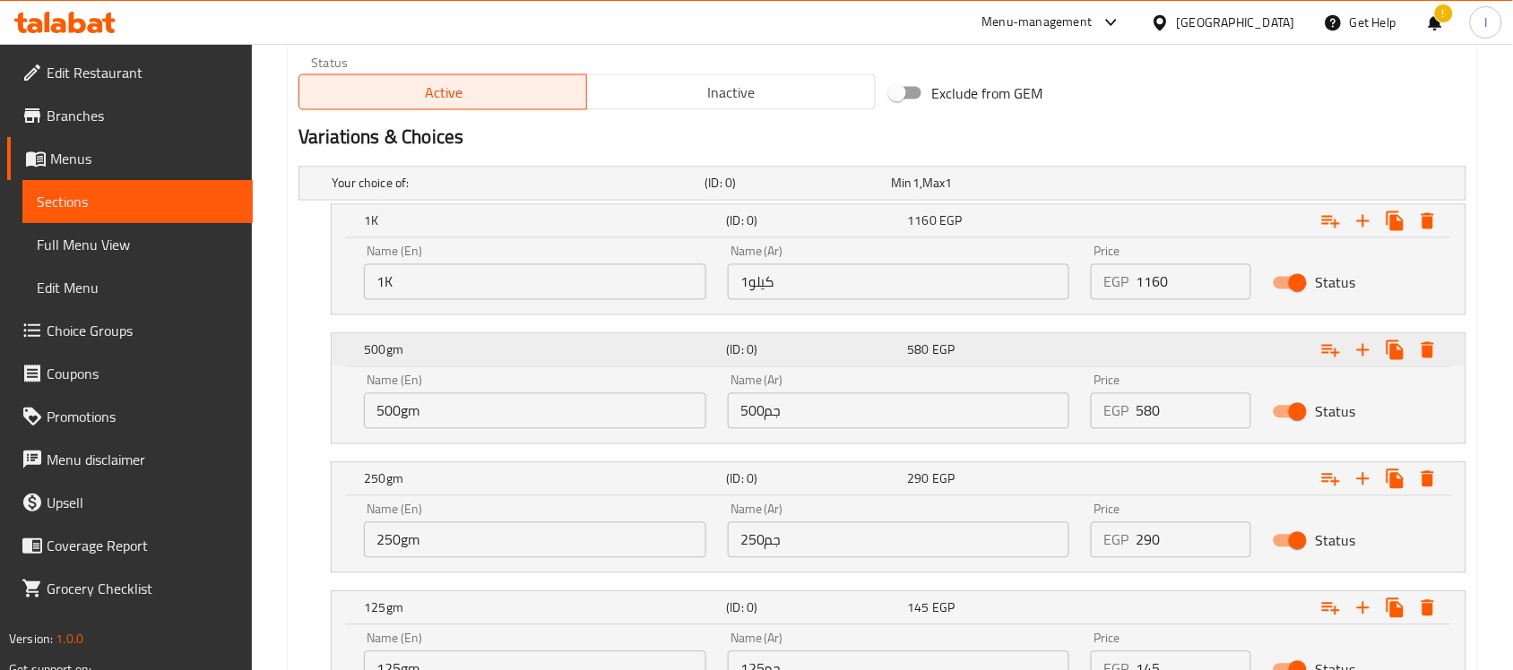
scroll to position [896, 0]
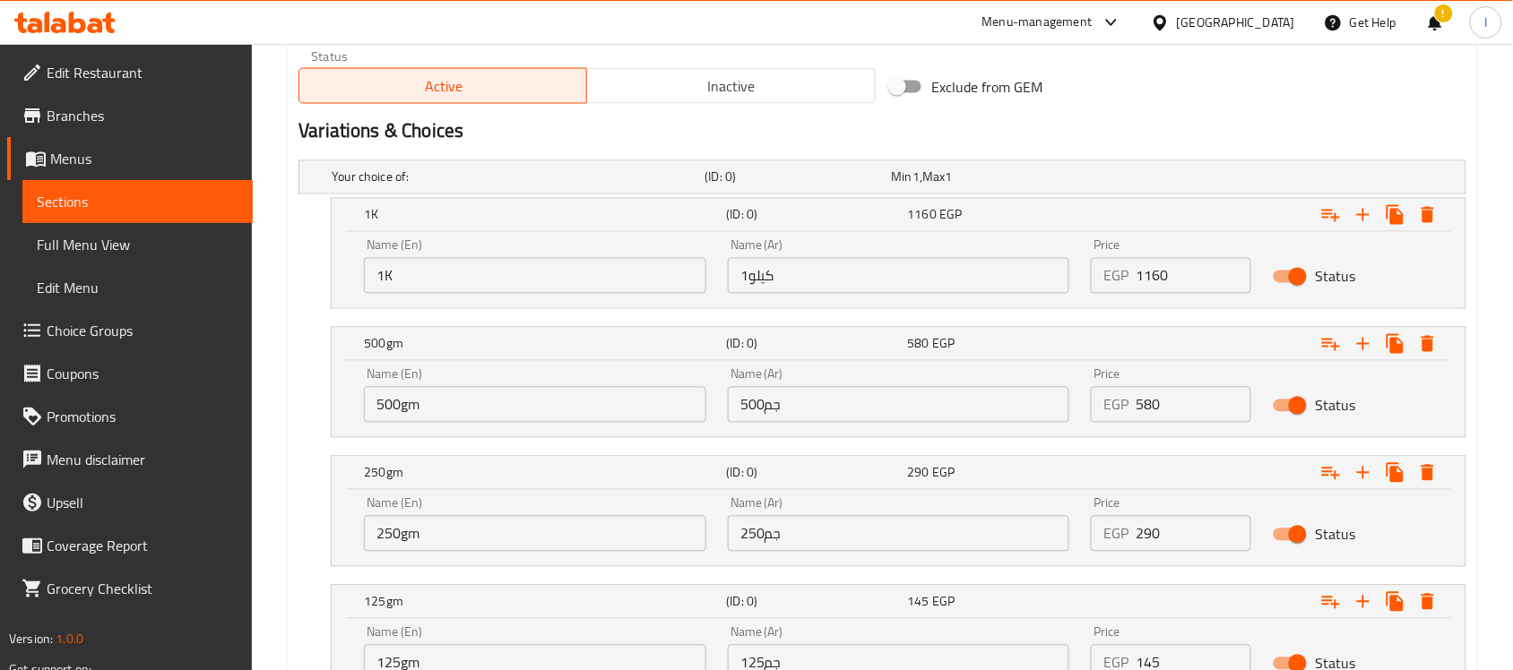
type input "[GEOGRAPHIC_DATA]"
click at [575, 278] on input "1K" at bounding box center [535, 276] width 342 height 36
click at [904, 279] on input "1كيلو" at bounding box center [899, 276] width 342 height 36
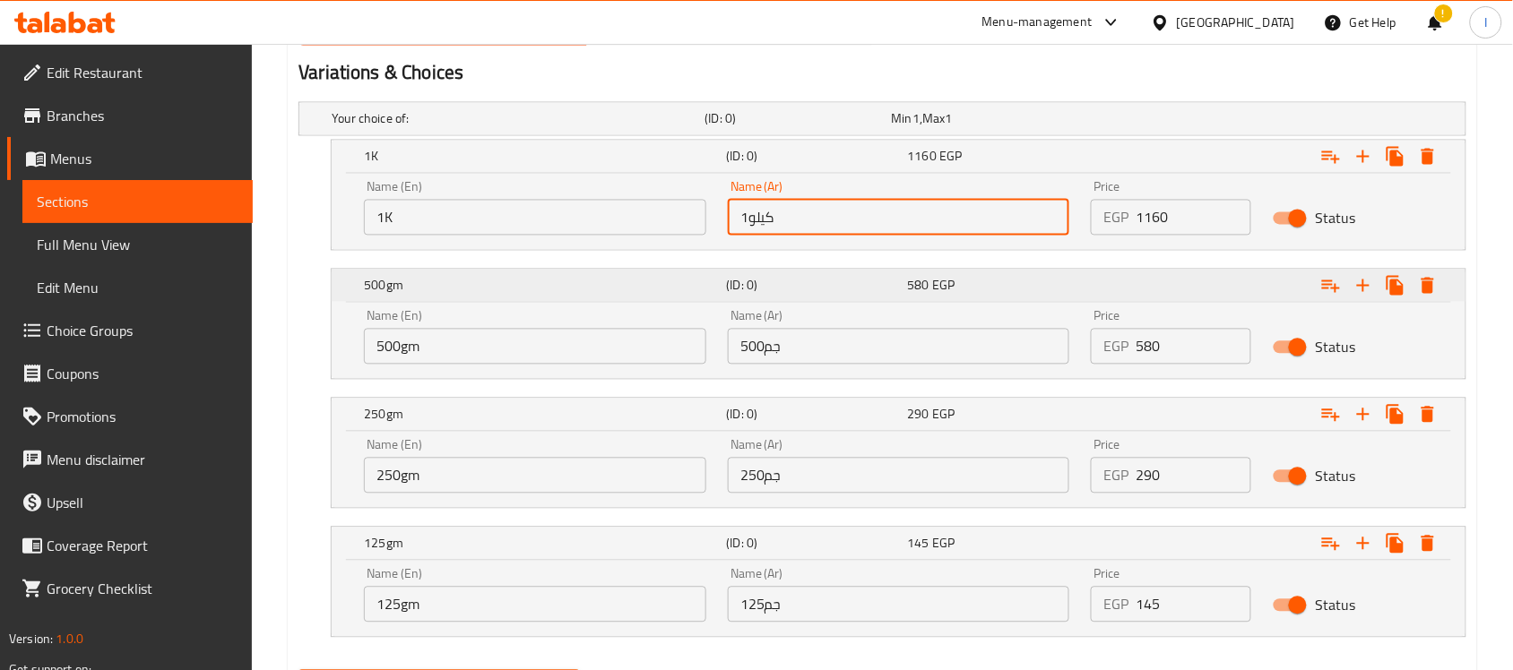
scroll to position [825, 0]
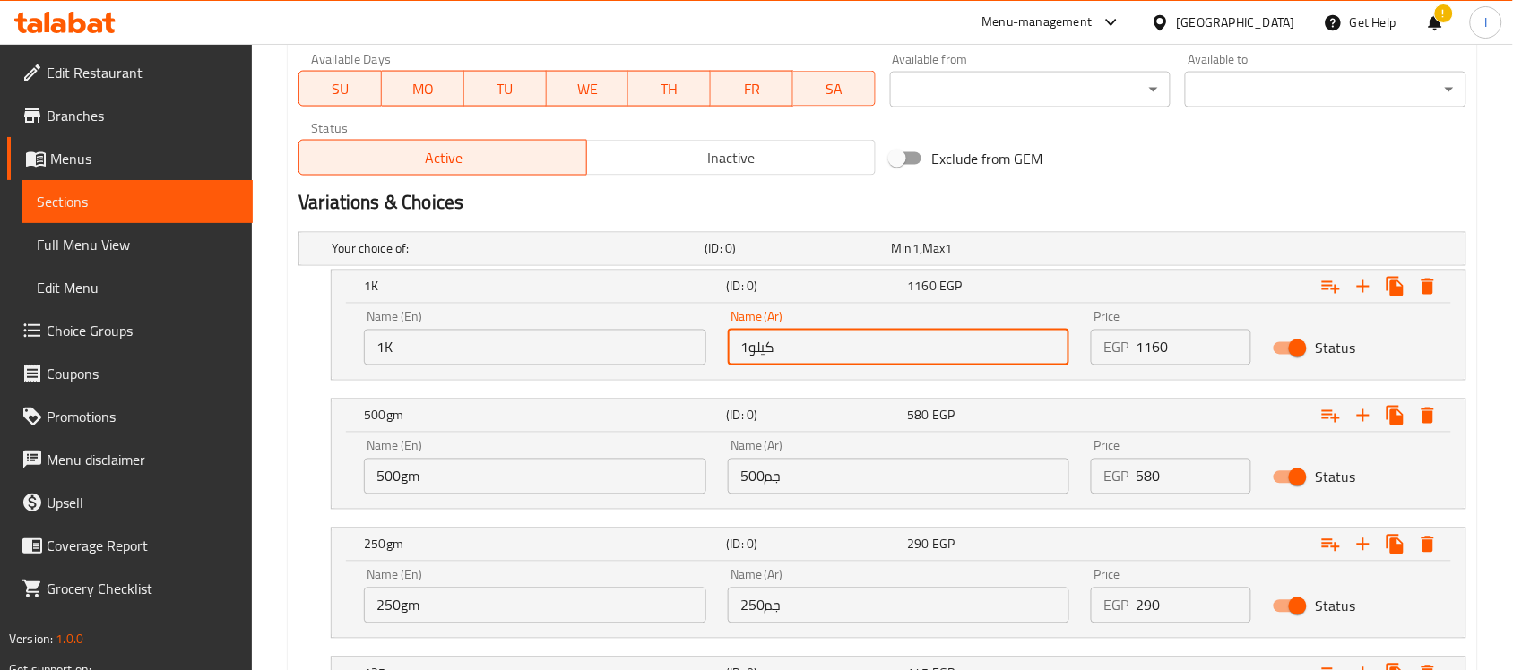
drag, startPoint x: 108, startPoint y: 209, endPoint x: 99, endPoint y: 212, distance: 10.5
click at [108, 209] on span "Sections" at bounding box center [138, 202] width 202 height 22
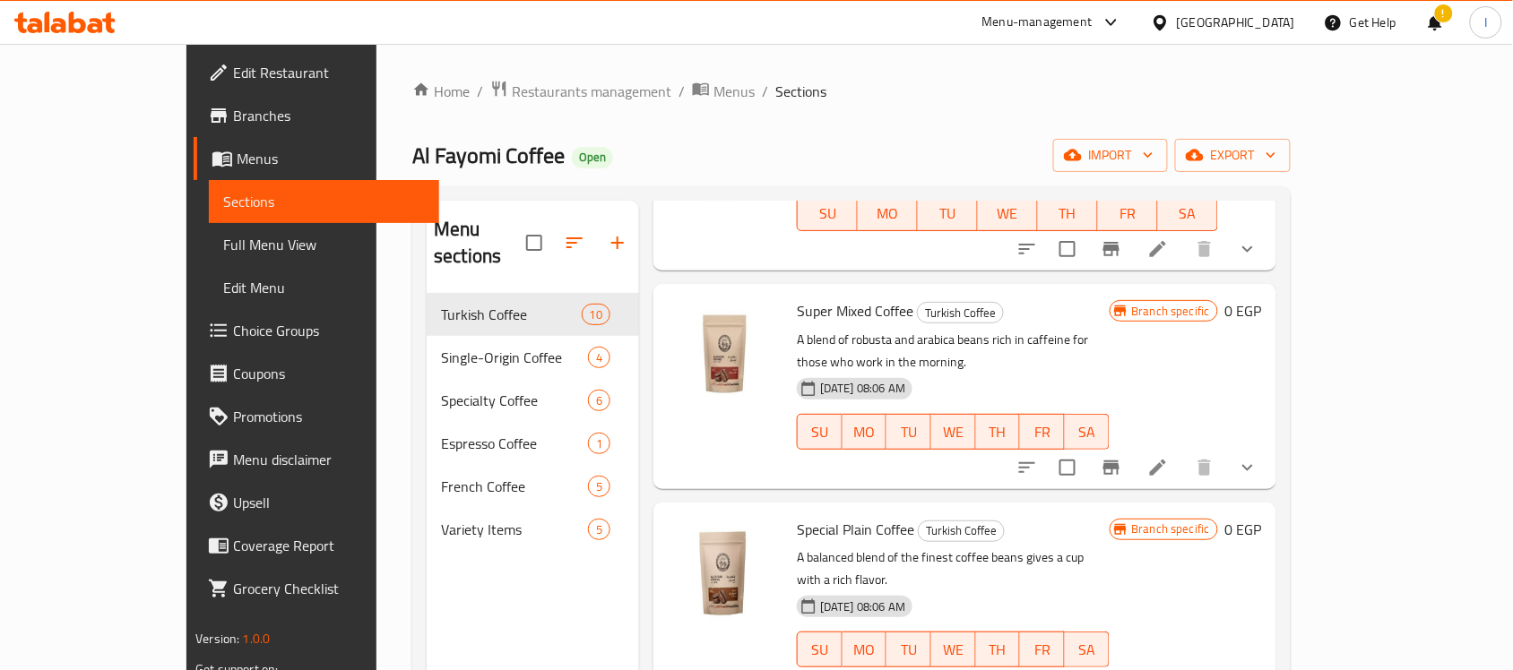
scroll to position [560, 0]
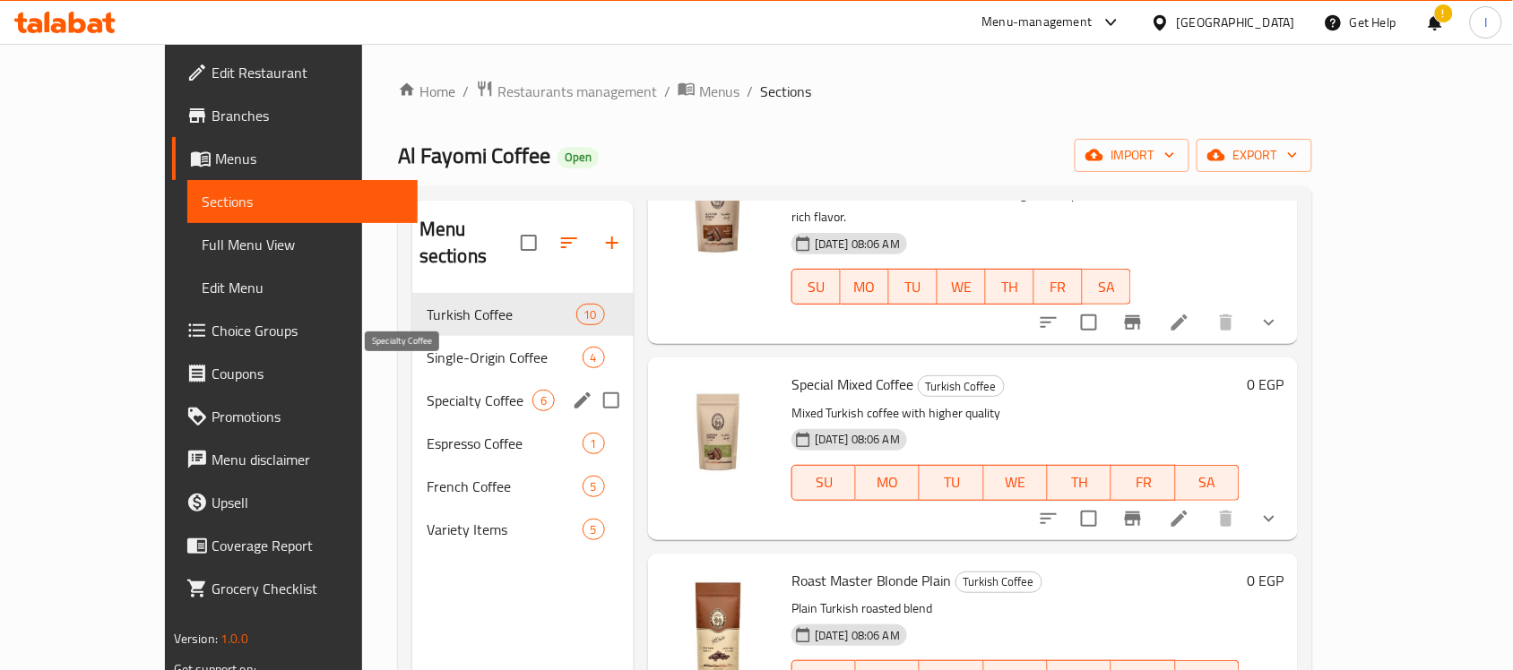
click at [427, 390] on span "Specialty Coffee" at bounding box center [480, 401] width 106 height 22
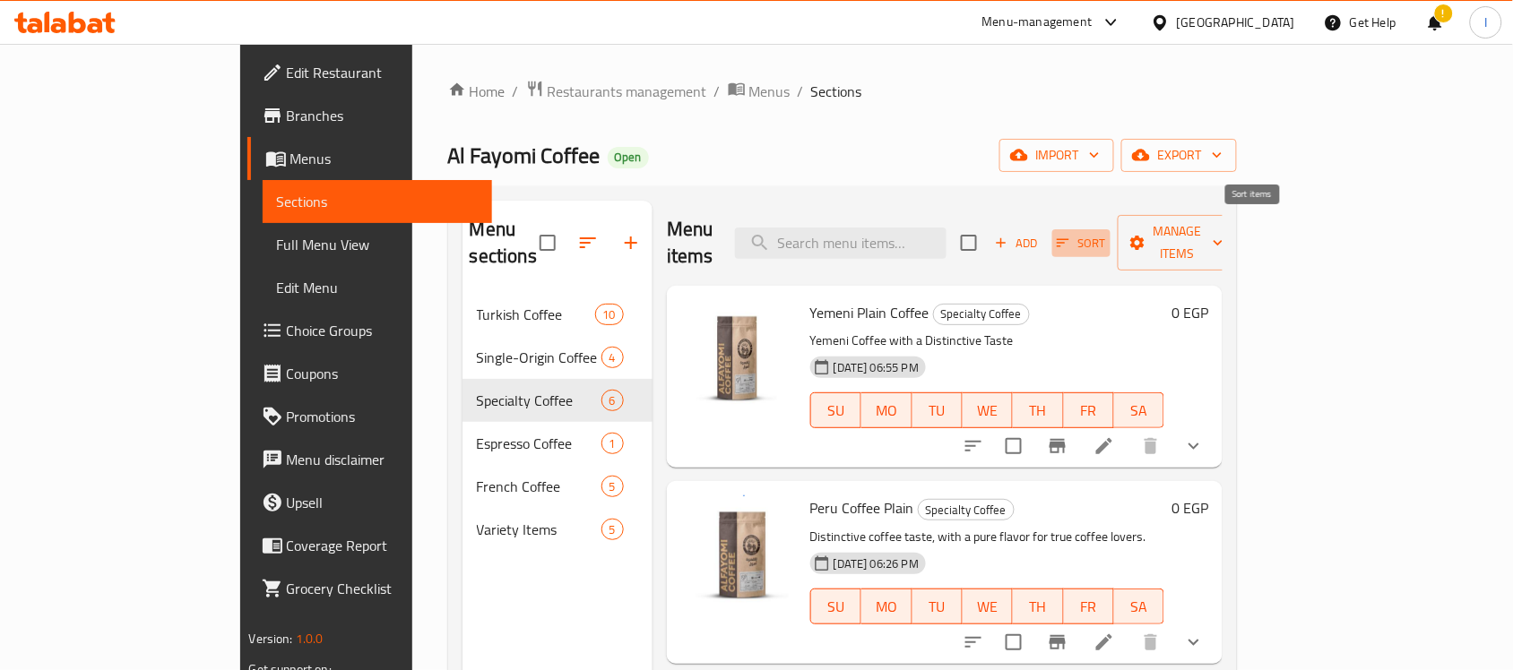
click at [1106, 238] on span "Sort" at bounding box center [1081, 243] width 49 height 21
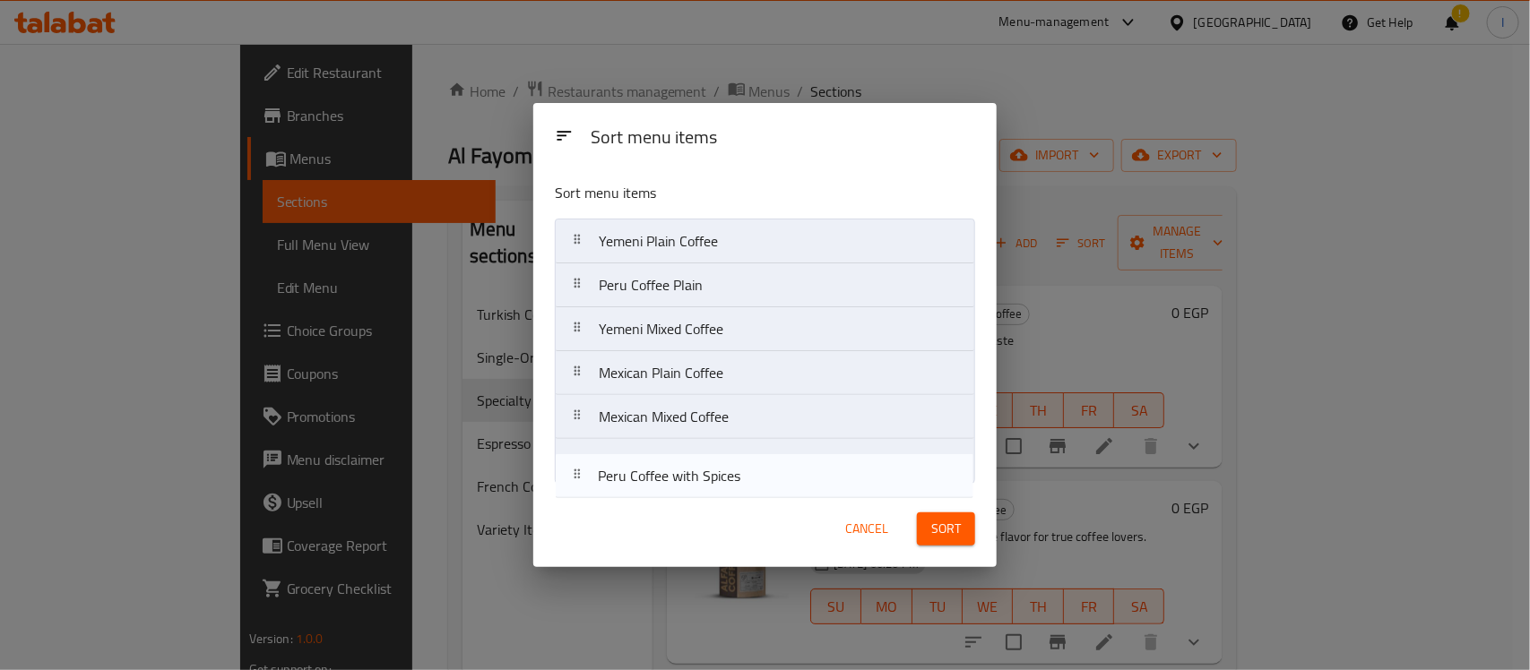
drag, startPoint x: 731, startPoint y: 334, endPoint x: 740, endPoint y: 460, distance: 125.9
click at [736, 486] on div "Sort menu items Yemeni Plain Coffee Peru Coffee Plain Peru Coffee with Spices Y…" at bounding box center [764, 330] width 463 height 324
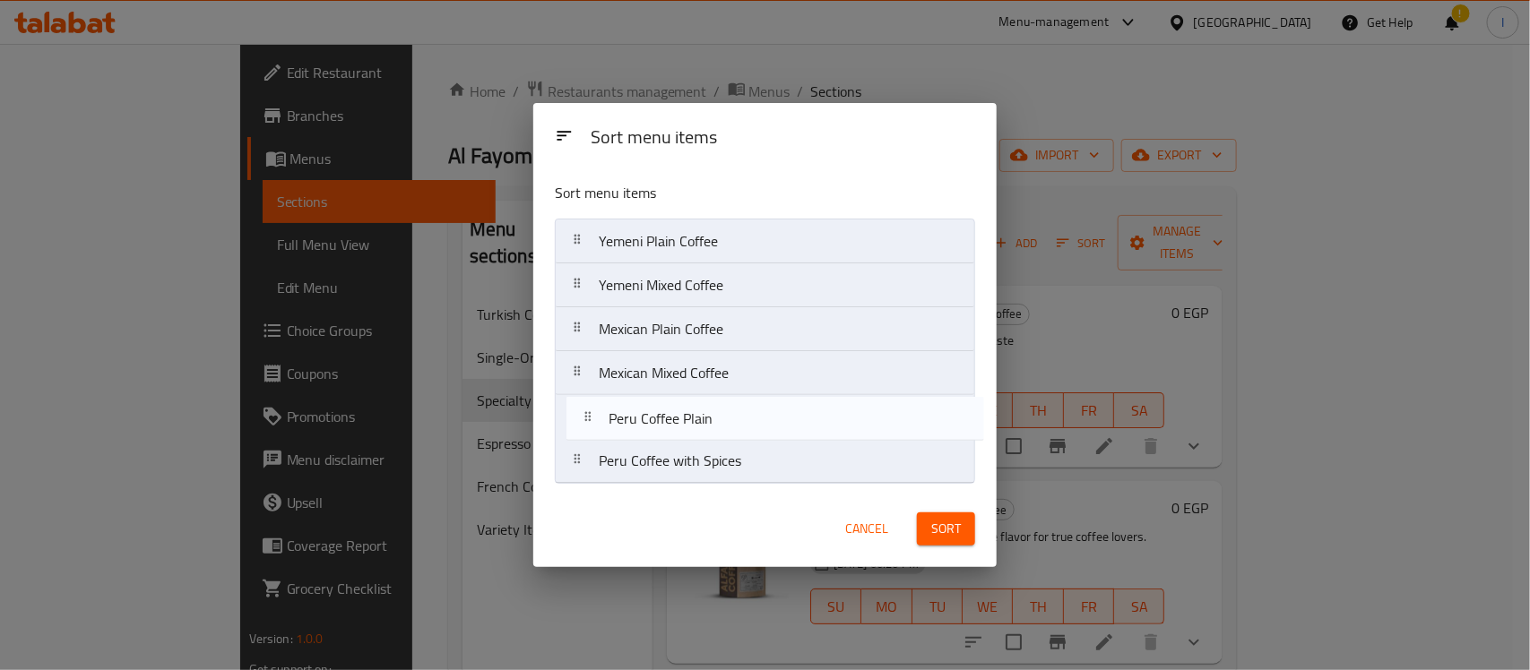
drag, startPoint x: 719, startPoint y: 296, endPoint x: 729, endPoint y: 439, distance: 143.8
click at [729, 439] on nav "Yemeni Plain Coffee Peru Coffee Plain Yemeni Mixed Coffee Mexican Plain Coffee …" at bounding box center [765, 351] width 420 height 265
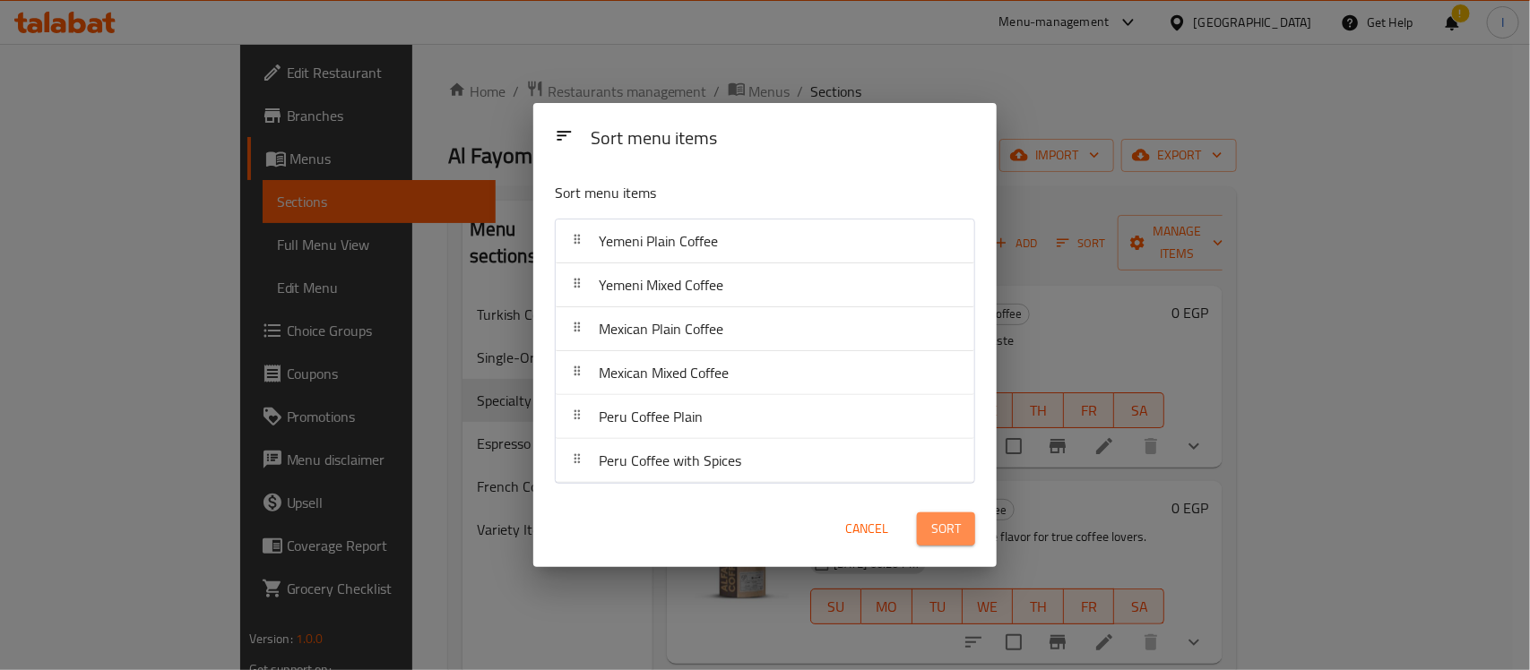
click at [946, 525] on span "Sort" at bounding box center [946, 529] width 30 height 22
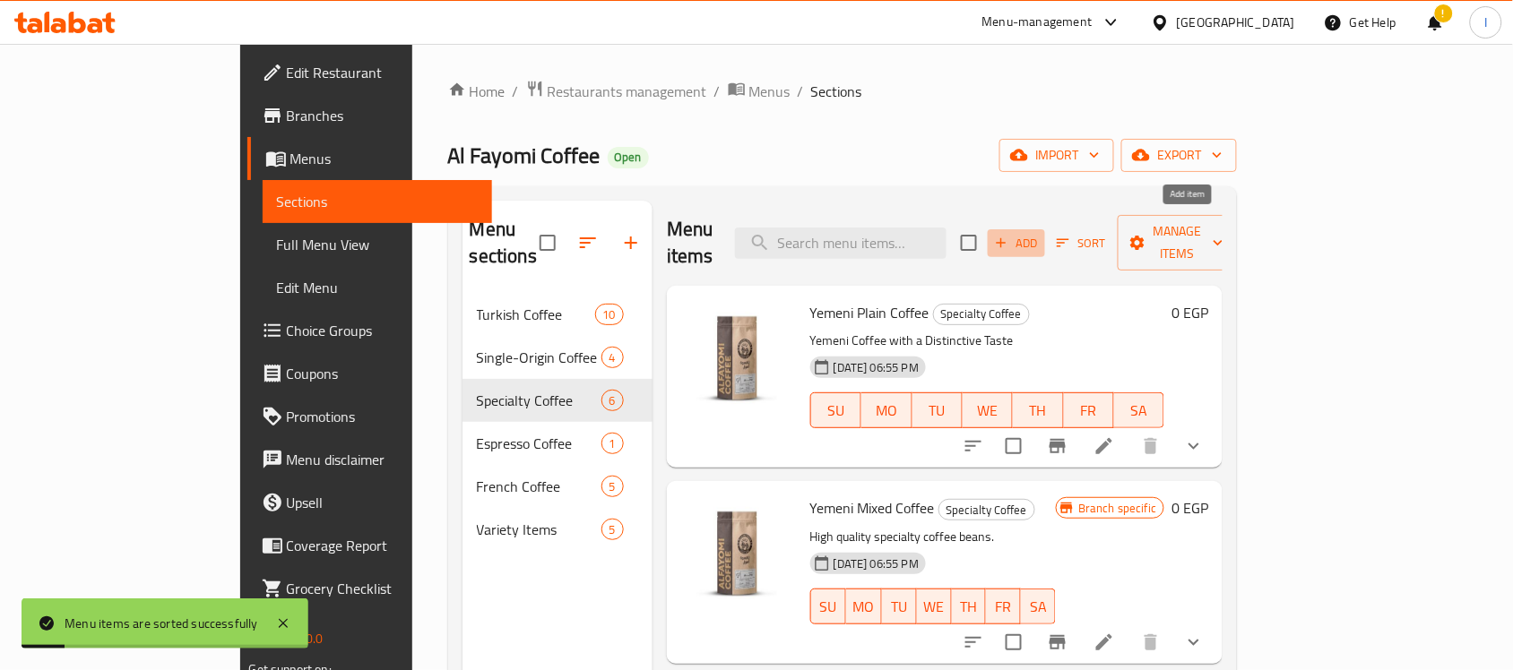
click at [1041, 234] on span "Add" at bounding box center [1016, 243] width 48 height 21
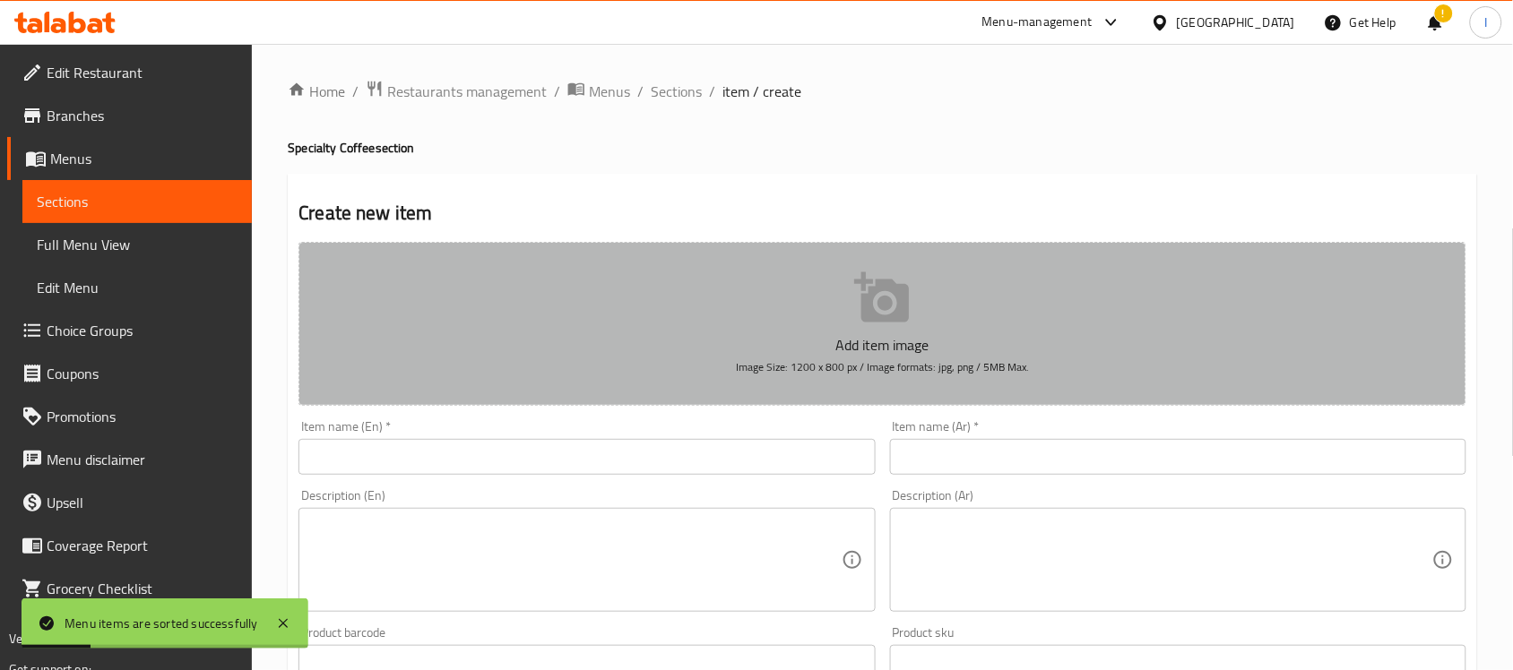
click at [844, 324] on button "Add item image Image Size: 1200 x 800 px / Image formats: jpg, png / 5MB Max." at bounding box center [882, 324] width 1168 height 164
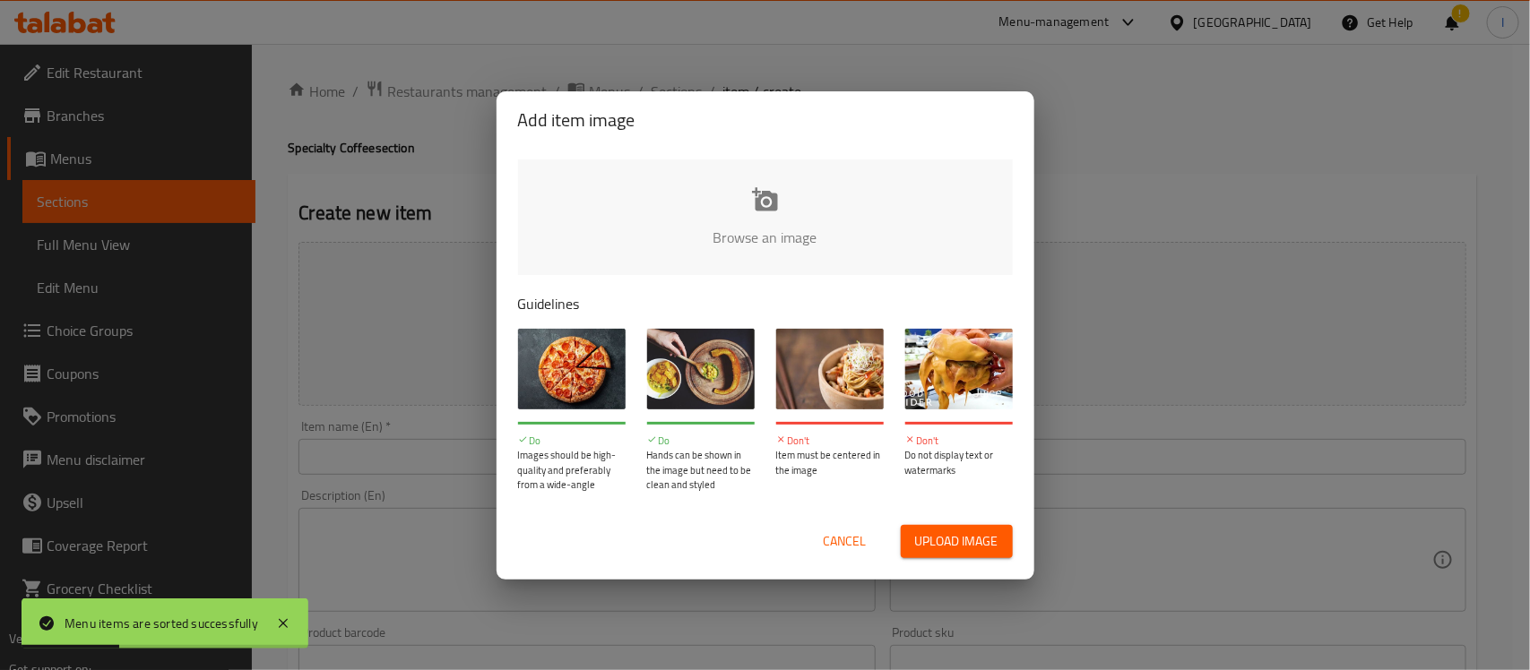
click at [757, 209] on input "file" at bounding box center [1371, 244] width 1707 height 168
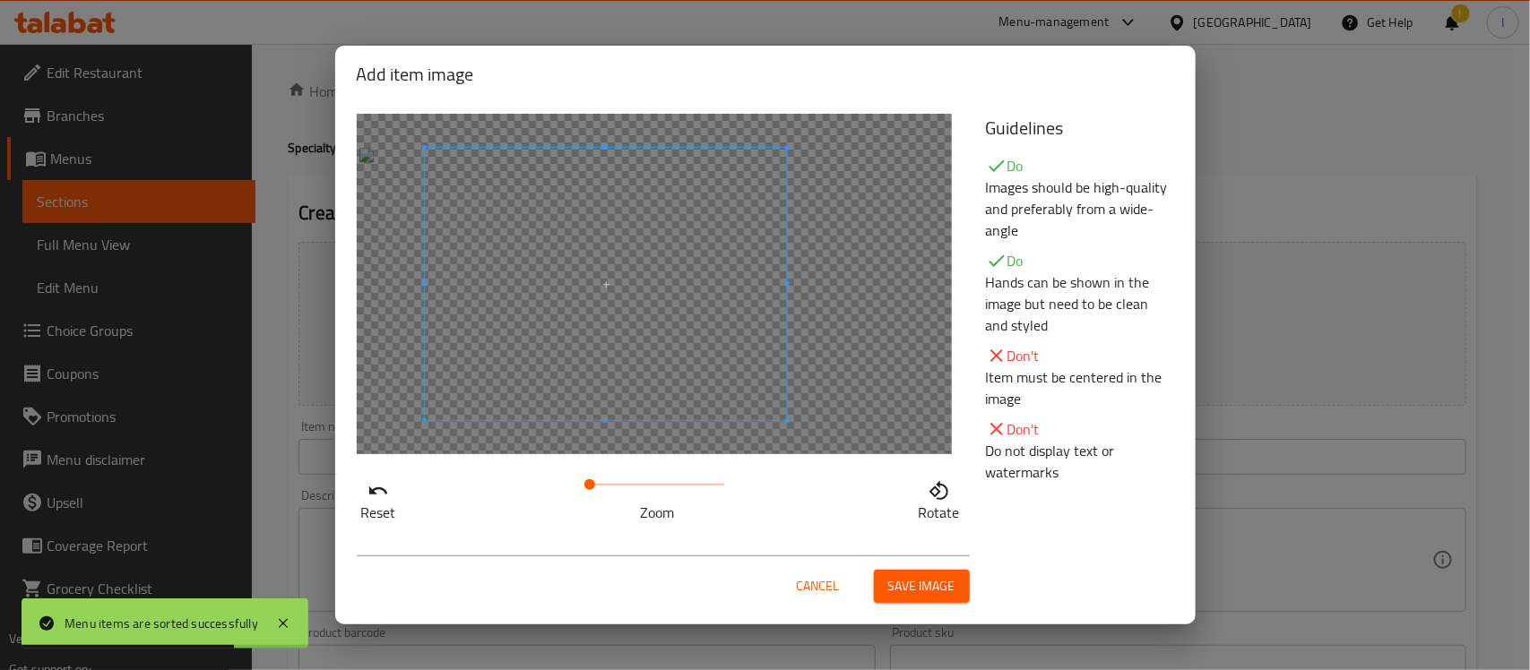
click at [603, 366] on span at bounding box center [605, 284] width 363 height 272
click at [921, 578] on span "Save image" at bounding box center [921, 586] width 67 height 22
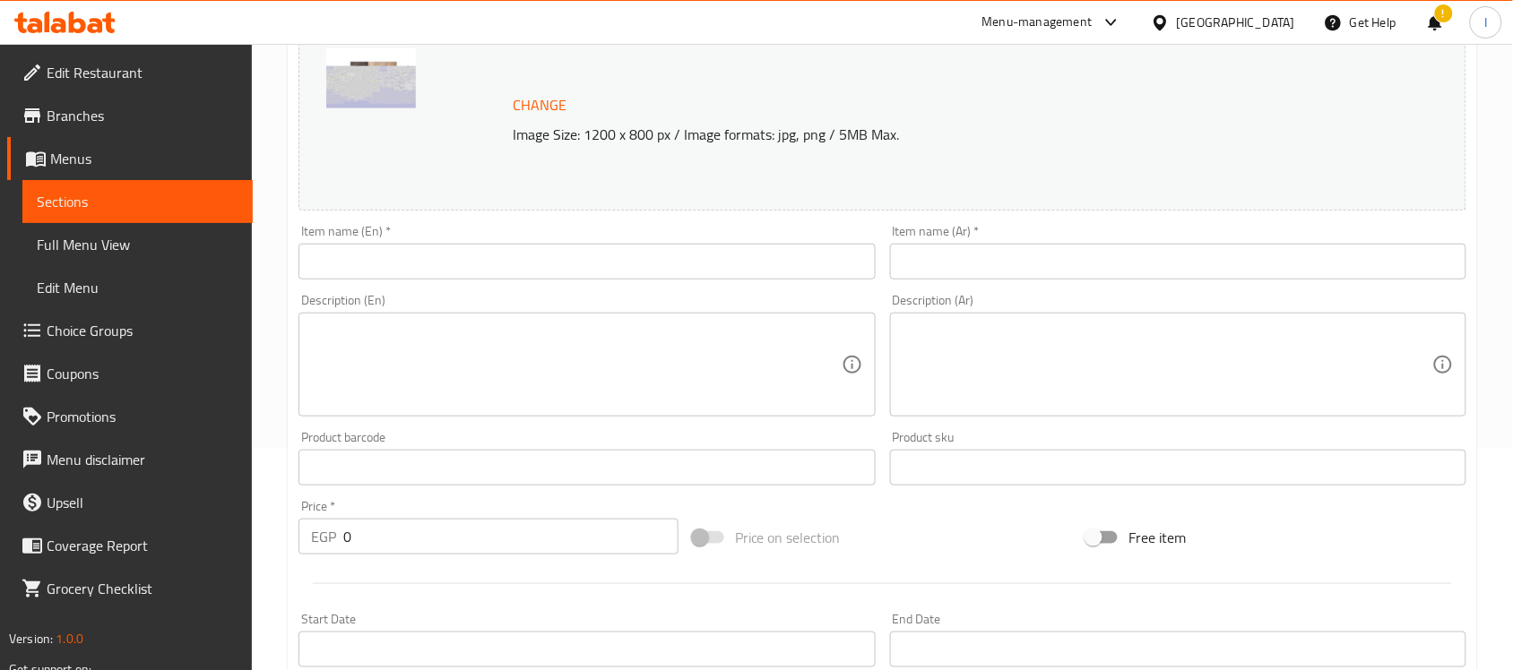
scroll to position [224, 0]
click at [956, 264] on input "text" at bounding box center [1178, 259] width 576 height 36
paste input "قهوة بابوغينيا سادة"
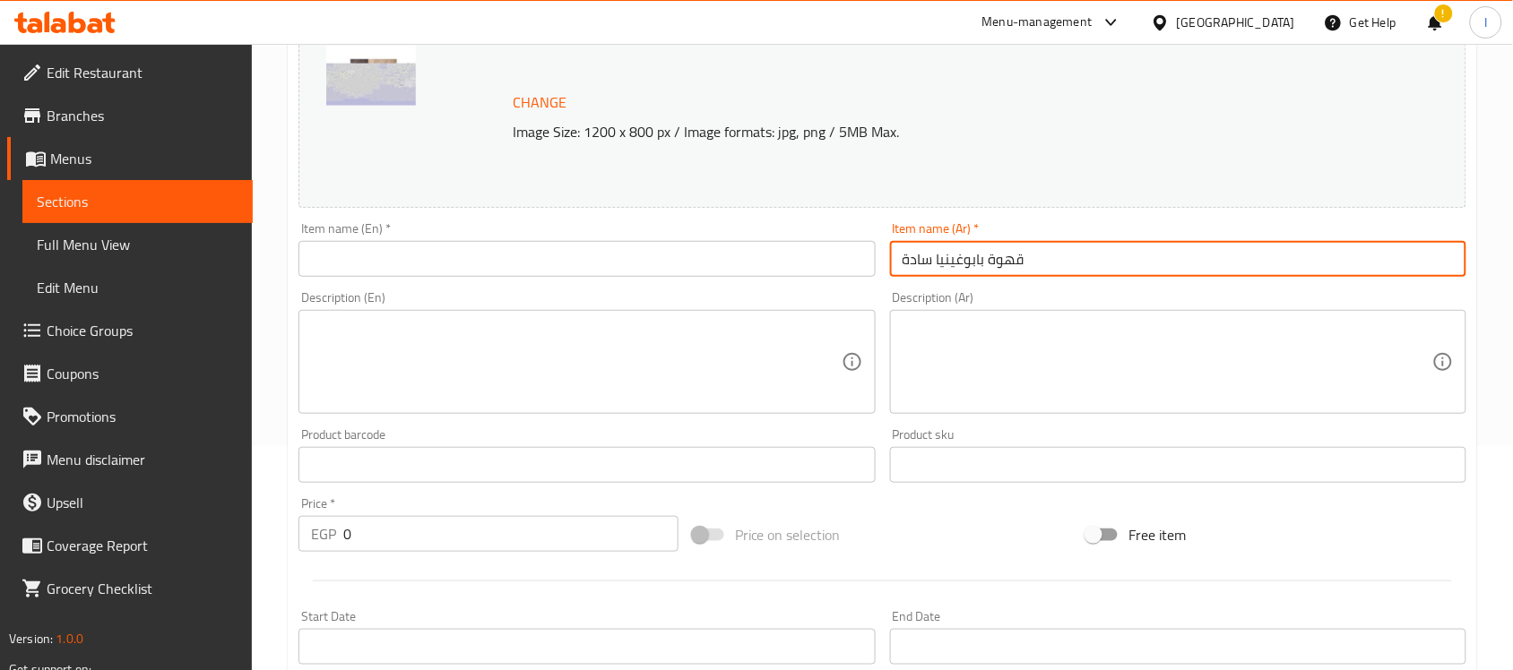
type input "قهوة بابوغينيا سادة"
drag, startPoint x: 615, startPoint y: 270, endPoint x: 775, endPoint y: 321, distance: 168.4
click at [615, 270] on input "text" at bounding box center [586, 259] width 576 height 36
paste input "[GEOGRAPHIC_DATA]"
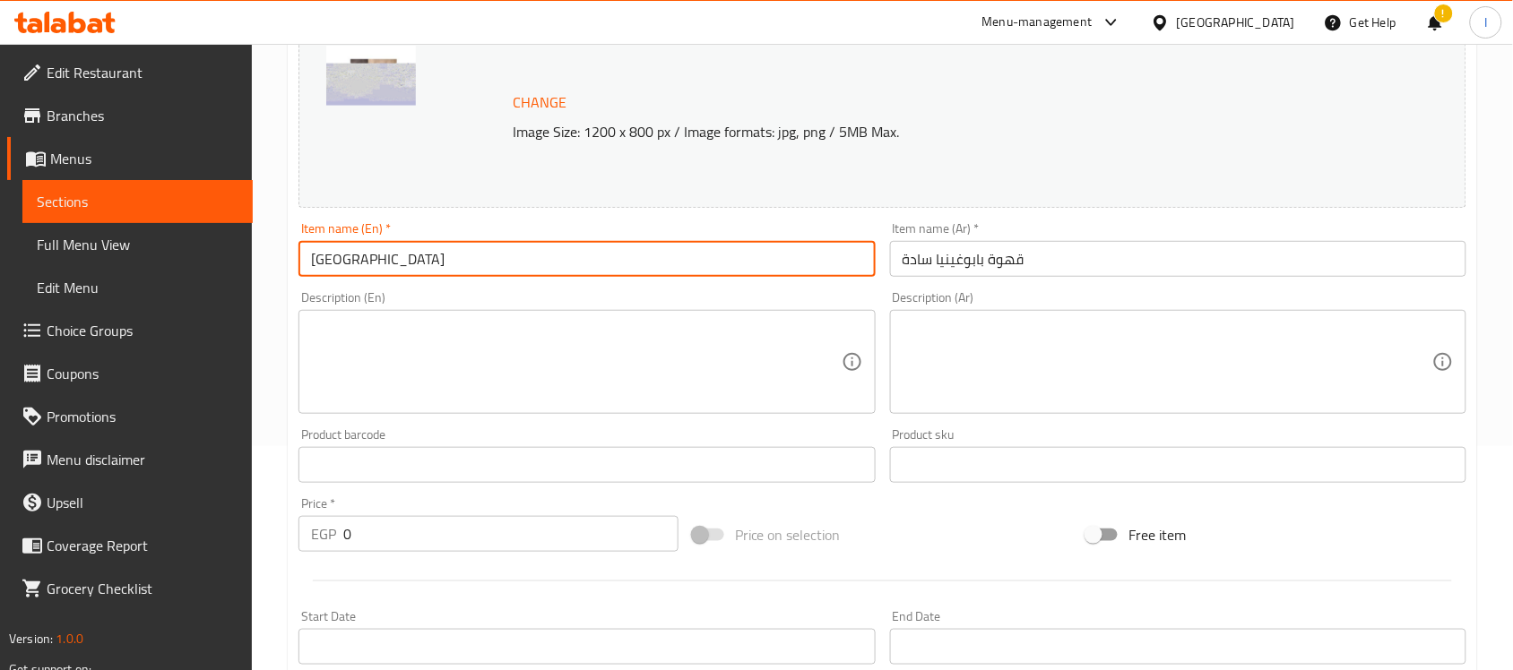
type input "[GEOGRAPHIC_DATA]"
click at [1020, 334] on textarea at bounding box center [1168, 362] width 530 height 85
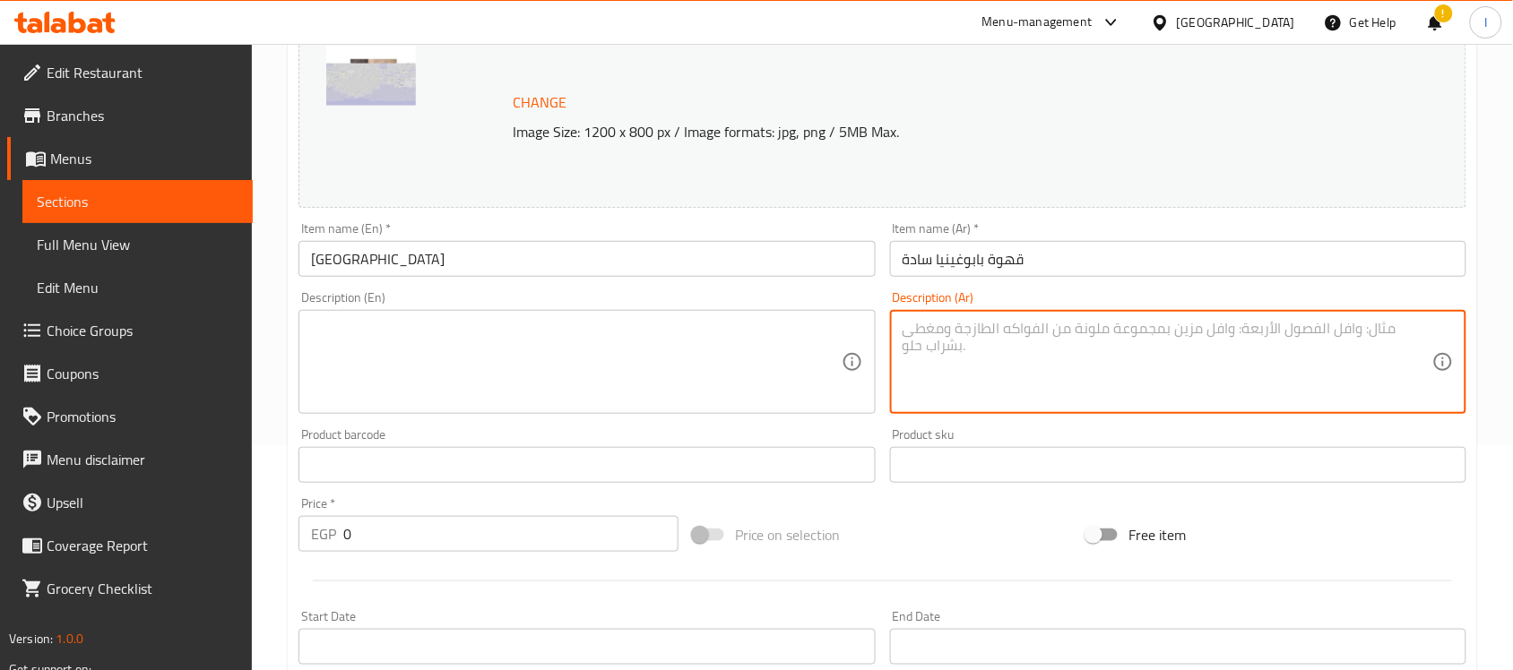
paste textarea "قهوة قوية بنكهة طبيعية من بابوغينيا، مناسبة لمحبي الطعم المركز."
type textarea "قهوة قوية بنكهة طبيعية من بابوغينيا، مناسبة لمحبي الطعم المركز."
click at [630, 352] on textarea at bounding box center [576, 362] width 530 height 85
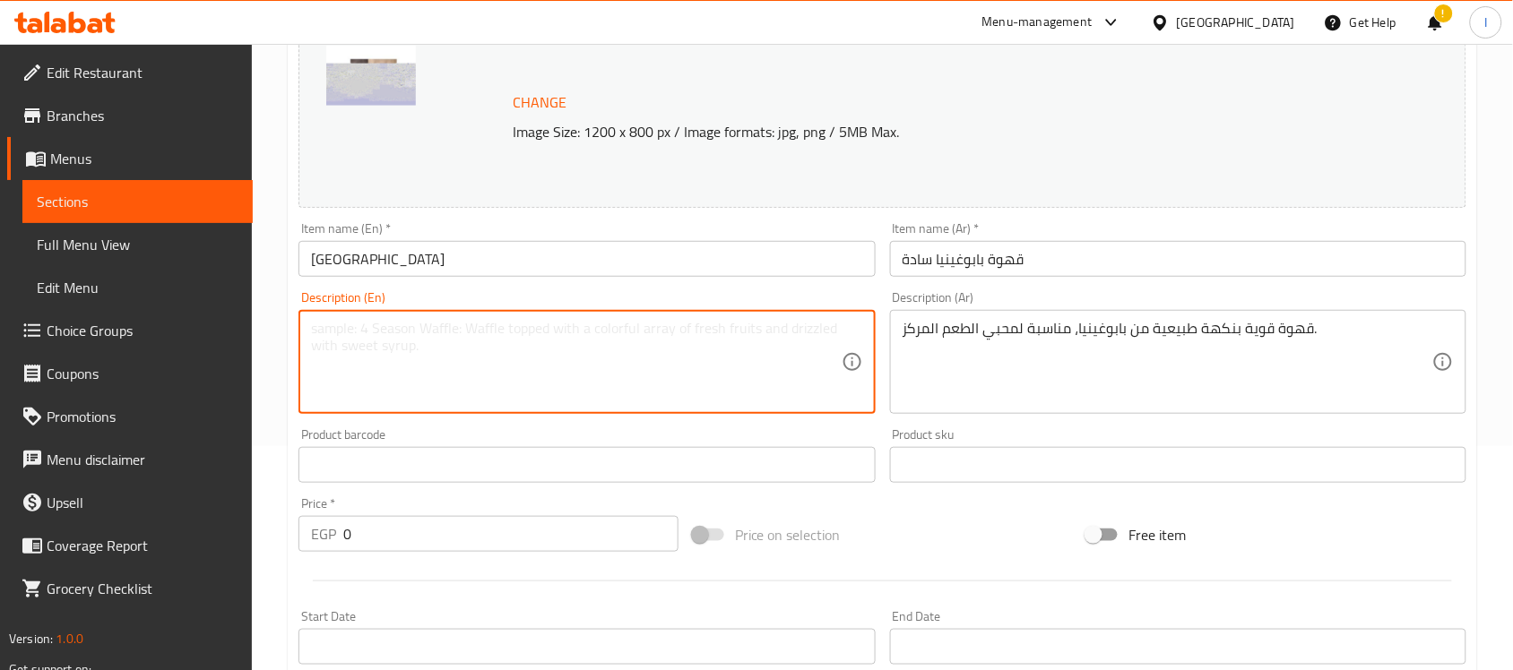
click at [618, 385] on textarea at bounding box center [576, 362] width 530 height 85
paste textarea "Strong natural flavor from [GEOGRAPHIC_DATA], perfect for bold taste lovers."
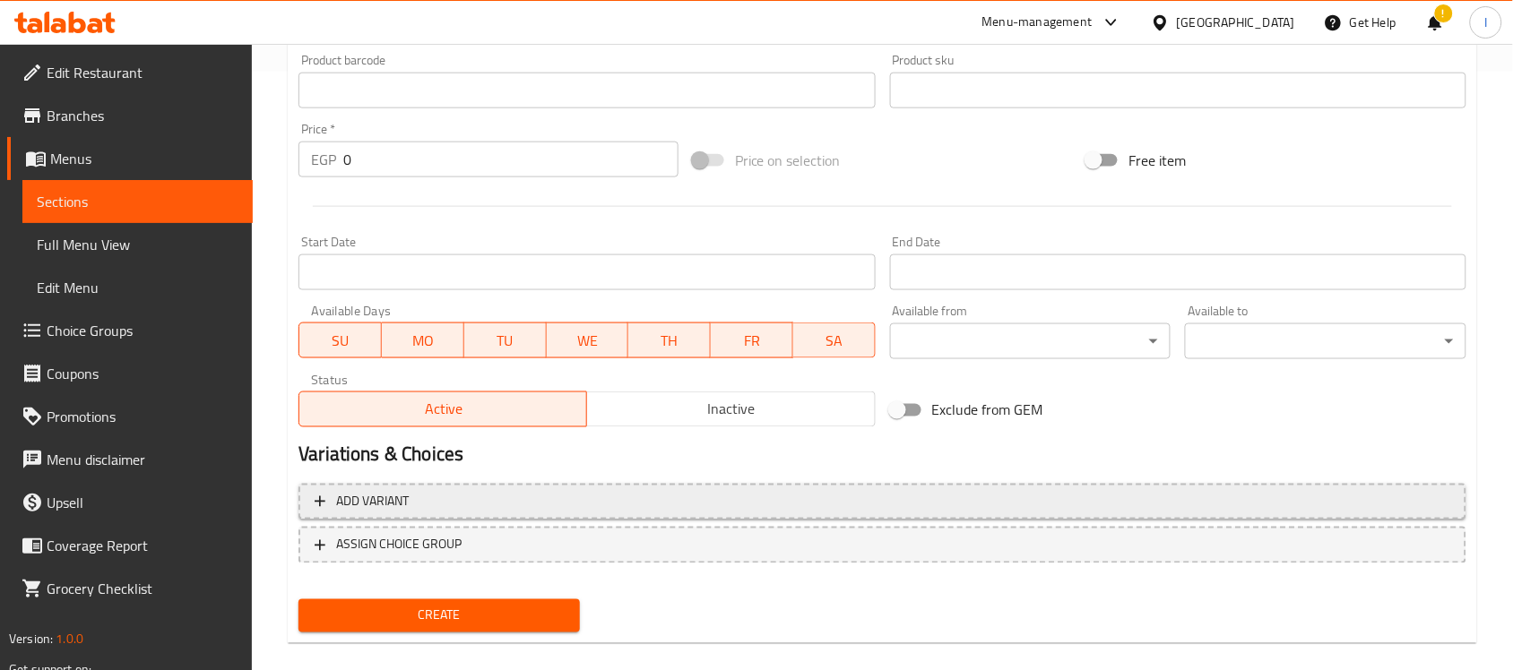
scroll to position [619, 0]
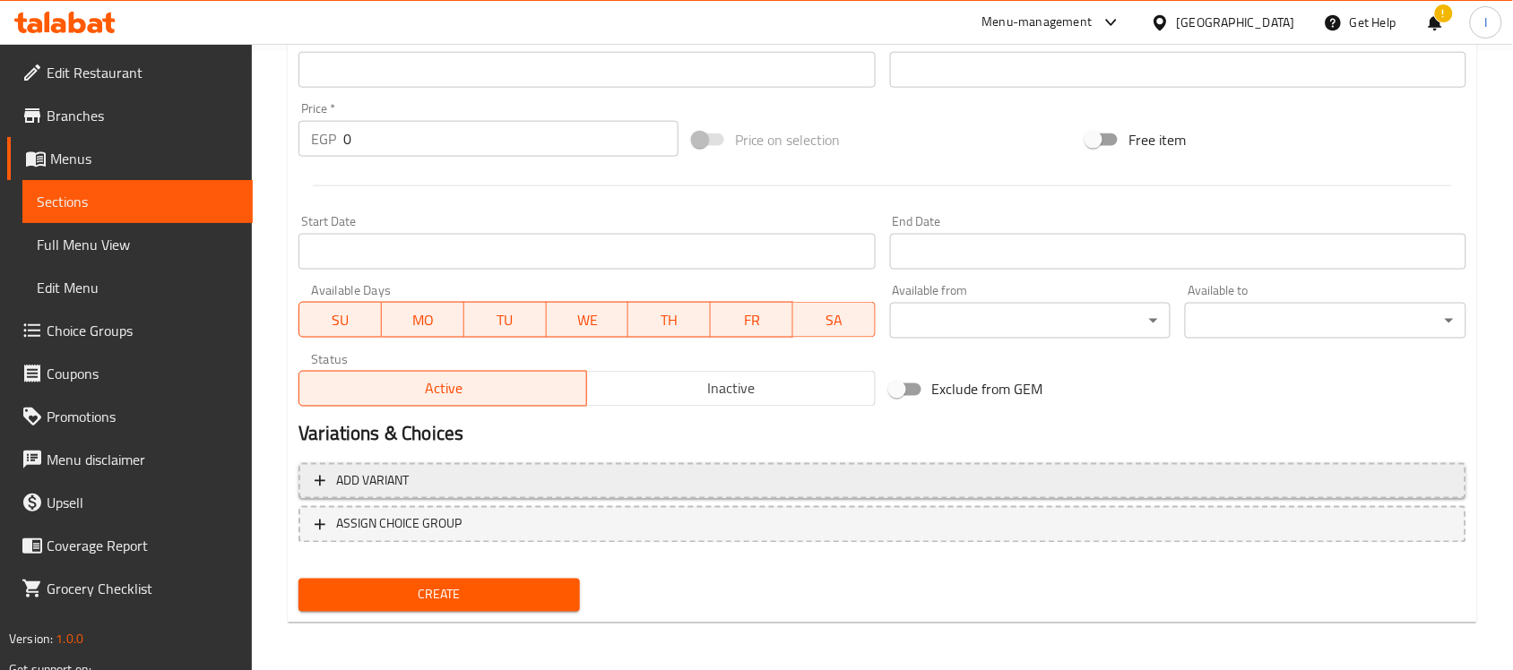
type textarea "Strong natural flavor from [GEOGRAPHIC_DATA], perfect for bold taste lovers."
click at [445, 480] on span "Add variant" at bounding box center [883, 482] width 1136 height 22
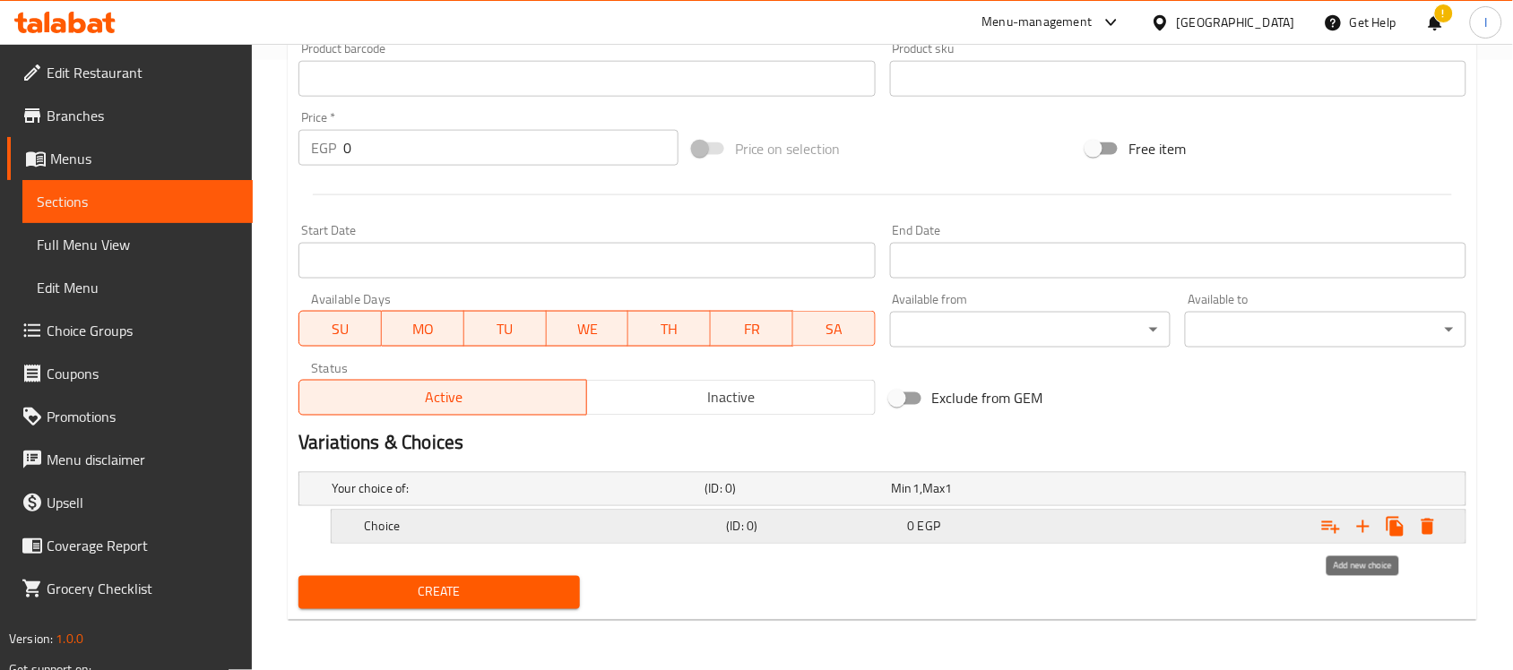
click at [1362, 527] on icon "Expand" at bounding box center [1363, 527] width 13 height 13
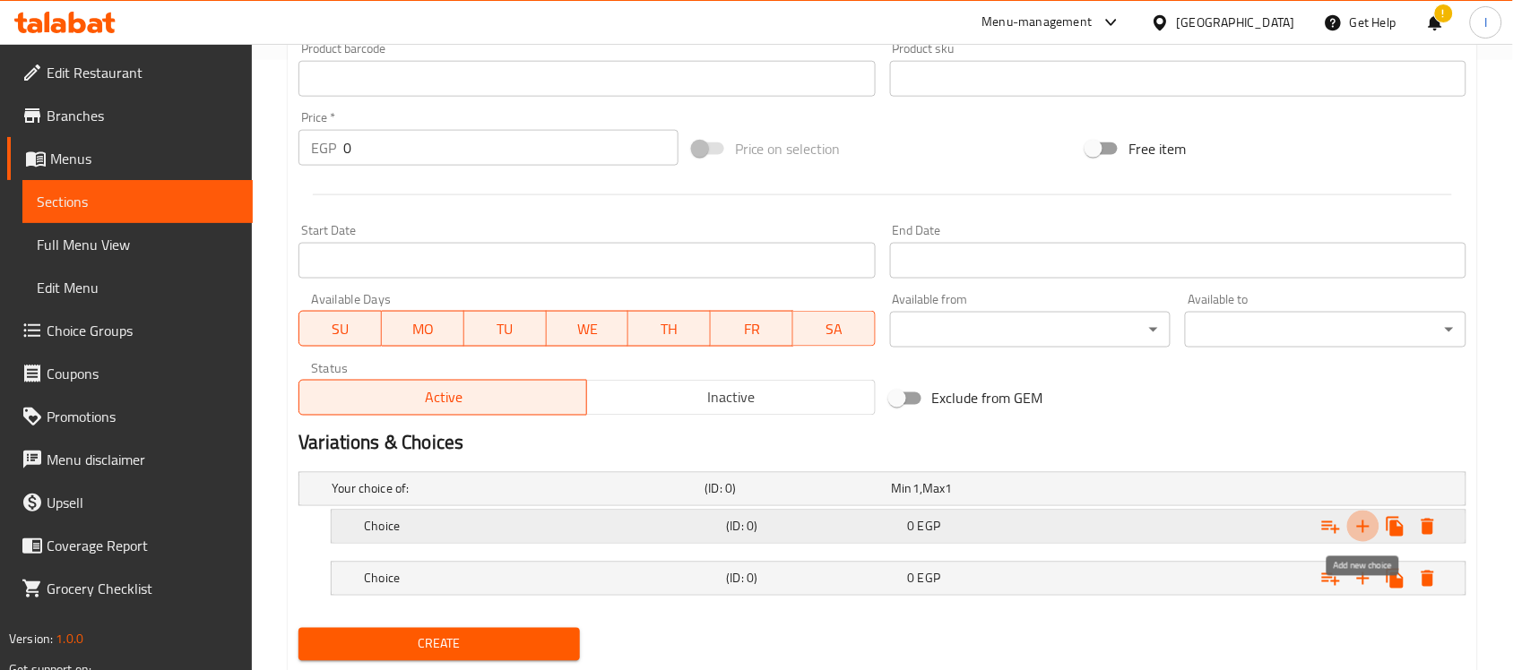
click at [1362, 524] on icon "Expand" at bounding box center [1364, 527] width 22 height 22
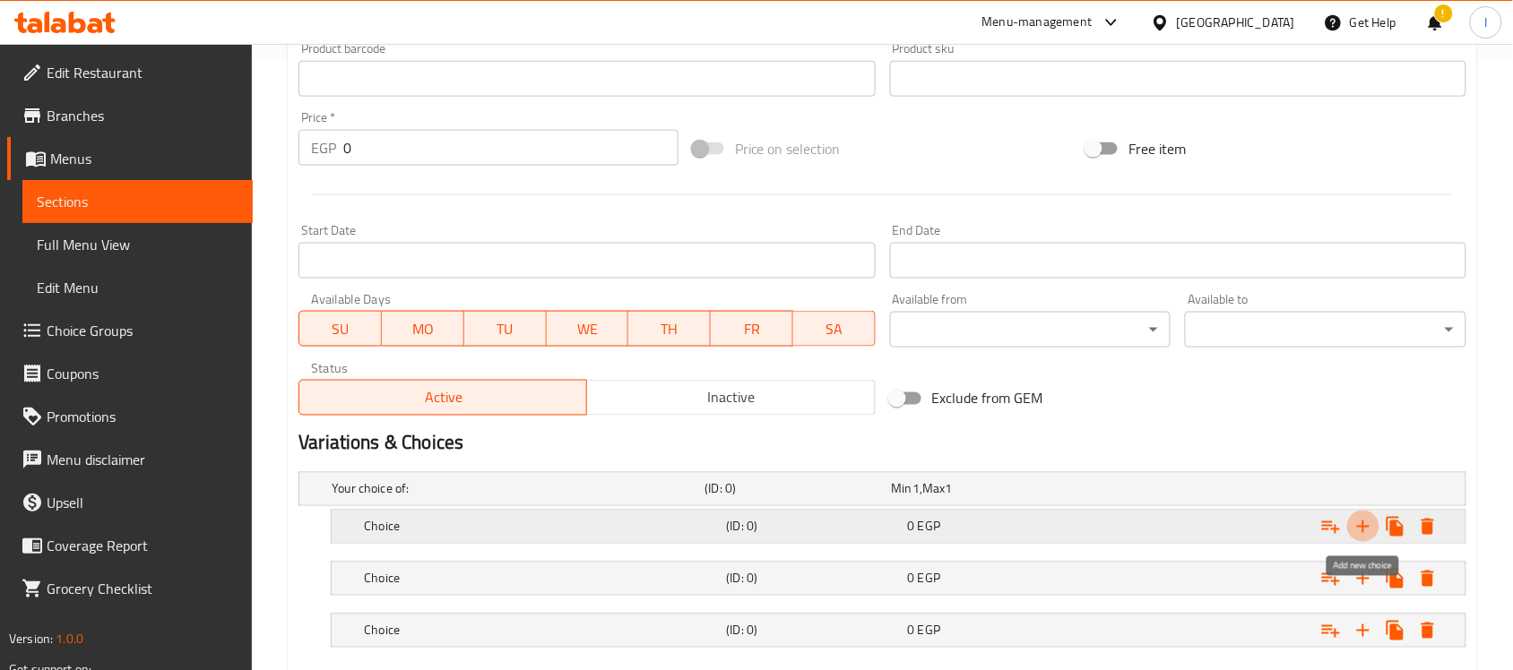
click at [1362, 524] on icon "Expand" at bounding box center [1364, 527] width 22 height 22
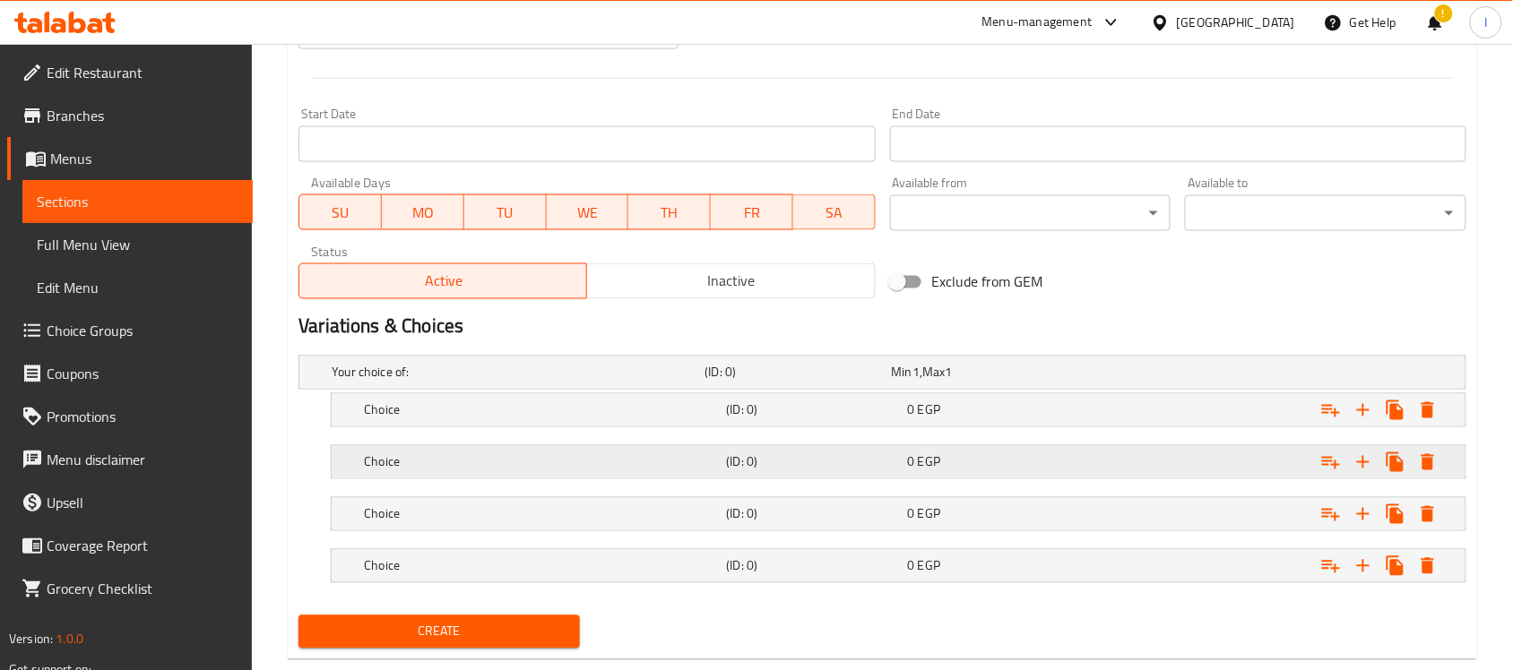
scroll to position [767, 0]
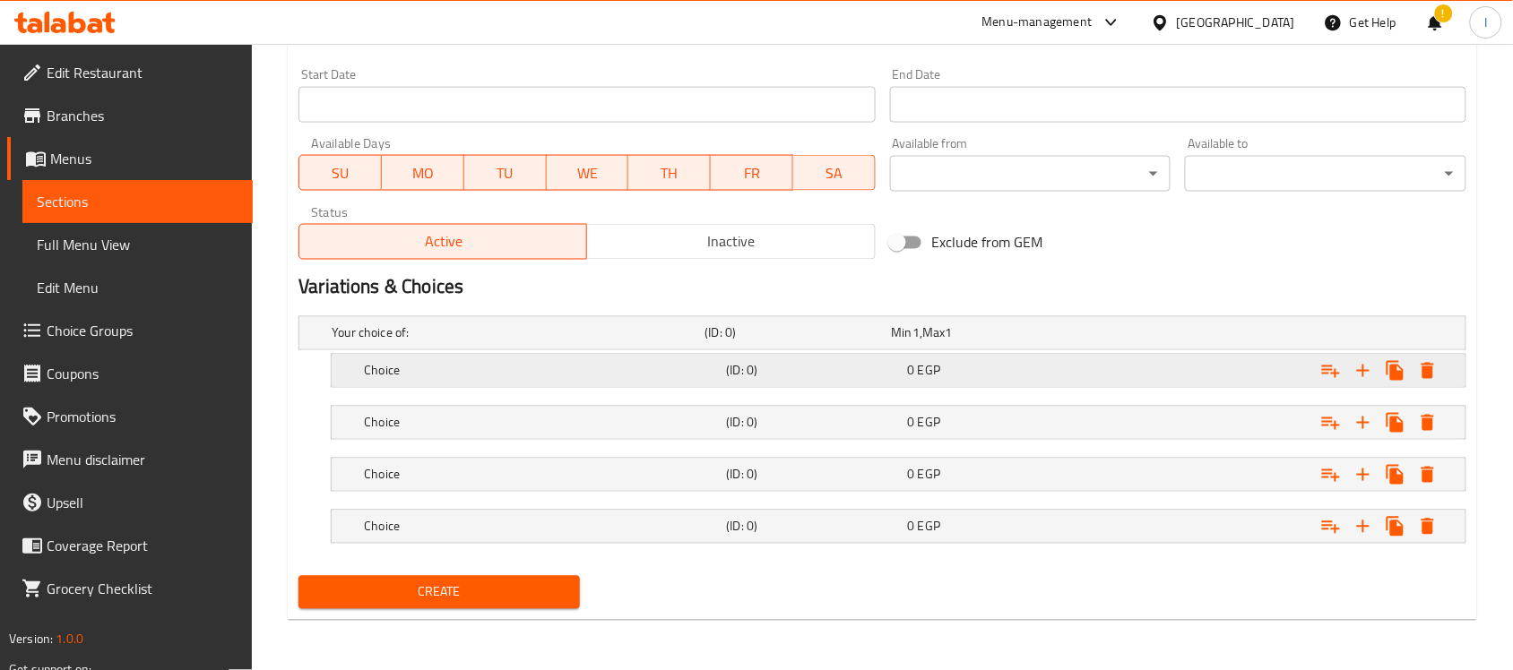
drag, startPoint x: 399, startPoint y: 352, endPoint x: 401, endPoint y: 374, distance: 21.6
click at [400, 353] on div "Choice (ID: 0) 0 EGP" at bounding box center [888, 333] width 1120 height 39
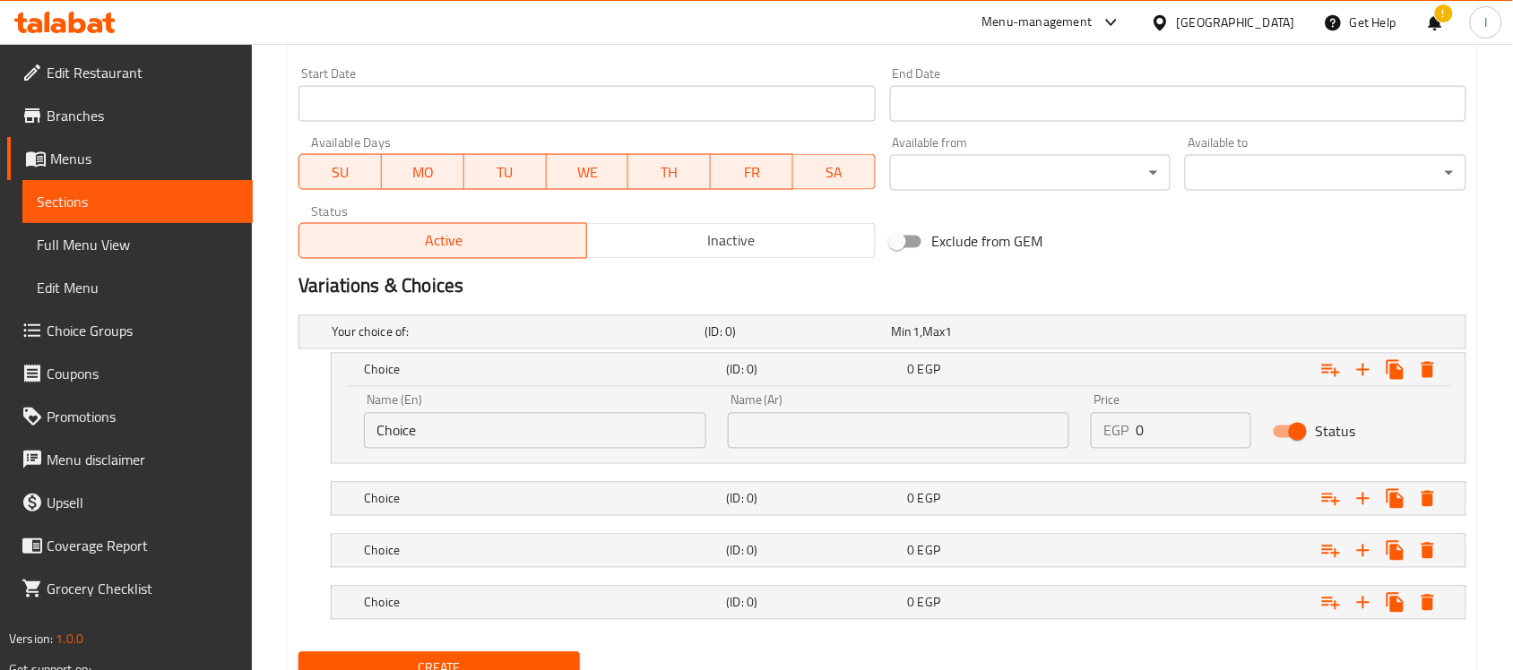
click at [445, 432] on input "Choice" at bounding box center [535, 431] width 342 height 36
type input "1K"
click at [464, 342] on h5 "Choice" at bounding box center [515, 333] width 366 height 18
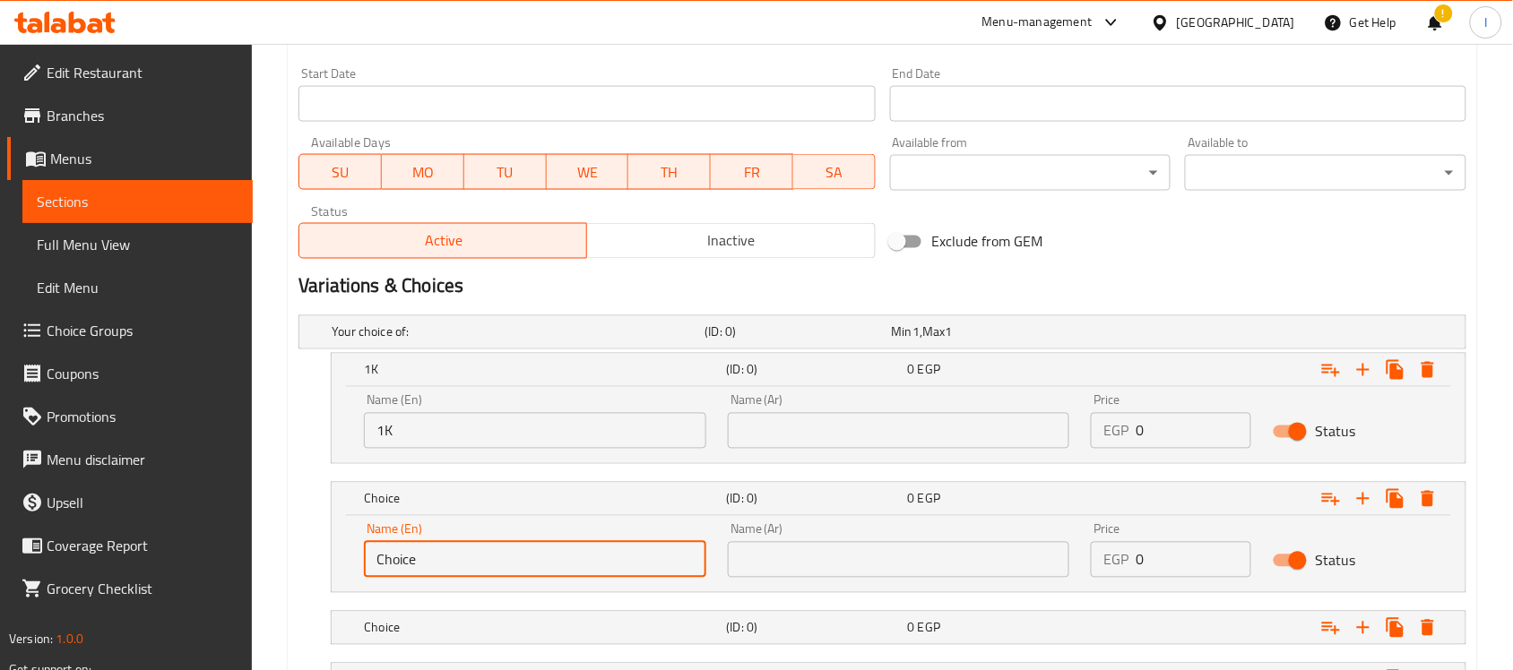
click at [459, 549] on input "Choice" at bounding box center [535, 560] width 342 height 36
type input "500gm"
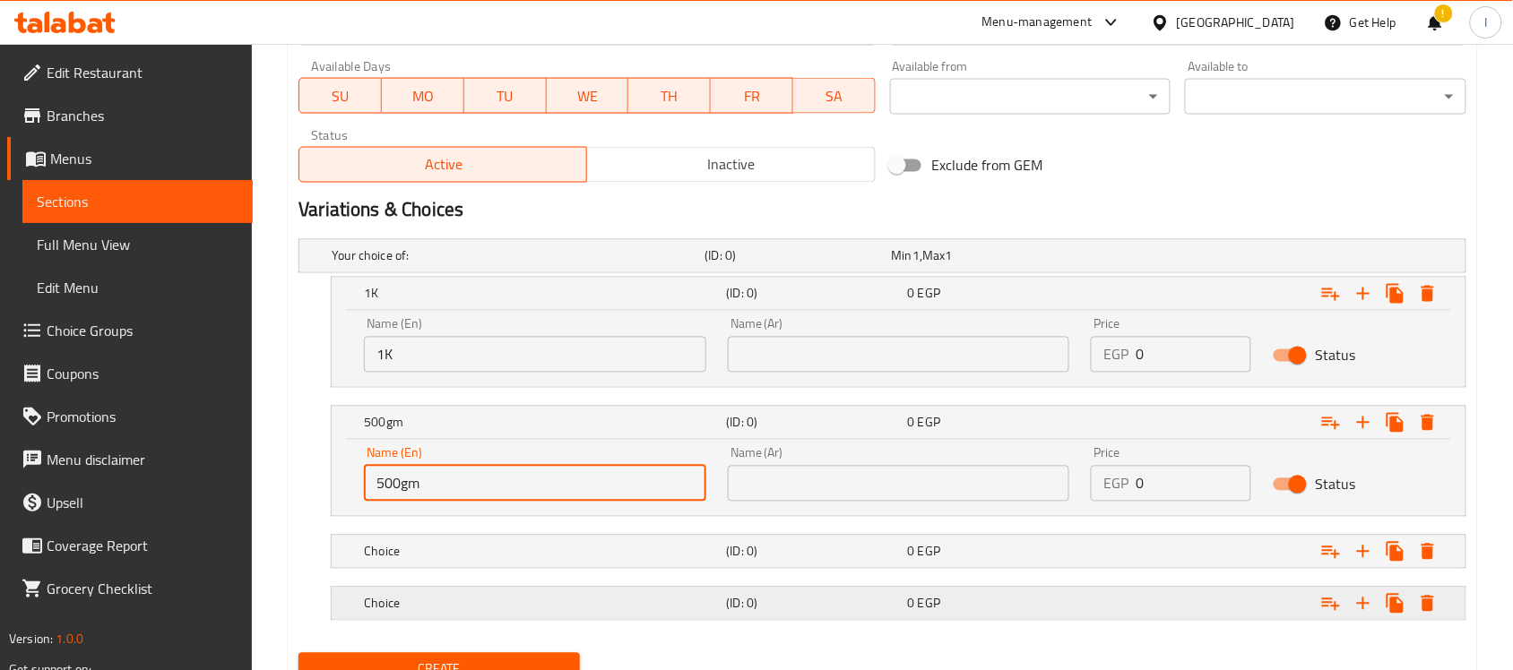
scroll to position [921, 0]
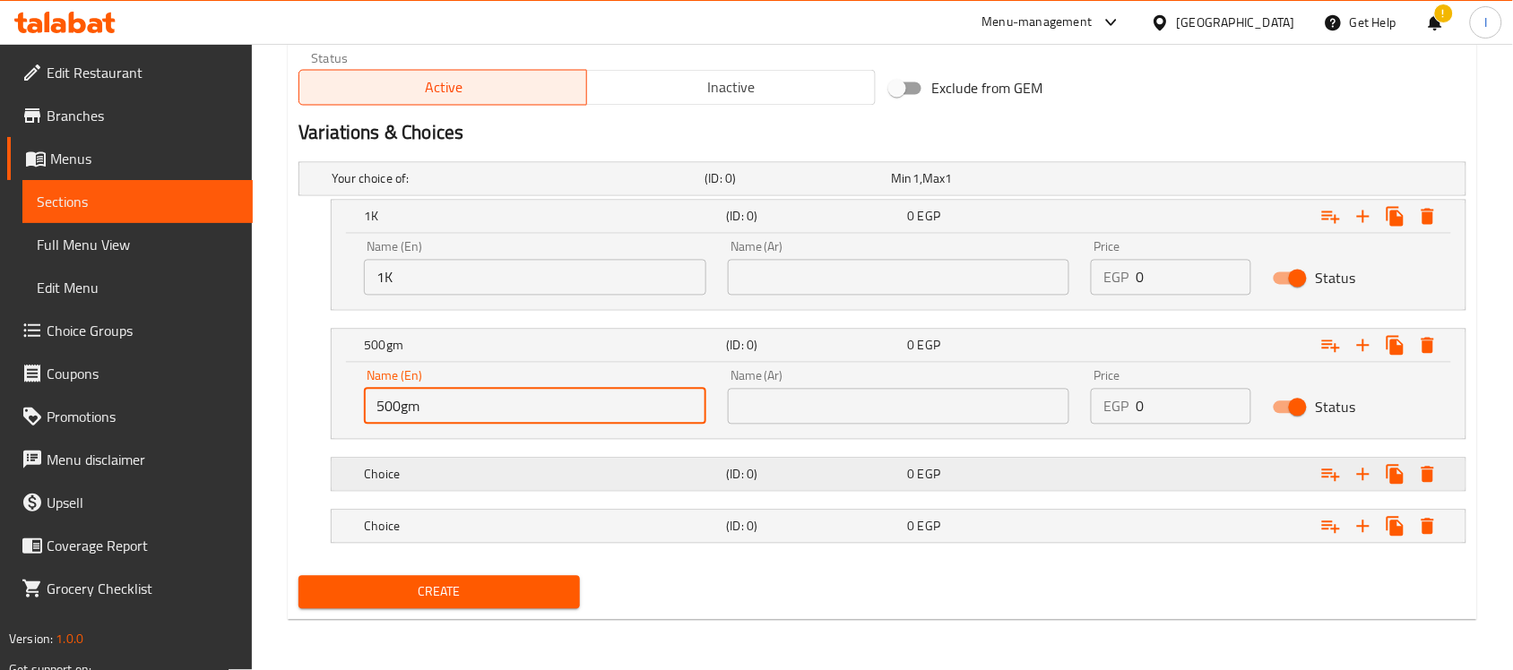
click at [504, 188] on h5 "Choice" at bounding box center [515, 179] width 366 height 18
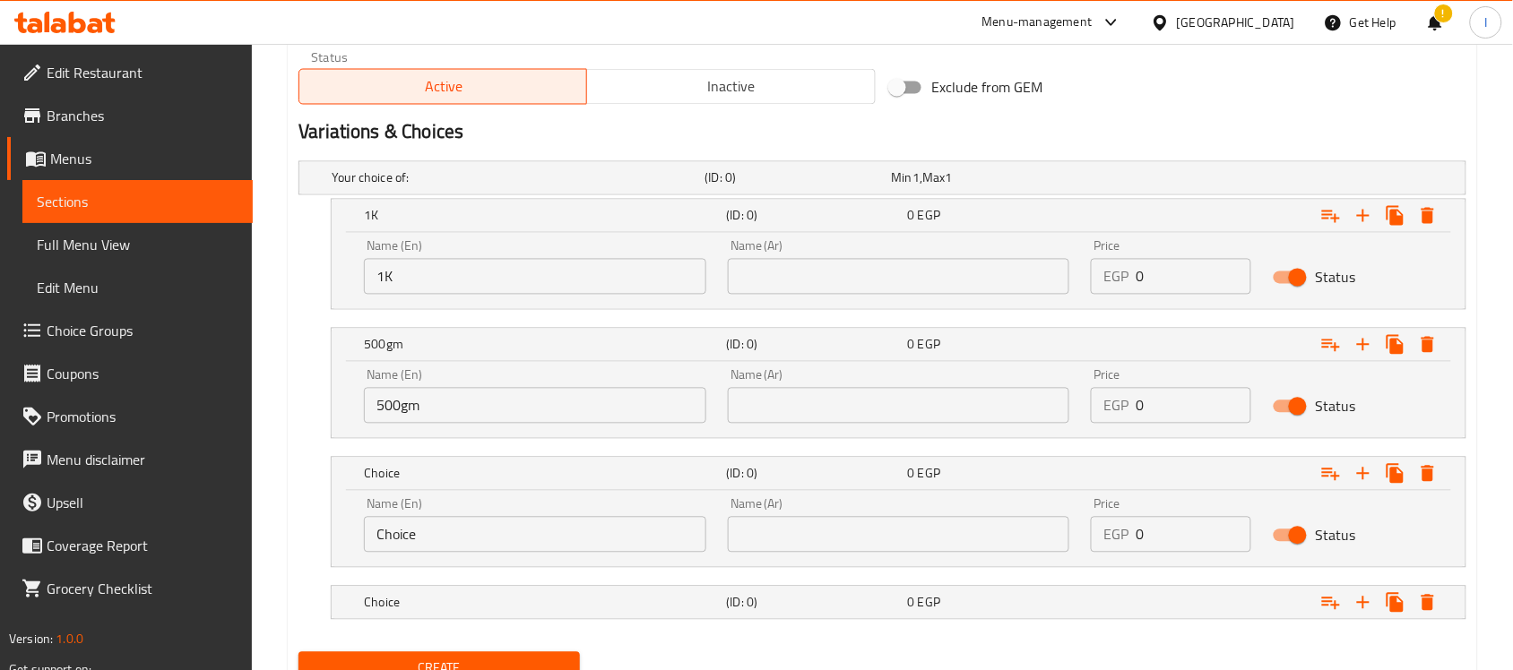
click at [484, 558] on div "Name (En) Choice Name (En)" at bounding box center [535, 526] width 364 height 76
click at [486, 534] on input "Choice" at bounding box center [535, 535] width 342 height 36
click at [487, 533] on input "Choice" at bounding box center [535, 535] width 342 height 36
type input "250gm"
drag, startPoint x: 489, startPoint y: 554, endPoint x: 477, endPoint y: 598, distance: 45.7
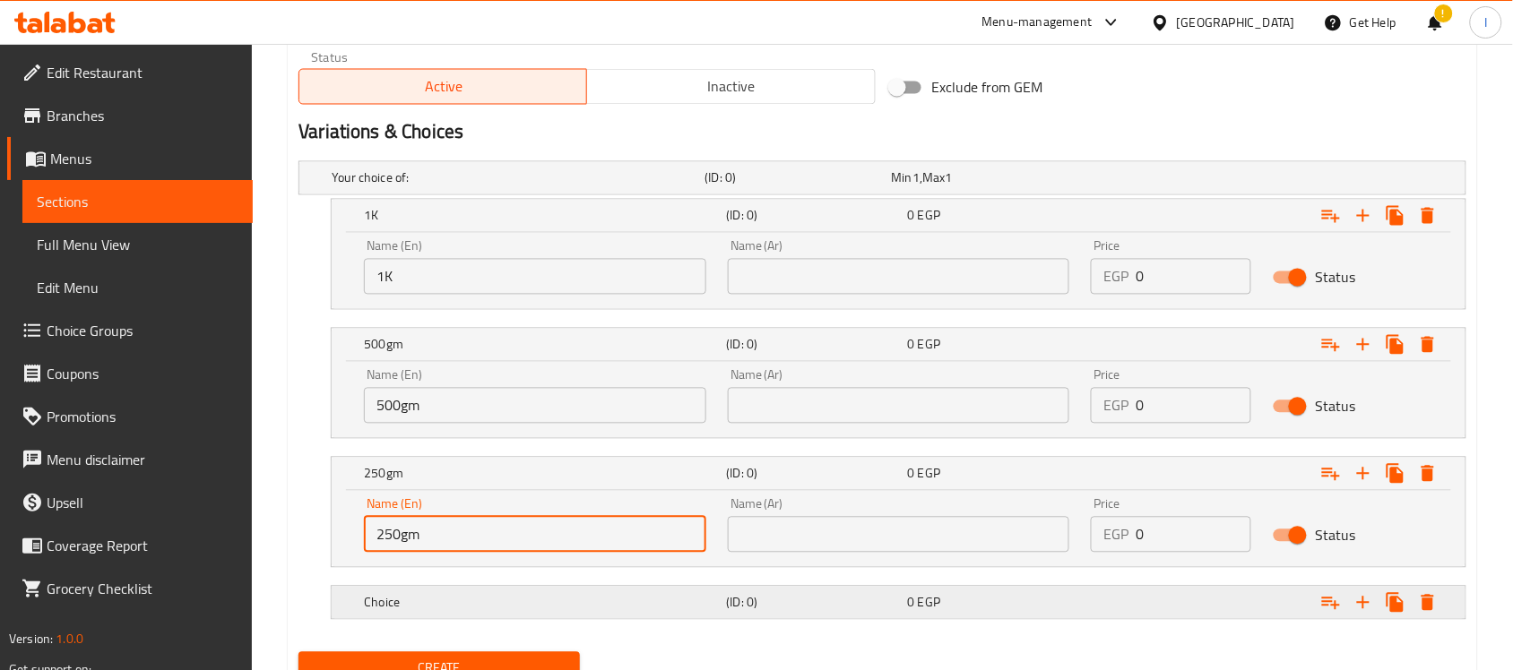
click at [478, 187] on h5 "Choice" at bounding box center [515, 178] width 366 height 18
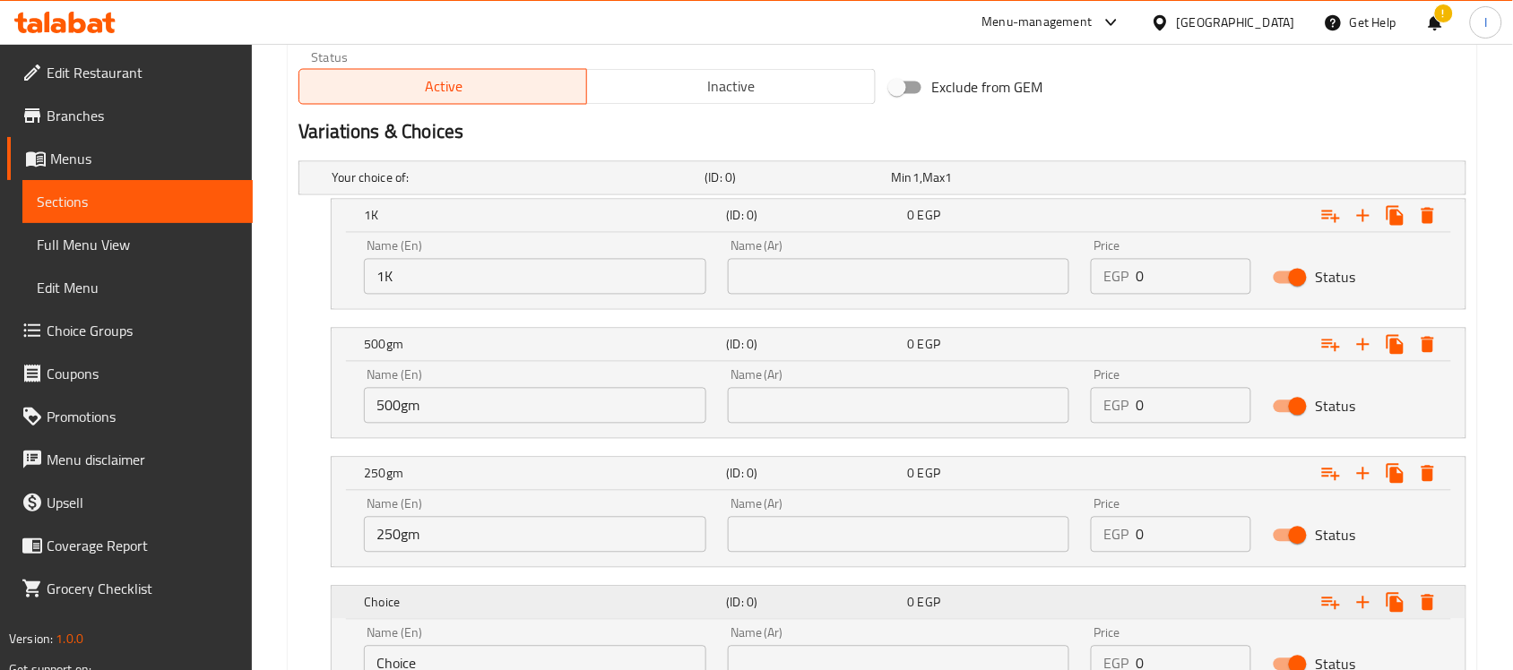
click at [477, 225] on h5 "Choice" at bounding box center [541, 216] width 355 height 18
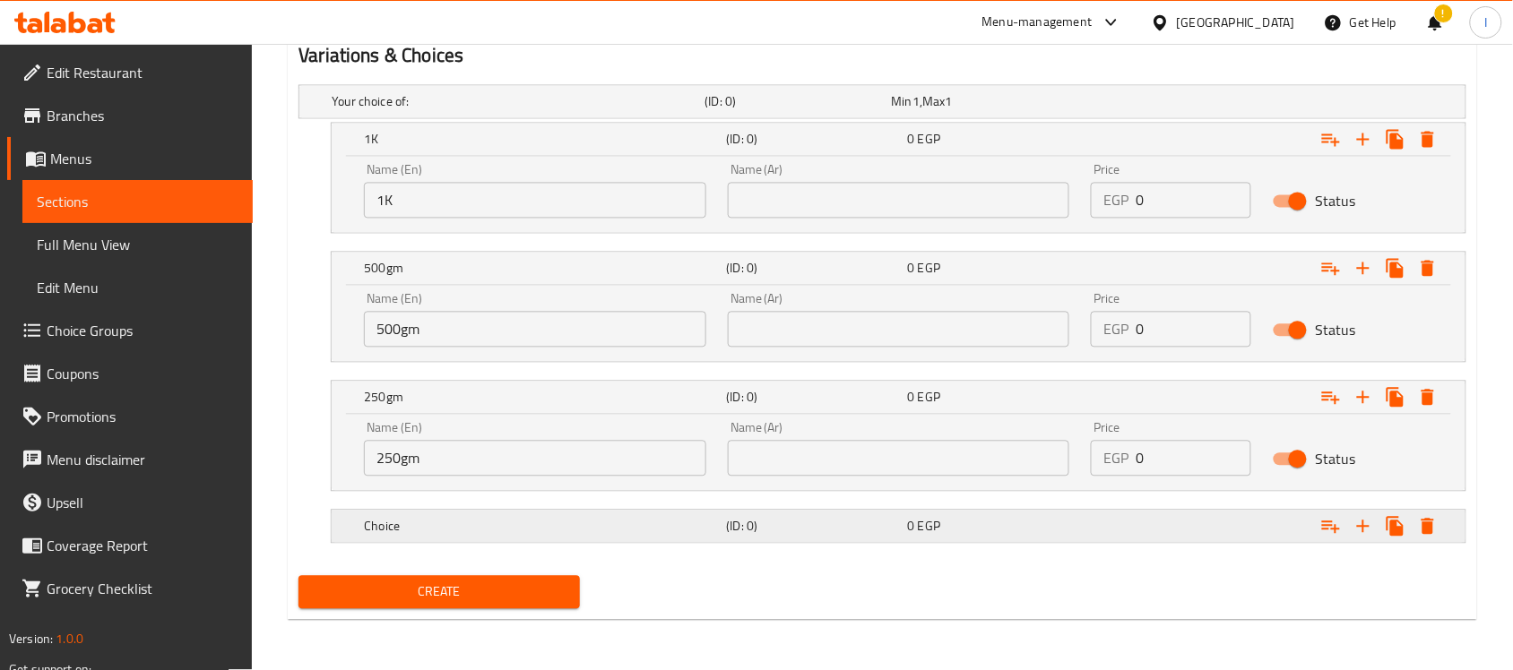
click at [476, 111] on h5 "Choice" at bounding box center [515, 102] width 366 height 18
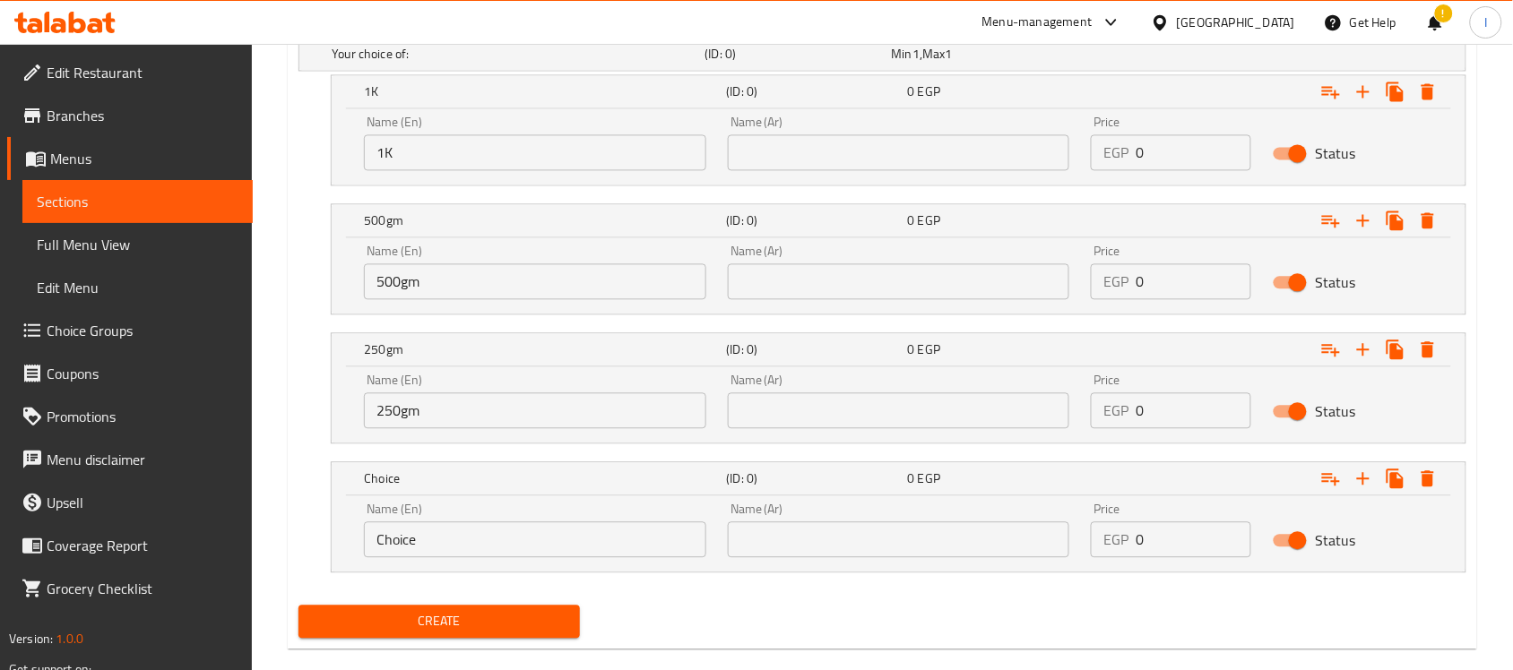
scroll to position [1072, 0]
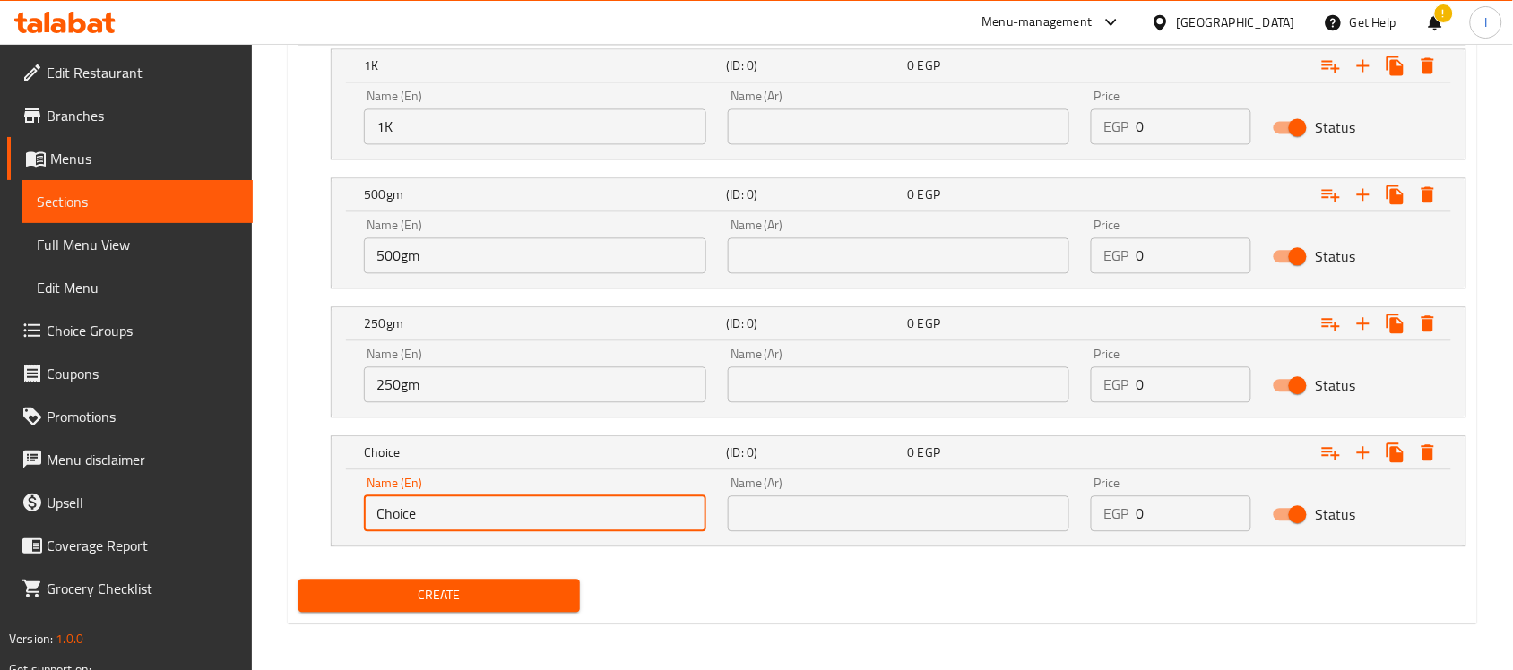
click at [459, 517] on input "Choice" at bounding box center [535, 514] width 342 height 36
type input "125gm"
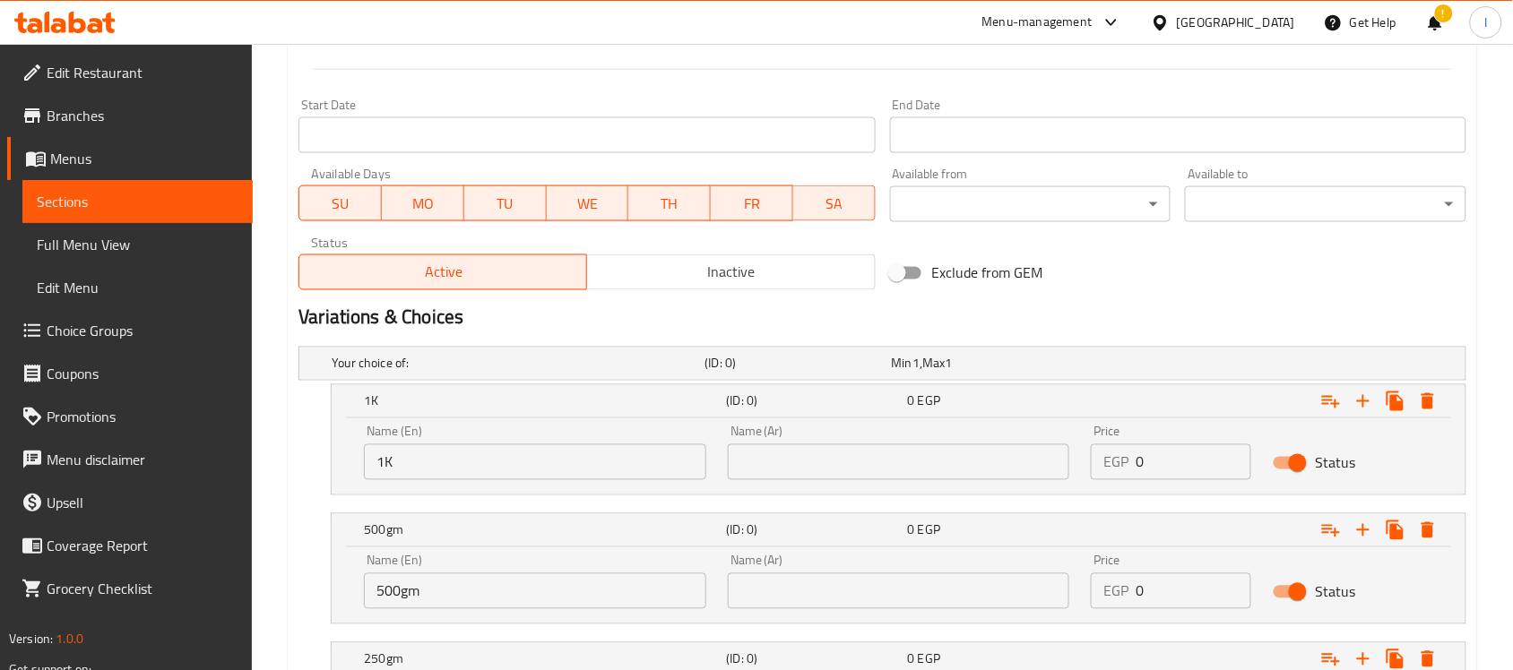
click at [831, 471] on input "text" at bounding box center [899, 463] width 342 height 36
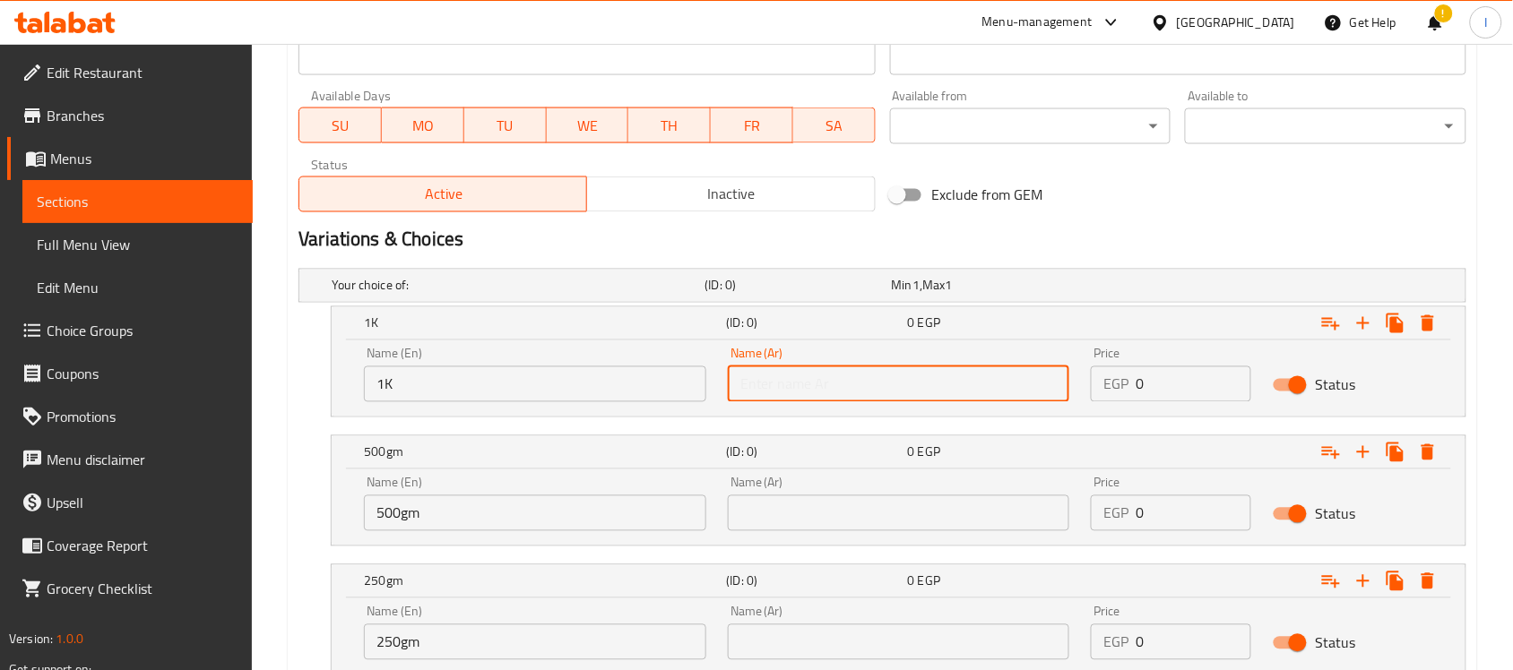
scroll to position [848, 0]
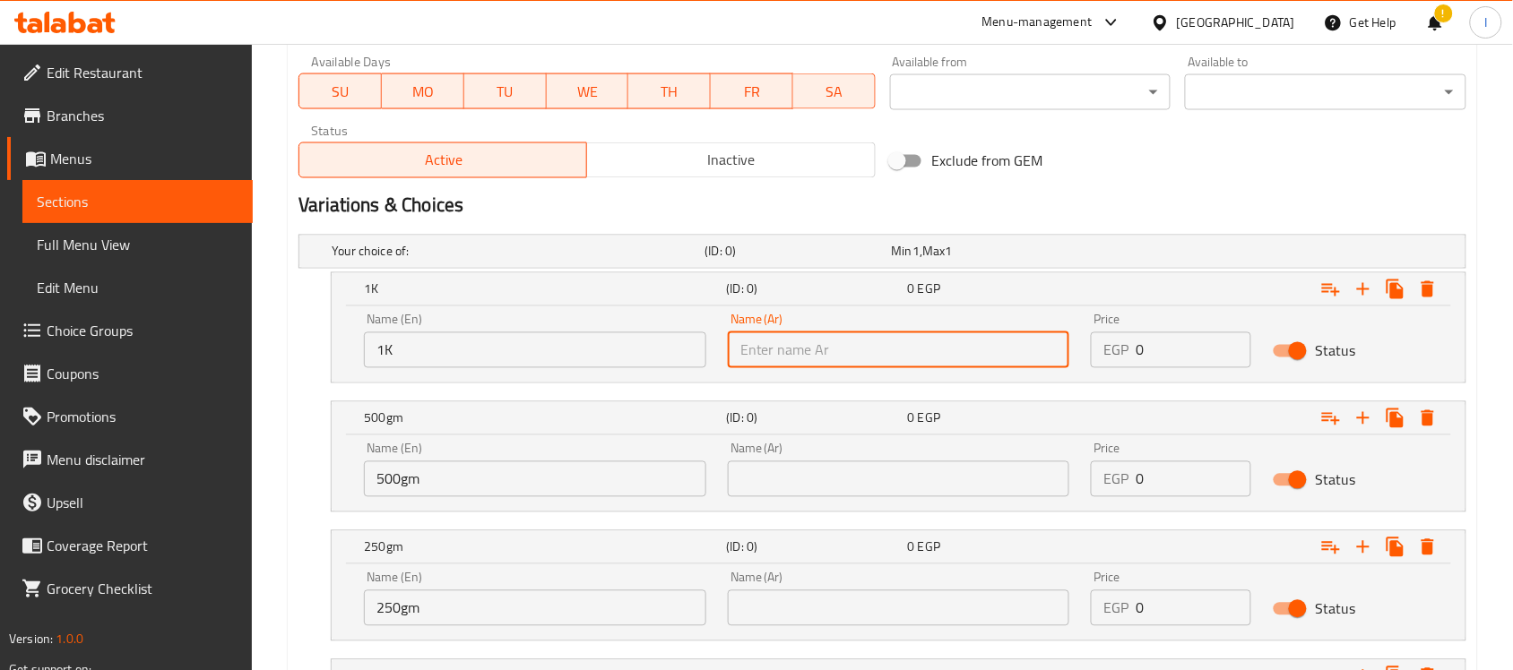
click at [825, 345] on input "text" at bounding box center [899, 351] width 342 height 36
type input "1كيلو"
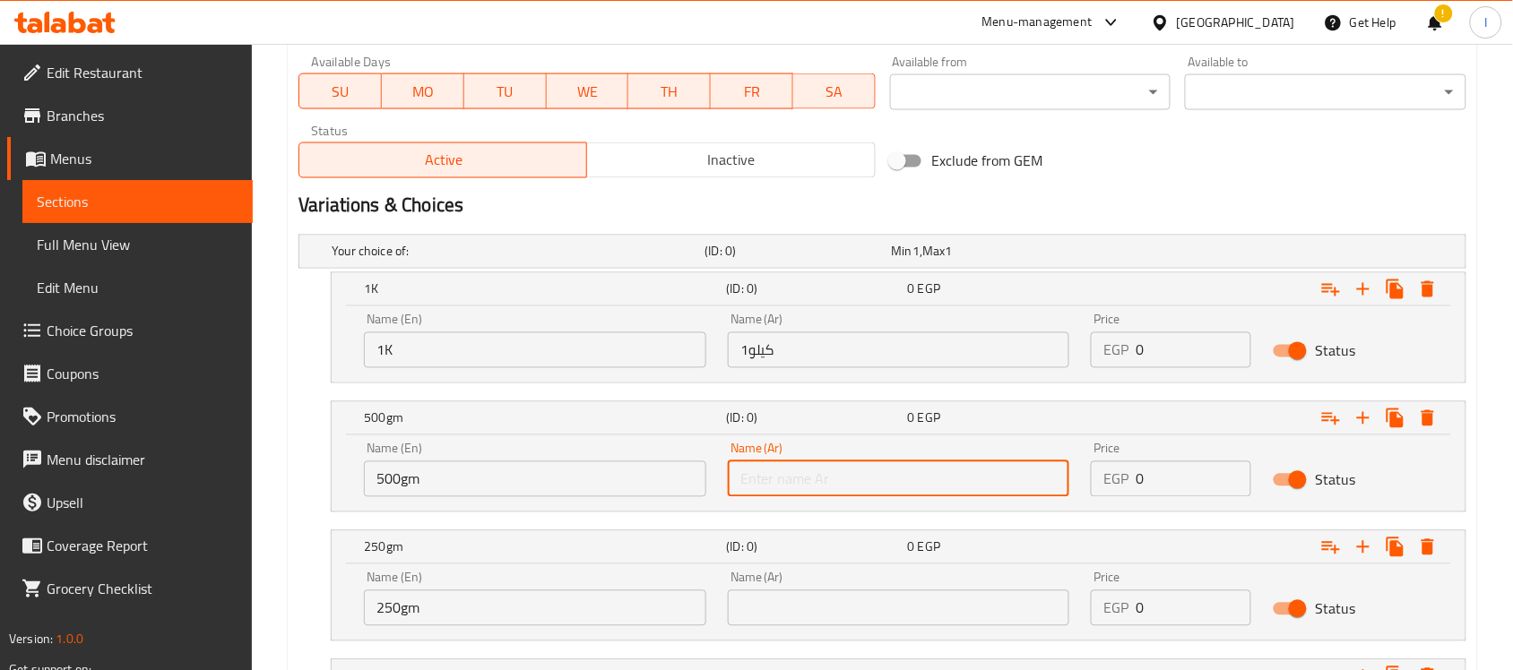
click at [836, 475] on input "text" at bounding box center [899, 480] width 342 height 36
type input "500جم"
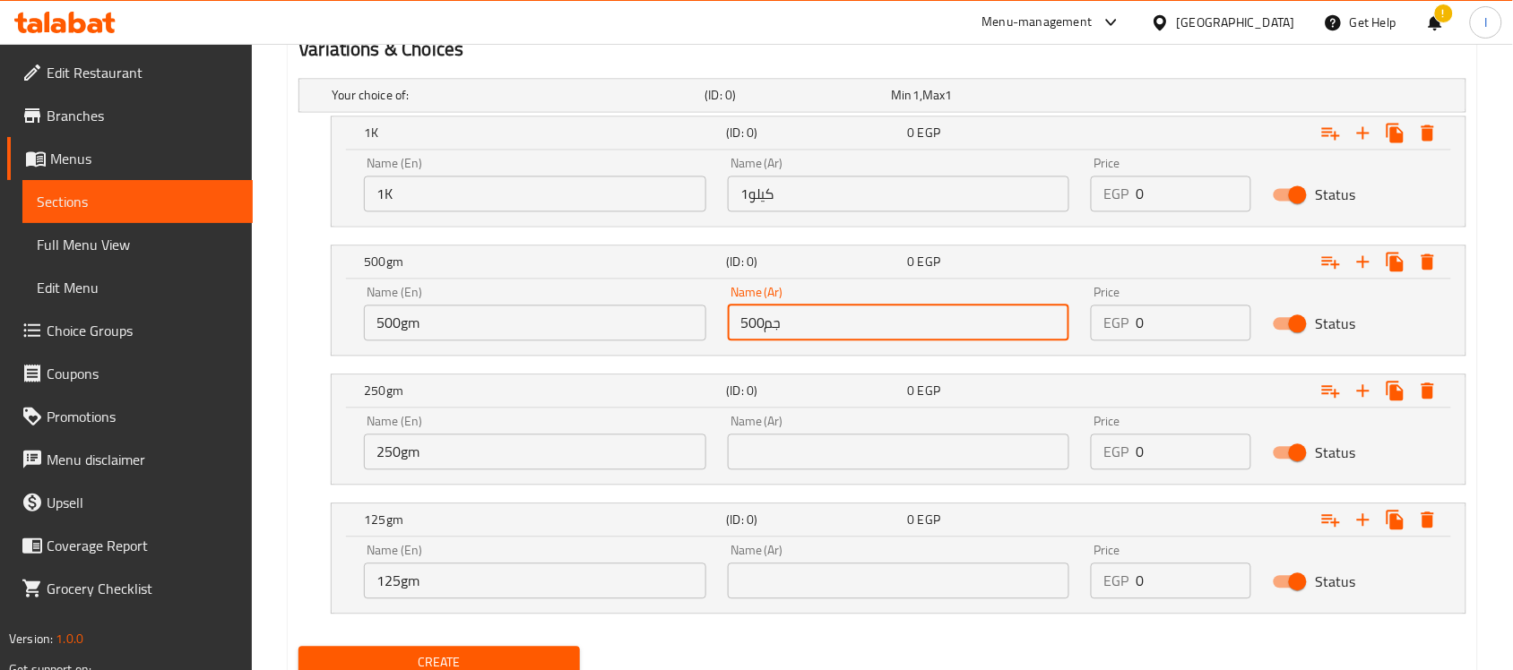
scroll to position [1072, 0]
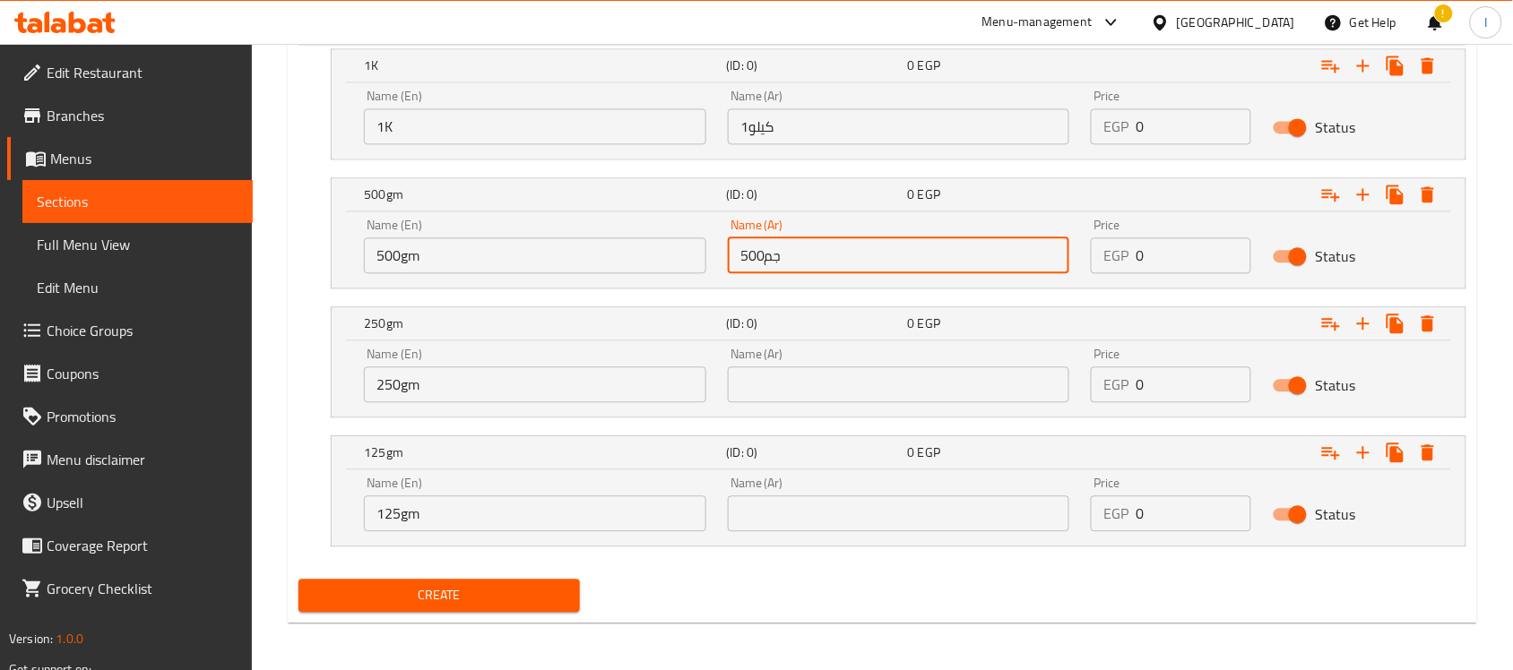
click at [774, 377] on input "text" at bounding box center [899, 385] width 342 height 36
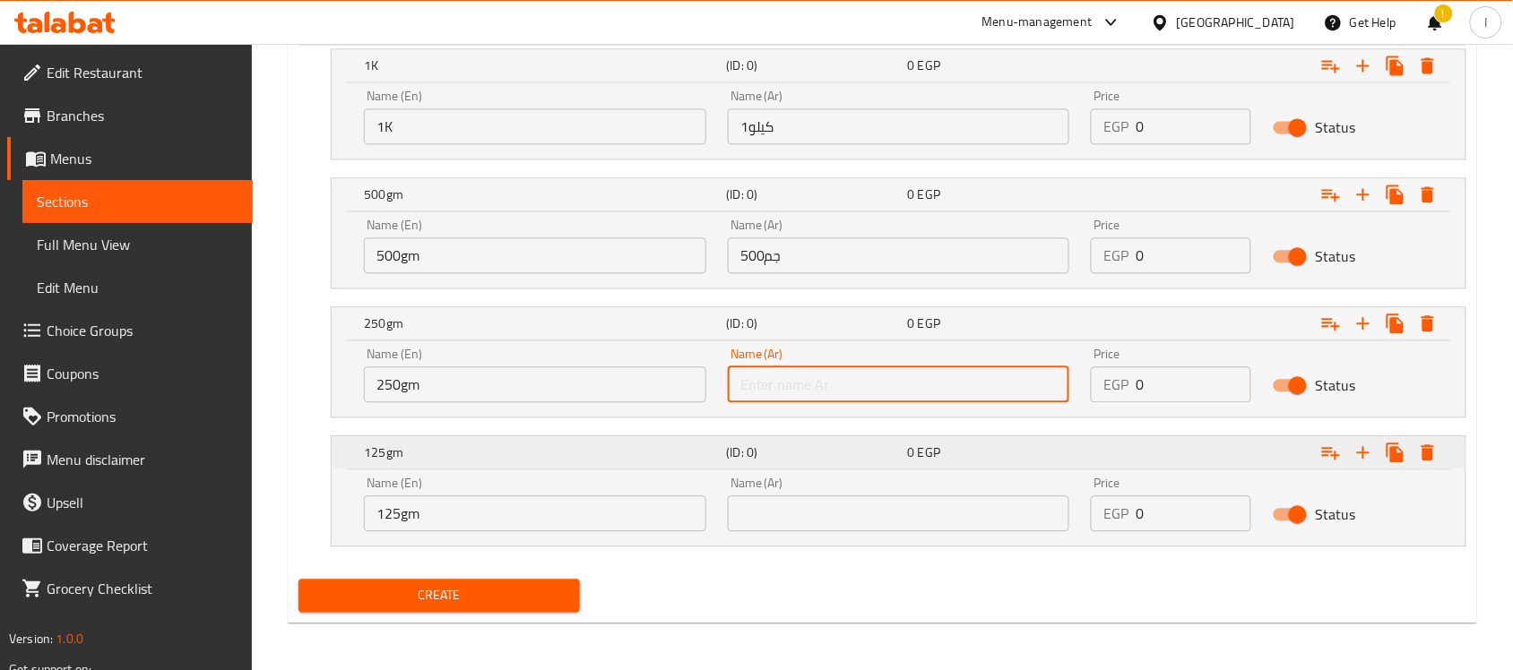
type input "250جم"
click at [827, 509] on input "text" at bounding box center [899, 514] width 342 height 36
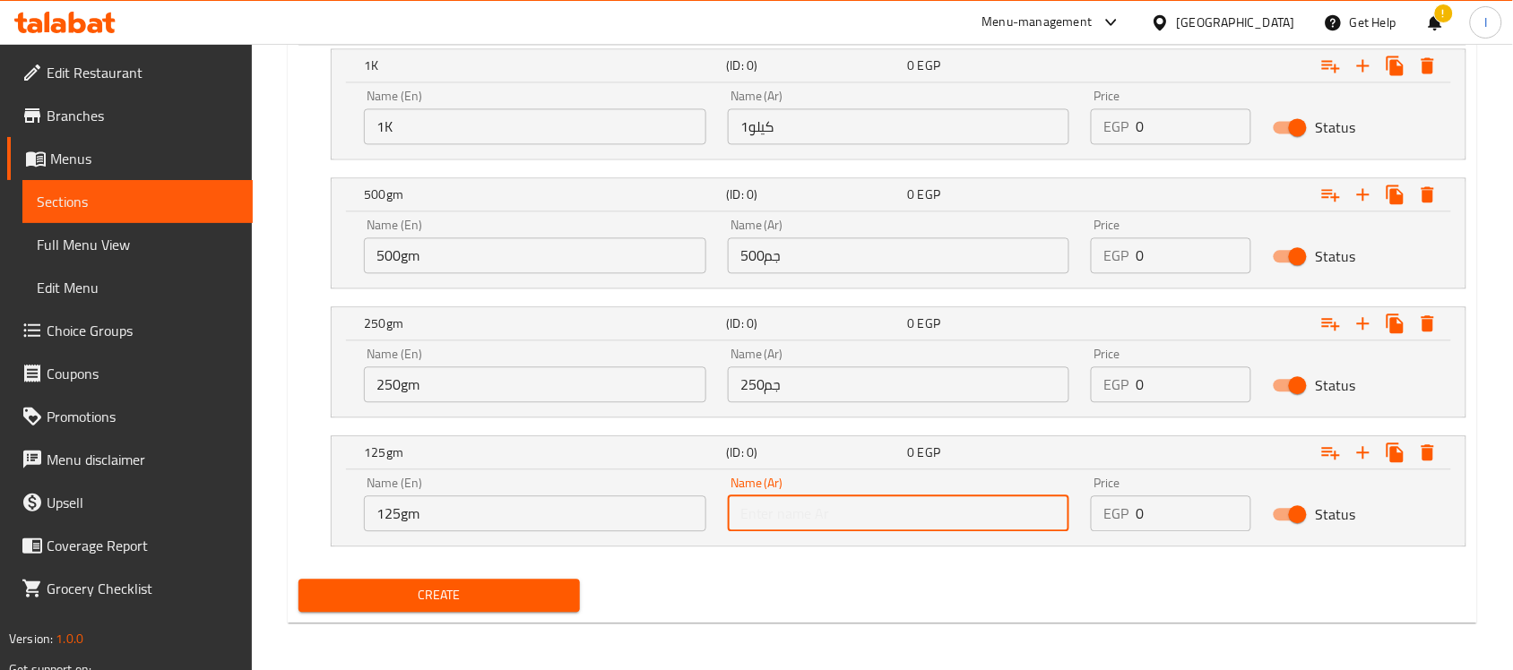
type input "125جم"
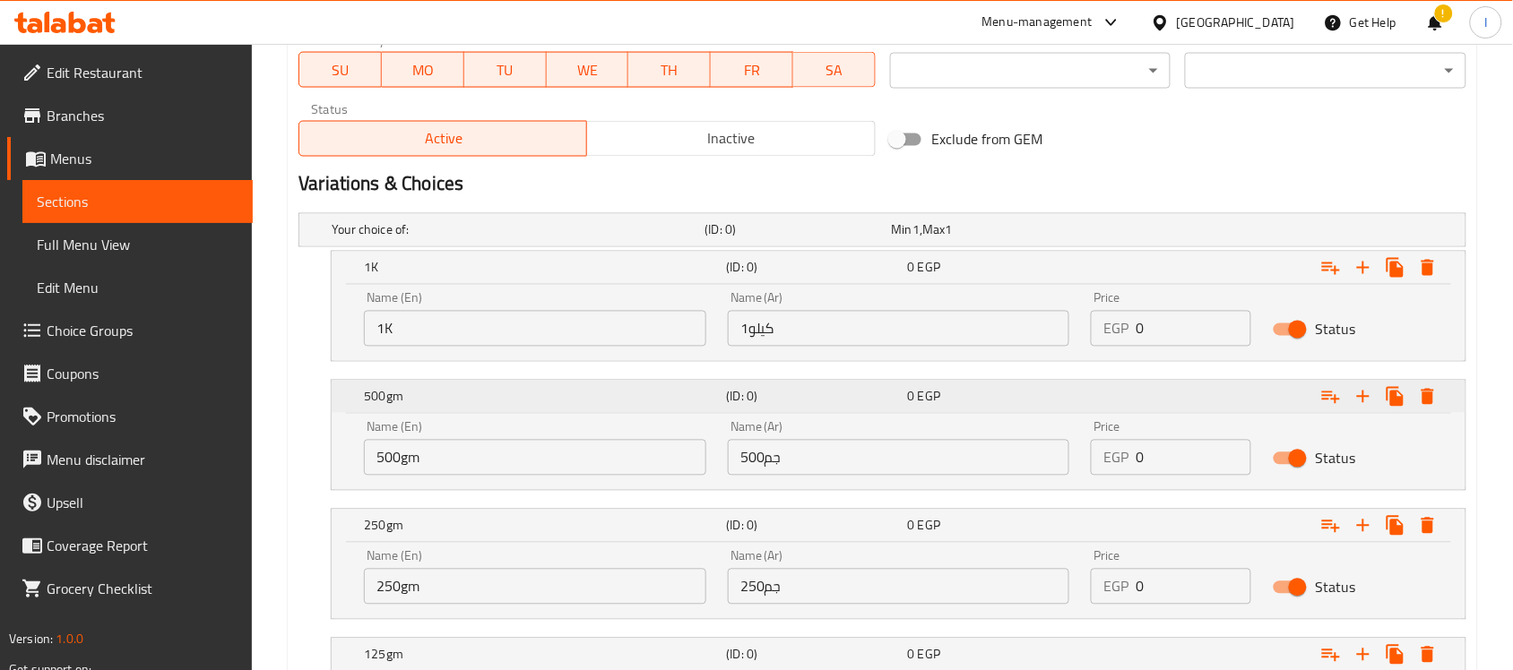
scroll to position [960, 0]
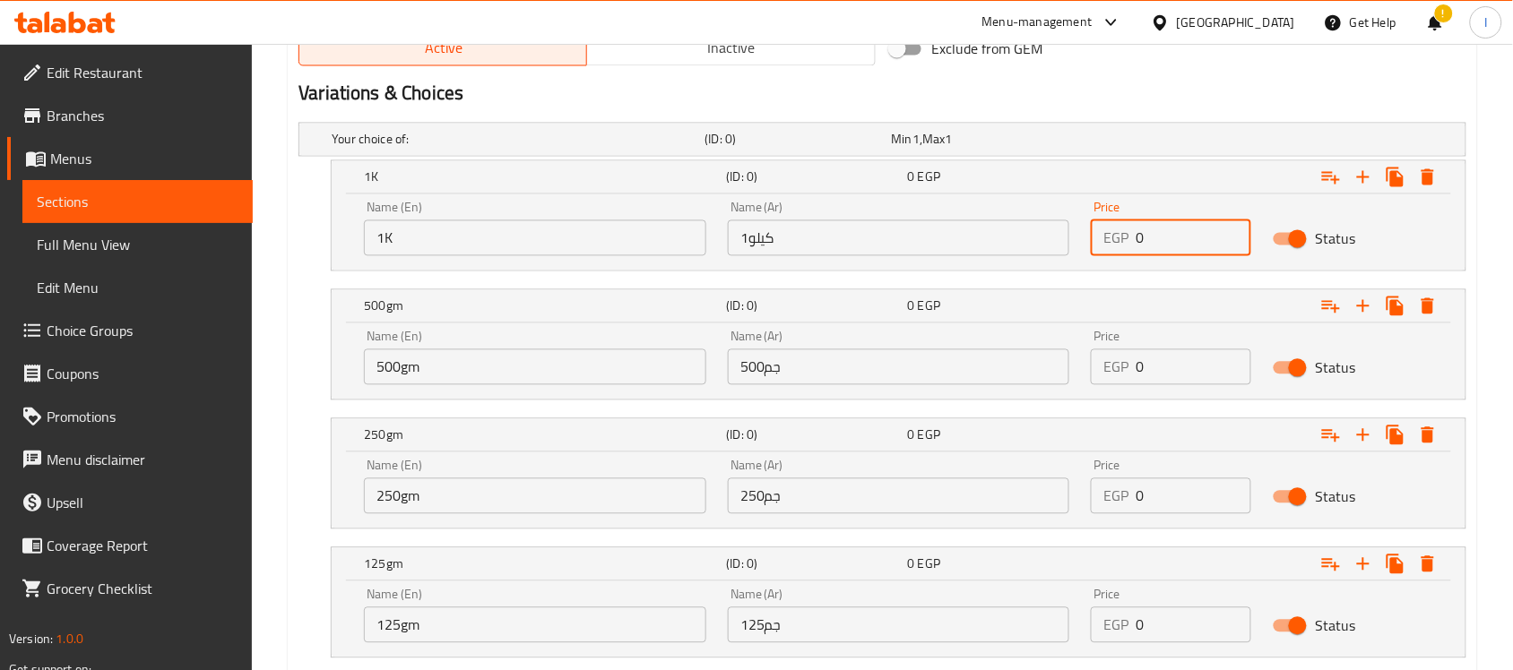
click at [1176, 238] on input "0" at bounding box center [1194, 239] width 116 height 36
type input "1000"
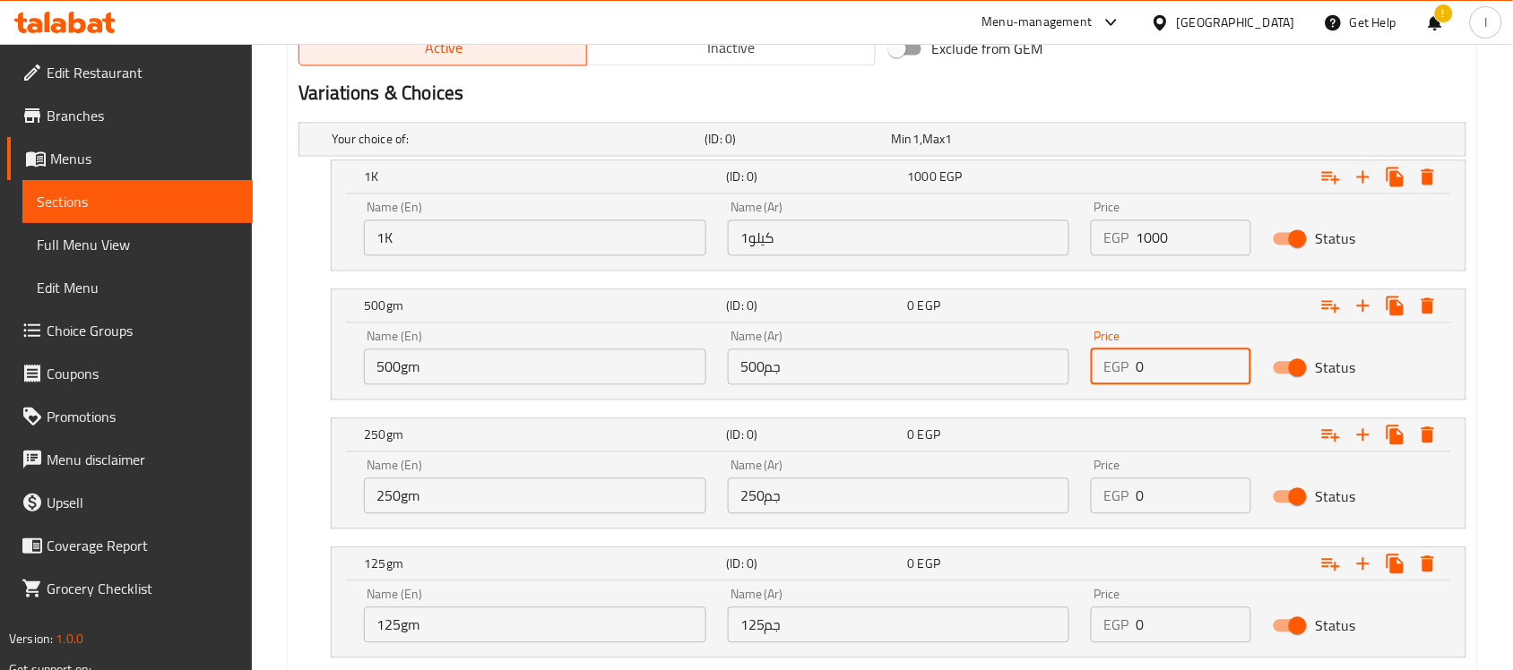
click at [1190, 366] on input "0" at bounding box center [1194, 368] width 116 height 36
click at [1192, 365] on input "0" at bounding box center [1194, 368] width 116 height 36
type input "500"
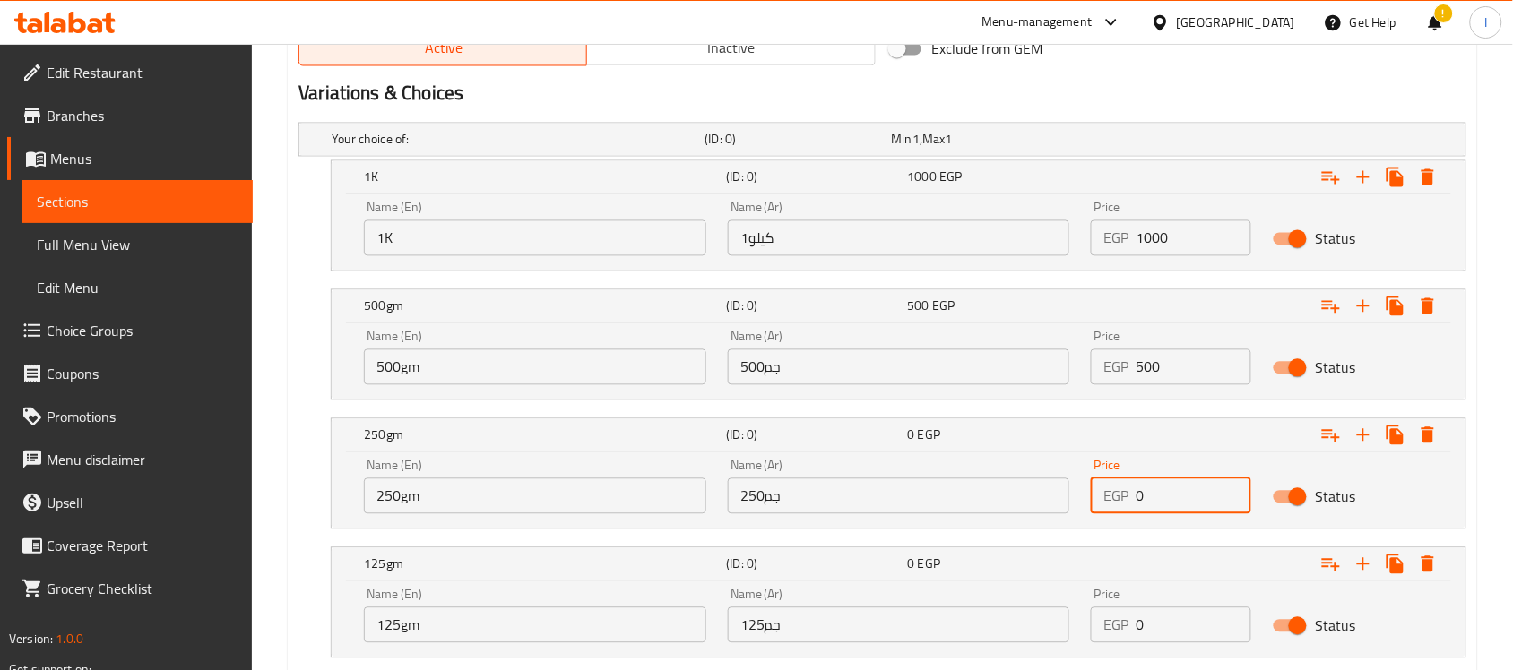
click at [1183, 500] on input "0" at bounding box center [1194, 497] width 116 height 36
click at [1181, 500] on input "0" at bounding box center [1194, 497] width 116 height 36
type input "250"
click at [1157, 629] on input "0" at bounding box center [1194, 626] width 116 height 36
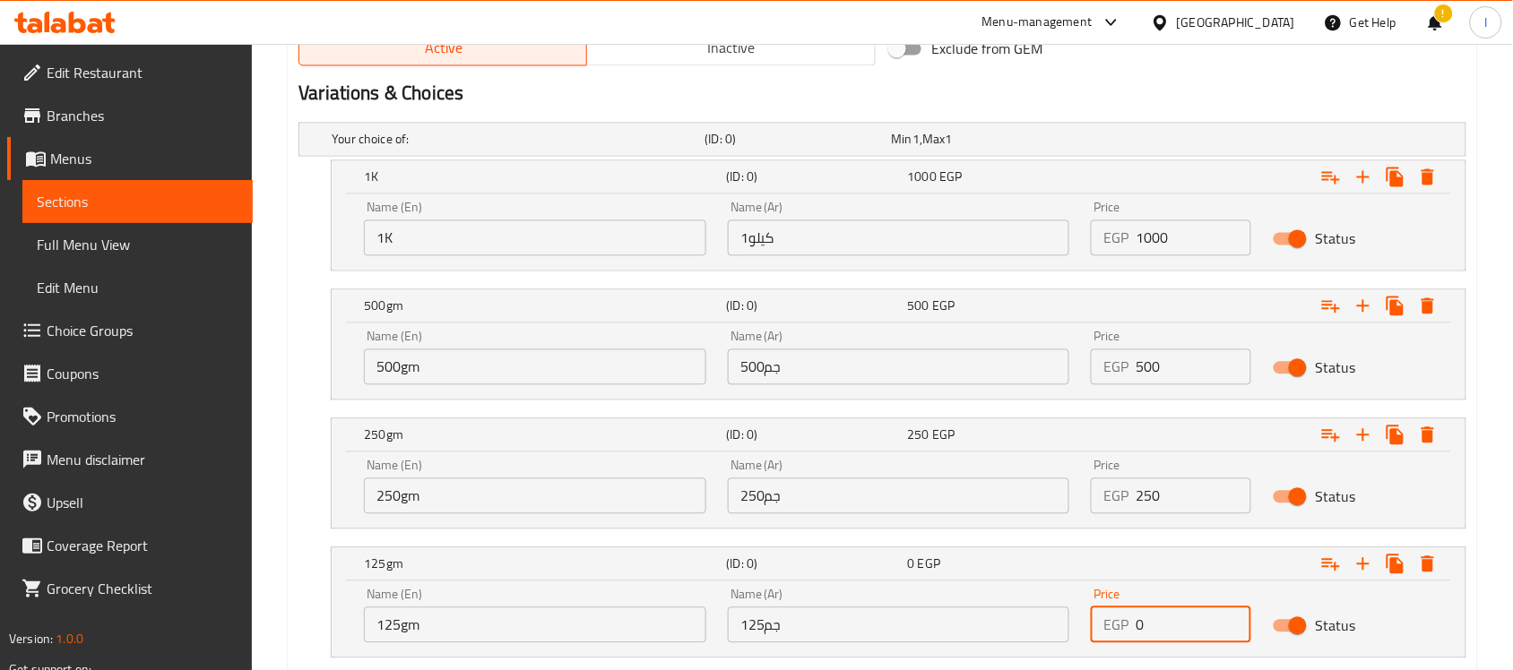
click at [1157, 629] on input "0" at bounding box center [1194, 626] width 116 height 36
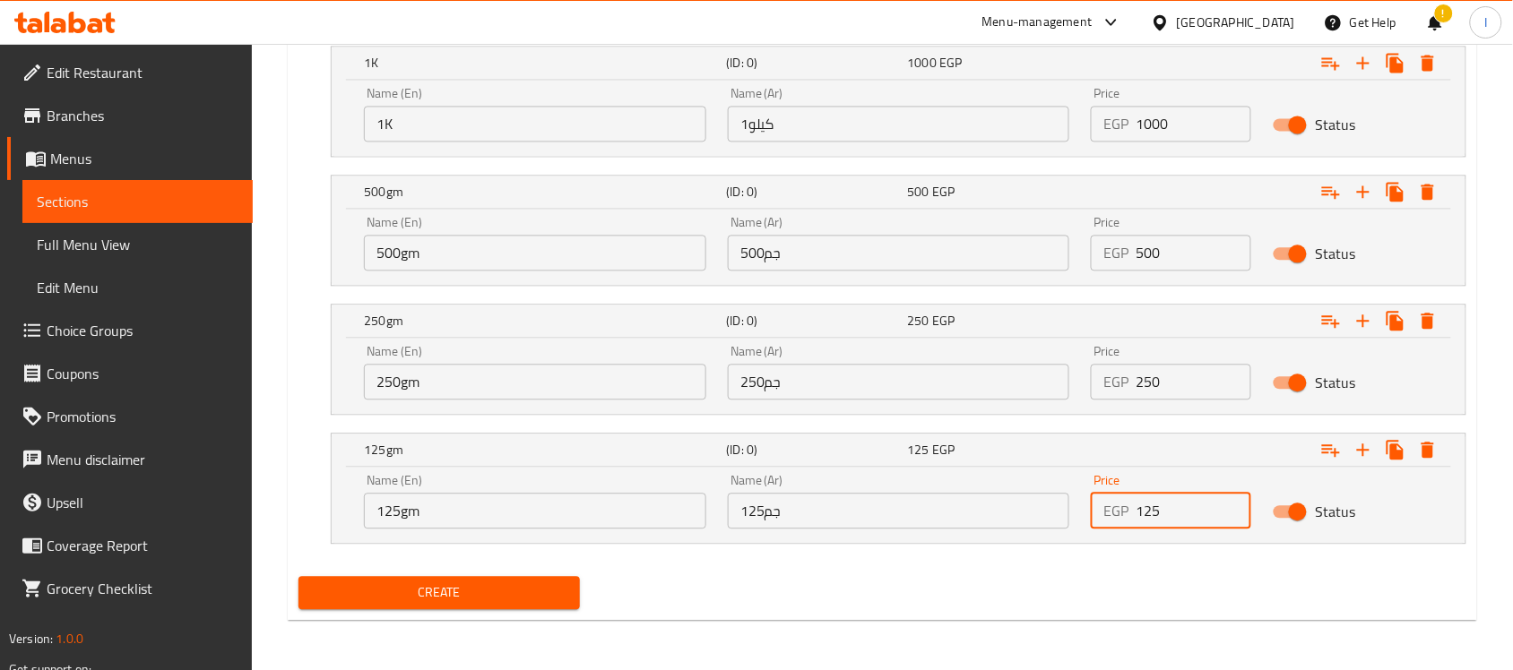
type input "125"
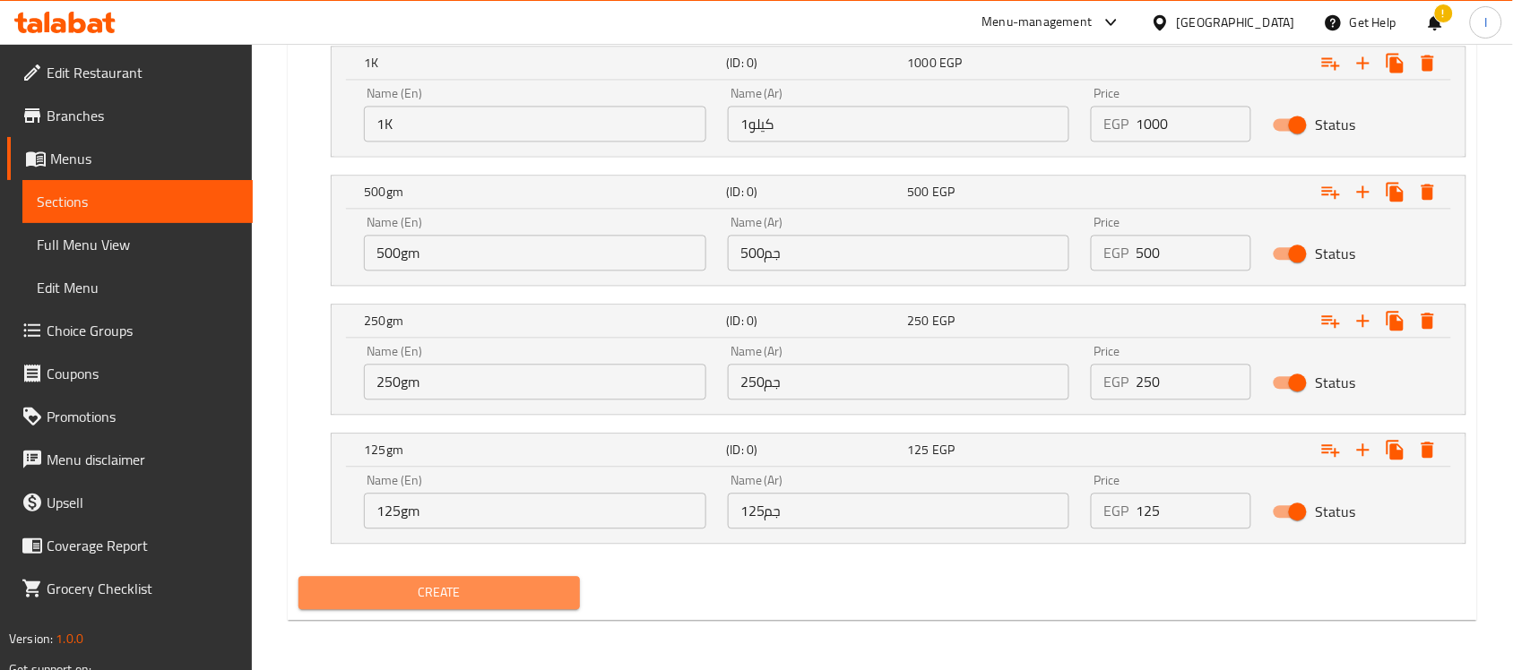
click at [449, 579] on button "Create" at bounding box center [438, 592] width 281 height 33
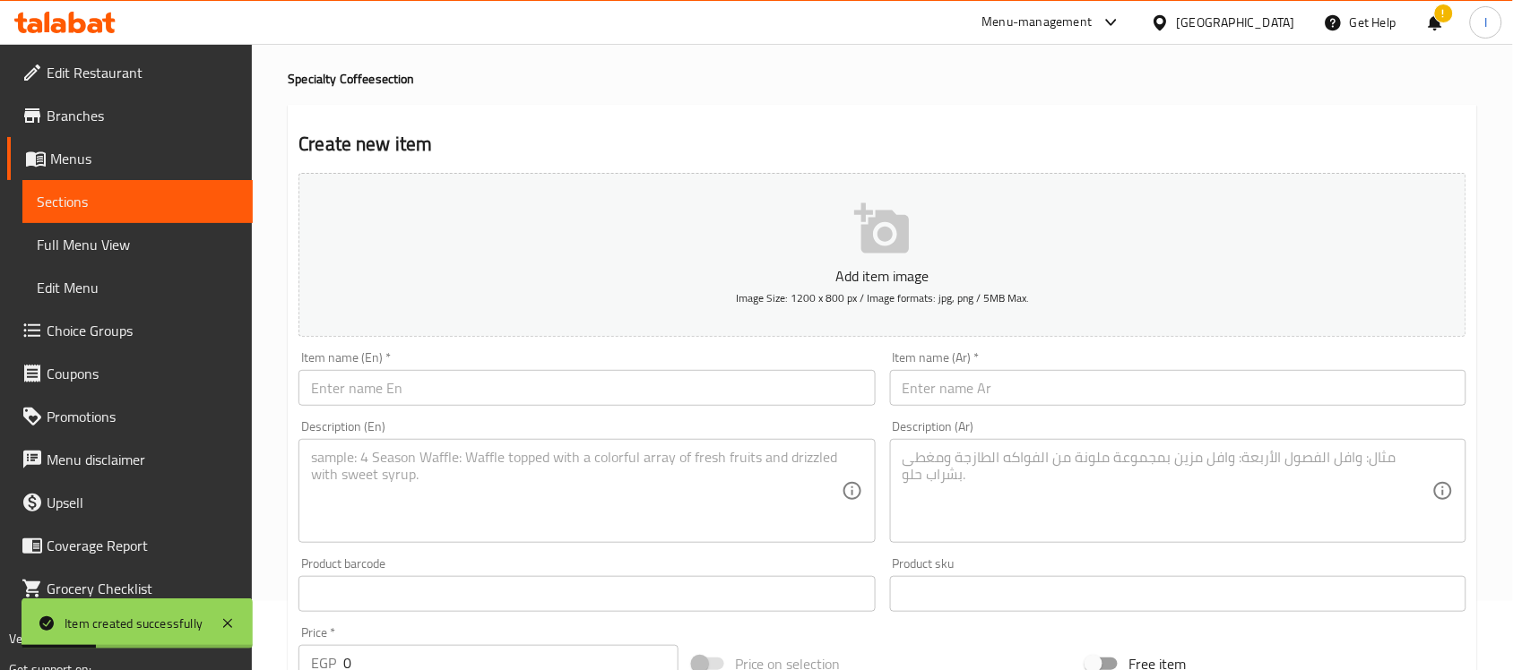
scroll to position [0, 0]
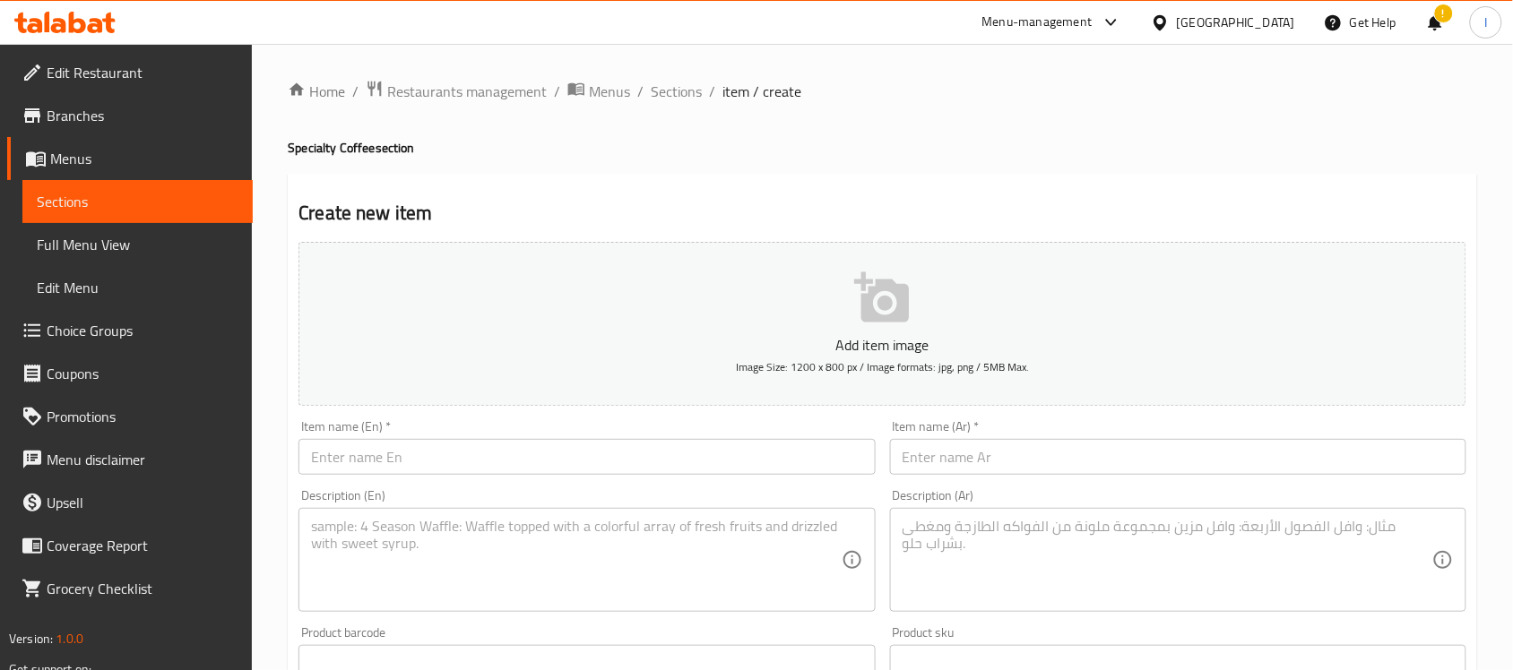
click at [896, 339] on p "Add item image" at bounding box center [882, 345] width 1112 height 22
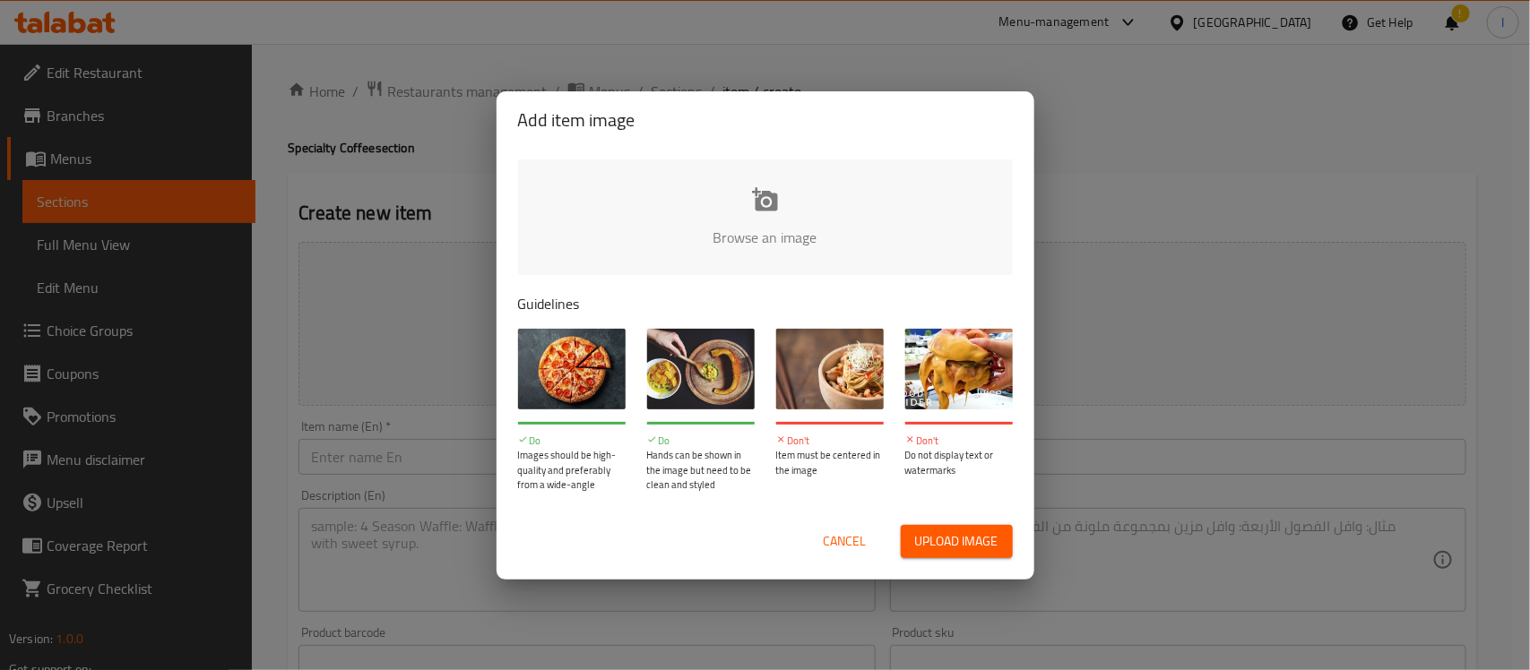
click at [741, 193] on input "file" at bounding box center [1371, 244] width 1707 height 168
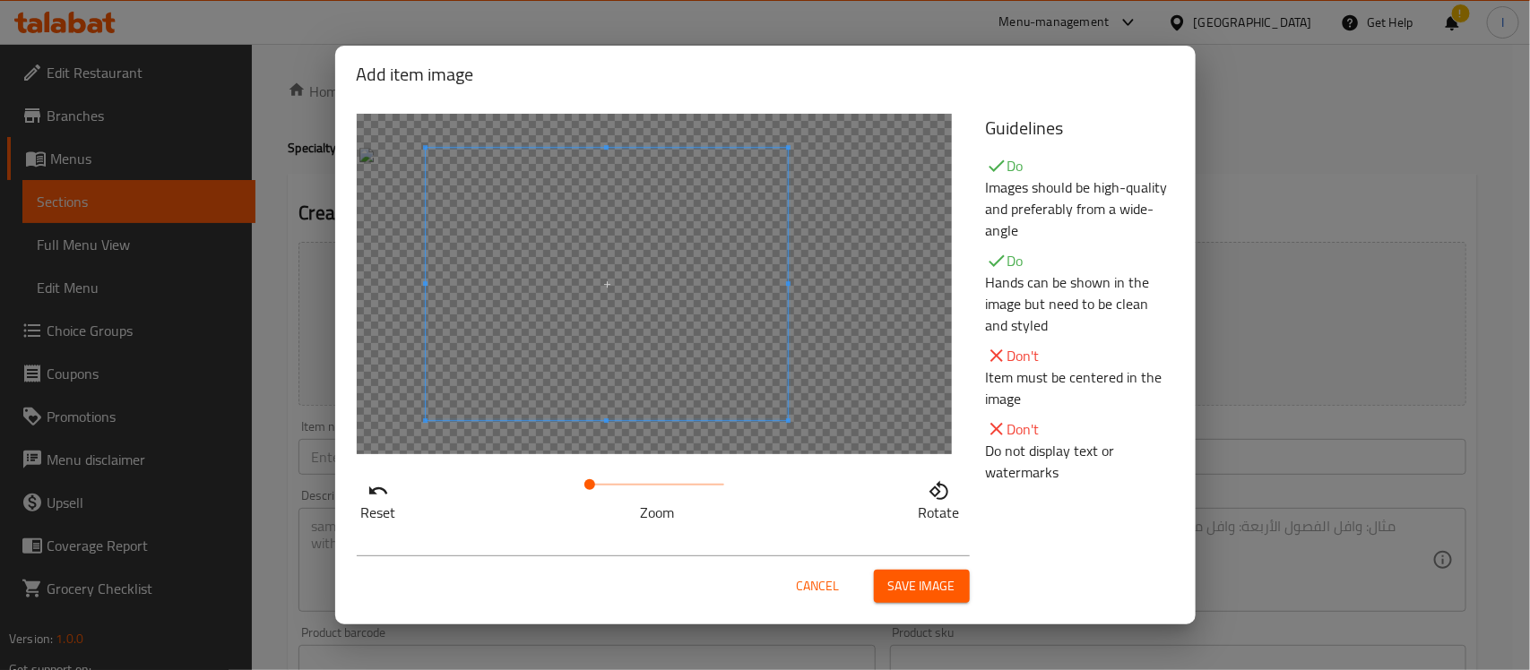
click at [645, 332] on span at bounding box center [607, 284] width 363 height 272
click at [930, 572] on button "Save image" at bounding box center [922, 586] width 96 height 33
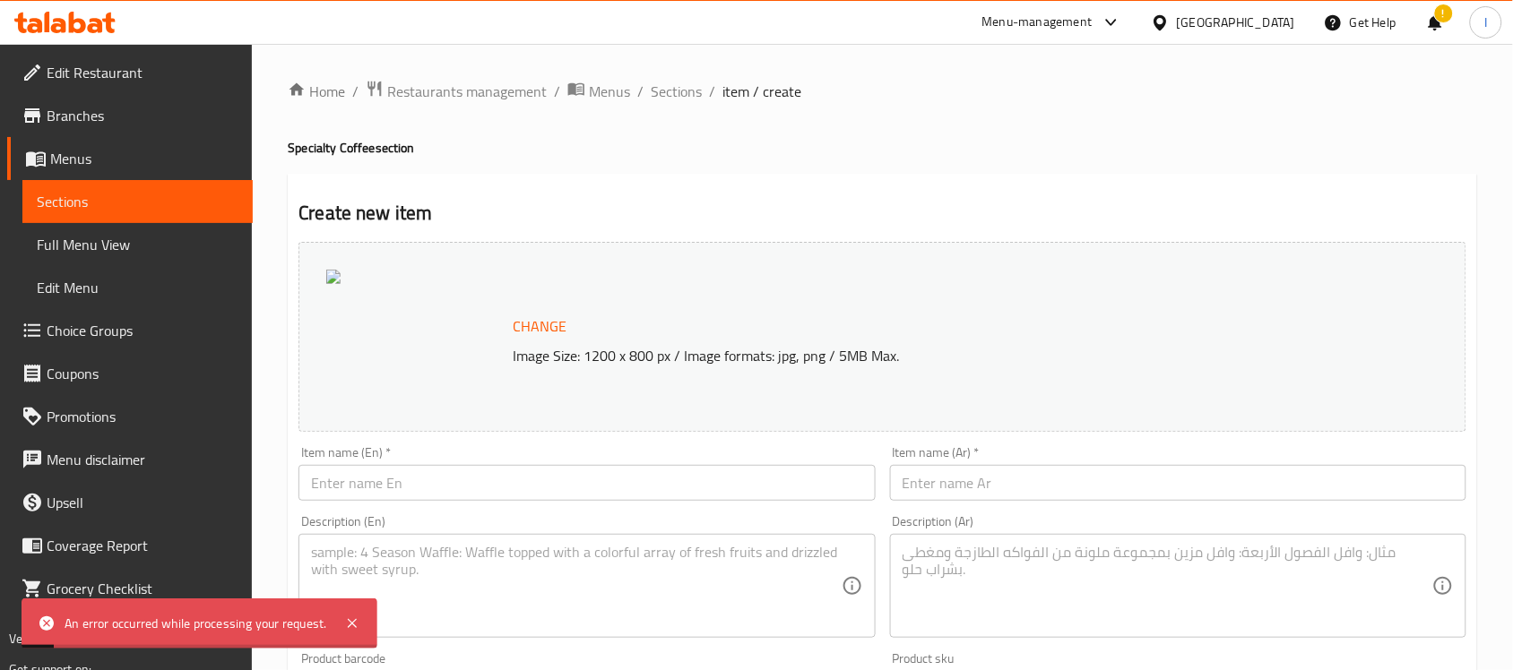
click at [996, 486] on input "text" at bounding box center [1178, 483] width 576 height 36
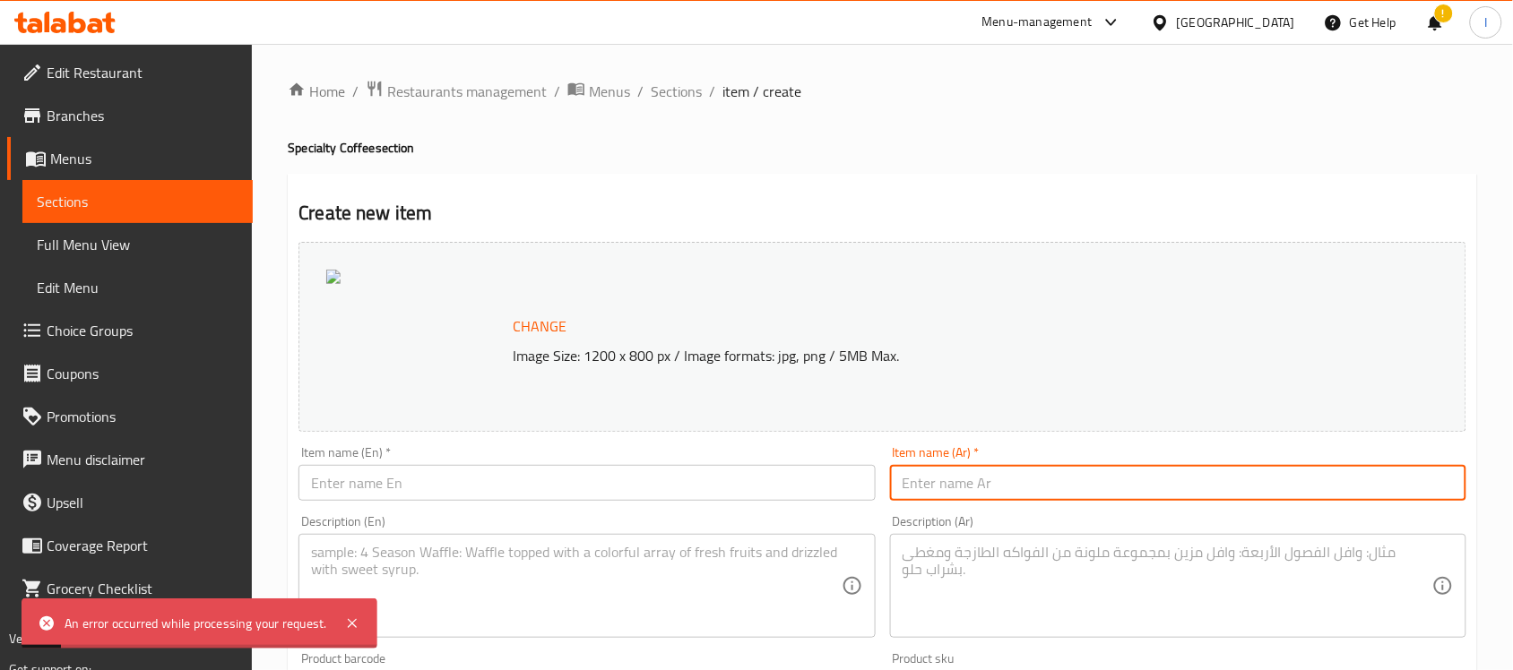
paste input "قهوة بابوغينيا محوج"
type input "قهوة بابوغينيا محوج"
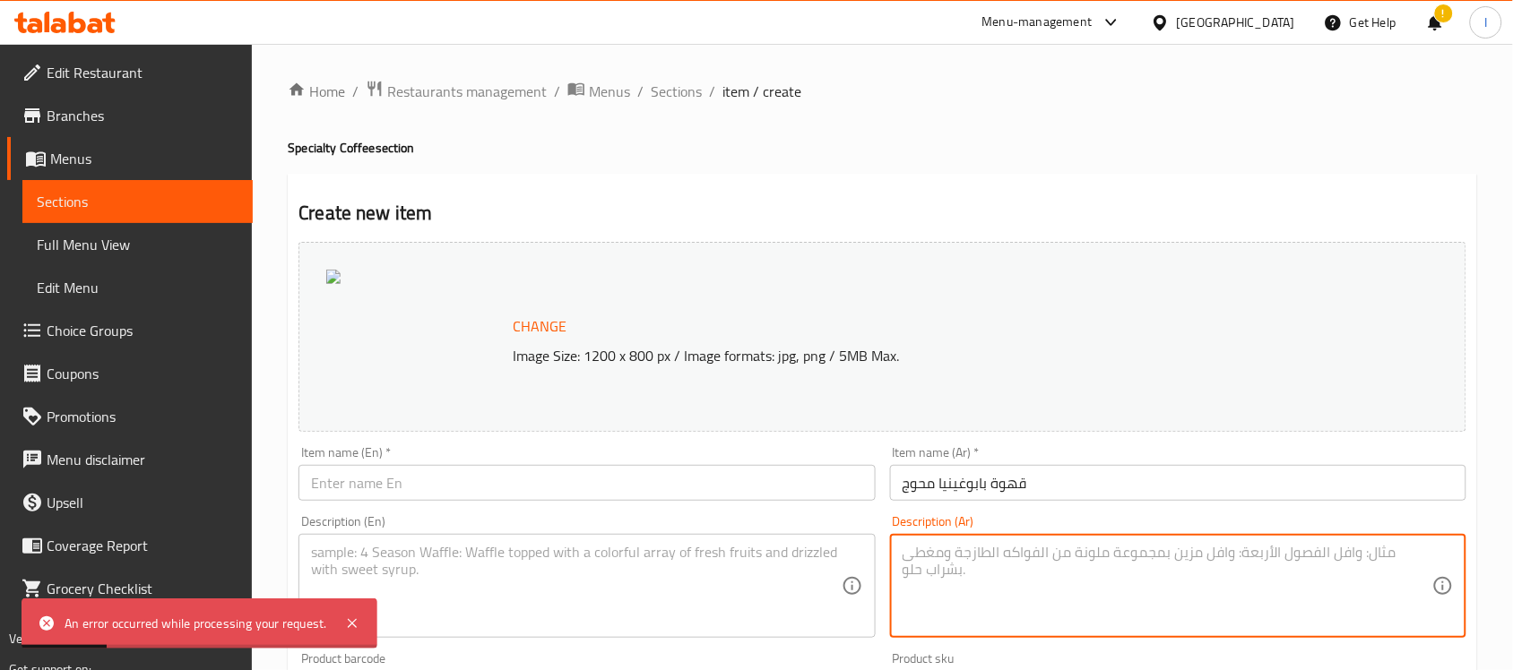
click at [1068, 569] on textarea at bounding box center [1168, 586] width 530 height 85
paste textarea "خلطة بابوغينيا الغنية مع المحوج الشرقي، مزيج مثالي لعاشقين الطعم المختلف."
click at [982, 575] on textarea "خلطة بابوغينيا الغنية مع المحوج الشرقي، مزيج مثالي لعاشقين الطعم المختلف." at bounding box center [1168, 586] width 530 height 85
paste textarea "لطة بابوغينيا الغنية مع المحوج الشرقي، مزيج مثالي لعاشقين الطعم المختلف."
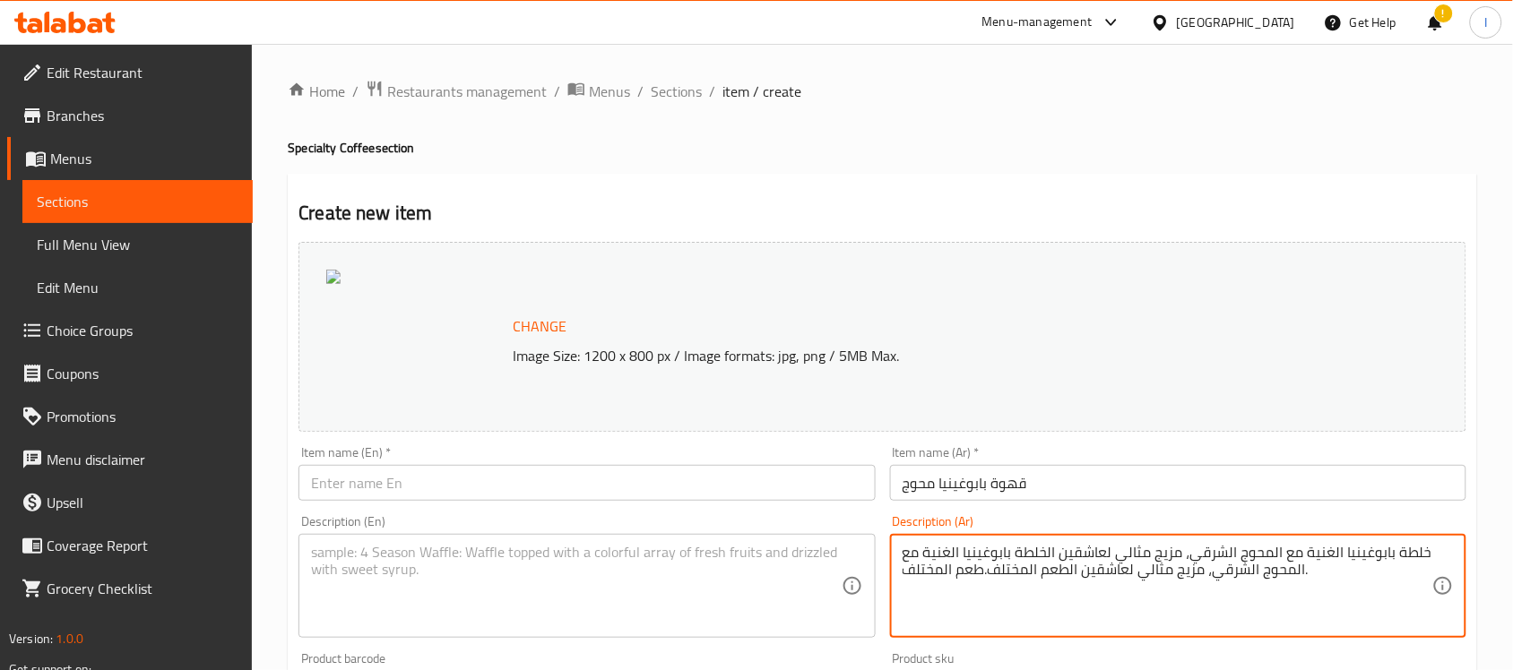
type textarea "خلطة بابوغينيا الغنية مع المحوج الشرقي، مزيج مثالي لعاشقين الخلطة بابوغينيا الغ…"
click at [126, 206] on span "Sections" at bounding box center [138, 202] width 202 height 22
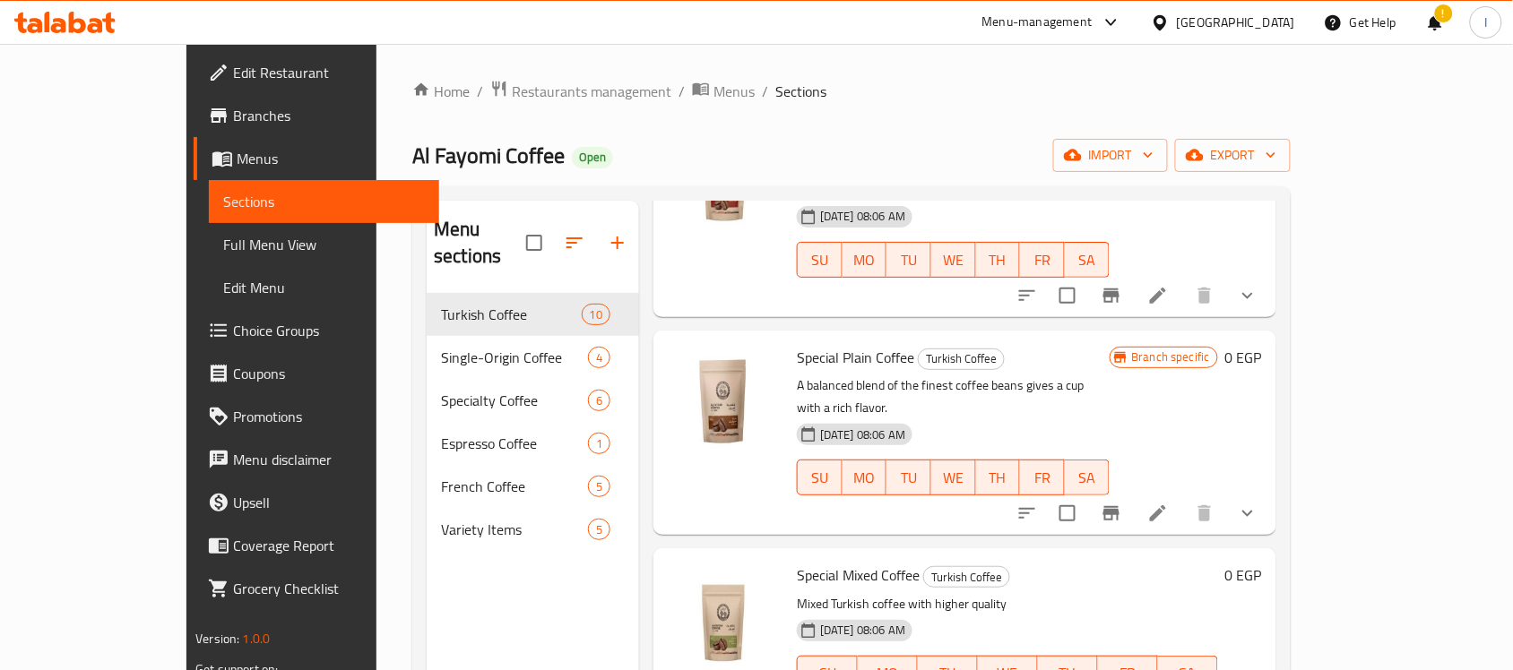
scroll to position [448, 0]
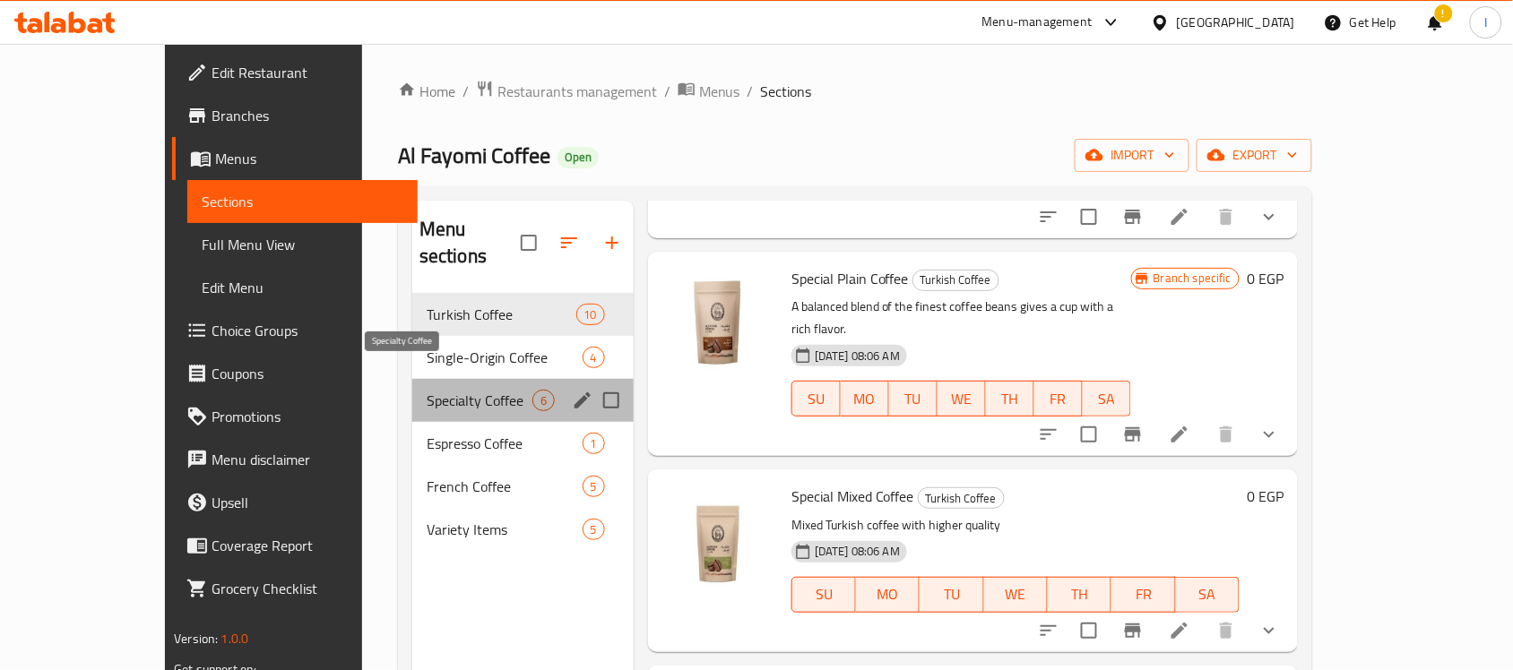
click at [458, 390] on span "Specialty Coffee" at bounding box center [480, 401] width 106 height 22
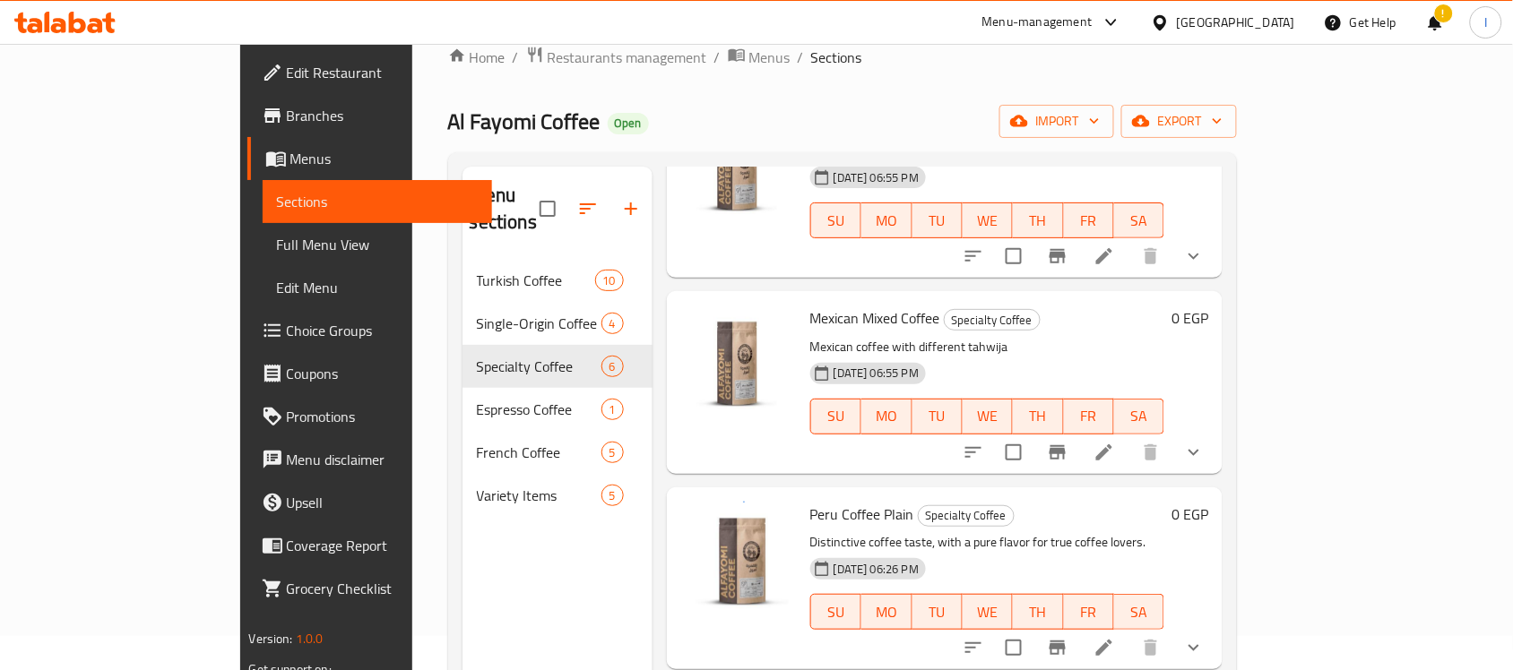
scroll to position [28, 0]
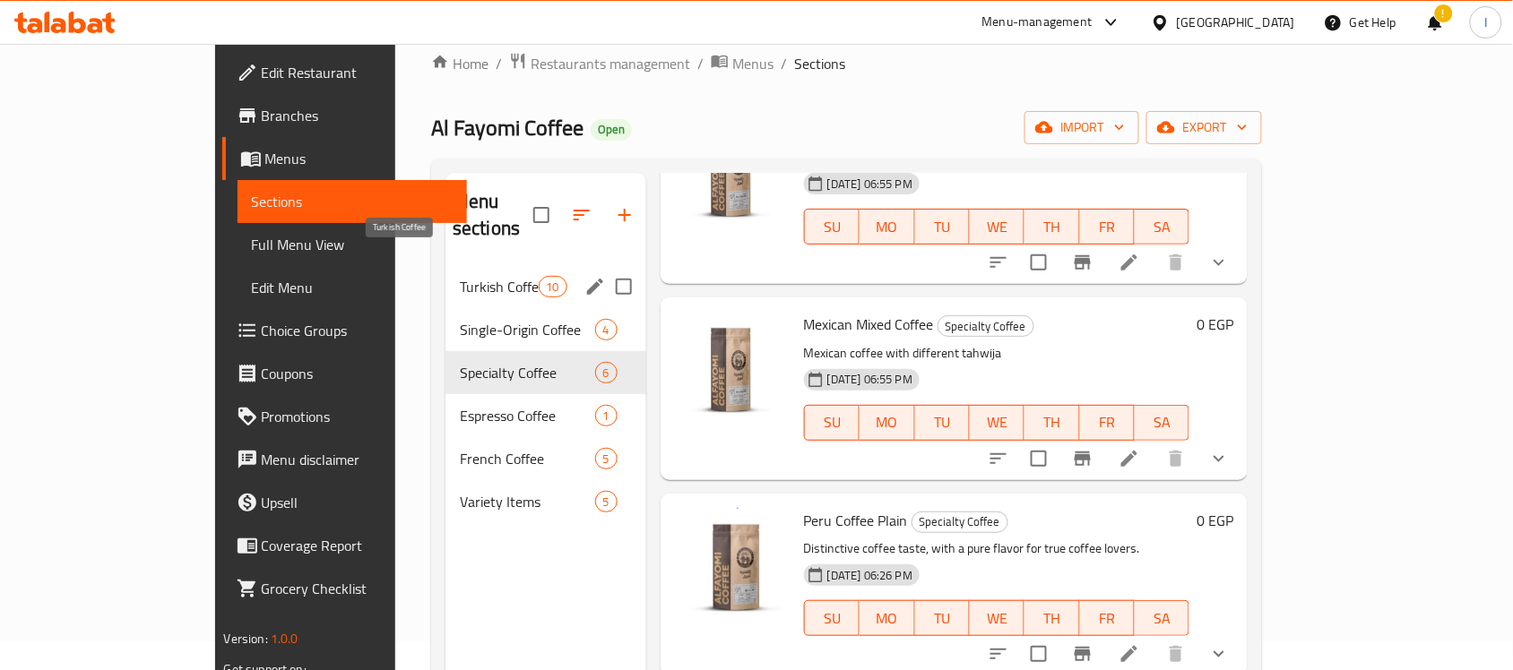
click at [460, 276] on span "Turkish Coffee" at bounding box center [499, 287] width 79 height 22
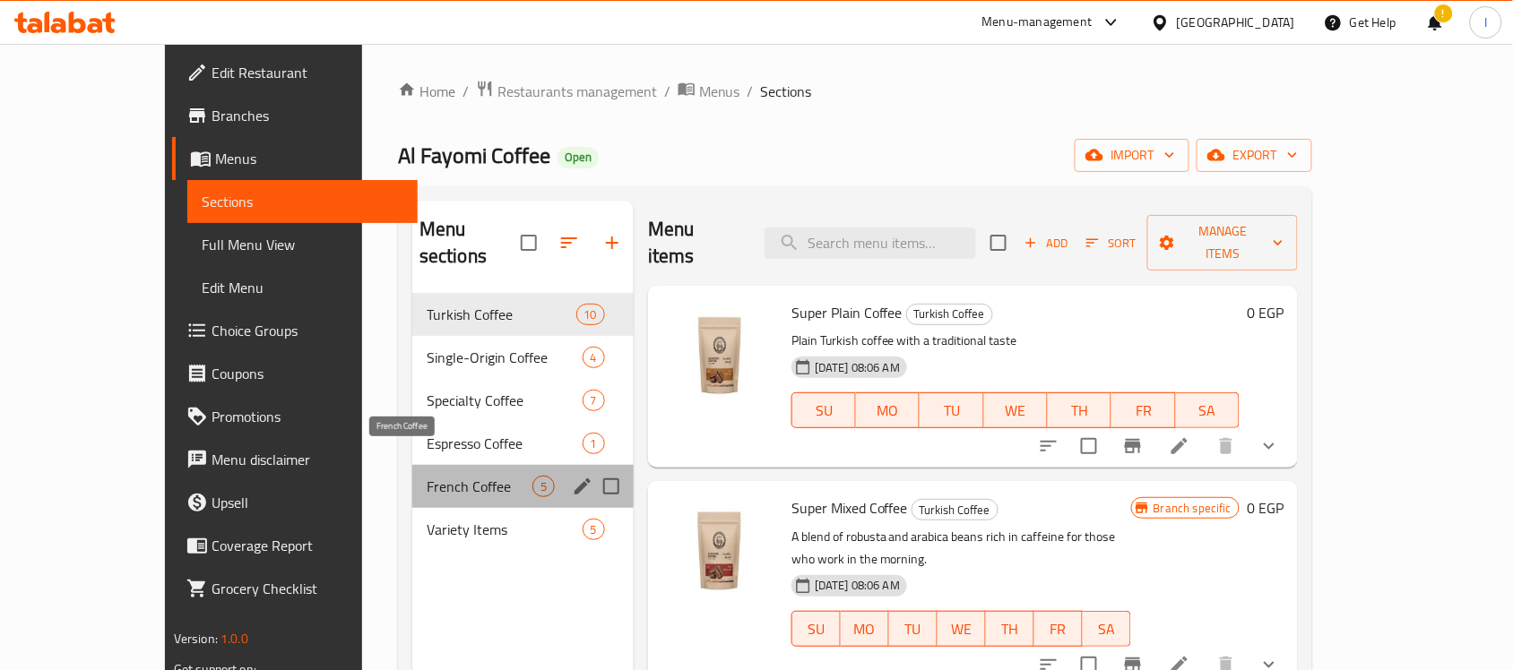
click at [427, 476] on span "French Coffee" at bounding box center [480, 487] width 106 height 22
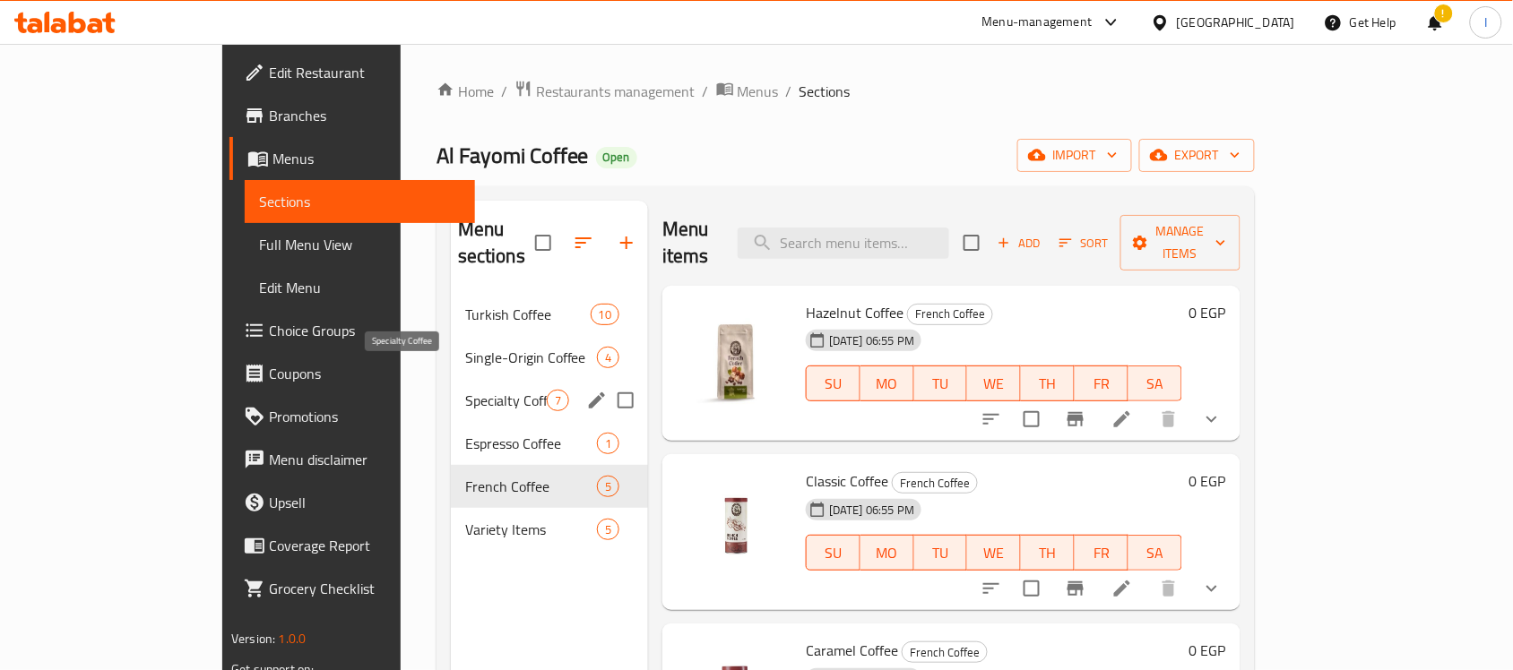
click at [465, 390] on span "Specialty Coffee" at bounding box center [506, 401] width 82 height 22
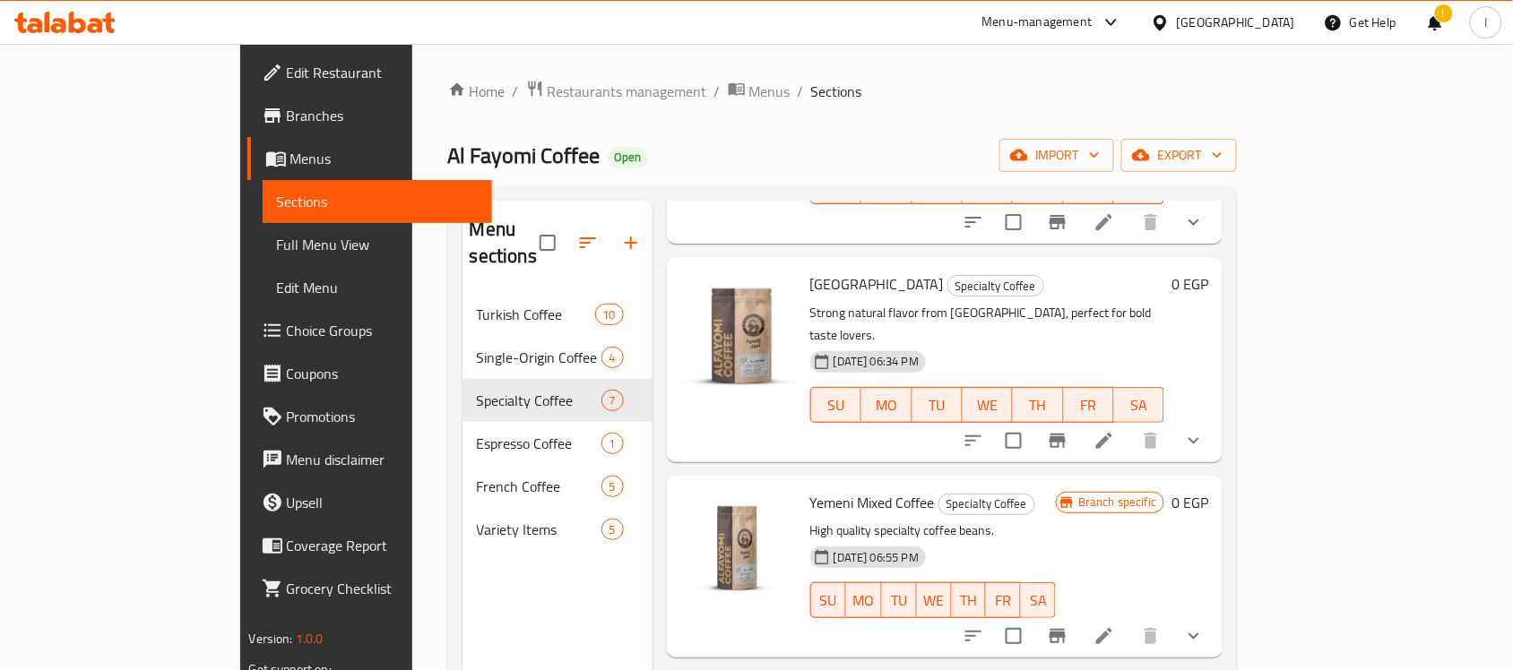
scroll to position [112, 0]
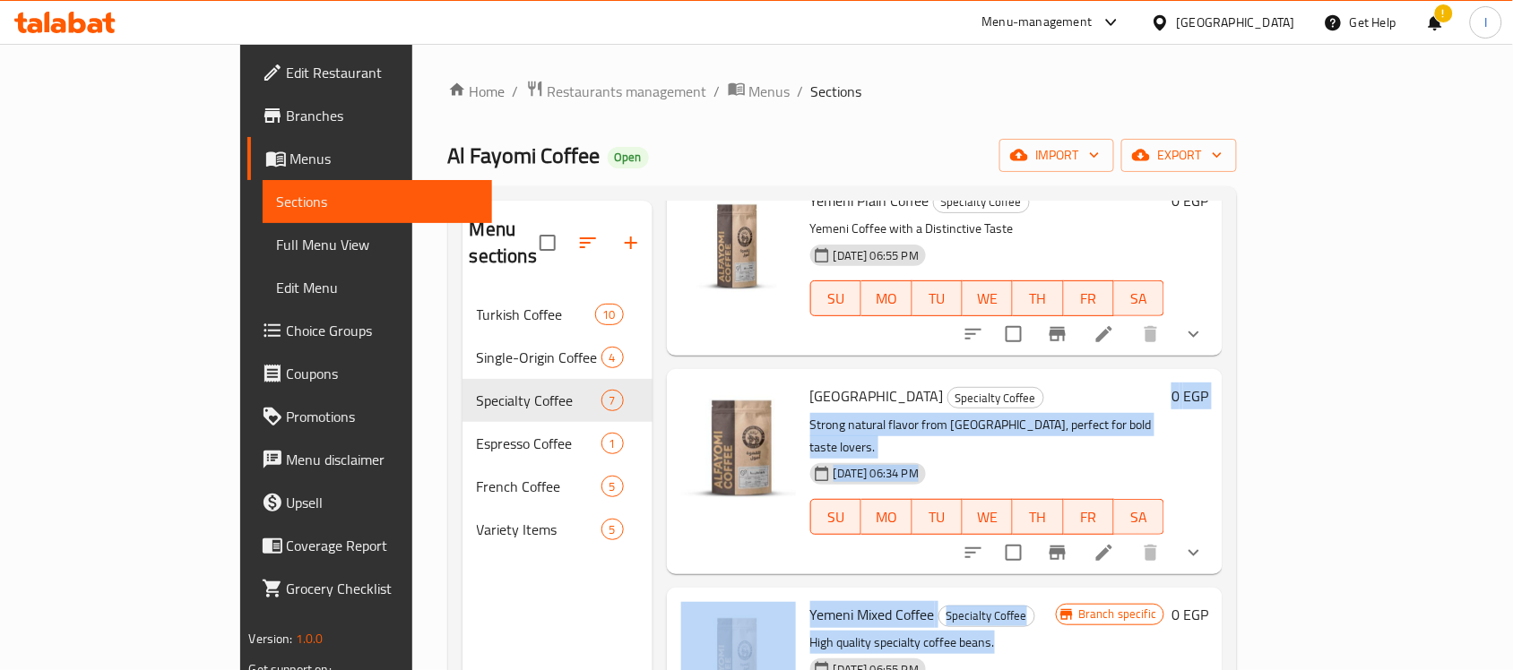
drag, startPoint x: 1166, startPoint y: 368, endPoint x: 1147, endPoint y: 563, distance: 195.4
click at [1145, 237] on div "Yemeni Plain Coffee Specialty Coffee Yemeni Coffee with a Distinctive Taste 25-…" at bounding box center [945, 205] width 557 height 63
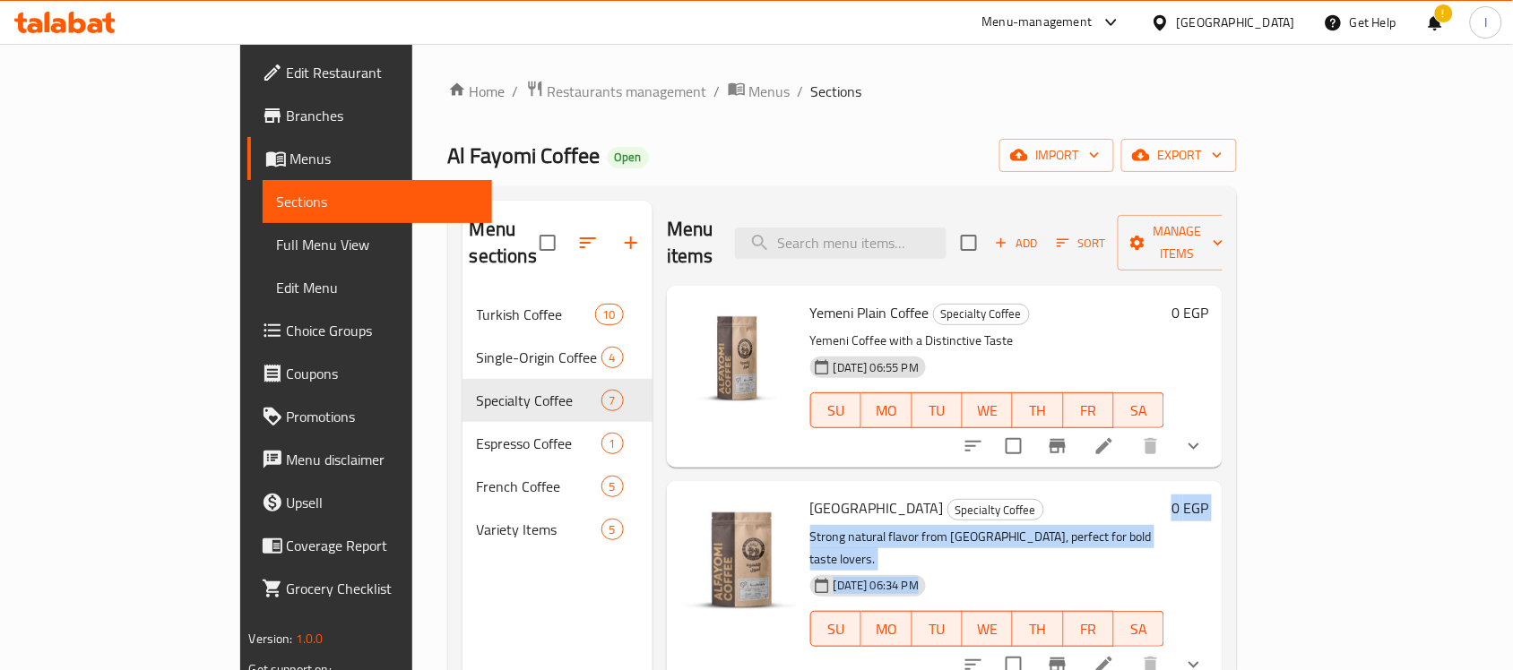
click at [1071, 238] on icon "button" at bounding box center [1063, 243] width 16 height 16
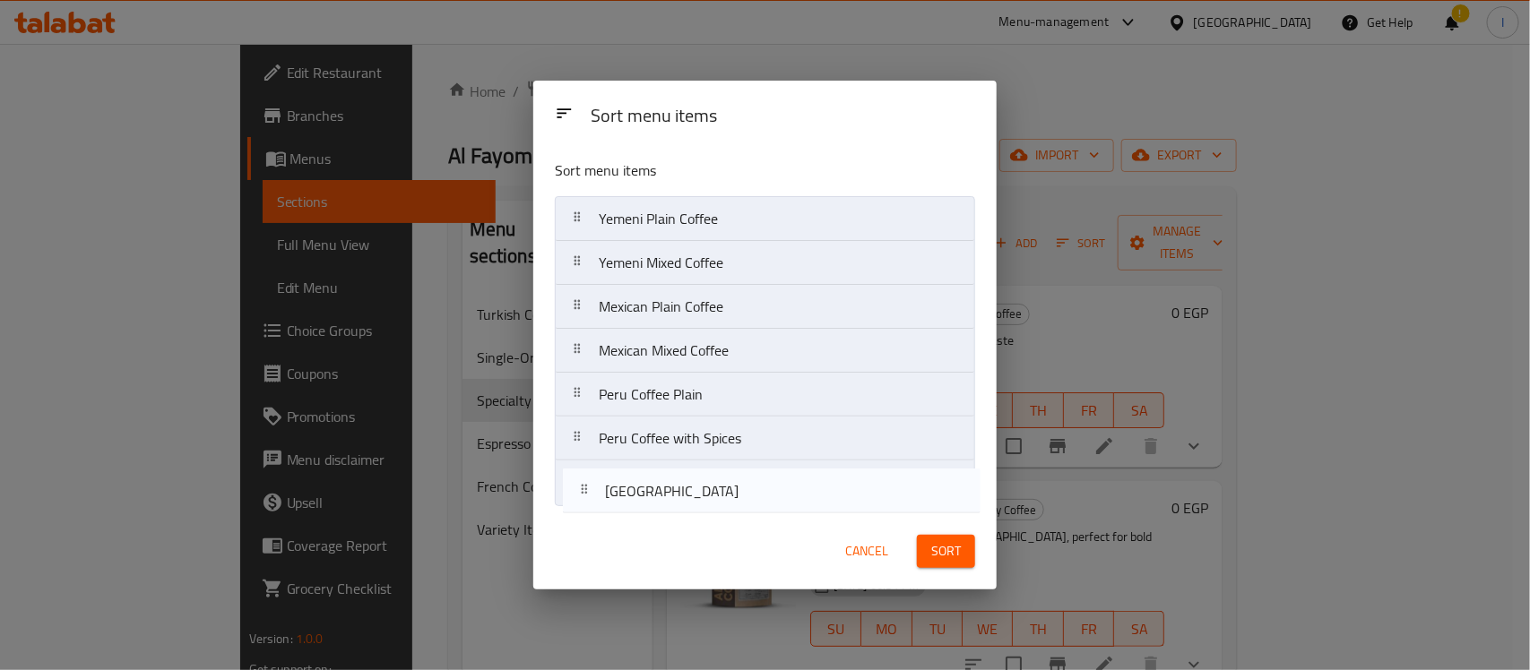
drag, startPoint x: 790, startPoint y: 273, endPoint x: 796, endPoint y: 509, distance: 235.8
click at [796, 509] on div "Sort menu items Yemeni Plain Coffee Papua New Guinea Coffee Plain Yemeni Mixed …" at bounding box center [764, 329] width 463 height 368
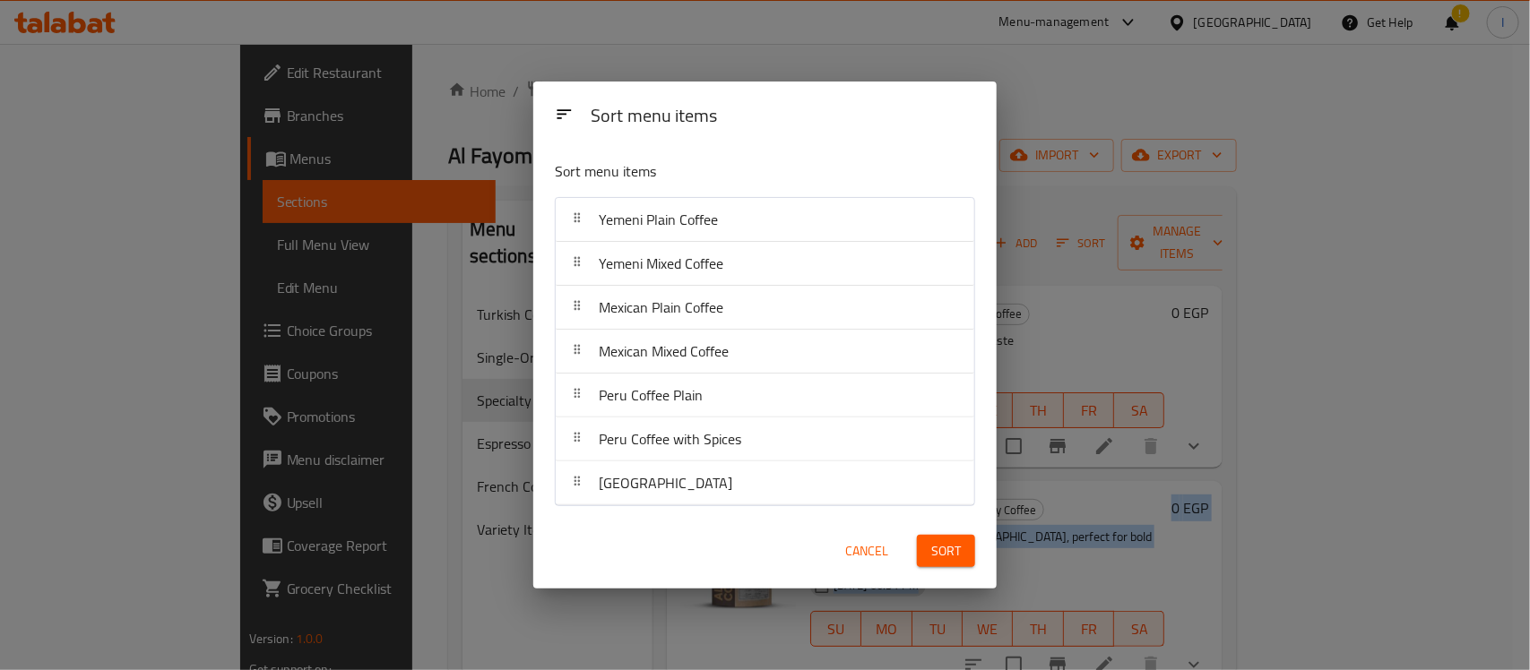
click at [941, 544] on span "Sort" at bounding box center [946, 552] width 30 height 22
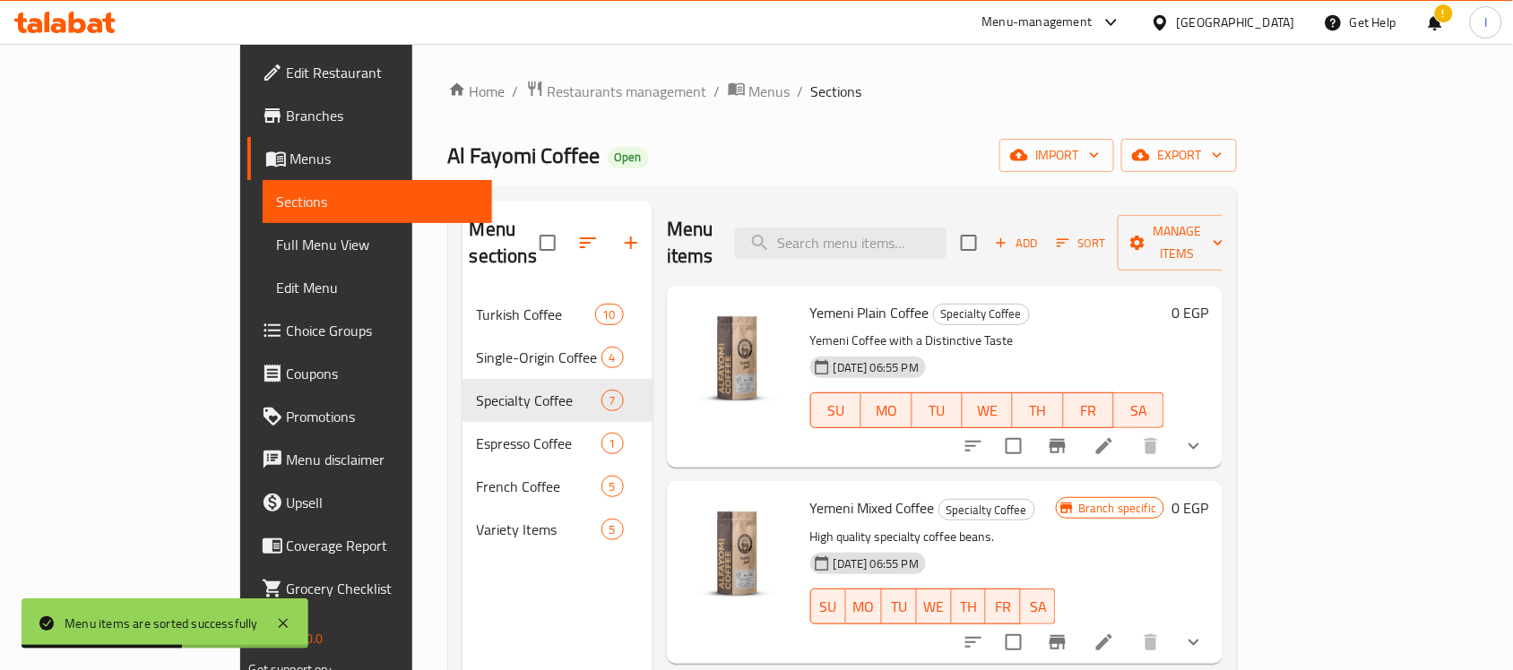
click at [862, 99] on ol "Home / Restaurants management / Menus / Sections" at bounding box center [843, 91] width 790 height 23
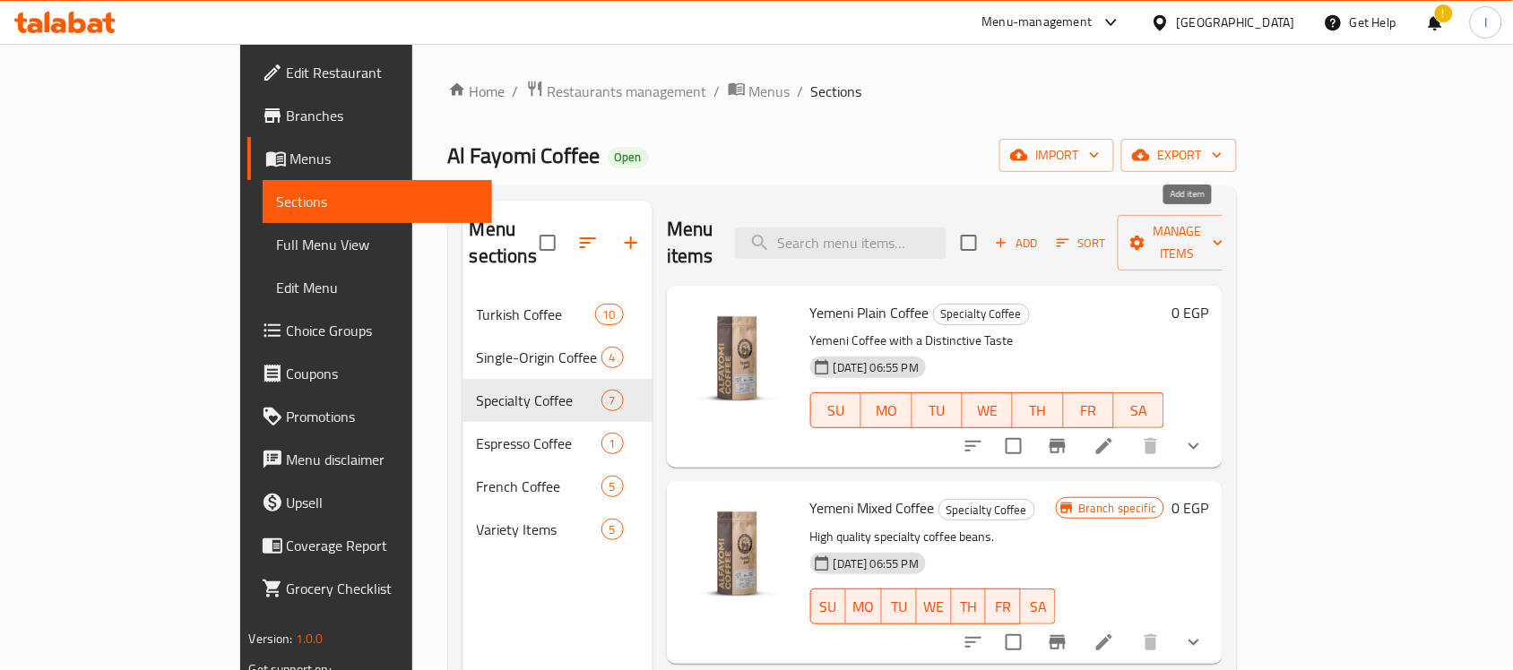
click at [1009, 235] on icon "button" at bounding box center [1001, 243] width 16 height 16
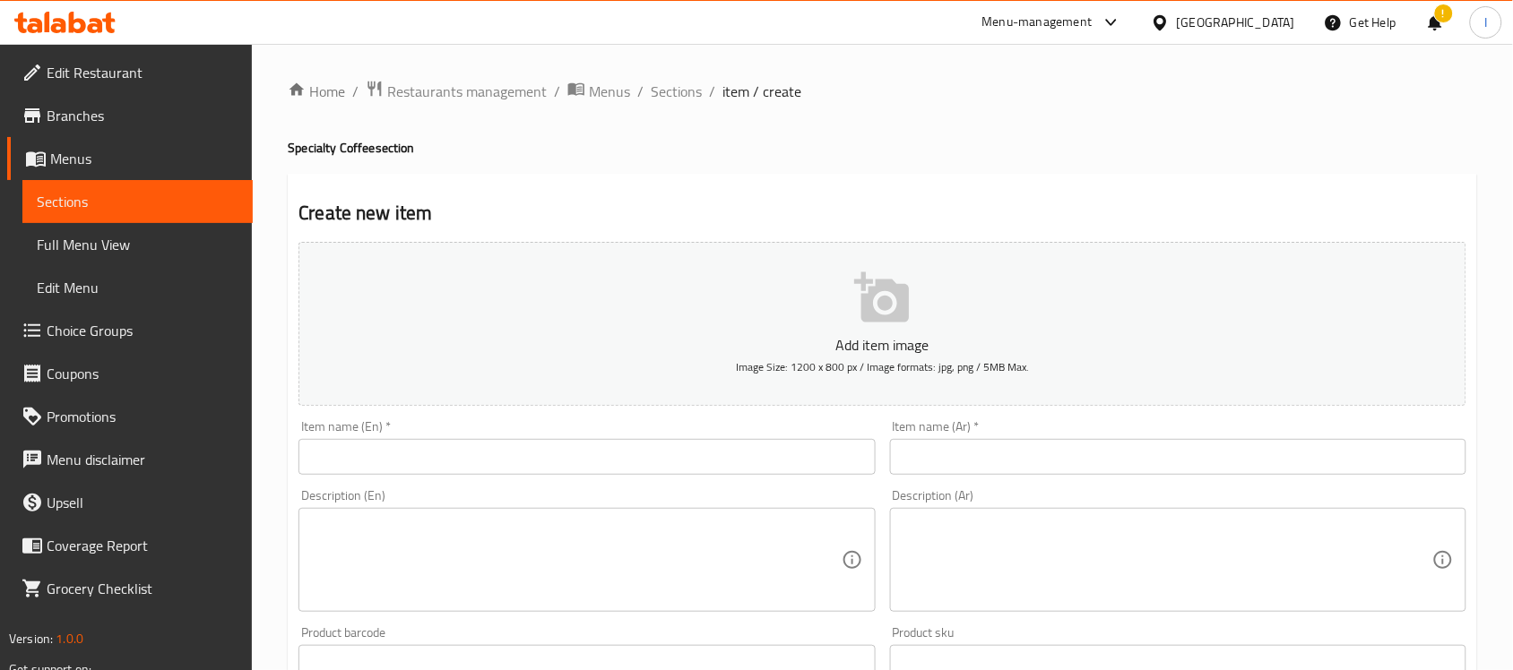
click at [871, 327] on icon "button" at bounding box center [882, 298] width 57 height 57
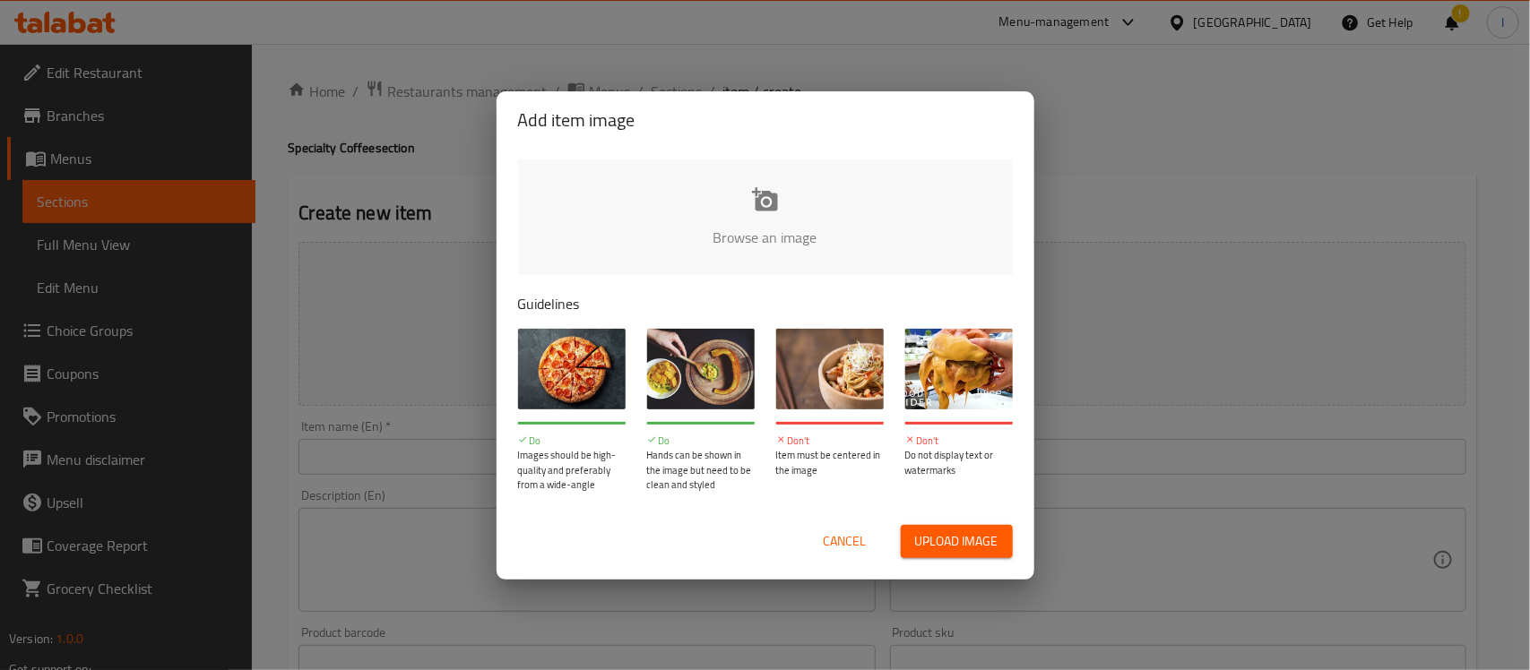
click at [759, 180] on input "file" at bounding box center [1371, 244] width 1707 height 168
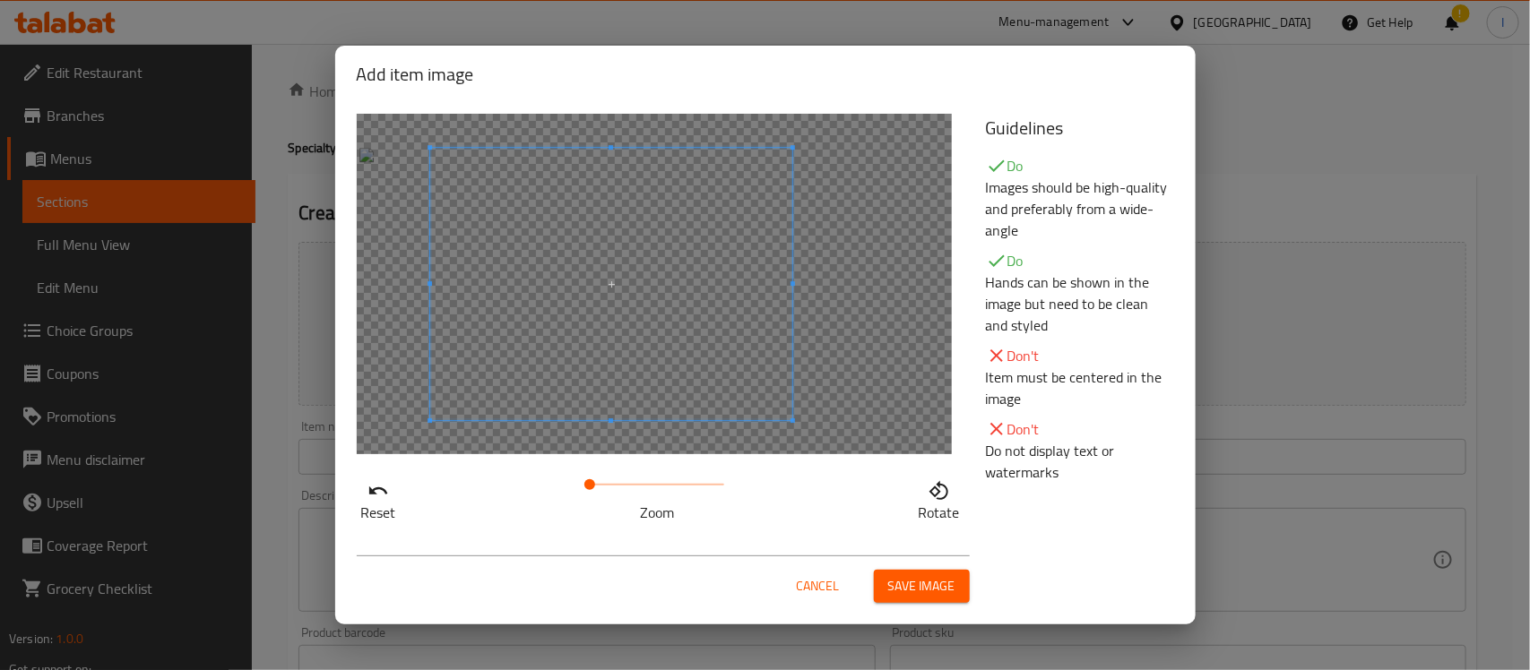
click at [561, 333] on span at bounding box center [611, 284] width 363 height 272
click at [677, 330] on span at bounding box center [609, 284] width 363 height 272
click at [917, 587] on span "Save image" at bounding box center [921, 586] width 67 height 22
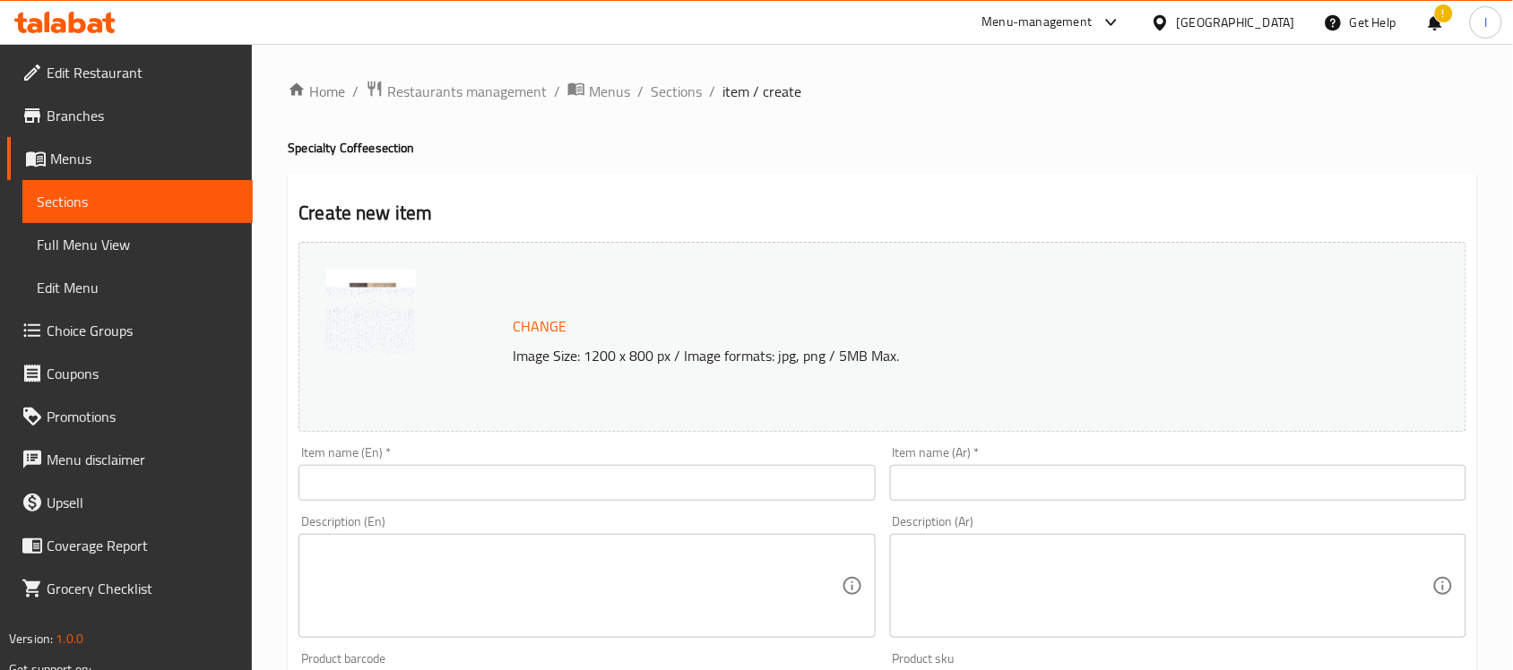
click at [948, 471] on input "text" at bounding box center [1178, 483] width 576 height 36
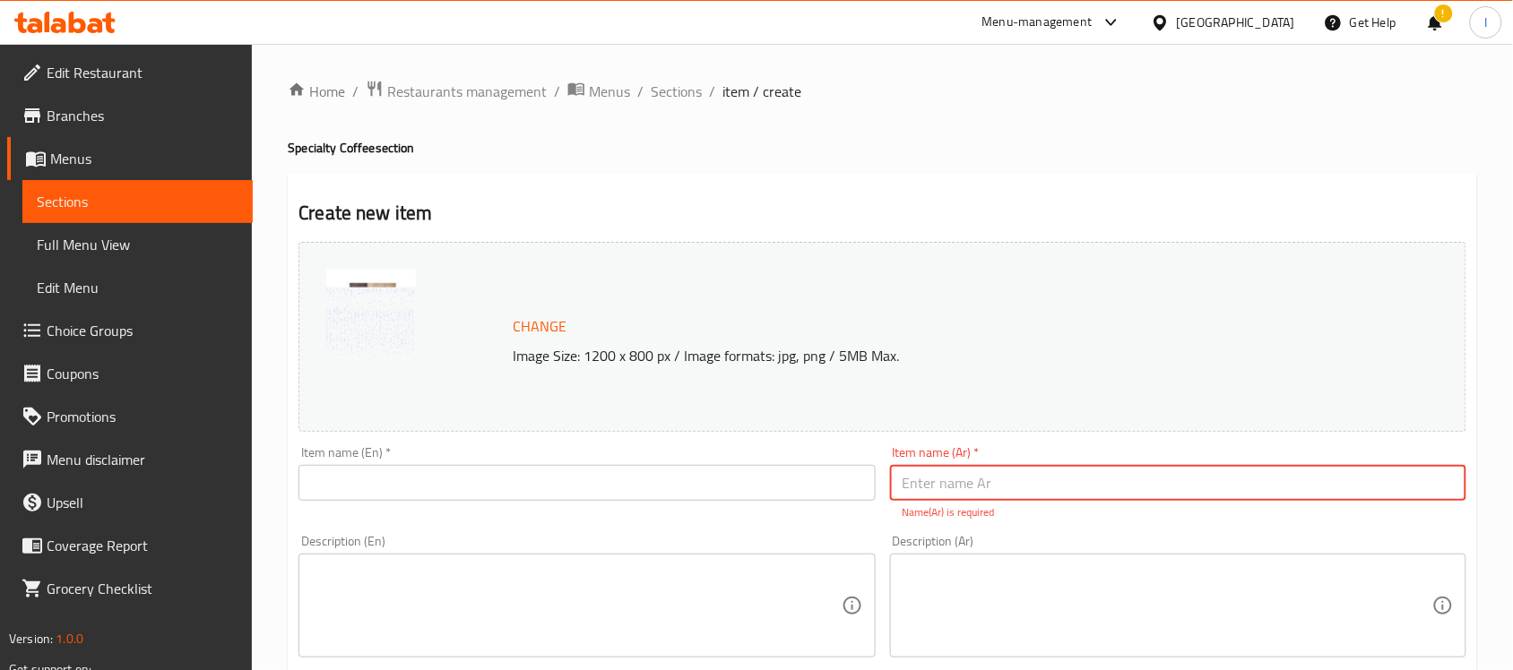
click at [961, 485] on input "text" at bounding box center [1178, 483] width 576 height 36
paste input "قهوة بابوغينيا محوج"
type input "قهوة بابوغينيا محوج"
click at [1042, 570] on textarea at bounding box center [1168, 606] width 530 height 85
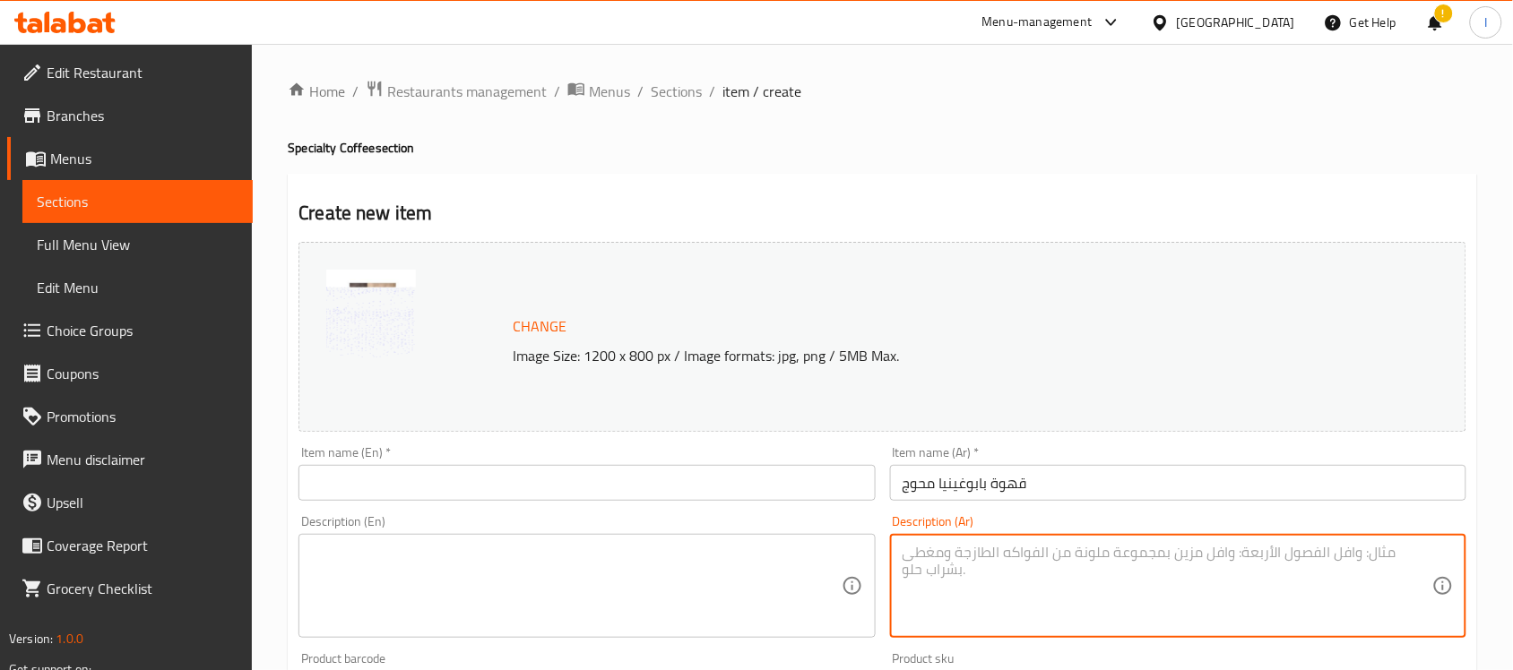
click at [1022, 575] on textarea at bounding box center [1168, 586] width 530 height 85
paste textarea "خلطة بابوغينيا الغنية مع المحوج الشرقي، مزيج مثالي لعاشقين الطعم المختلف."
type textarea "خلطة بابوغينيا الغنية مع المحوج الشرقي، مزيج مثالي لعاشقين الطعم المختلف."
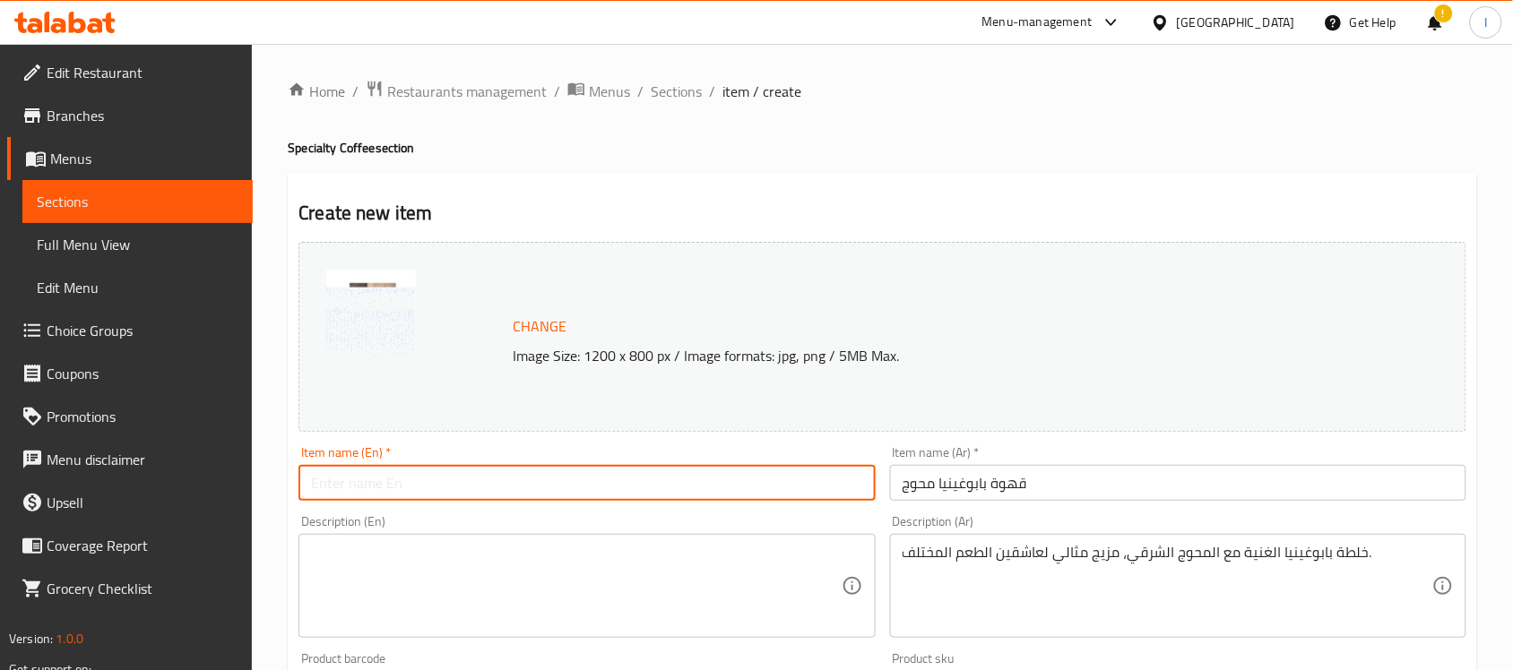
click at [683, 500] on input "text" at bounding box center [586, 483] width 576 height 36
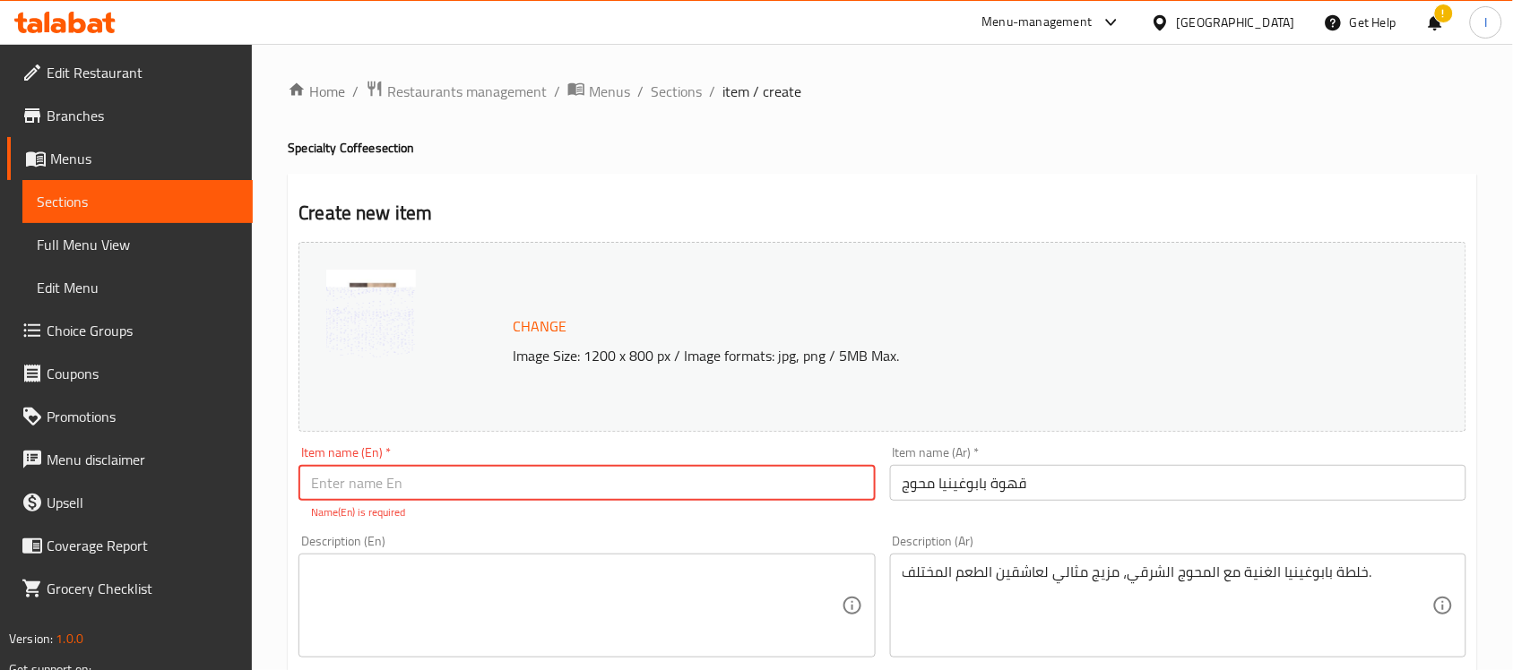
click at [462, 489] on input "text" at bounding box center [586, 483] width 576 height 36
paste input "[GEOGRAPHIC_DATA] Coffee with Spices"
type input "[GEOGRAPHIC_DATA] Coffee with Spices"
click at [584, 596] on textarea at bounding box center [576, 606] width 530 height 85
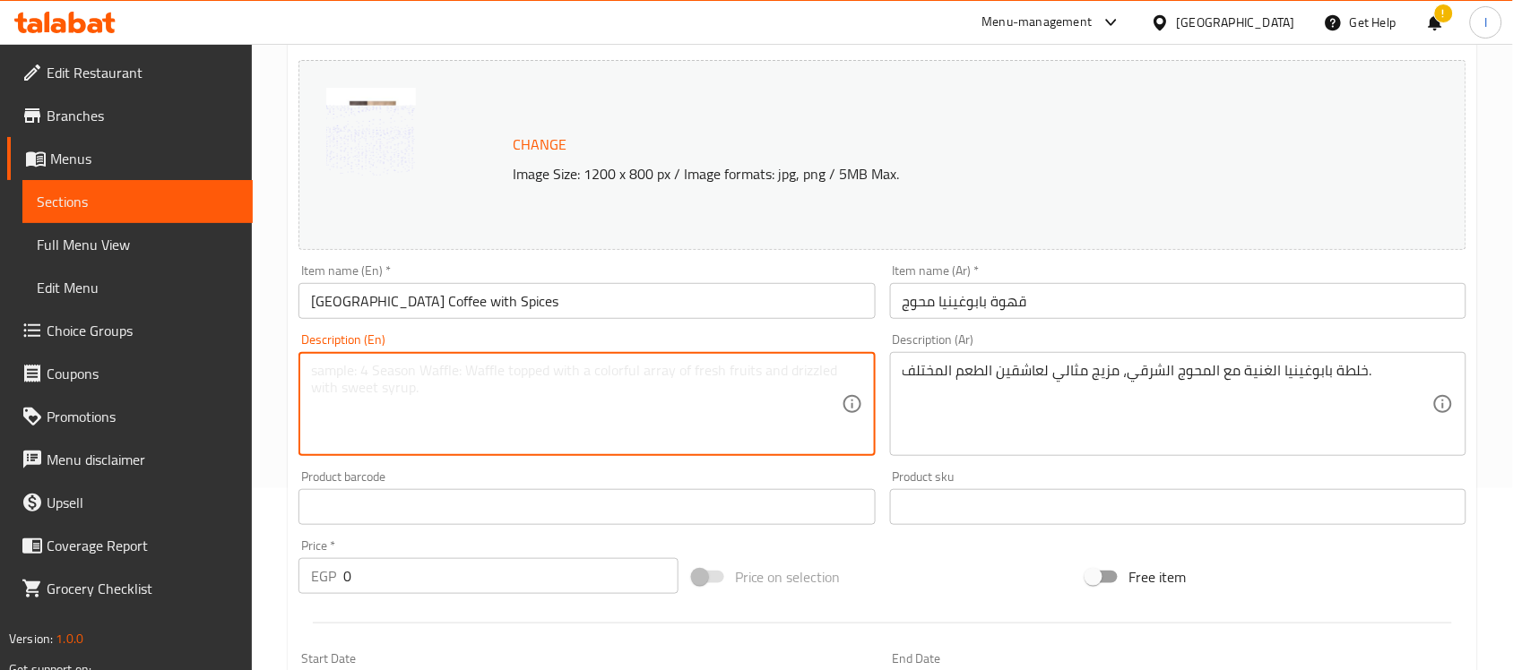
scroll to position [224, 0]
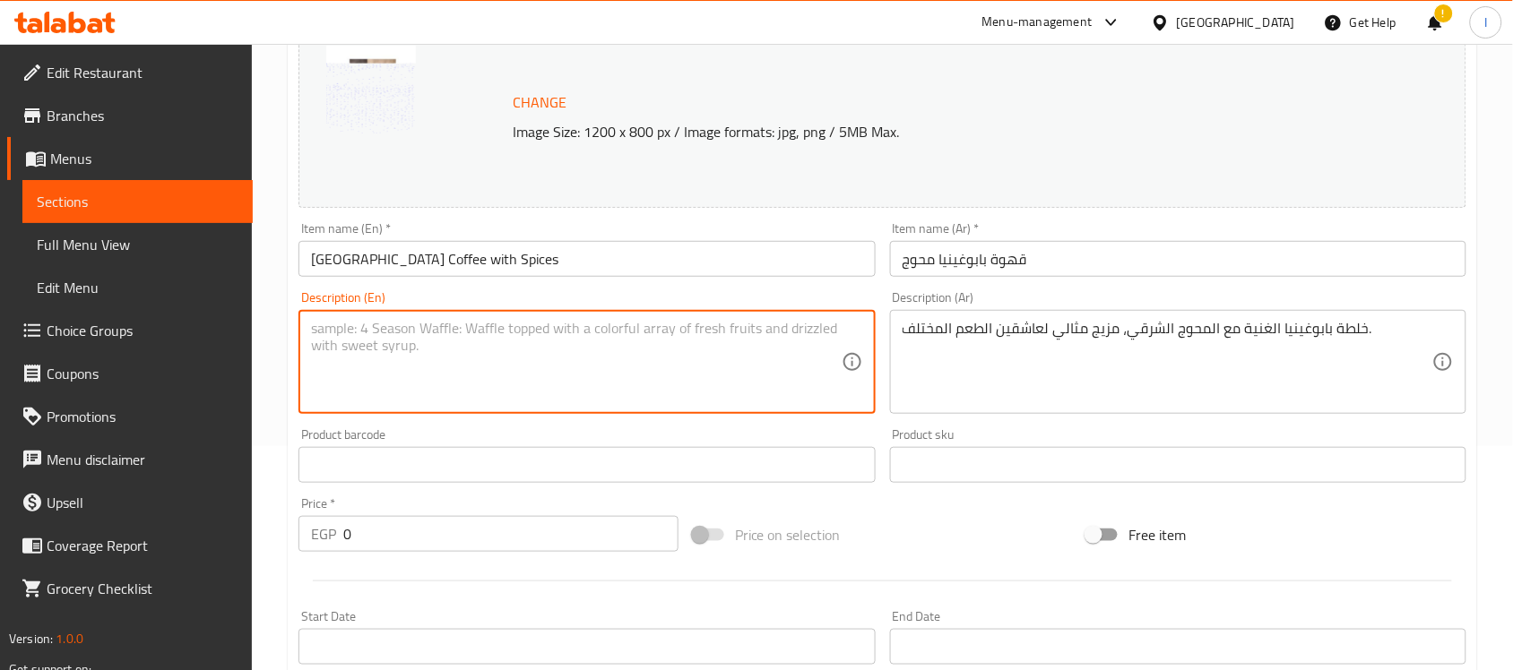
click at [576, 377] on textarea at bounding box center [576, 362] width 530 height 85
paste textarea "خلطة بابوغينيا الغنية مع المحوج الشرقي، مزيج مثالي لعاشقين الطعم المختلف."
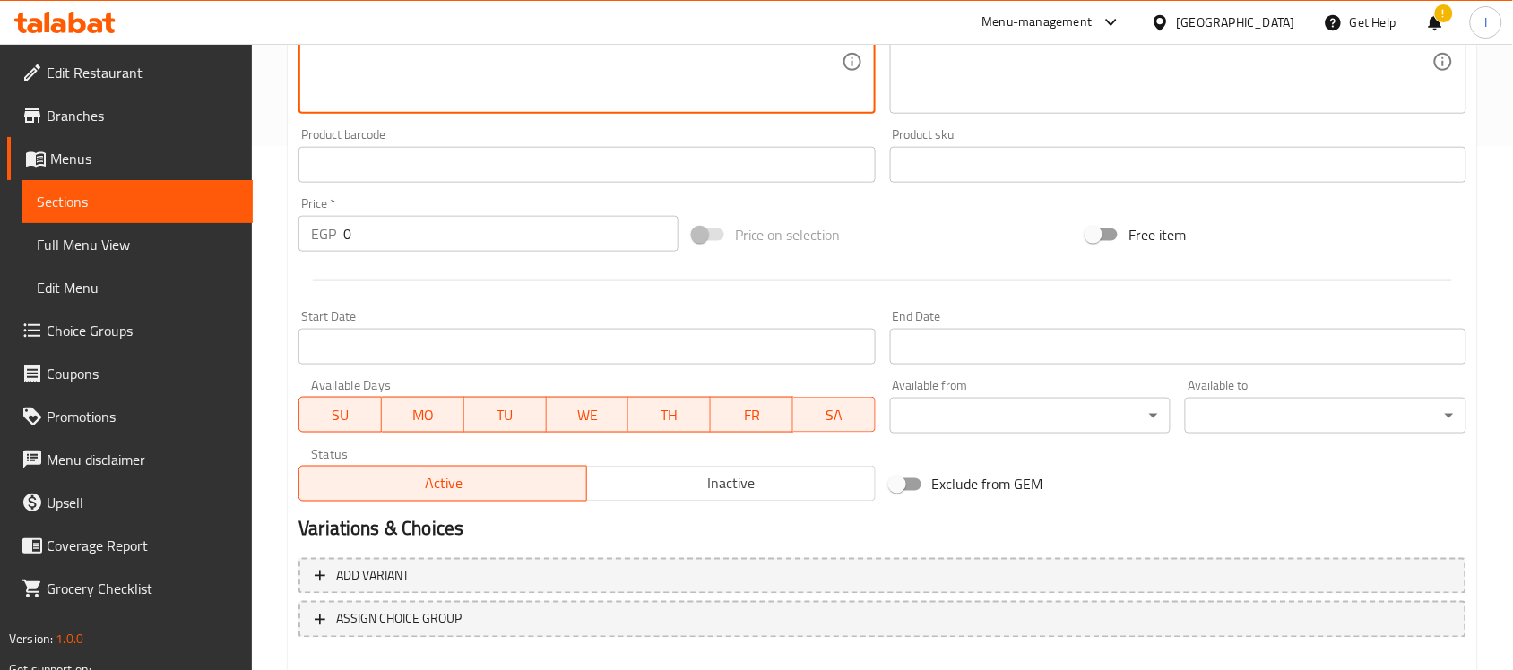
scroll to position [619, 0]
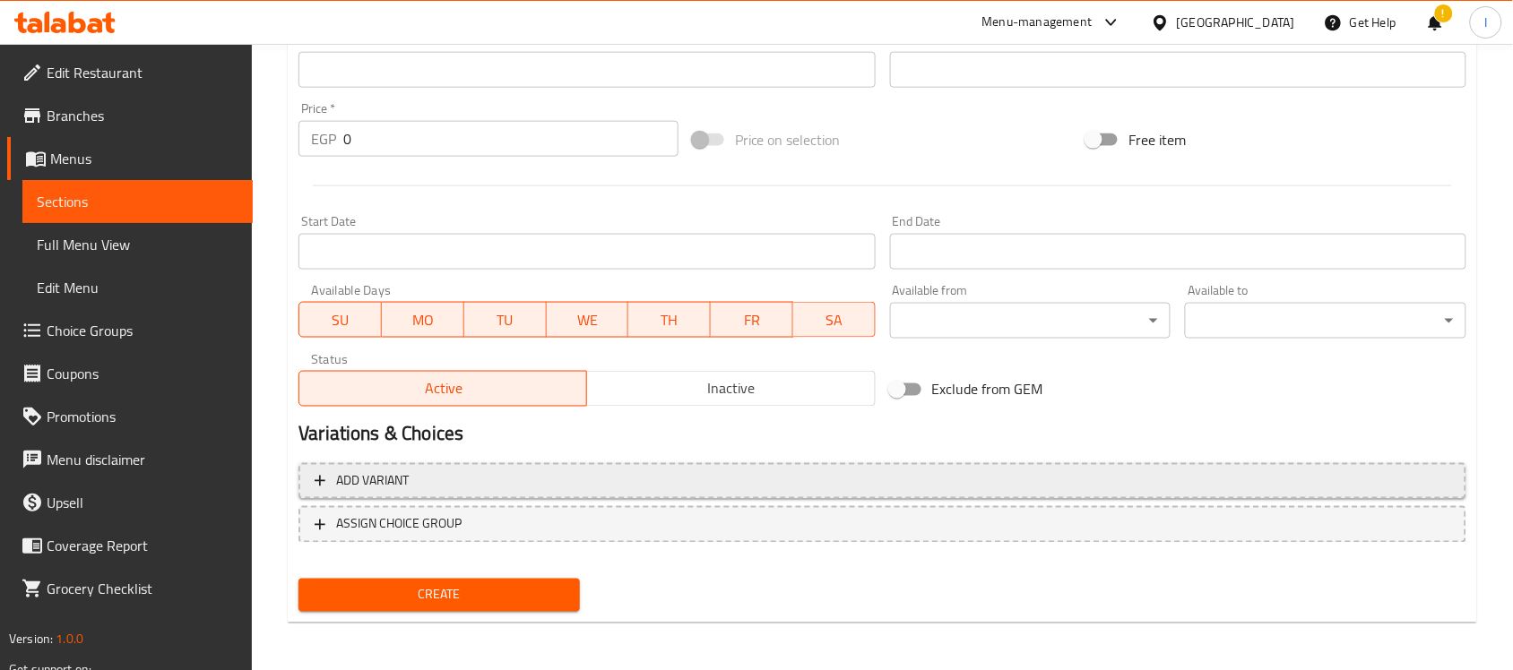
type textarea "خلطة بابوغينيا الغنية مع المحوج الشرقي، مزيج مثالي لعاشقين الطعم المختلف."
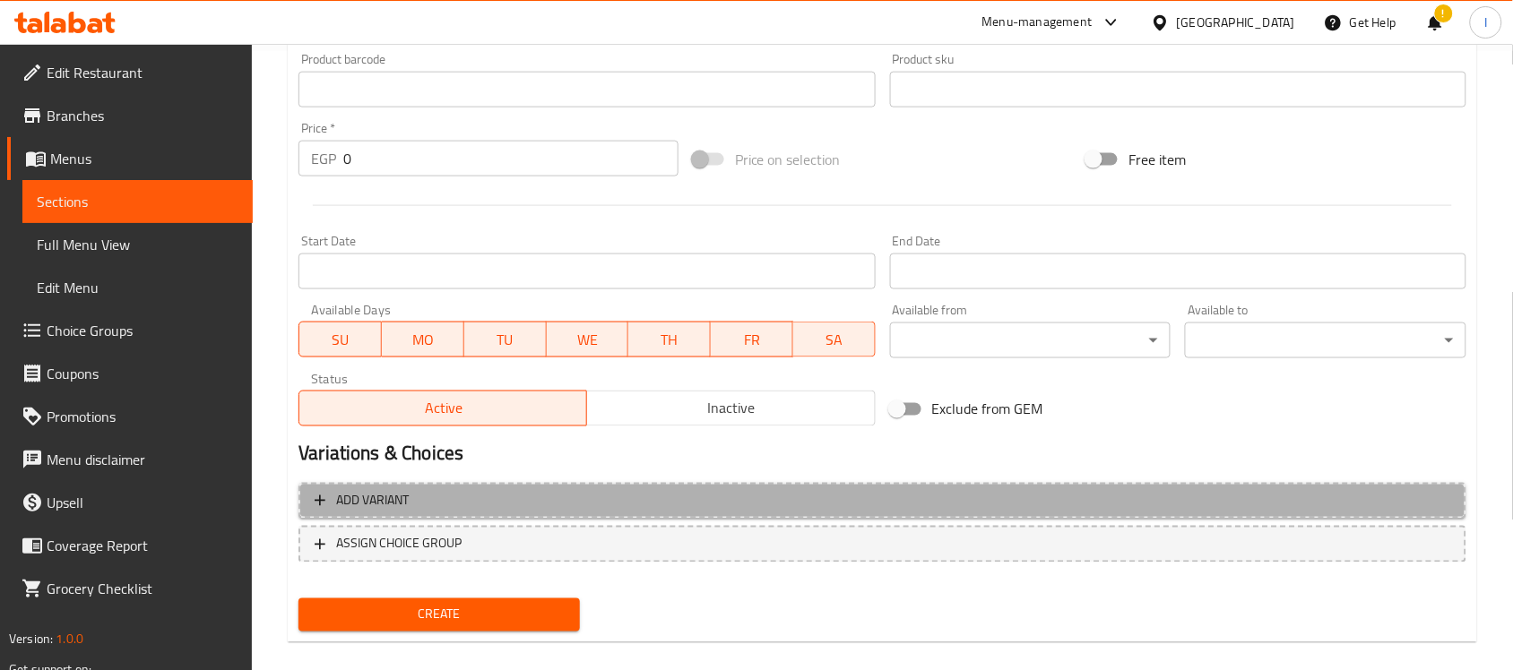
click at [463, 483] on button "Add variant" at bounding box center [882, 501] width 1168 height 37
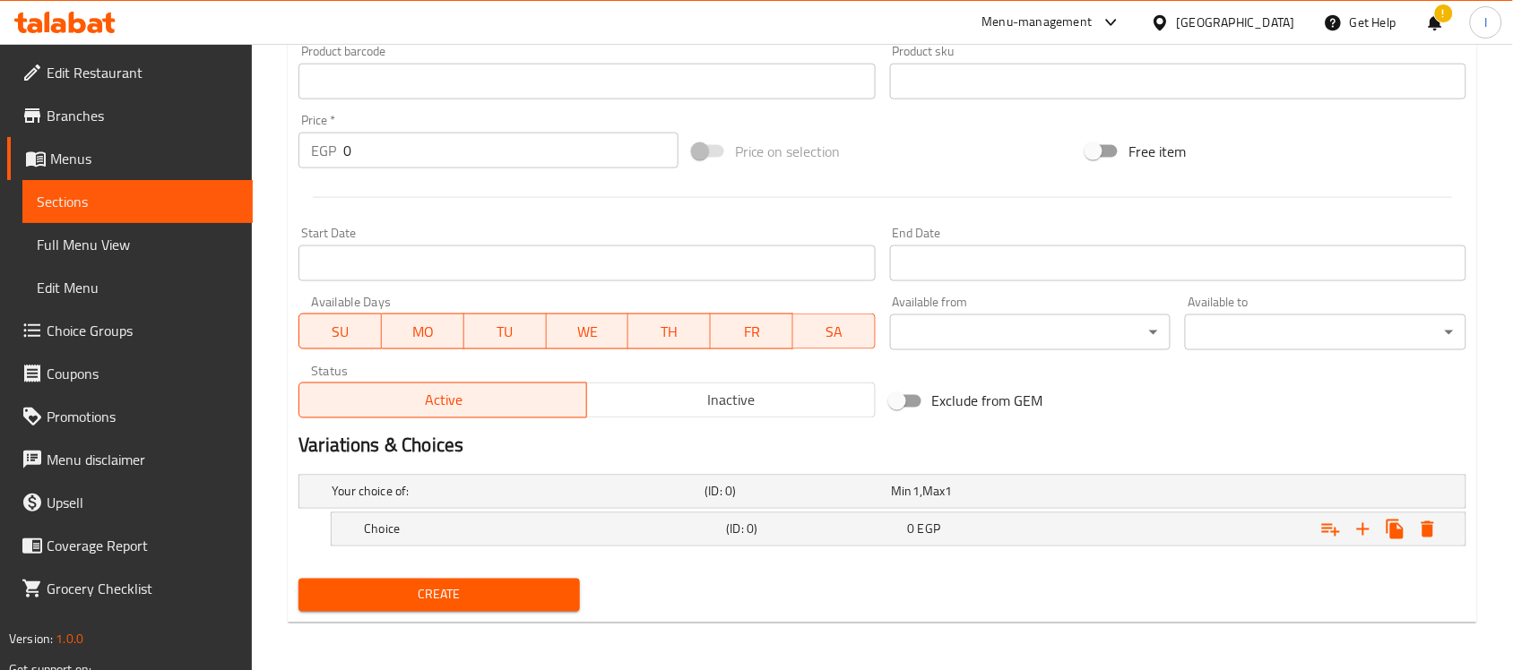
scroll to position [629, 0]
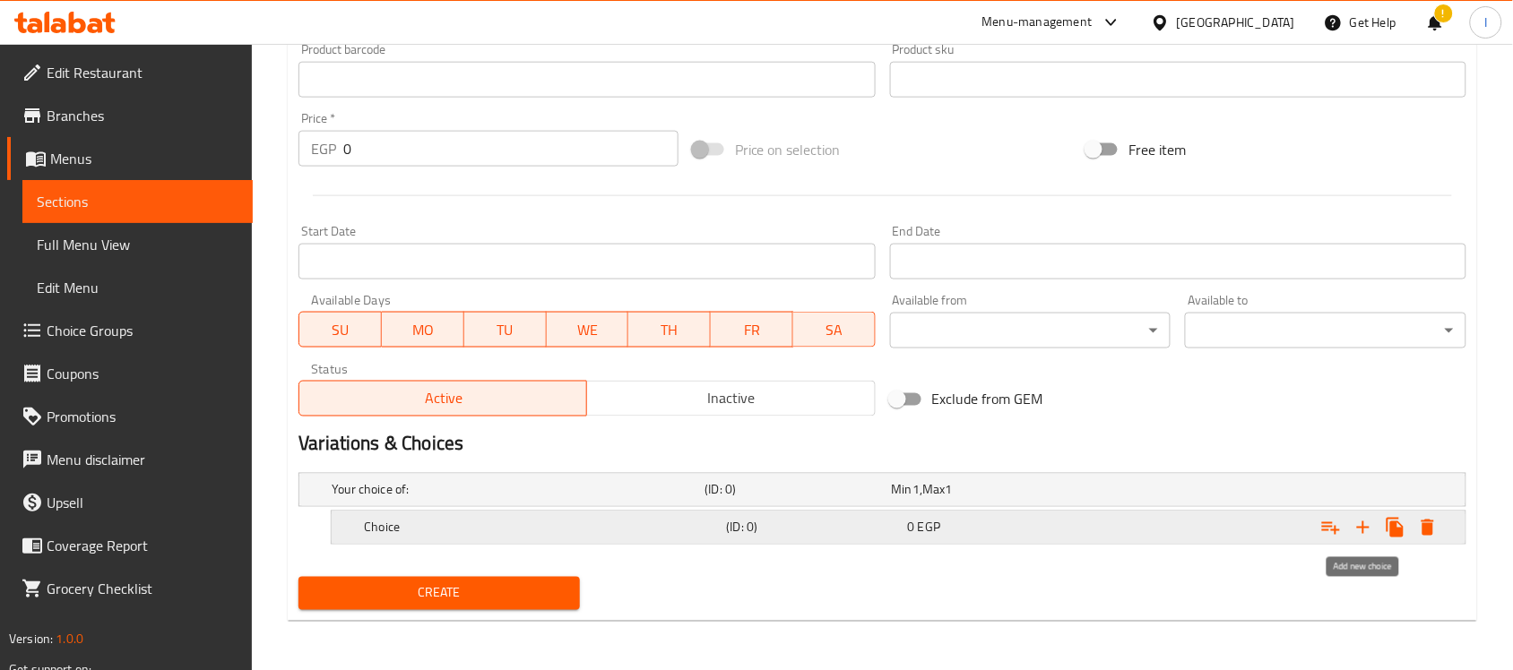
click at [1365, 525] on icon "Expand" at bounding box center [1364, 528] width 22 height 22
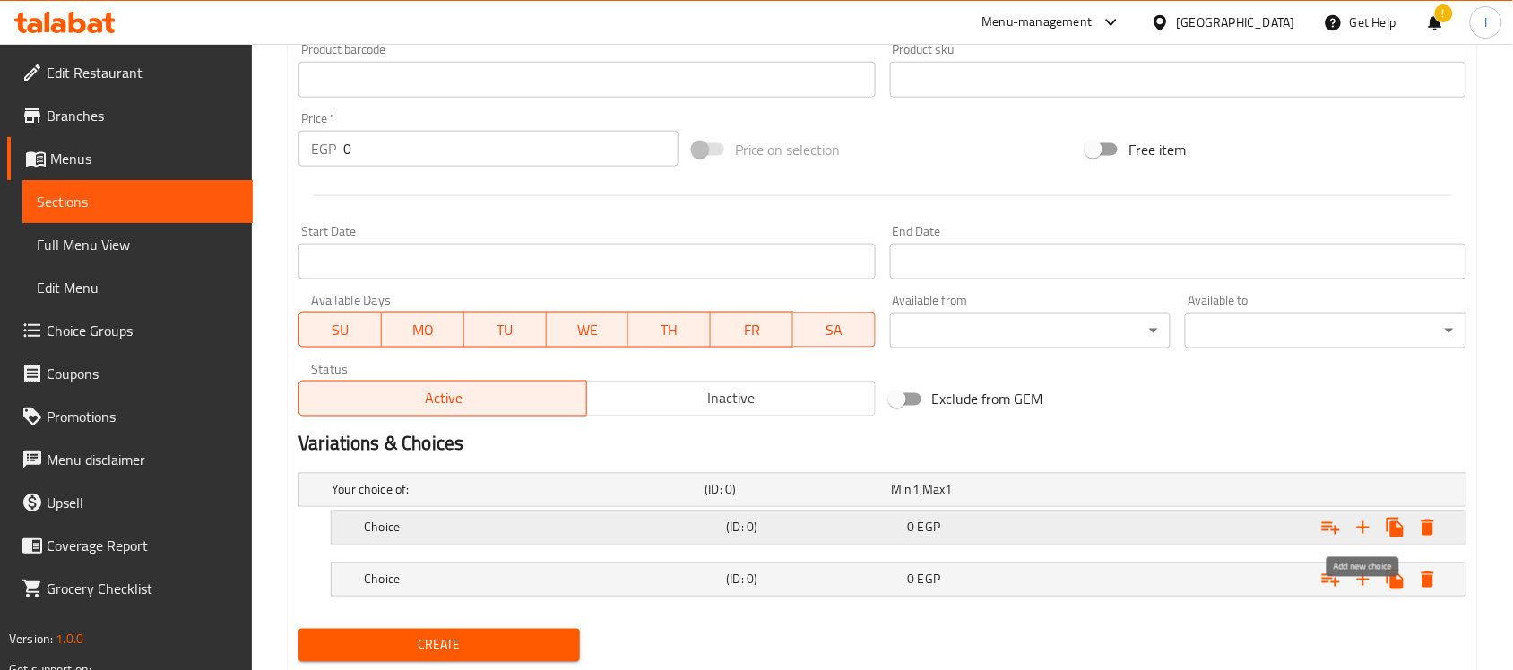
click at [1365, 525] on icon "Expand" at bounding box center [1364, 528] width 22 height 22
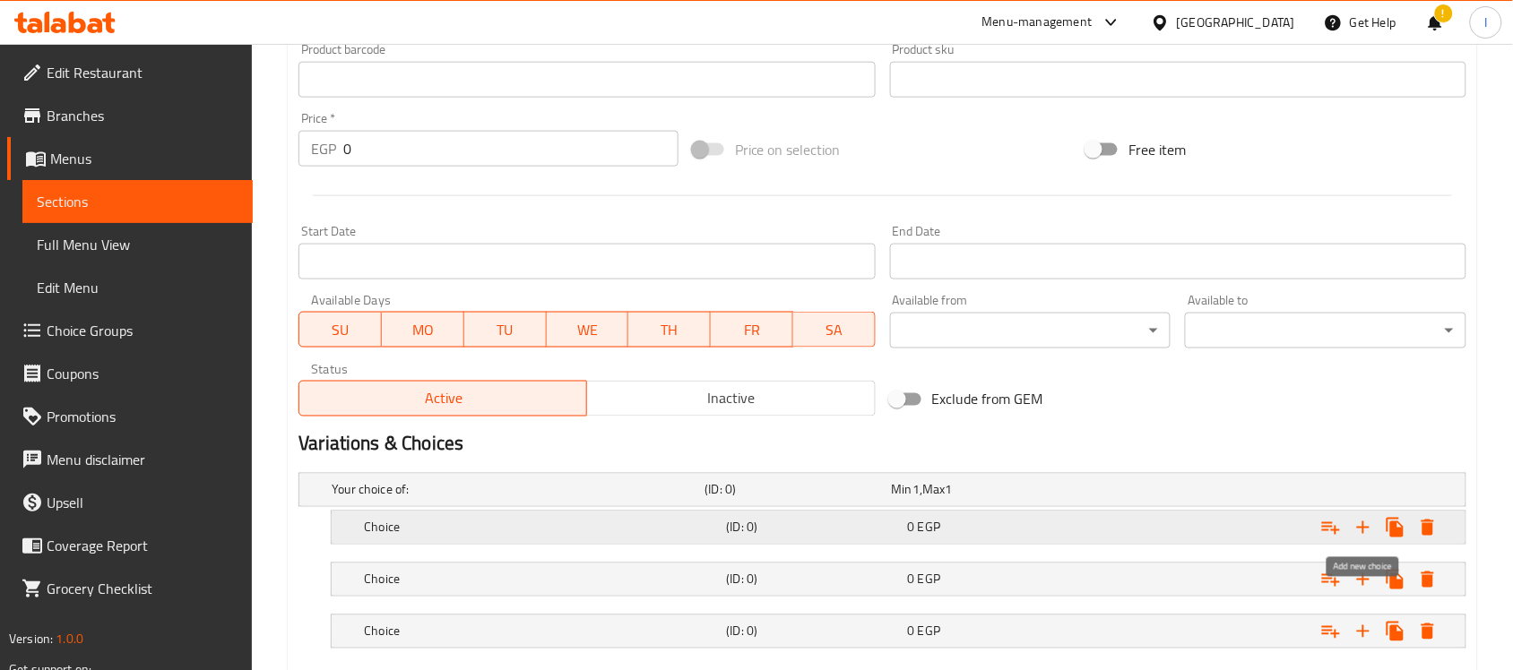
click at [1365, 525] on icon "Expand" at bounding box center [1364, 528] width 22 height 22
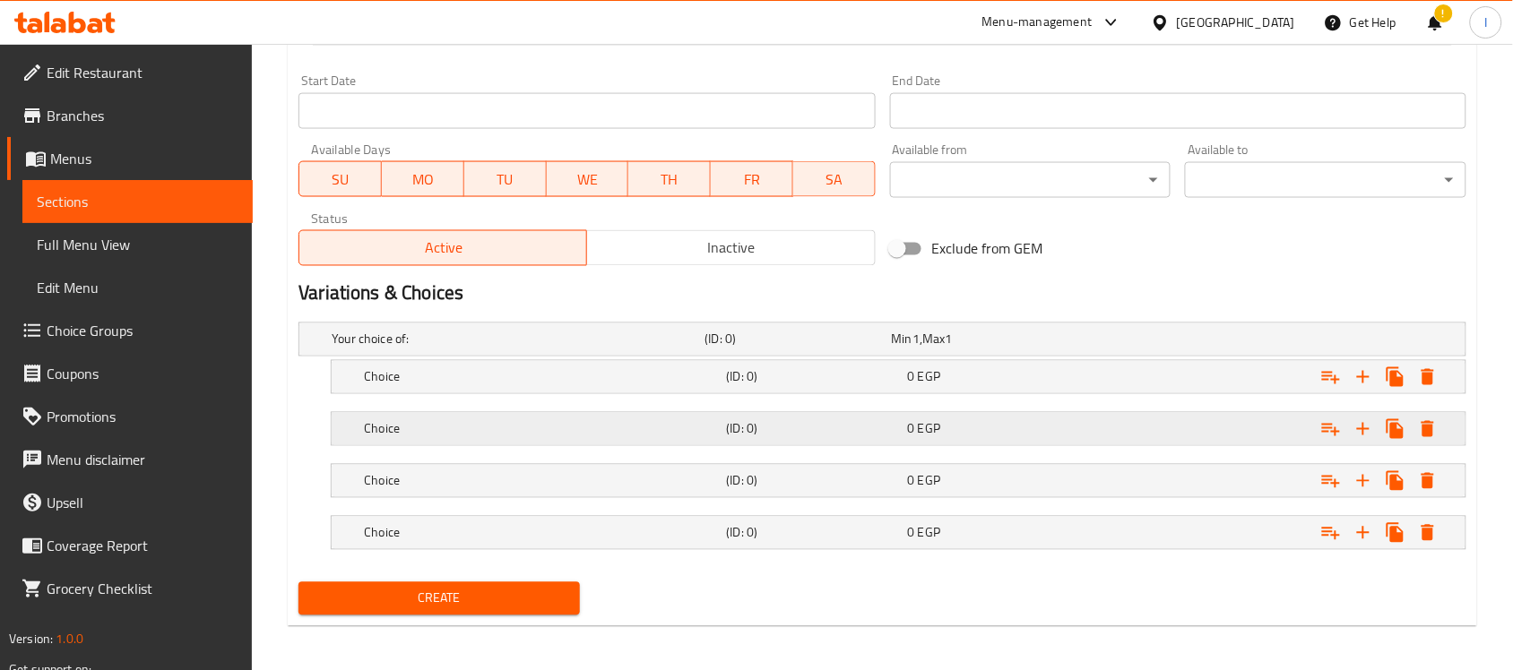
scroll to position [787, 0]
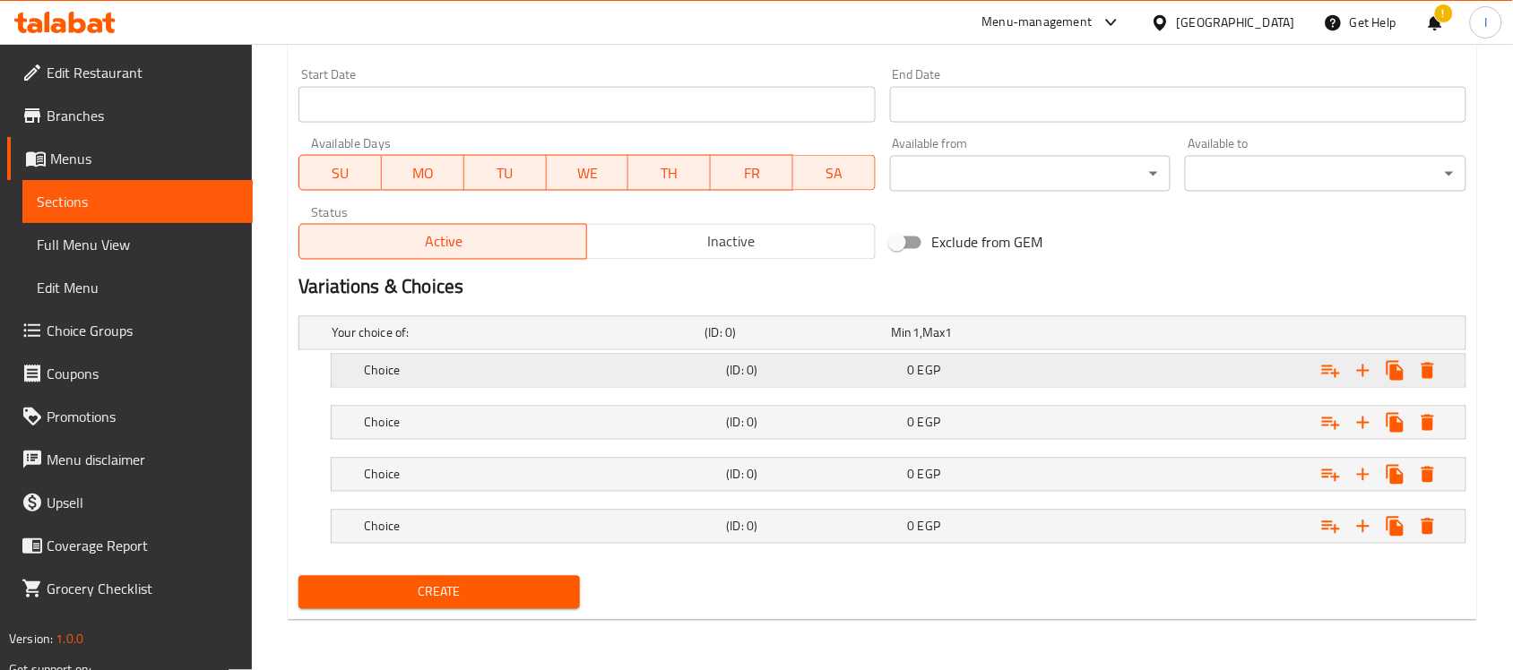
click at [469, 346] on div "Choice" at bounding box center [514, 333] width 373 height 25
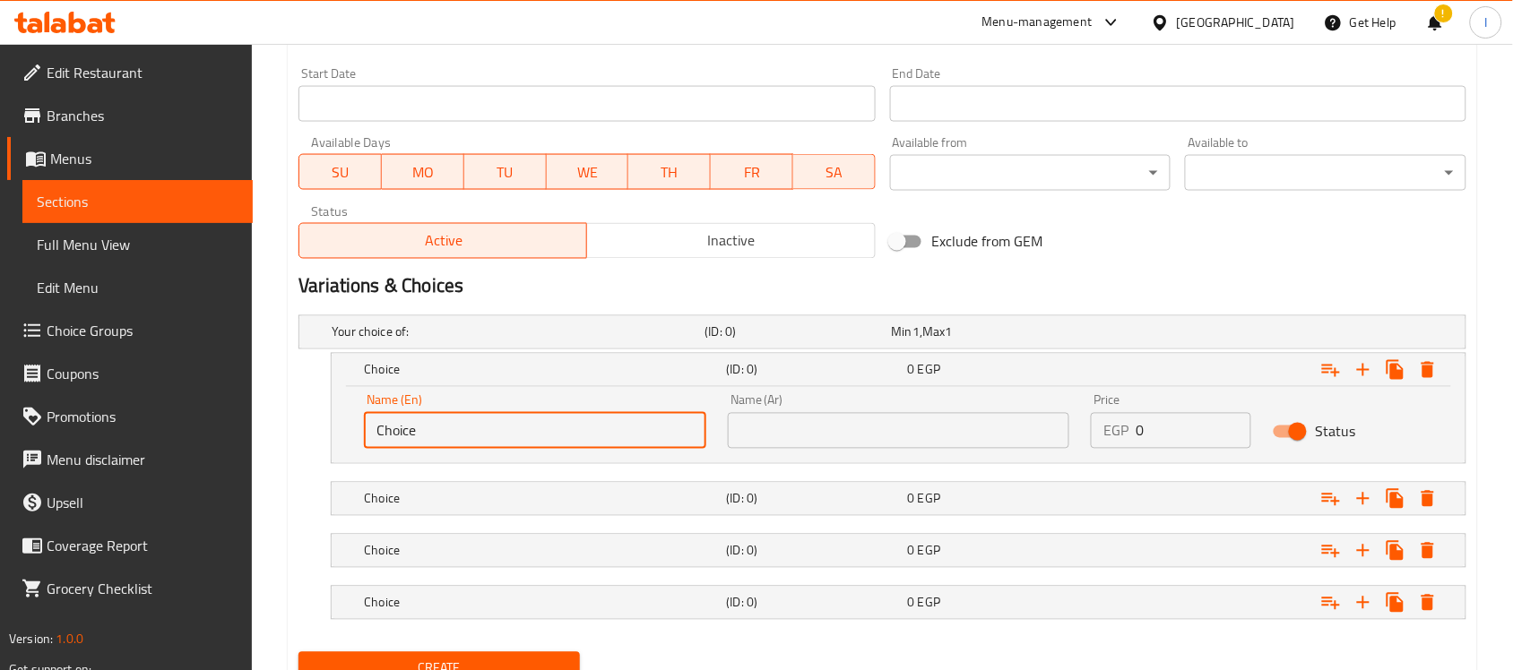
click at [457, 423] on input "Choice" at bounding box center [535, 431] width 342 height 36
click at [457, 422] on input "Choice" at bounding box center [535, 431] width 342 height 36
click at [457, 421] on input "Choice" at bounding box center [535, 431] width 342 height 36
type input "1K"
click at [539, 342] on h5 "Choice" at bounding box center [515, 333] width 366 height 18
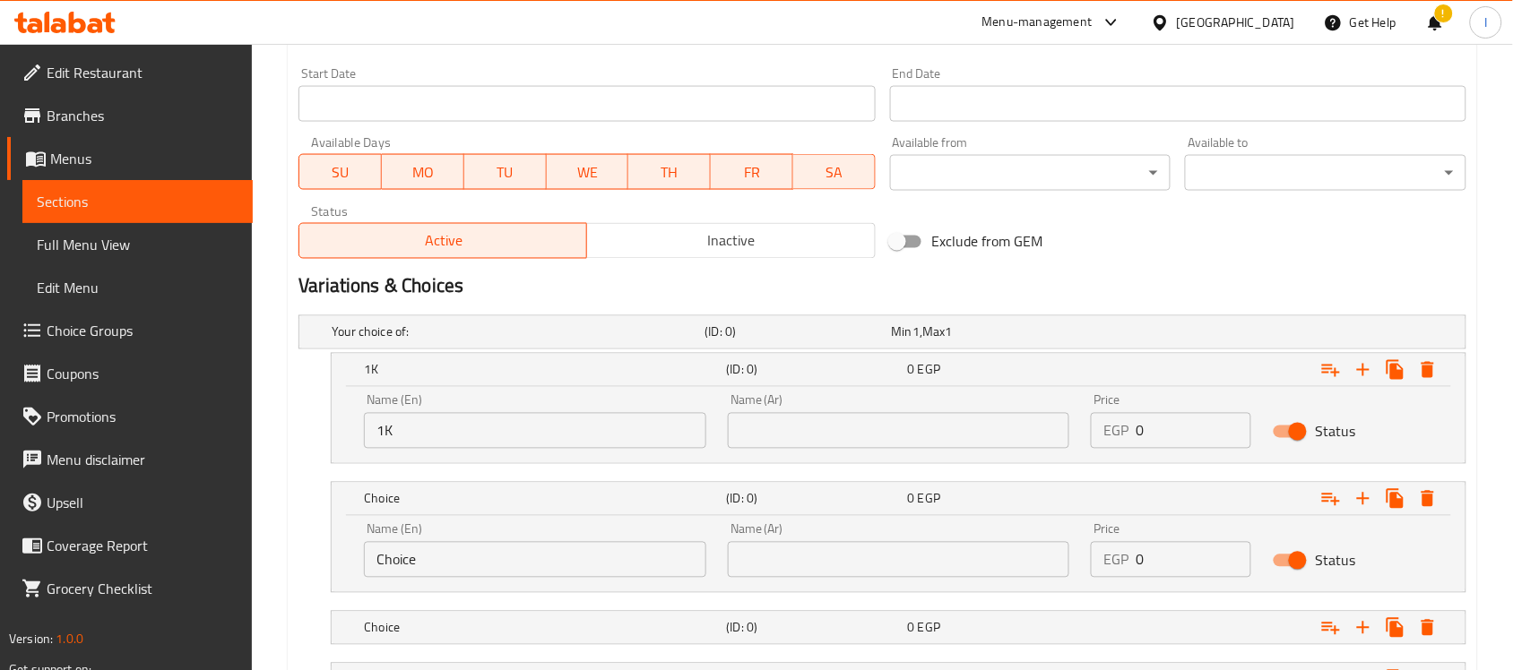
click at [444, 558] on input "Choice" at bounding box center [535, 560] width 342 height 36
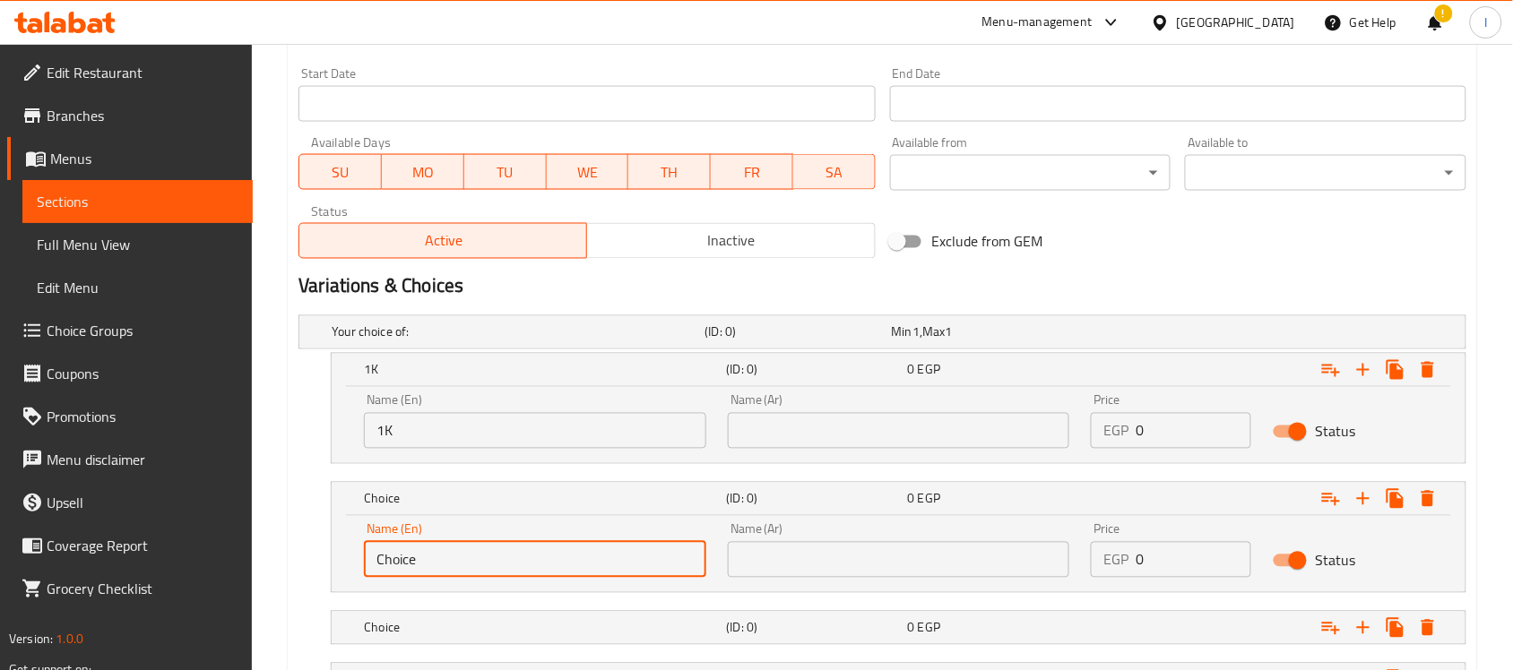
drag, startPoint x: 444, startPoint y: 558, endPoint x: 450, endPoint y: 545, distance: 14.0
click at [446, 556] on input "Choice" at bounding box center [535, 560] width 342 height 36
type input "500gm"
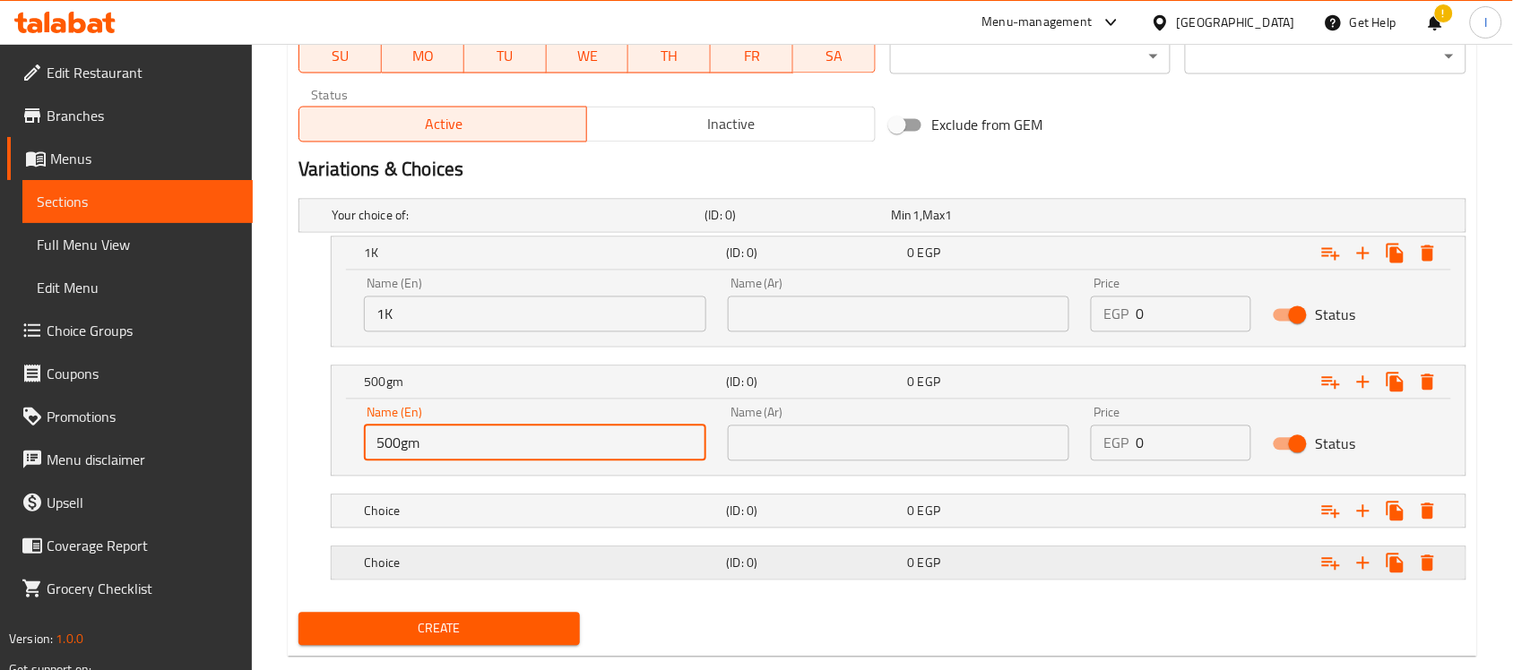
scroll to position [941, 0]
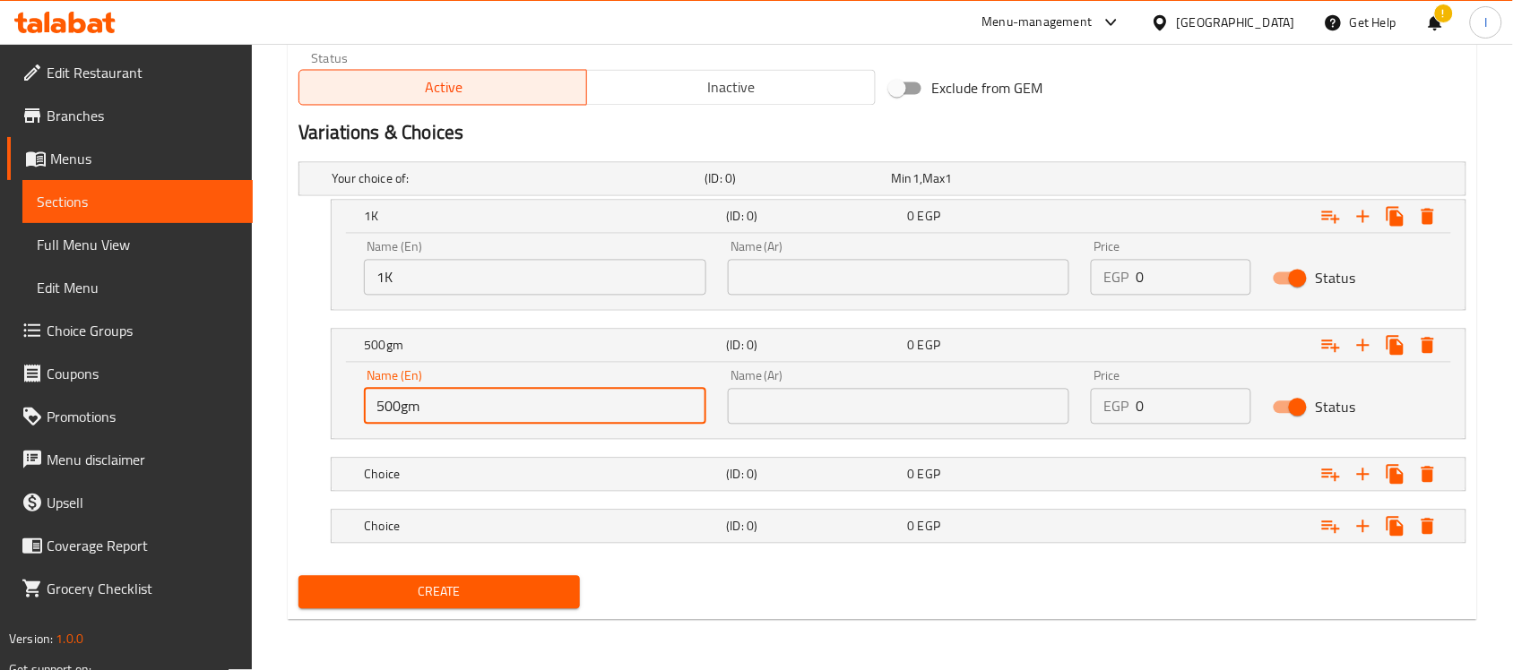
click at [502, 499] on nav at bounding box center [882, 503] width 1168 height 14
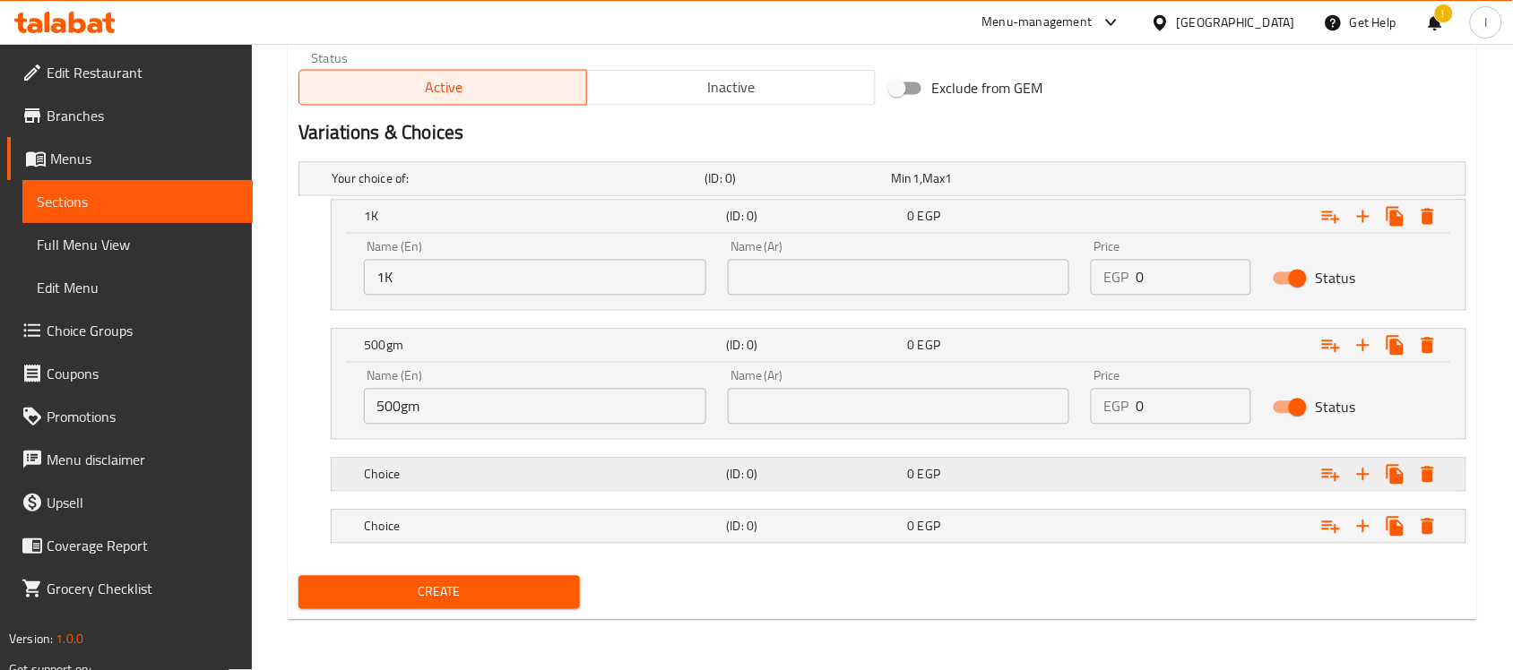
click at [503, 188] on h5 "Choice" at bounding box center [515, 179] width 366 height 18
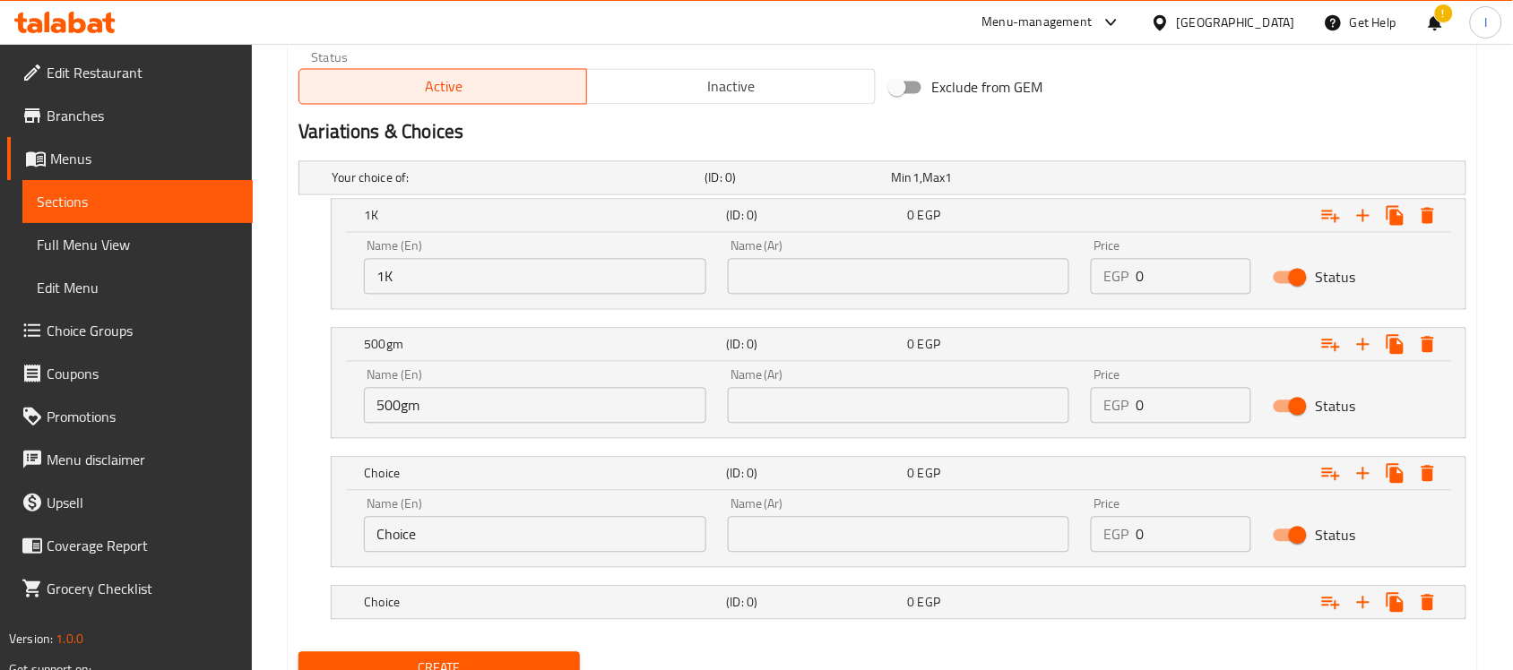
click at [450, 553] on input "Choice" at bounding box center [535, 535] width 342 height 36
click at [450, 549] on input "Choice" at bounding box center [535, 535] width 342 height 36
click at [450, 545] on input "Choice" at bounding box center [535, 535] width 342 height 36
drag, startPoint x: 451, startPoint y: 545, endPoint x: 460, endPoint y: 532, distance: 16.2
click at [451, 544] on input "Choice" at bounding box center [535, 535] width 342 height 36
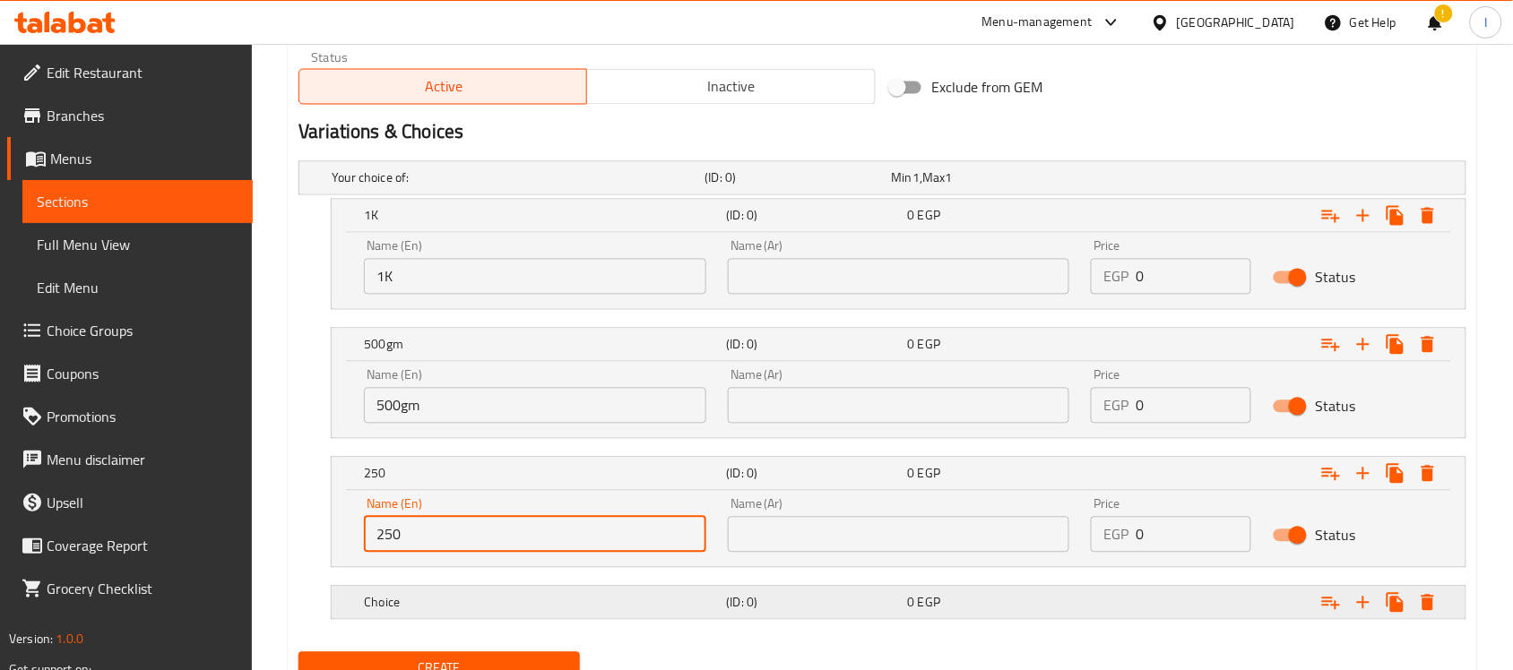
type input "250gm"
click at [502, 187] on h5 "Choice" at bounding box center [515, 178] width 366 height 18
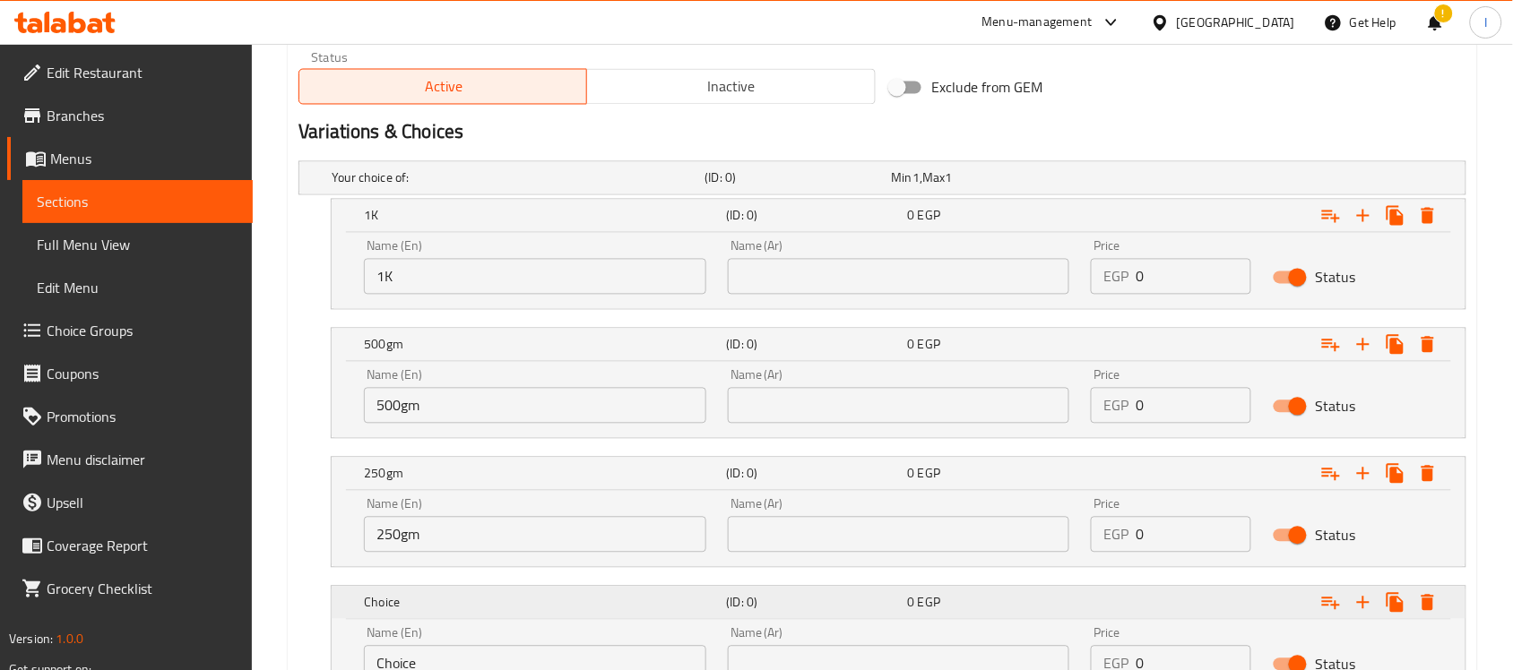
click at [500, 225] on h5 "Choice" at bounding box center [541, 216] width 355 height 18
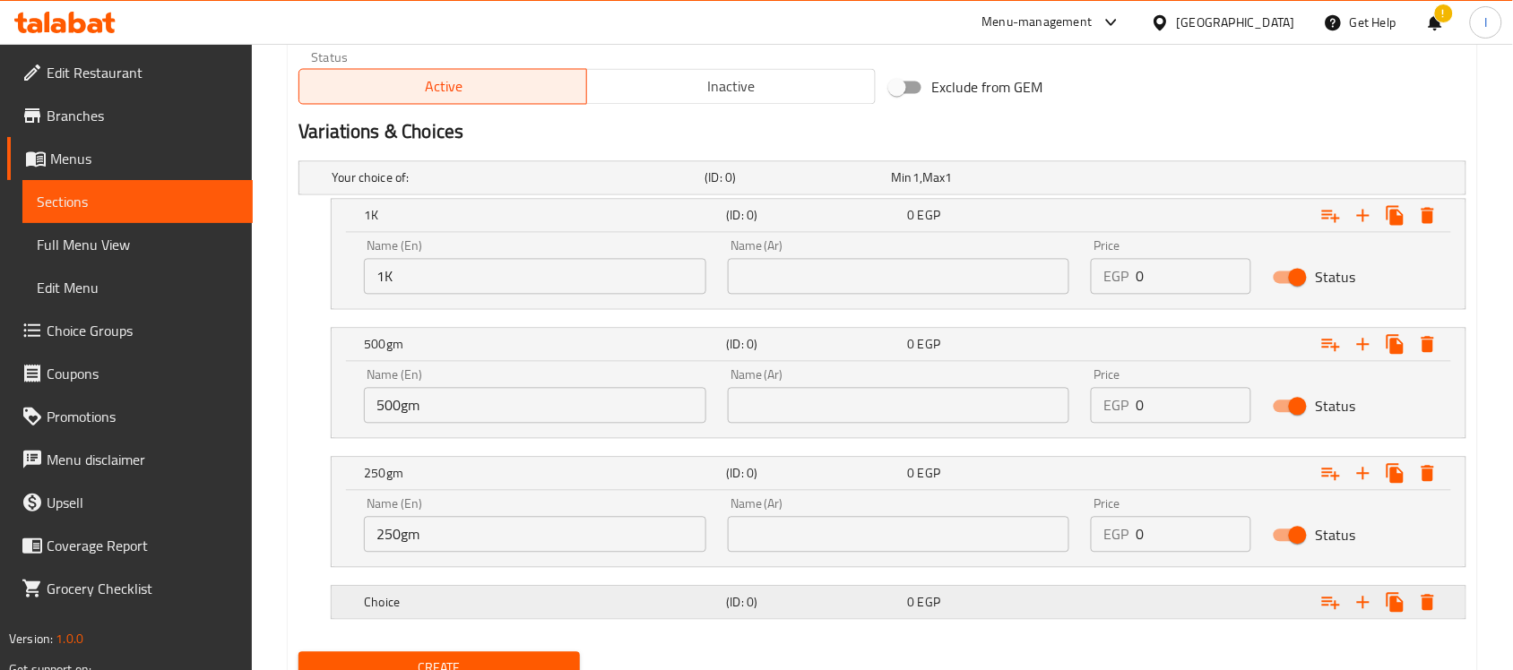
click at [484, 187] on h5 "Choice" at bounding box center [515, 178] width 366 height 18
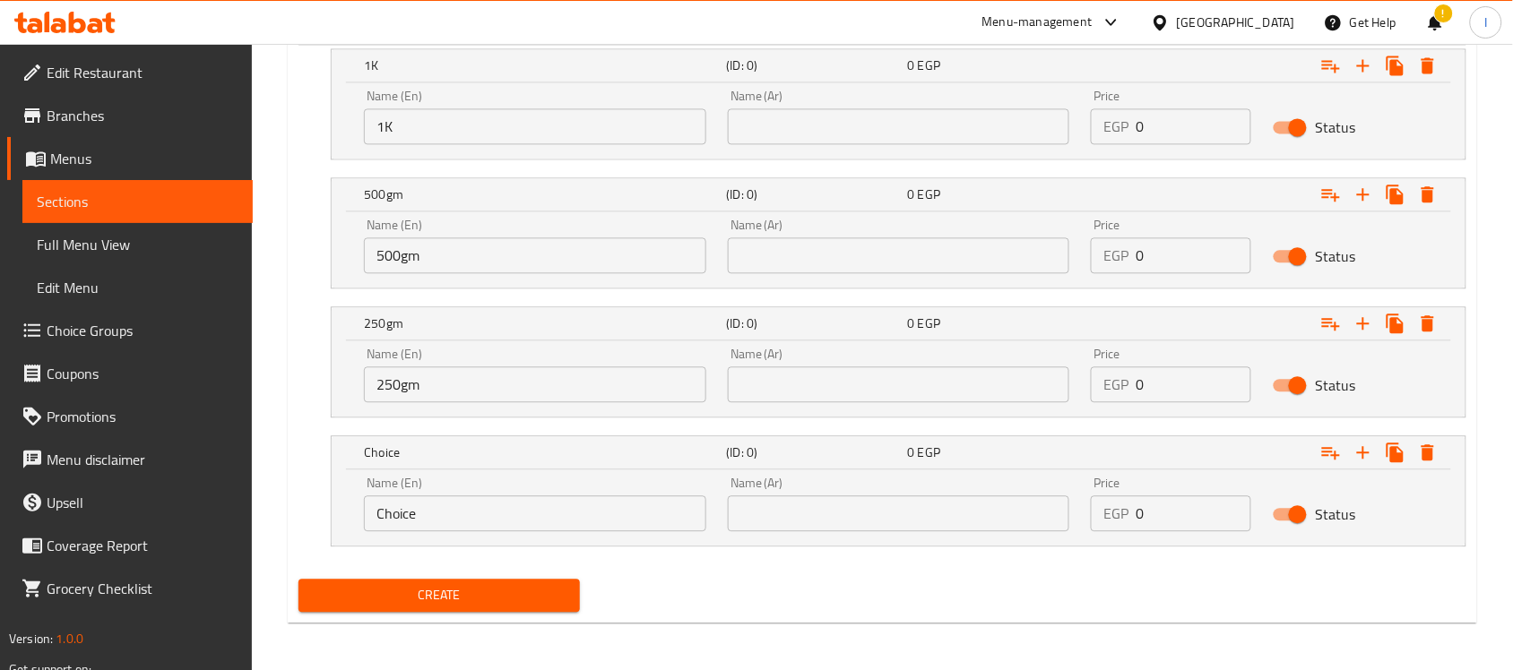
scroll to position [1095, 0]
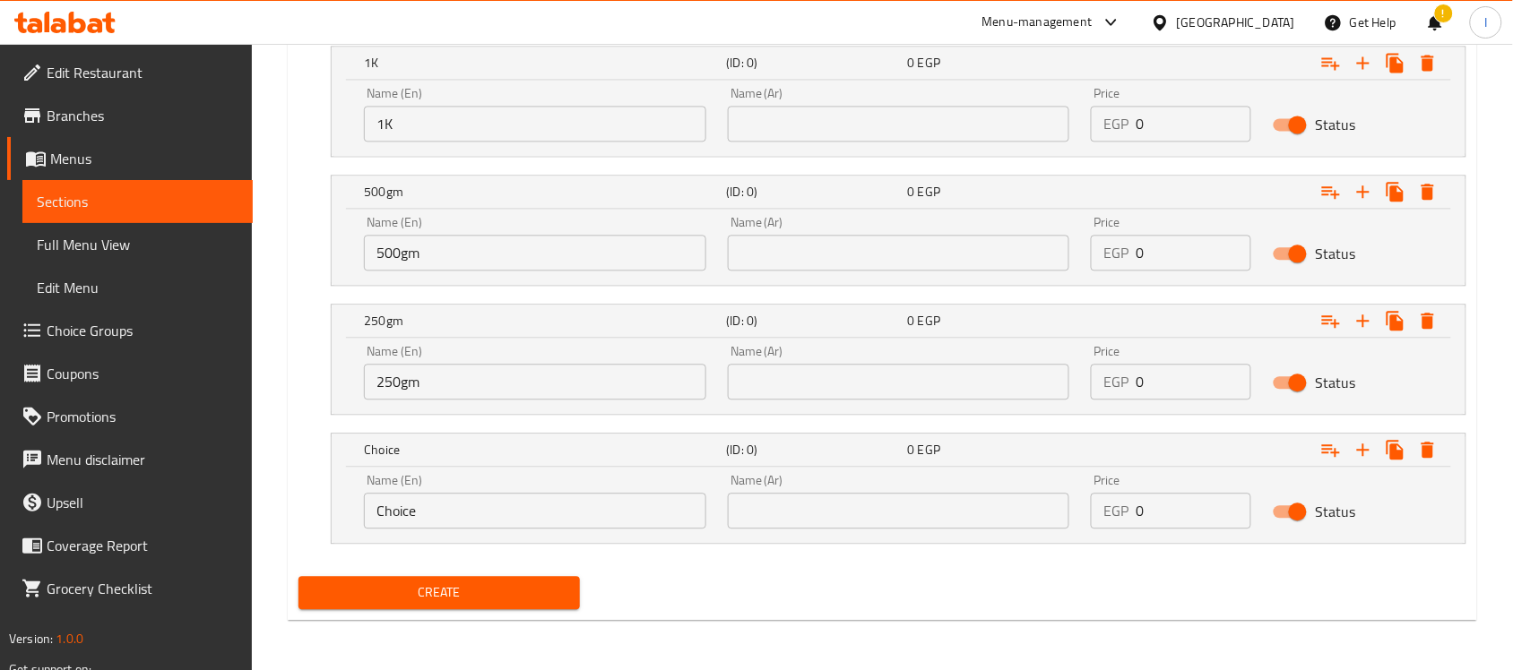
click at [453, 533] on div "Name (En) Choice Name (En)" at bounding box center [535, 501] width 364 height 76
click at [463, 513] on input "Choice" at bounding box center [535, 511] width 342 height 36
drag, startPoint x: 463, startPoint y: 513, endPoint x: 463, endPoint y: 497, distance: 15.2
click at [463, 509] on input "Choice" at bounding box center [535, 511] width 342 height 36
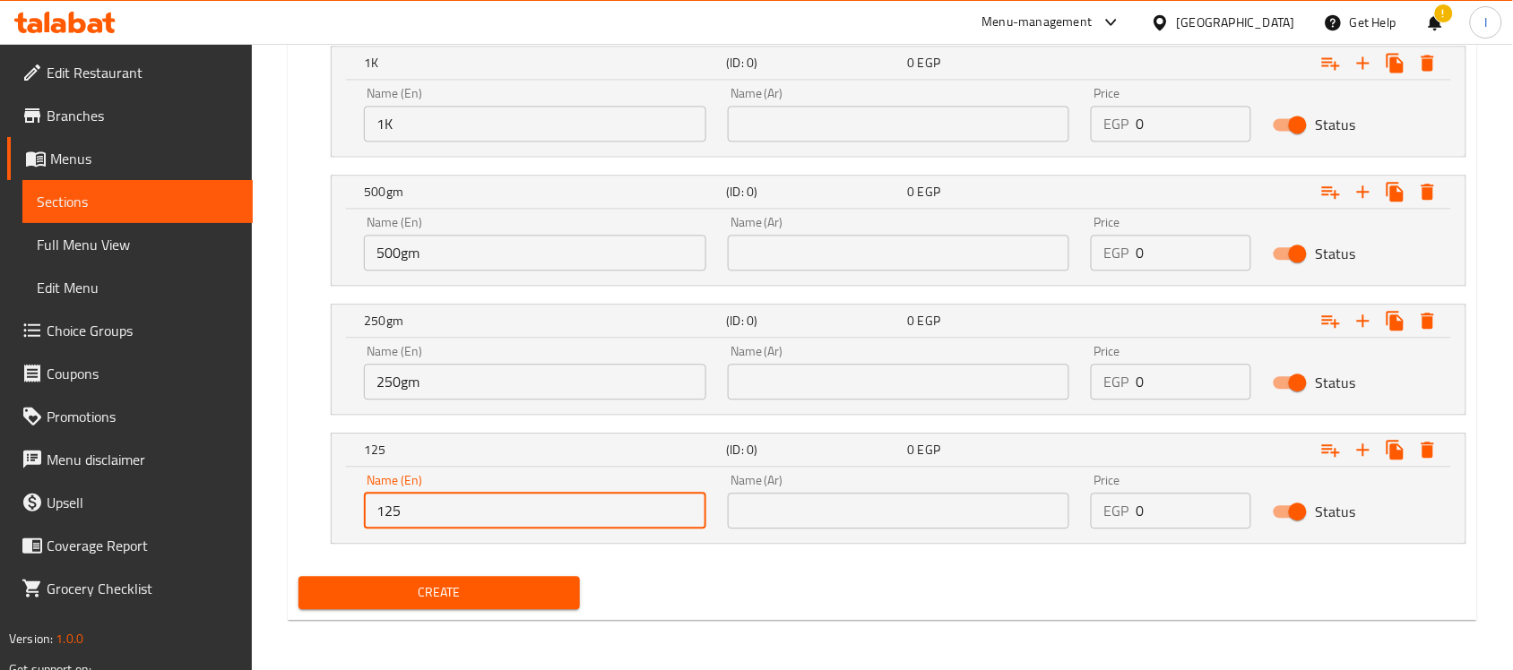
type input "125gm"
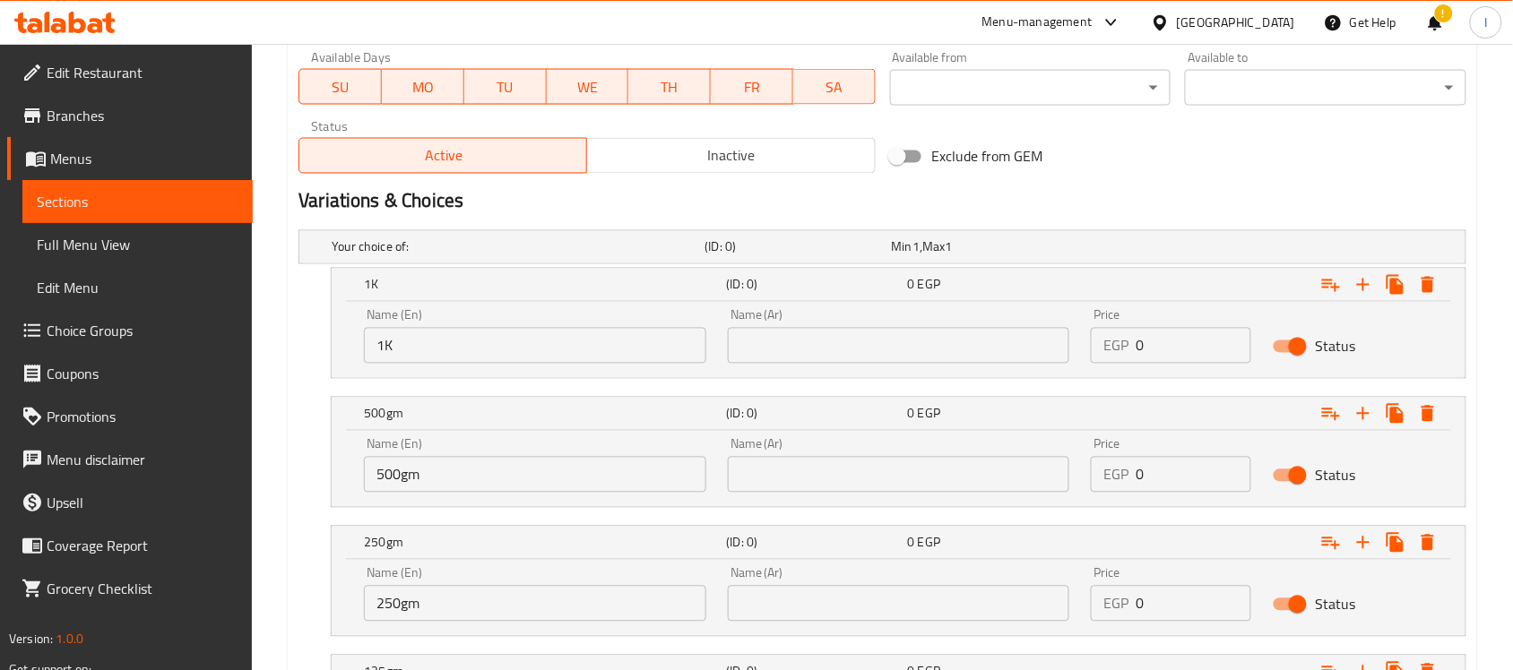
scroll to position [871, 0]
click at [813, 347] on input "text" at bounding box center [899, 347] width 342 height 36
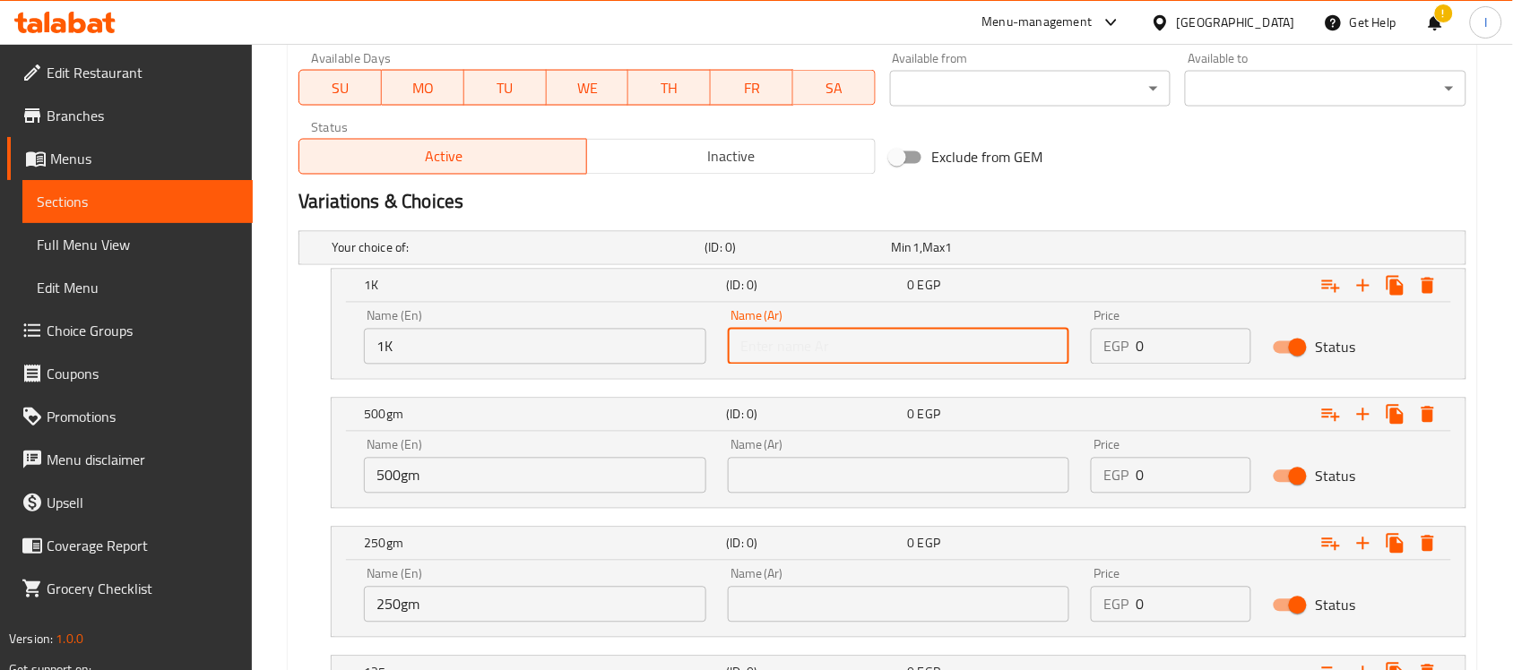
click at [813, 347] on input "text" at bounding box center [899, 347] width 342 height 36
type input "1كيلو"
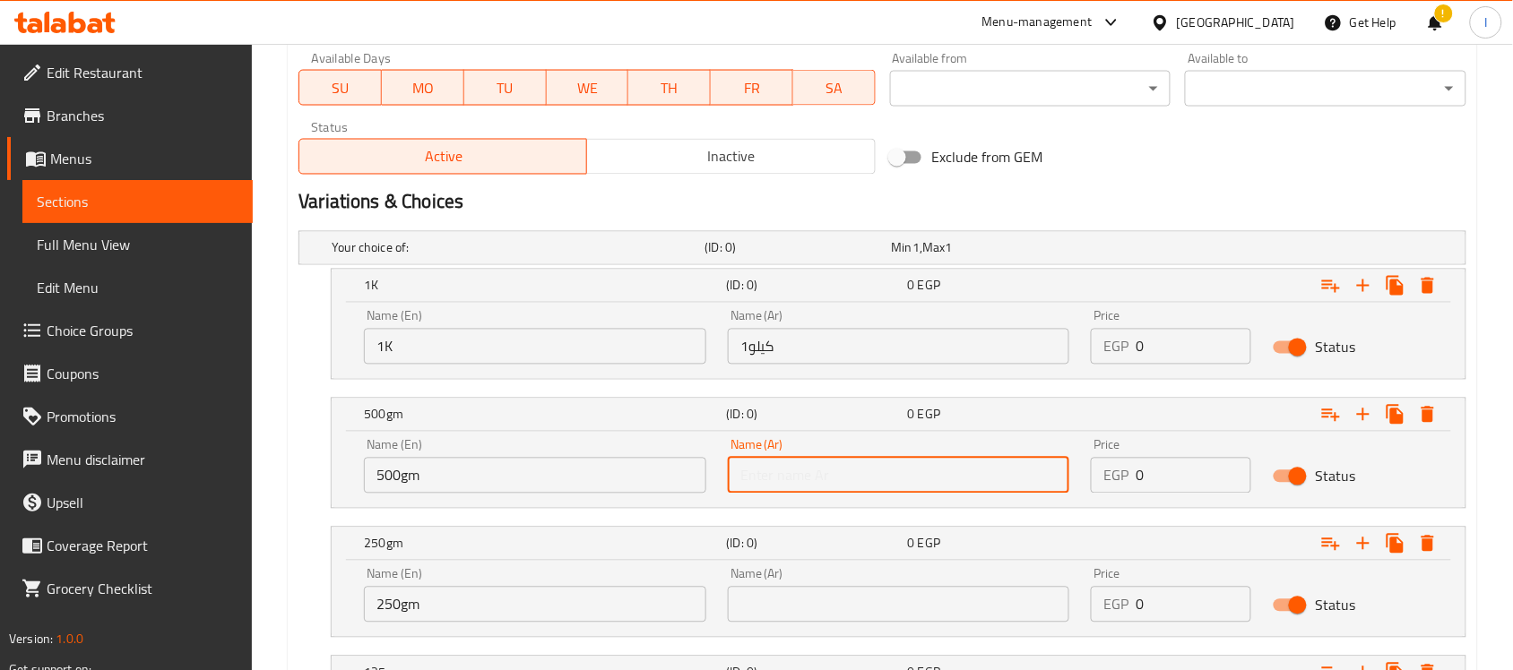
click at [868, 464] on input "text" at bounding box center [899, 476] width 342 height 36
type input "500جم"
click at [876, 606] on input "text" at bounding box center [899, 605] width 342 height 36
click at [877, 606] on input "text" at bounding box center [899, 605] width 342 height 36
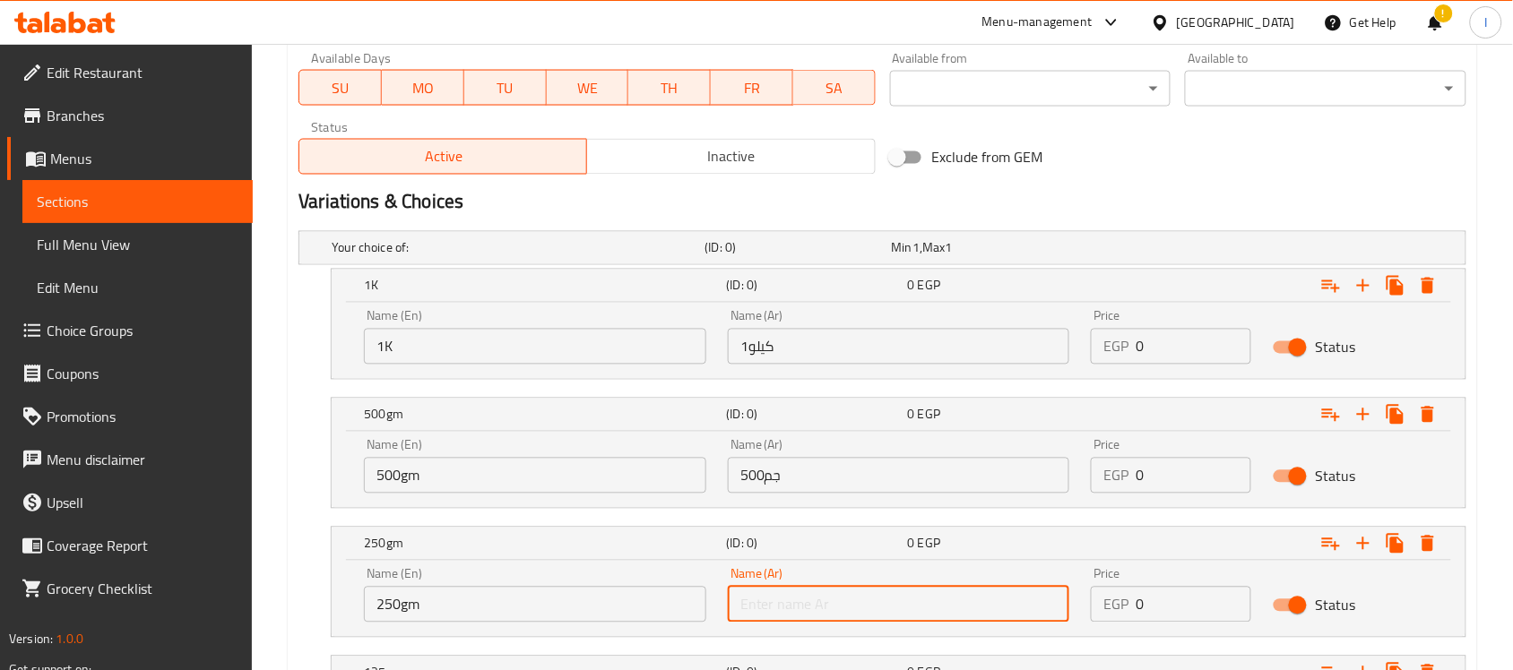
type input "250جم"
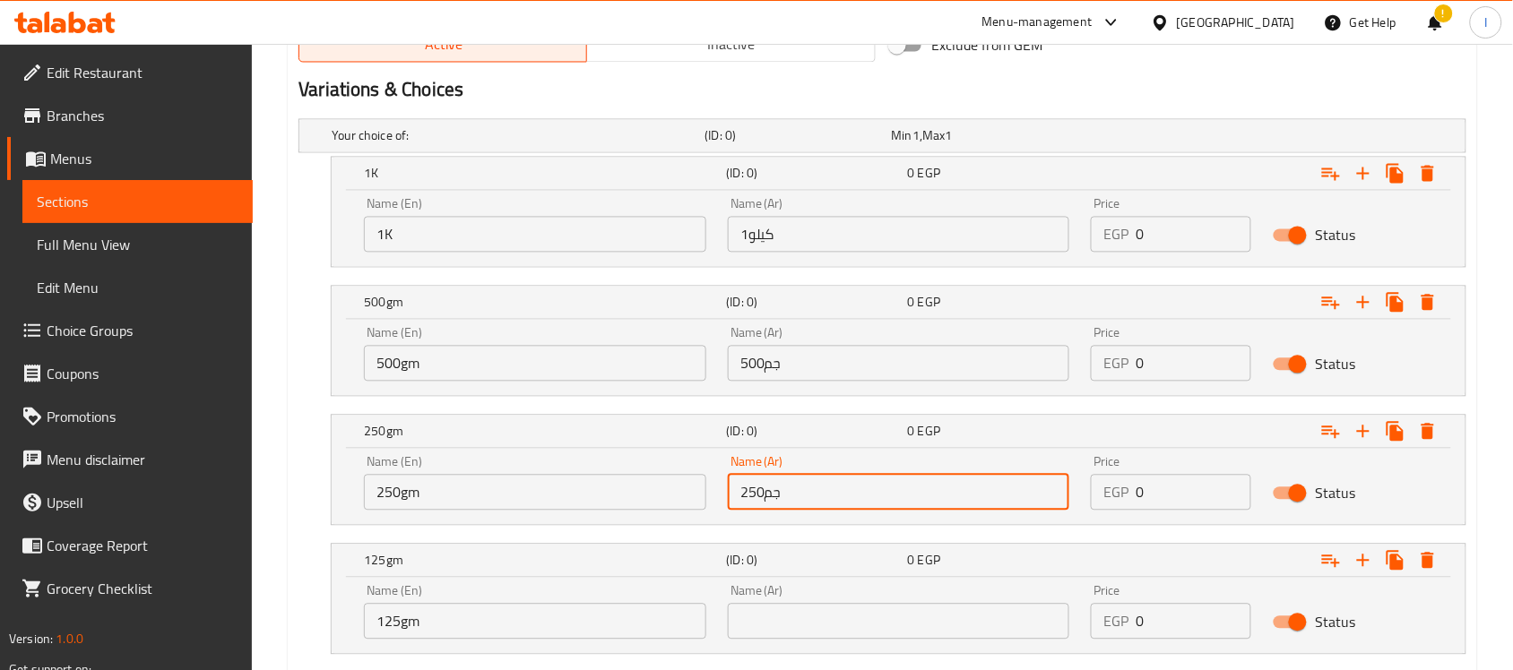
scroll to position [1095, 0]
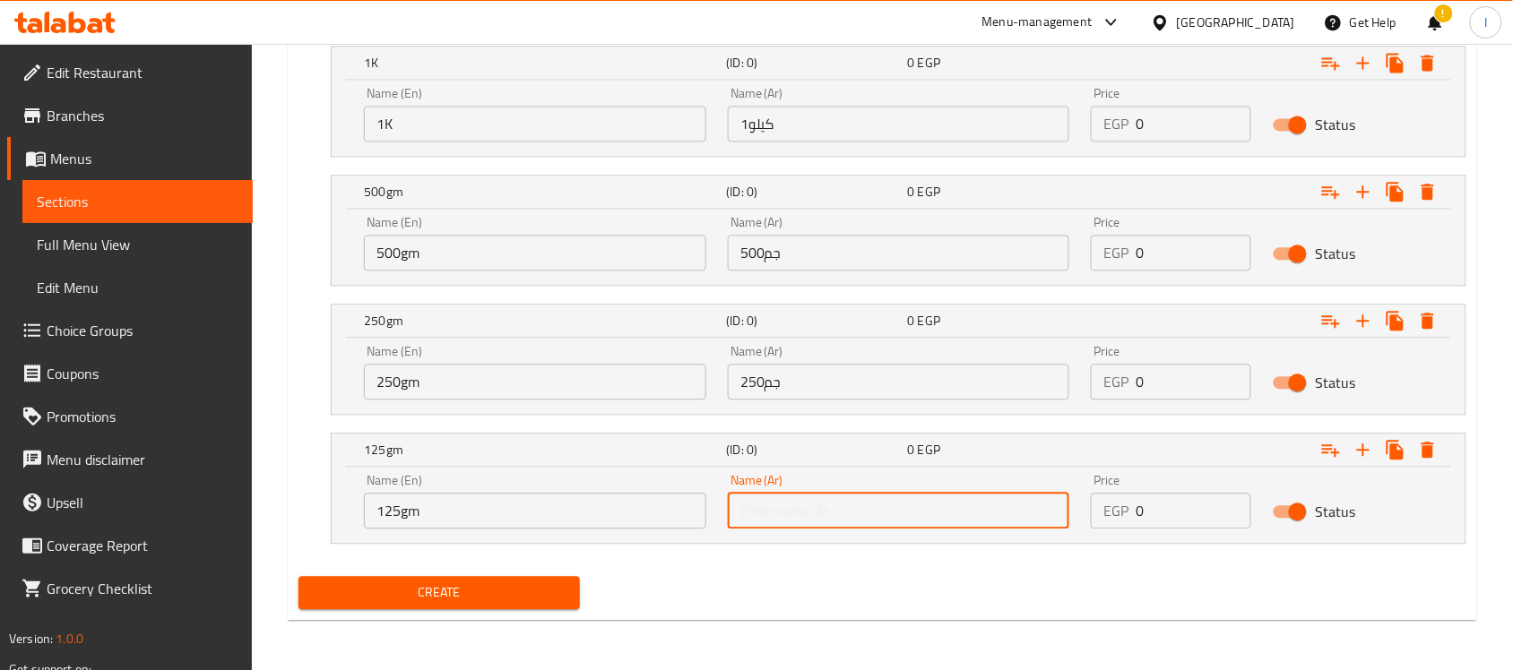
click at [817, 515] on input "text" at bounding box center [899, 511] width 342 height 36
click at [818, 511] on input "text" at bounding box center [899, 511] width 342 height 36
type input "125جم"
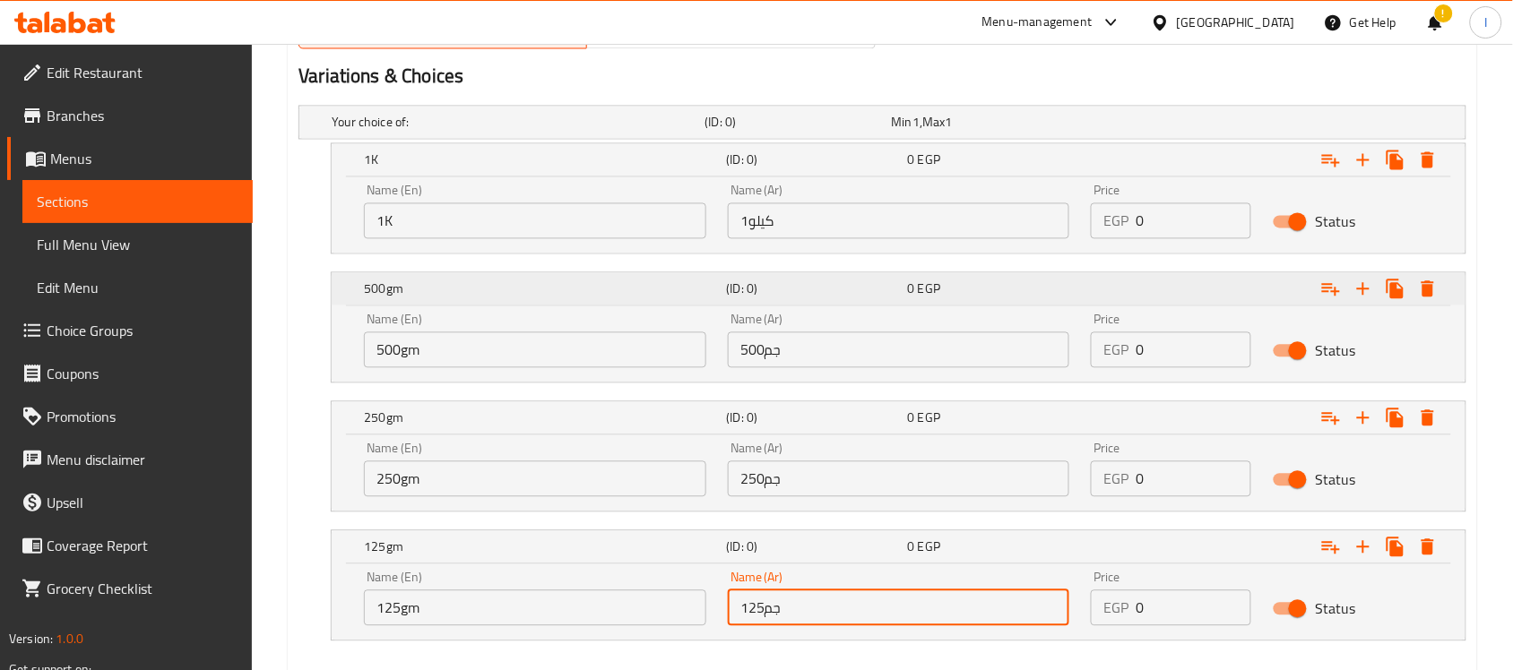
scroll to position [983, 0]
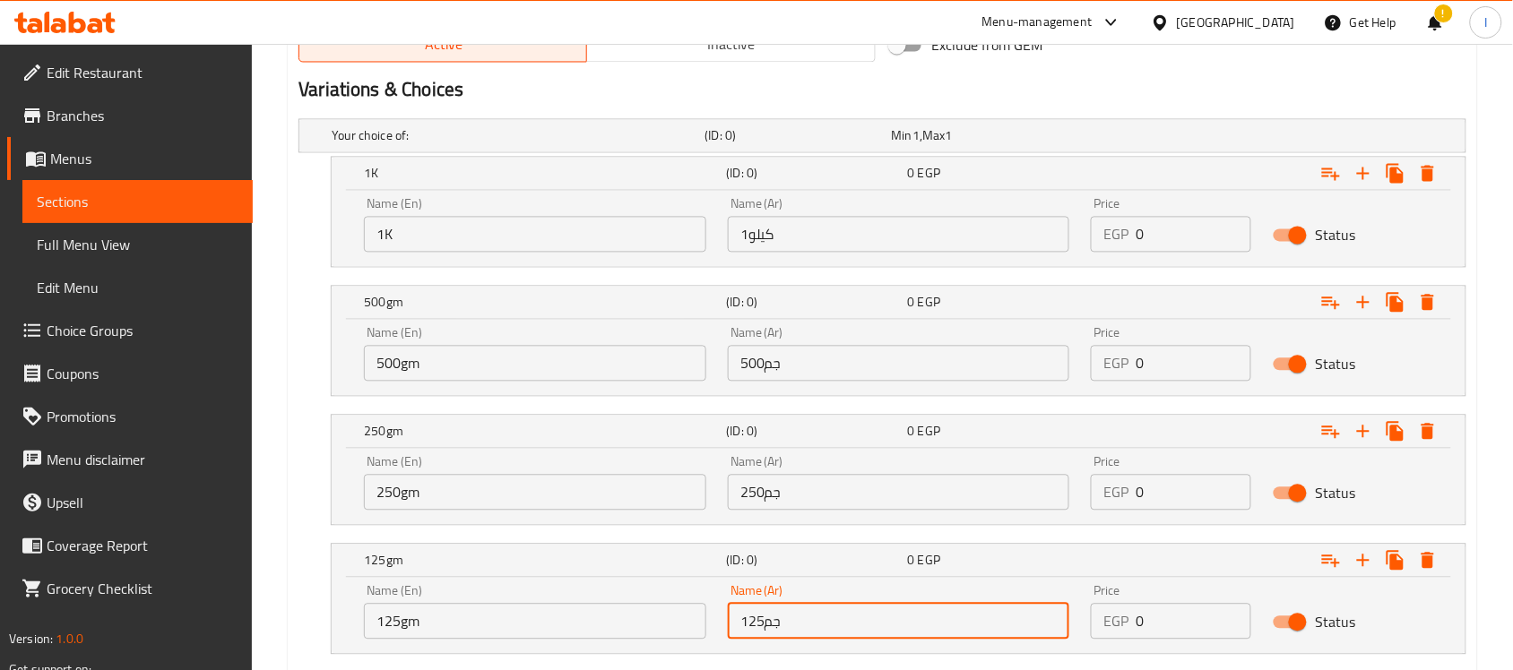
click at [1163, 238] on input "0" at bounding box center [1194, 235] width 116 height 36
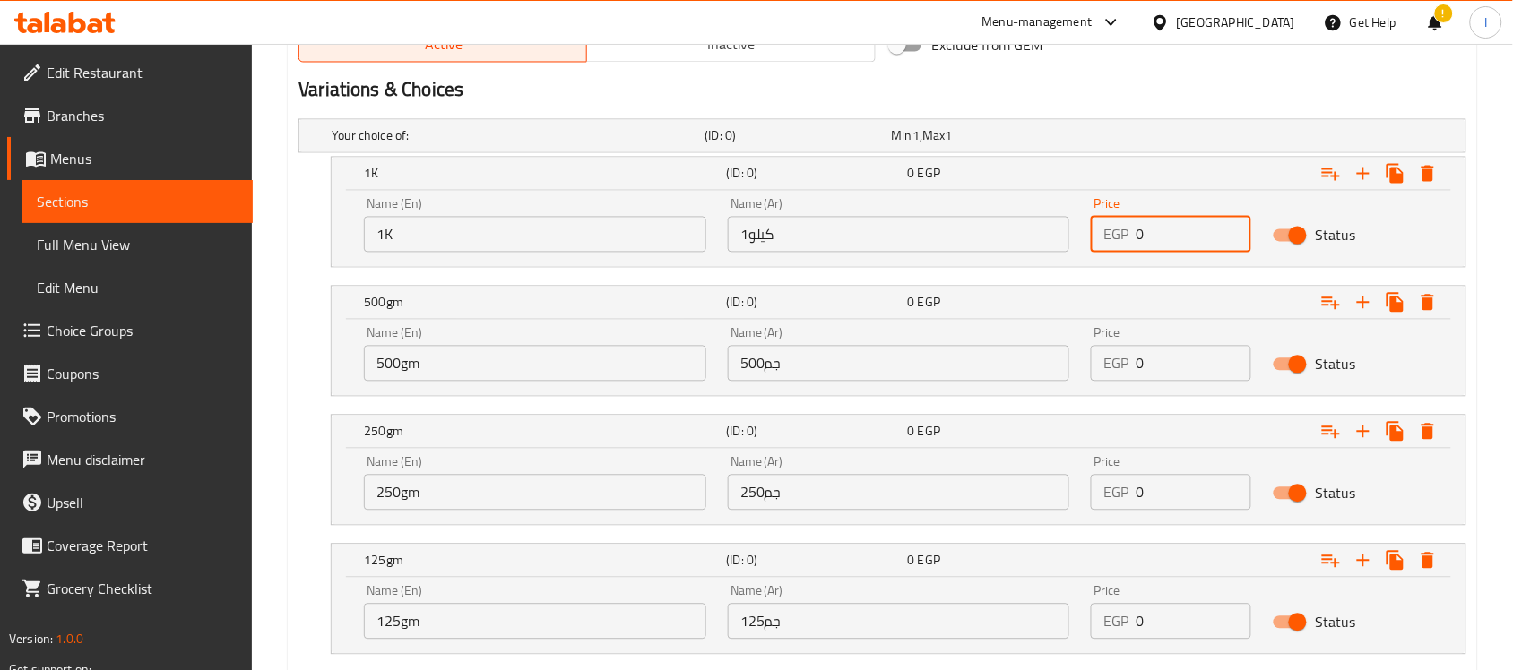
click at [1163, 238] on input "0" at bounding box center [1194, 235] width 116 height 36
click at [1161, 240] on input "0" at bounding box center [1194, 235] width 116 height 36
click at [1159, 242] on input "0" at bounding box center [1194, 235] width 116 height 36
click at [1143, 218] on input "0" at bounding box center [1194, 235] width 116 height 36
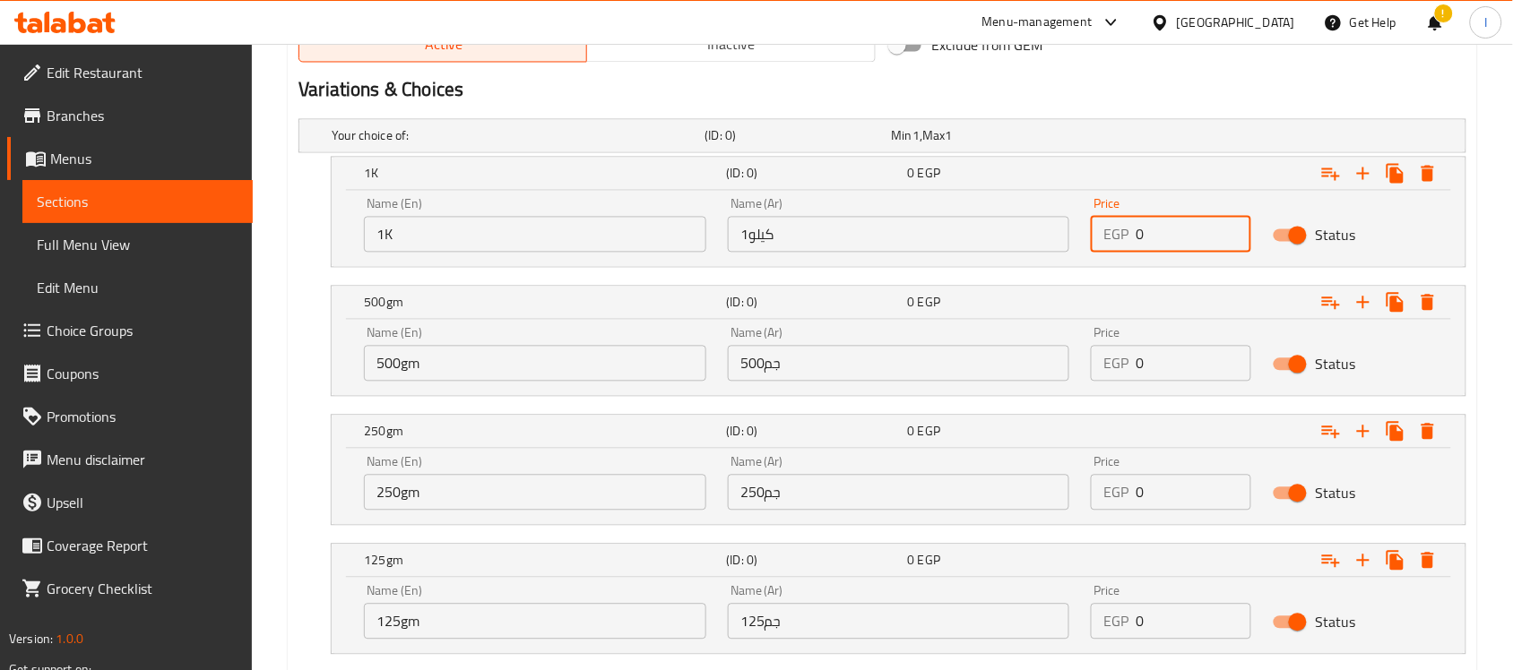
click at [1152, 231] on input "0" at bounding box center [1194, 235] width 116 height 36
type input "1160"
click at [1146, 359] on input "0" at bounding box center [1194, 364] width 116 height 36
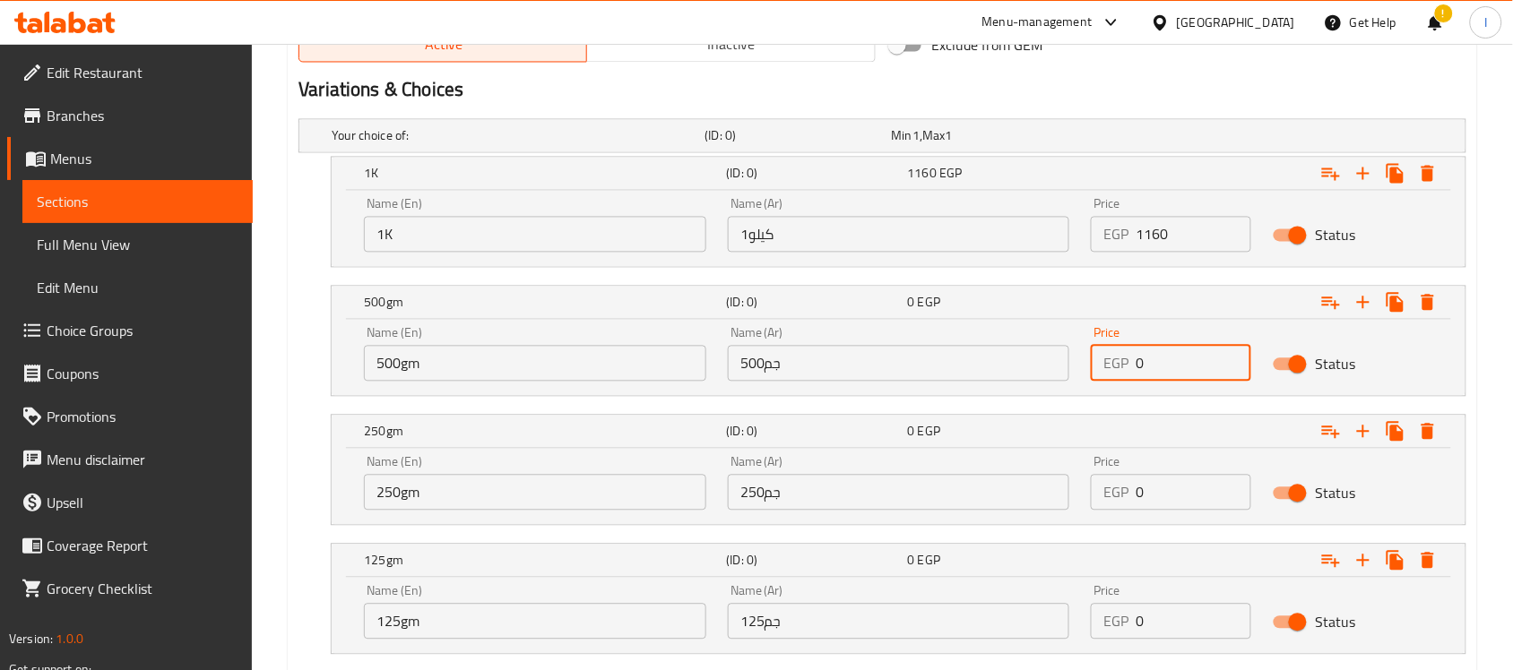
click at [1146, 359] on input "0" at bounding box center [1194, 364] width 116 height 36
type input "580"
click at [1159, 489] on input "0" at bounding box center [1194, 493] width 116 height 36
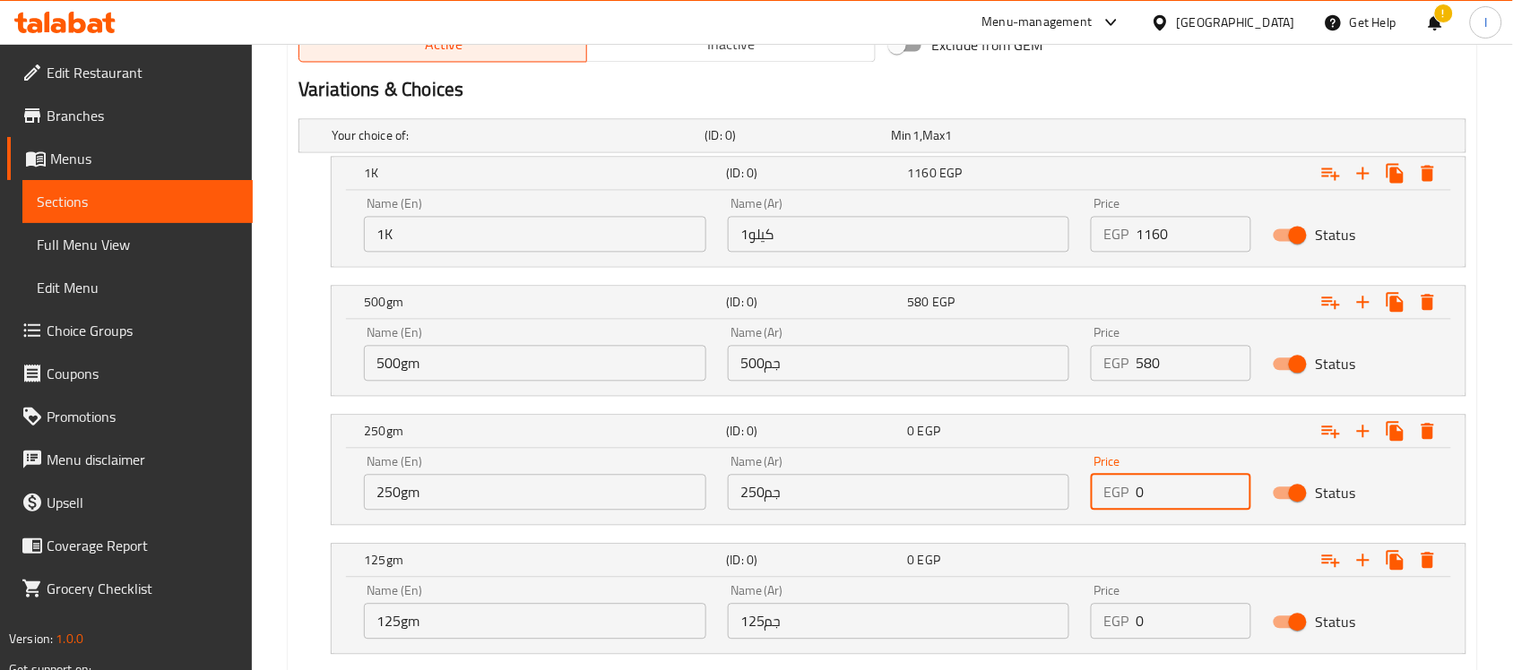
click at [1161, 489] on input "0" at bounding box center [1194, 493] width 116 height 36
type input "290"
click at [1180, 614] on input "0" at bounding box center [1194, 622] width 116 height 36
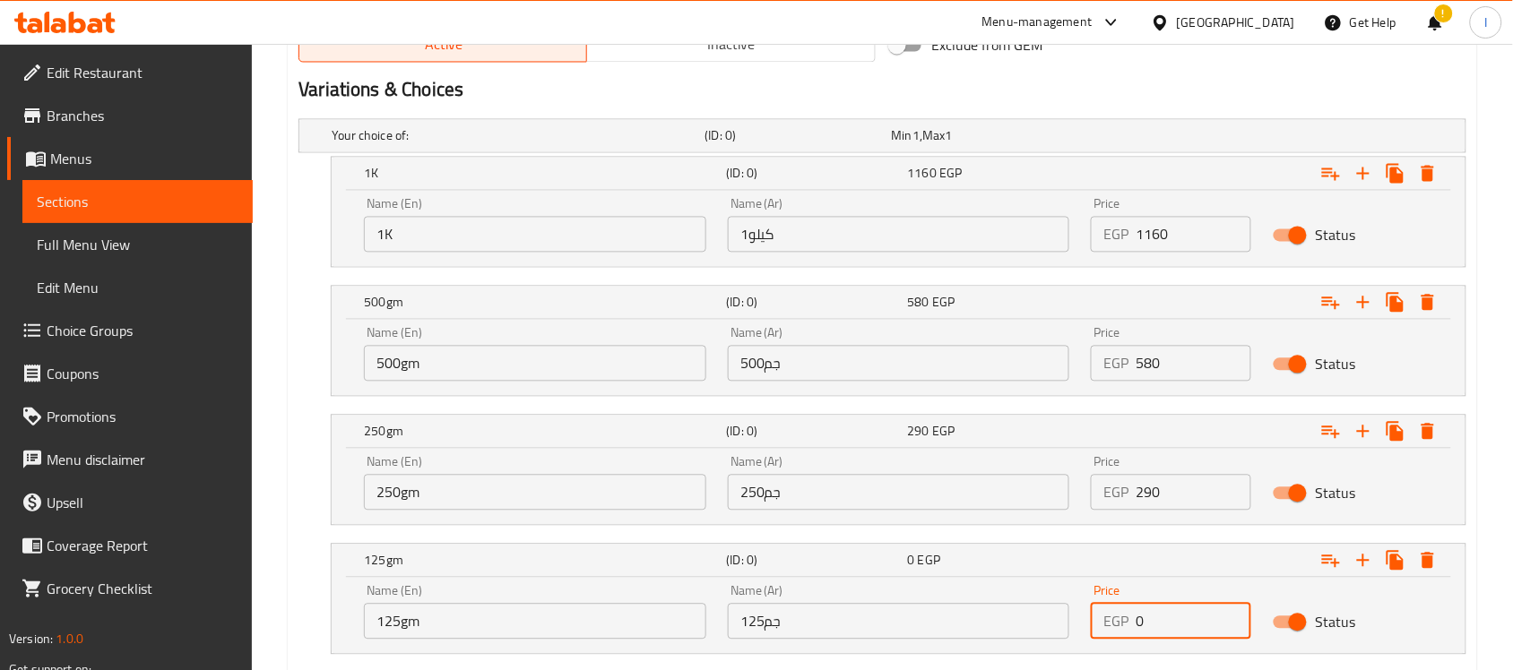
click at [1180, 614] on input "0" at bounding box center [1194, 622] width 116 height 36
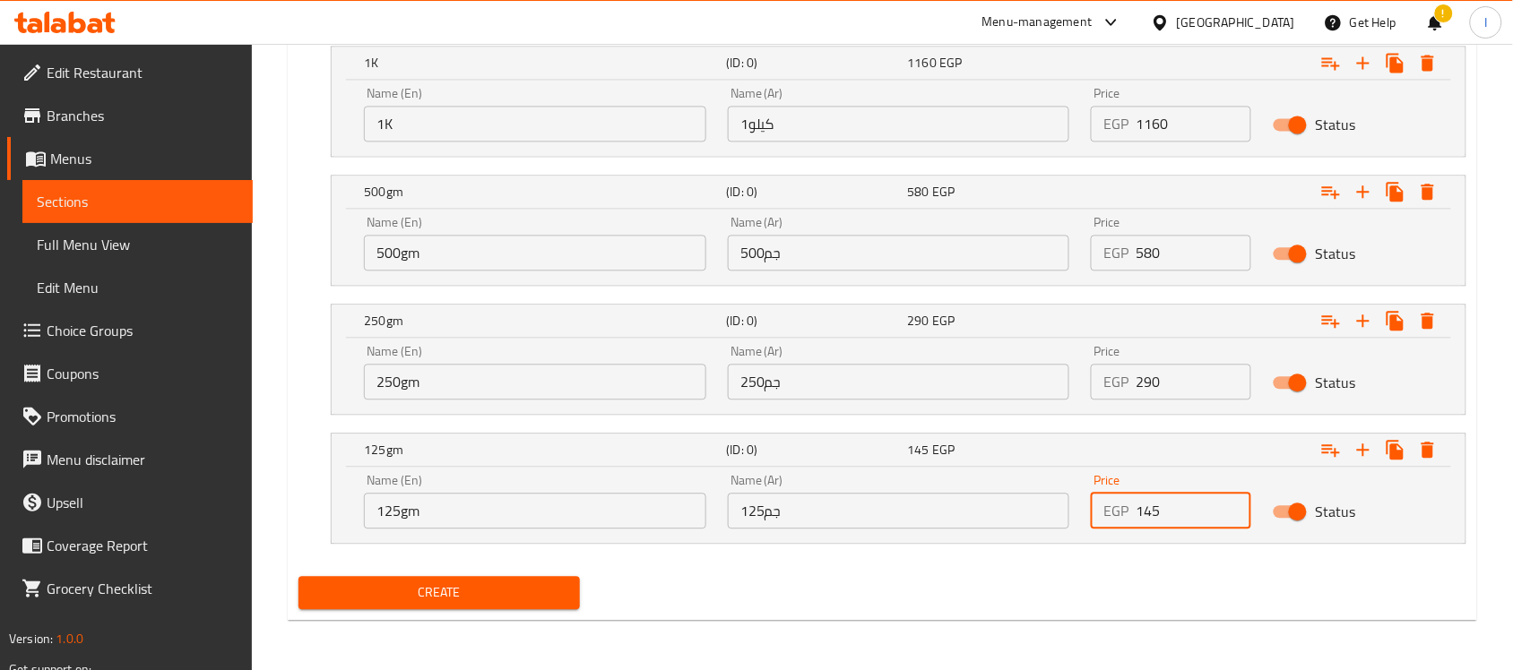
type input "145"
click at [499, 592] on span "Create" at bounding box center [439, 593] width 253 height 22
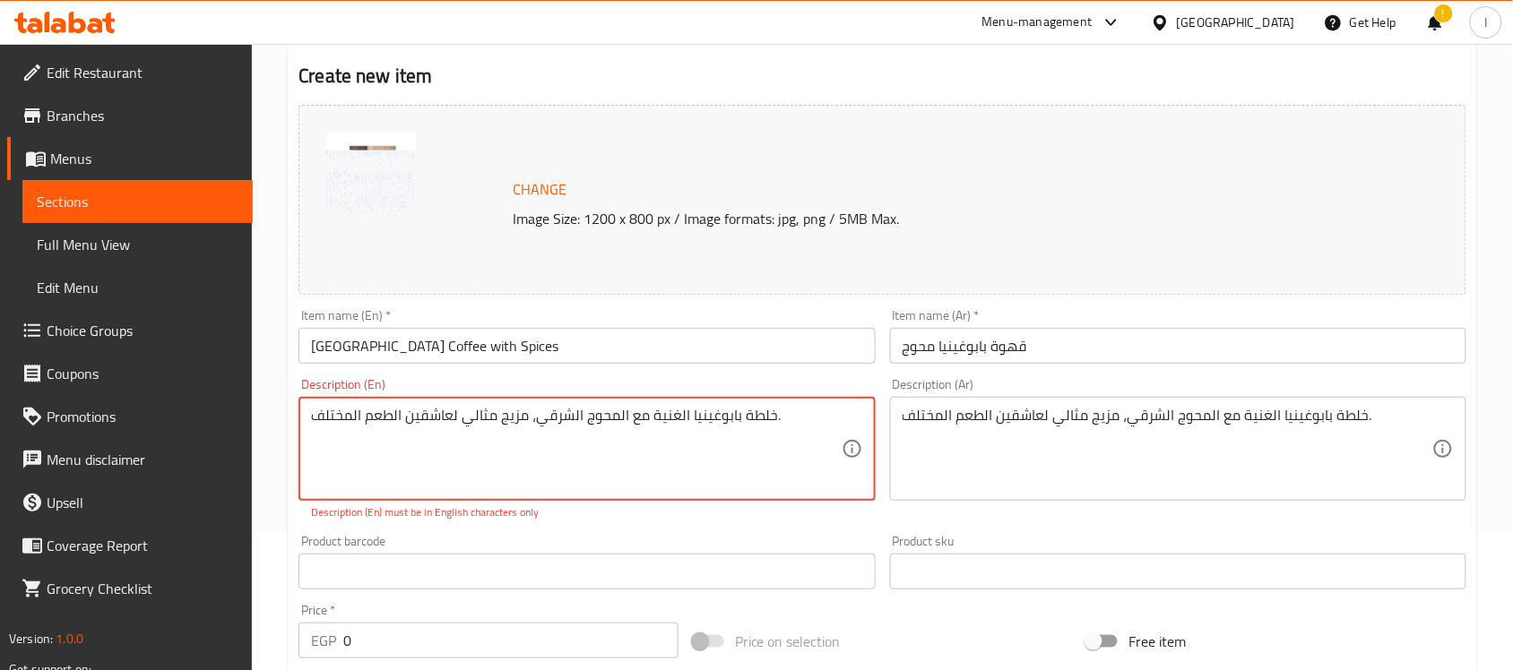
scroll to position [112, 0]
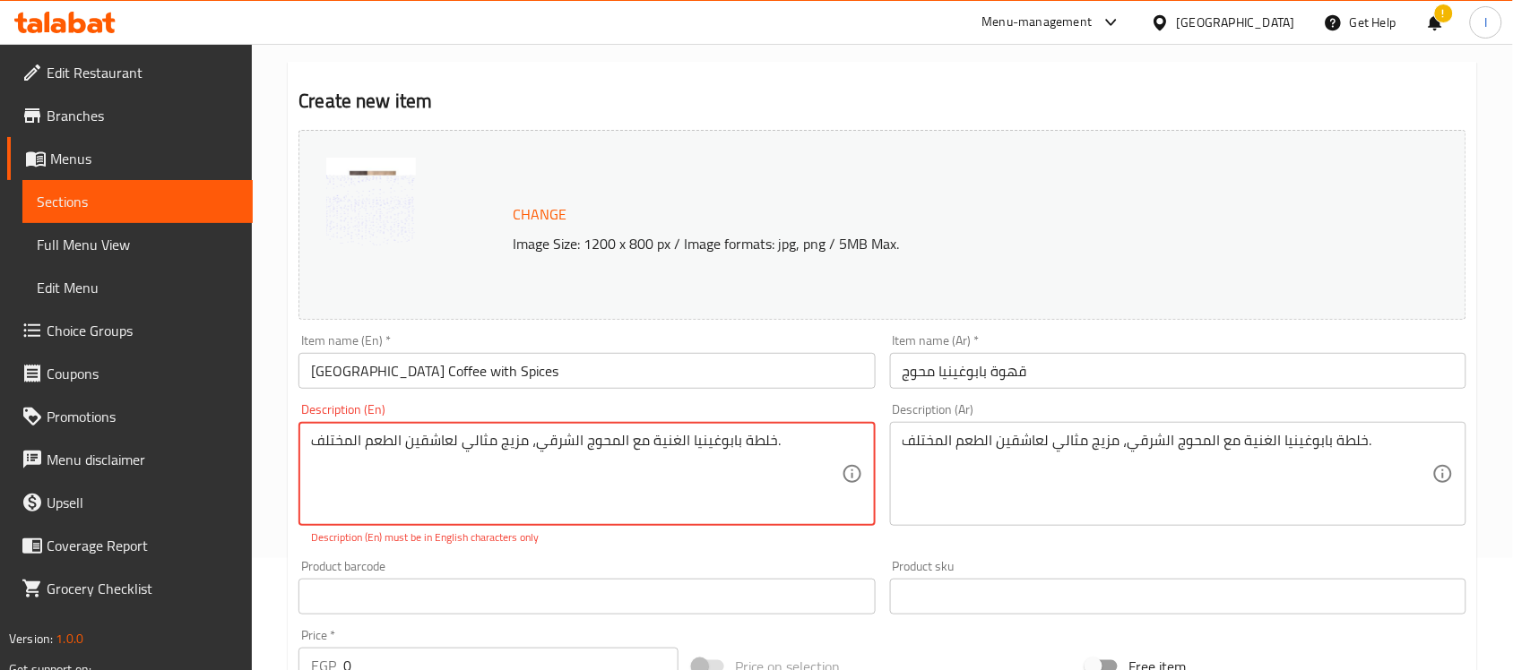
click at [520, 450] on textarea "خلطة بابوغينيا الغنية مع المحوج الشرقي، مزيج مثالي لعاشقين الطعم المختلف." at bounding box center [576, 474] width 530 height 85
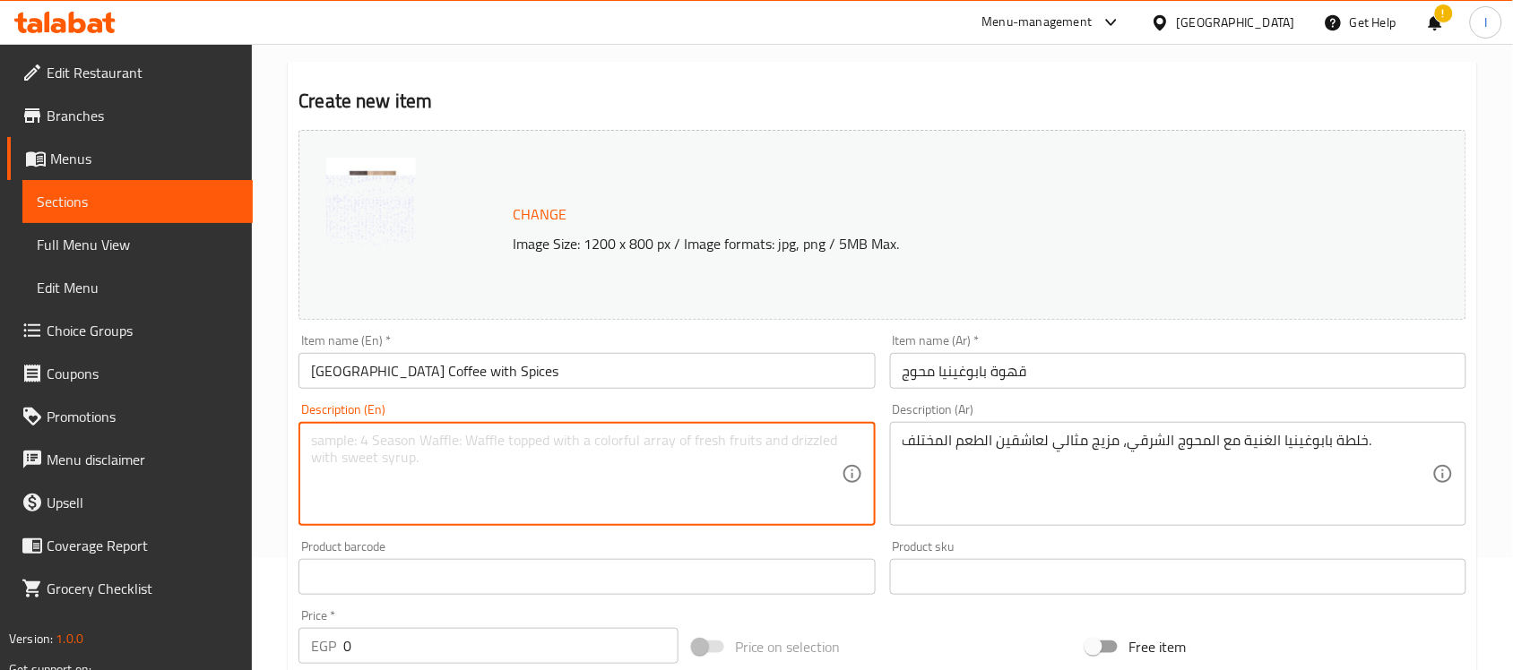
drag, startPoint x: 560, startPoint y: 475, endPoint x: 560, endPoint y: 458, distance: 17.0
click at [560, 471] on textarea at bounding box center [576, 474] width 530 height 85
paste textarea "Rich [GEOGRAPHIC_DATA] coffee with oriental spice mix, a perfect exotic blend."
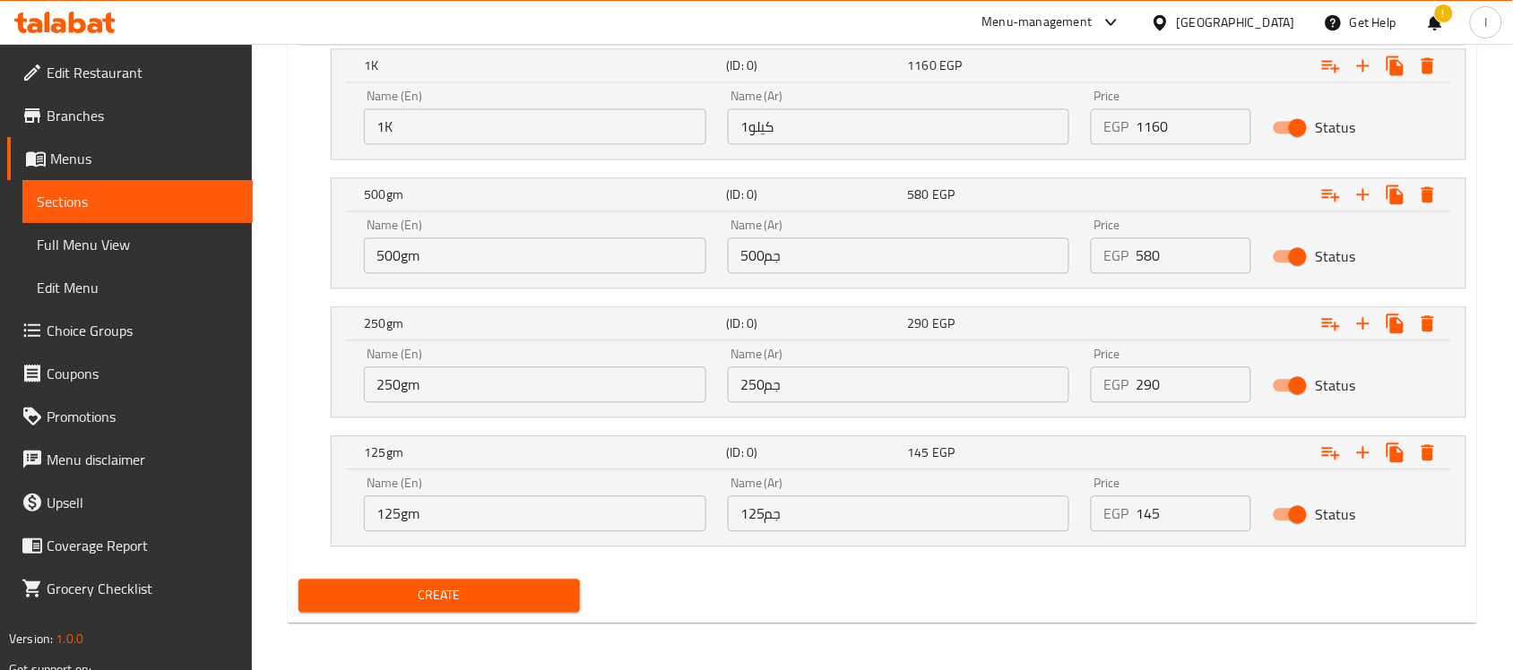
scroll to position [1076, 0]
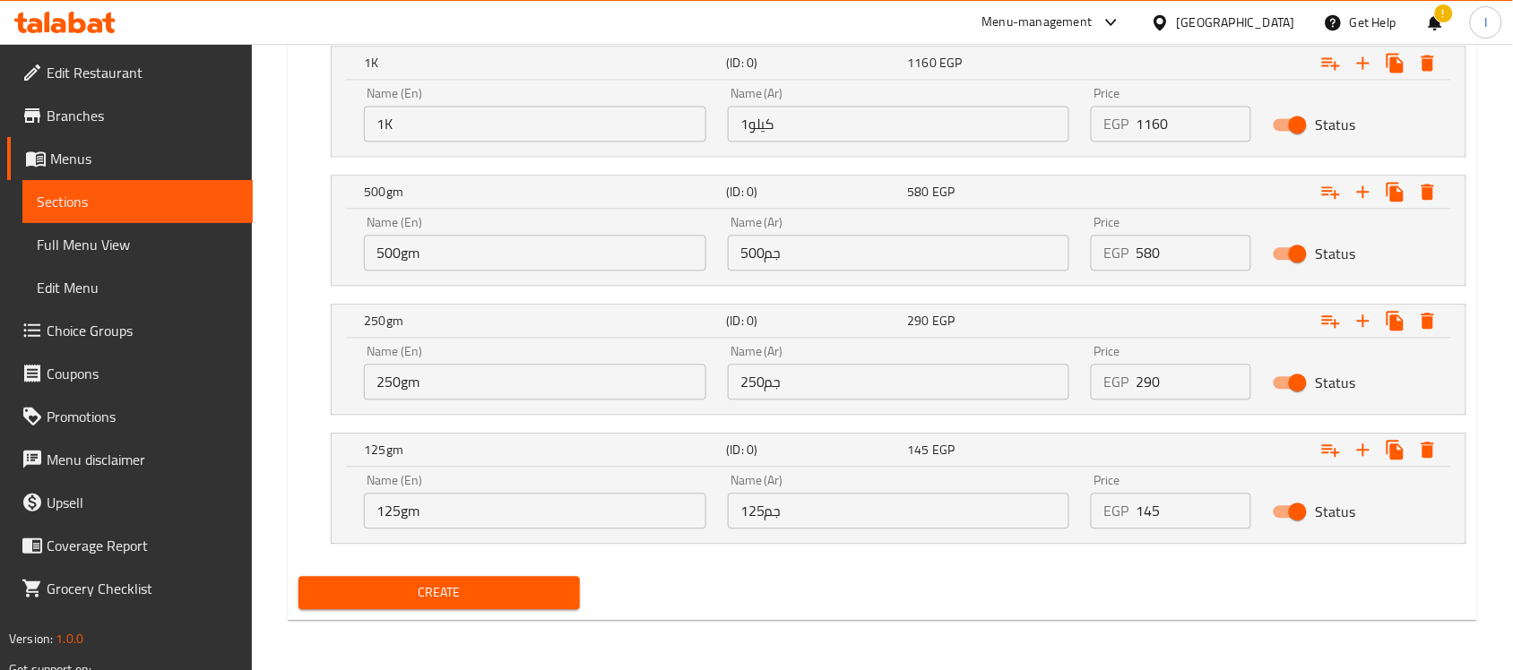
type textarea "Rich [GEOGRAPHIC_DATA] coffee with oriental spice mix, a perfect exotic blend."
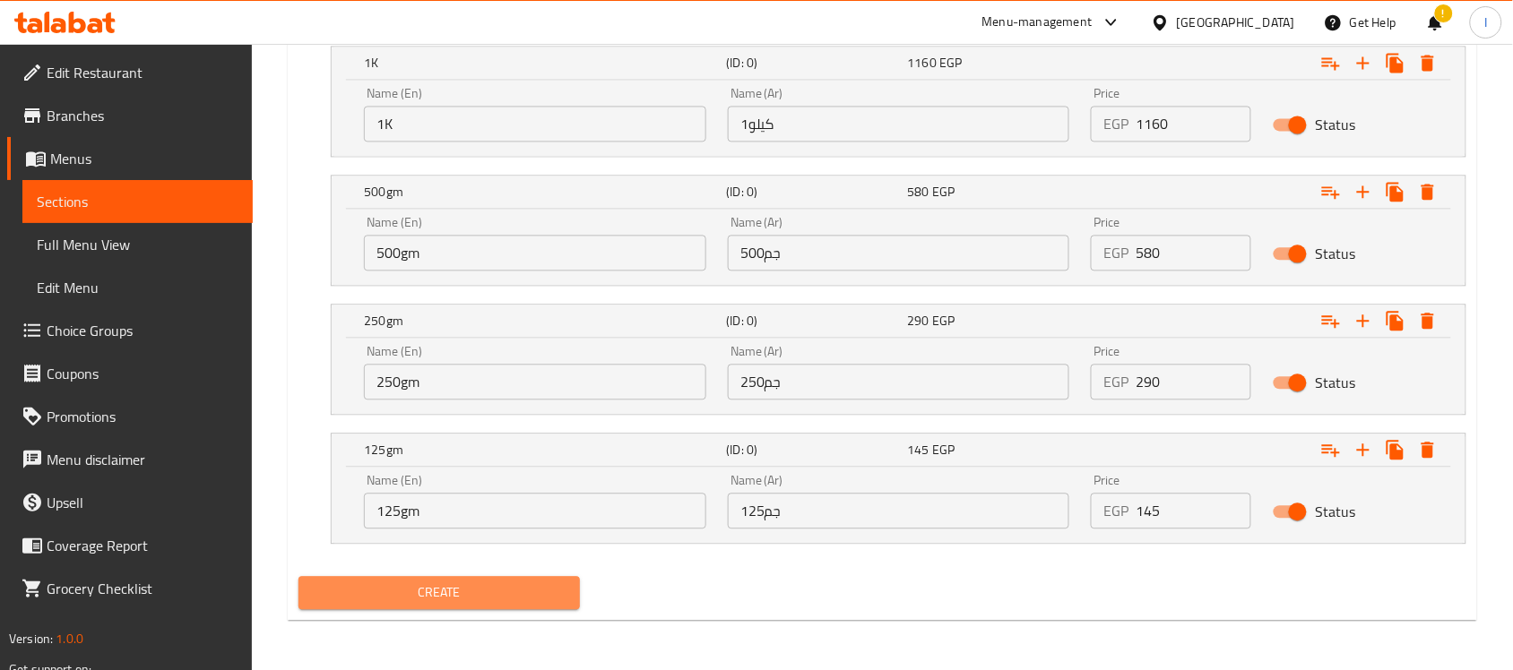
click at [455, 601] on span "Create" at bounding box center [439, 593] width 253 height 22
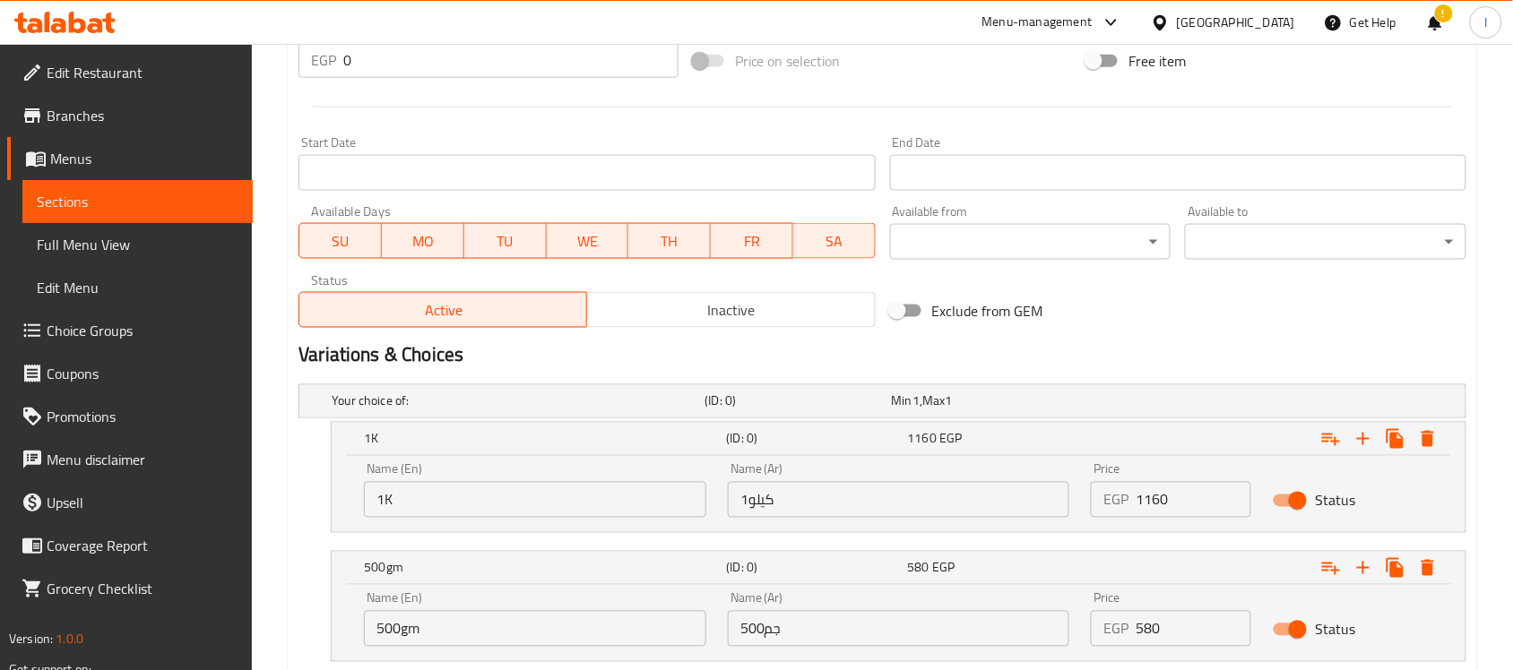
scroll to position [1049, 0]
